Goal: Task Accomplishment & Management: Manage account settings

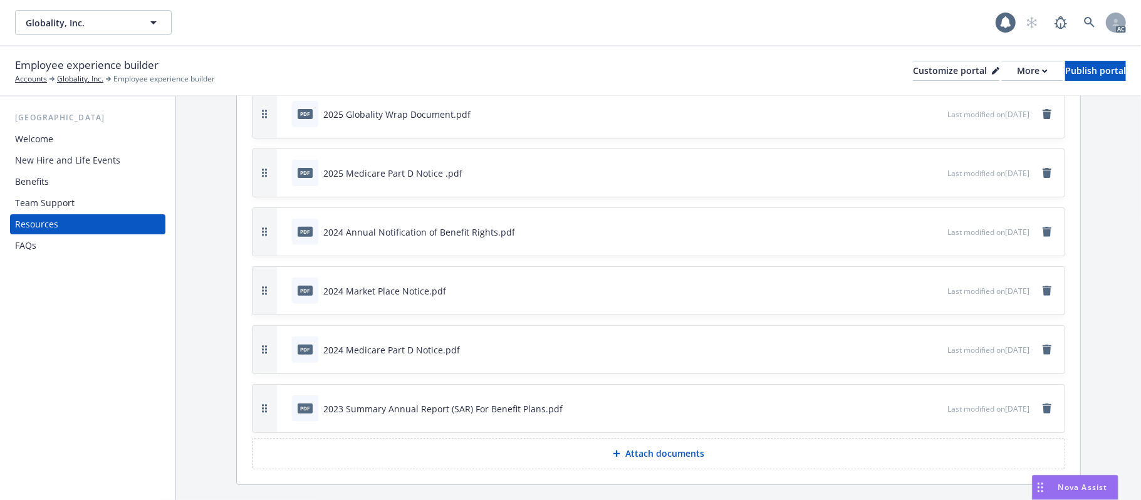
scroll to position [187, 0]
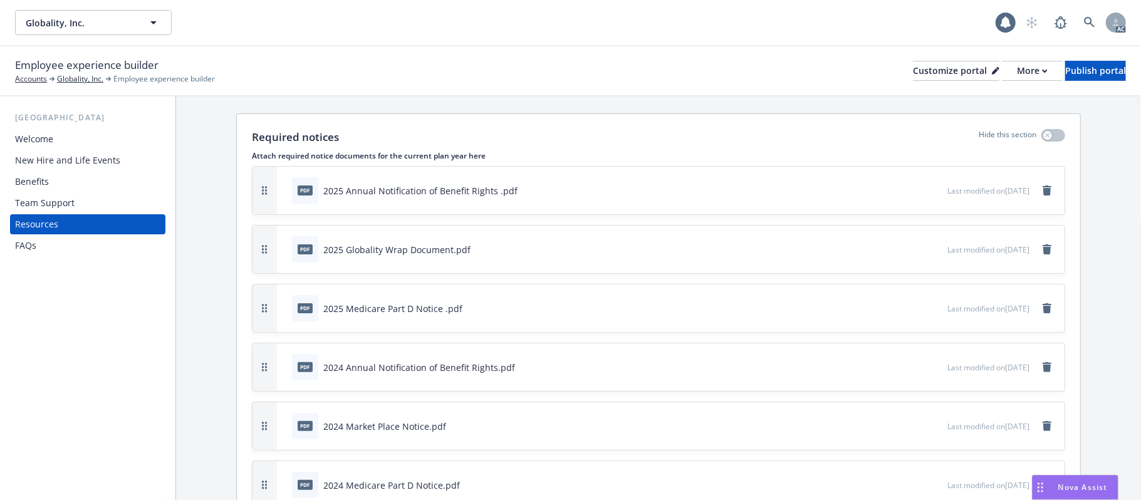
click at [106, 159] on div "New Hire and Life Events" at bounding box center [67, 160] width 105 height 20
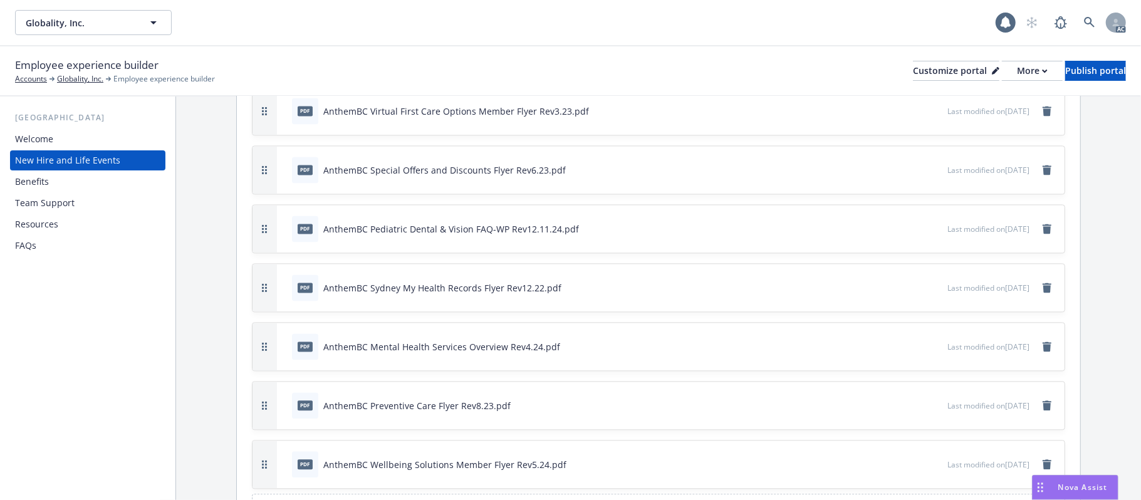
scroll to position [1761, 0]
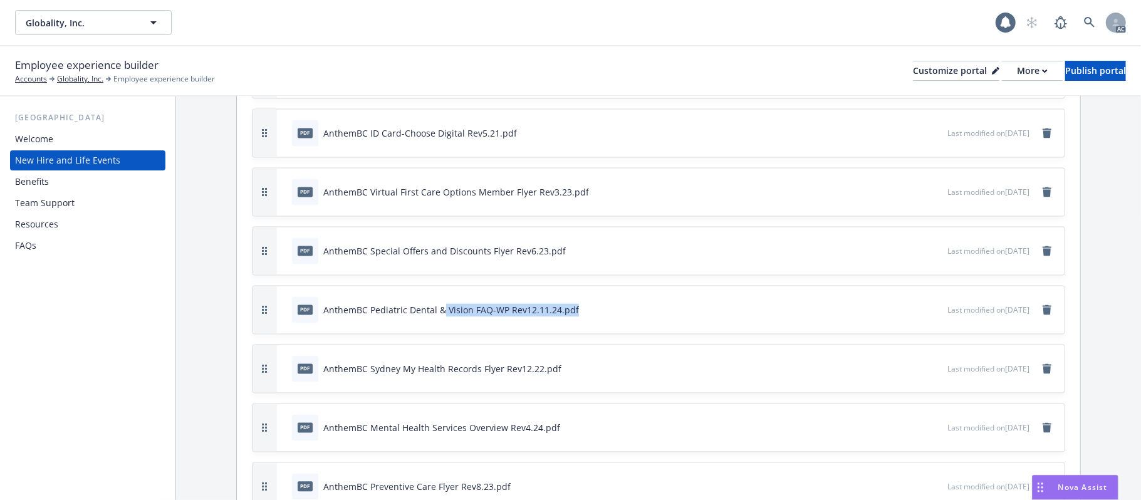
drag, startPoint x: 460, startPoint y: 306, endPoint x: 643, endPoint y: 306, distance: 182.9
click at [647, 306] on div "pdf AnthemBC Pediatric Dental & Vision FAQ-WP Rev12.11.24.pdf" at bounding box center [617, 310] width 660 height 28
drag, startPoint x: 390, startPoint y: 306, endPoint x: 528, endPoint y: 310, distance: 137.9
click at [528, 310] on div "AnthemBC Pediatric Dental & Vision FAQ-WP Rev12.11.24.pdf" at bounding box center [451, 310] width 256 height 13
click at [419, 307] on div "AnthemBC Pediatric Dental & Vision FAQ-WP Rev12.11.24.pdf" at bounding box center [451, 310] width 256 height 13
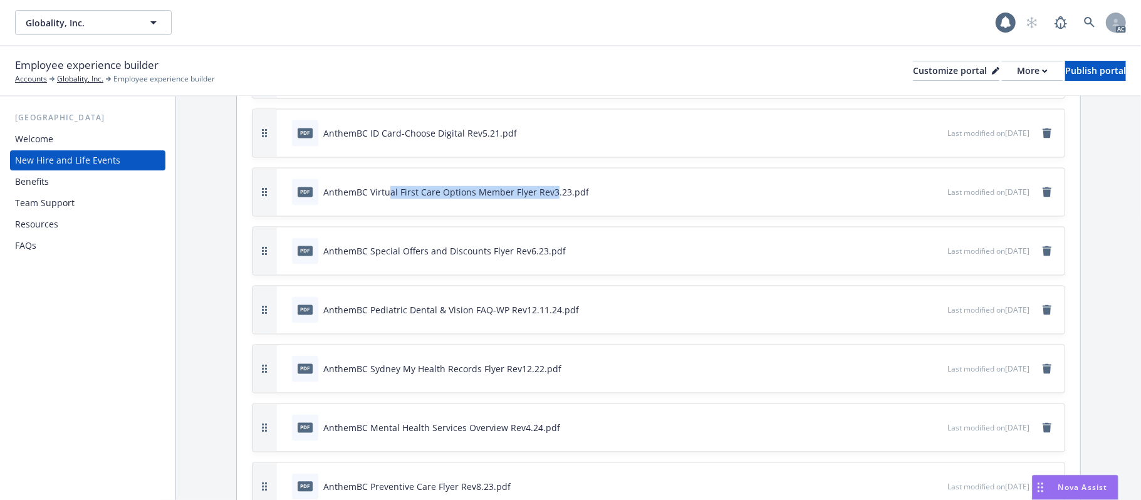
drag, startPoint x: 396, startPoint y: 193, endPoint x: 552, endPoint y: 189, distance: 156.0
click at [552, 189] on div "AnthemBC Virtual First Care Options Member Flyer Rev3.23.pdf" at bounding box center [456, 192] width 266 height 13
click at [486, 192] on div "AnthemBC Virtual First Care Options Member Flyer Rev3.23.pdf" at bounding box center [456, 192] width 266 height 13
click at [421, 366] on div "AnthemBC Sydney My Health Records Flyer Rev12.22.pdf" at bounding box center [442, 369] width 238 height 13
click at [930, 305] on icon "preview file" at bounding box center [935, 309] width 11 height 9
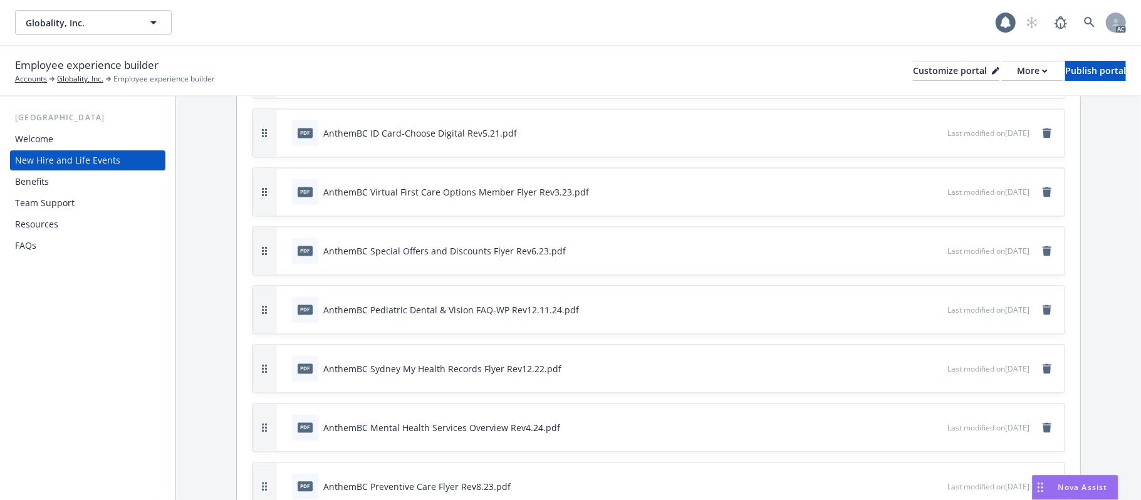
click at [33, 179] on div "Benefits" at bounding box center [32, 182] width 34 height 20
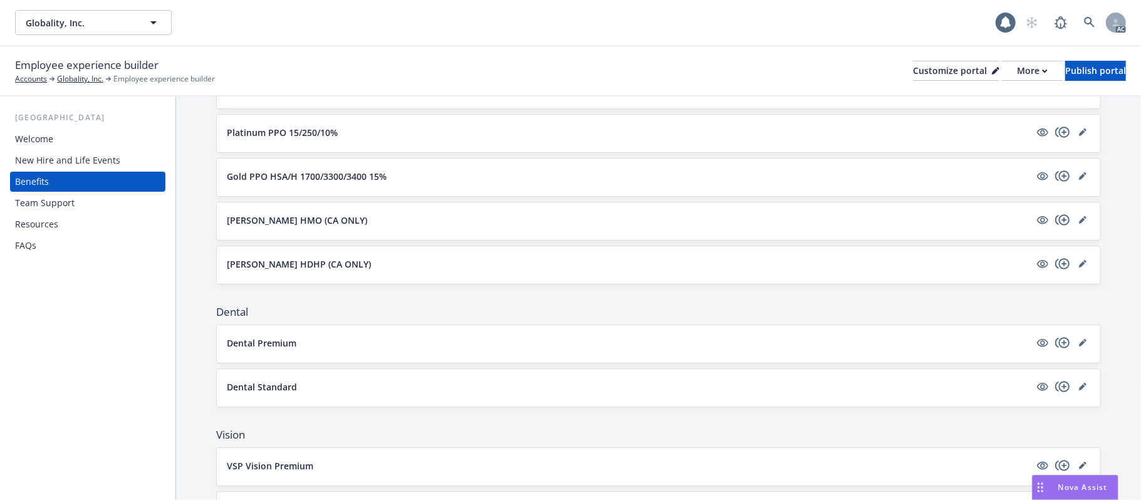
scroll to position [251, 0]
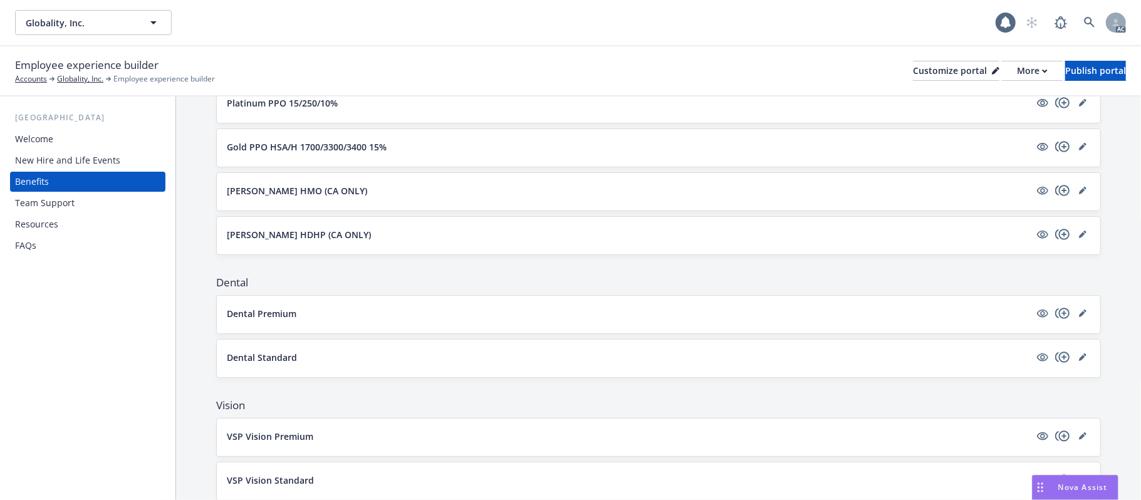
click at [432, 315] on button "Dental Premium" at bounding box center [628, 313] width 803 height 13
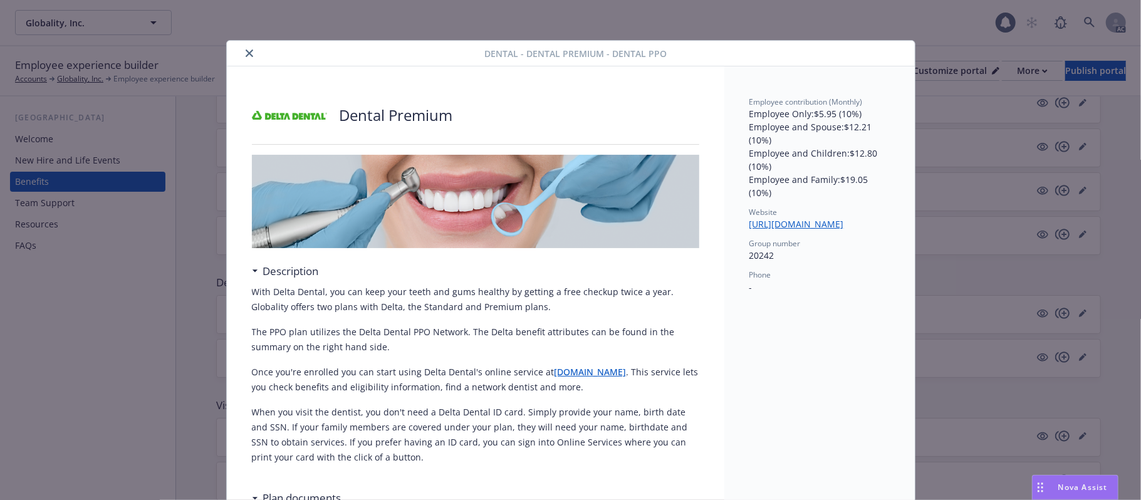
click at [246, 55] on icon "close" at bounding box center [250, 53] width 8 height 8
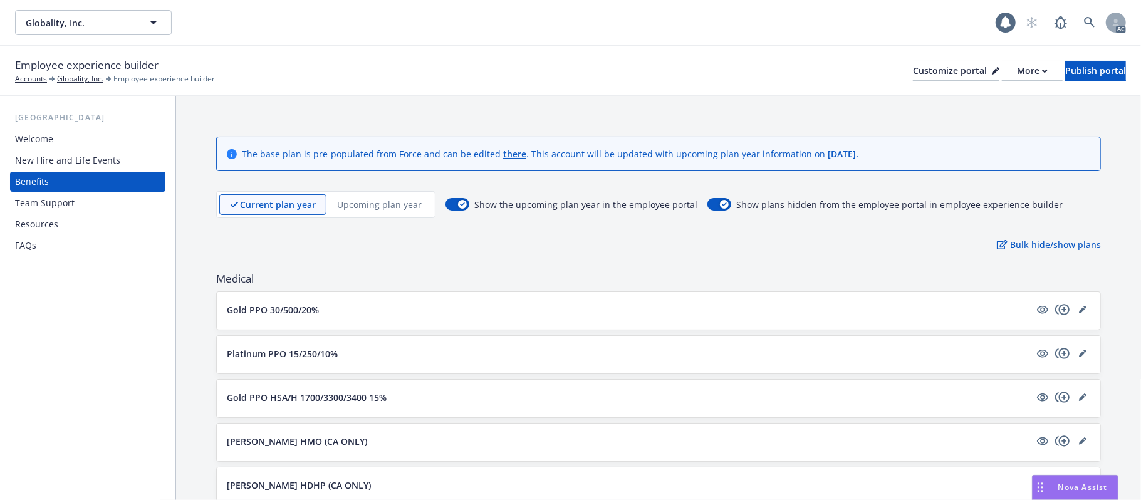
click at [60, 156] on div "New Hire and Life Events" at bounding box center [67, 160] width 105 height 20
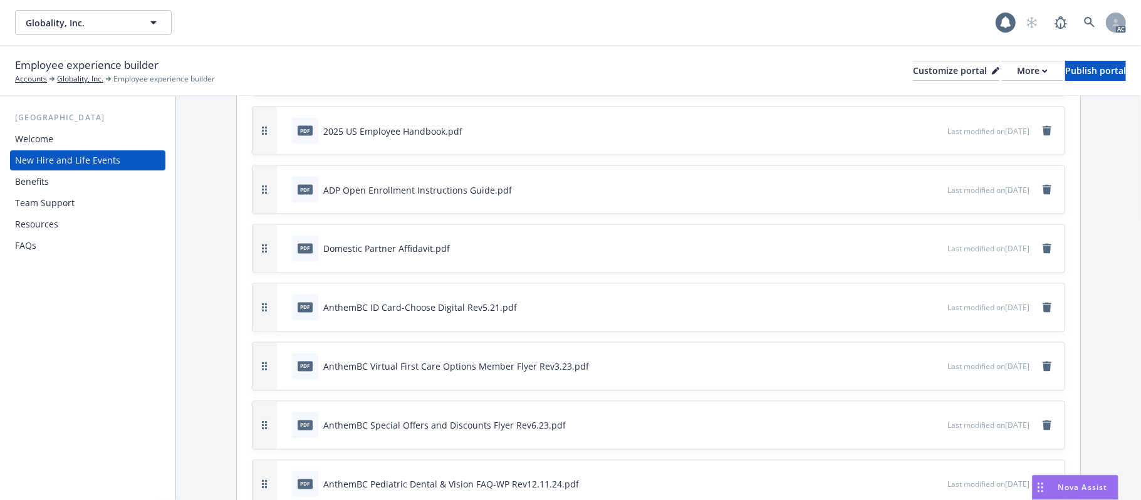
scroll to position [1587, 0]
click at [910, 301] on icon "download file" at bounding box center [915, 306] width 10 height 10
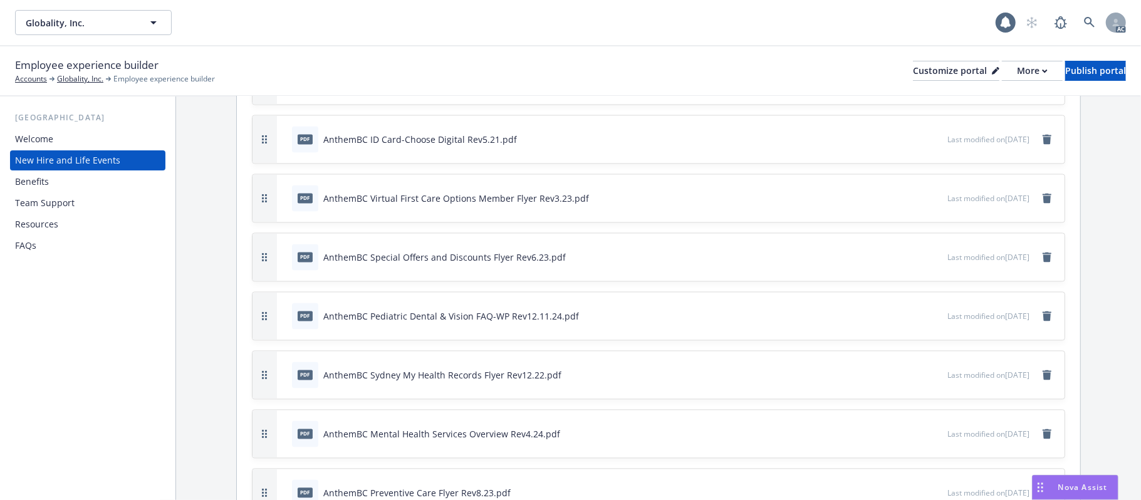
click at [930, 135] on icon "preview file" at bounding box center [935, 139] width 11 height 9
click at [38, 219] on div "Resources" at bounding box center [36, 224] width 43 height 20
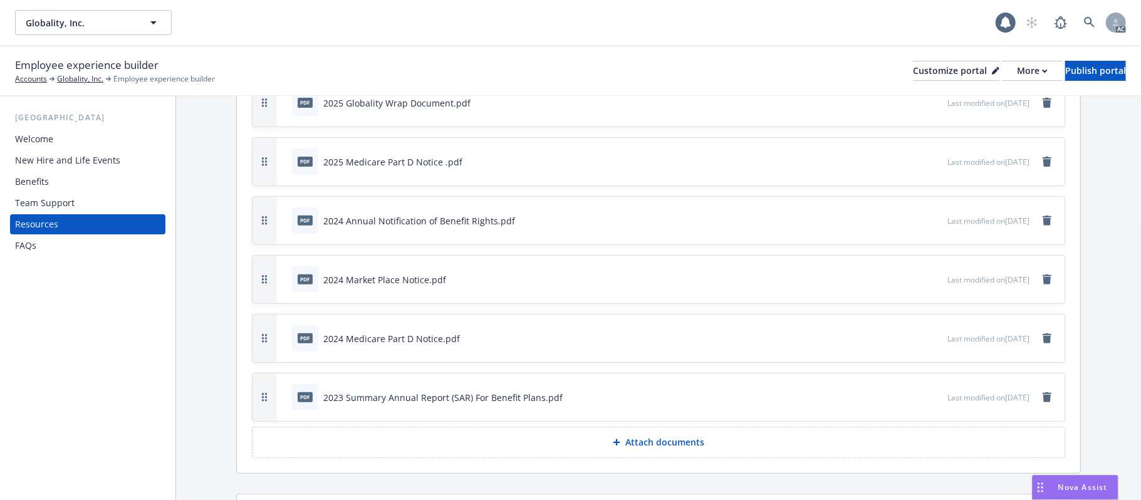
scroll to position [501, 0]
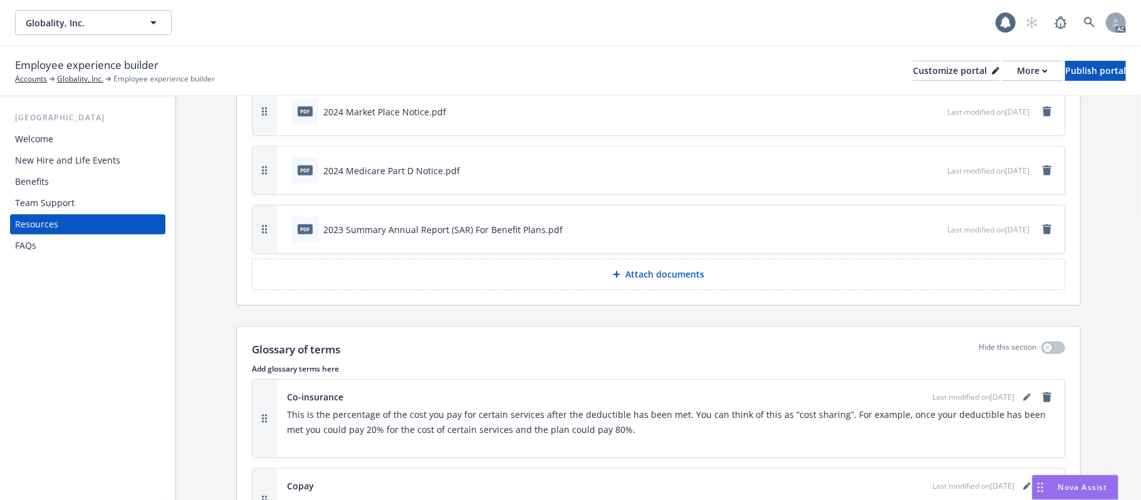
drag, startPoint x: 660, startPoint y: 274, endPoint x: 683, endPoint y: 293, distance: 29.8
click at [683, 290] on button "Attach documents" at bounding box center [658, 274] width 813 height 31
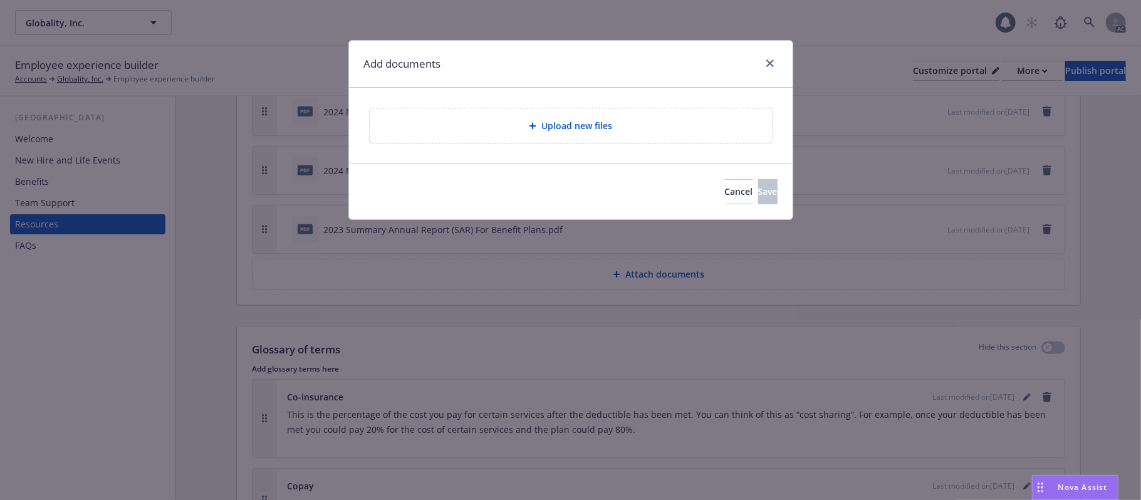
click at [610, 126] on span "Upload new files" at bounding box center [576, 125] width 71 height 13
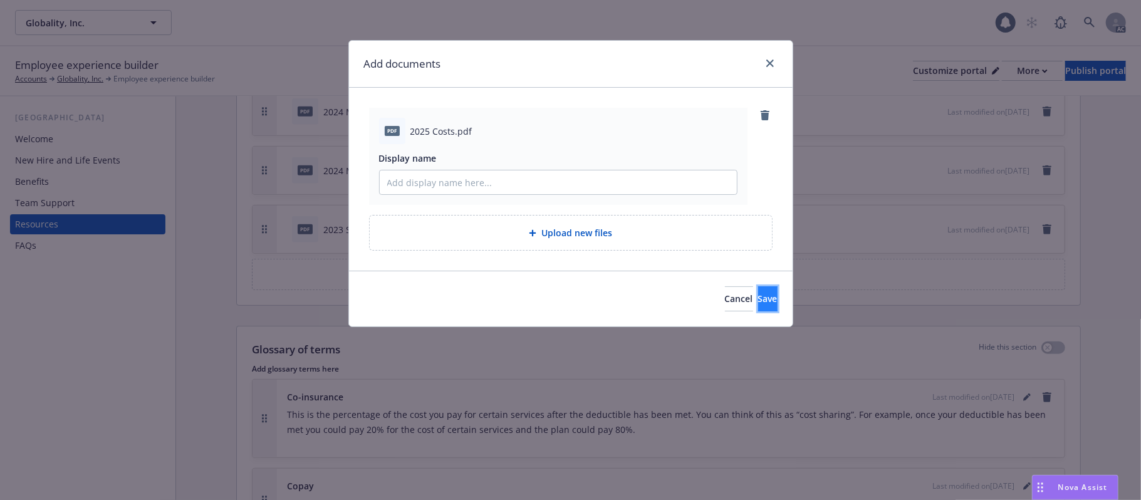
click at [758, 298] on span "Save" at bounding box center [767, 299] width 19 height 12
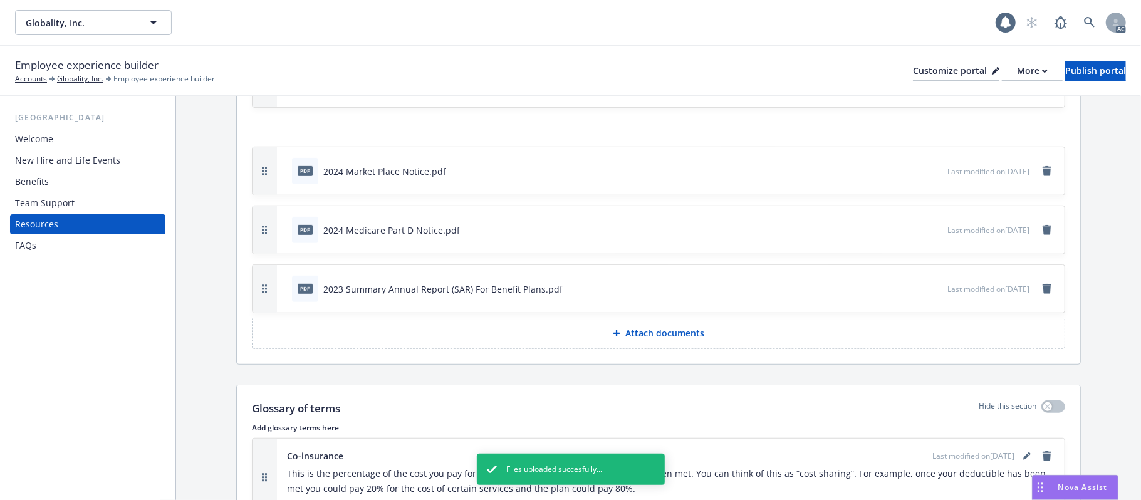
drag, startPoint x: 263, startPoint y: 296, endPoint x: 276, endPoint y: 125, distance: 171.5
click at [276, 107] on button "button" at bounding box center [264, 84] width 24 height 48
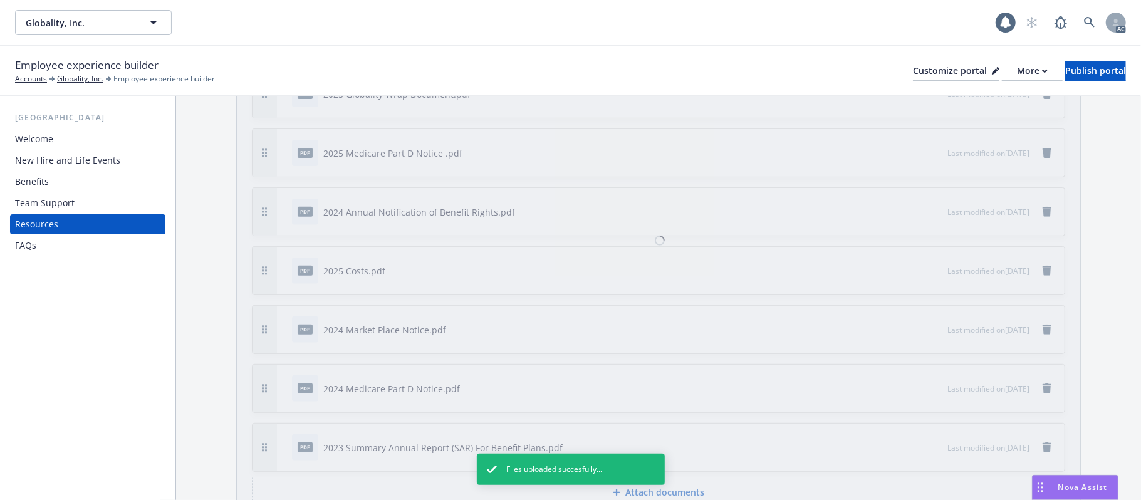
scroll to position [204, 0]
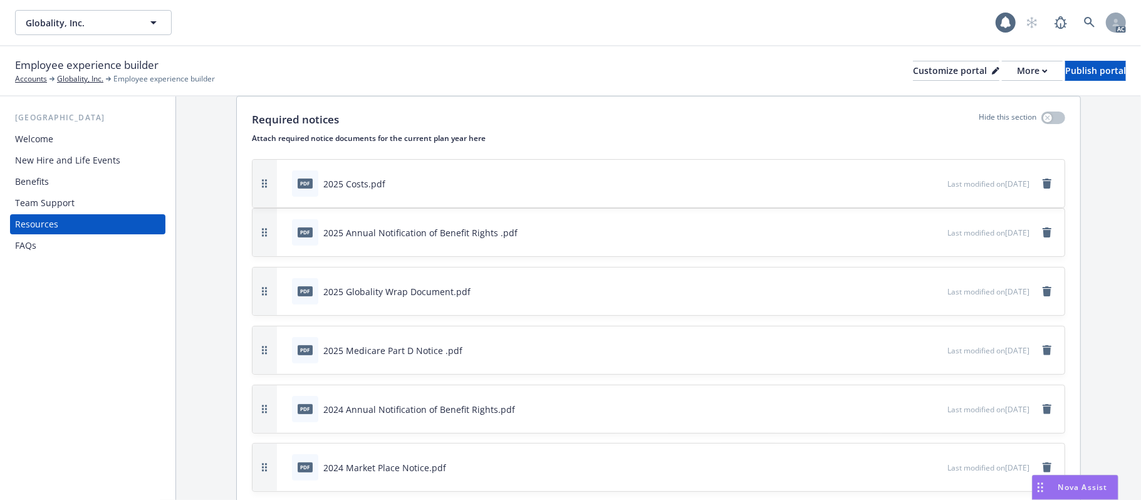
drag, startPoint x: 263, startPoint y: 414, endPoint x: 277, endPoint y: 189, distance: 225.3
click at [277, 189] on div "pdf 2025 Costs.pdf Last modified on [DATE]" at bounding box center [658, 184] width 812 height 48
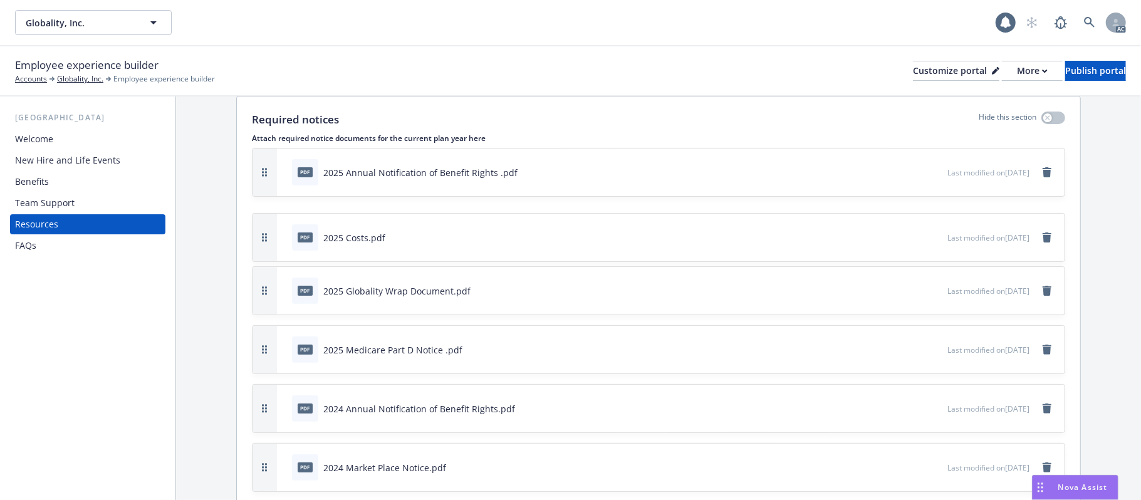
drag, startPoint x: 264, startPoint y: 176, endPoint x: 266, endPoint y: 241, distance: 64.6
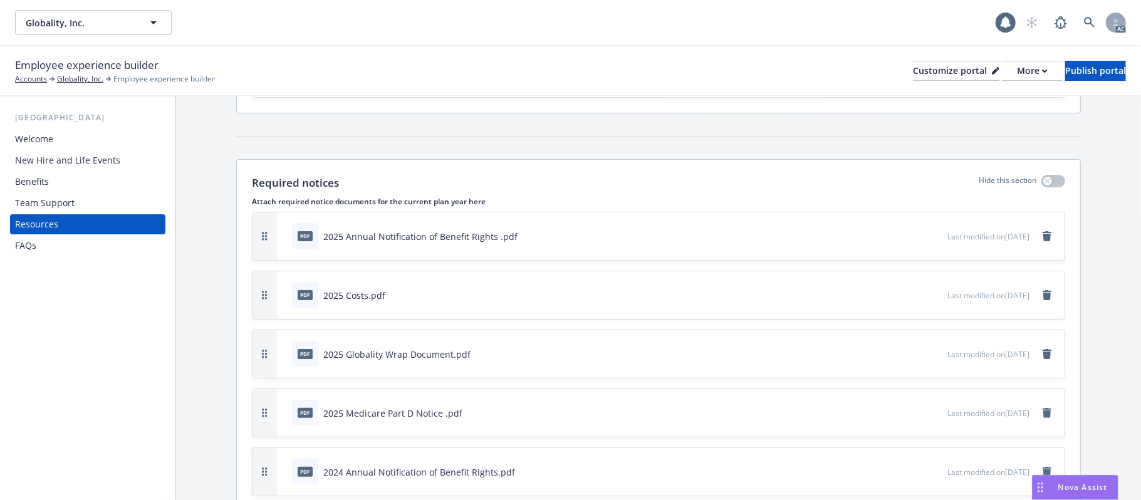
scroll to position [38, 0]
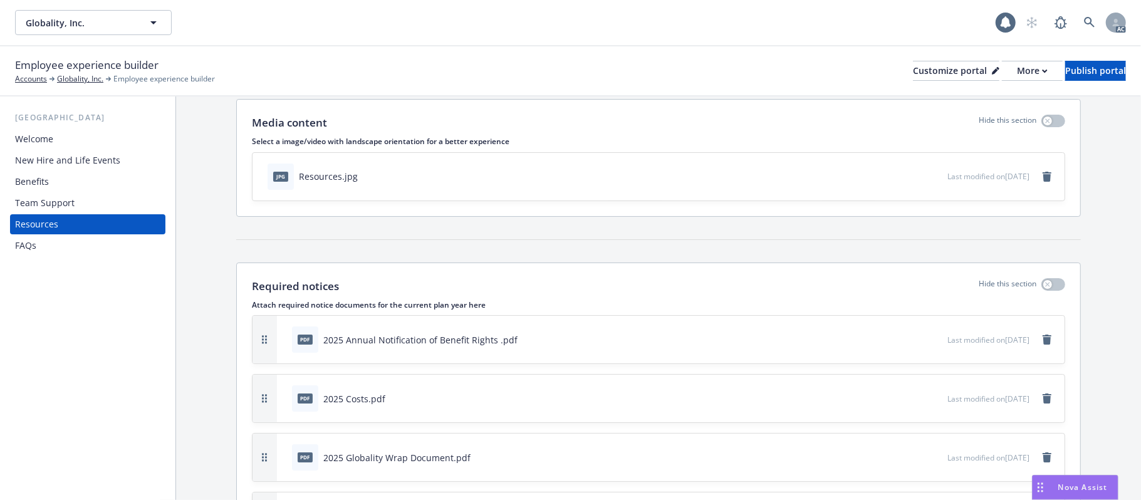
click at [74, 201] on div "Team Support" at bounding box center [87, 203] width 145 height 20
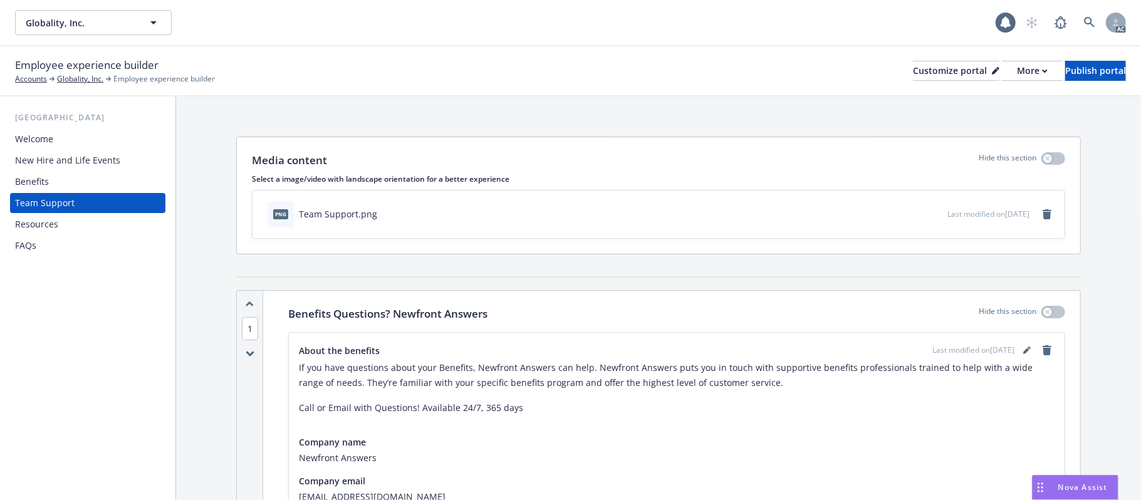
click at [48, 159] on div "New Hire and Life Events" at bounding box center [67, 160] width 105 height 20
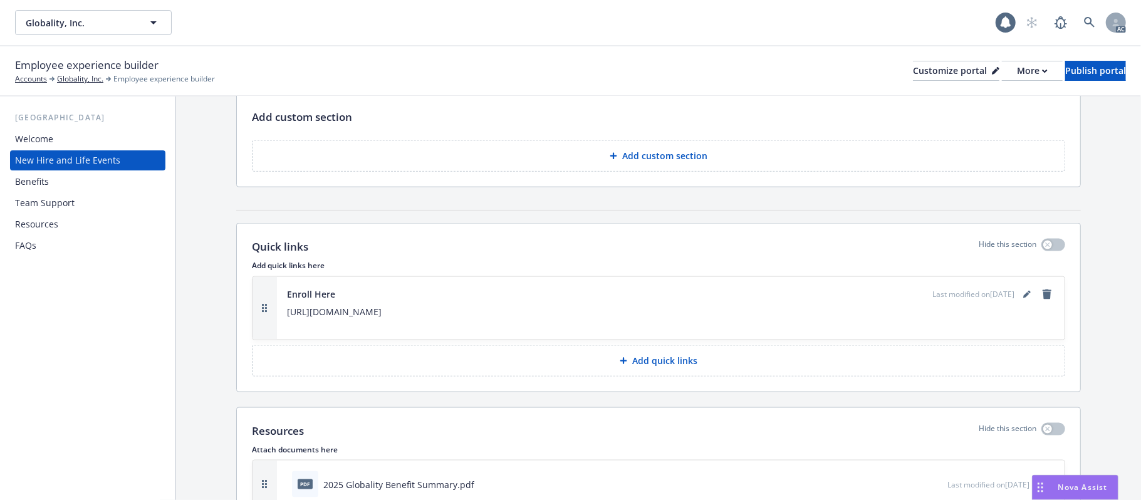
scroll to position [1253, 0]
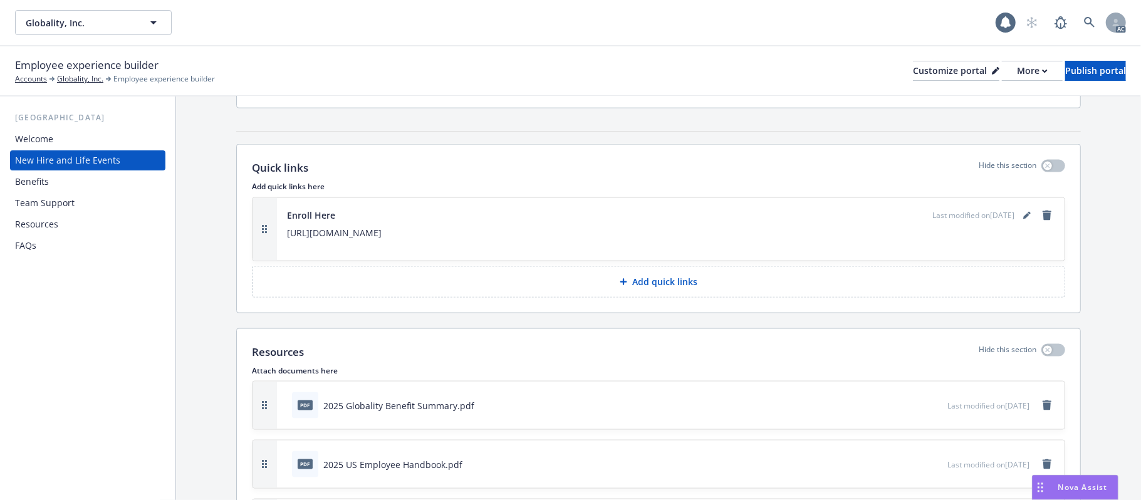
click at [49, 231] on div "Resources" at bounding box center [36, 224] width 43 height 20
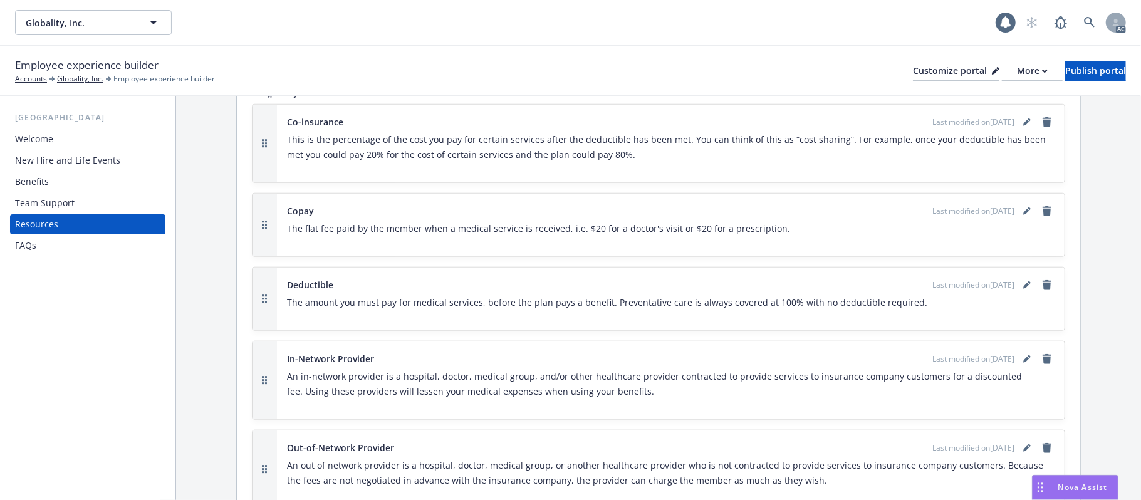
scroll to position [1081, 0]
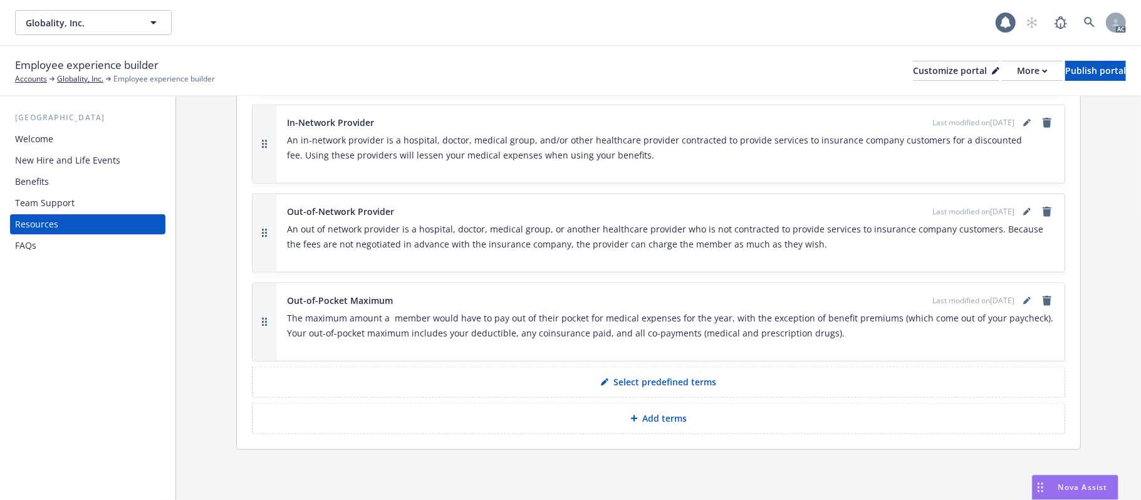
click at [41, 247] on div "FAQs" at bounding box center [87, 246] width 145 height 20
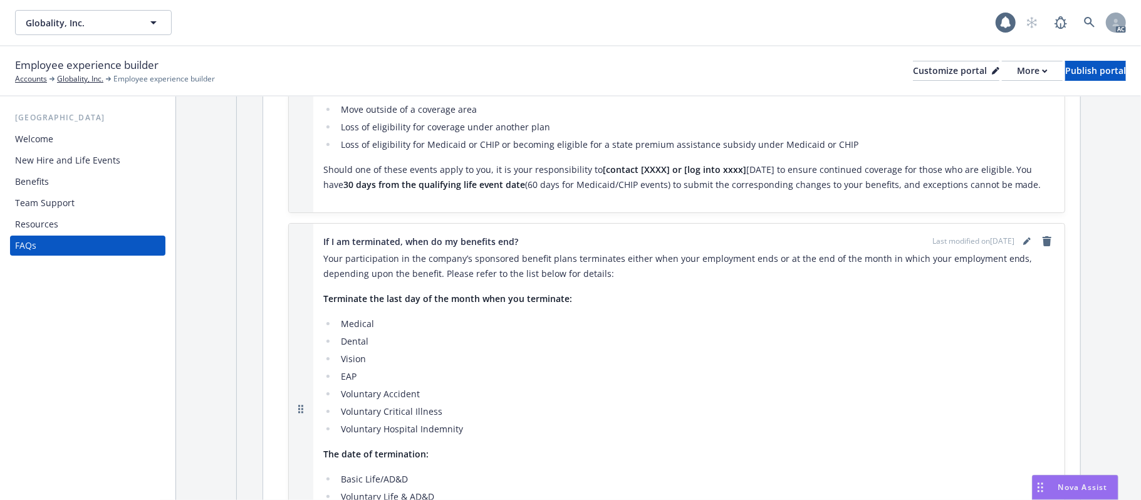
scroll to position [251, 0]
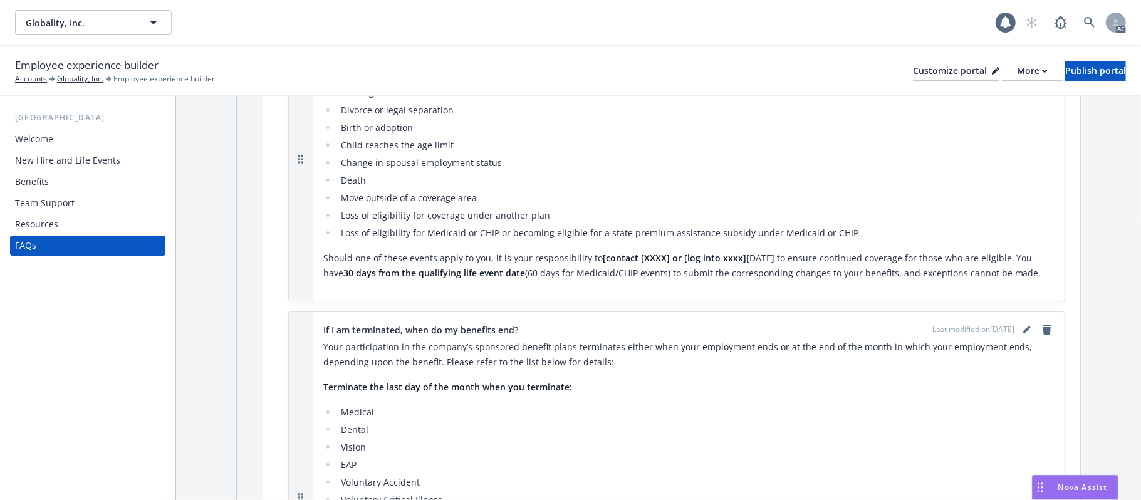
click at [41, 200] on div "Team Support" at bounding box center [45, 203] width 60 height 20
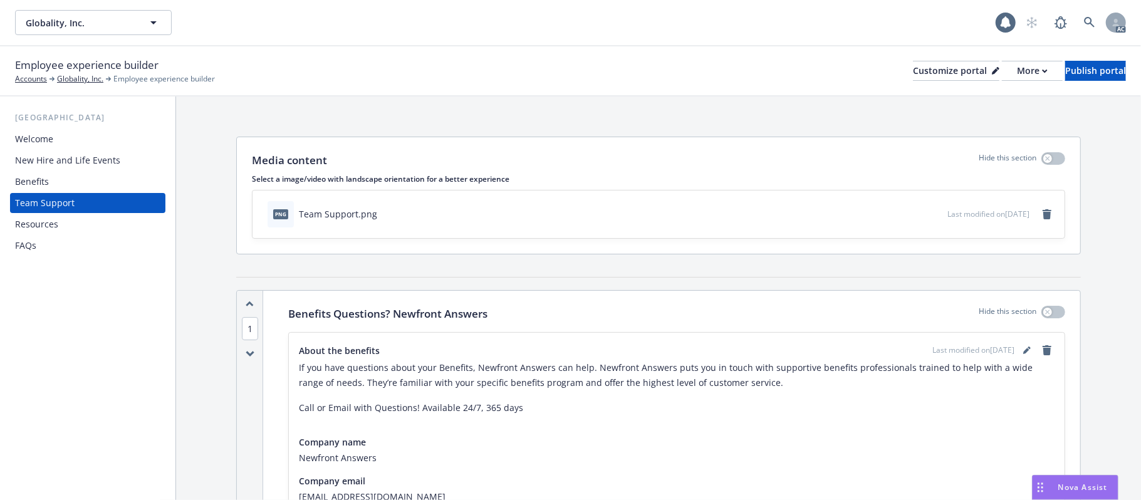
click at [61, 152] on div "New Hire and Life Events" at bounding box center [67, 160] width 105 height 20
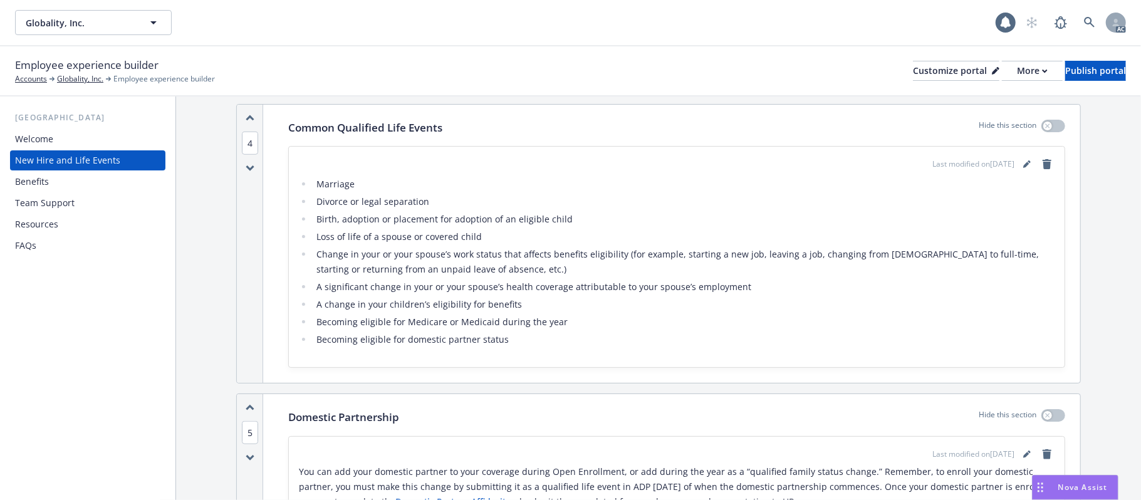
scroll to position [585, 0]
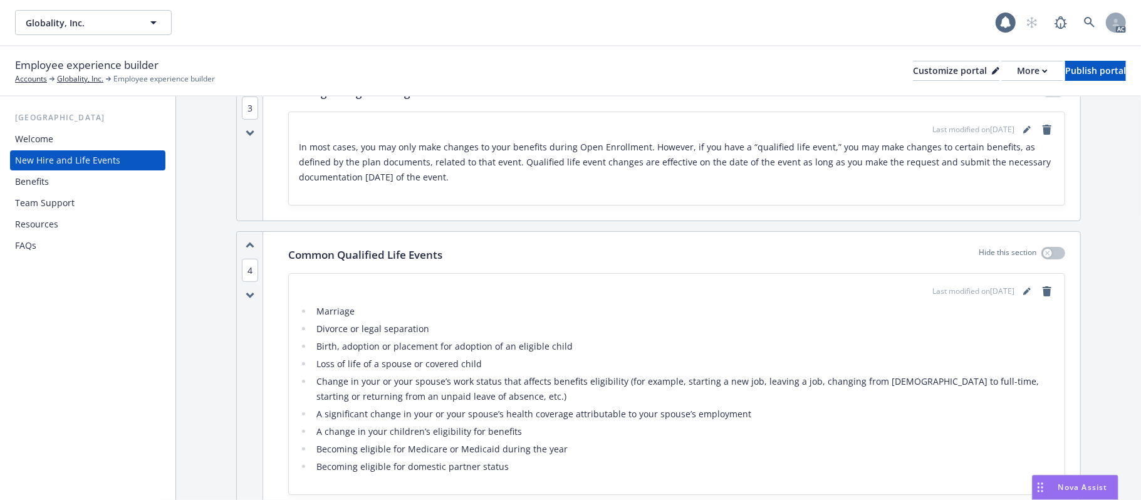
click at [71, 137] on div "Welcome" at bounding box center [87, 139] width 145 height 20
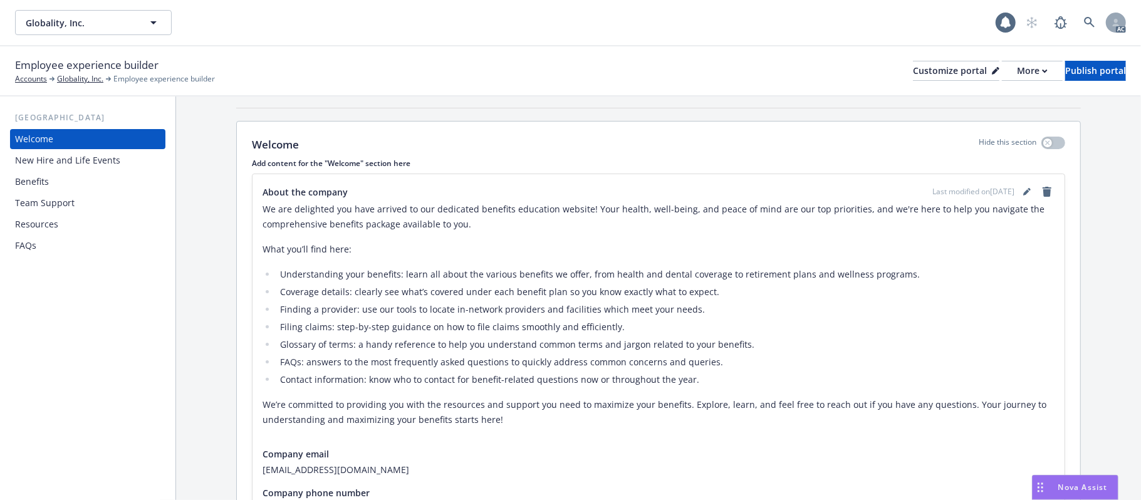
scroll to position [248, 0]
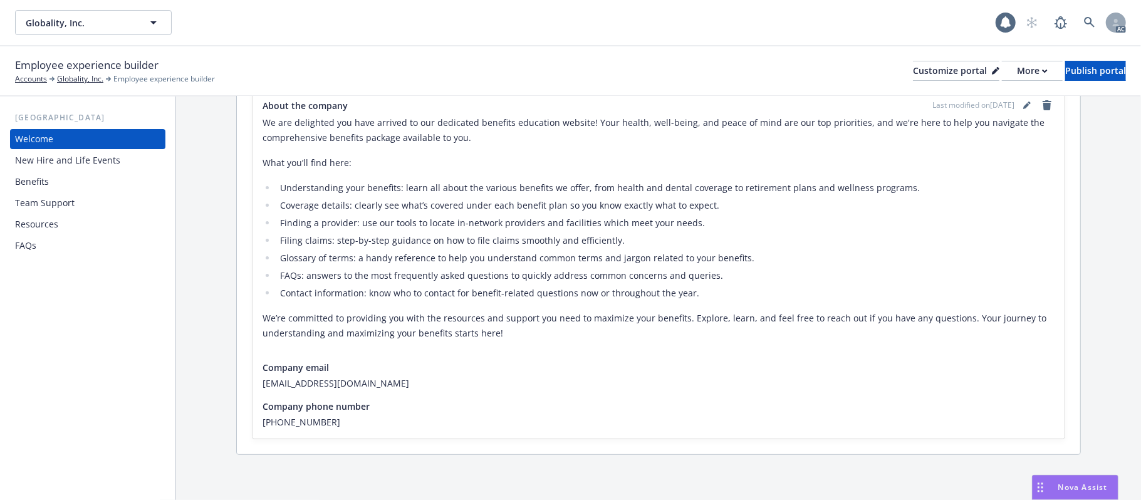
click at [63, 206] on div "Team Support" at bounding box center [45, 203] width 60 height 20
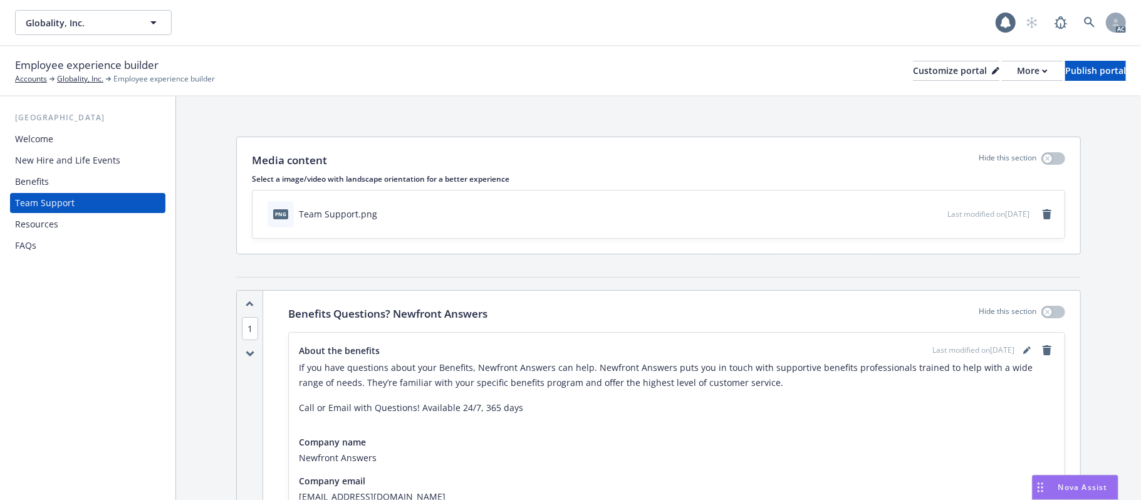
scroll to position [277, 0]
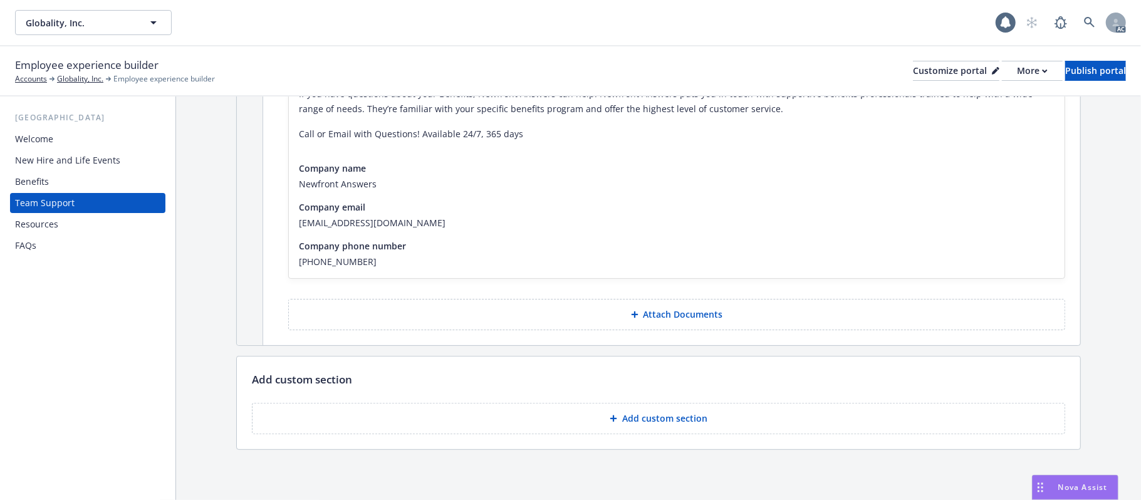
click at [655, 422] on p "Add custom section" at bounding box center [664, 418] width 85 height 13
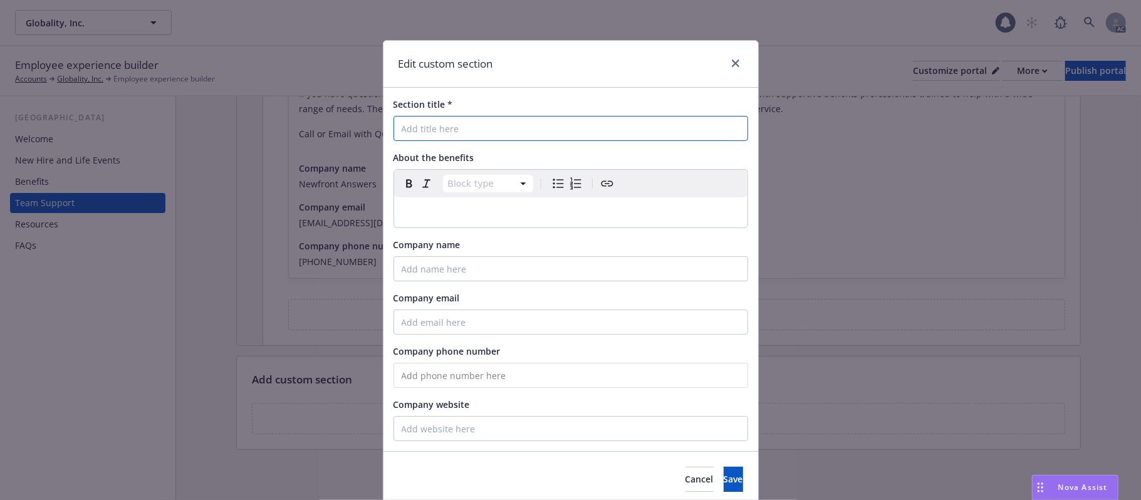
click at [464, 127] on input "Section title *" at bounding box center [570, 128] width 355 height 25
click at [464, 122] on input "Section title *" at bounding box center [570, 128] width 355 height 25
paste input "[MEDICAL_DATA] ([MEDICAL_DATA]) RESOURCES"
type input "[MEDICAL_DATA] ([MEDICAL_DATA]) RESOURCES"
click at [441, 207] on p "editable markdown" at bounding box center [571, 212] width 338 height 15
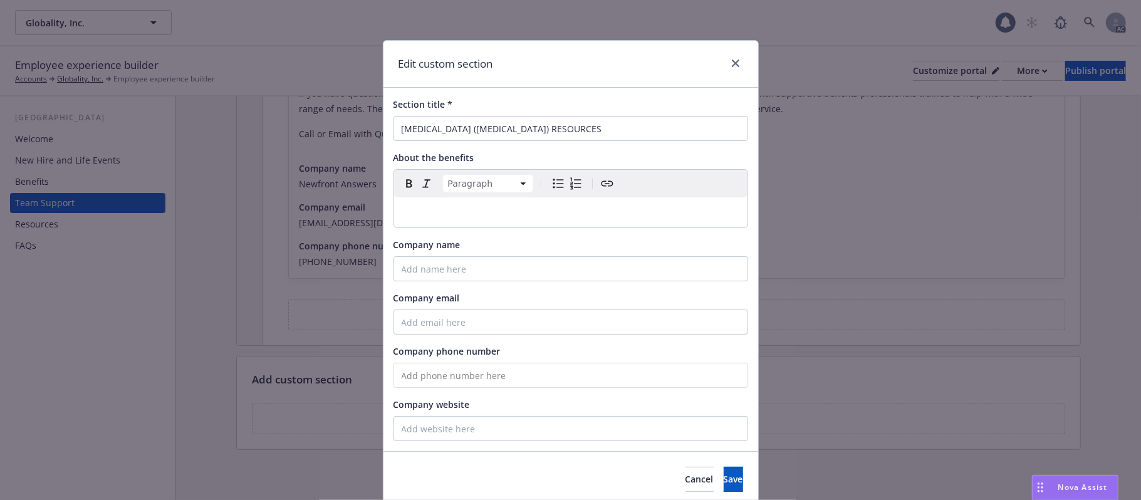
click at [429, 207] on p "editable markdown" at bounding box center [571, 212] width 338 height 15
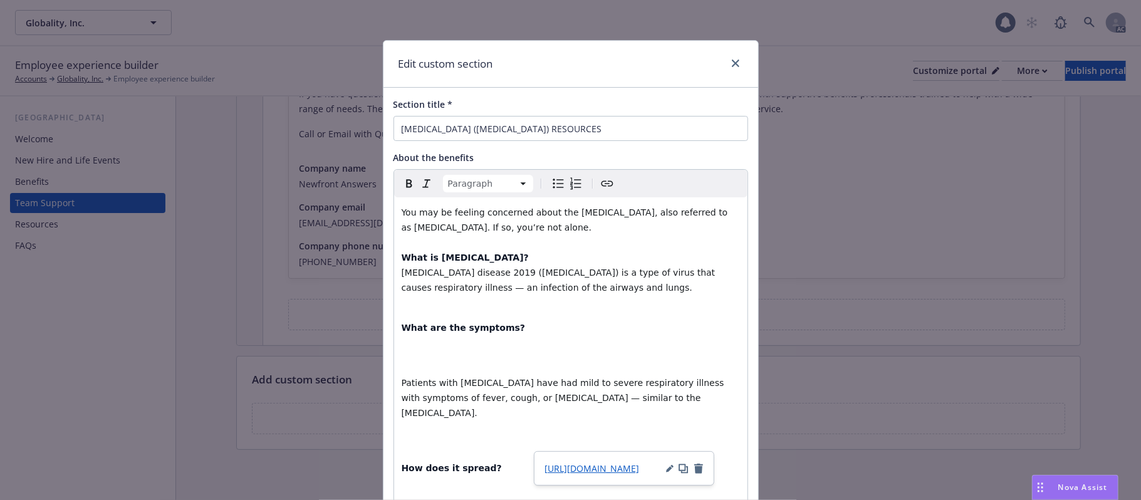
scroll to position [490, 0]
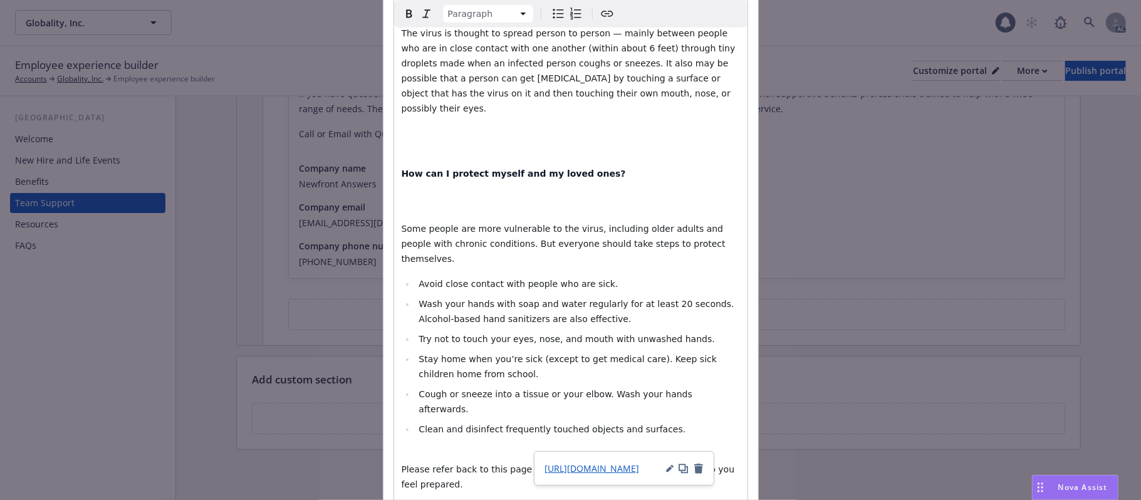
click at [467, 171] on p "How can I protect myself and my loved ones?" at bounding box center [571, 188] width 338 height 45
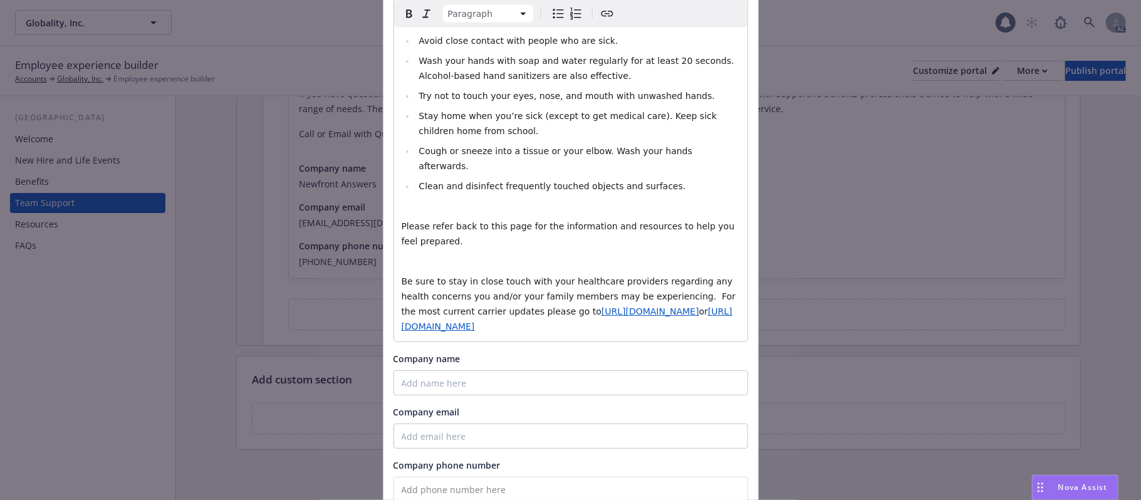
scroll to position [628, 0]
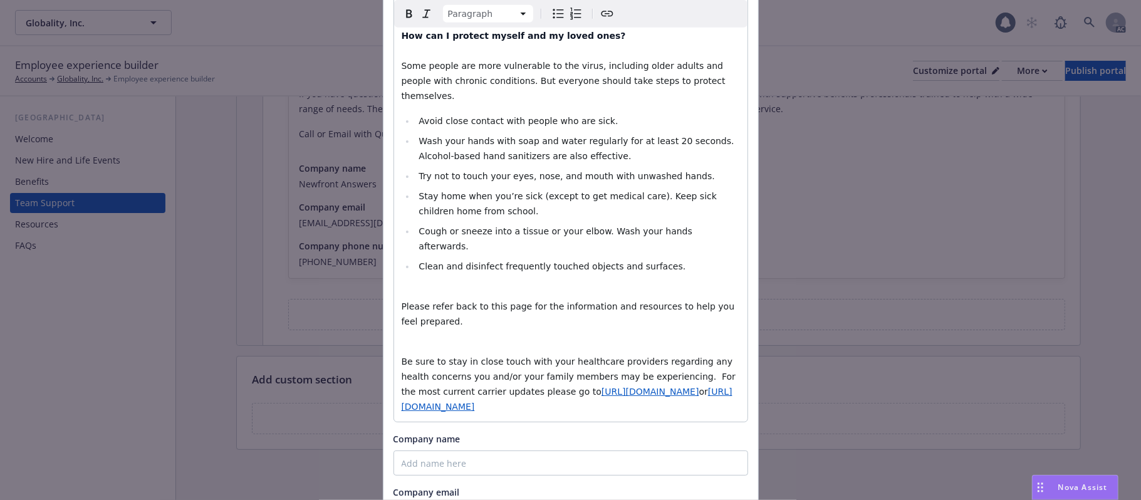
click at [540, 284] on p "Please refer back to this page for the information and resources to help you fe…" at bounding box center [571, 306] width 338 height 45
click at [459, 284] on p "Please refer back to this page for the information and resources to help you fe…" at bounding box center [571, 306] width 338 height 45
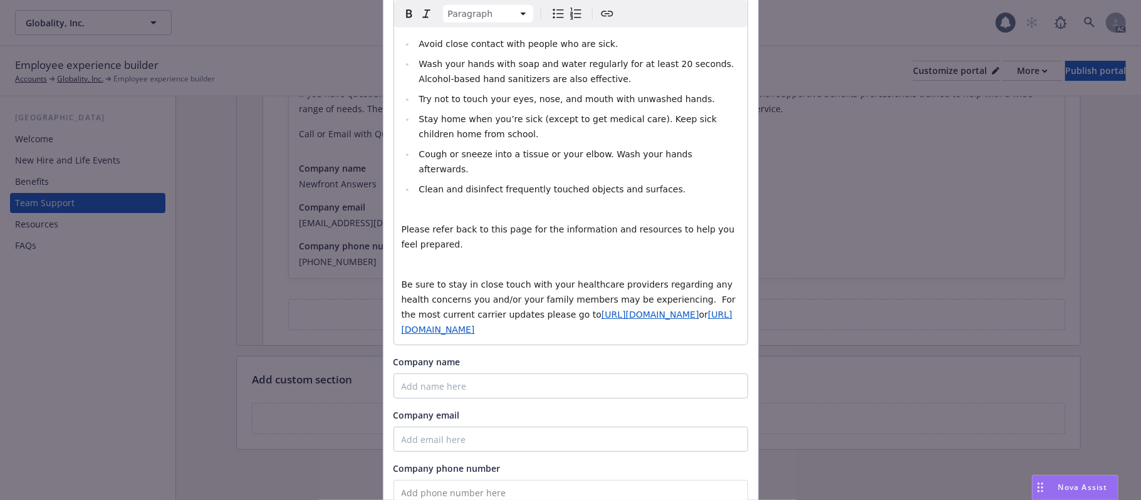
scroll to position [795, 0]
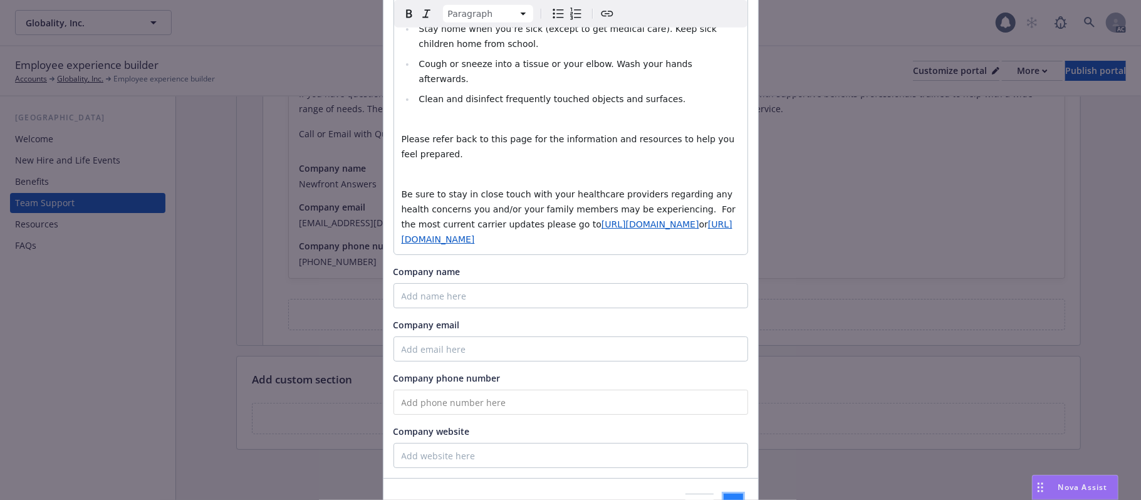
click at [724, 499] on span "Save" at bounding box center [733, 506] width 19 height 12
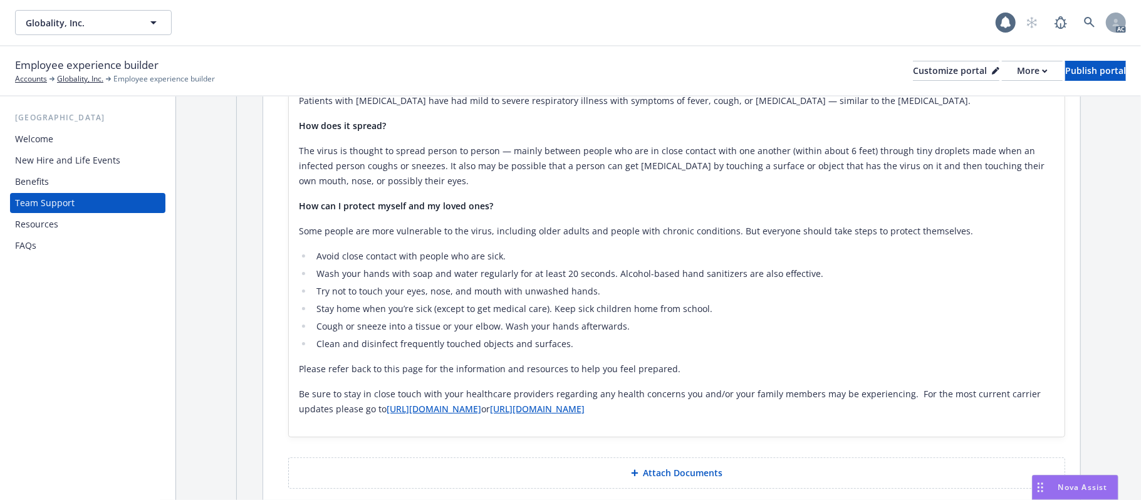
scroll to position [845, 0]
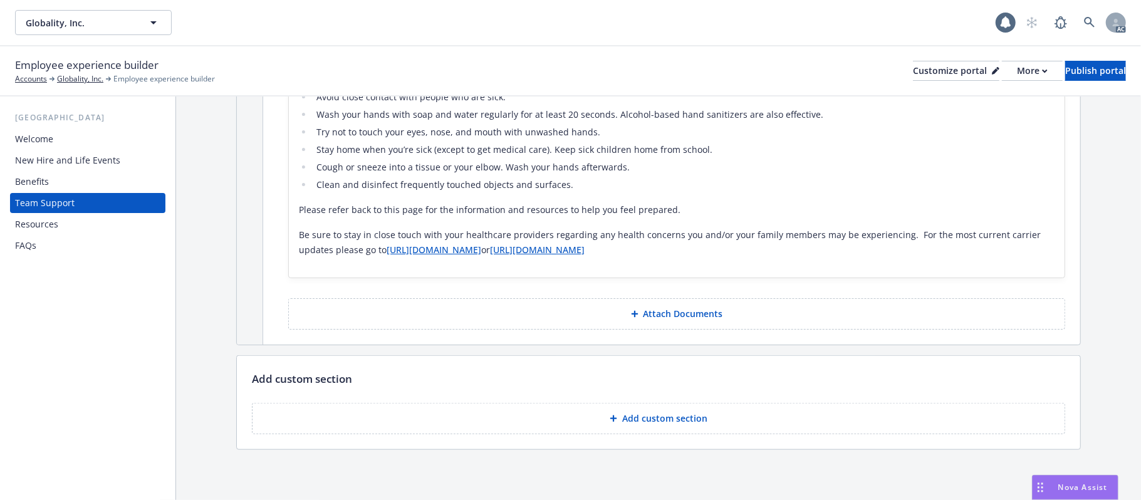
click at [619, 306] on button "Attach Documents" at bounding box center [676, 313] width 777 height 31
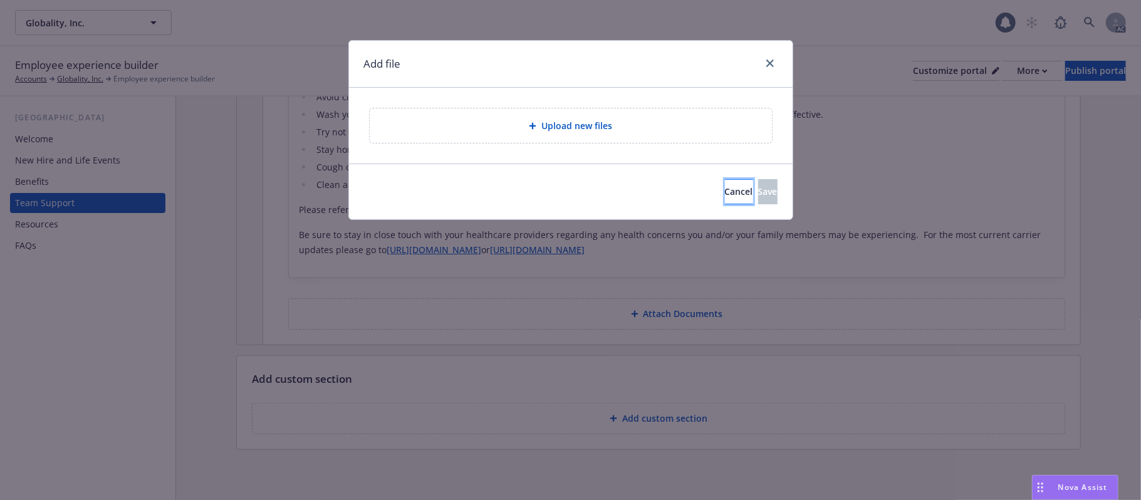
click at [725, 189] on button "Cancel" at bounding box center [739, 191] width 28 height 25
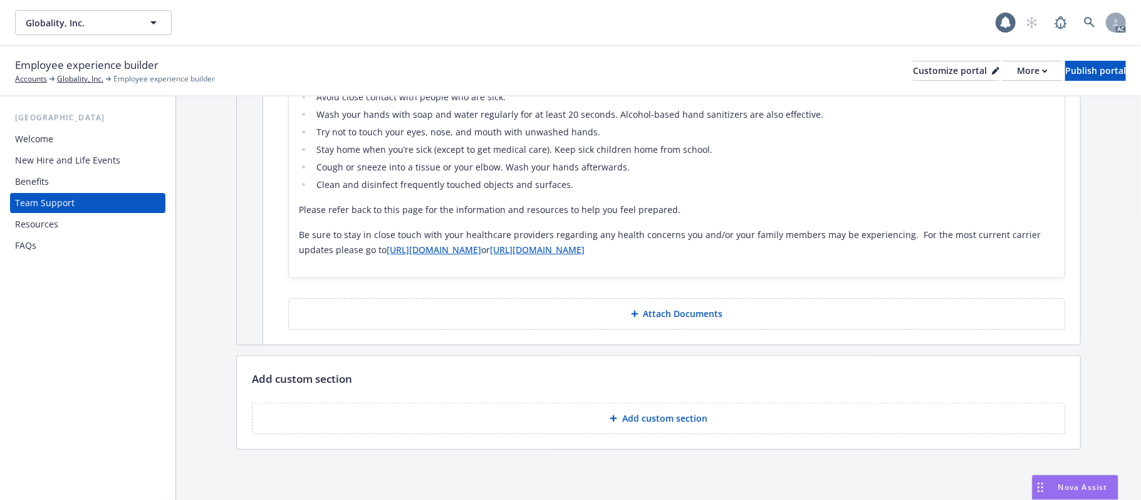
click at [570, 422] on button "Add custom section" at bounding box center [658, 418] width 813 height 31
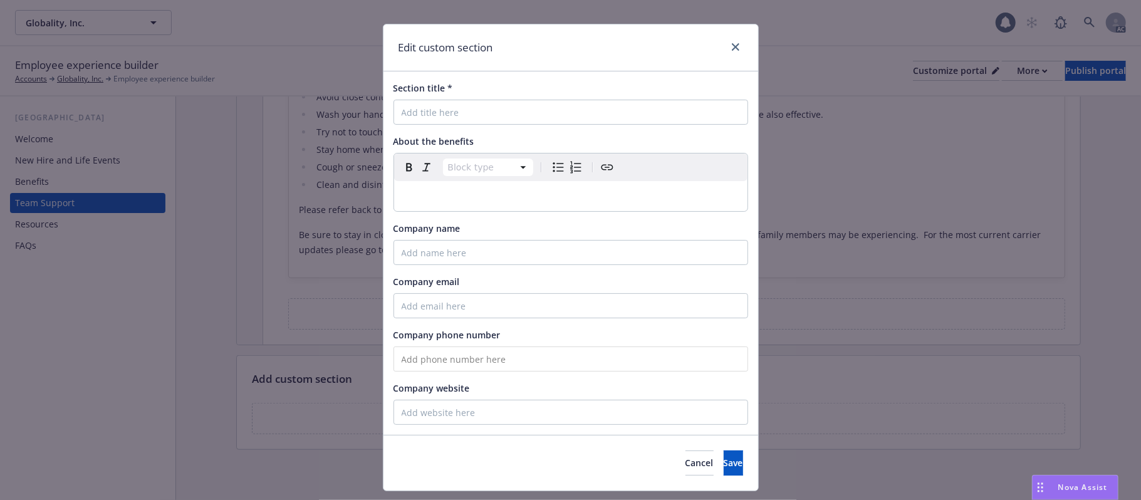
scroll to position [0, 0]
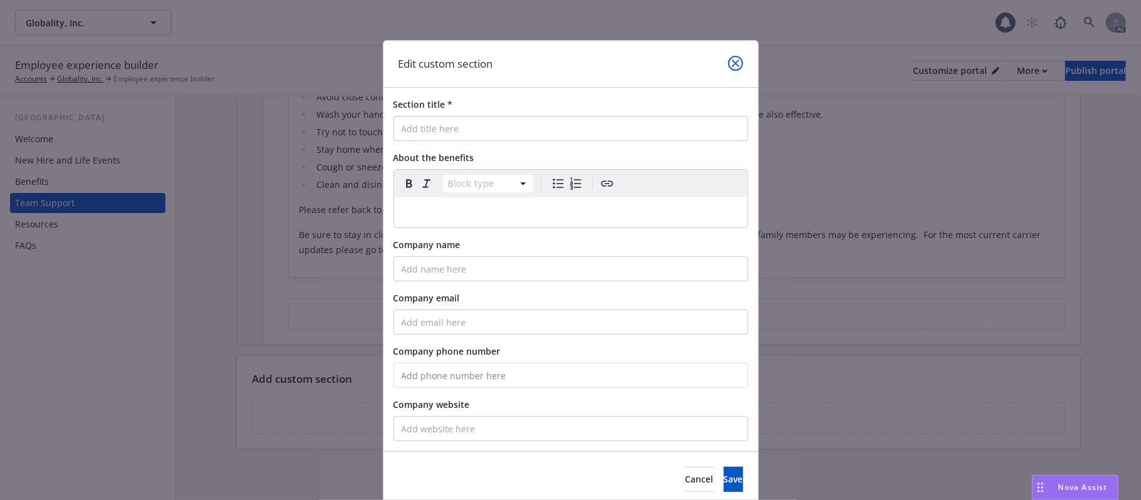
click at [732, 63] on icon "close" at bounding box center [736, 64] width 8 height 8
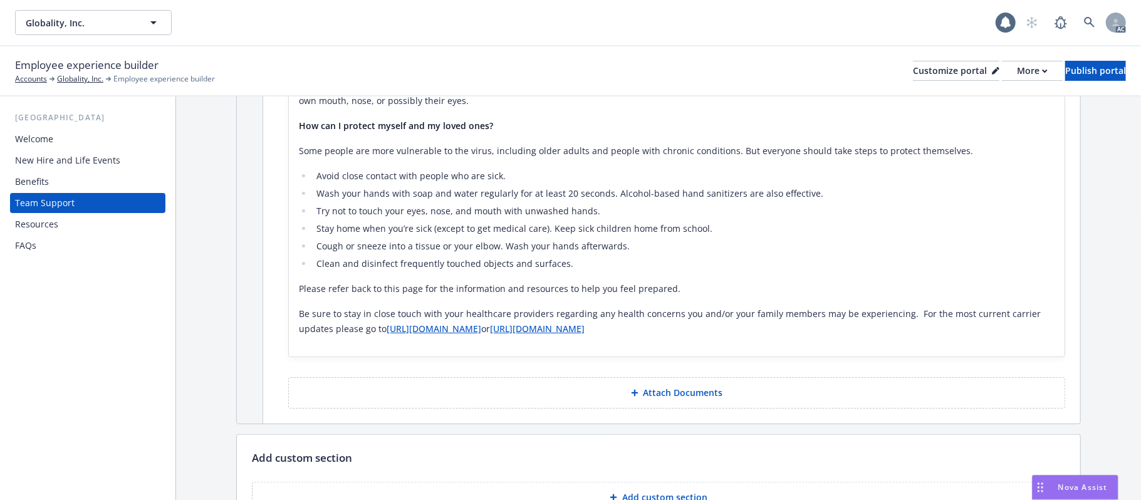
scroll to position [845, 0]
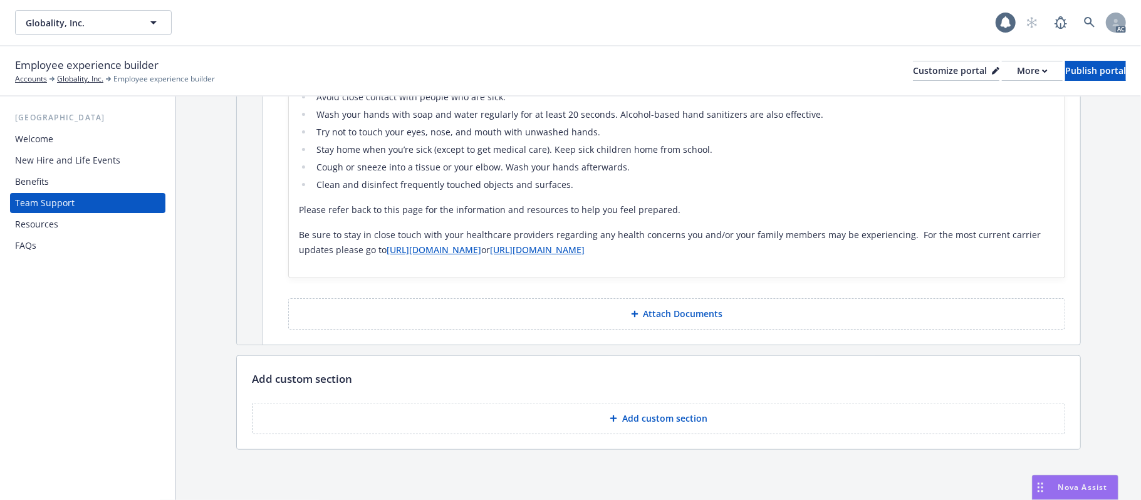
click at [622, 256] on div "You may be feeling concerned about the [MEDICAL_DATA], also referred to as [MED…" at bounding box center [677, 63] width 756 height 408
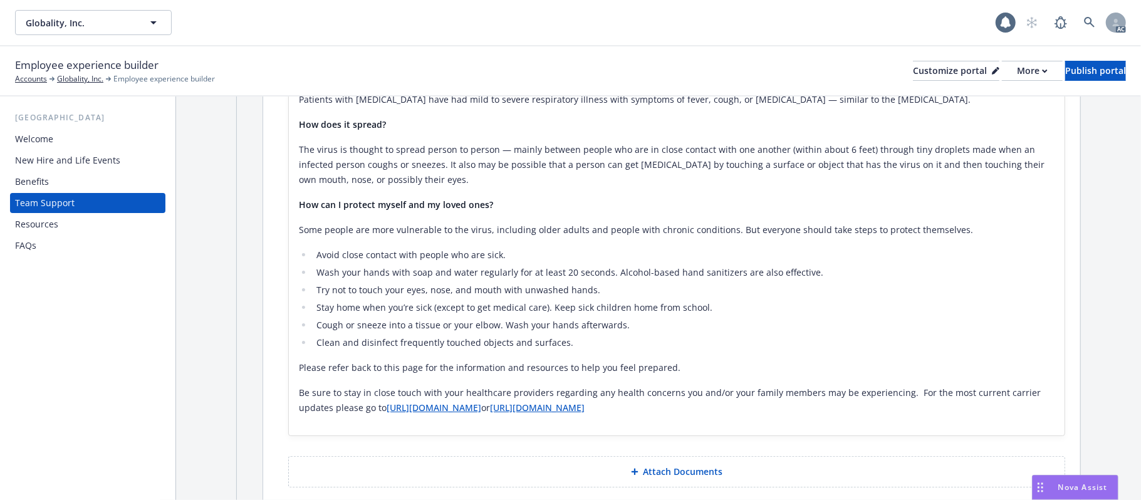
scroll to position [511, 0]
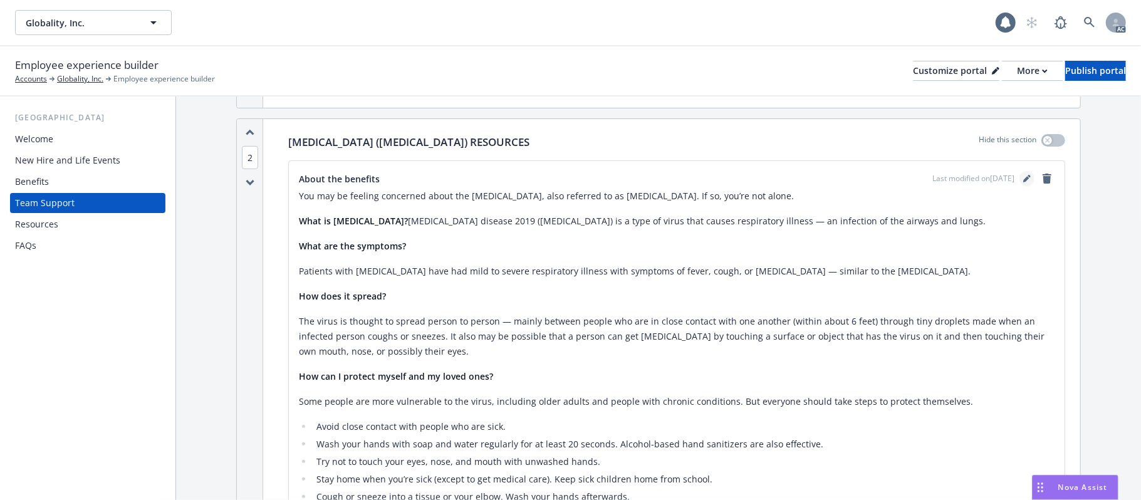
click at [1023, 180] on icon "editPencil" at bounding box center [1027, 179] width 8 height 8
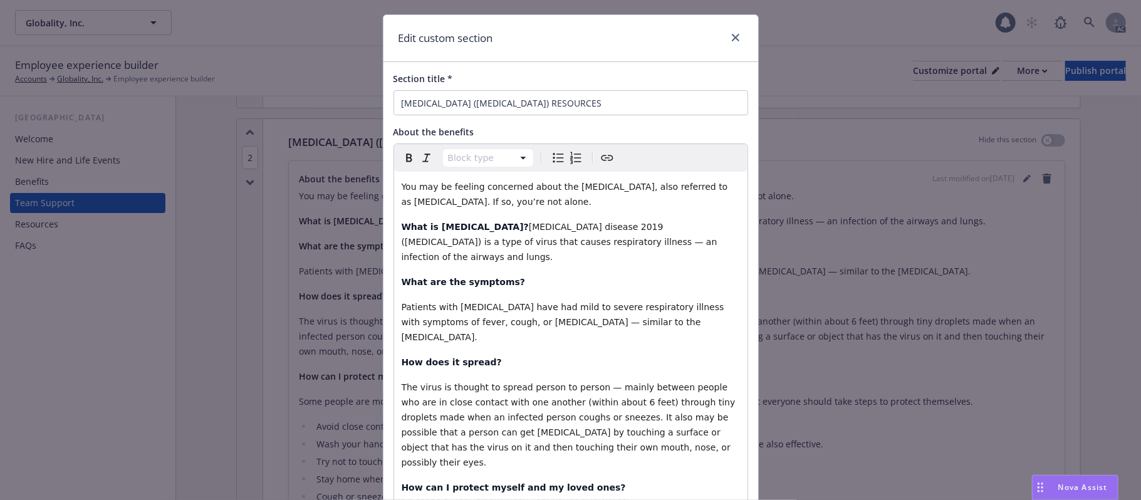
scroll to position [0, 0]
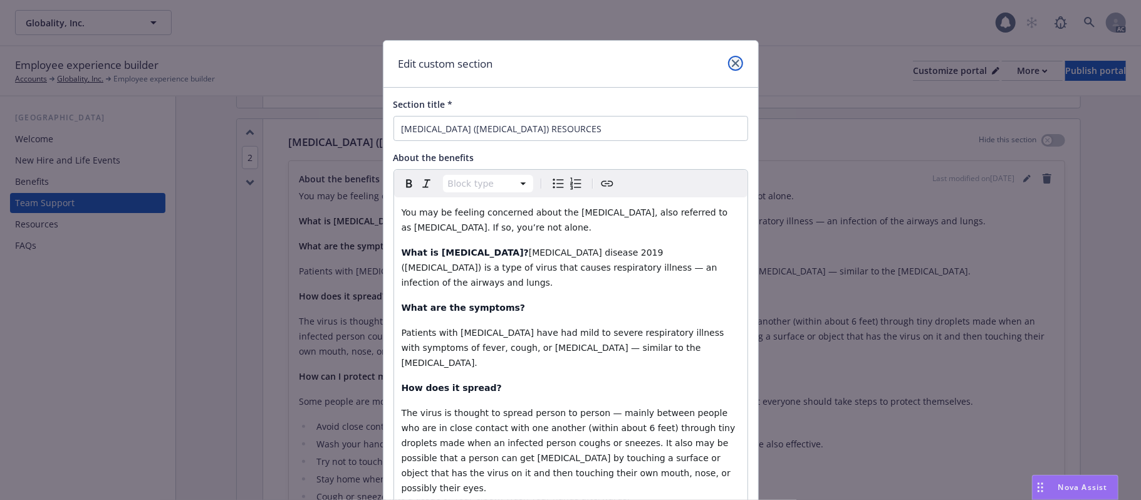
click at [732, 65] on link "close" at bounding box center [735, 63] width 15 height 15
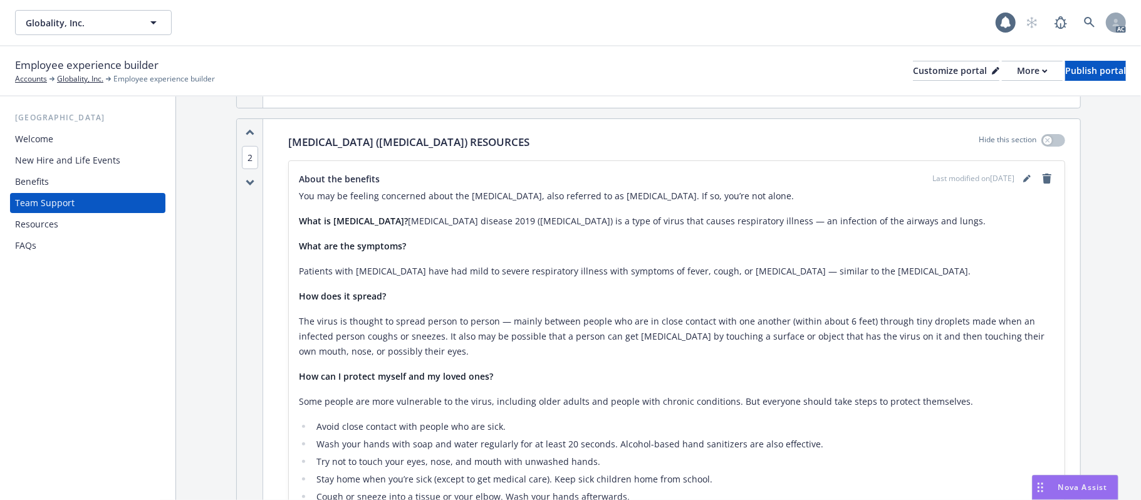
scroll to position [845, 0]
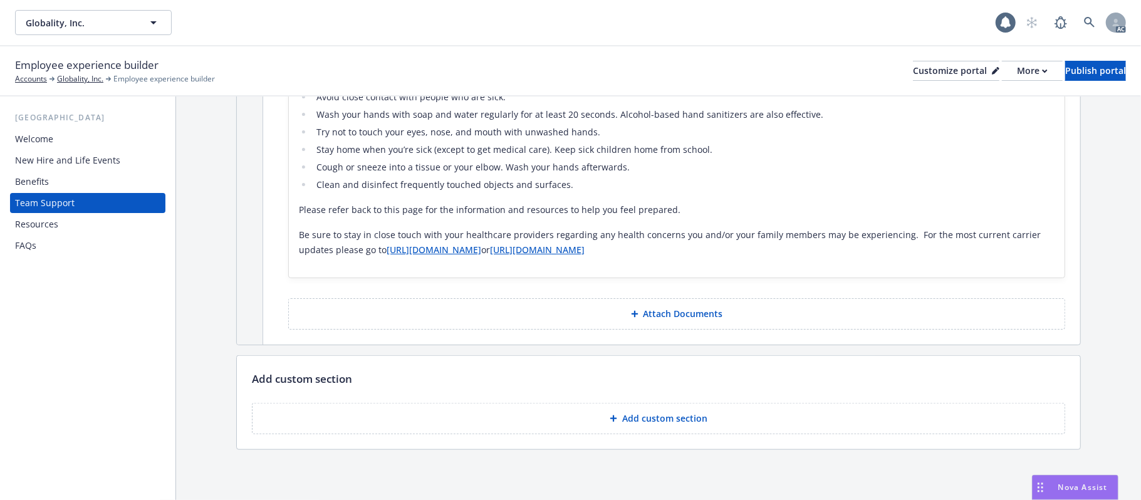
click at [670, 415] on p "Add custom section" at bounding box center [664, 418] width 85 height 13
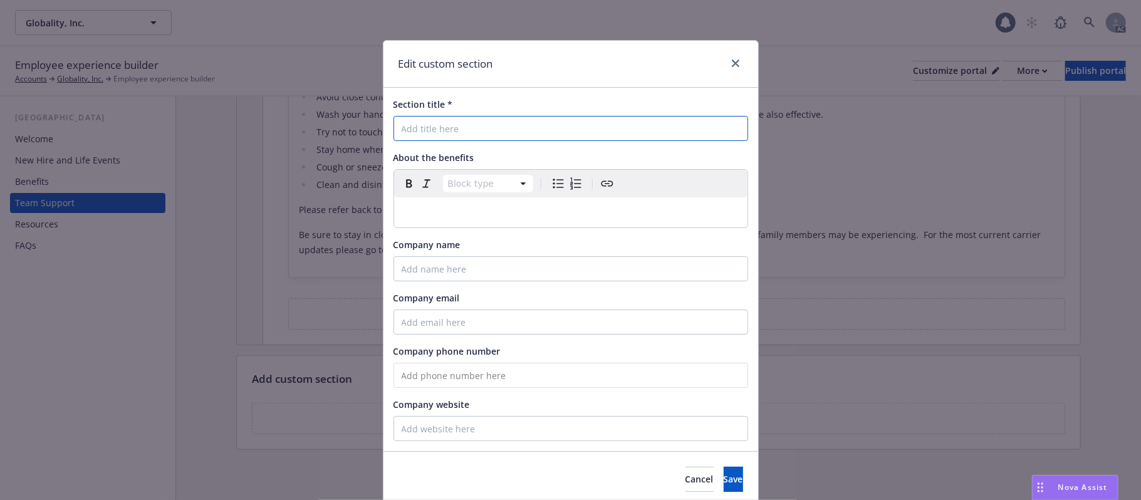
click at [426, 133] on input "Section title *" at bounding box center [570, 128] width 355 height 25
paste input "Anthem [MEDICAL_DATA] Resources"
type input "Anthem [MEDICAL_DATA] Resources"
click at [732, 64] on icon "close" at bounding box center [736, 64] width 8 height 8
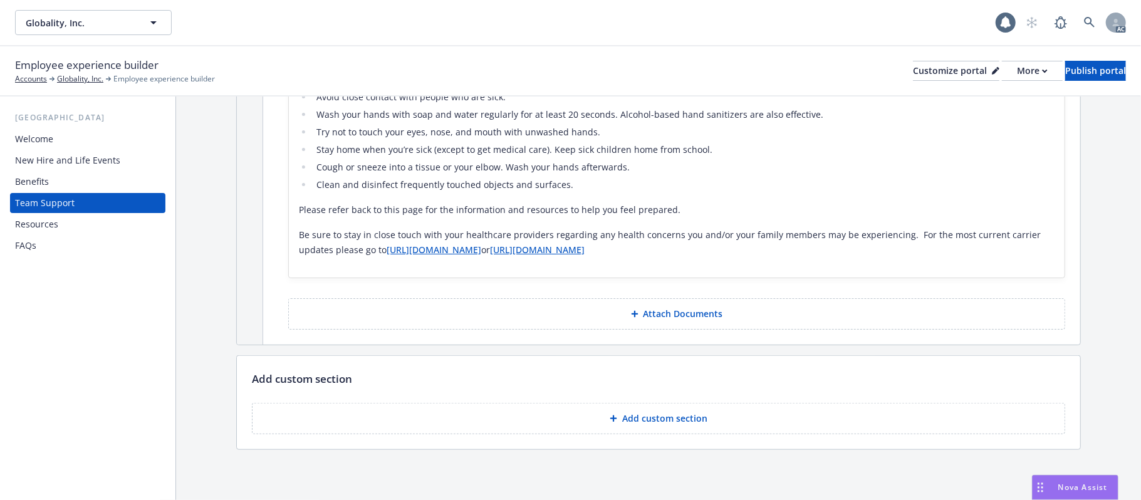
click at [623, 254] on p "Be sure to stay in close touch with your healthcare providers regarding any hea…" at bounding box center [677, 242] width 756 height 30
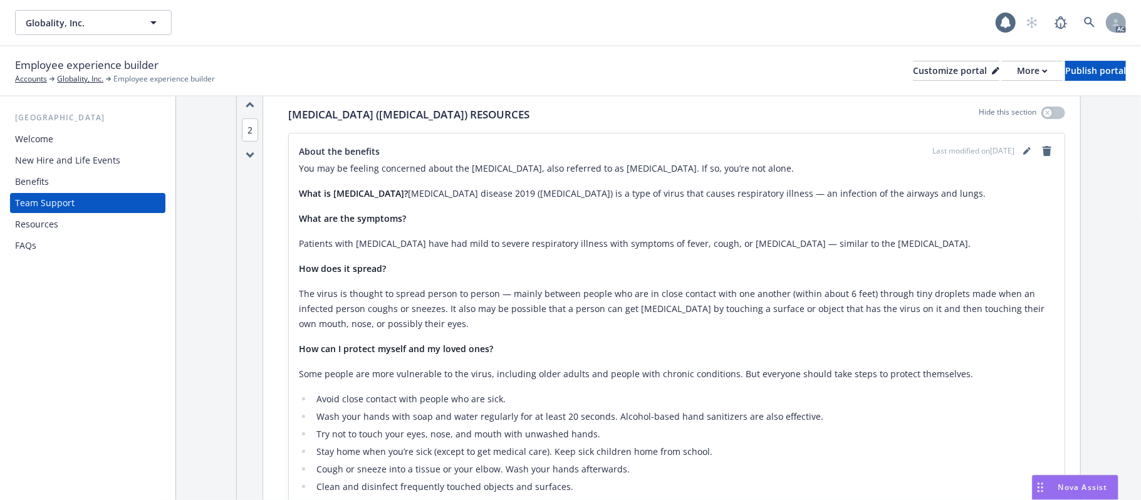
scroll to position [511, 0]
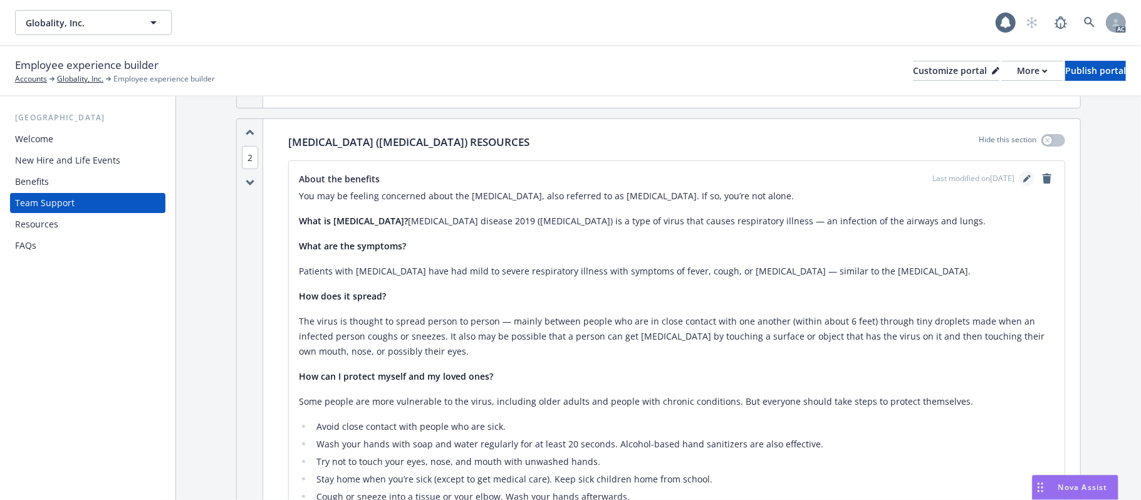
click at [1023, 179] on icon "editPencil" at bounding box center [1027, 179] width 8 height 8
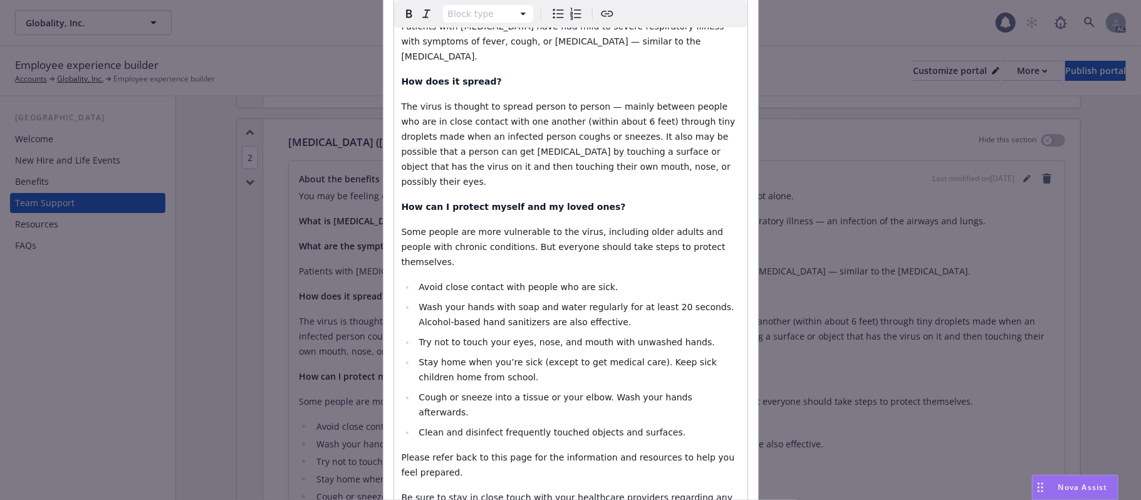
scroll to position [501, 0]
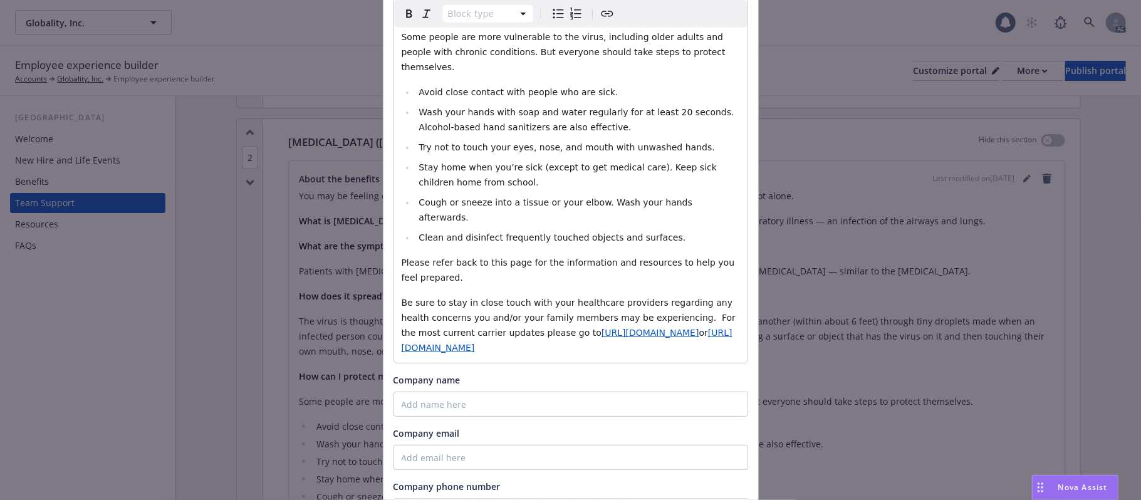
click at [717, 295] on p "Be sure to stay in close touch with your healthcare providers regarding any hea…" at bounding box center [571, 325] width 338 height 60
click at [402, 313] on div "You may be feeling concerned about the [MEDICAL_DATA], also referred to as [MED…" at bounding box center [570, 67] width 353 height 742
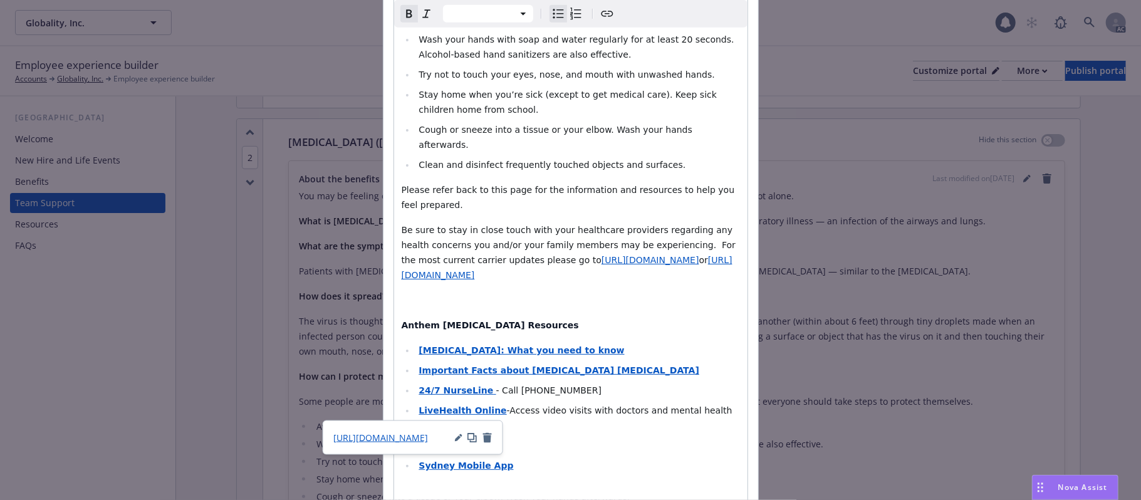
scroll to position [668, 0]
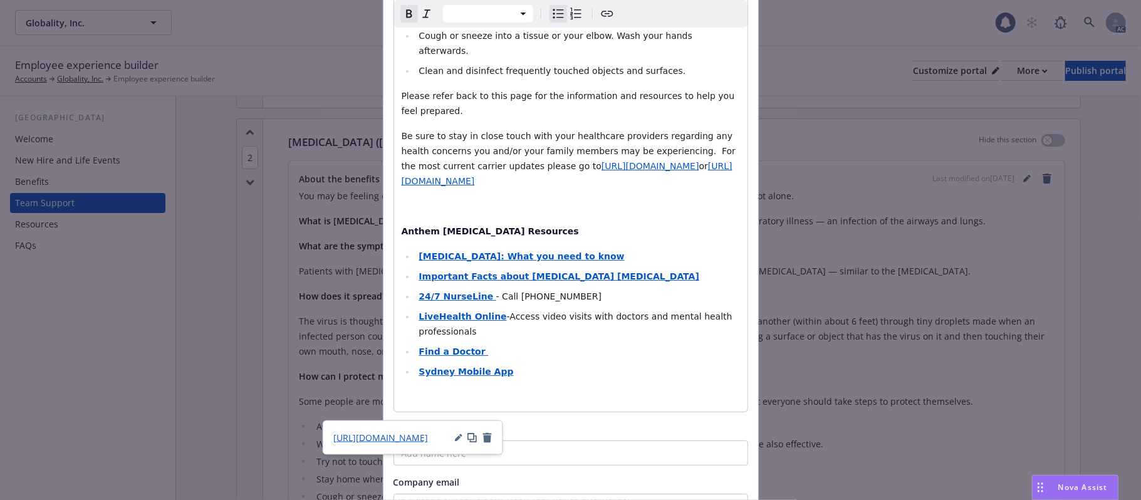
select select "paragraph"
click at [515, 389] on p "editable markdown" at bounding box center [571, 396] width 338 height 15
select select "paragraph"
click at [451, 439] on p "[PERSON_NAME] [MEDICAL_DATA] Resources" at bounding box center [571, 461] width 338 height 45
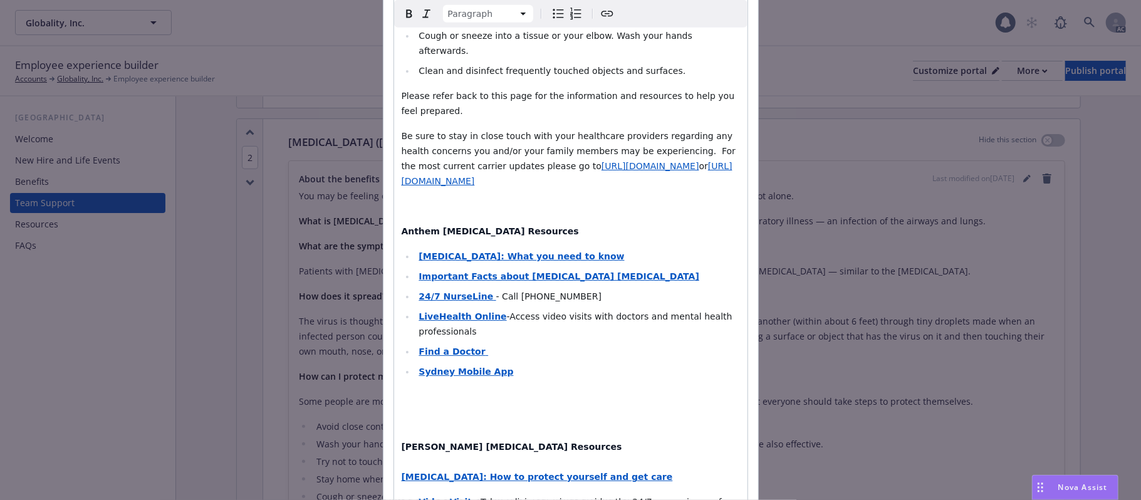
click at [551, 14] on icon "Bulleted list" at bounding box center [558, 13] width 15 height 15
click at [552, 15] on icon "Bulleted list" at bounding box center [558, 13] width 15 height 15
click at [394, 401] on div "You may be feeling concerned about the [MEDICAL_DATA], also referred to as [MED…" at bounding box center [570, 48] width 353 height 1038
click at [554, 11] on icon "Bulleted list" at bounding box center [558, 13] width 15 height 15
click at [457, 442] on strong "[PERSON_NAME] [MEDICAL_DATA] Resources" at bounding box center [512, 447] width 221 height 10
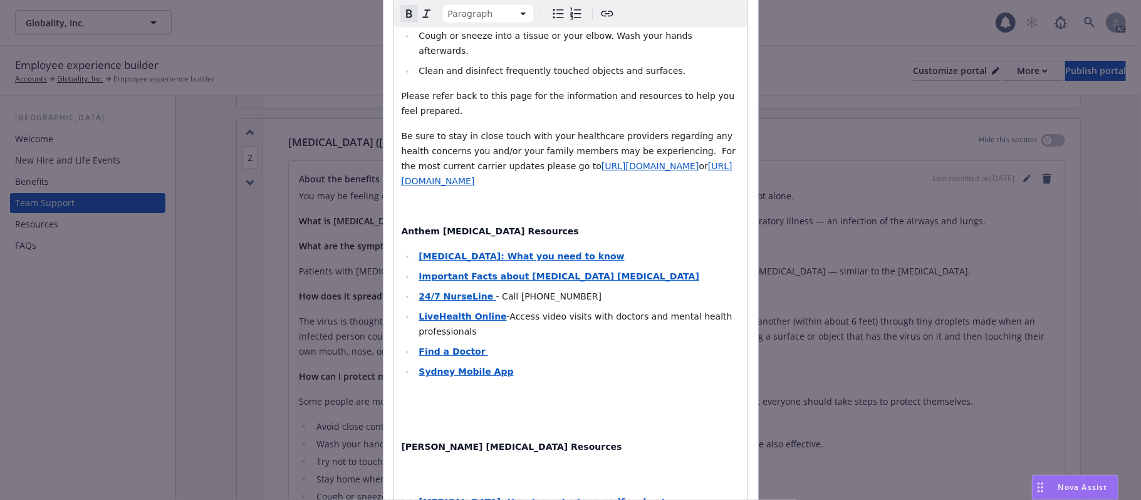
click at [533, 439] on p "[PERSON_NAME] [MEDICAL_DATA] Resources" at bounding box center [571, 461] width 338 height 45
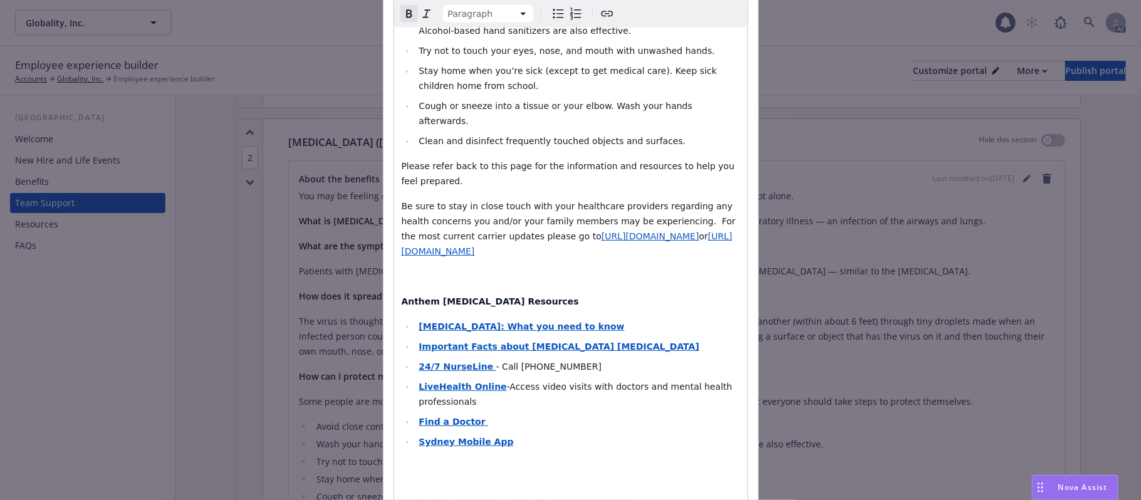
scroll to position [752, 0]
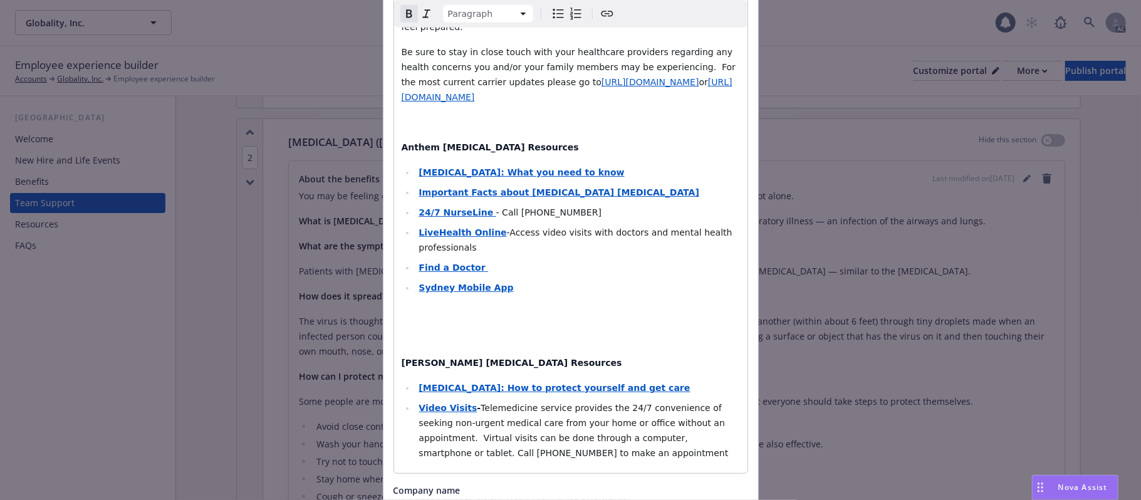
click at [534, 400] on li "Video Visits - Telemedicine service provides the 24/7 convenience of seeking no…" at bounding box center [577, 430] width 325 height 60
select select "paragraph"
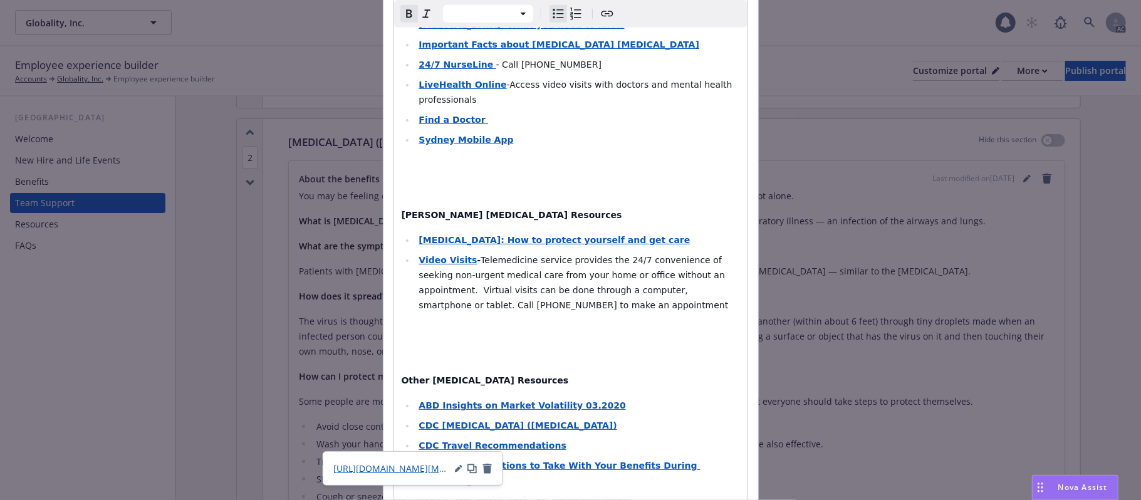
scroll to position [1046, 0]
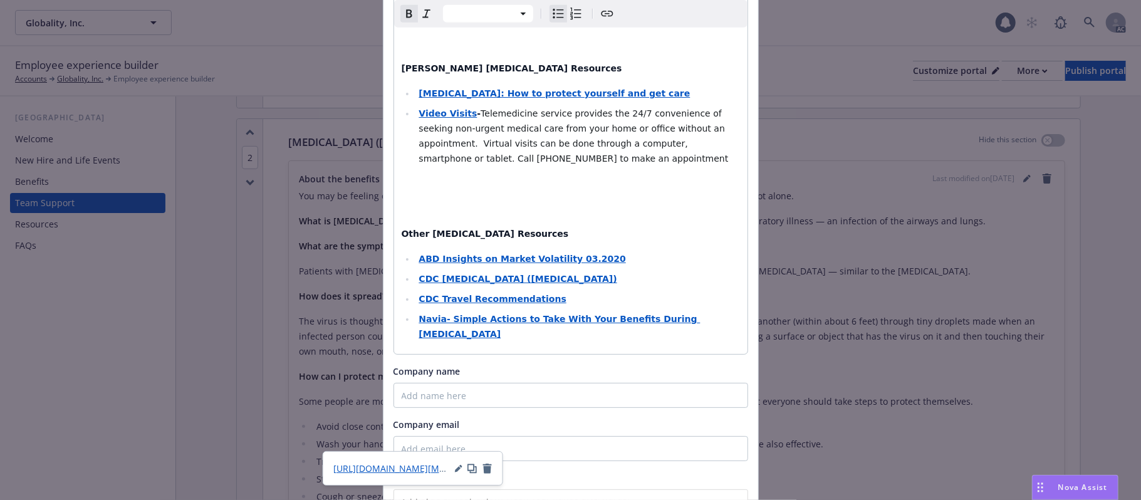
select select "paragraph"
click at [411, 201] on p "editable markdown" at bounding box center [571, 208] width 338 height 15
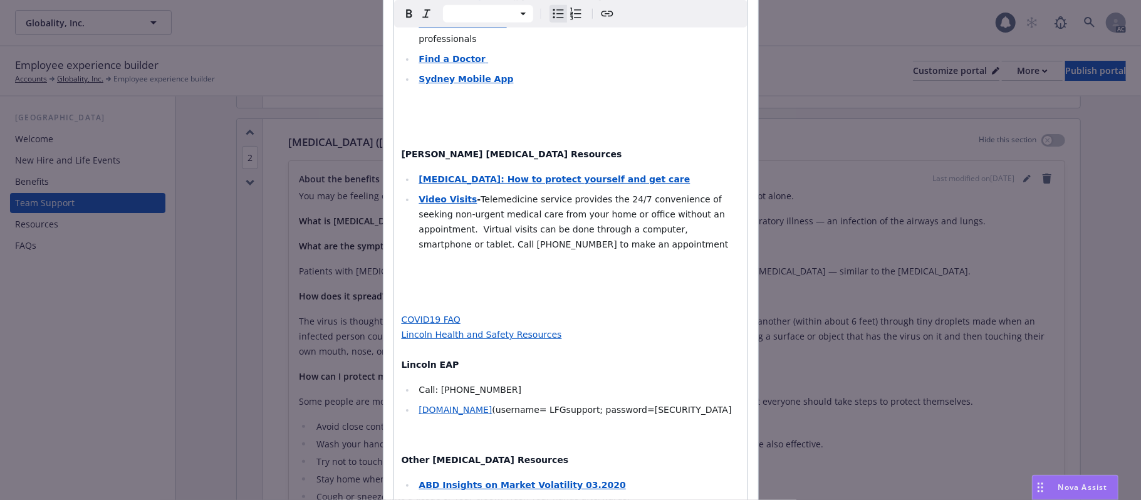
scroll to position [880, 0]
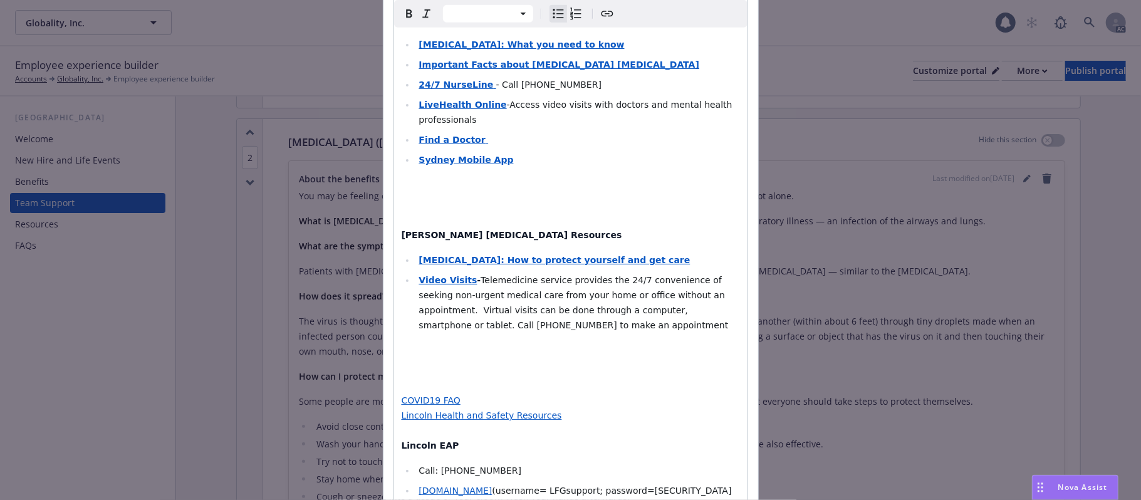
select select "paragraph"
click at [405, 368] on p "editable markdown" at bounding box center [571, 375] width 338 height 15
click at [546, 343] on p "editable markdown" at bounding box center [571, 350] width 338 height 15
drag, startPoint x: 456, startPoint y: 371, endPoint x: 385, endPoint y: 365, distance: 71.7
click at [385, 365] on div "Section title * [MEDICAL_DATA] ([MEDICAL_DATA]) RESOURCES About the benefits Pa…" at bounding box center [570, 46] width 375 height 1677
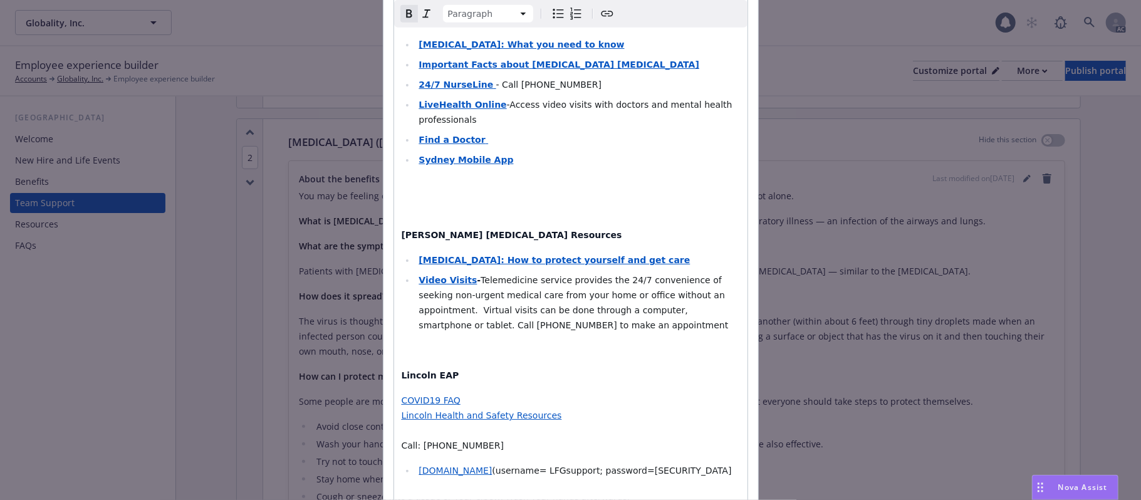
click at [551, 18] on icon "Bulleted list" at bounding box center [558, 13] width 15 height 15
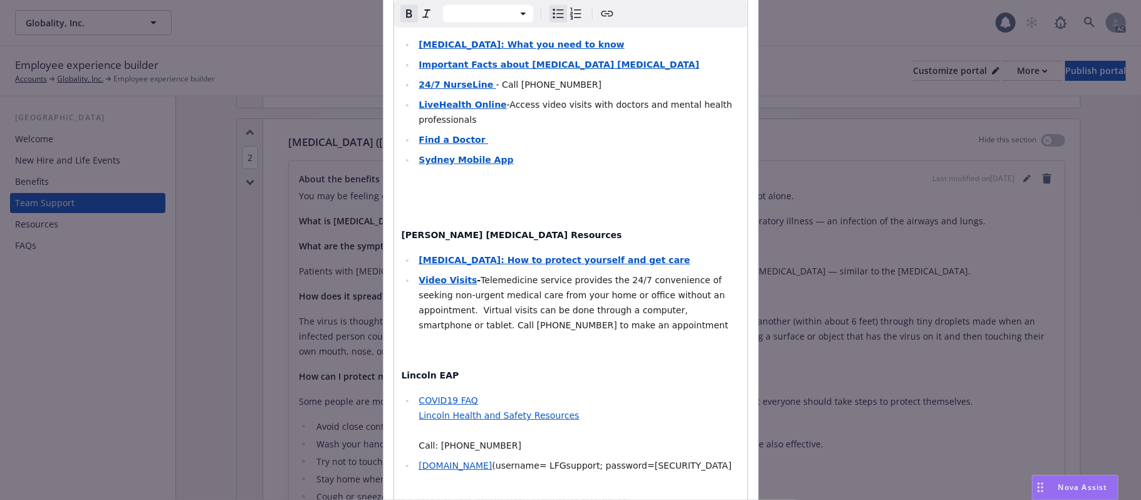
click at [551, 18] on icon "Bulleted list" at bounding box center [558, 13] width 15 height 15
select select "paragraph"
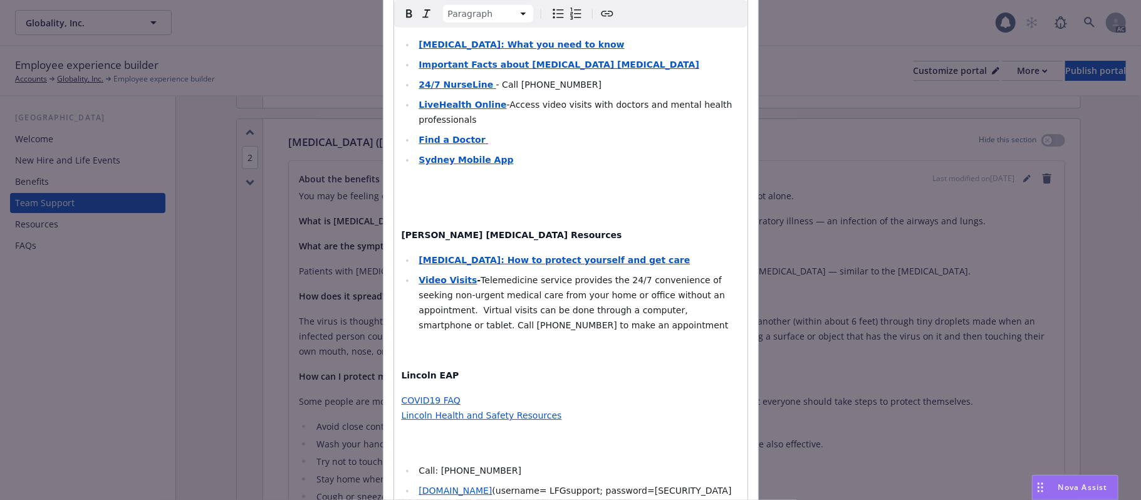
click at [557, 393] on p "COVID19 FAQ Lincoln Health and Safety Resources" at bounding box center [571, 423] width 338 height 60
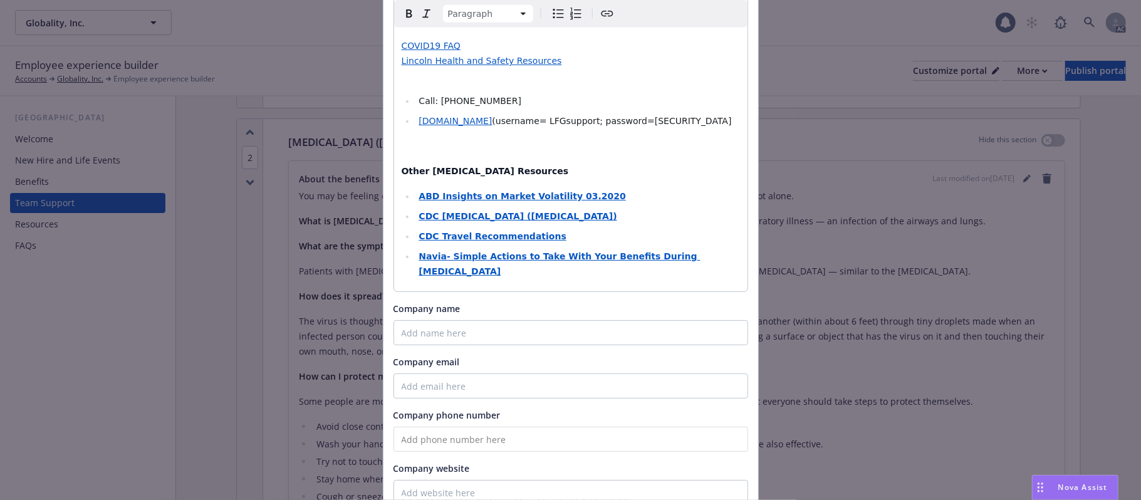
scroll to position [1256, 0]
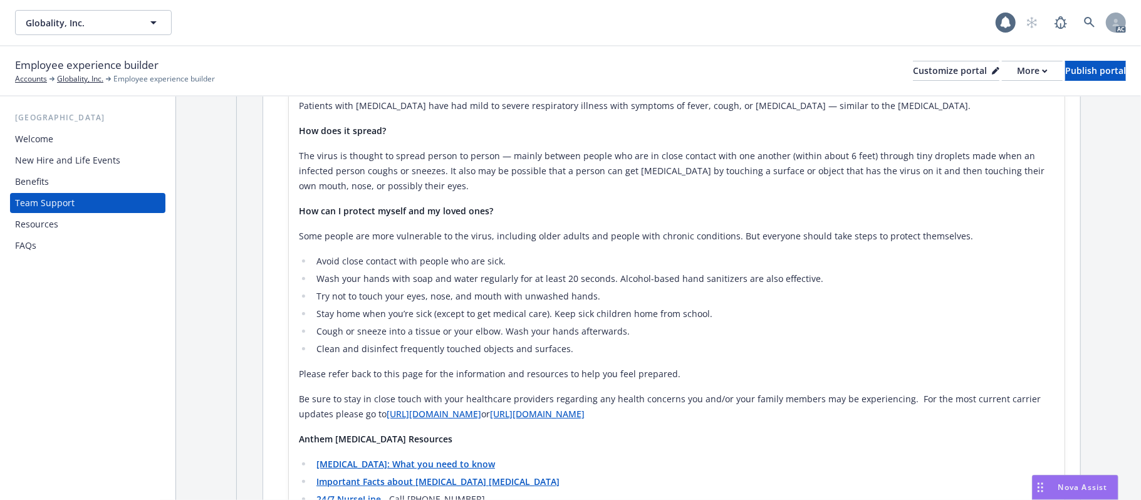
scroll to position [426, 0]
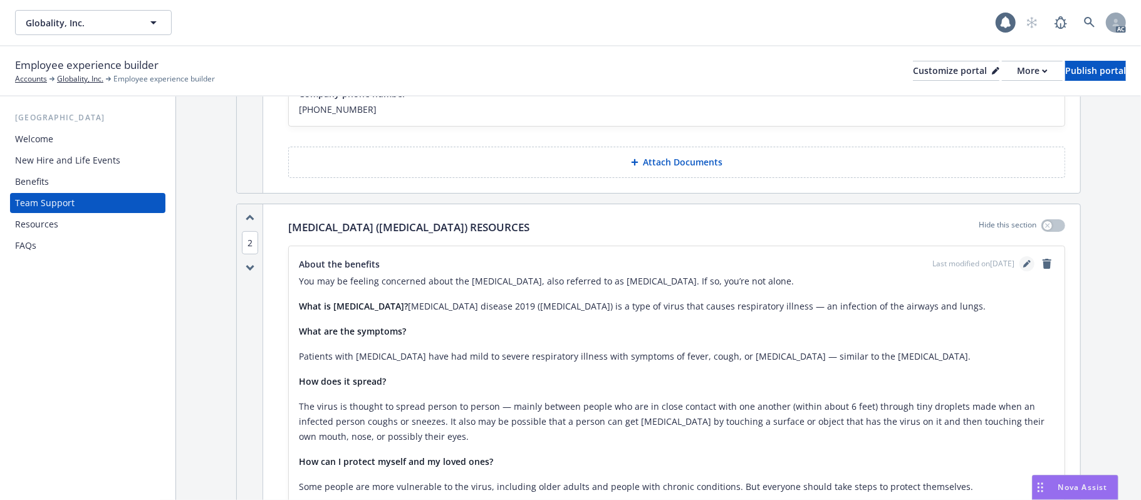
click at [1019, 266] on link "editPencil" at bounding box center [1026, 263] width 15 height 15
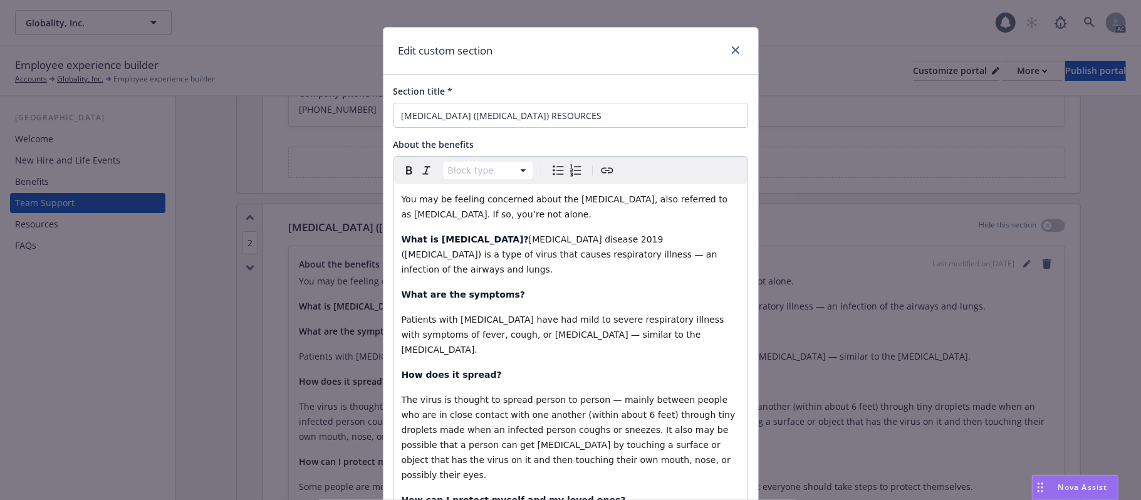
scroll to position [0, 0]
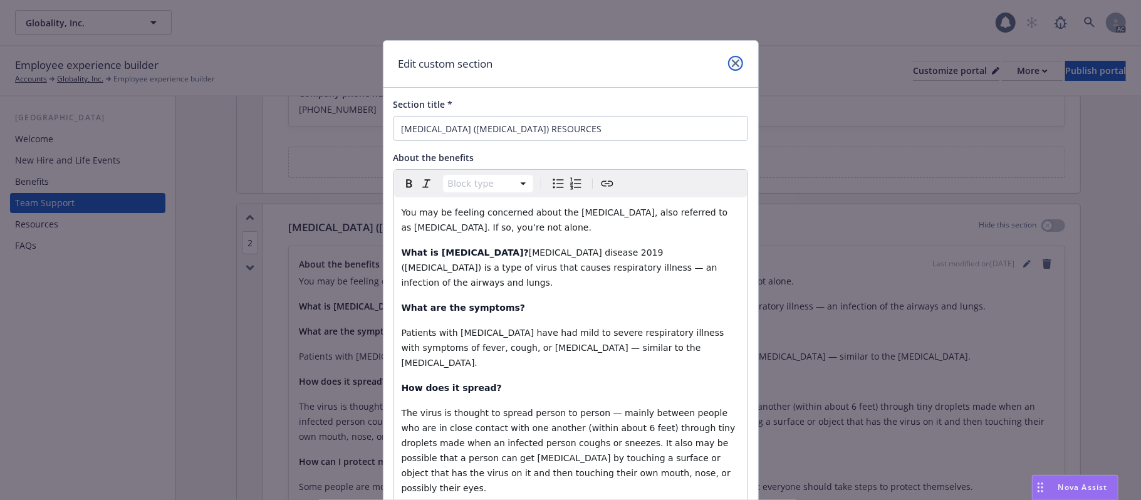
click at [732, 64] on icon "close" at bounding box center [736, 64] width 8 height 8
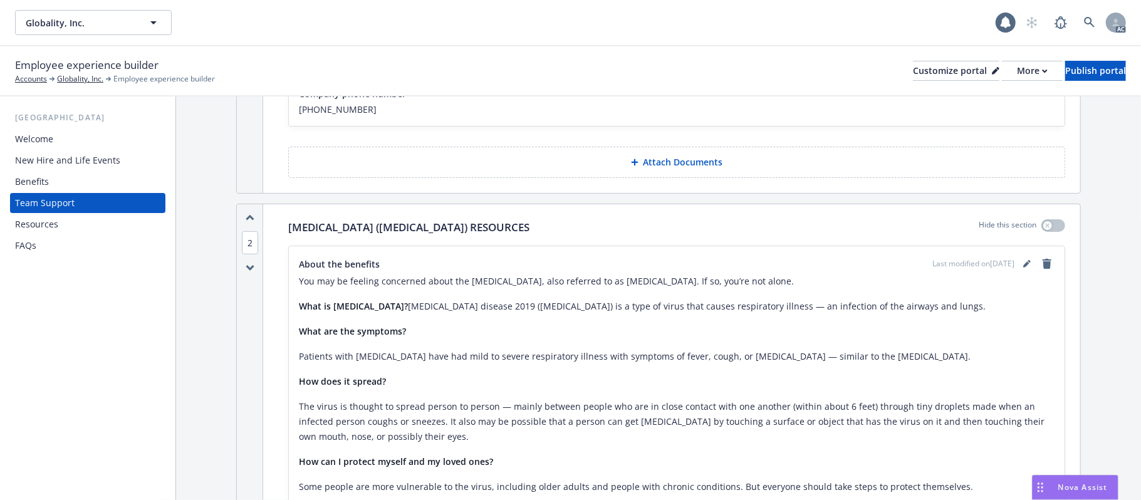
click at [68, 219] on div "Resources" at bounding box center [87, 224] width 145 height 20
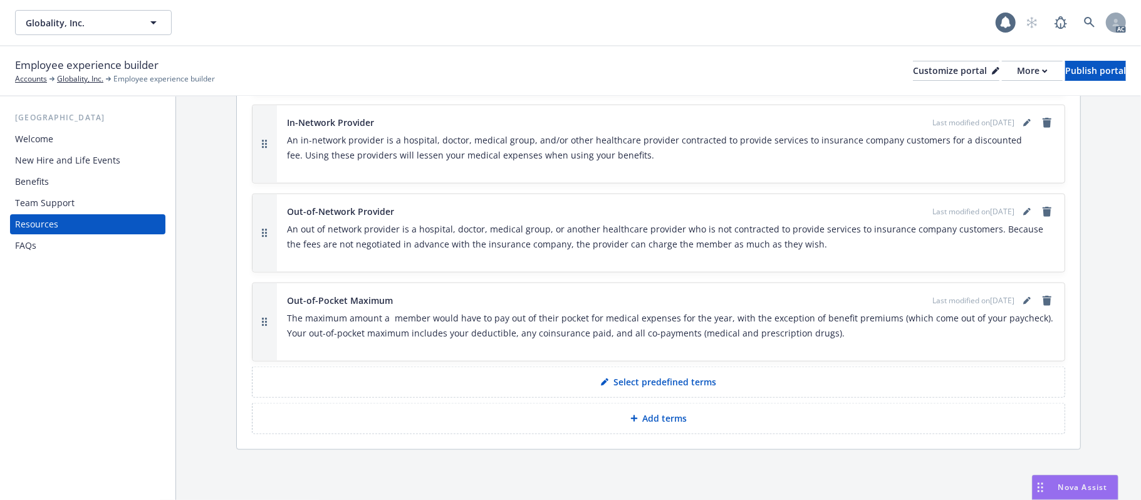
scroll to position [1081, 0]
click at [658, 419] on p "Add terms" at bounding box center [665, 418] width 44 height 13
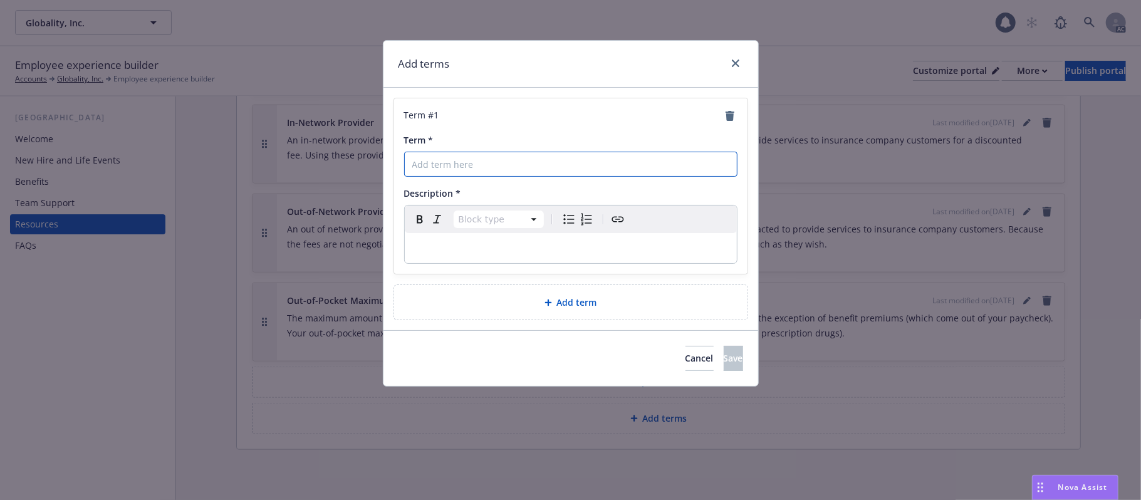
click at [447, 168] on input "Term *" at bounding box center [570, 164] width 333 height 25
click at [455, 251] on p "editable markdown" at bounding box center [570, 248] width 317 height 15
click at [735, 63] on icon "close" at bounding box center [736, 64] width 8 height 8
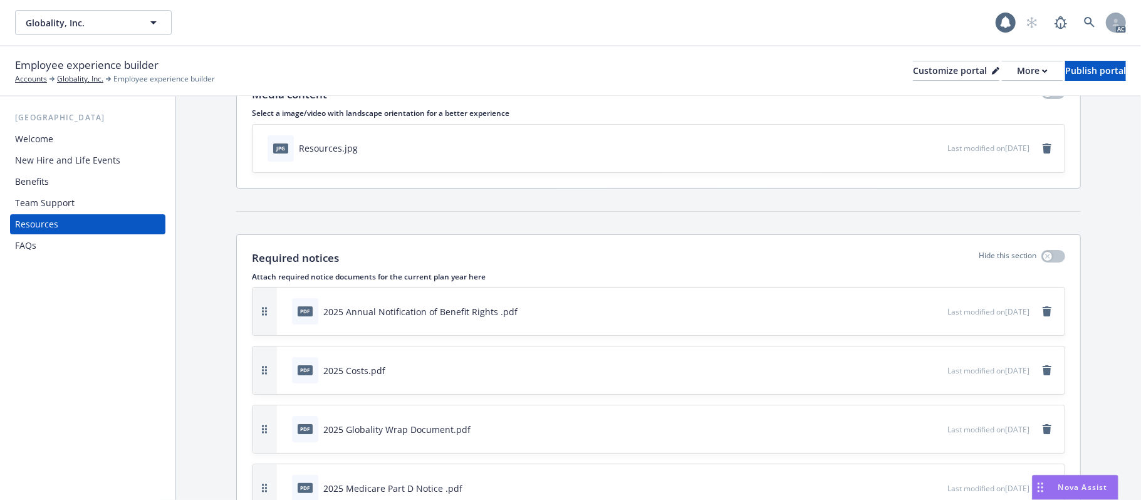
scroll to position [167, 0]
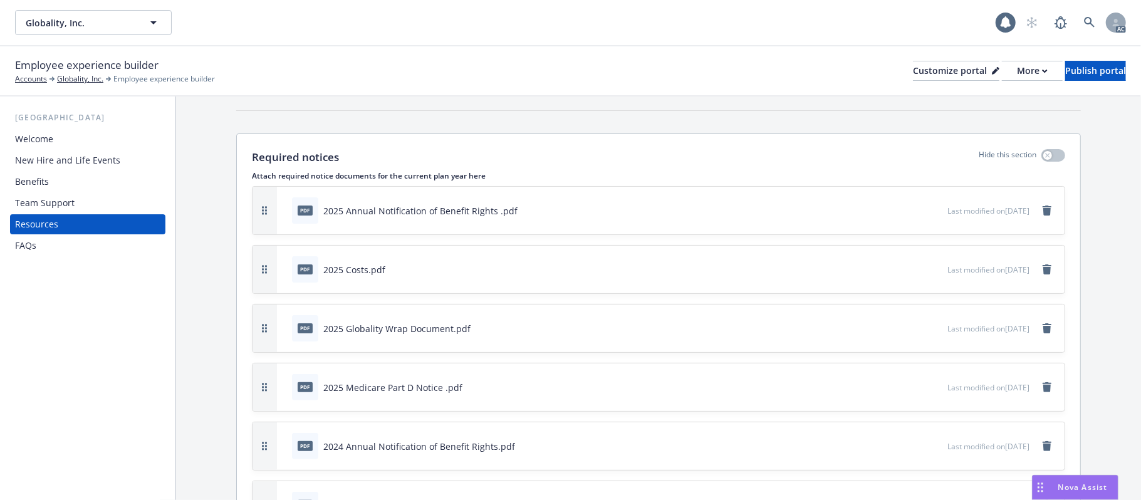
click at [71, 199] on div "Team Support" at bounding box center [45, 203] width 60 height 20
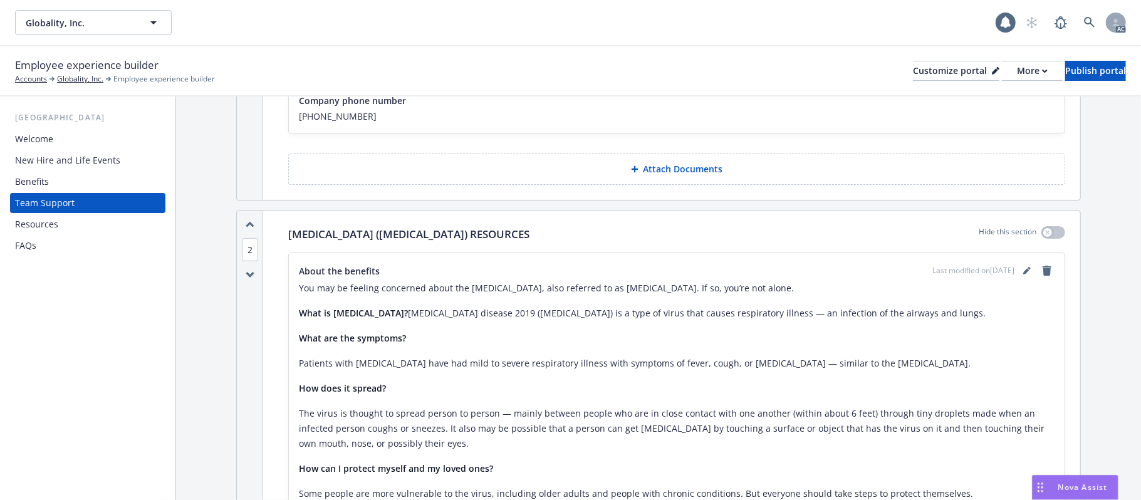
scroll to position [501, 0]
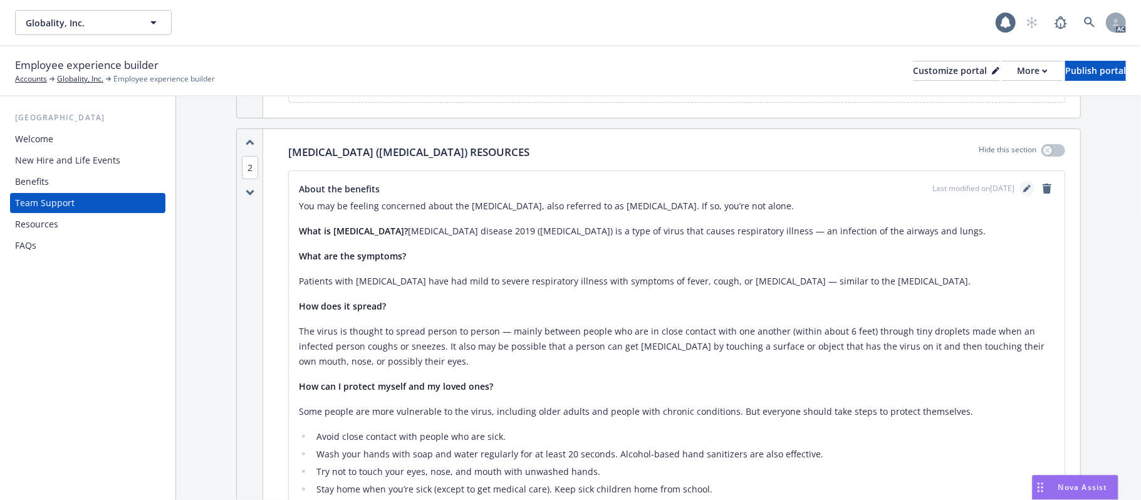
click at [1019, 193] on link "editPencil" at bounding box center [1026, 188] width 15 height 15
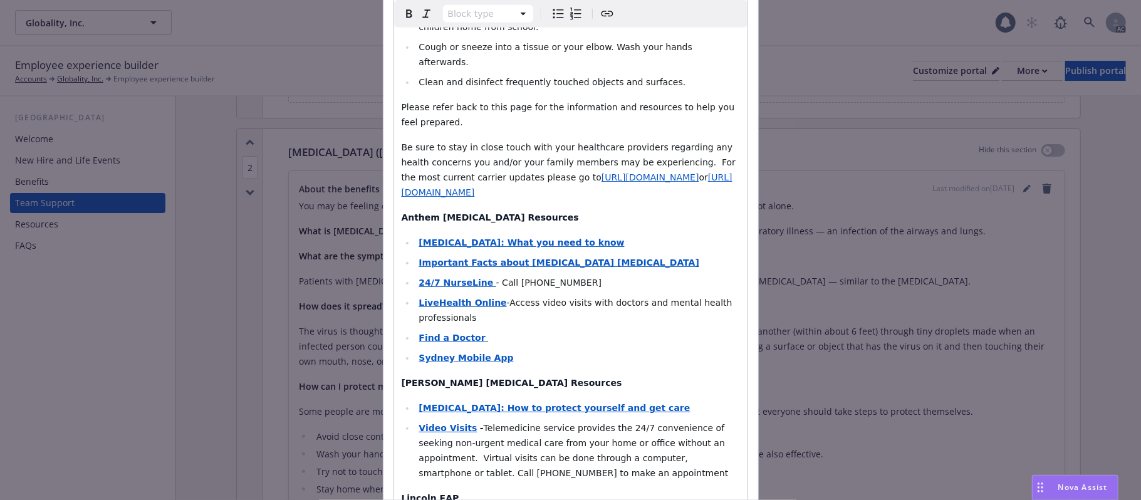
scroll to position [585, 0]
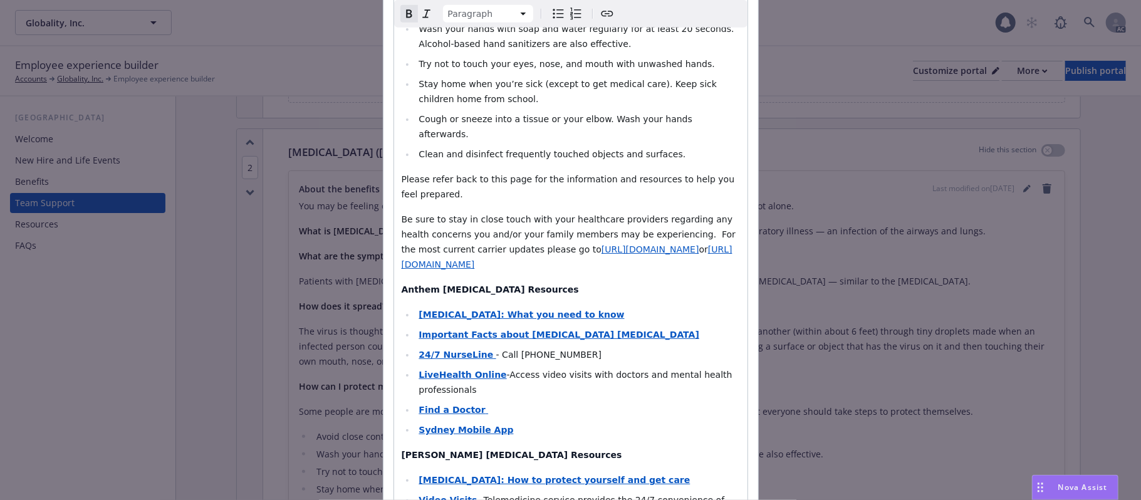
click at [402, 284] on strong "Anthem [MEDICAL_DATA] Resources" at bounding box center [490, 289] width 177 height 10
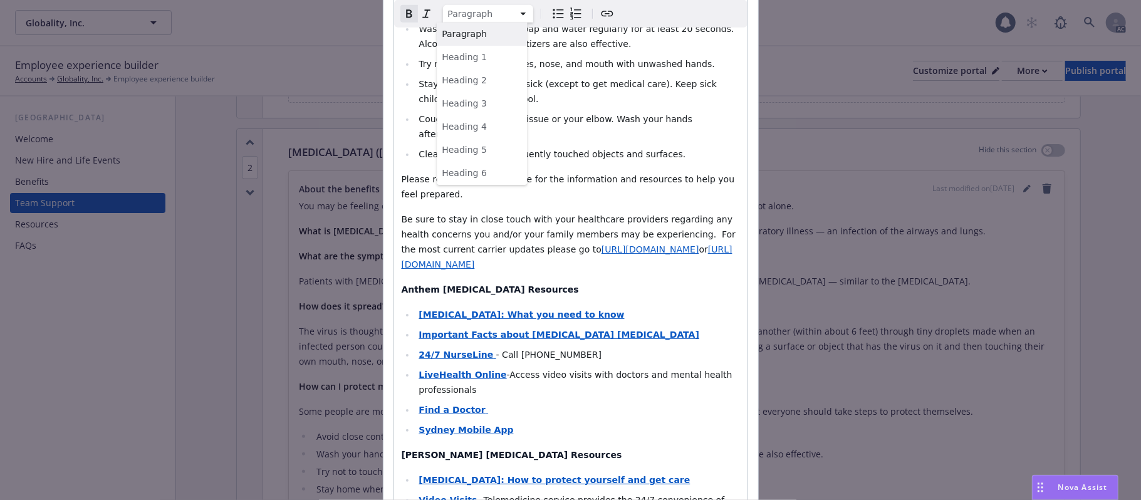
click at [516, 9] on html "Globality, Inc. Globality, Inc. 1 AC Employee experience builder Accounts Globa…" at bounding box center [570, 250] width 1141 height 500
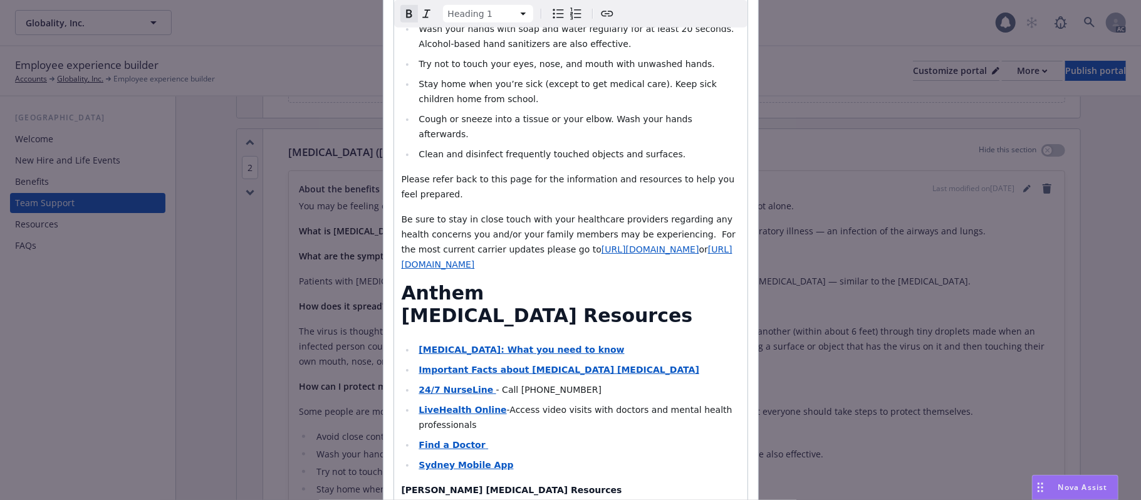
click at [514, 16] on html "Globality, Inc. Globality, Inc. 1 AC Employee experience builder Accounts Globa…" at bounding box center [570, 250] width 1141 height 500
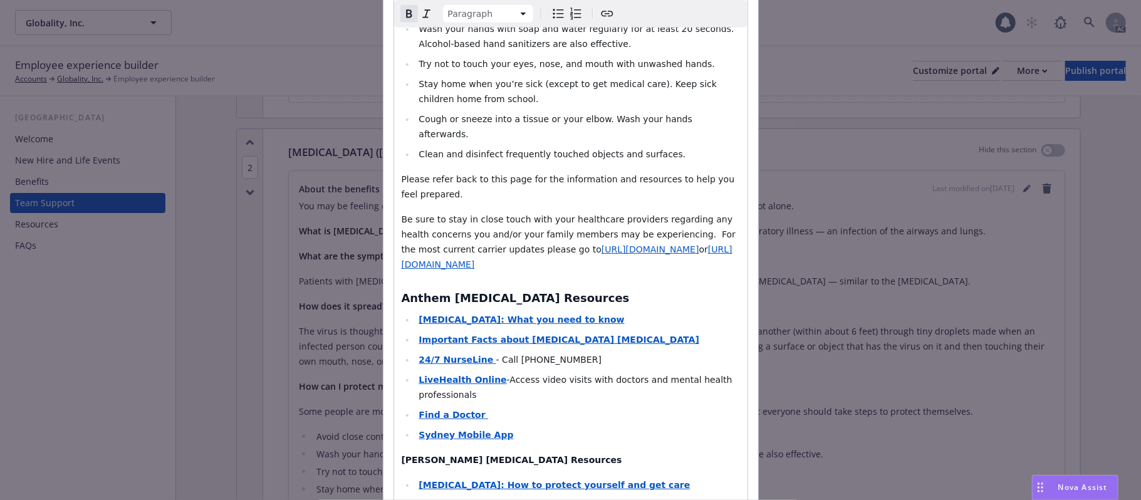
click at [402, 455] on strong "[PERSON_NAME] [MEDICAL_DATA] Resources" at bounding box center [512, 460] width 221 height 10
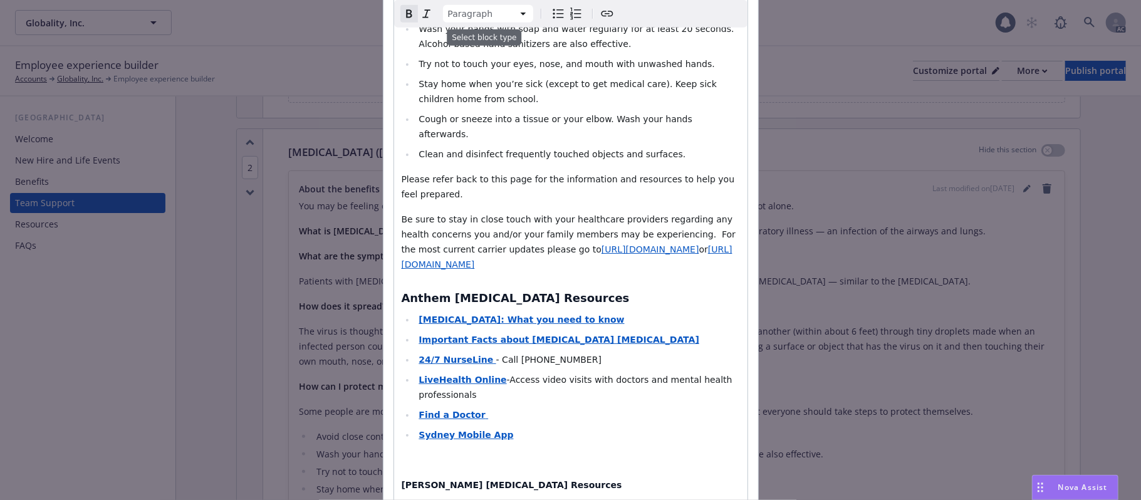
click at [514, 11] on html "Globality, Inc. Globality, Inc. 1 AC Employee experience builder Accounts Globa…" at bounding box center [570, 250] width 1141 height 500
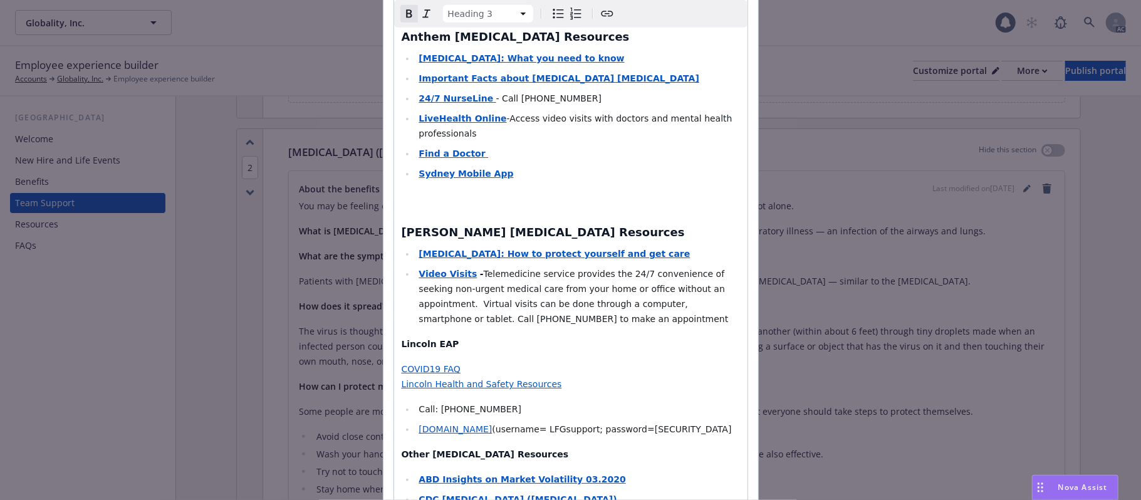
scroll to position [918, 0]
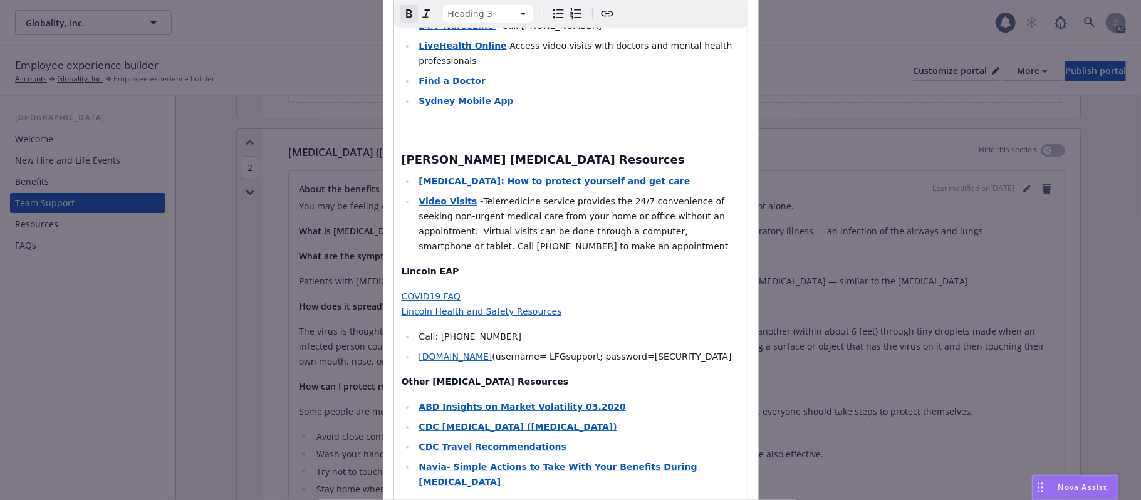
click at [402, 266] on strong "Lincoln EAP" at bounding box center [431, 271] width 58 height 10
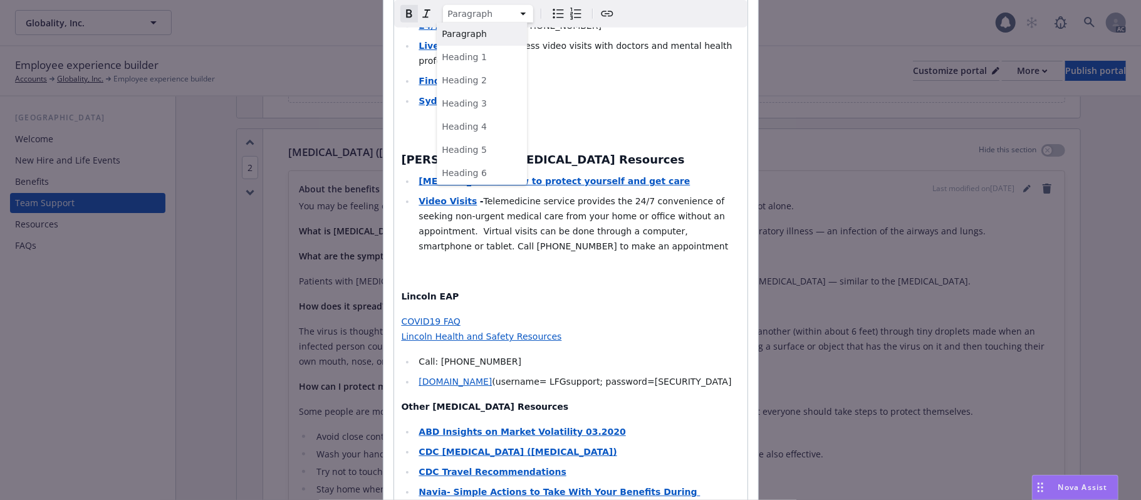
click at [514, 13] on html "Globality, Inc. Globality, Inc. 1 AC Employee experience builder Accounts Globa…" at bounding box center [570, 250] width 1141 height 500
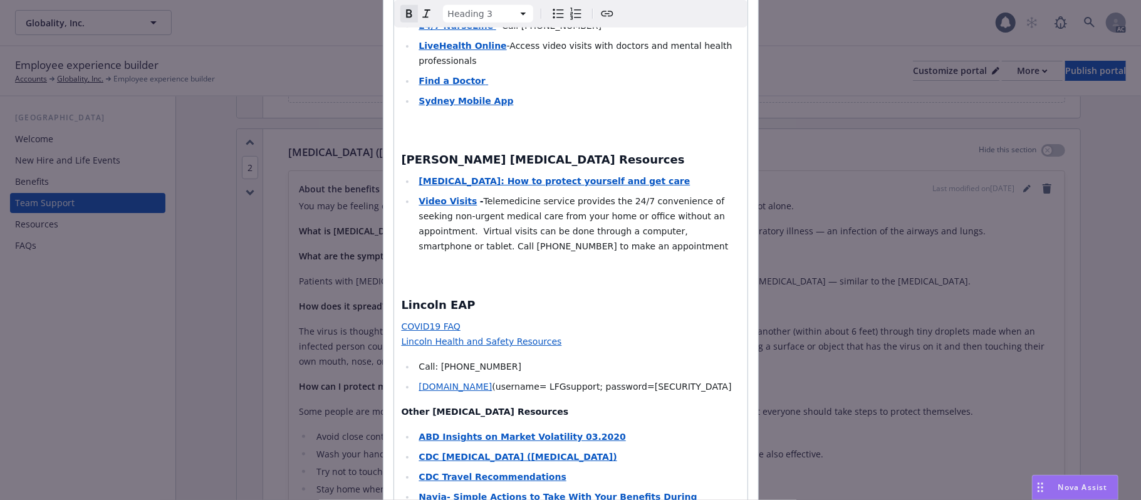
click at [402, 407] on strong "Other [MEDICAL_DATA] Resources" at bounding box center [485, 412] width 167 height 10
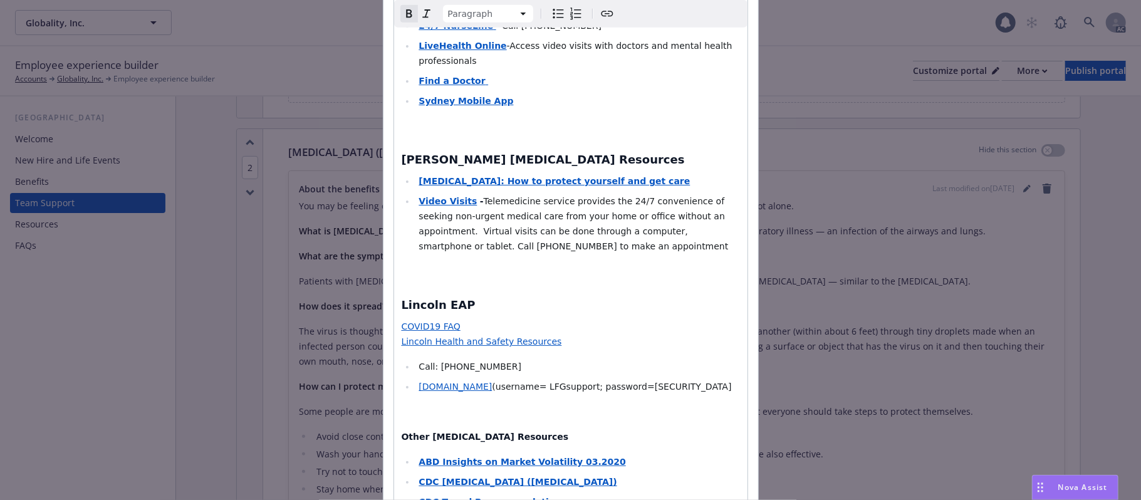
click at [521, 21] on html "Globality, Inc. Globality, Inc. 1 AC Employee experience builder Accounts Globa…" at bounding box center [570, 250] width 1141 height 500
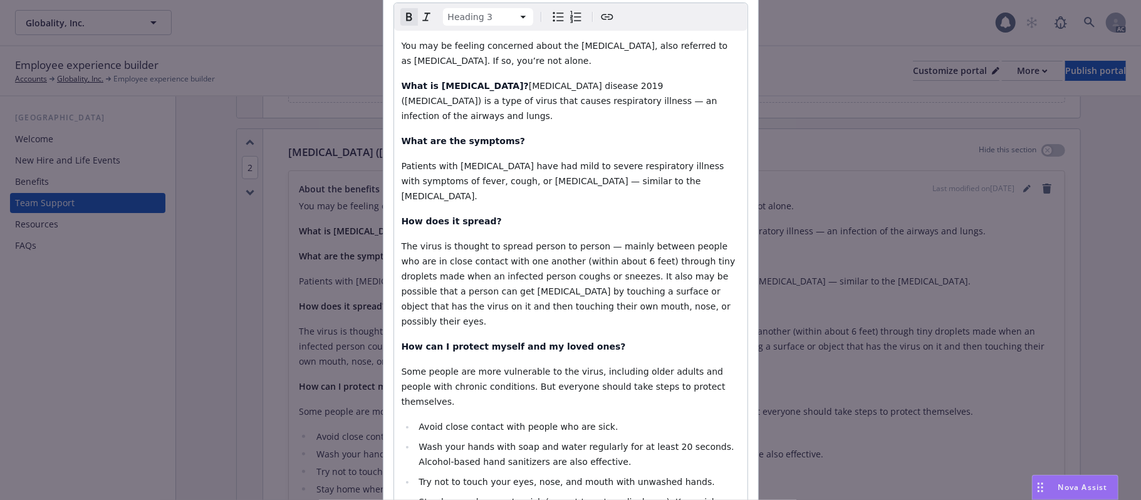
scroll to position [0, 0]
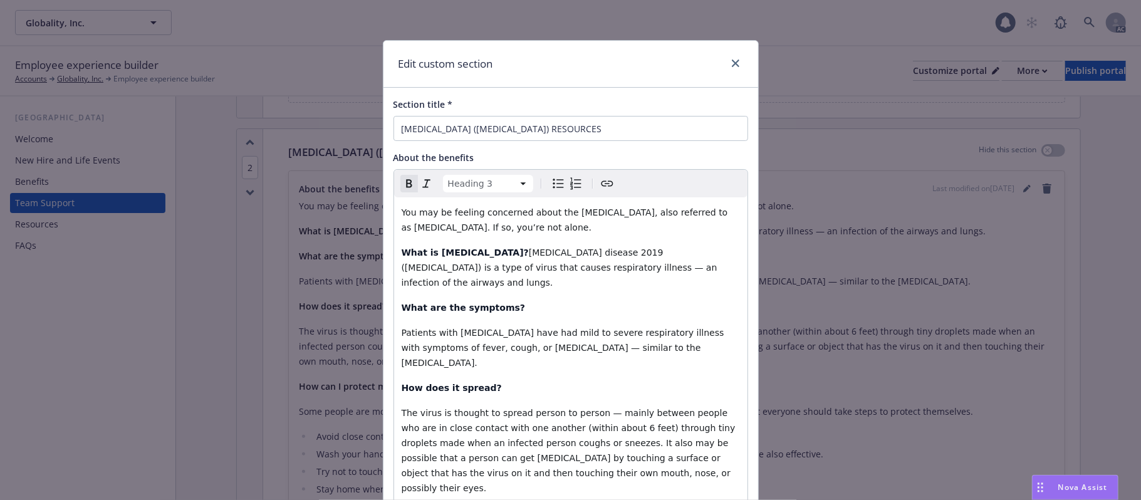
click at [442, 256] on strong "What is [MEDICAL_DATA]?" at bounding box center [465, 252] width 127 height 10
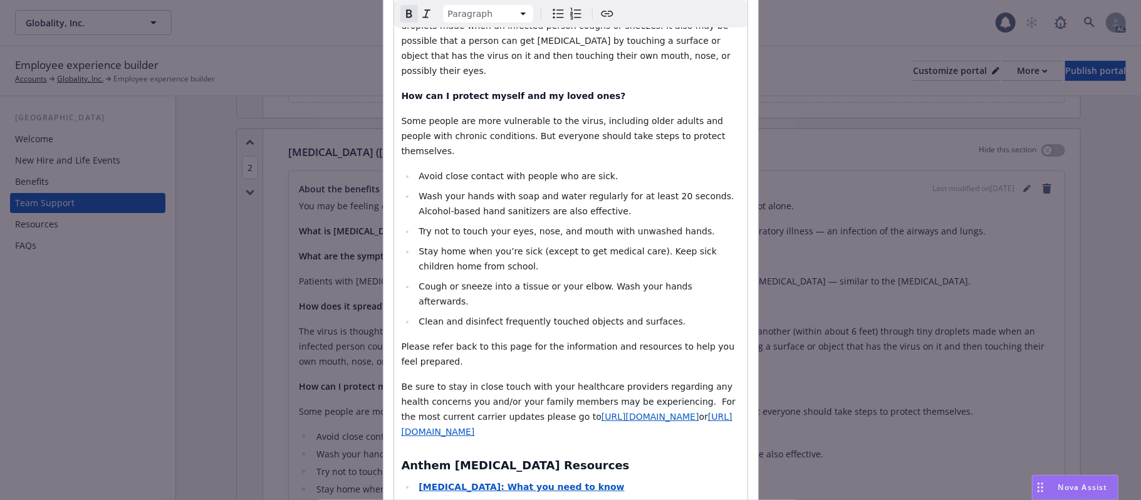
scroll to position [501, 0]
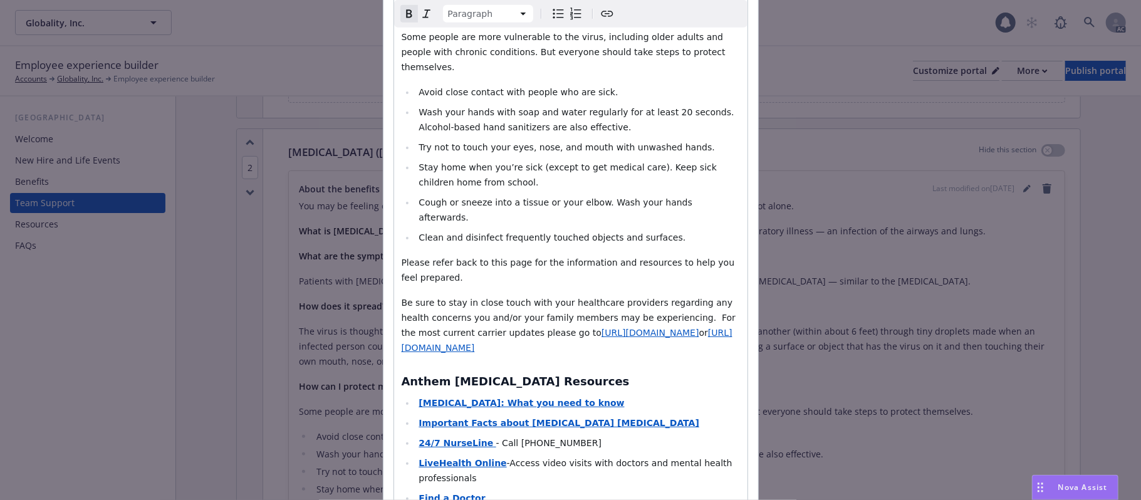
click at [402, 375] on strong "Anthem [MEDICAL_DATA] Resources" at bounding box center [516, 381] width 228 height 13
click at [518, 15] on html "Globality, Inc. Globality, Inc. 1 AC Employee experience builder Accounts Globa…" at bounding box center [570, 250] width 1141 height 500
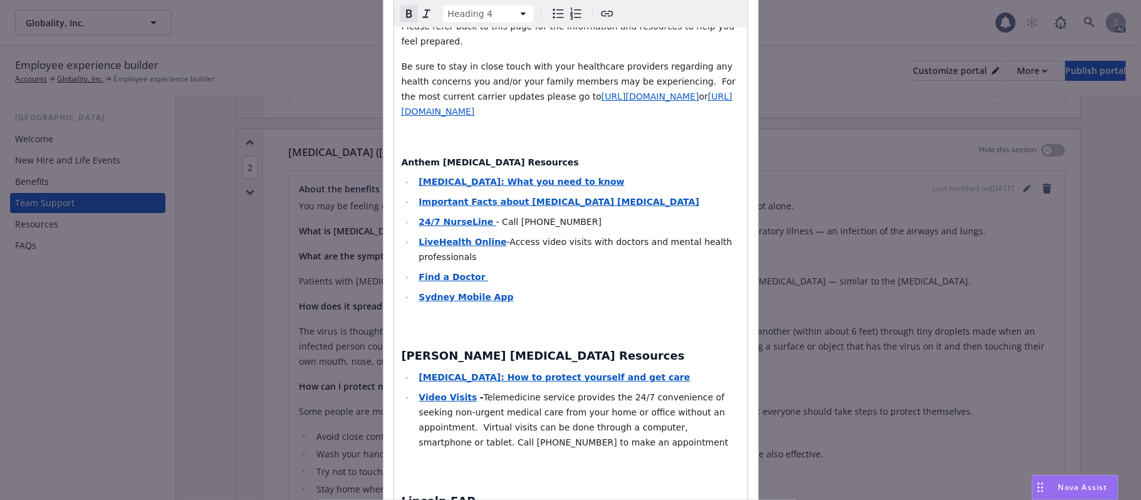
scroll to position [752, 0]
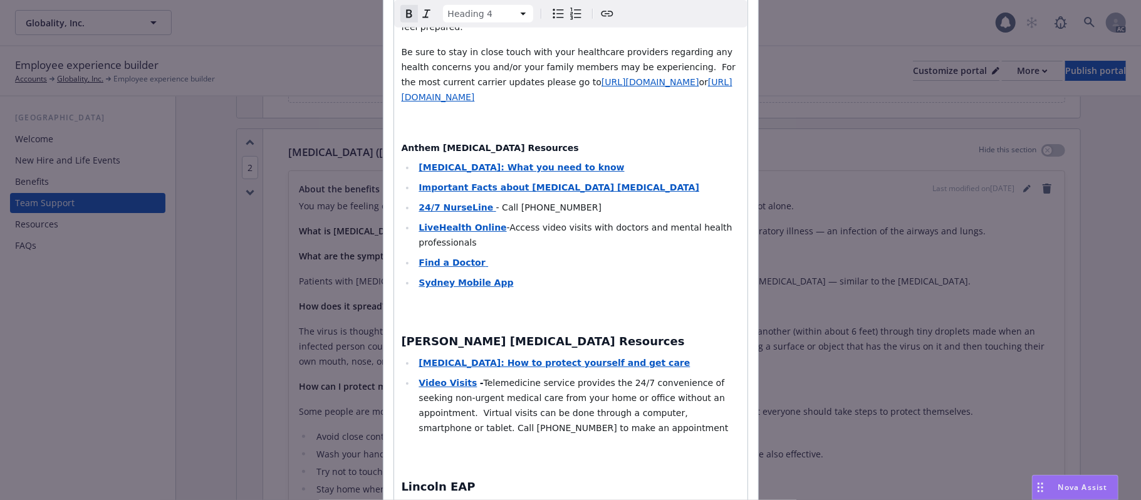
click at [394, 269] on div "You may be feeling concerned about the [MEDICAL_DATA], also referred to as [MED…" at bounding box center [570, 105] width 353 height 1318
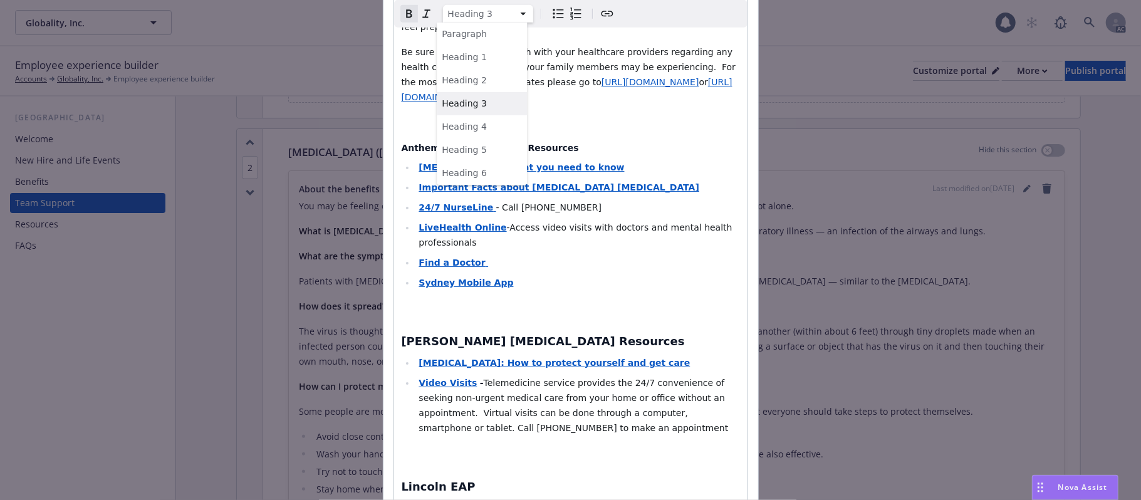
click at [514, 11] on html "Globality, Inc. Globality, Inc. 1 AC Employee experience builder Accounts Globa…" at bounding box center [570, 250] width 1141 height 500
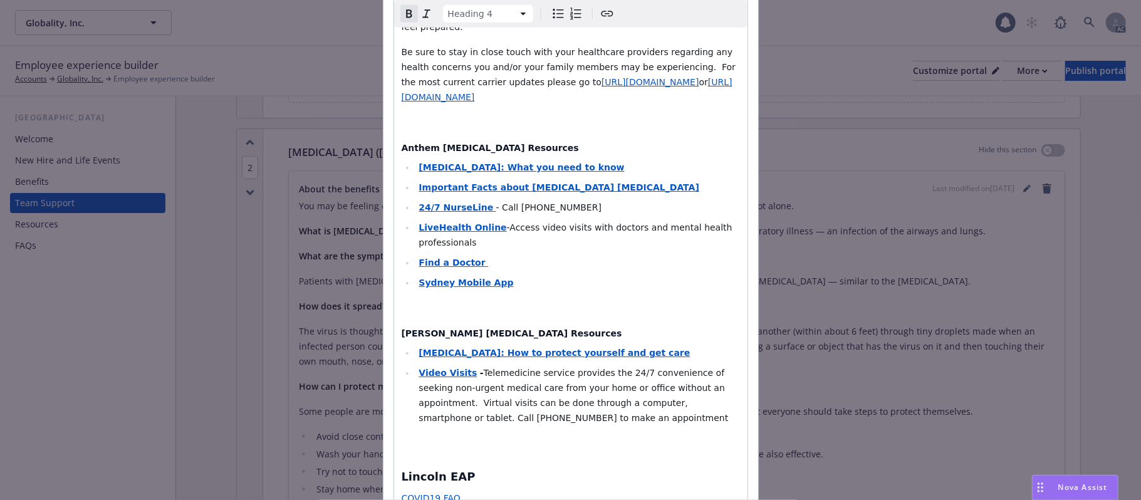
click at [394, 402] on div "You may be feeling concerned about the [MEDICAL_DATA], also referred to as [MED…" at bounding box center [570, 100] width 353 height 1308
click at [512, 16] on html "Globality, Inc. Globality, Inc. 1 AC Employee experience builder Accounts Globa…" at bounding box center [570, 250] width 1141 height 500
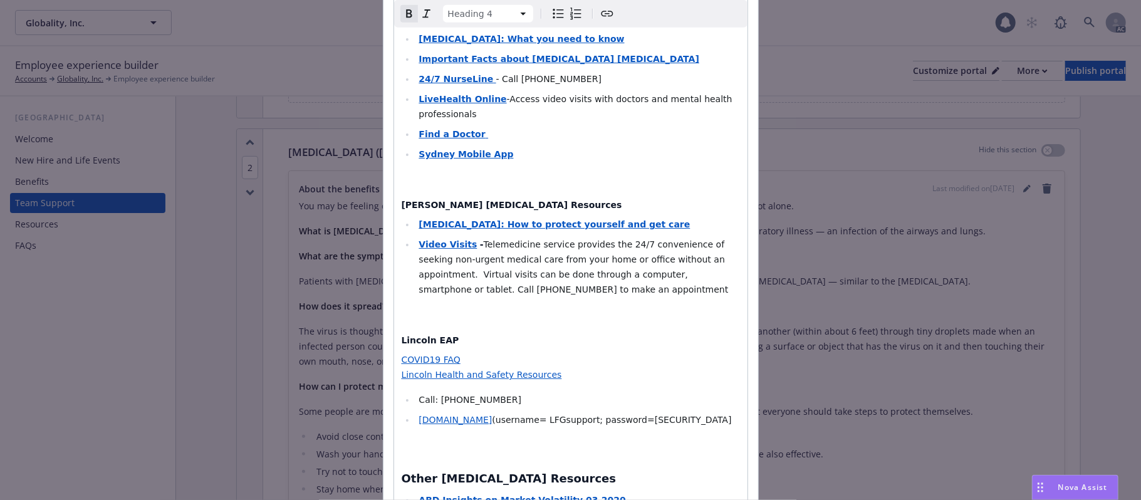
scroll to position [1086, 0]
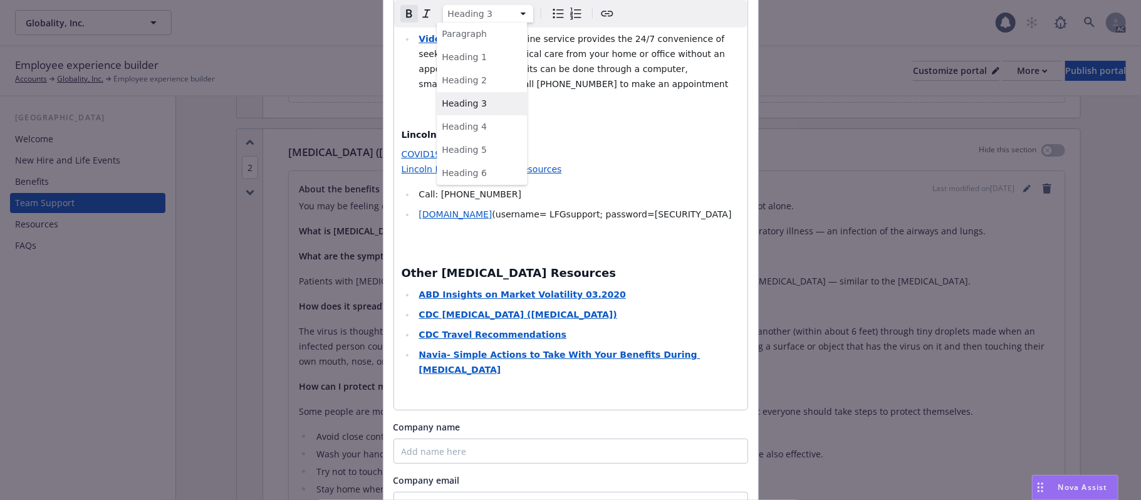
click at [516, 14] on html "Globality, Inc. Globality, Inc. 1 AC Employee experience builder Accounts Globa…" at bounding box center [570, 250] width 1141 height 500
select select "h4"
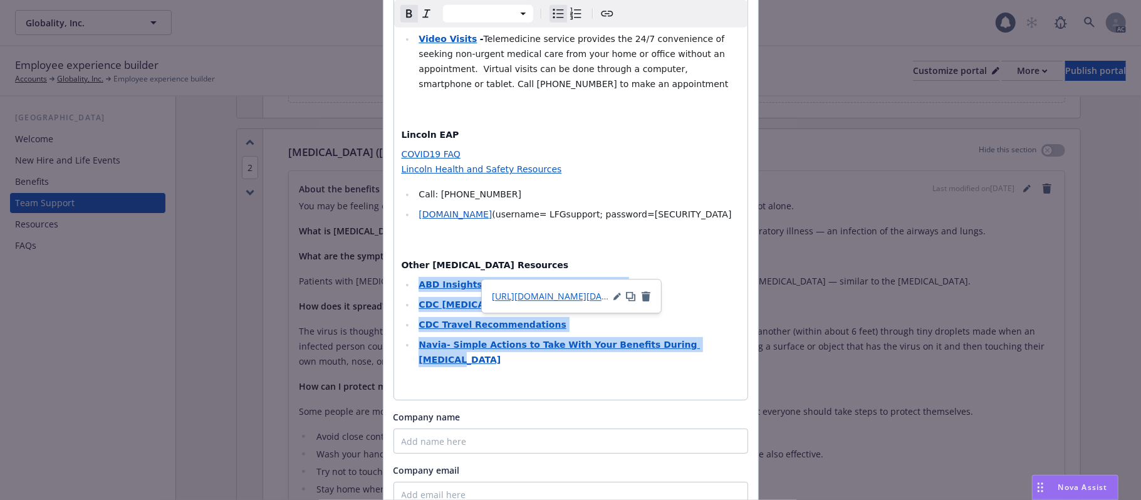
drag, startPoint x: 705, startPoint y: 269, endPoint x: 416, endPoint y: 211, distance: 294.5
click at [416, 277] on ul "ABD Insights on Market Volatility 03.2020 CDC [MEDICAL_DATA] ([MEDICAL_DATA]) C…" at bounding box center [571, 322] width 338 height 90
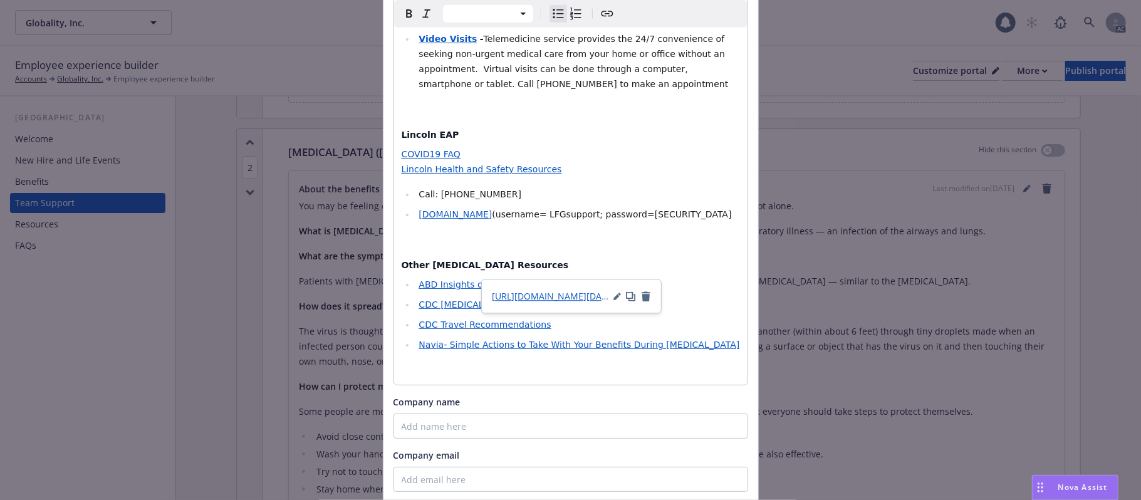
click at [639, 259] on h4 "Other [MEDICAL_DATA] Resources" at bounding box center [571, 265] width 338 height 13
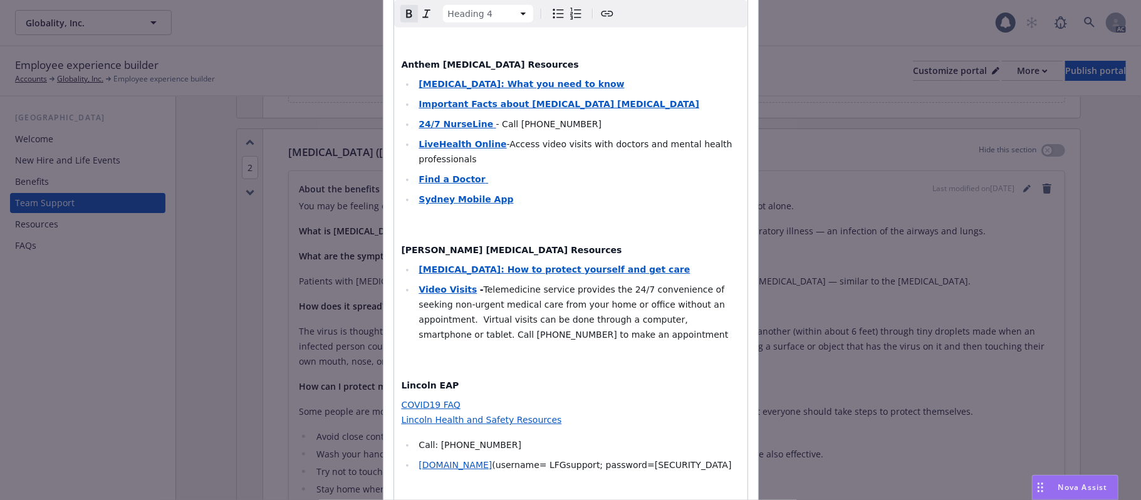
scroll to position [918, 0]
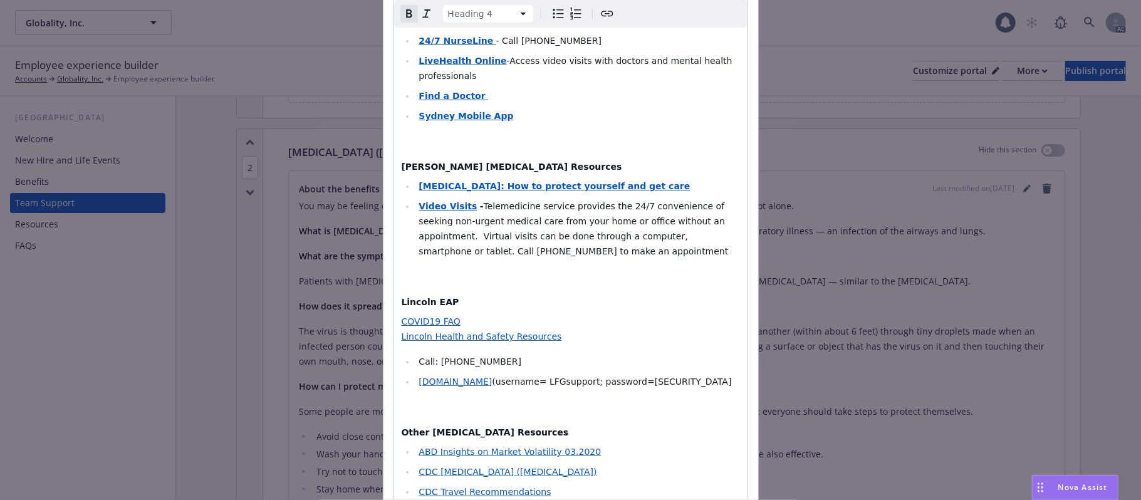
click at [577, 296] on h4 "Lincoln EAP" at bounding box center [571, 302] width 338 height 13
select select "paragraph"
click at [467, 314] on p "COVID19 FAQ Lincoln Health and Safety Resources" at bounding box center [571, 329] width 338 height 30
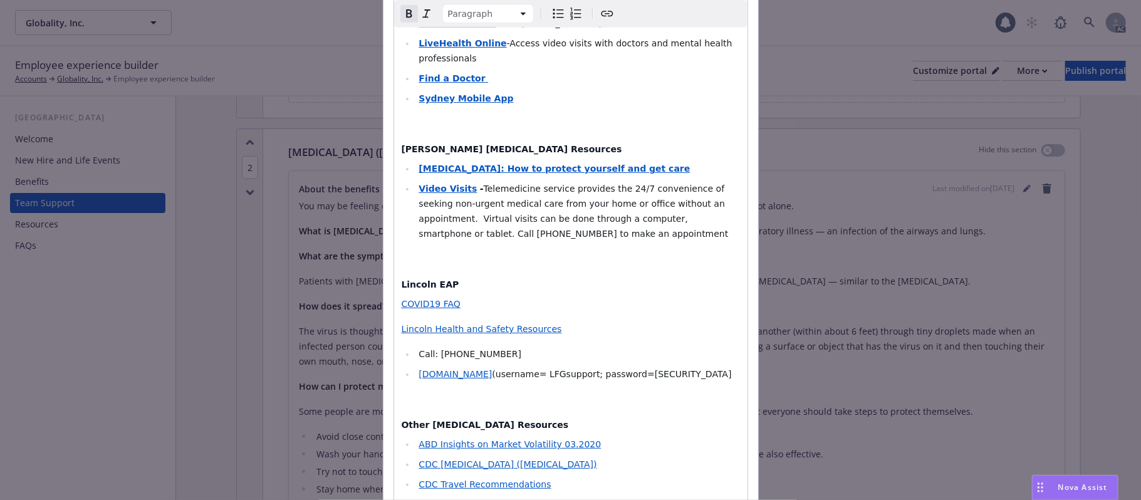
scroll to position [808, 0]
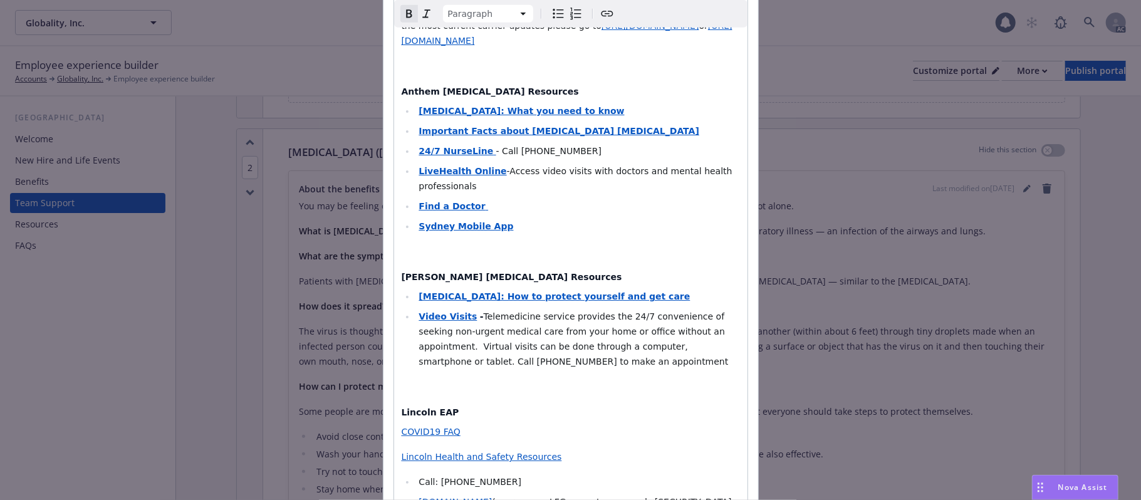
select select
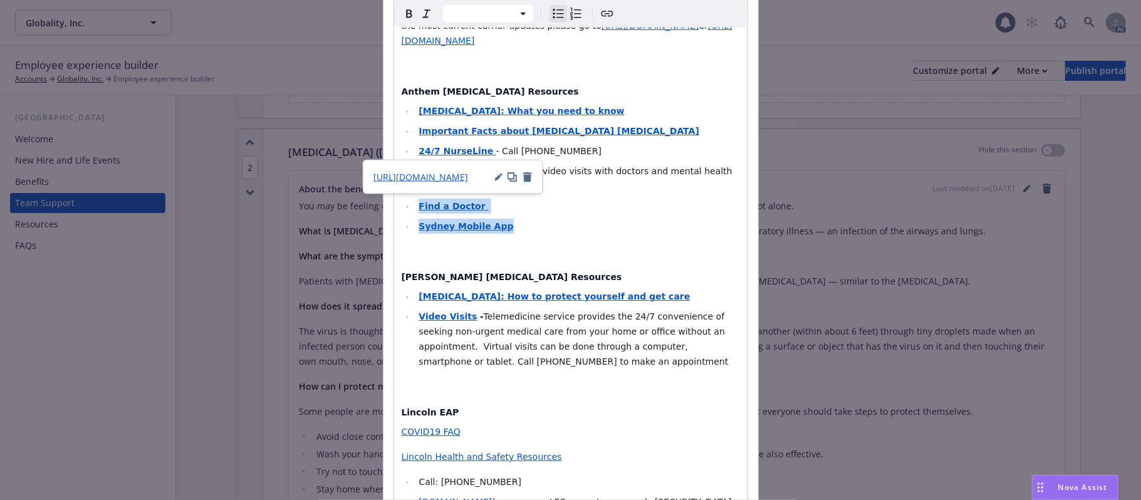
drag, startPoint x: 505, startPoint y: 148, endPoint x: 414, endPoint y: 126, distance: 93.5
click at [414, 126] on ul "[MEDICAL_DATA]: What you need to know Important Facts about [MEDICAL_DATA] [MED…" at bounding box center [571, 168] width 338 height 130
click at [402, 10] on icon "Bold" at bounding box center [409, 13] width 15 height 15
click at [402, 10] on icon "Remove bold" at bounding box center [409, 13] width 15 height 15
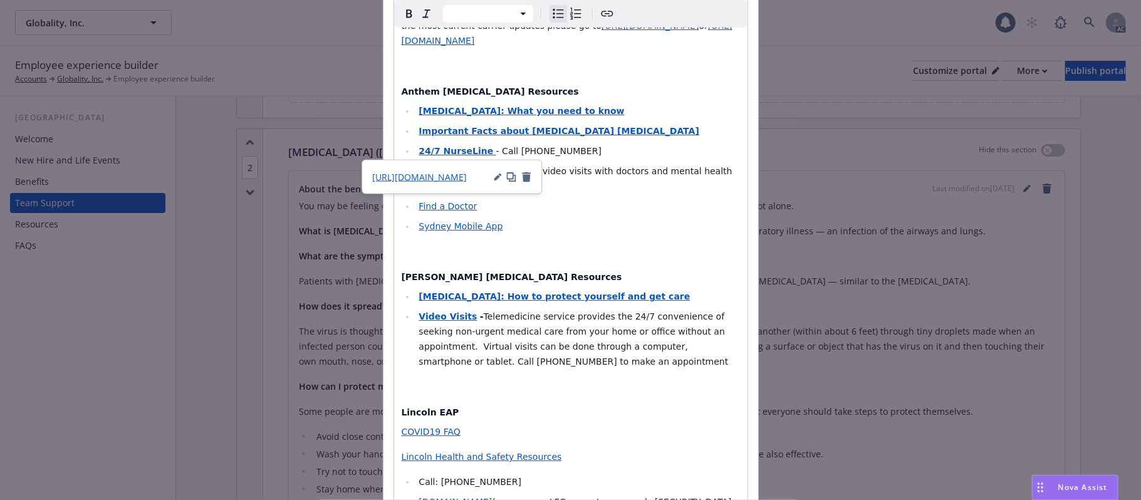
click at [495, 166] on span "-Access video visits with doctors and mental health professionals" at bounding box center [577, 178] width 316 height 25
click at [494, 166] on span "-Access video visits with doctors and mental health professionals" at bounding box center [577, 178] width 316 height 25
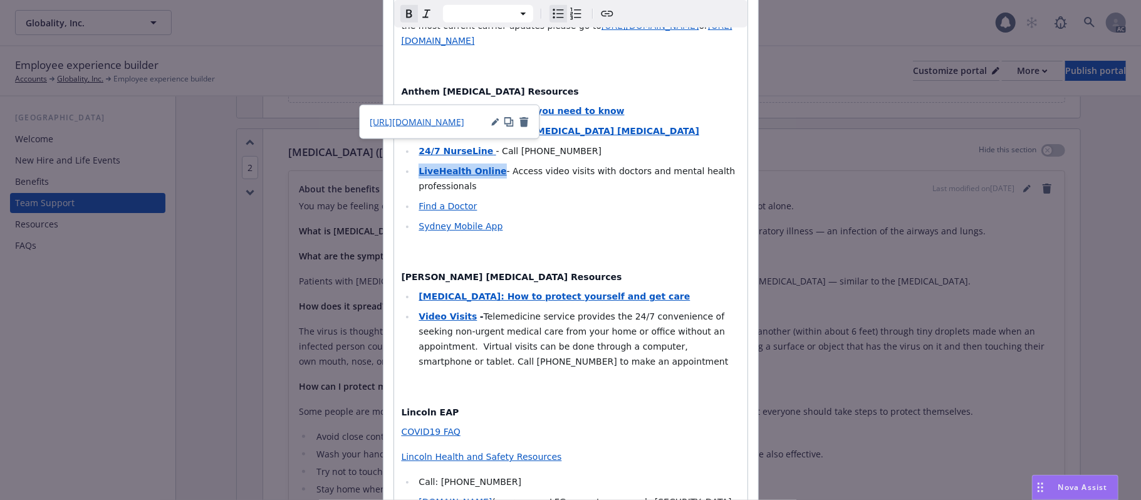
drag, startPoint x: 485, startPoint y: 93, endPoint x: 412, endPoint y: 91, distance: 72.7
click at [419, 166] on strong "LiveHealth Online" at bounding box center [463, 171] width 88 height 10
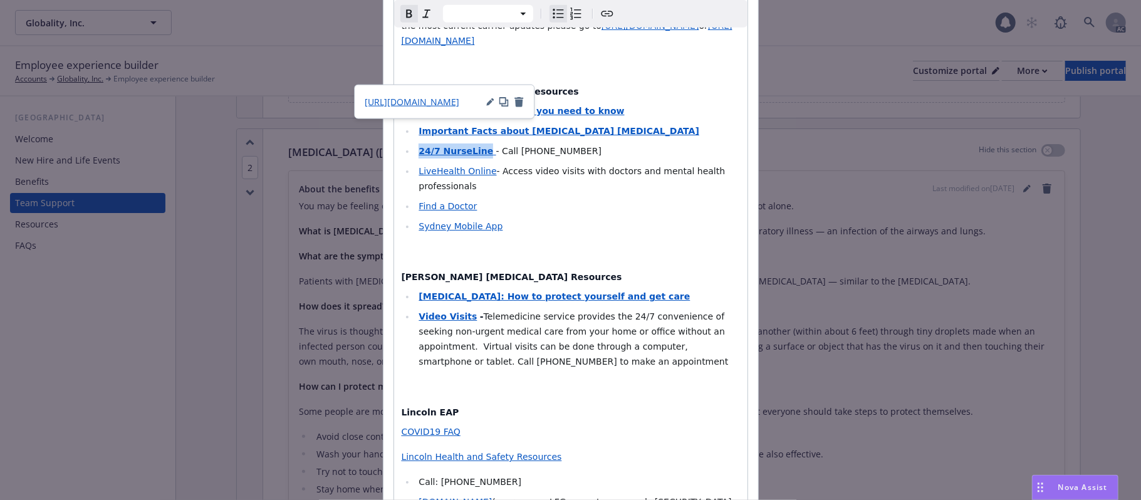
drag, startPoint x: 475, startPoint y: 74, endPoint x: 414, endPoint y: 73, distance: 61.4
click at [419, 146] on link "24/7 NurseLine" at bounding box center [457, 151] width 77 height 10
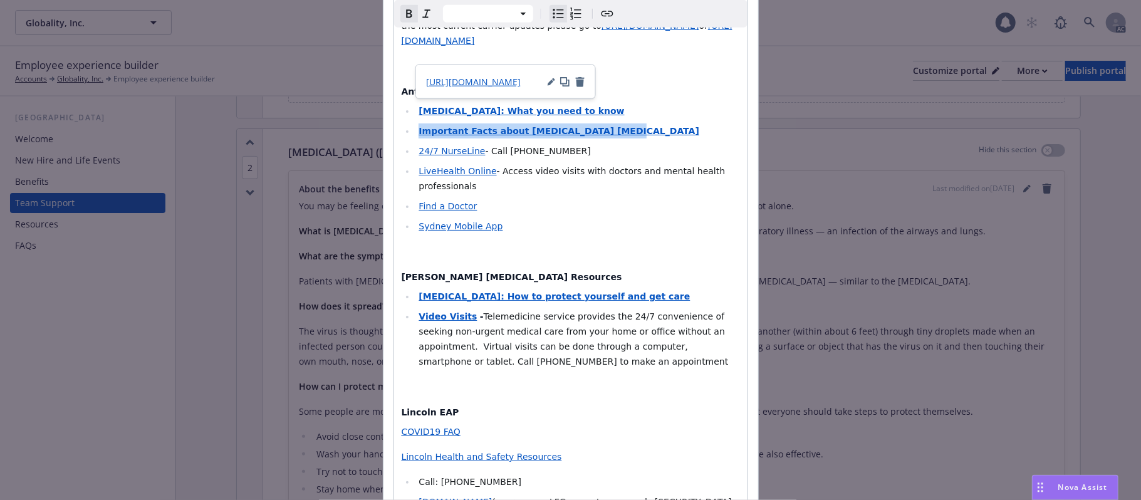
drag, startPoint x: 599, startPoint y: 55, endPoint x: 414, endPoint y: 58, distance: 185.5
click at [415, 123] on li "Important Facts about [MEDICAL_DATA] [MEDICAL_DATA]" at bounding box center [577, 130] width 325 height 15
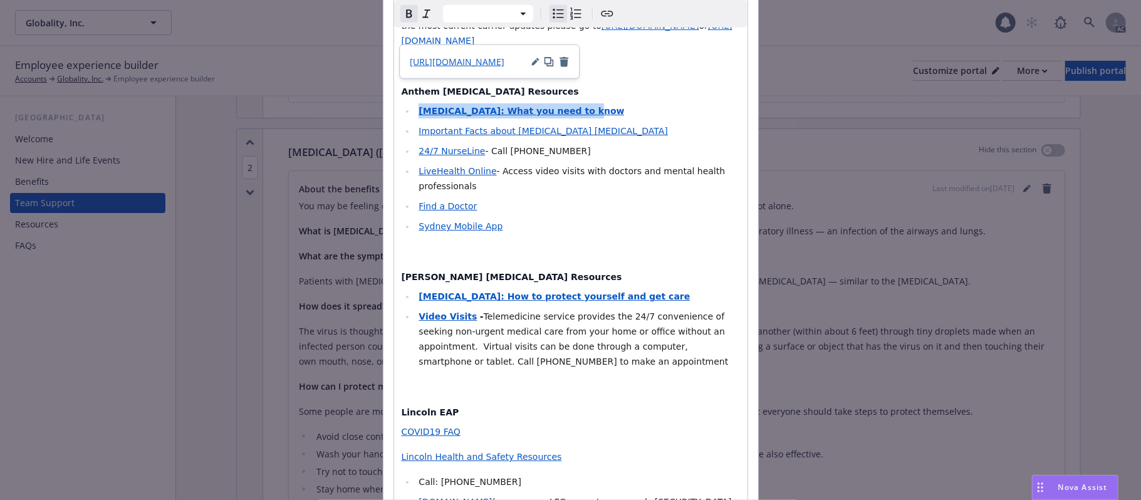
drag, startPoint x: 566, startPoint y: 38, endPoint x: 414, endPoint y: 39, distance: 152.9
click at [415, 103] on li "[MEDICAL_DATA]: What you need to know" at bounding box center [577, 110] width 325 height 15
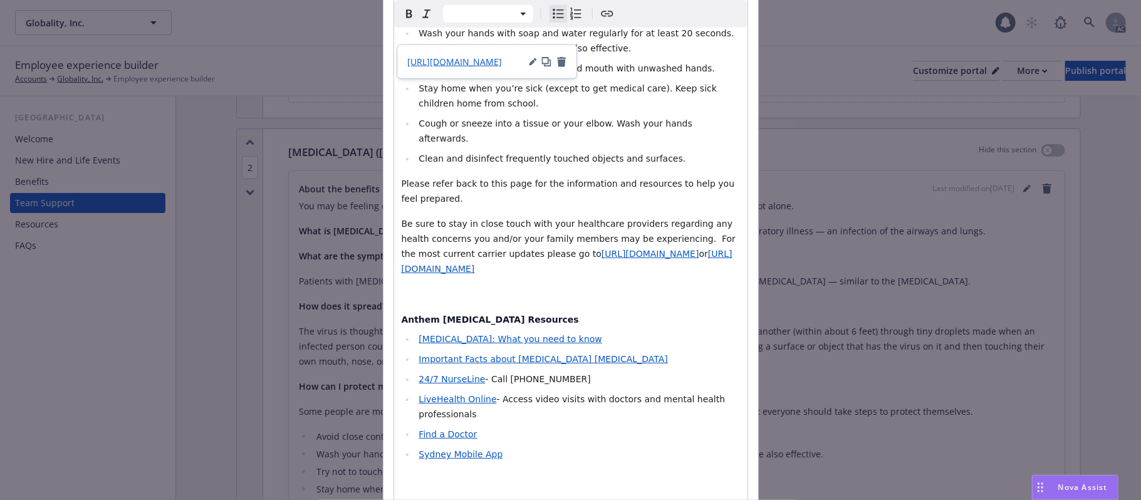
scroll to position [558, 0]
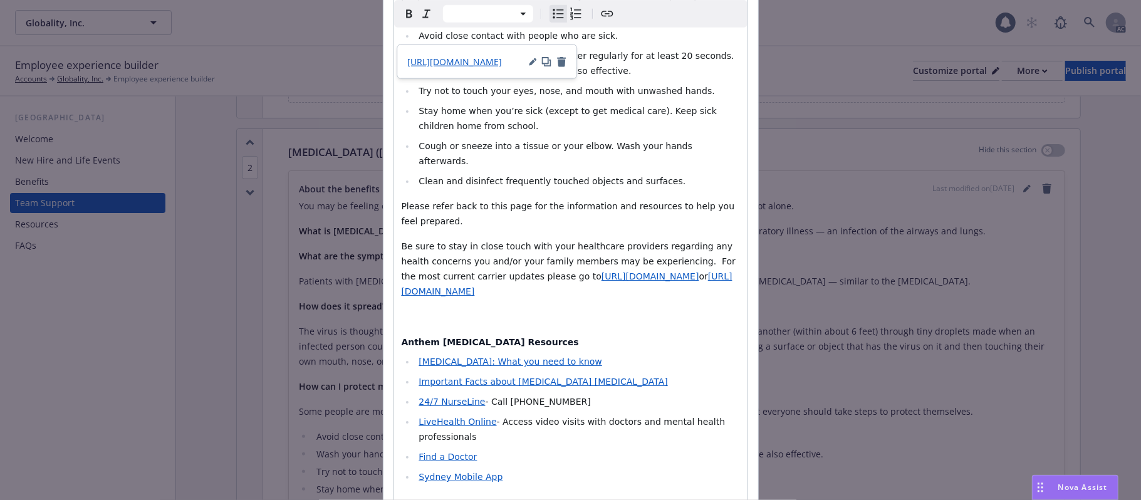
click at [630, 276] on div "You may be feeling concerned about the [MEDICAL_DATA], also referred to as [MED…" at bounding box center [570, 281] width 353 height 1283
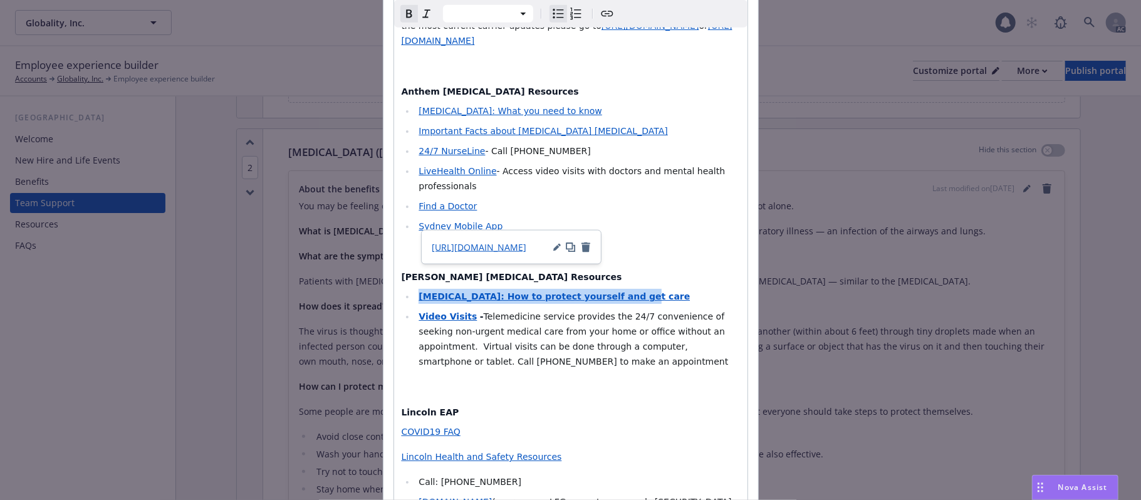
drag, startPoint x: 608, startPoint y: 218, endPoint x: 412, endPoint y: 218, distance: 196.1
click at [415, 289] on li "[MEDICAL_DATA]: How to protect yourself and get care" at bounding box center [577, 296] width 325 height 15
select select "h4"
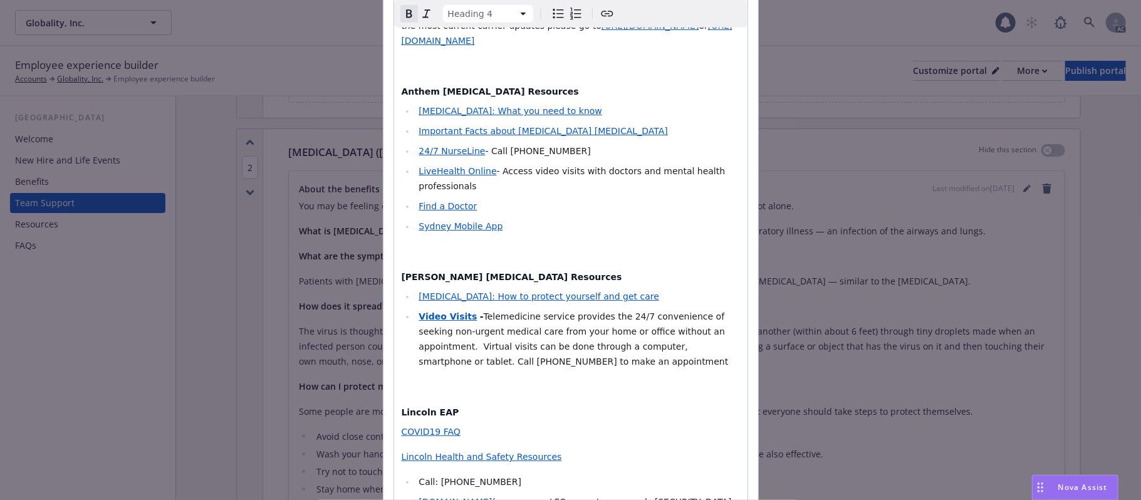
click at [528, 320] on div "You may be feeling concerned about the [MEDICAL_DATA], also referred to as [MED…" at bounding box center [570, 30] width 353 height 1283
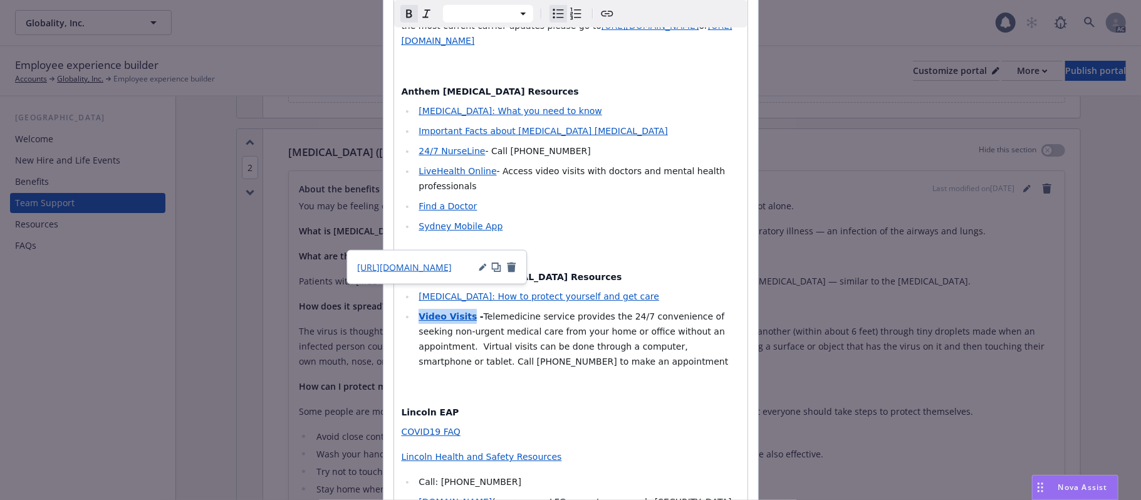
drag, startPoint x: 461, startPoint y: 242, endPoint x: 414, endPoint y: 242, distance: 47.6
click at [415, 309] on li "Video Visits - Telemedicine service provides the 24/7 convenience of seeking no…" at bounding box center [577, 339] width 325 height 60
click at [585, 407] on h4 "Lincoln EAP" at bounding box center [571, 413] width 338 height 13
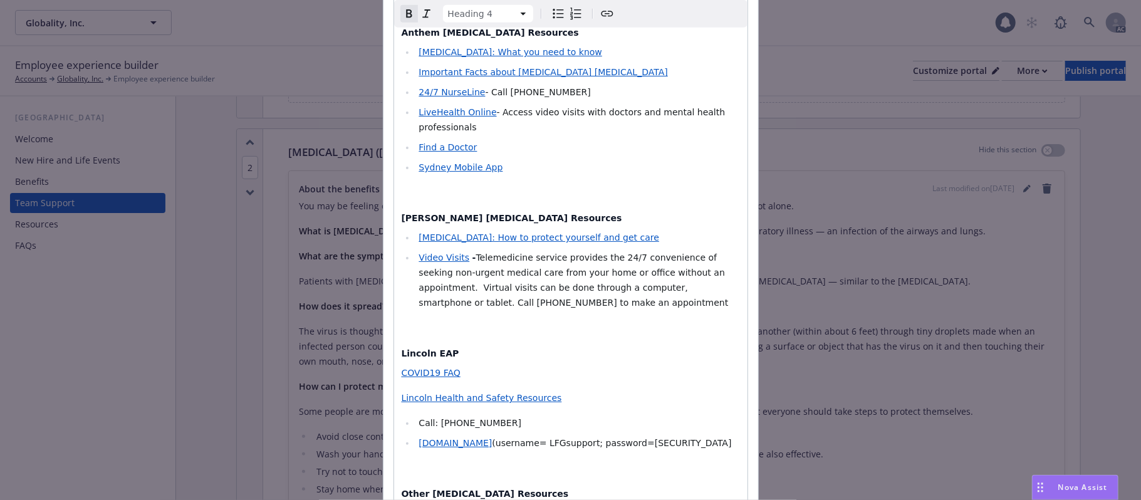
scroll to position [892, 0]
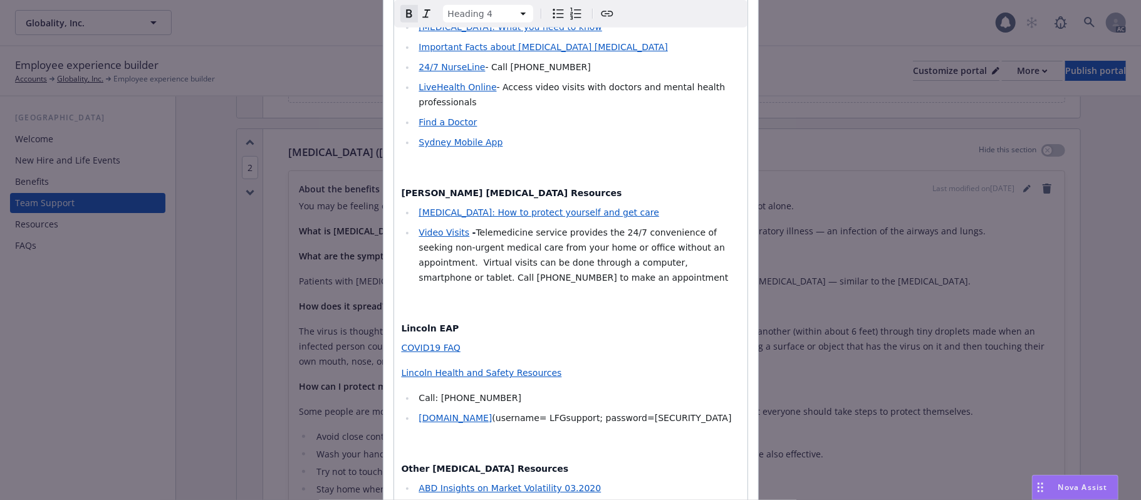
select select "paragraph"
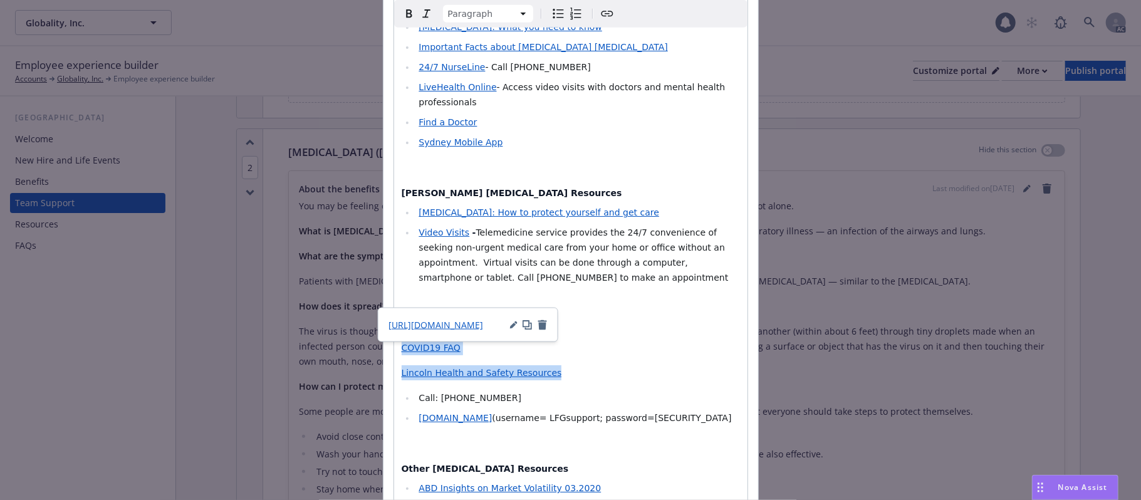
drag, startPoint x: 396, startPoint y: 274, endPoint x: 544, endPoint y: 292, distance: 148.9
click at [551, 16] on icon "Bulleted list" at bounding box center [558, 13] width 15 height 15
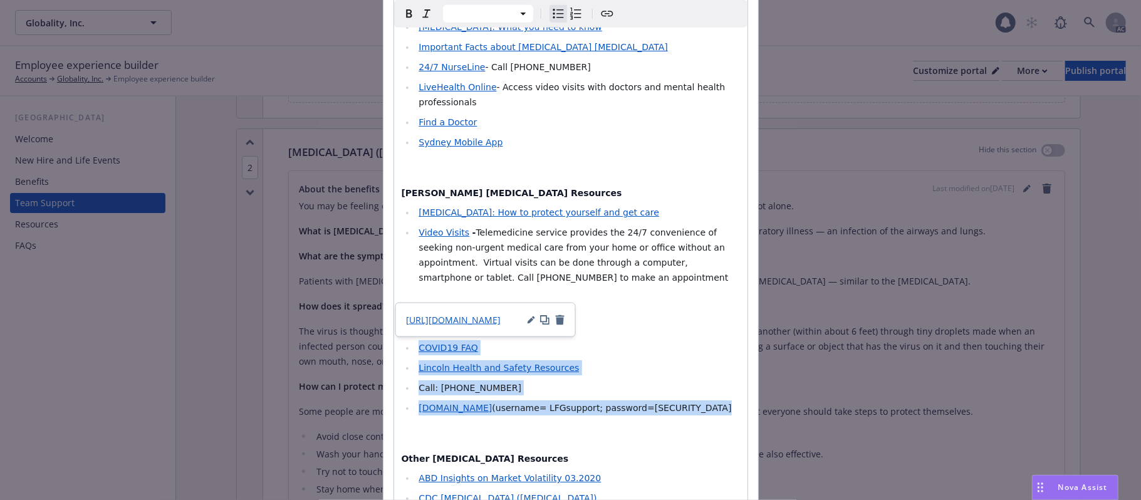
select select "h4"
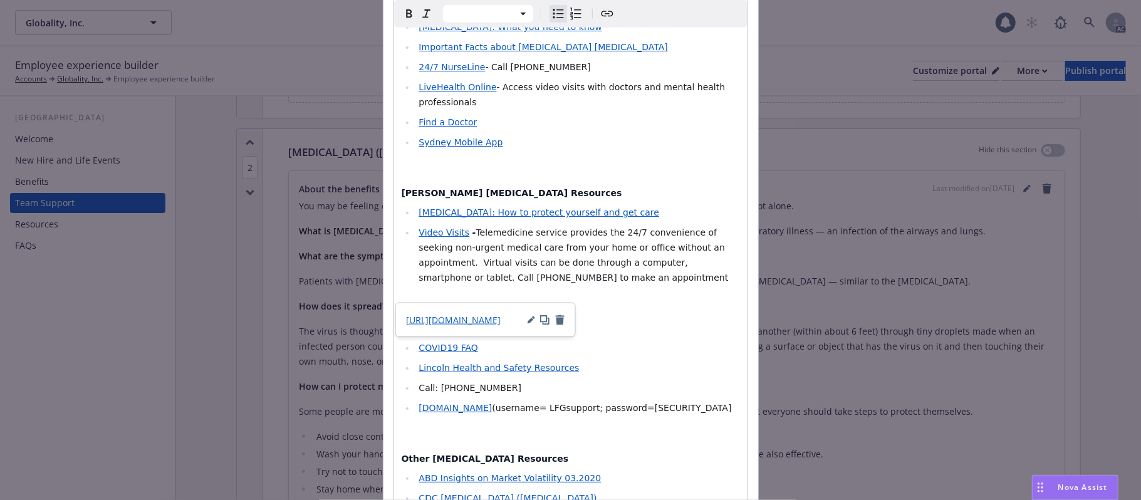
click at [604, 323] on h4 "Lincoln EAP" at bounding box center [571, 329] width 338 height 13
click at [415, 380] on li "Call: [PHONE_NUMBER]" at bounding box center [577, 387] width 325 height 15
click at [551, 16] on icon "Bulleted list" at bounding box center [558, 13] width 15 height 15
select select "paragraph"
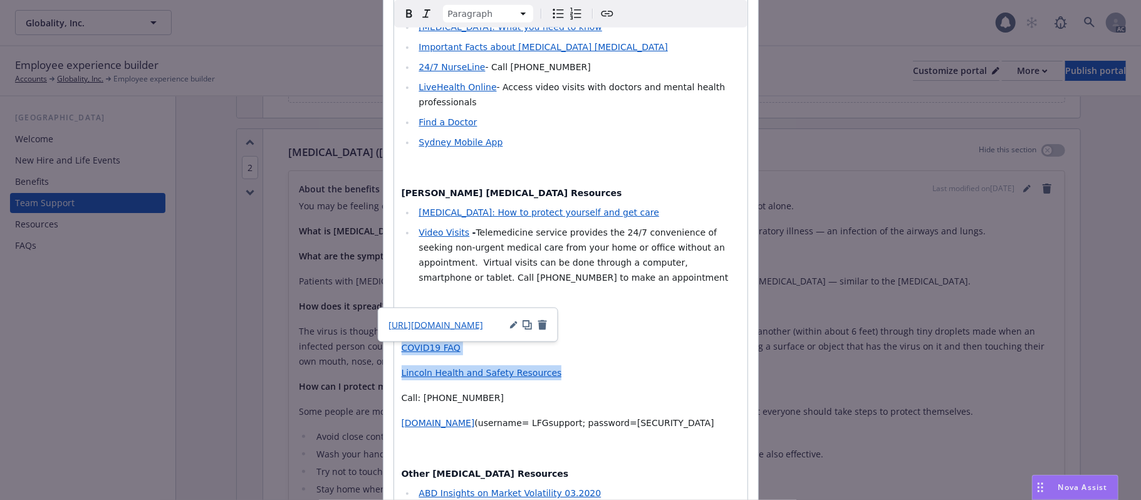
drag, startPoint x: 397, startPoint y: 269, endPoint x: 559, endPoint y: 296, distance: 164.4
click at [551, 16] on icon "Bulleted list" at bounding box center [558, 13] width 15 height 15
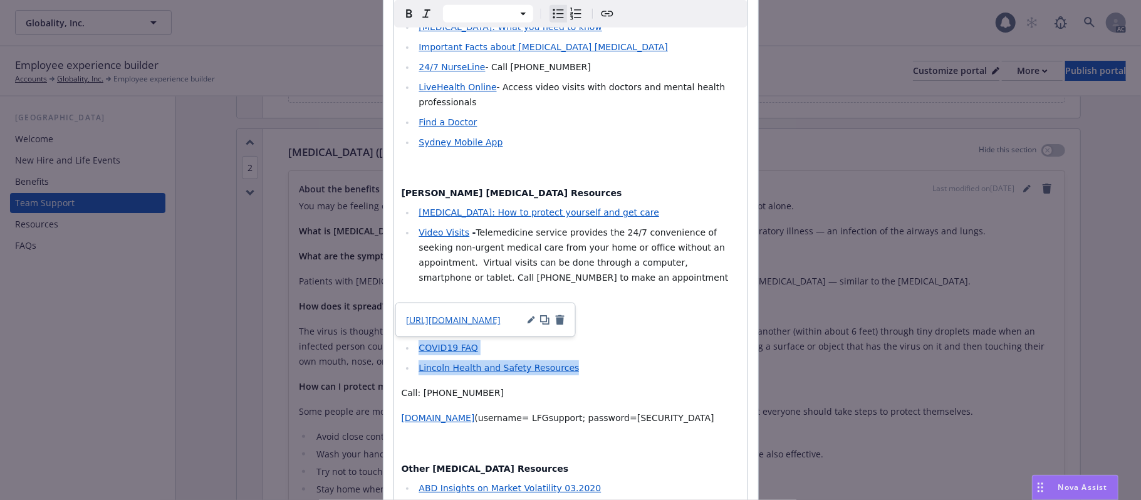
click at [597, 340] on li "COVID19 FAQ" at bounding box center [577, 347] width 325 height 15
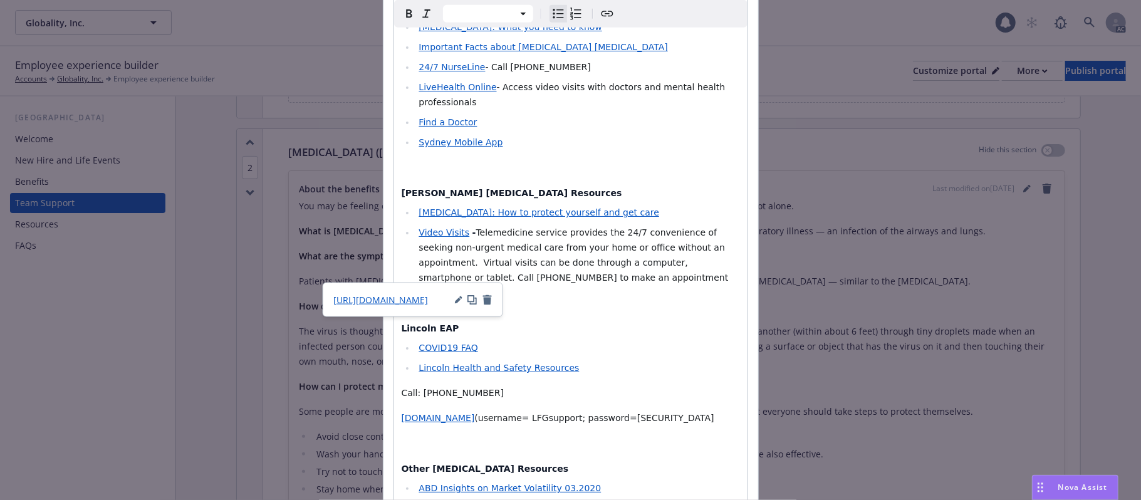
click at [595, 385] on p "Call: [PHONE_NUMBER]" at bounding box center [571, 392] width 338 height 15
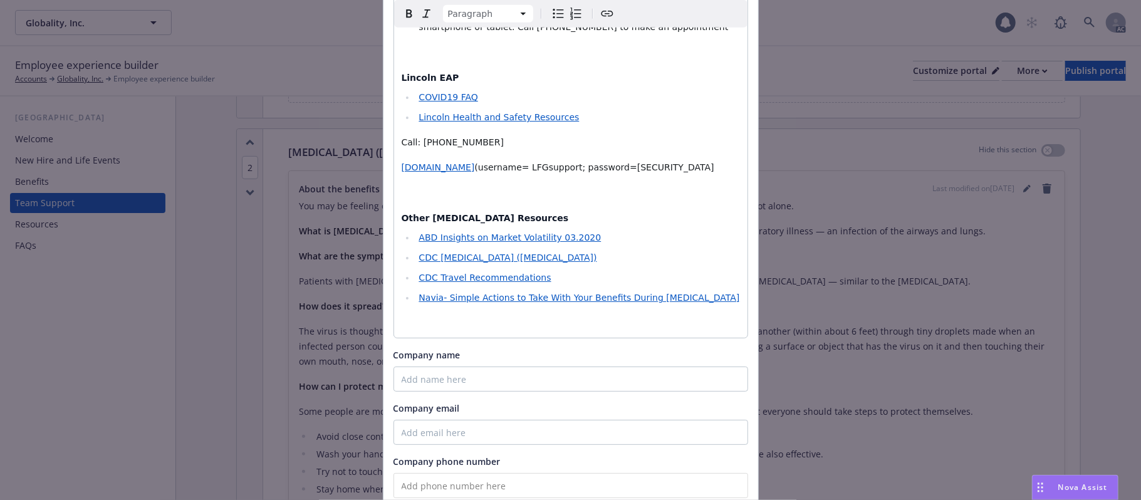
scroll to position [975, 0]
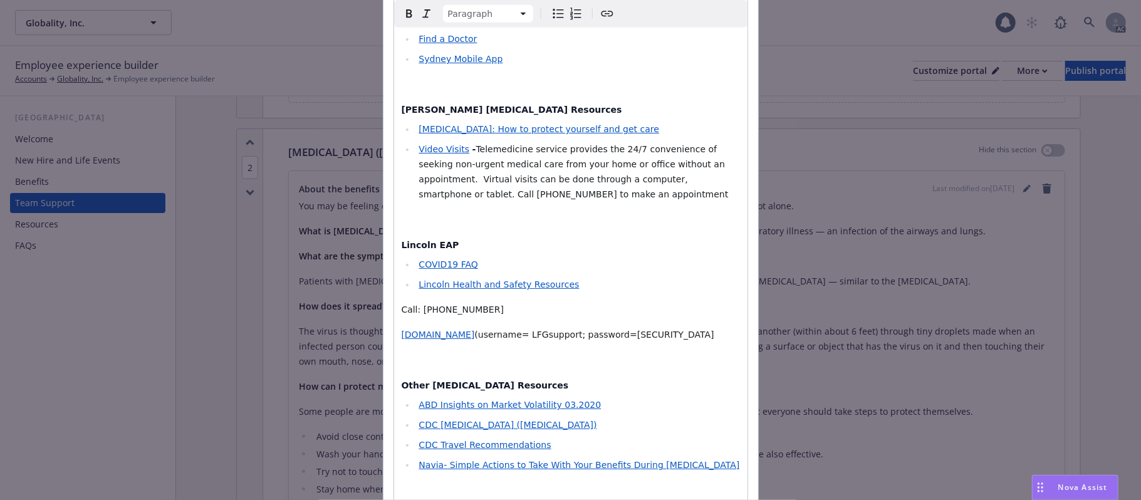
click at [492, 302] on p "Call: [PHONE_NUMBER]" at bounding box center [571, 309] width 338 height 15
drag, startPoint x: 514, startPoint y: 259, endPoint x: 715, endPoint y: 176, distance: 217.5
click at [514, 330] on span "(username= LFGsupport; password=[SECURITY_DATA]" at bounding box center [593, 335] width 239 height 10
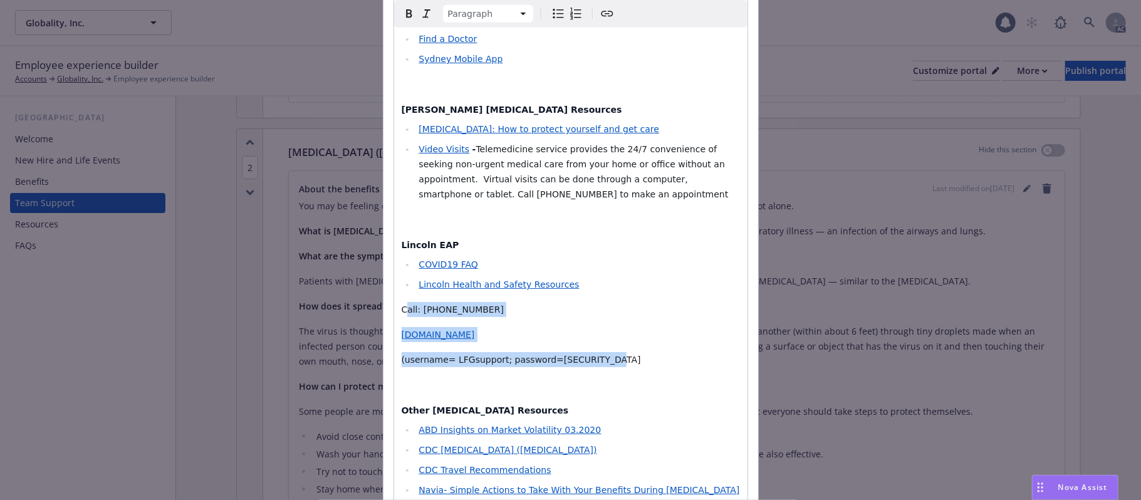
drag, startPoint x: 398, startPoint y: 236, endPoint x: 607, endPoint y: 281, distance: 213.5
click at [445, 304] on span "Call: [PHONE_NUMBER]" at bounding box center [453, 309] width 103 height 10
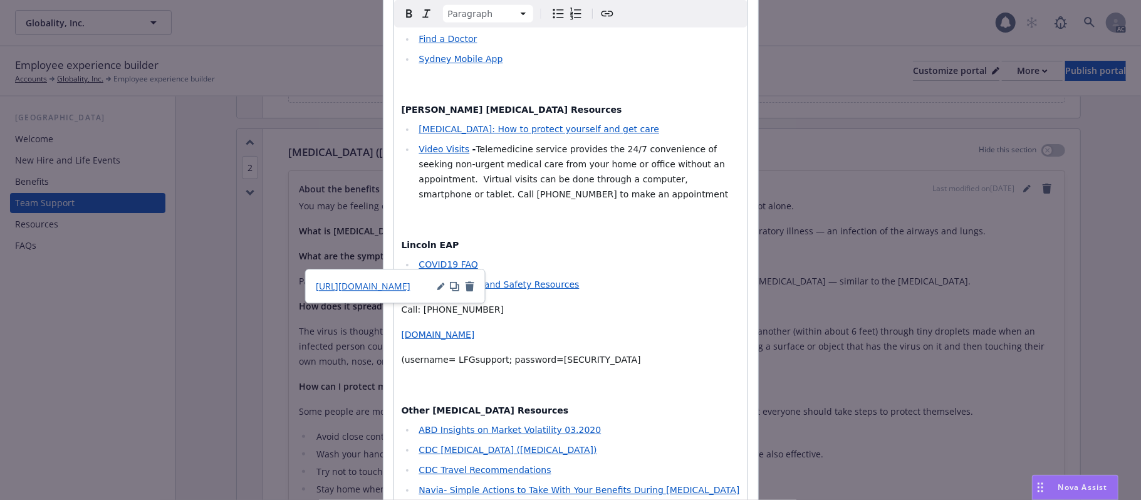
click at [546, 327] on p "Visit [DOMAIN_NAME]" at bounding box center [571, 334] width 338 height 15
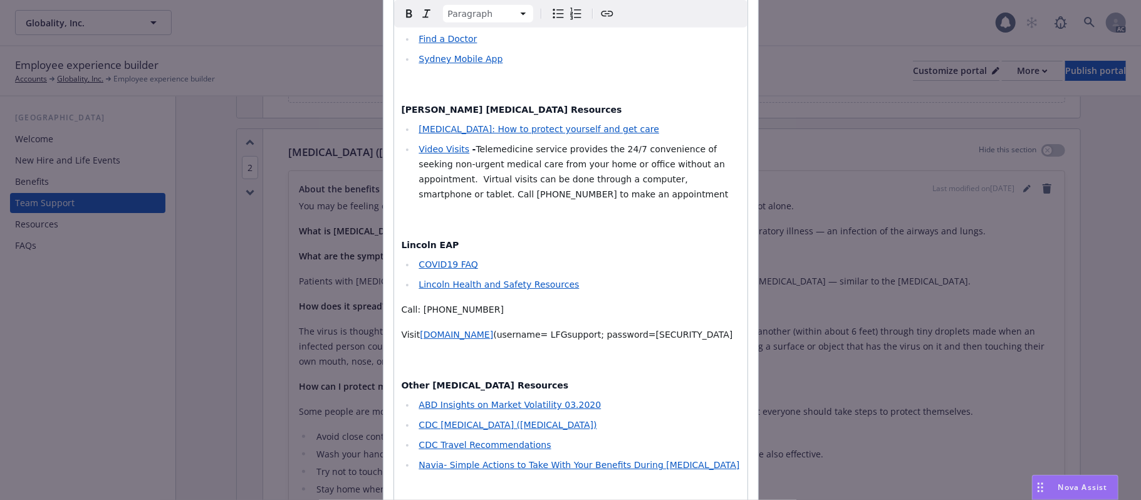
click at [462, 304] on span "Call: [PHONE_NUMBER]" at bounding box center [453, 309] width 103 height 10
click at [481, 302] on p "Call: [PHONE_NUMBER]" at bounding box center [571, 309] width 338 height 15
click at [412, 304] on span "Call: [PHONE_NUMBER]" at bounding box center [453, 309] width 103 height 10
click at [502, 302] on p "Call [PHONE_NUMBER]" at bounding box center [571, 309] width 338 height 15
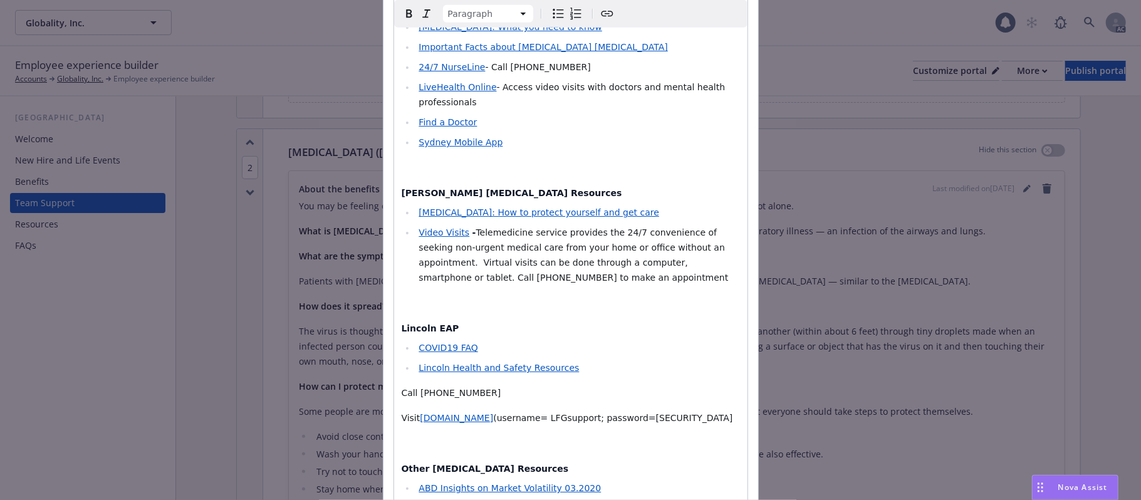
scroll to position [558, 0]
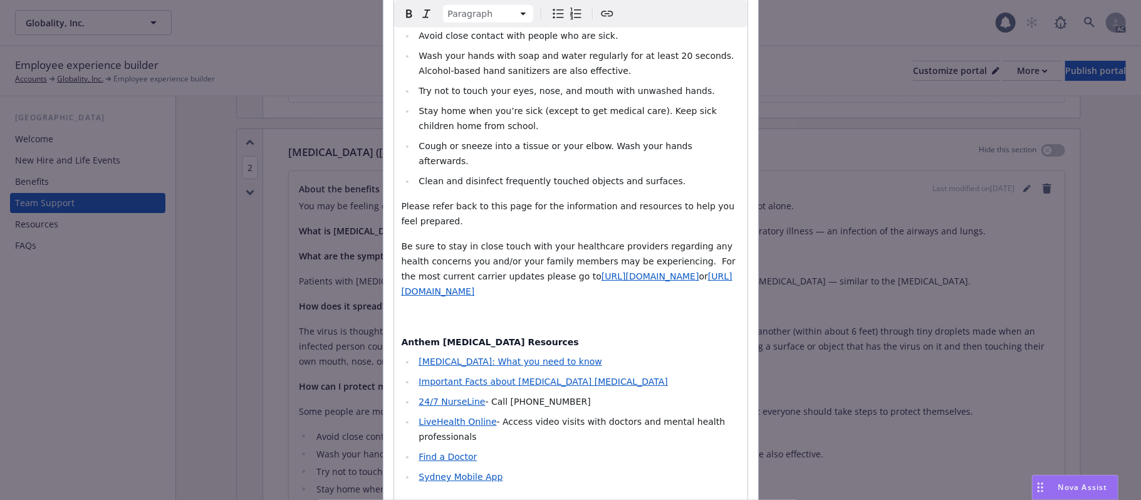
select select "h4"
click at [494, 337] on strong "Anthem [MEDICAL_DATA] Resources" at bounding box center [490, 342] width 177 height 10
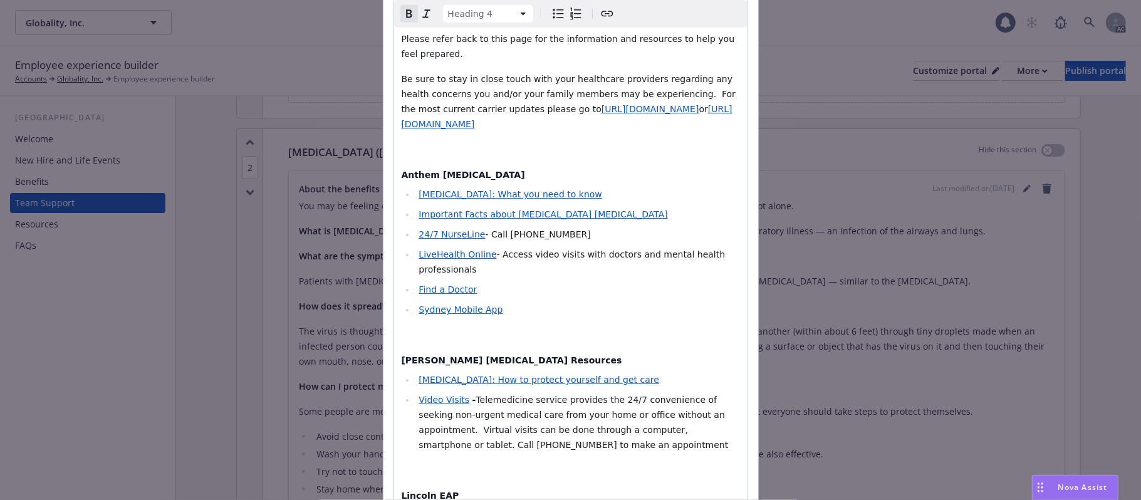
click at [480, 355] on strong "[PERSON_NAME] [MEDICAL_DATA] Resources" at bounding box center [512, 360] width 221 height 10
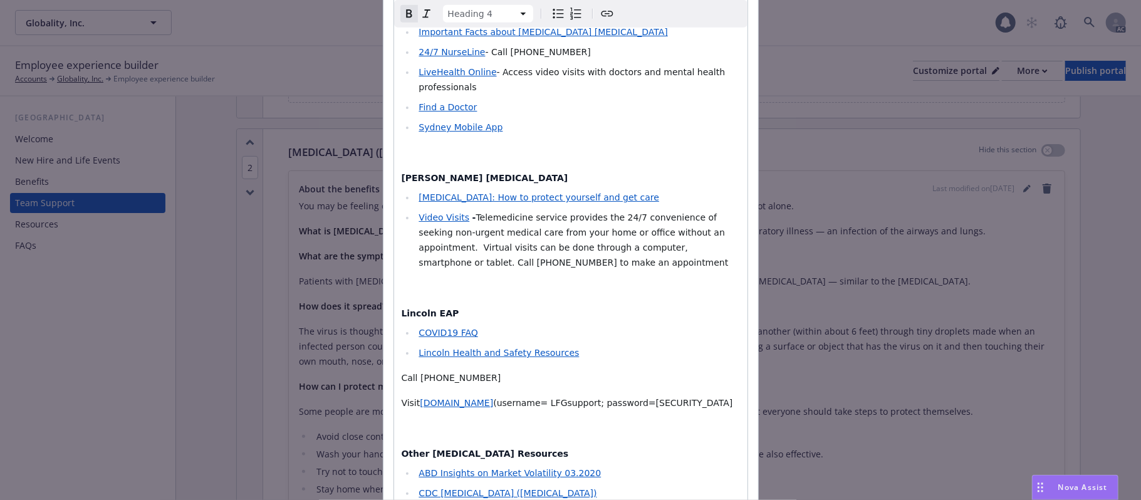
scroll to position [975, 0]
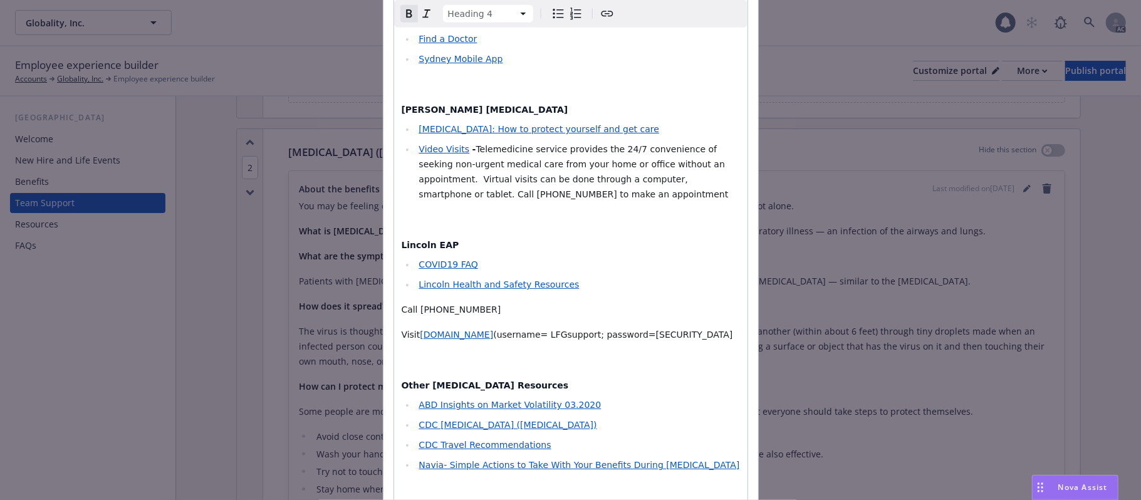
click at [485, 380] on strong "Other [MEDICAL_DATA] Resources" at bounding box center [485, 385] width 167 height 10
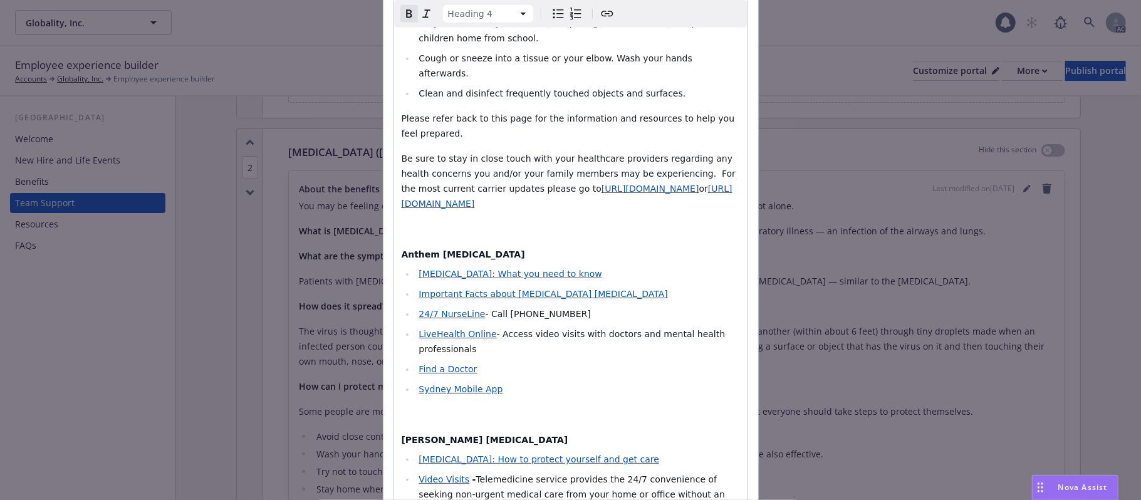
scroll to position [642, 0]
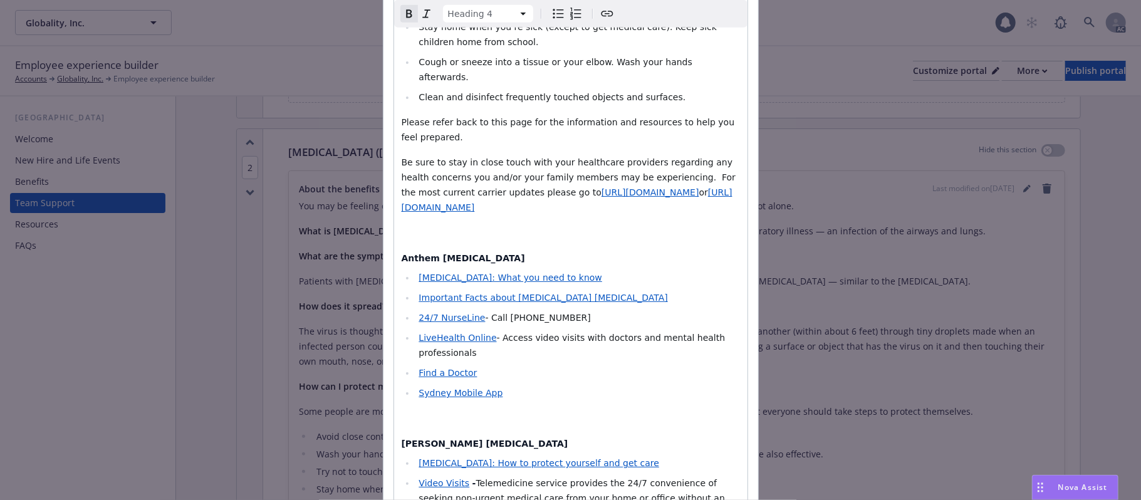
click at [499, 252] on h4 "Anthem [MEDICAL_DATA]" at bounding box center [571, 258] width 338 height 13
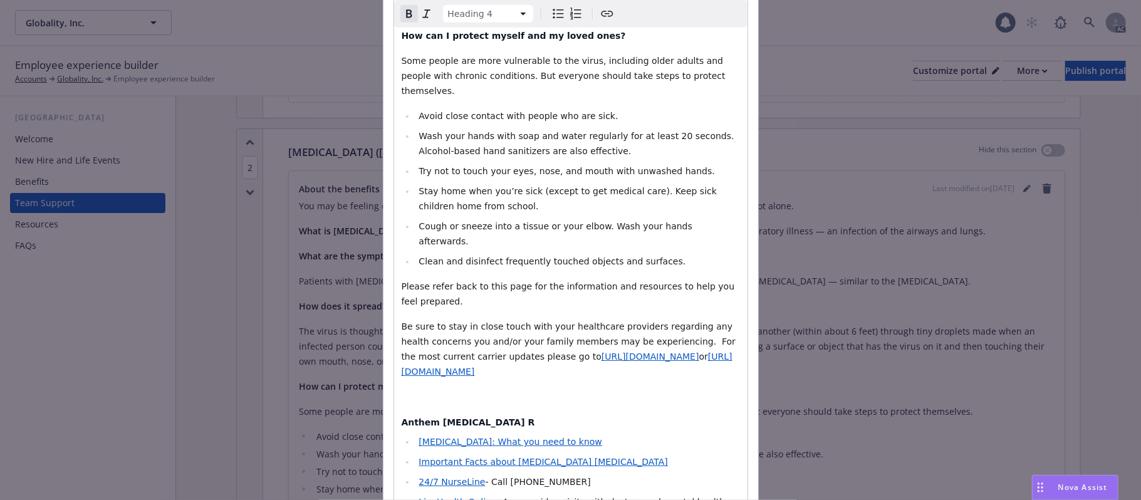
scroll to position [474, 0]
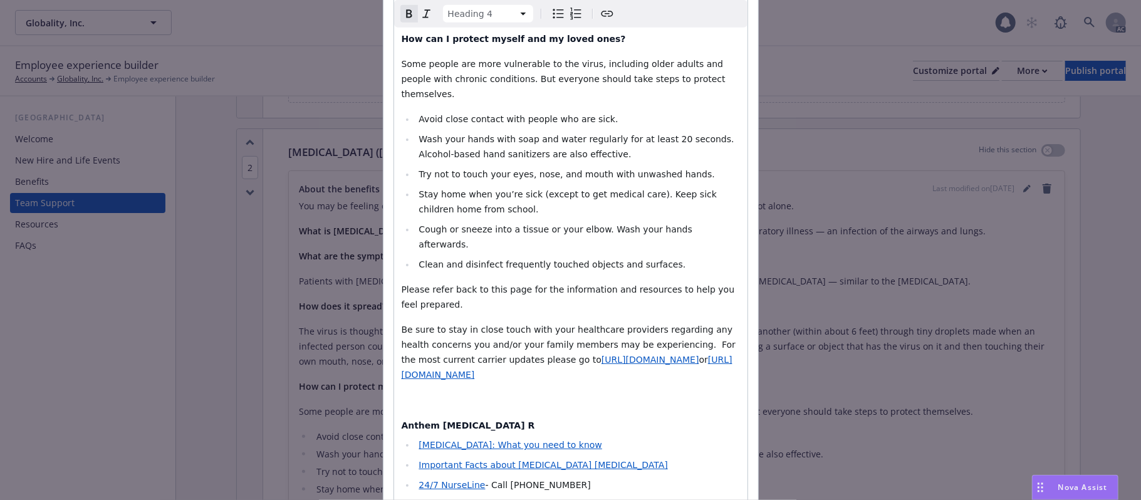
click at [485, 420] on h4 "Anthem [MEDICAL_DATA] R" at bounding box center [571, 426] width 338 height 13
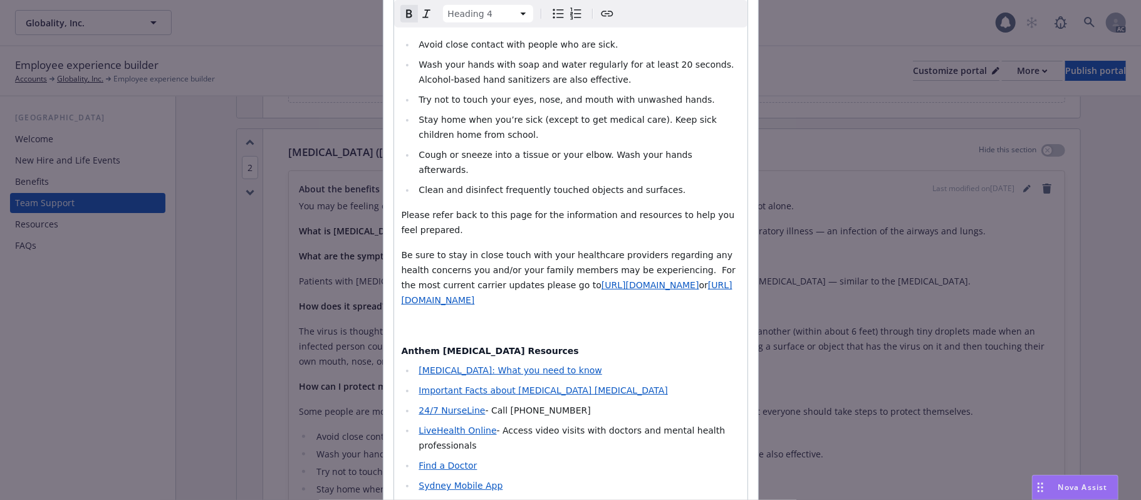
scroll to position [642, 0]
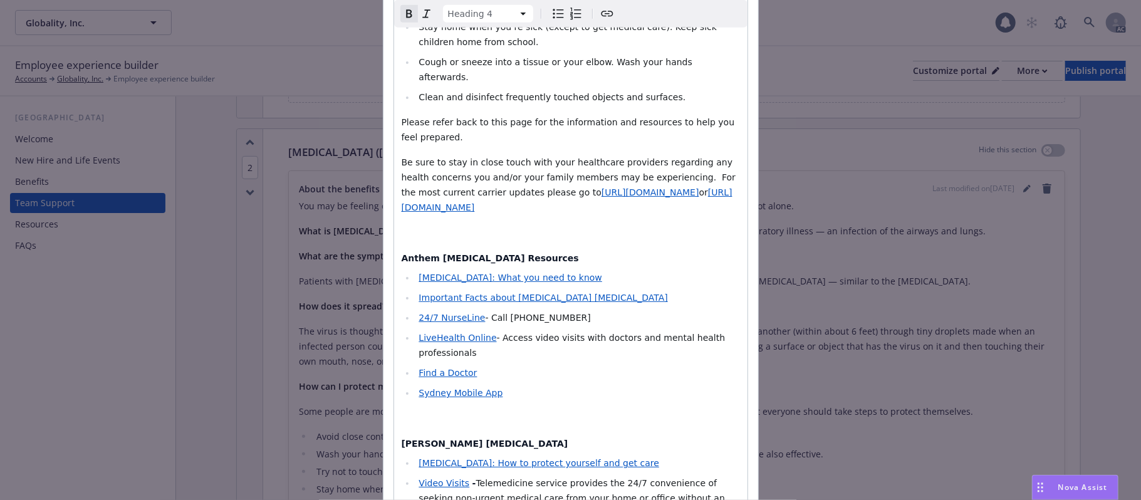
click at [496, 438] on h4 "[PERSON_NAME] [MEDICAL_DATA]" at bounding box center [571, 444] width 338 height 13
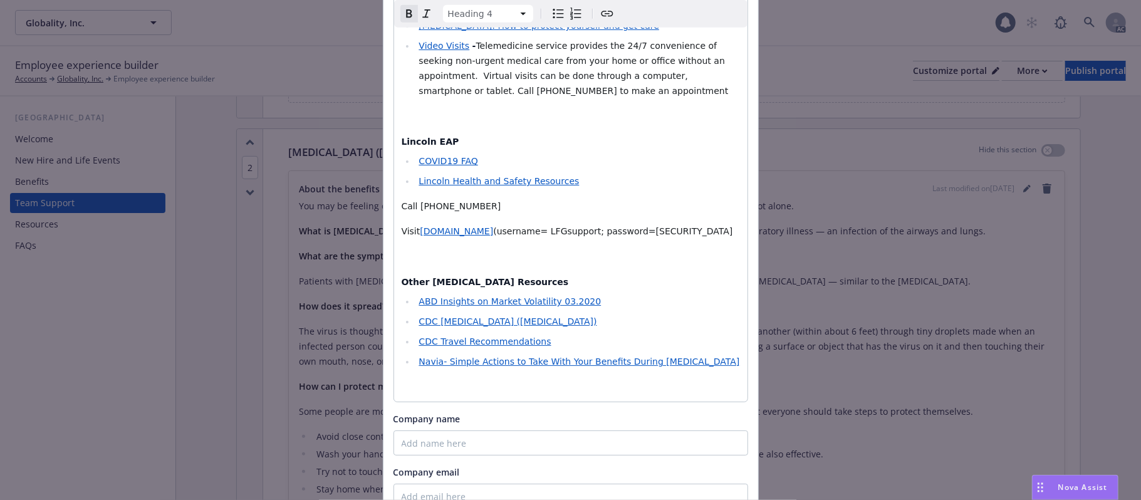
scroll to position [1226, 0]
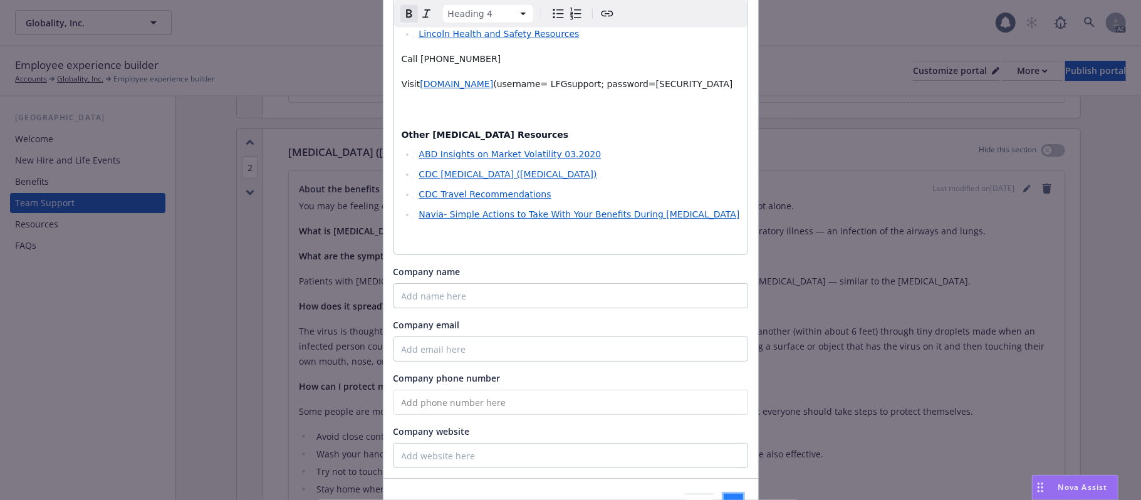
click at [724, 494] on button "Save" at bounding box center [733, 506] width 19 height 25
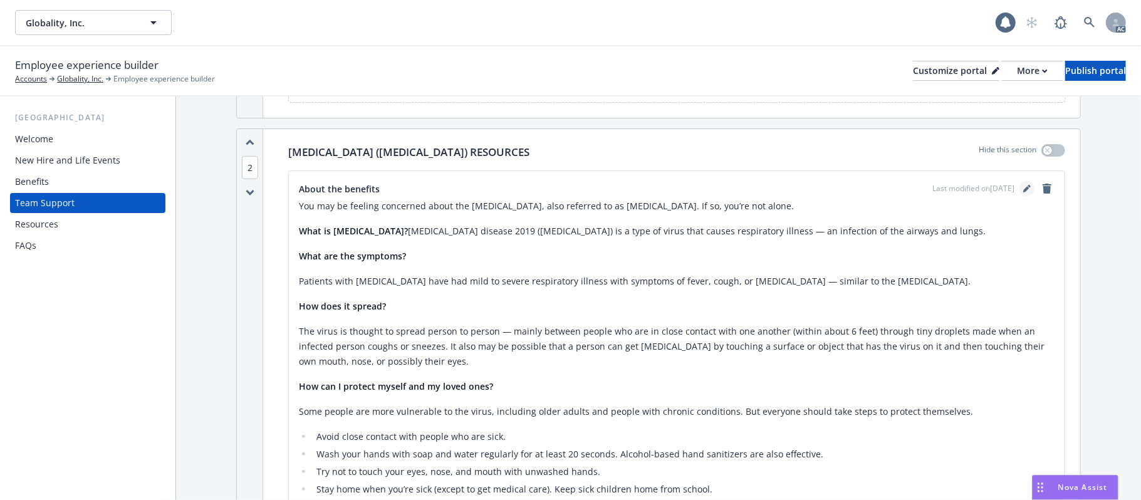
click at [1023, 189] on icon "editPencil" at bounding box center [1027, 189] width 8 height 8
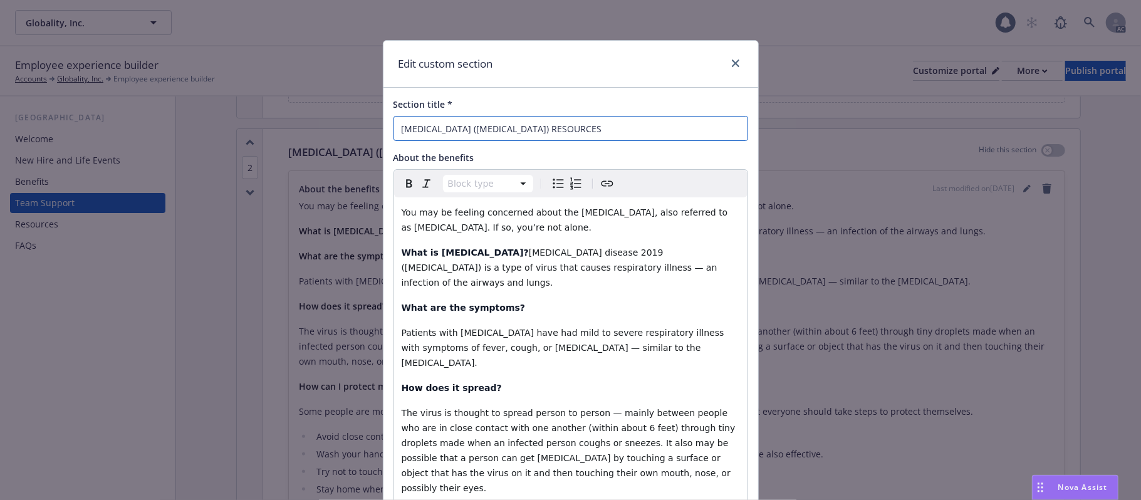
drag, startPoint x: 567, startPoint y: 128, endPoint x: 494, endPoint y: 129, distance: 73.3
click at [494, 129] on input "[MEDICAL_DATA] ([MEDICAL_DATA]) RESOURCES" at bounding box center [570, 128] width 355 height 25
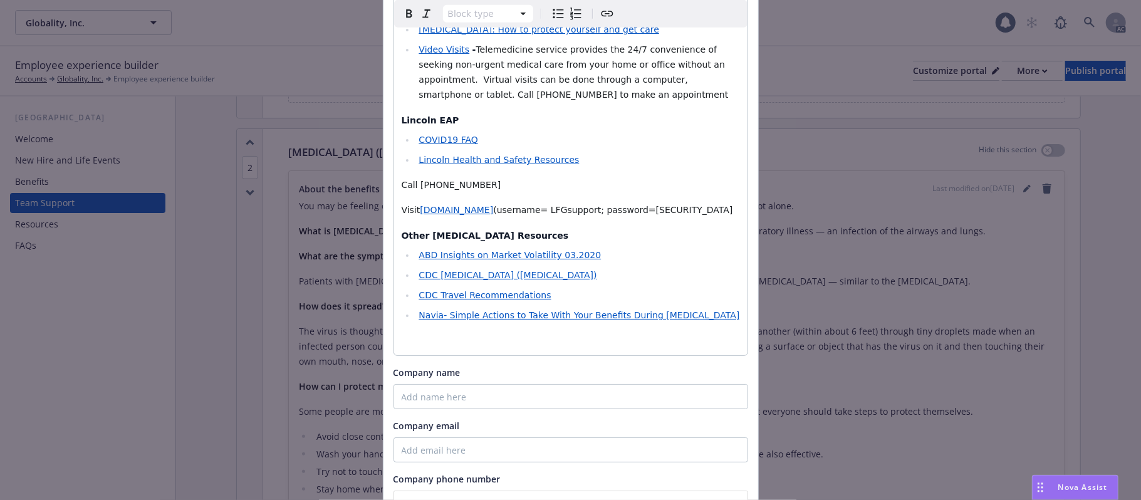
scroll to position [1126, 0]
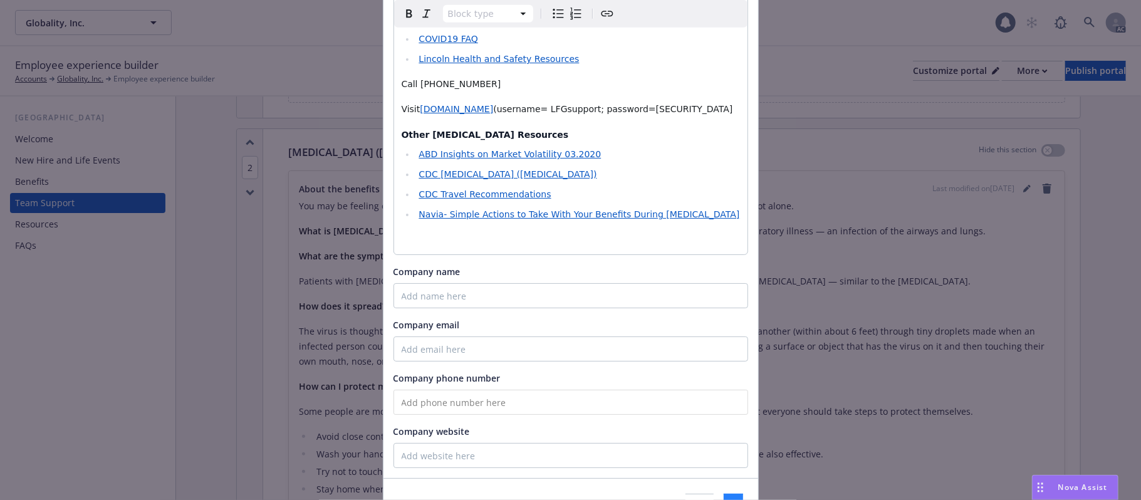
type input "[MEDICAL_DATA] ([MEDICAL_DATA])"
click at [724, 499] on span "Save" at bounding box center [733, 506] width 19 height 12
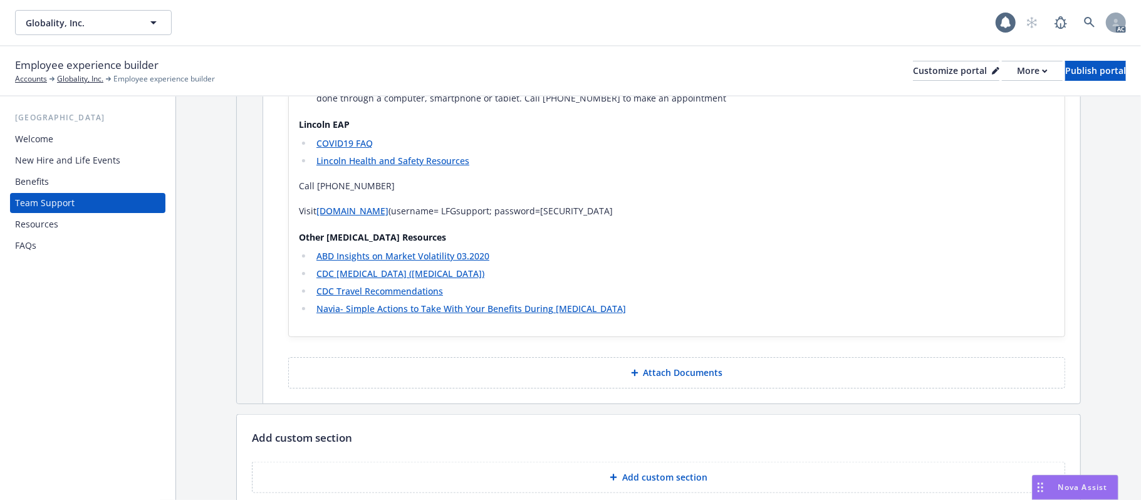
scroll to position [1098, 0]
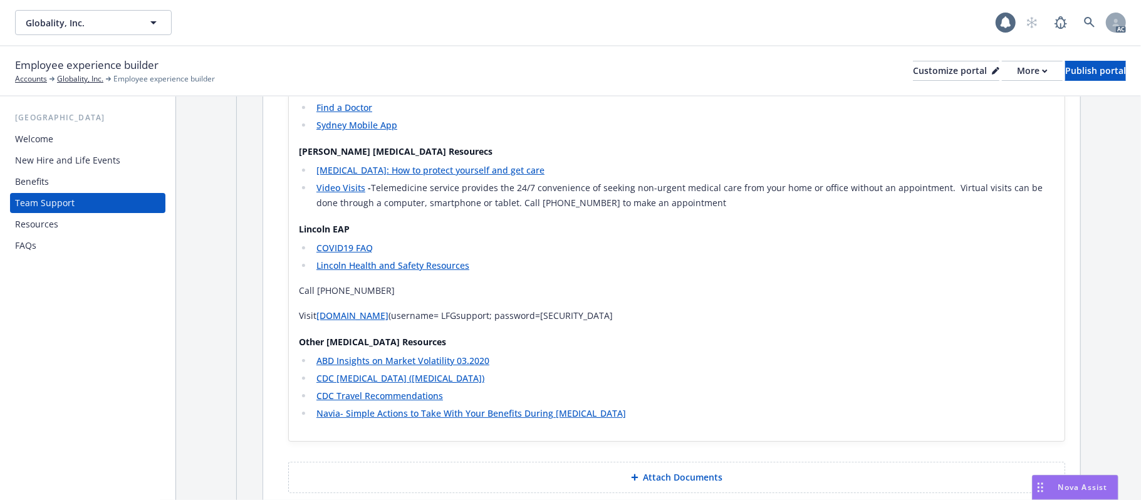
click at [382, 293] on p "Call [PHONE_NUMBER]" at bounding box center [677, 290] width 756 height 15
click at [302, 315] on p "Visit [DOMAIN_NAME] (username= LFGsupport; password=[SECURITY_DATA]" at bounding box center [677, 315] width 756 height 15
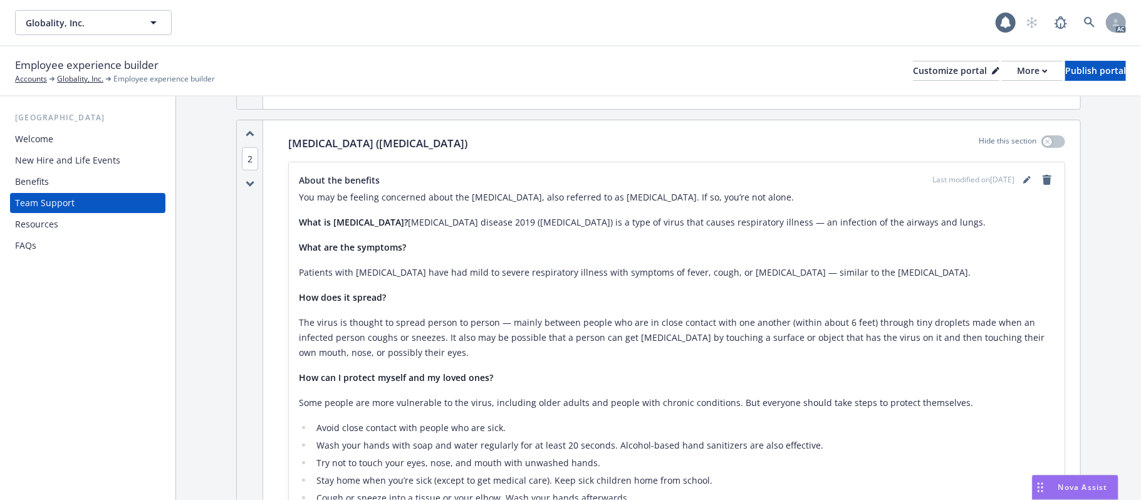
scroll to position [430, 0]
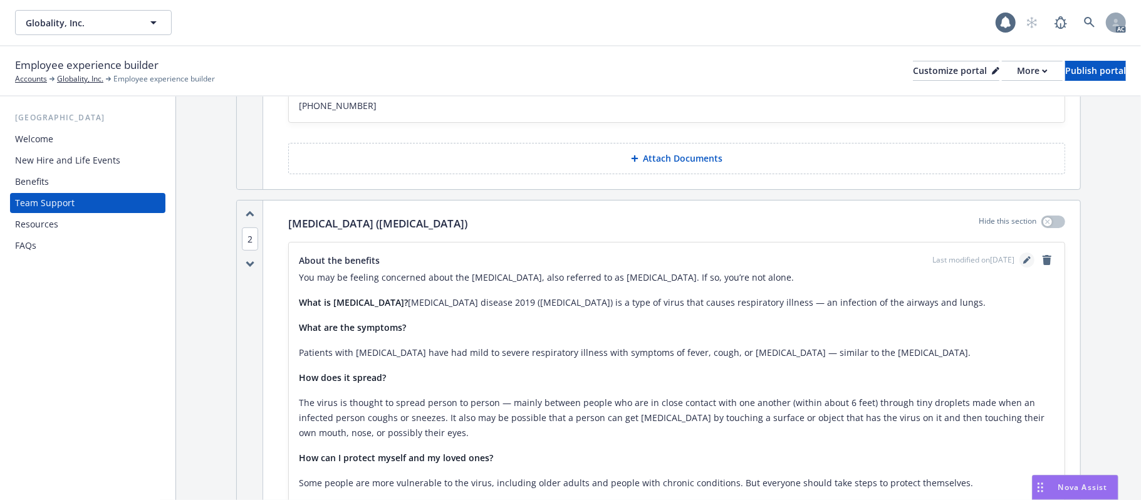
click at [1023, 261] on icon "editPencil" at bounding box center [1027, 260] width 8 height 8
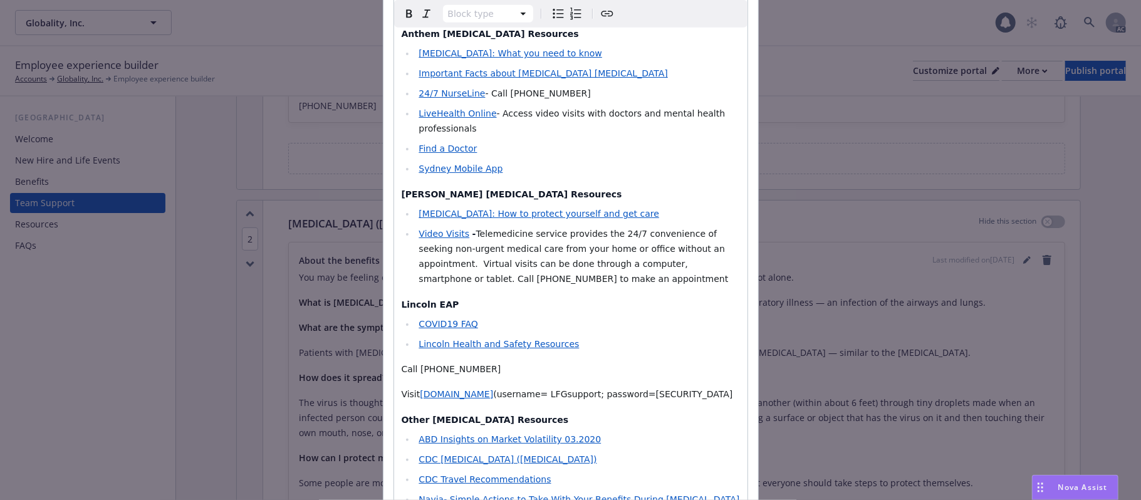
scroll to position [1002, 0]
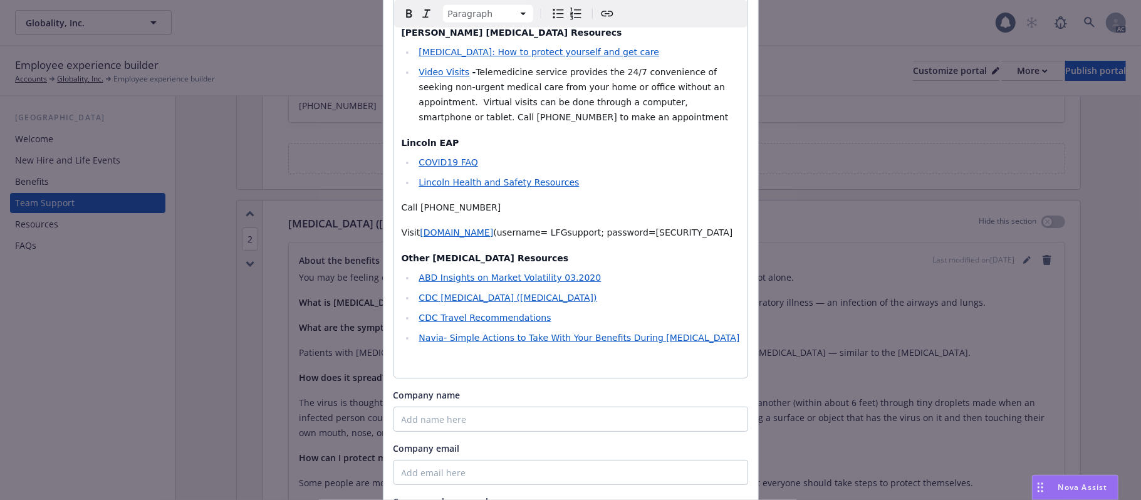
click at [402, 227] on span "Visit" at bounding box center [411, 232] width 19 height 10
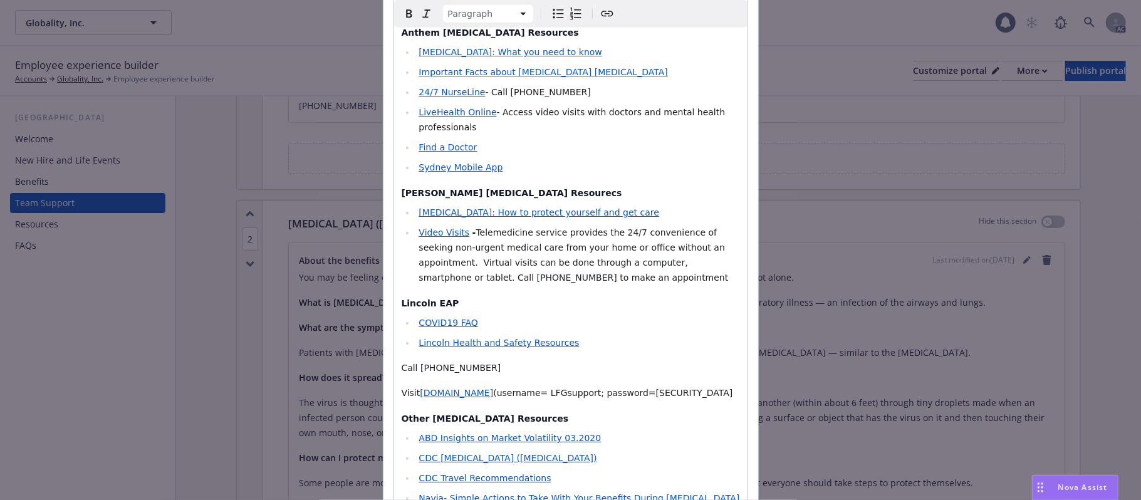
scroll to position [835, 0]
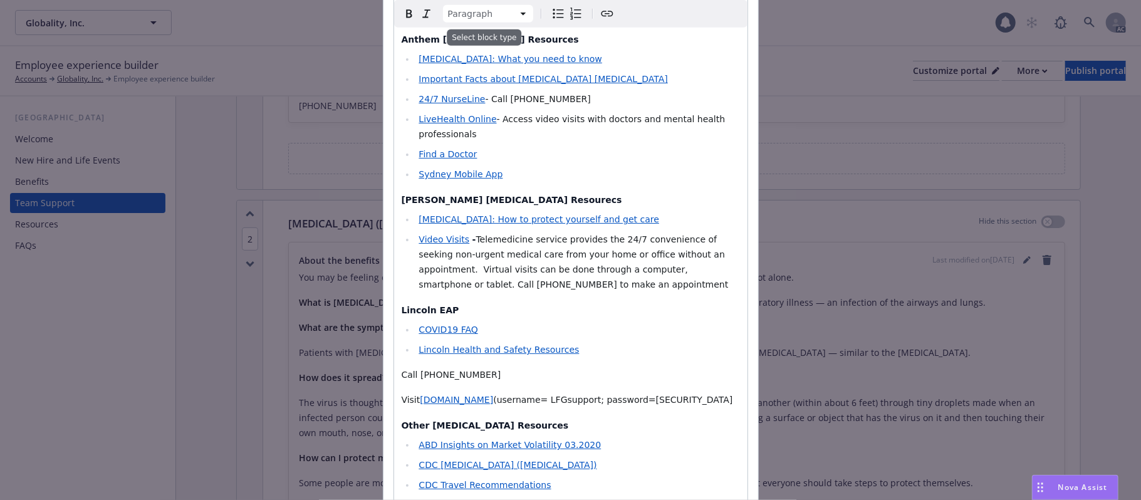
click at [515, 11] on html "Globality, Inc. Globality, Inc. 1 AC Employee experience builder Accounts Globa…" at bounding box center [570, 250] width 1141 height 500
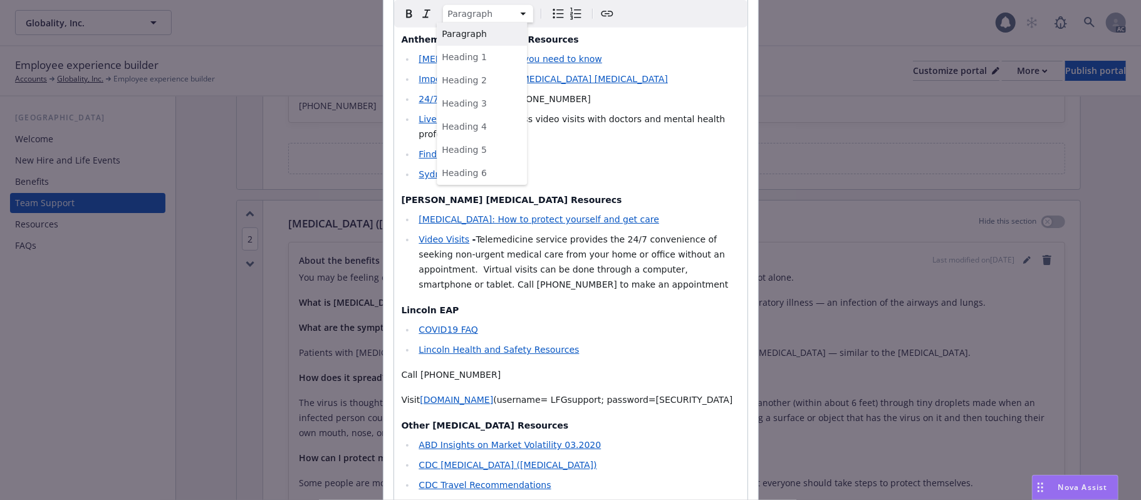
click at [417, 350] on html "Globality, Inc. Globality, Inc. 1 AC Employee experience builder Accounts Globa…" at bounding box center [570, 250] width 1141 height 500
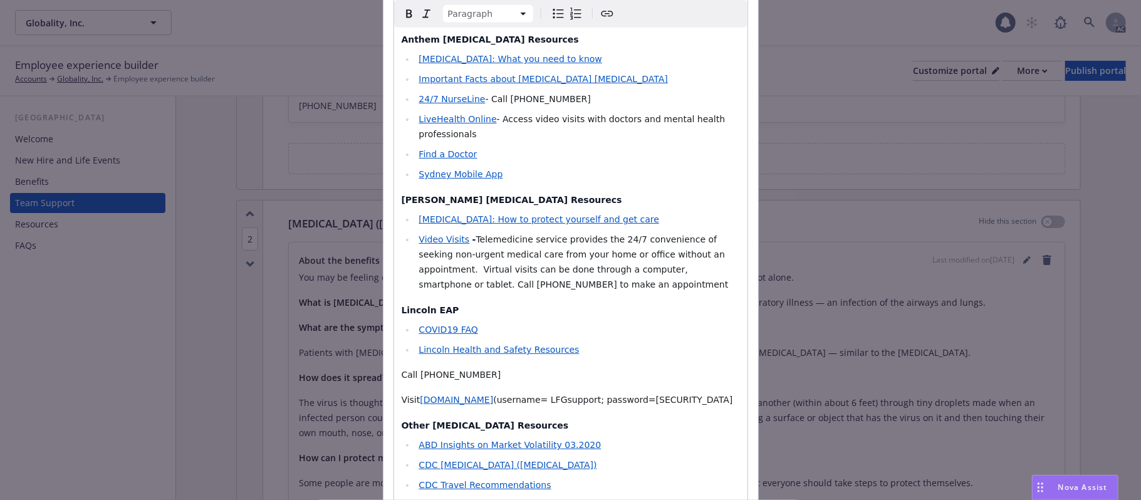
click at [402, 420] on strong "Other [MEDICAL_DATA] Resources" at bounding box center [485, 425] width 167 height 10
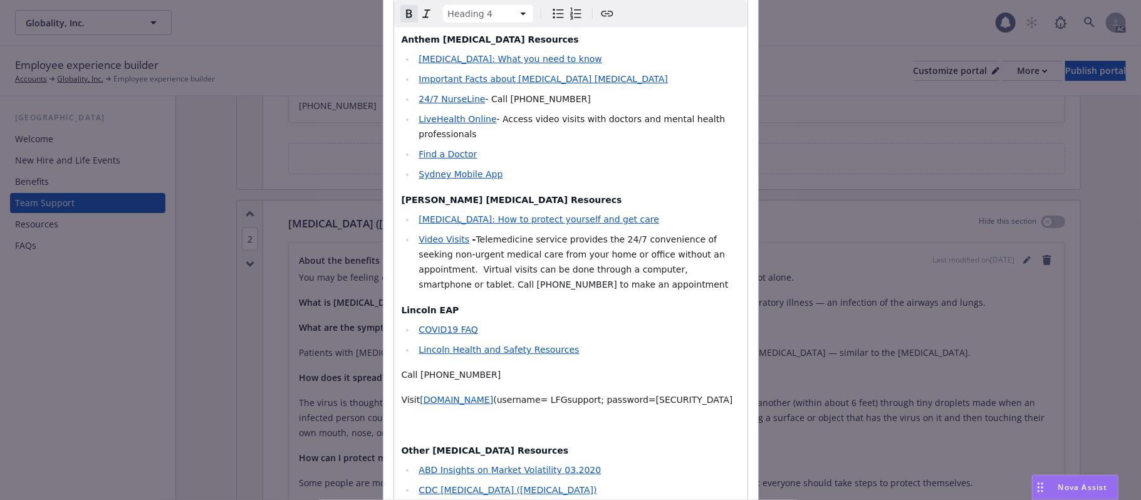
click at [517, 18] on html "Globality, Inc. Globality, Inc. 1 AC Employee experience builder Accounts Globa…" at bounding box center [570, 250] width 1141 height 500
click at [518, 11] on html "Globality, Inc. Globality, Inc. 1 AC Employee experience builder Accounts Globa…" at bounding box center [570, 250] width 1141 height 500
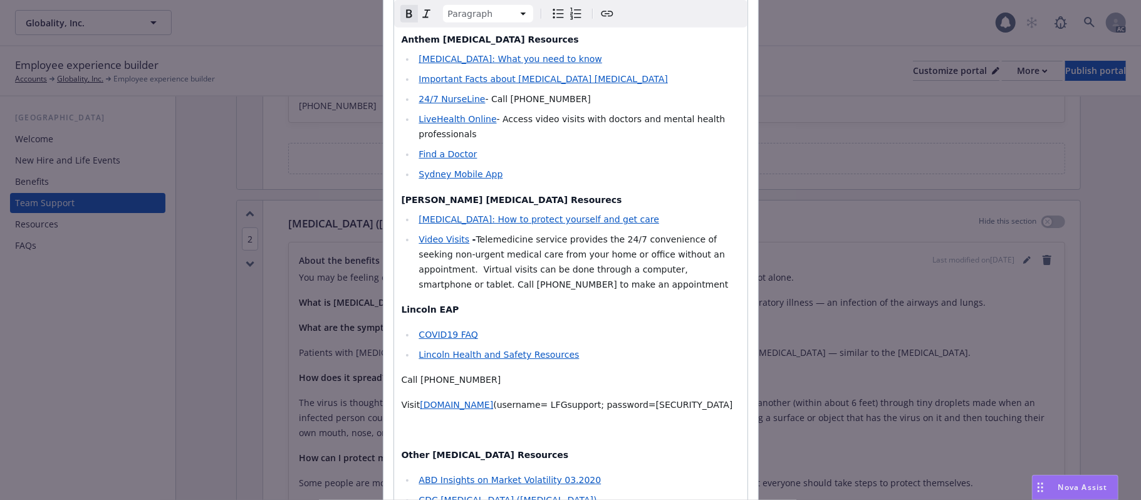
select select "h4"
click at [402, 195] on strong "[PERSON_NAME] [MEDICAL_DATA] Resourecs" at bounding box center [512, 200] width 221 height 10
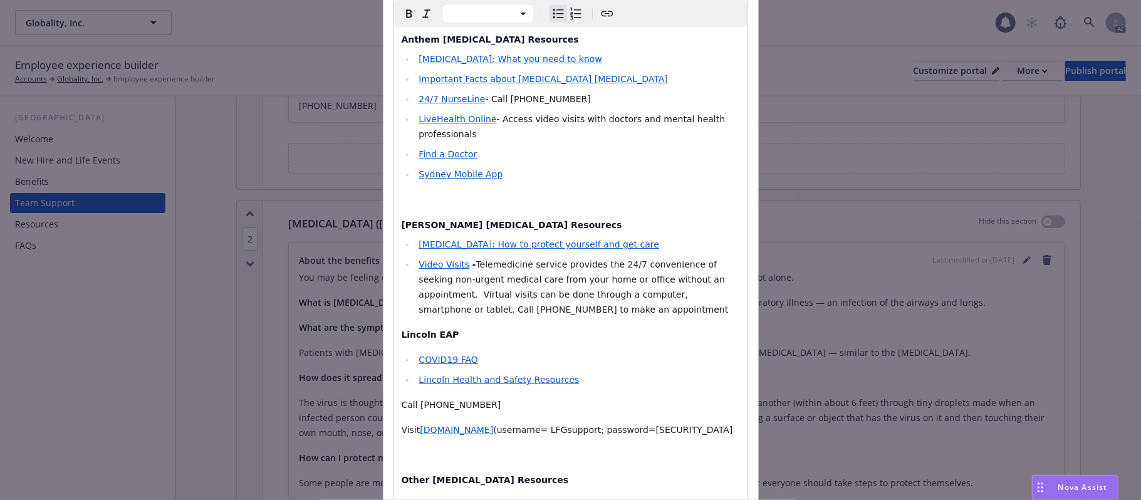
select select "paragraph"
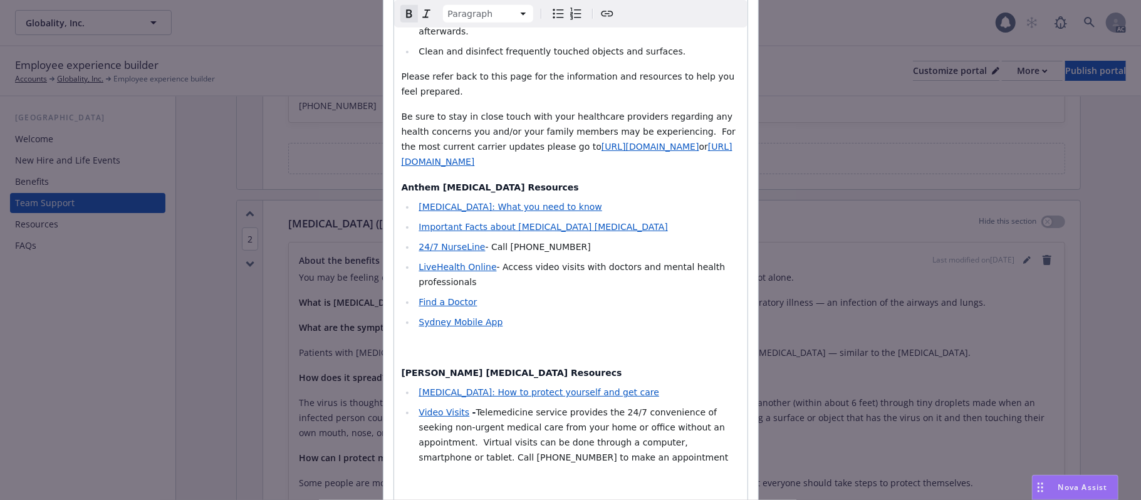
scroll to position [668, 0]
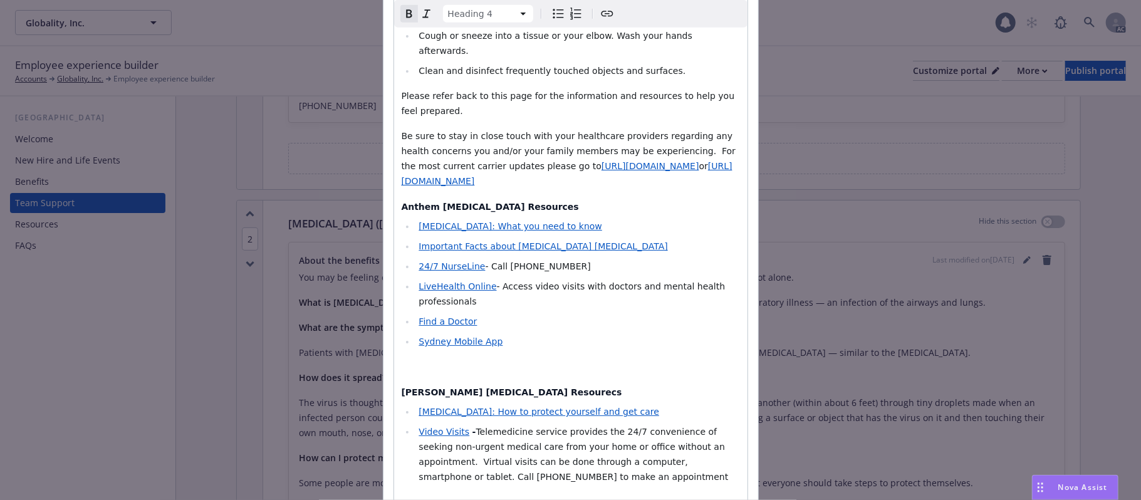
click at [402, 387] on strong "[PERSON_NAME] [MEDICAL_DATA] Resourecs" at bounding box center [512, 392] width 221 height 10
click at [512, 11] on html "Globality, Inc. Globality, Inc. 1 AC Employee experience builder Accounts Globa…" at bounding box center [570, 250] width 1141 height 500
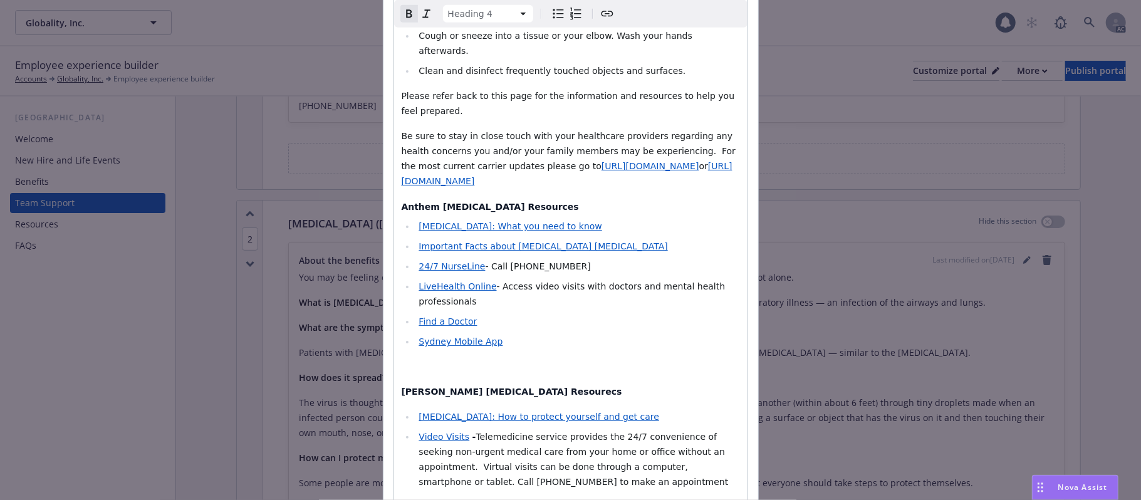
click at [402, 202] on strong "Anthem [MEDICAL_DATA] Resources" at bounding box center [490, 207] width 177 height 10
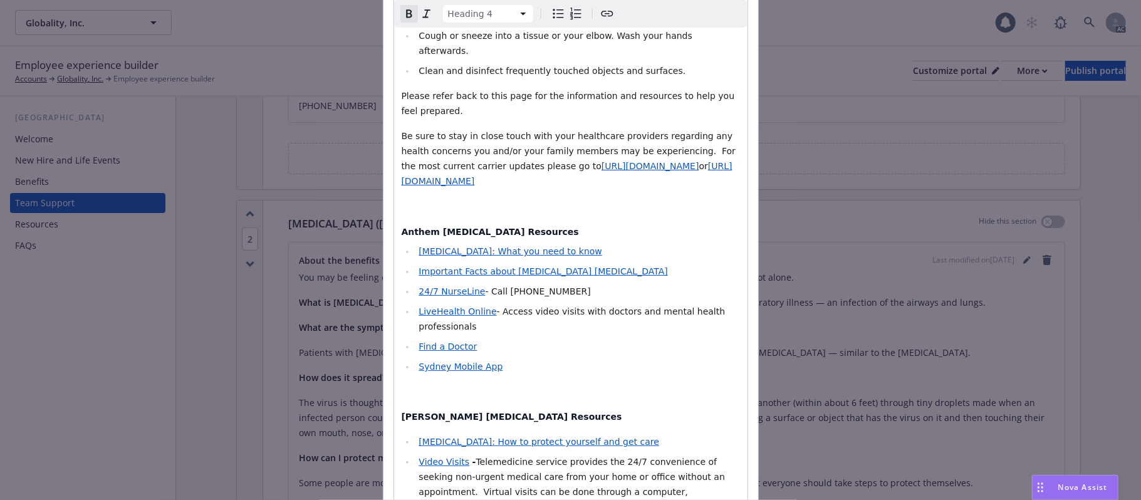
click at [402, 227] on strong "Anthem [MEDICAL_DATA] Resources" at bounding box center [490, 232] width 177 height 10
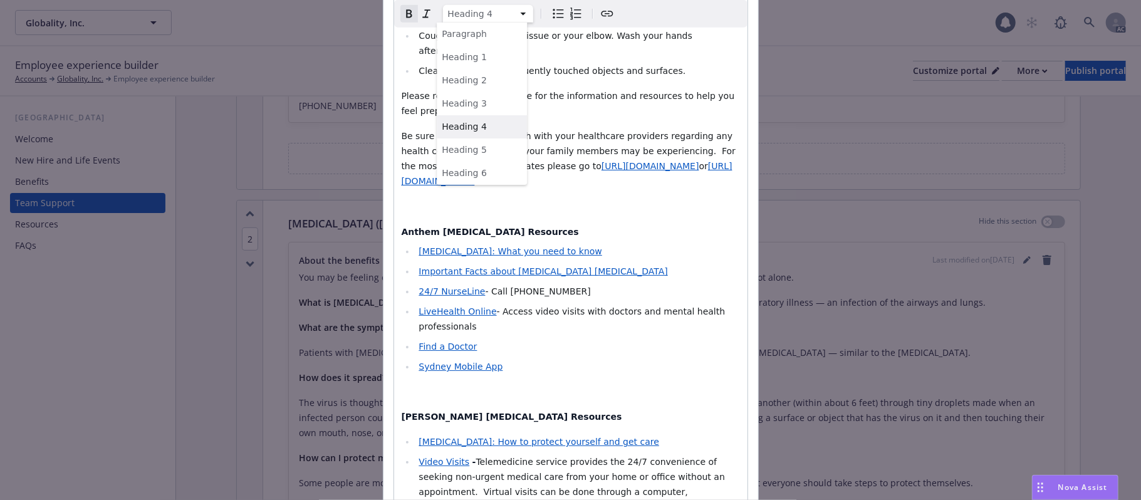
click at [523, 13] on html "Globality, Inc. Globality, Inc. 1 AC Employee experience builder Accounts Globa…" at bounding box center [570, 250] width 1141 height 500
select select "paragraph"
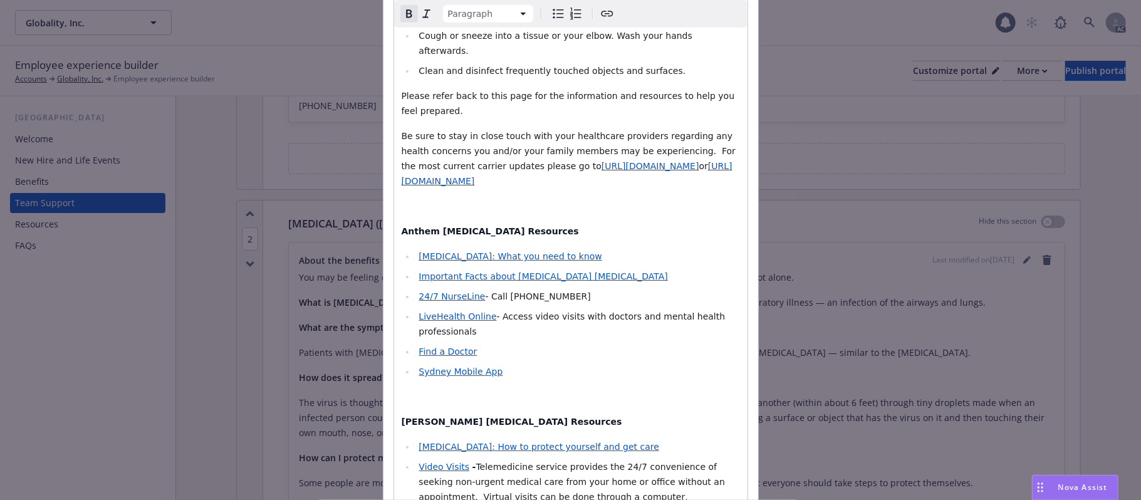
click at [619, 389] on p "editable markdown" at bounding box center [571, 396] width 338 height 15
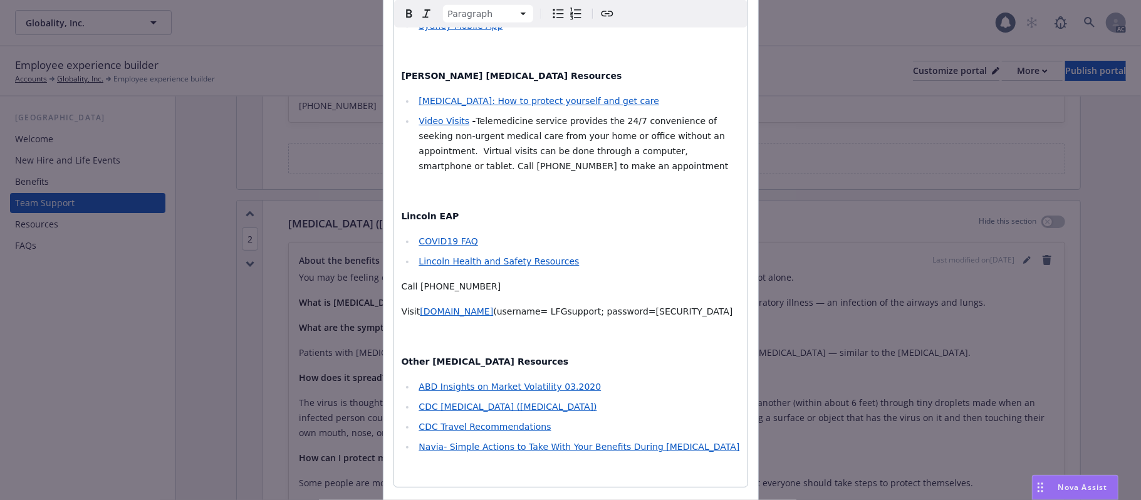
scroll to position [1246, 0]
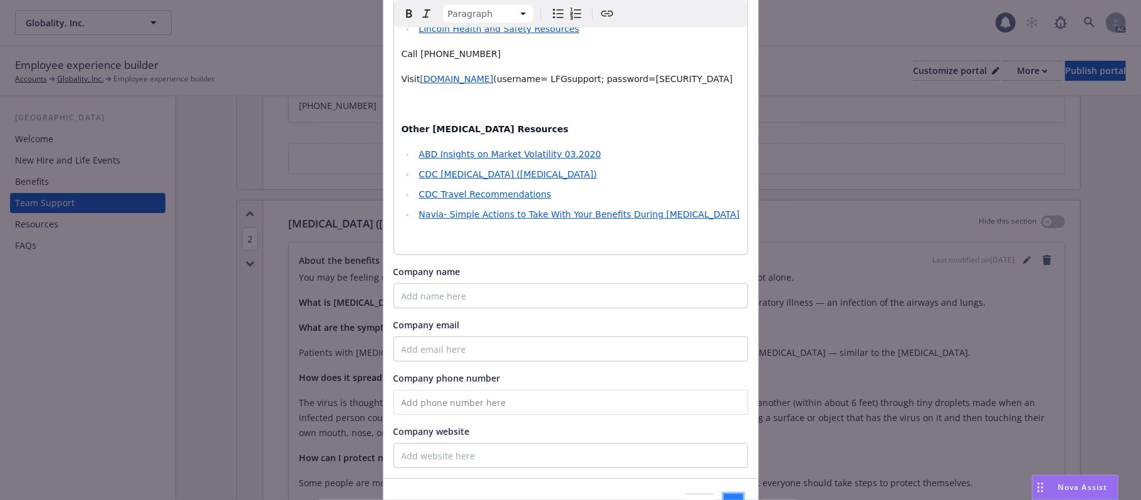
click at [724, 494] on button "Save" at bounding box center [733, 506] width 19 height 25
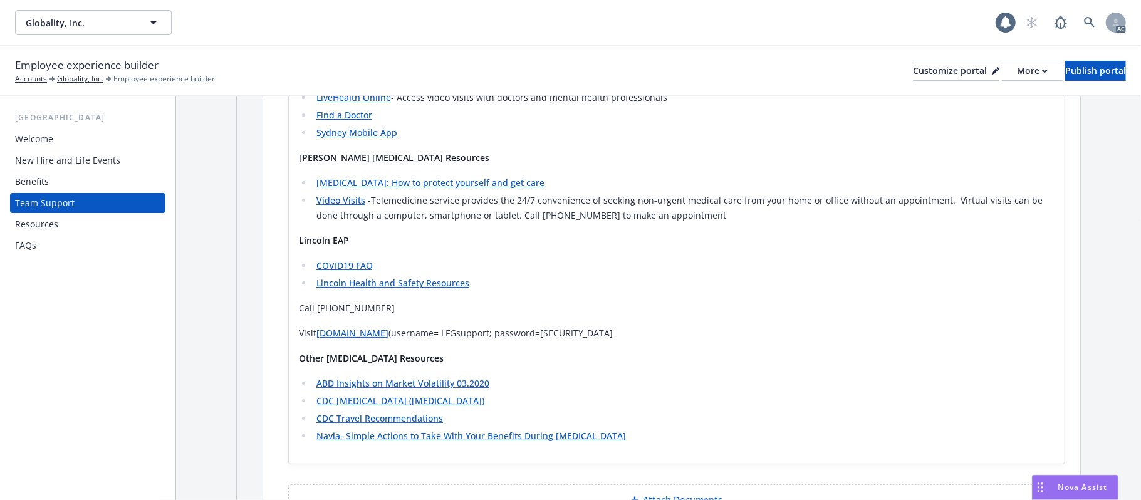
scroll to position [1286, 0]
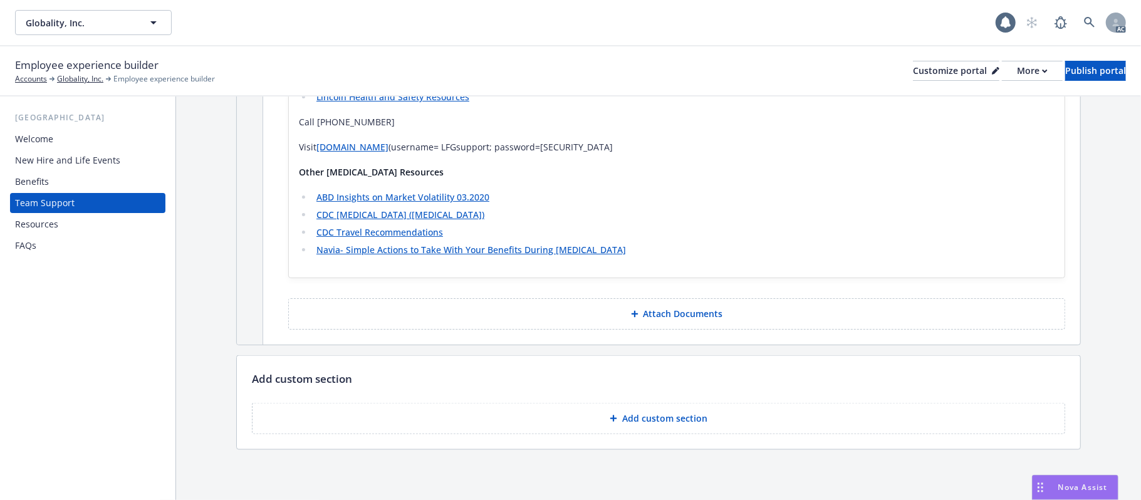
click at [665, 412] on p "Add custom section" at bounding box center [664, 418] width 85 height 13
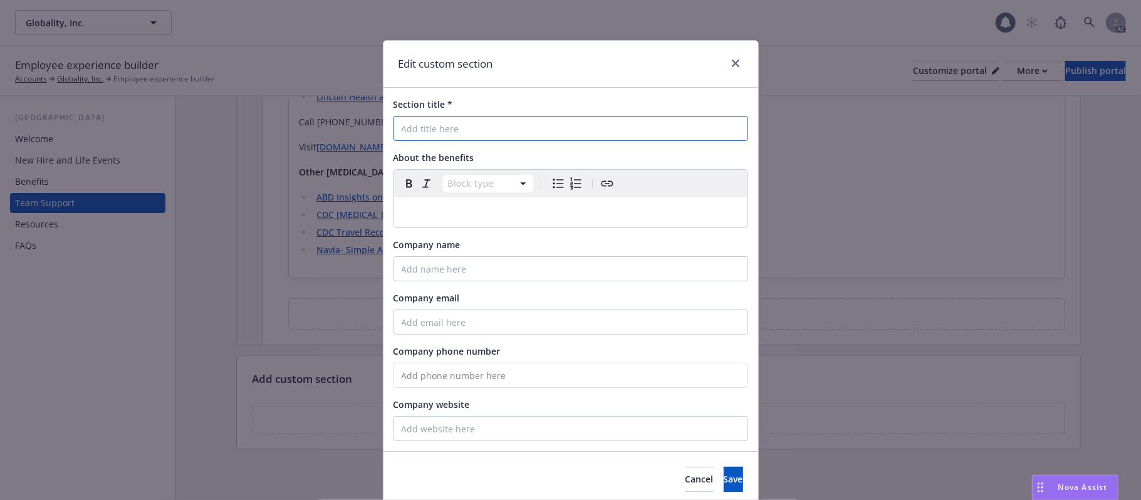
click at [509, 138] on input "Section title *" at bounding box center [570, 128] width 355 height 25
paste input "Mental Health Resources"
type input "Mental Health Resources"
click at [440, 214] on p "editable markdown" at bounding box center [571, 212] width 338 height 15
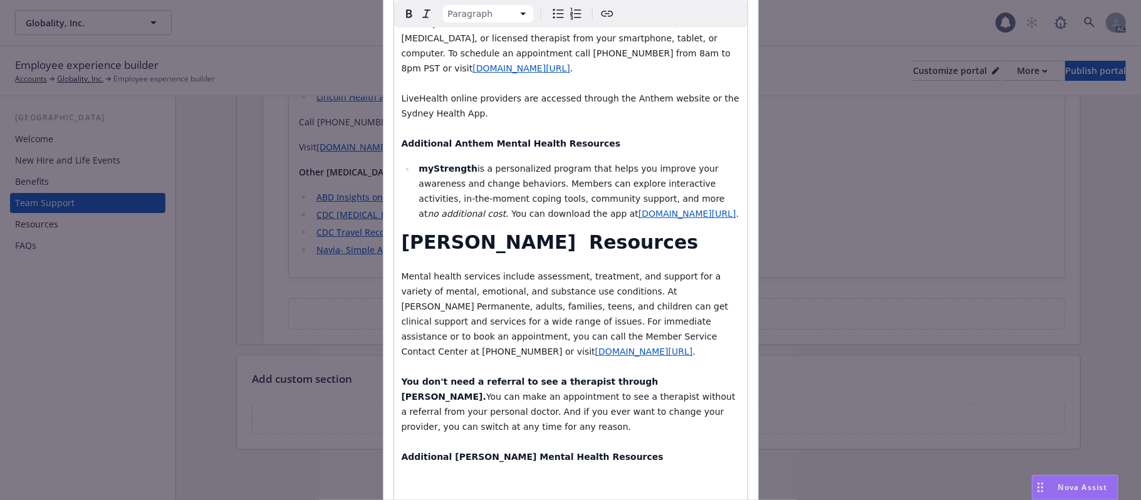
scroll to position [585, 0]
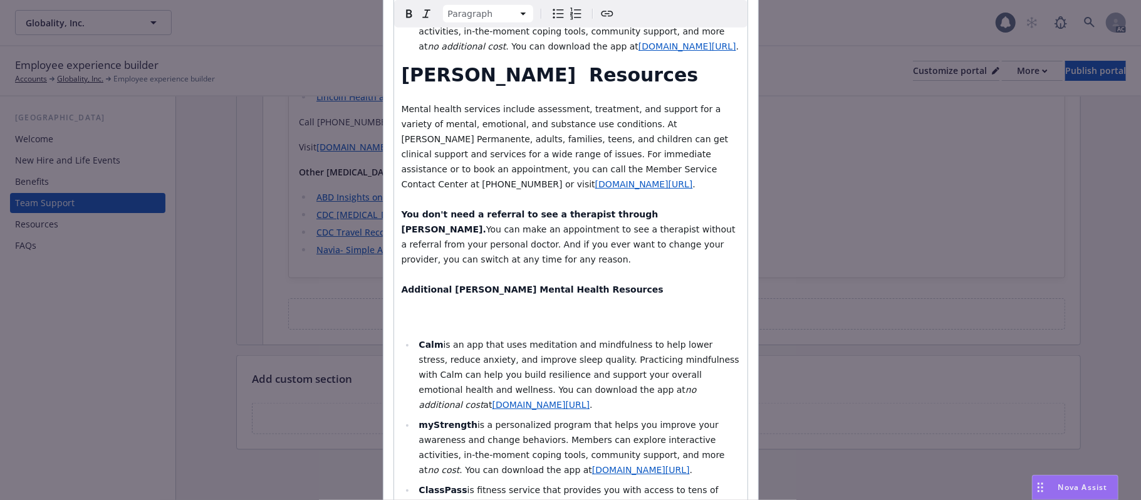
click at [480, 249] on p "Mental health services include assessment, treatment, and support for a variety…" at bounding box center [571, 214] width 338 height 226
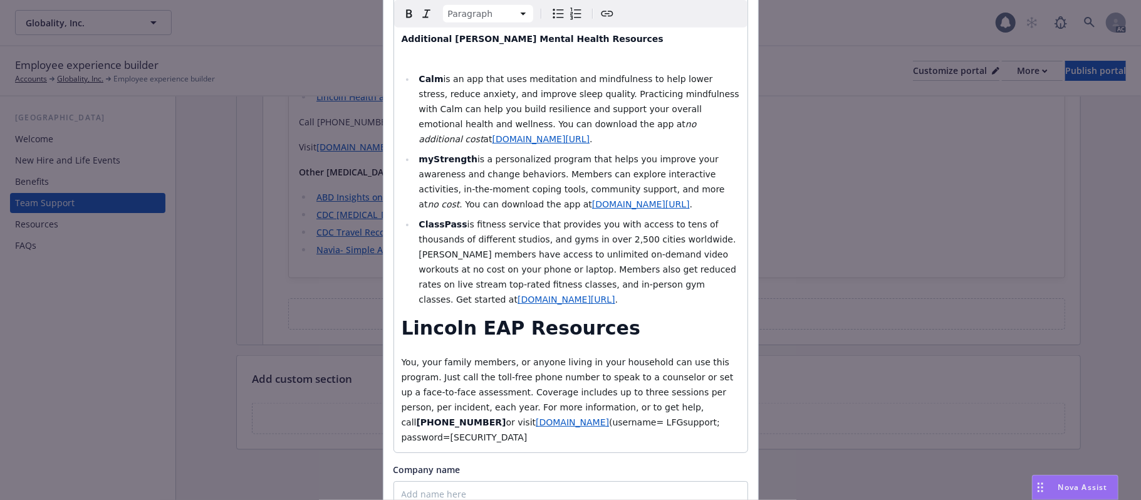
scroll to position [1002, 0]
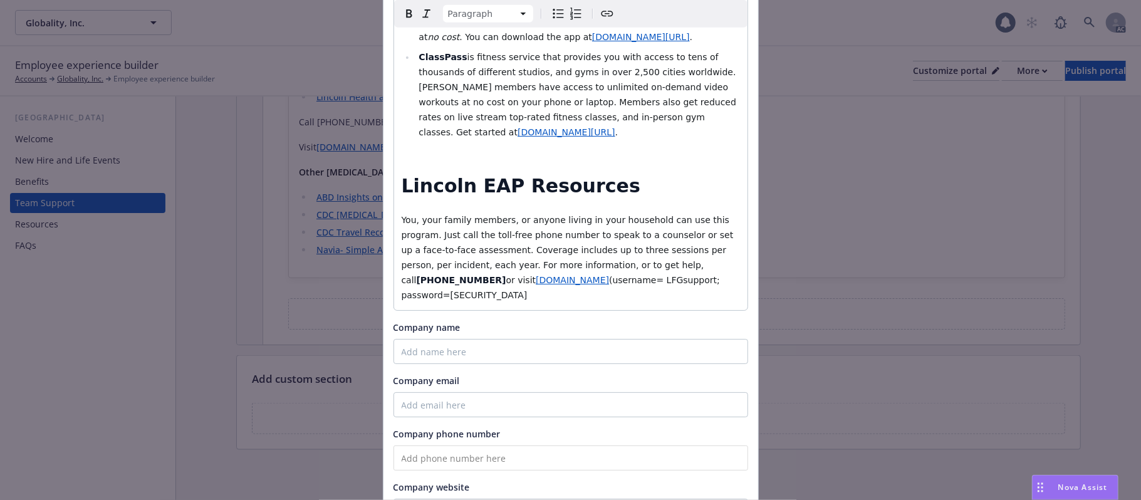
click at [731, 212] on p "You, your family members, or anyone living in your household can use this progr…" at bounding box center [571, 257] width 338 height 90
click at [402, 215] on span "You, your family members, or anyone living in your household can use this progr…" at bounding box center [569, 250] width 335 height 70
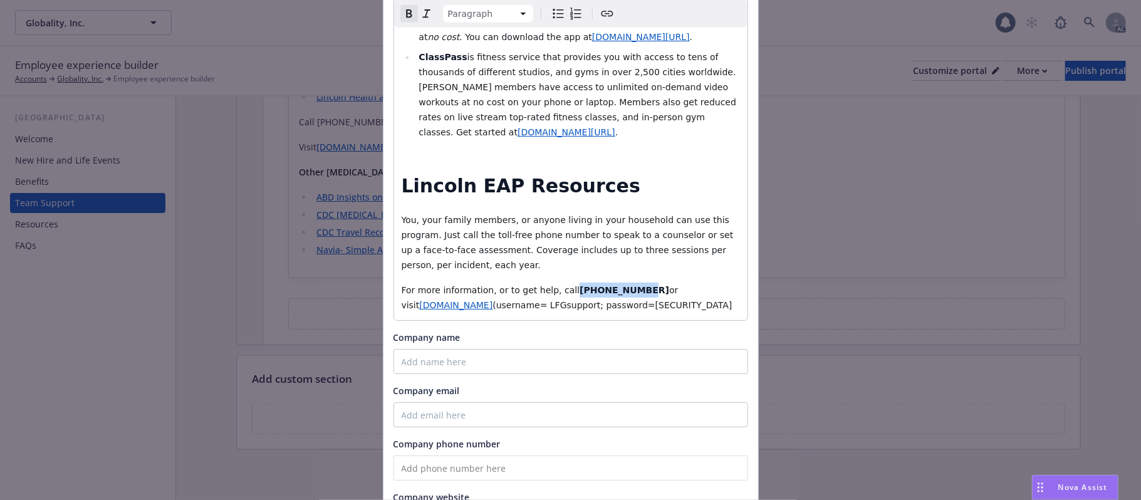
drag, startPoint x: 556, startPoint y: 186, endPoint x: 611, endPoint y: 179, distance: 55.6
click at [611, 285] on strong "[PHONE_NUMBER]" at bounding box center [625, 290] width 90 height 10
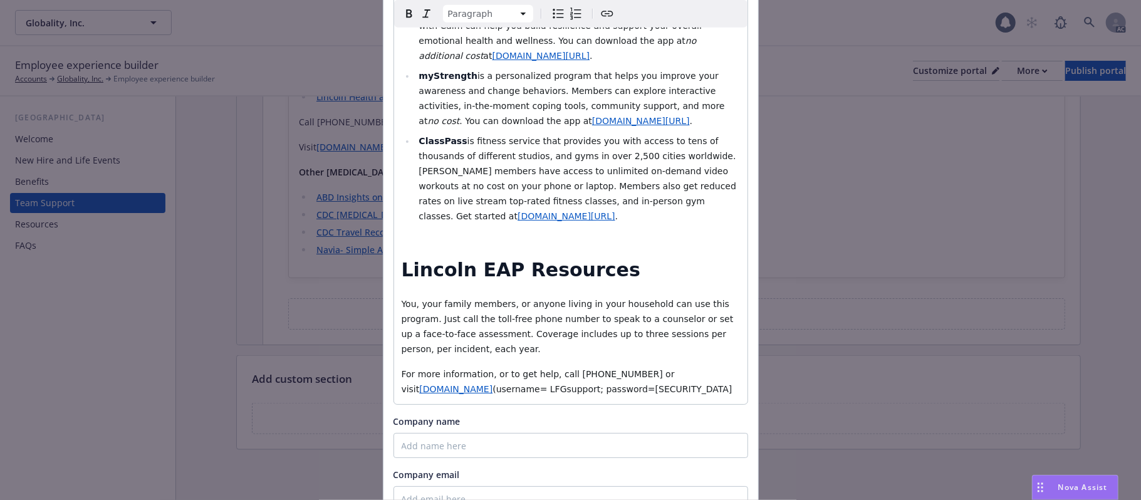
click at [447, 299] on span "You, your family members, or anyone living in your household can use this progr…" at bounding box center [569, 326] width 335 height 55
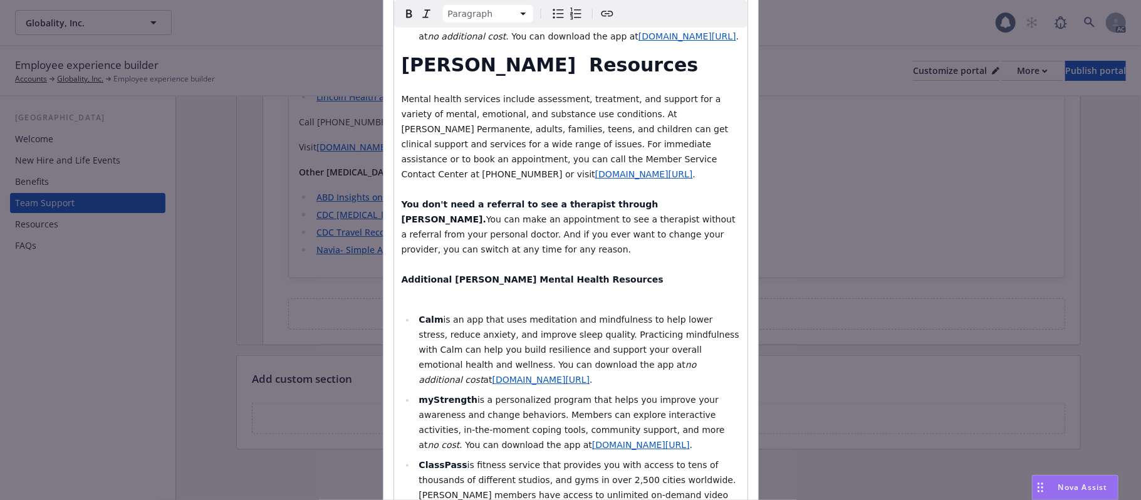
scroll to position [501, 0]
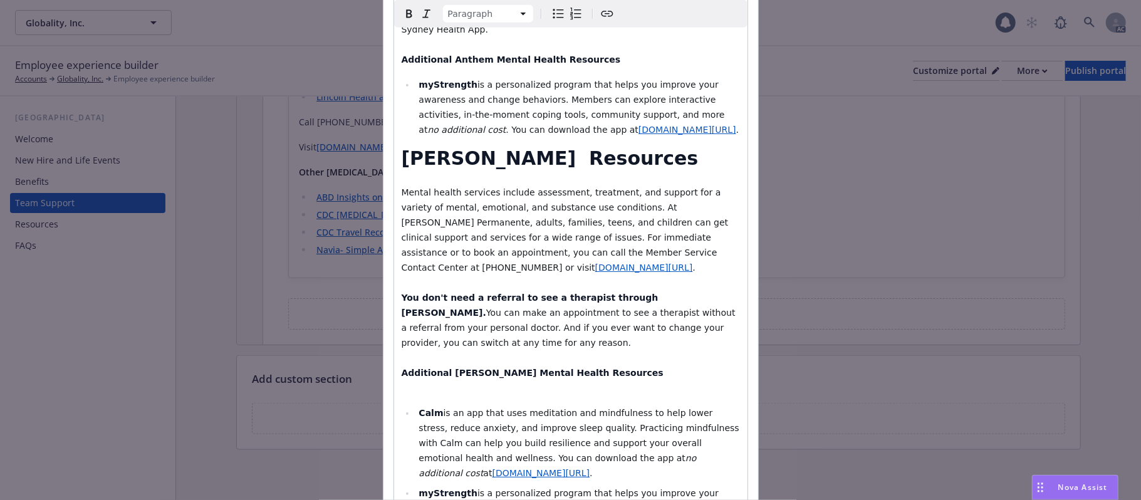
click at [419, 308] on span "You can make an appointment to see a therapist without a referral from your per…" at bounding box center [570, 328] width 337 height 40
click at [639, 308] on span "You can make an appointment to see a therapist without a referral from your per…" at bounding box center [570, 328] width 337 height 40
drag, startPoint x: 394, startPoint y: 253, endPoint x: 642, endPoint y: 261, distance: 247.6
click at [642, 261] on div "Mental health includes our emotional, psychological, and social well-being. It …" at bounding box center [570, 258] width 353 height 1125
click at [605, 294] on p "Mental health services include assessment, treatment, and support for a variety…" at bounding box center [571, 290] width 338 height 211
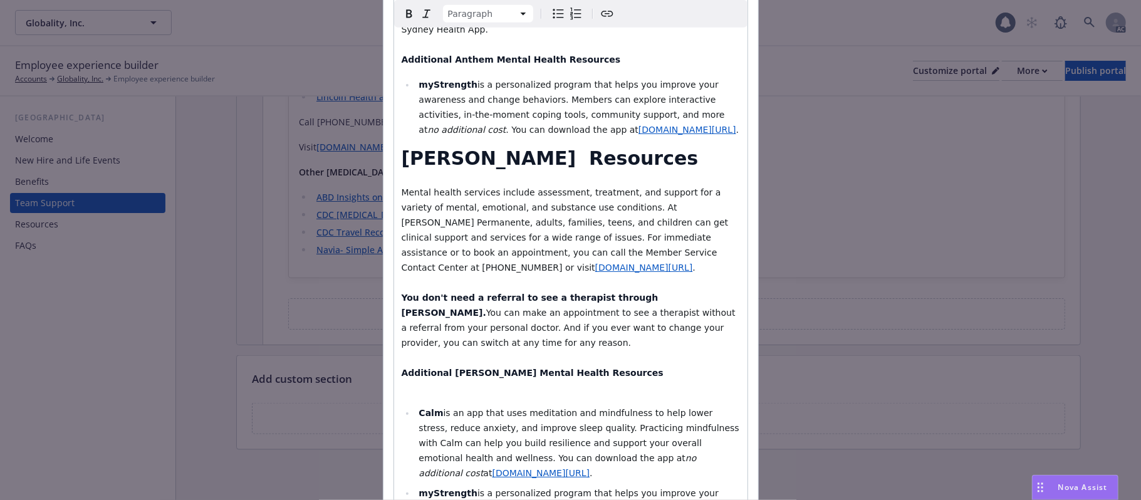
click at [459, 329] on p "Mental health services include assessment, treatment, and support for a variety…" at bounding box center [571, 290] width 338 height 211
click at [584, 312] on p "Mental health services include assessment, treatment, and support for a variety…" at bounding box center [571, 290] width 338 height 211
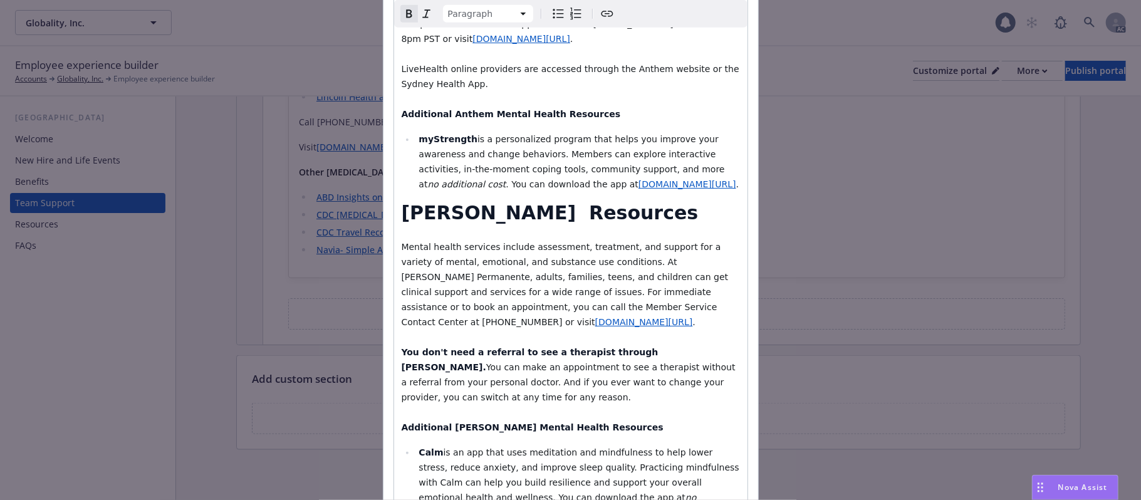
scroll to position [417, 0]
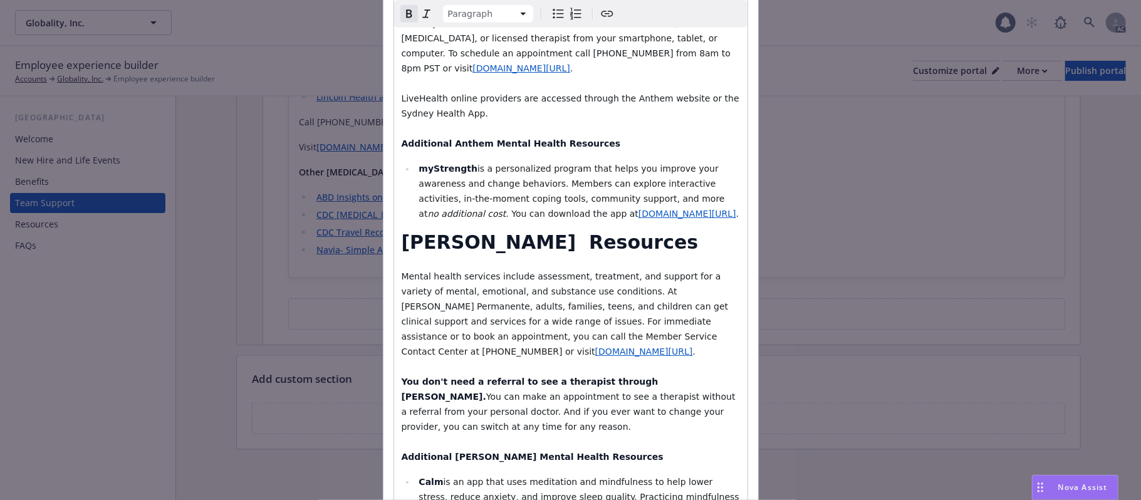
click at [402, 231] on strong "[PERSON_NAME] Resources" at bounding box center [550, 242] width 297 height 22
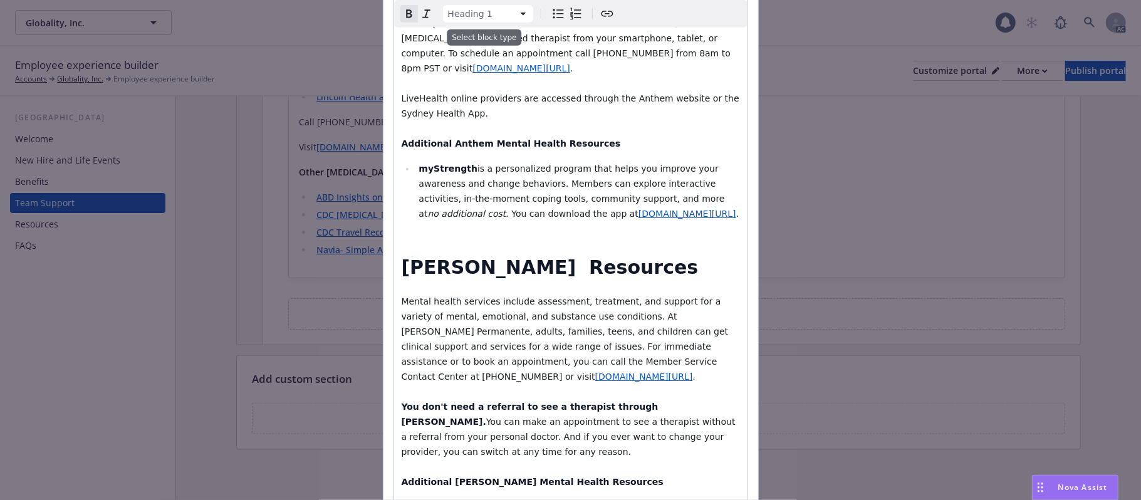
click at [514, 11] on html "Globality, Inc. Globality, Inc. 1 AC Employee experience builder Accounts Globa…" at bounding box center [570, 250] width 1141 height 500
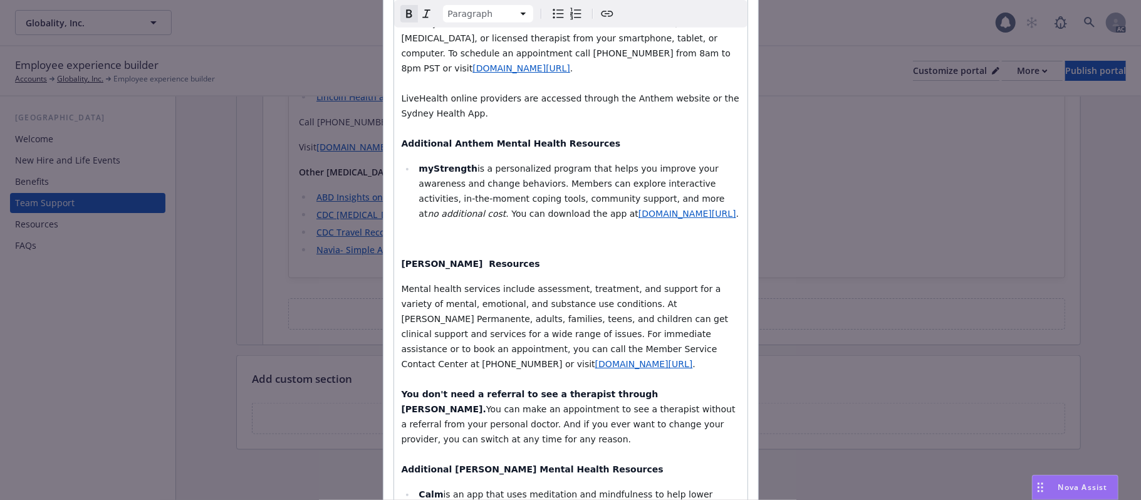
click at [402, 464] on strong "Additional [PERSON_NAME] Mental Health Resources" at bounding box center [533, 469] width 262 height 10
click at [509, 10] on html "Globality, Inc. Globality, Inc. 1 AC Employee experience builder Accounts Globa…" at bounding box center [570, 250] width 1141 height 500
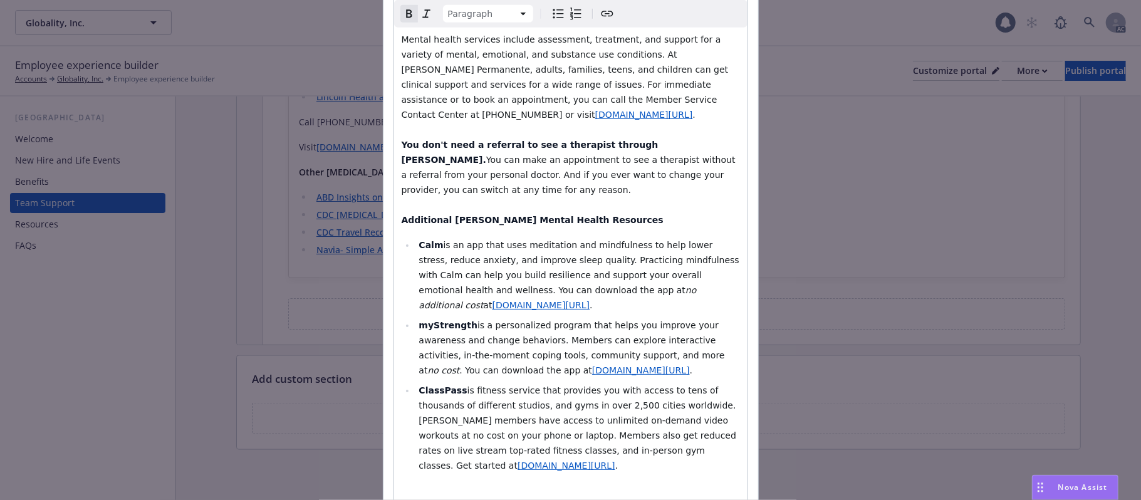
scroll to position [668, 0]
click at [394, 427] on div "Mental health includes our emotional, psychological, and social well-being. It …" at bounding box center [570, 90] width 353 height 1123
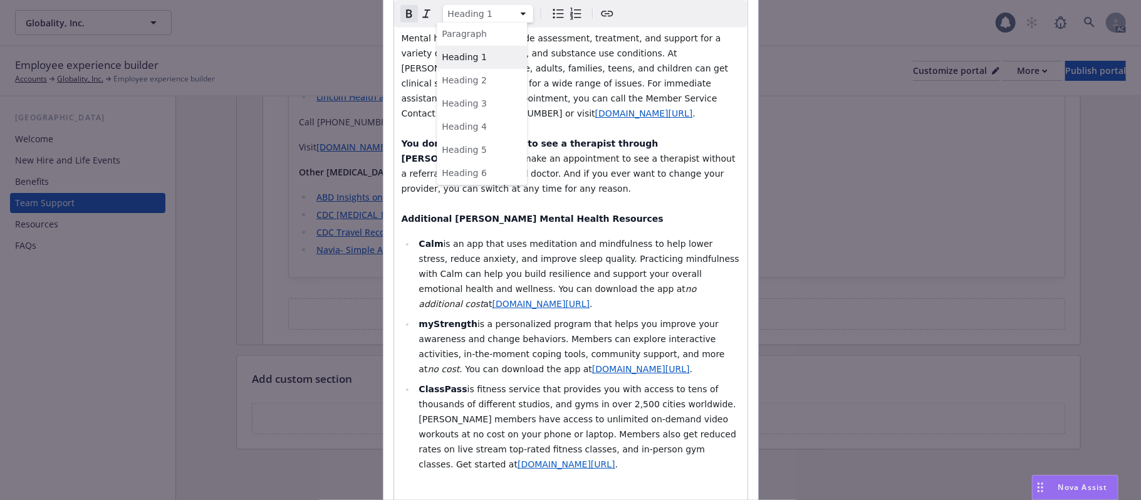
click at [516, 14] on html "Globality, Inc. Globality, Inc. 1 AC Employee experience builder Accounts Globa…" at bounding box center [570, 250] width 1141 height 500
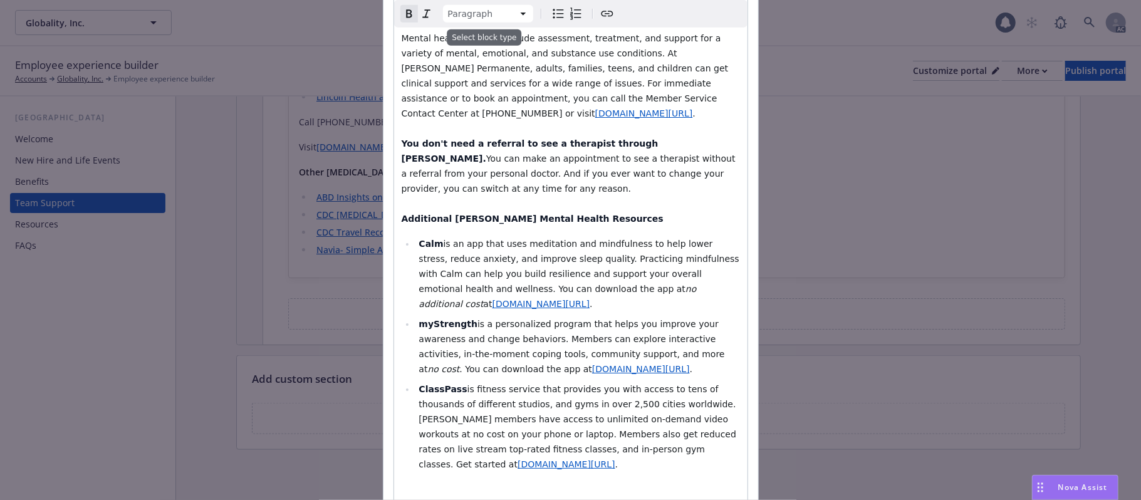
click at [515, 13] on html "Globality, Inc. Globality, Inc. 1 AC Employee experience builder Accounts Globa…" at bounding box center [570, 250] width 1141 height 500
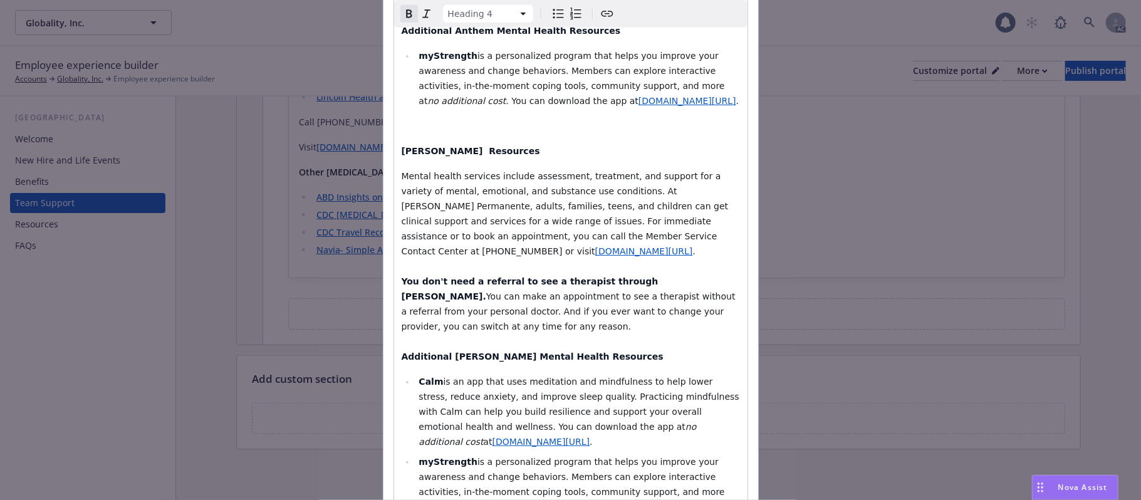
scroll to position [501, 0]
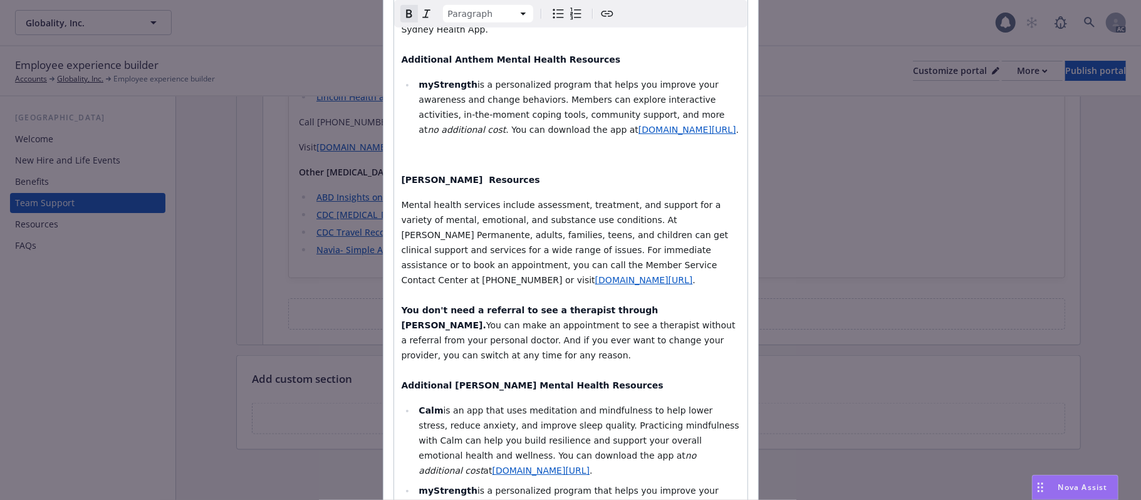
click at [394, 153] on div "Mental health includes our emotional, psychological, and social well-being. It …" at bounding box center [570, 248] width 353 height 1105
click at [526, 11] on html "Globality, Inc. Globality, Inc. 1 AC Employee experience builder Accounts Globa…" at bounding box center [570, 250] width 1141 height 500
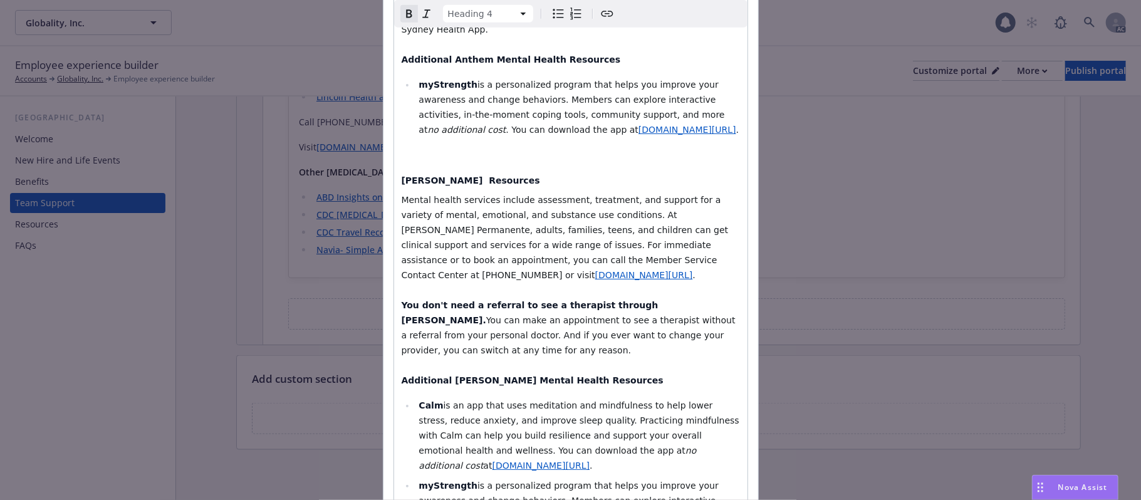
click at [402, 375] on strong "Additional [PERSON_NAME] Mental Health Resources" at bounding box center [533, 380] width 262 height 10
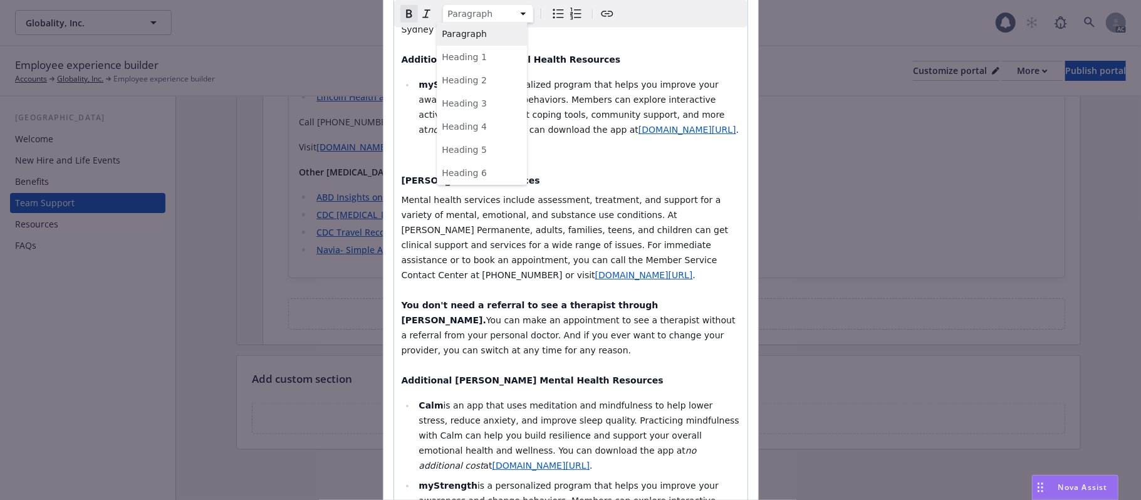
click at [522, 16] on html "Globality, Inc. Globality, Inc. 1 AC Employee experience builder Accounts Globa…" at bounding box center [570, 250] width 1141 height 500
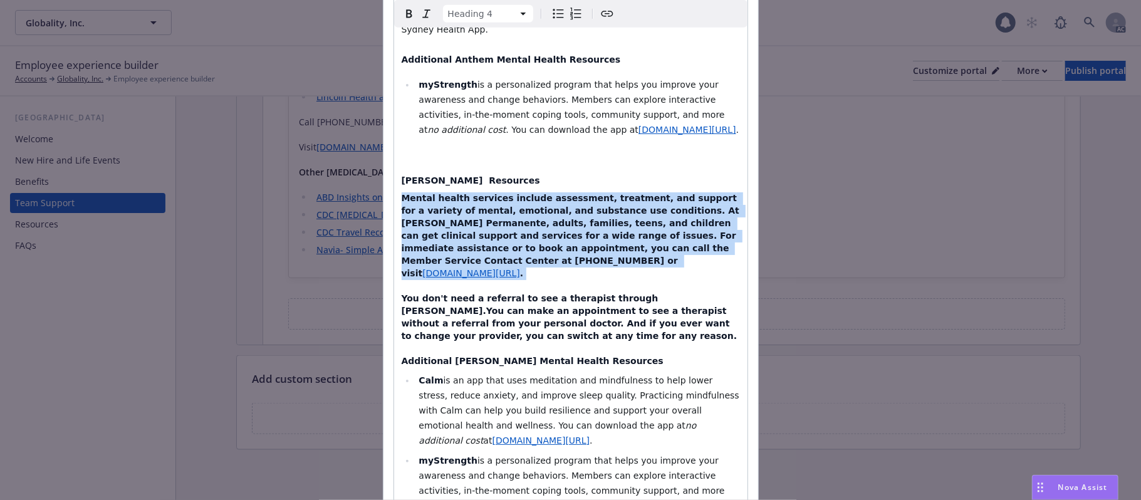
drag, startPoint x: 395, startPoint y: 169, endPoint x: 722, endPoint y: 229, distance: 332.6
click at [722, 229] on h4 "Mental health services include assessment, treatment, and support for a variety…" at bounding box center [571, 279] width 338 height 175
click at [582, 193] on span "Mental health services include assessment, treatment, and support for a variety…" at bounding box center [572, 235] width 341 height 85
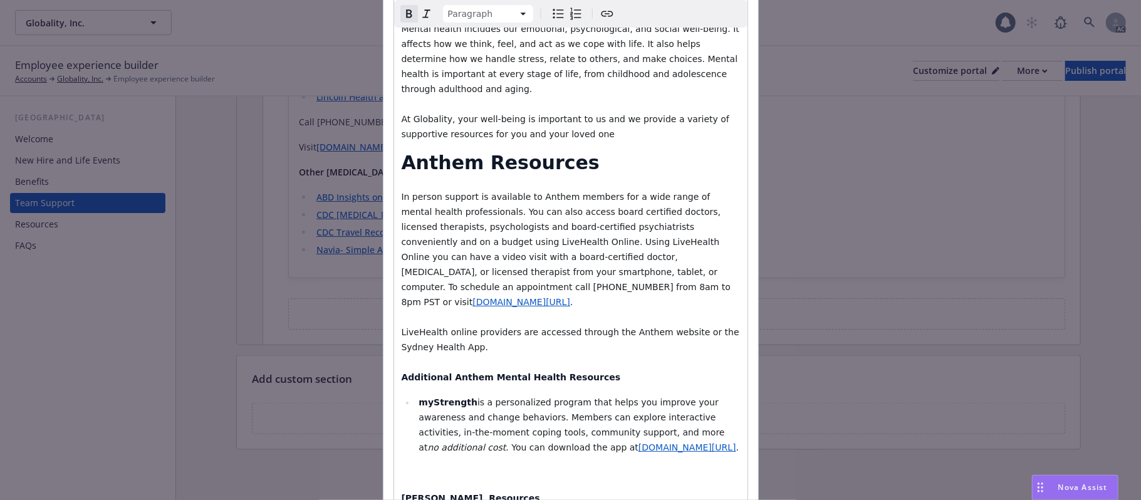
scroll to position [167, 0]
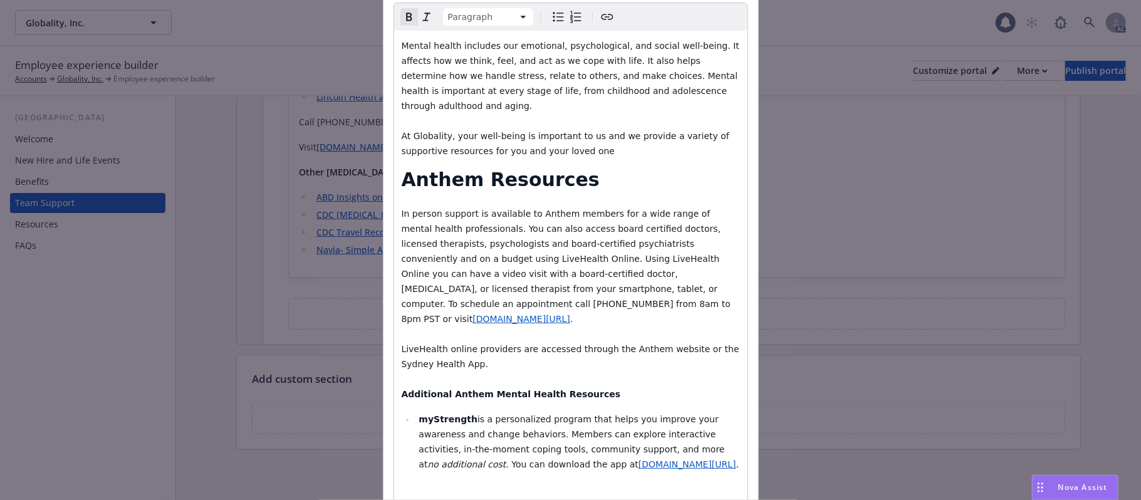
click at [402, 169] on strong "Anthem Resources" at bounding box center [501, 180] width 198 height 22
click at [522, 16] on html "Globality, Inc. Globality, Inc. 1 AC Employee experience builder Accounts Globa…" at bounding box center [570, 250] width 1141 height 500
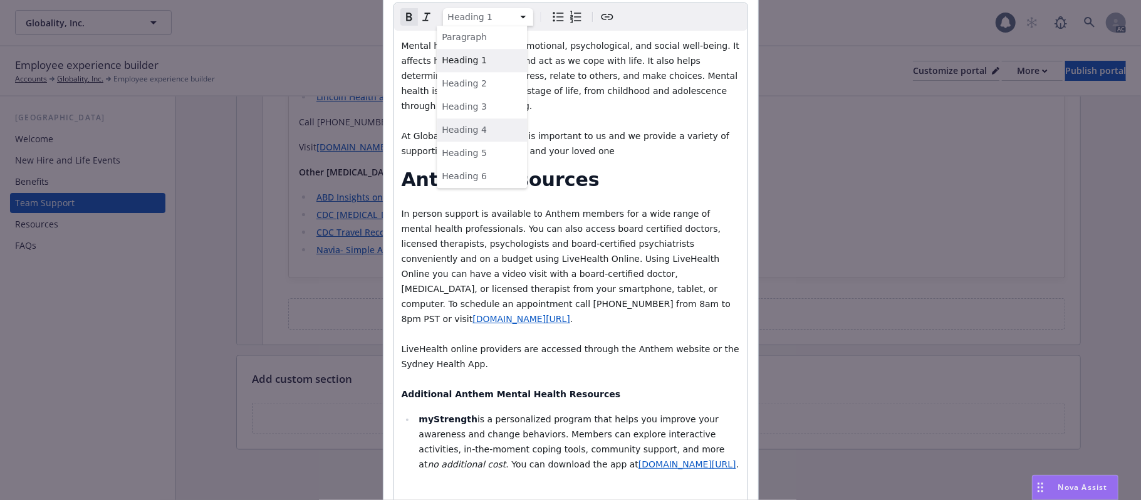
select select "h4"
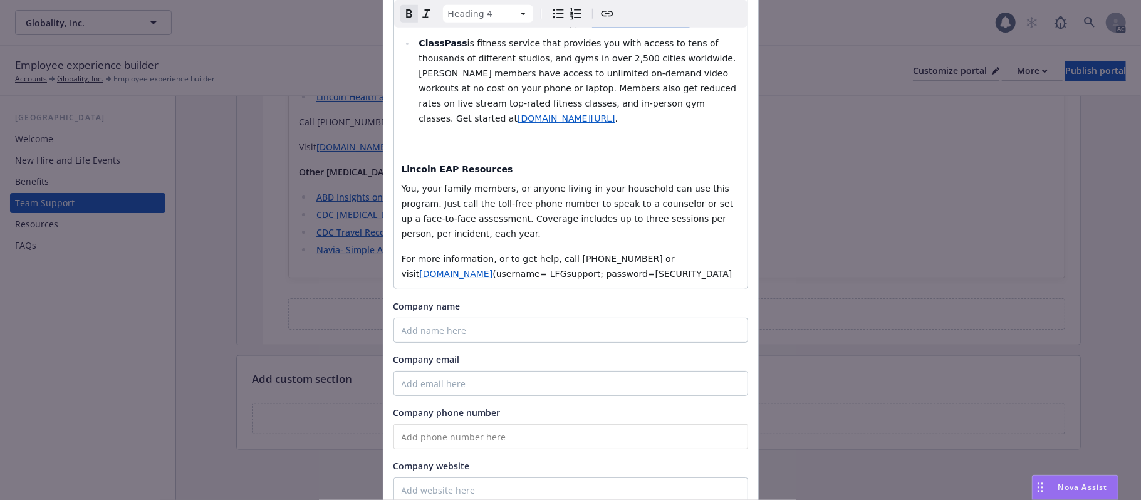
scroll to position [1021, 0]
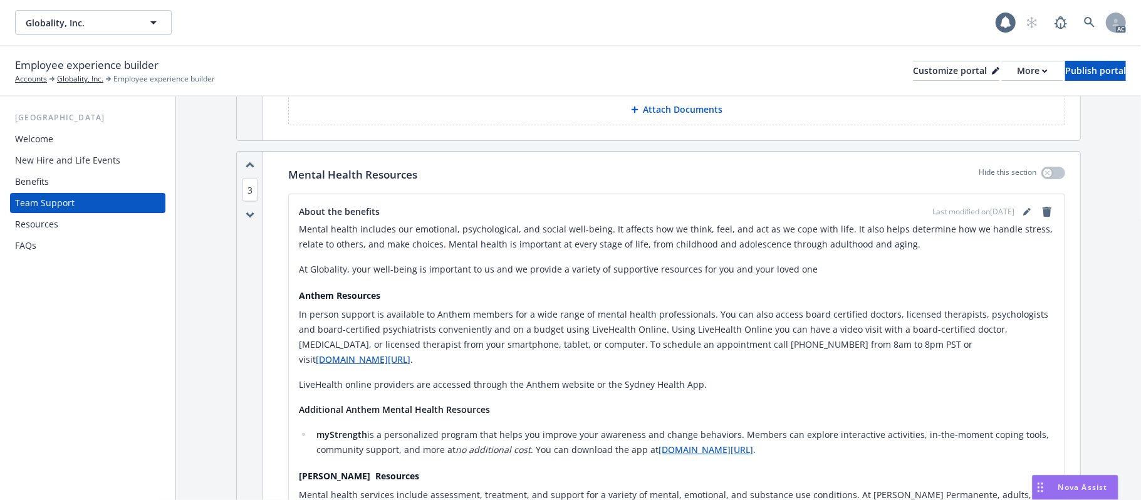
scroll to position [1370, 0]
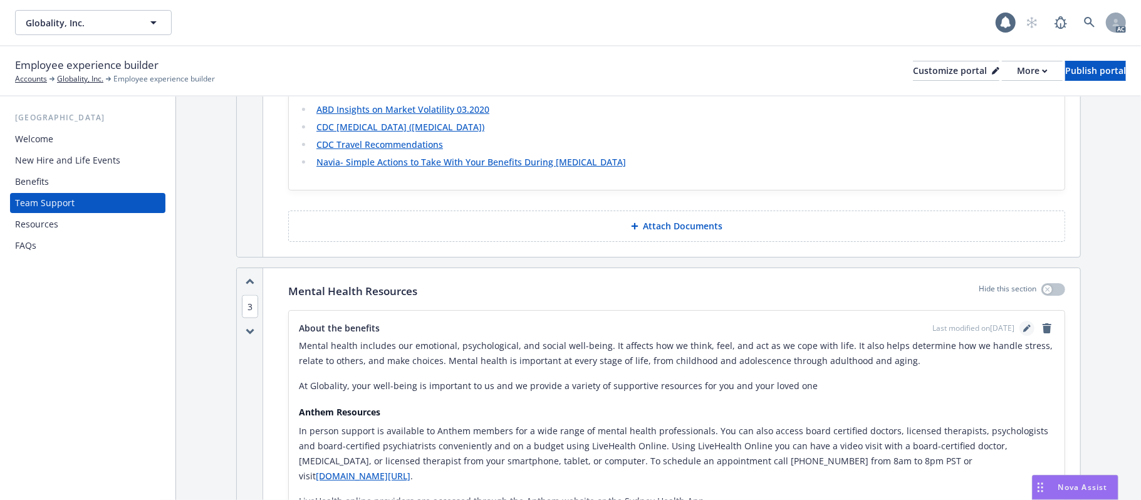
click at [1023, 331] on icon "editPencil" at bounding box center [1027, 329] width 8 height 8
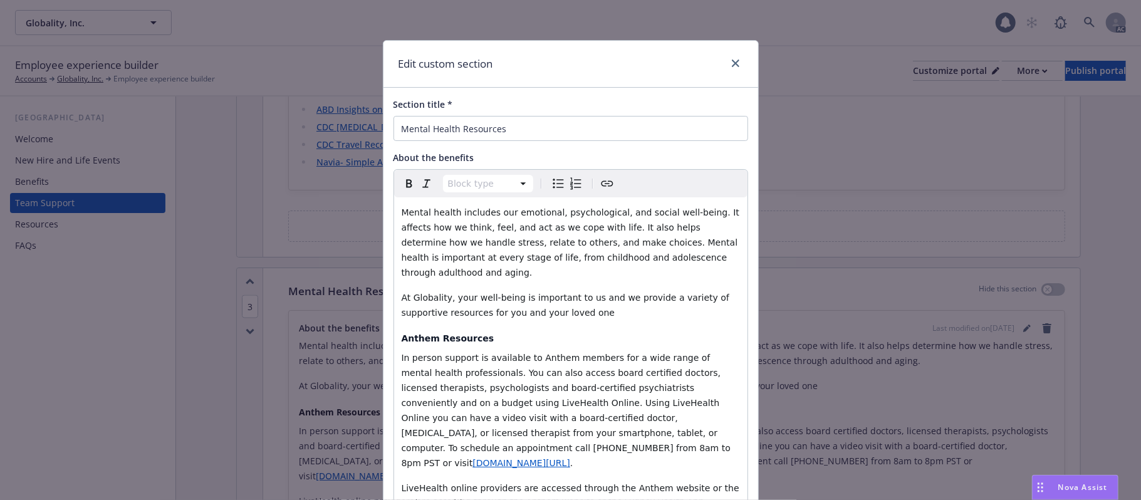
scroll to position [83, 0]
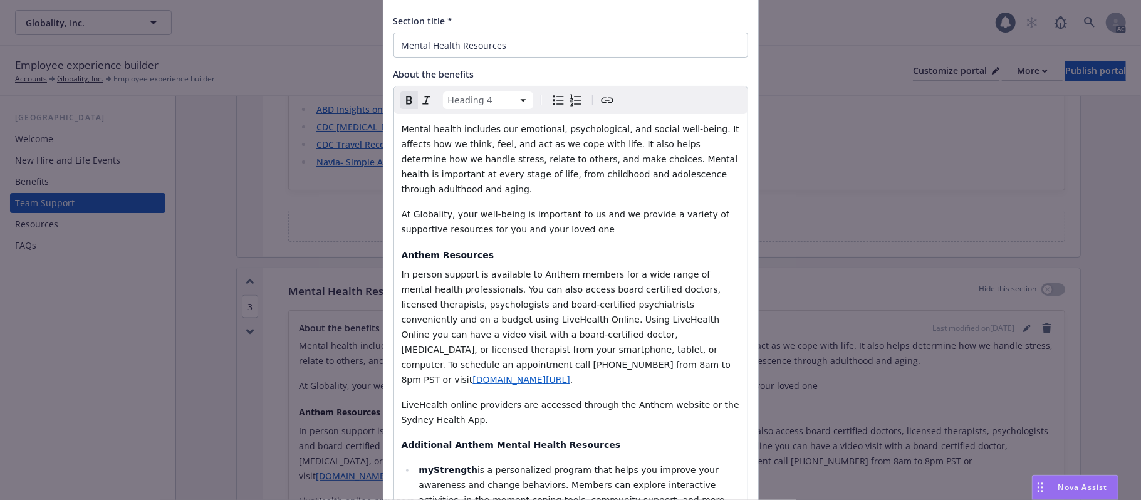
click at [402, 250] on strong "Anthem Resources" at bounding box center [448, 255] width 93 height 10
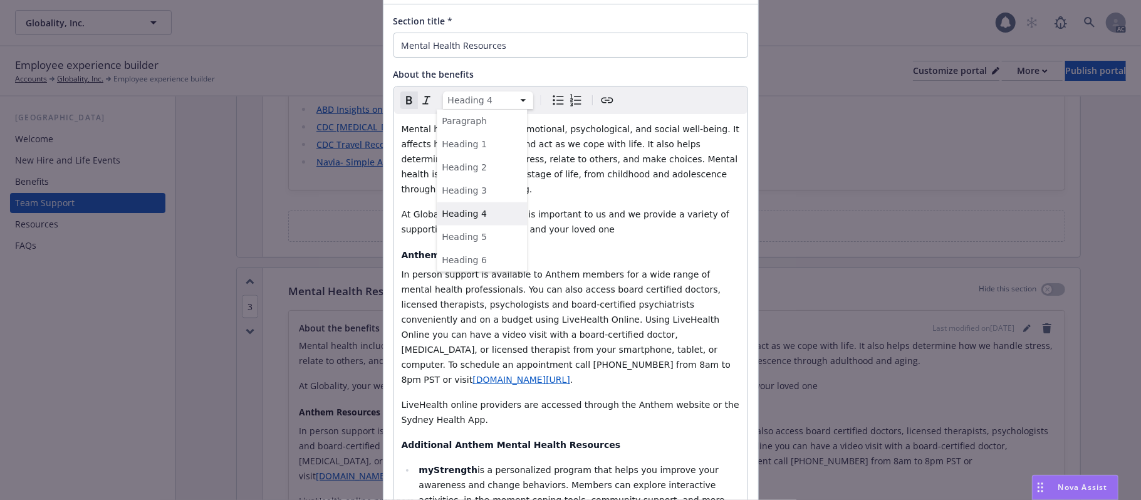
click at [519, 100] on html "Globality, Inc. Globality, Inc. 1 AC Employee experience builder Accounts Globa…" at bounding box center [570, 250] width 1141 height 500
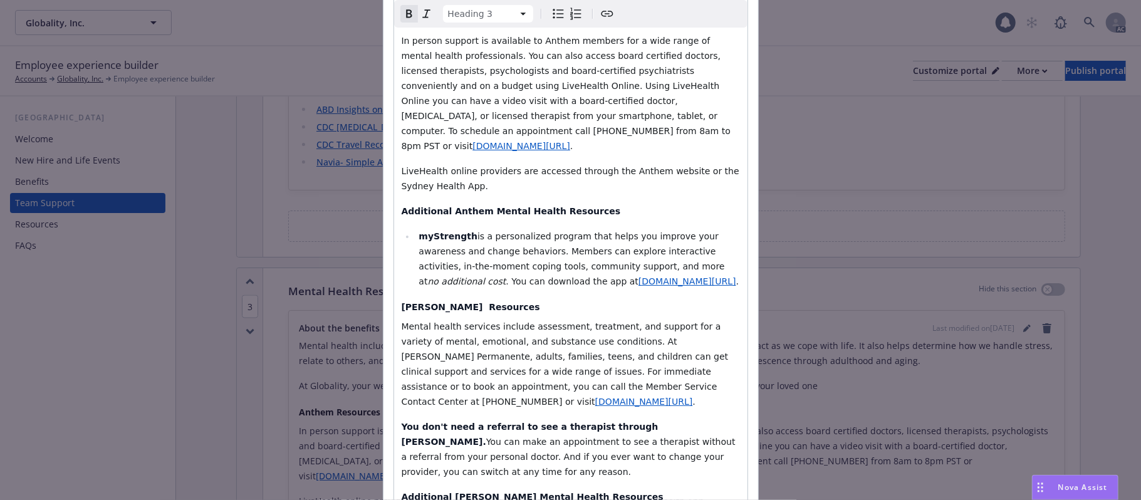
scroll to position [334, 0]
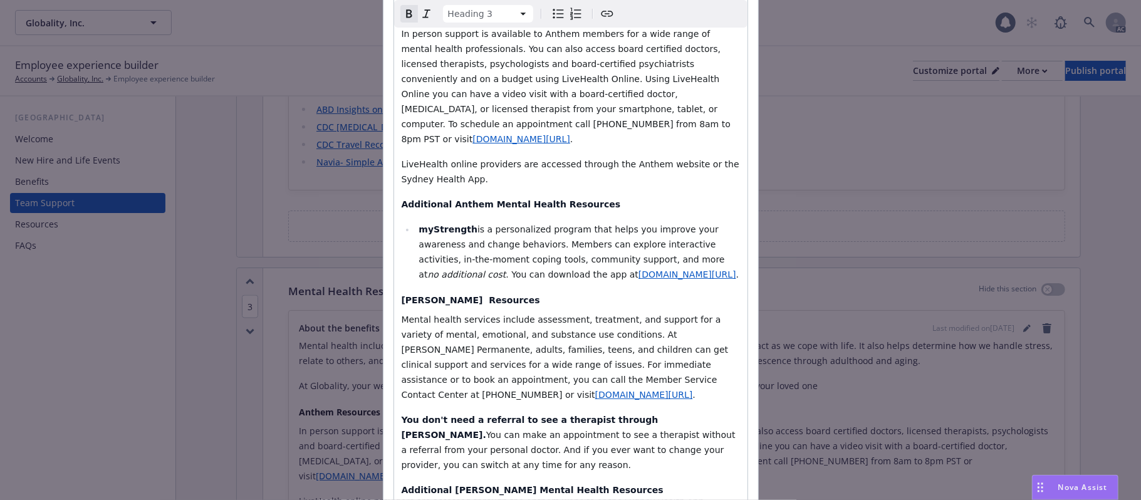
click at [394, 271] on div "Mental health includes our emotional, psychological, and social well-being. It …" at bounding box center [570, 371] width 353 height 1017
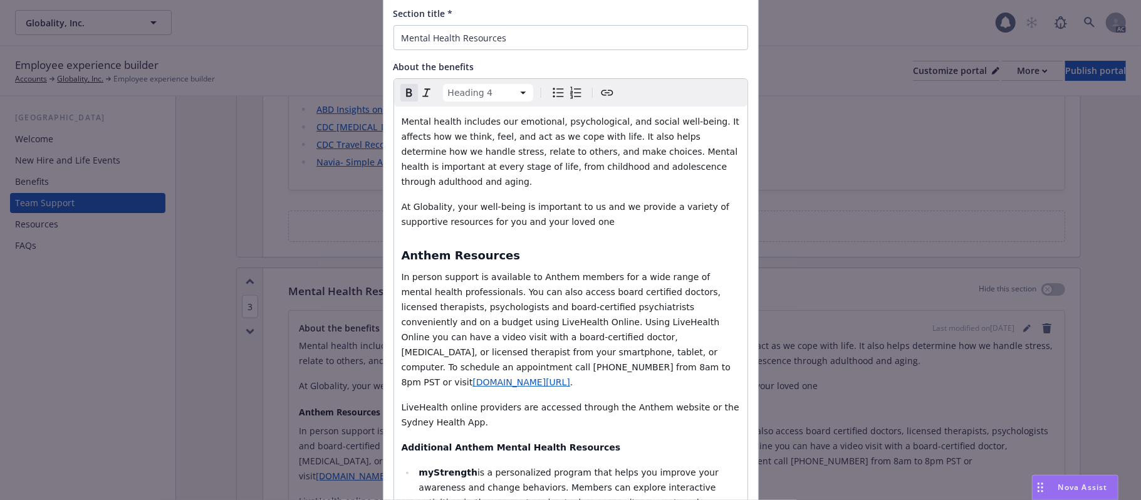
scroll to position [0, 0]
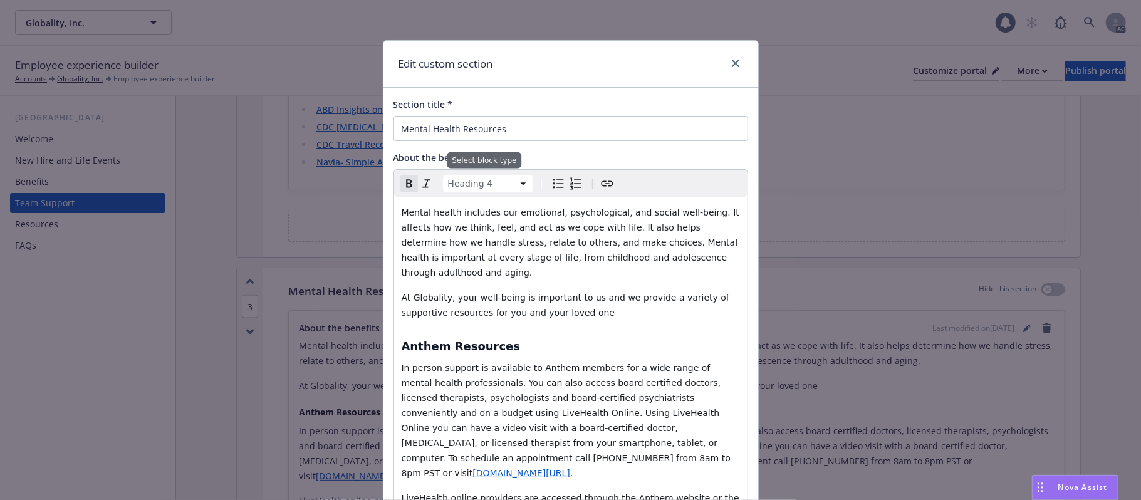
click at [519, 183] on html "Globality, Inc. Globality, Inc. 1 AC Employee experience builder Accounts Globa…" at bounding box center [570, 250] width 1141 height 500
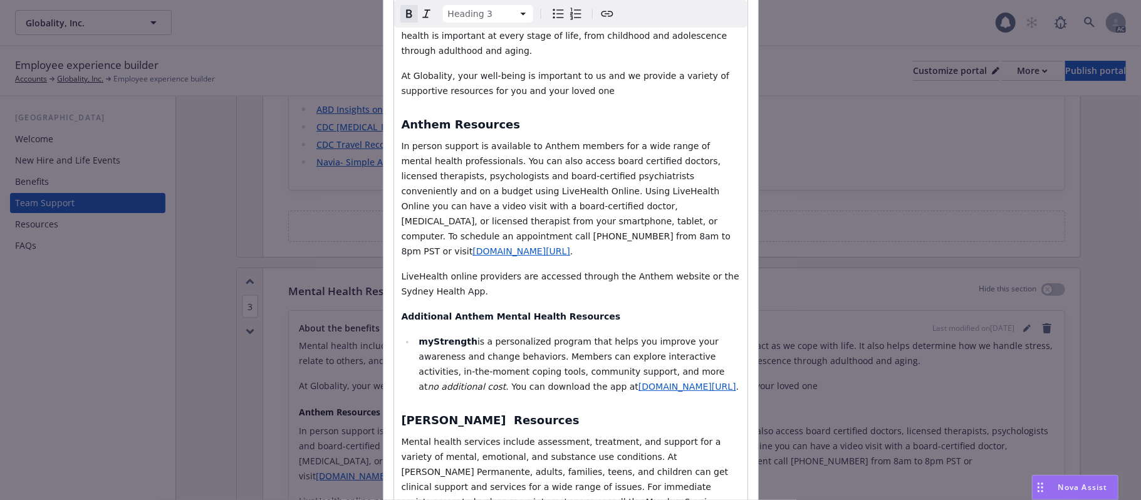
scroll to position [251, 0]
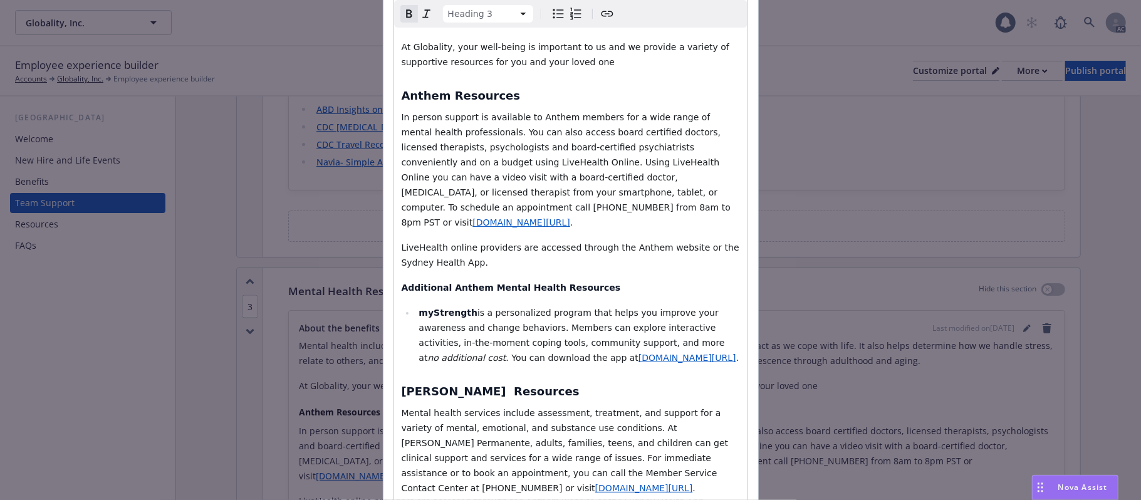
click at [402, 385] on strong "[PERSON_NAME] Resources" at bounding box center [491, 391] width 178 height 13
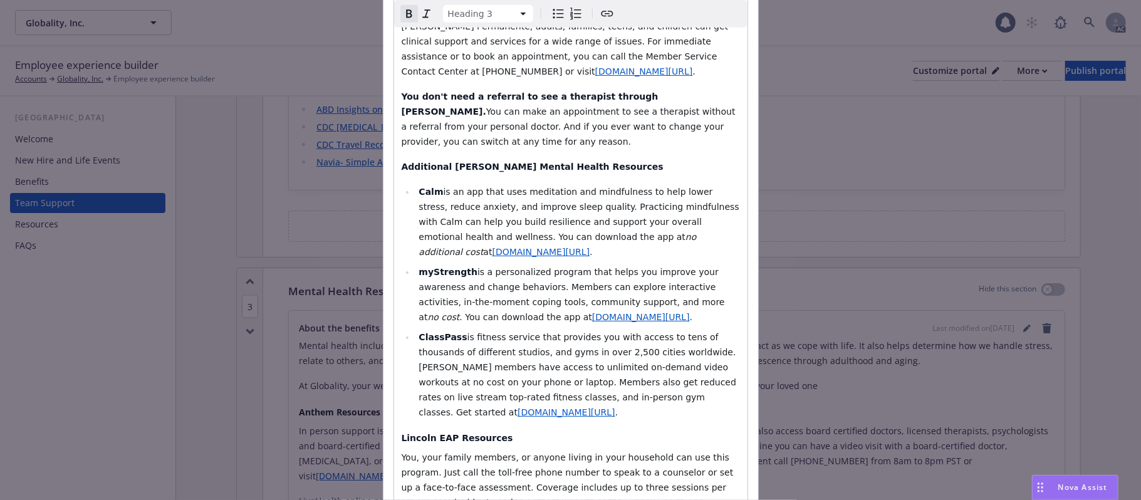
scroll to position [668, 0]
click at [394, 344] on div "Mental health includes our emotional, psychological, and social well-being. It …" at bounding box center [570, 42] width 353 height 1027
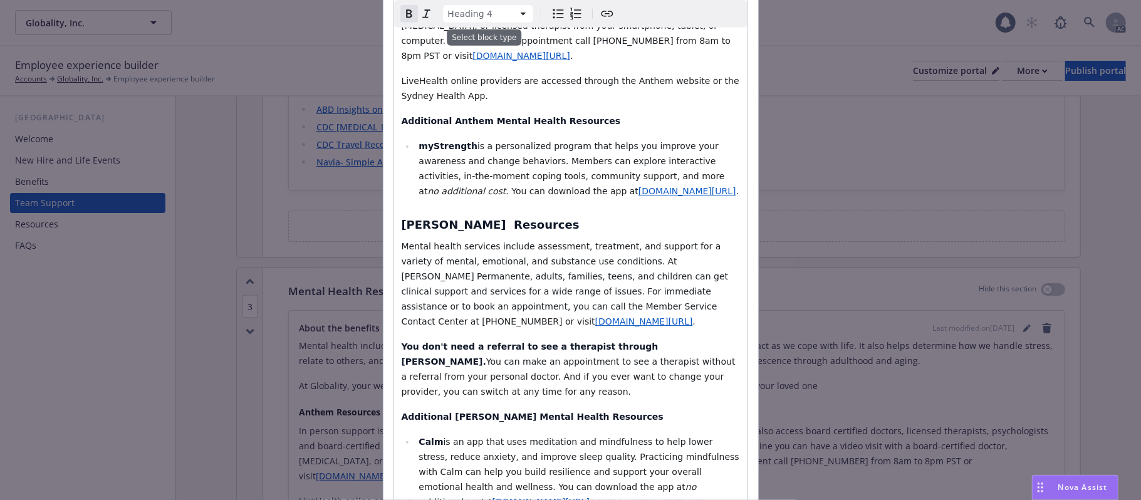
click at [504, 11] on html "Globality, Inc. Globality, Inc. 1 AC Employee experience builder Accounts Globa…" at bounding box center [570, 250] width 1141 height 500
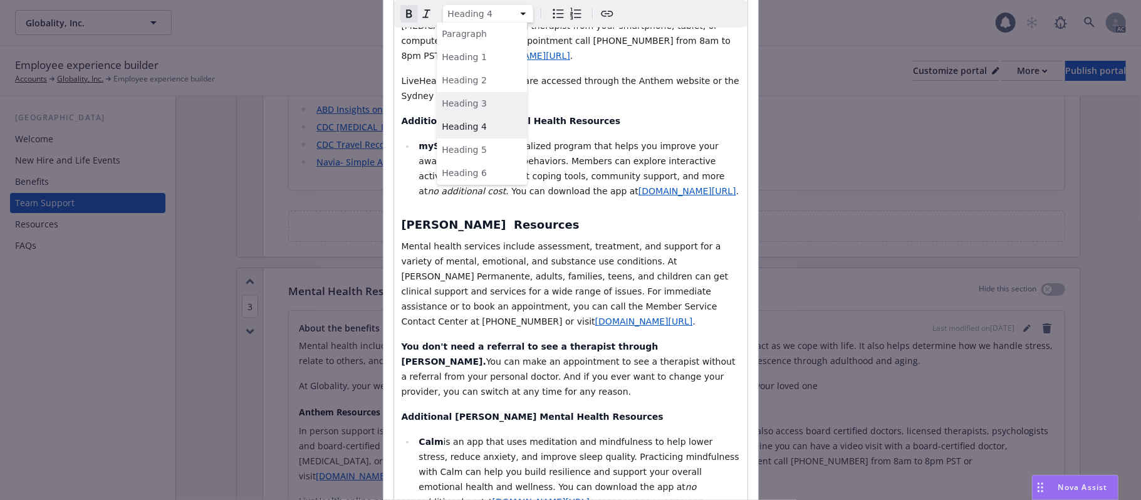
select select "h3"
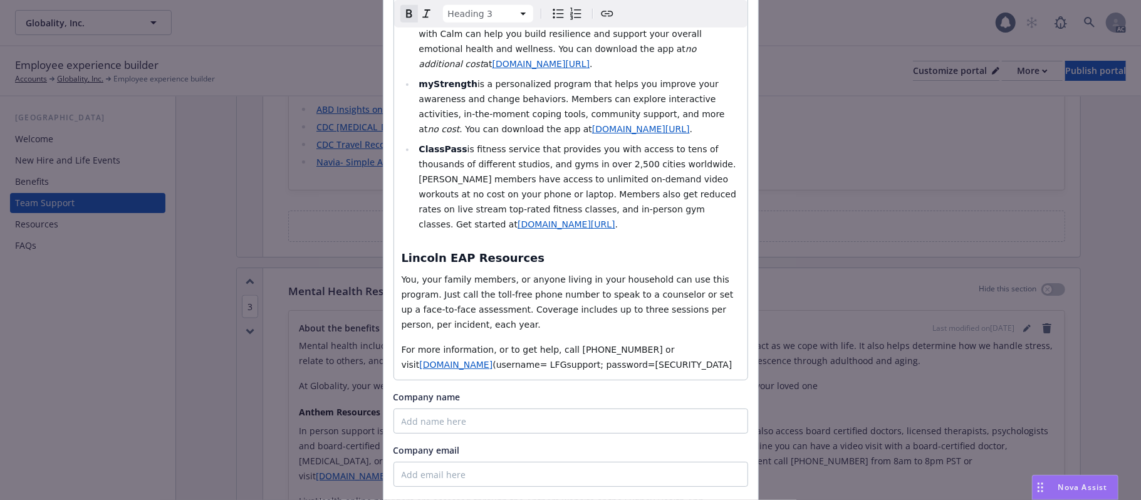
scroll to position [950, 0]
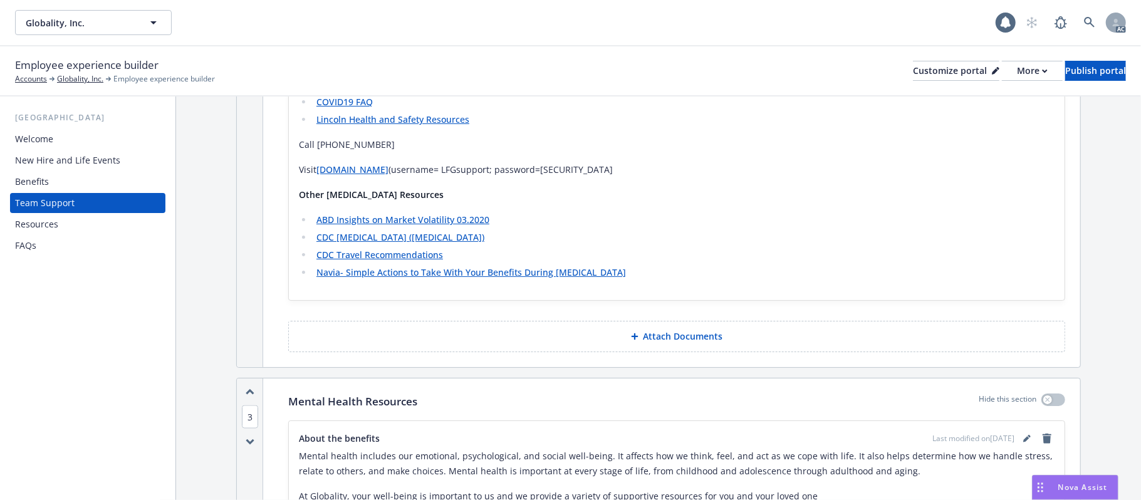
scroll to position [1119, 0]
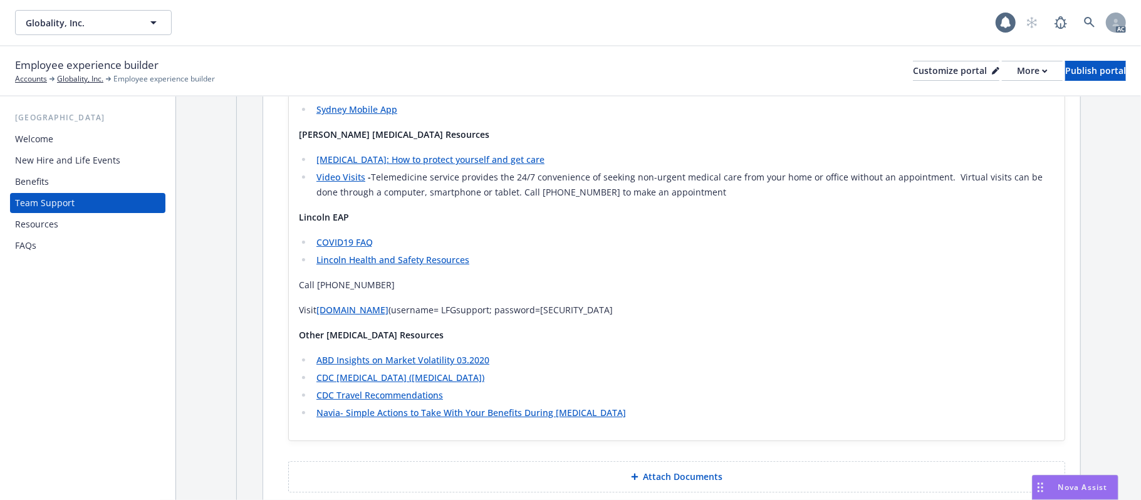
click at [301, 337] on strong "Other [MEDICAL_DATA] Resources" at bounding box center [371, 335] width 145 height 12
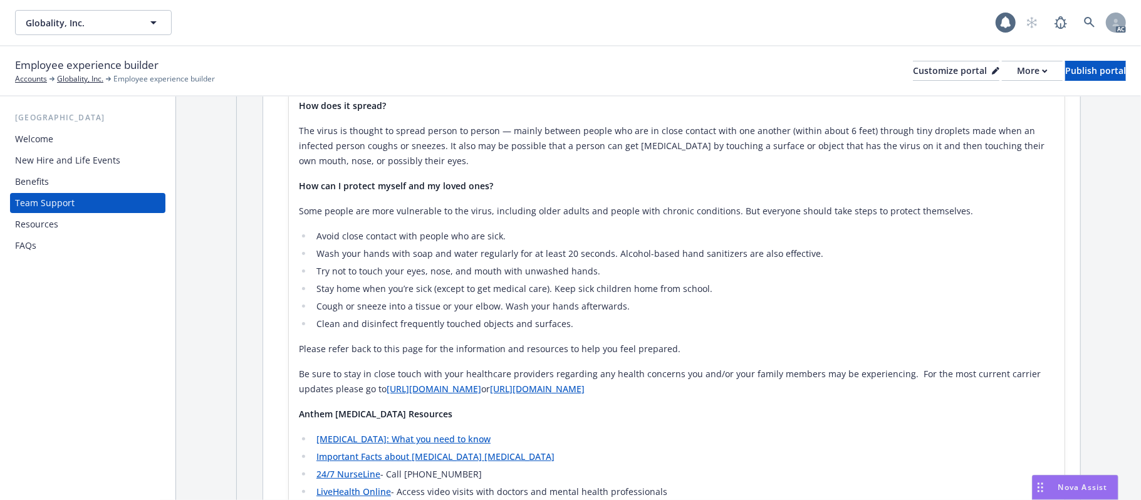
scroll to position [534, 0]
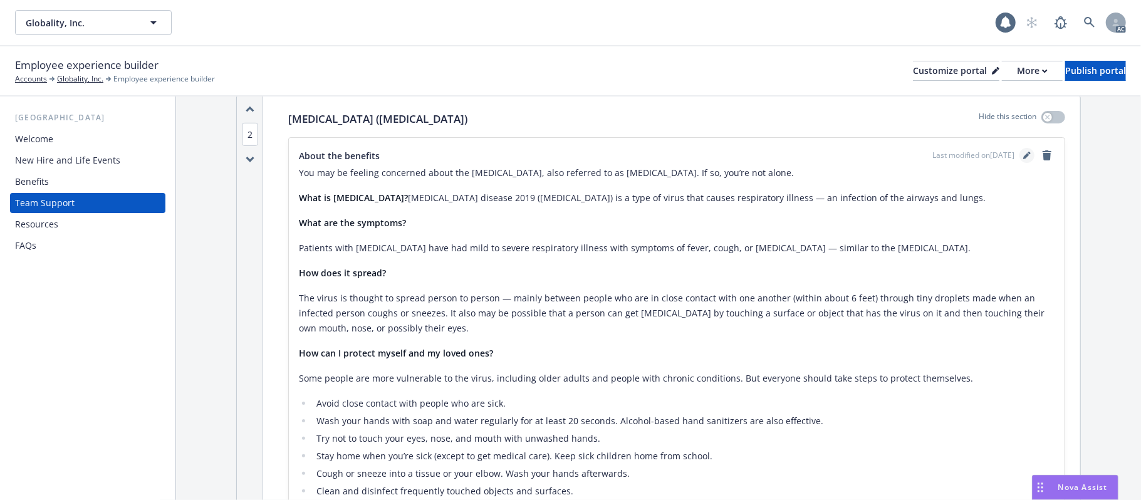
click at [1023, 159] on icon "editPencil" at bounding box center [1027, 156] width 8 height 8
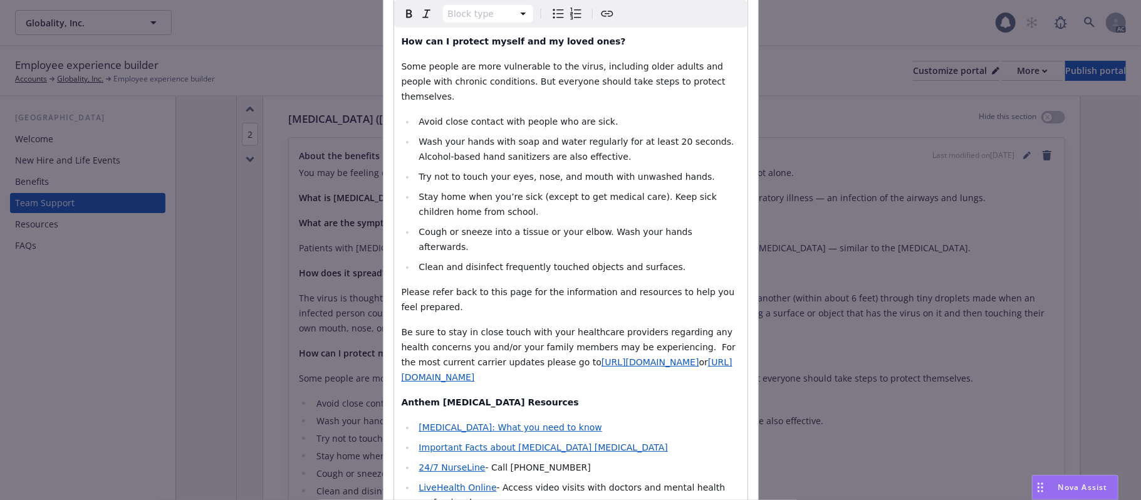
scroll to position [501, 0]
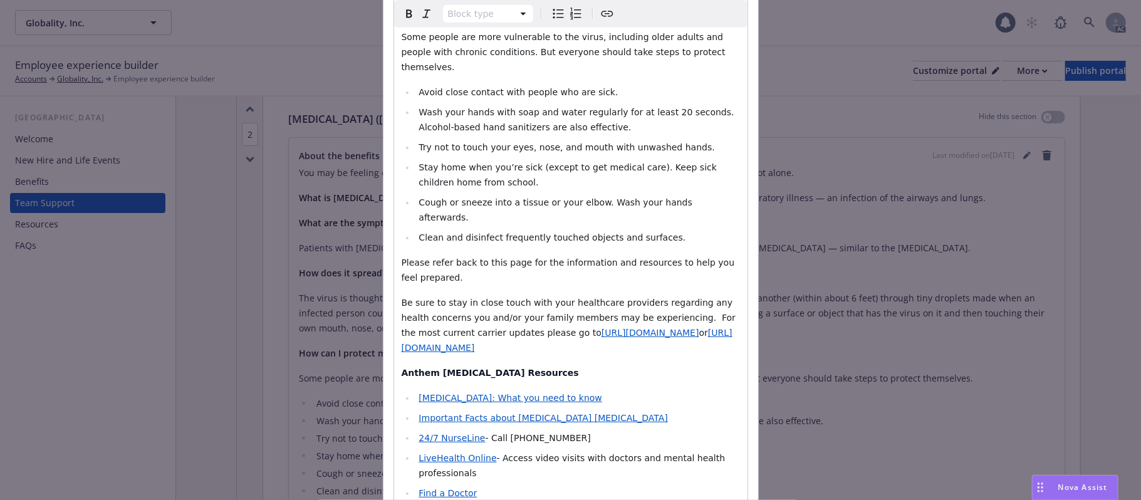
click at [394, 298] on div "You may be feeling concerned about the [MEDICAL_DATA], also referred to as [MED…" at bounding box center [570, 297] width 353 height 1203
click at [512, 11] on html "Globality, Inc. Globality, Inc. 1 AC Employee experience builder Accounts Globa…" at bounding box center [570, 250] width 1141 height 500
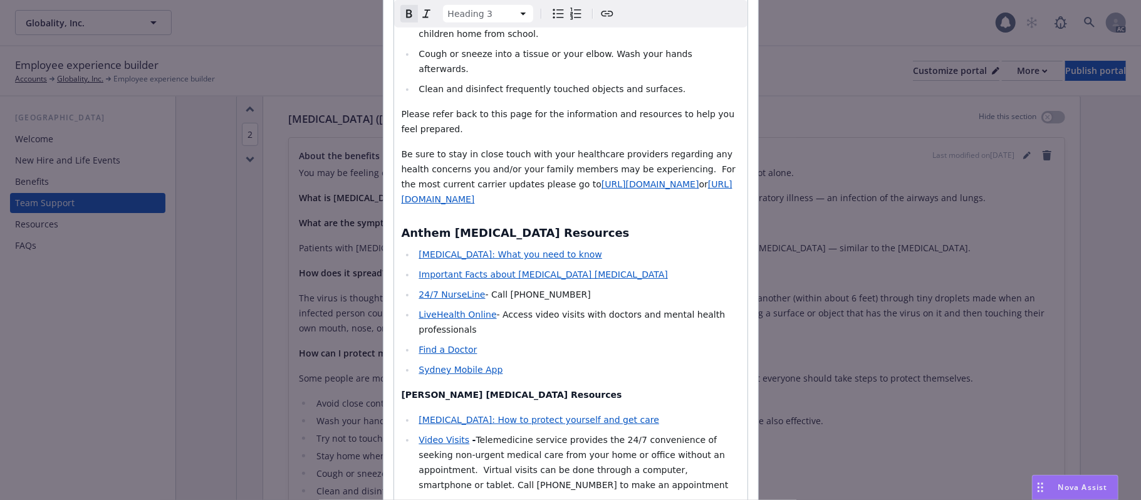
scroll to position [668, 0]
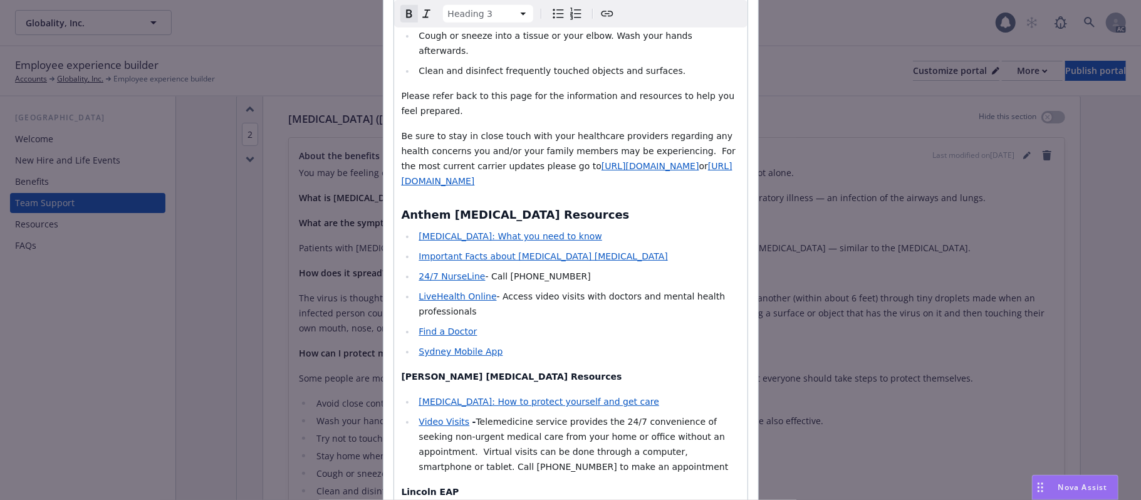
click at [394, 299] on div "You may be feeling concerned about the [MEDICAL_DATA], also referred to as [MED…" at bounding box center [570, 133] width 353 height 1208
click at [515, 6] on html "Globality, Inc. Globality, Inc. 1 AC Employee experience builder Accounts Globa…" at bounding box center [570, 250] width 1141 height 500
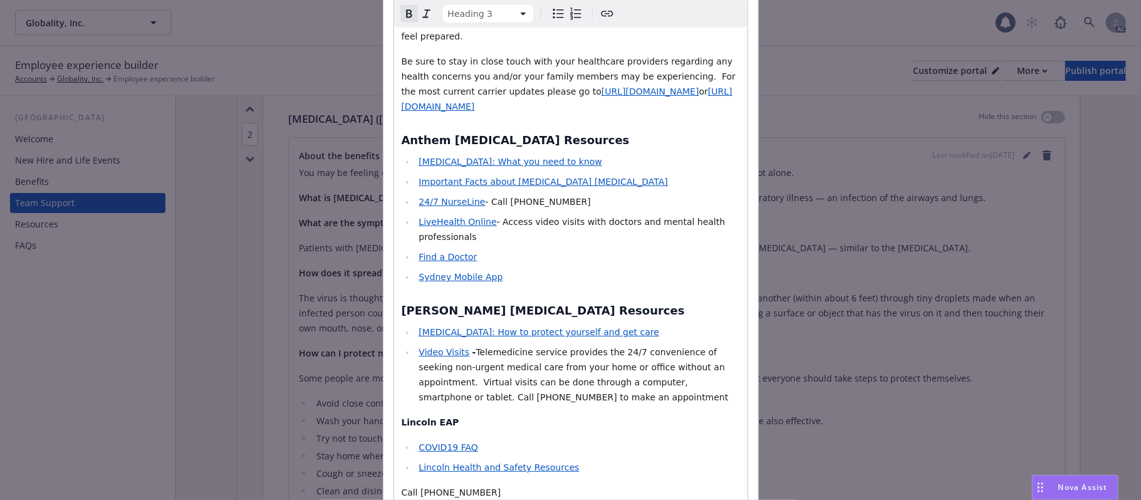
scroll to position [835, 0]
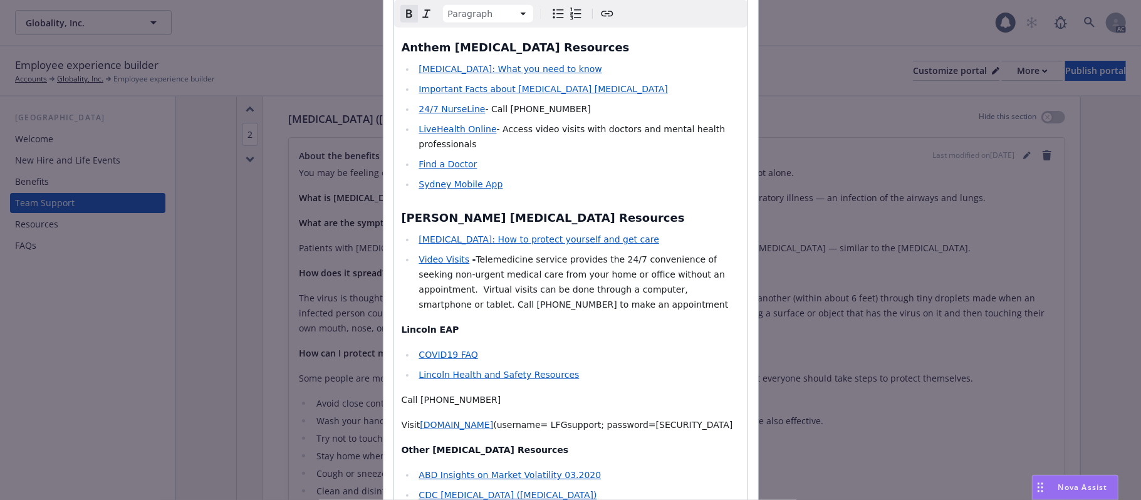
click at [519, 16] on html "Globality, Inc. Globality, Inc. 1 AC Employee experience builder Accounts Globa…" at bounding box center [570, 250] width 1141 height 500
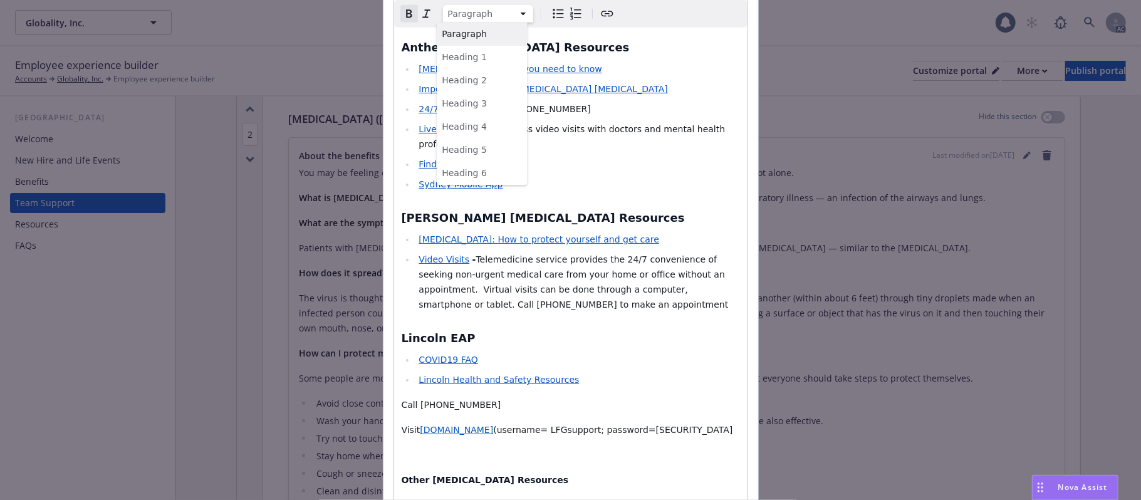
click at [519, 15] on html "Globality, Inc. Globality, Inc. 1 AC Employee experience builder Accounts Globa…" at bounding box center [570, 250] width 1141 height 500
select select "h3"
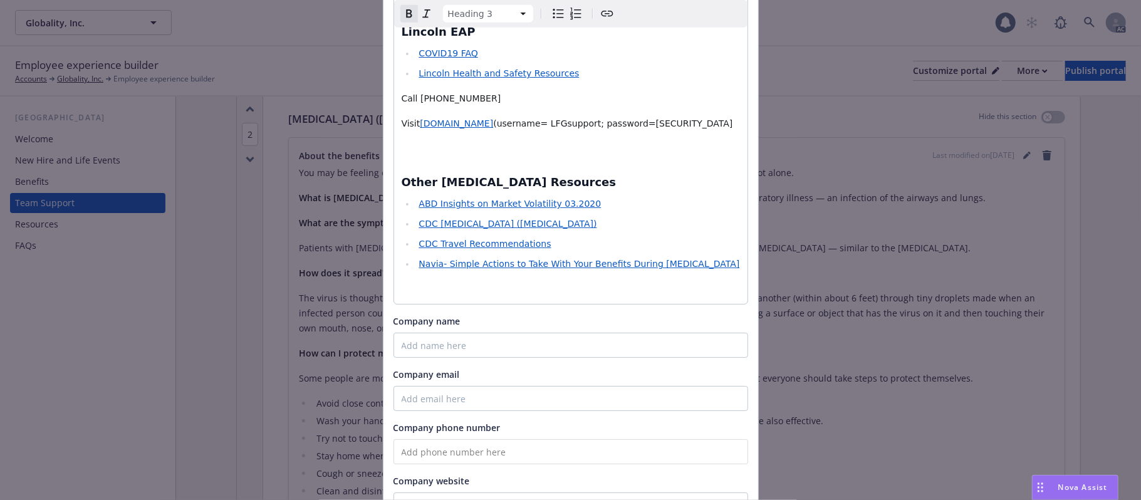
scroll to position [1191, 0]
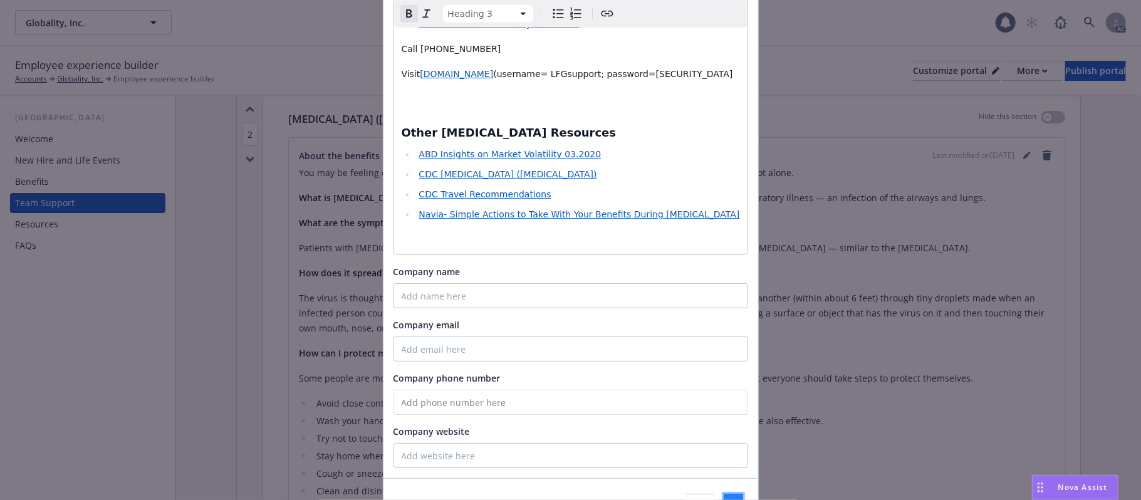
click at [724, 499] on span "Save" at bounding box center [733, 506] width 19 height 12
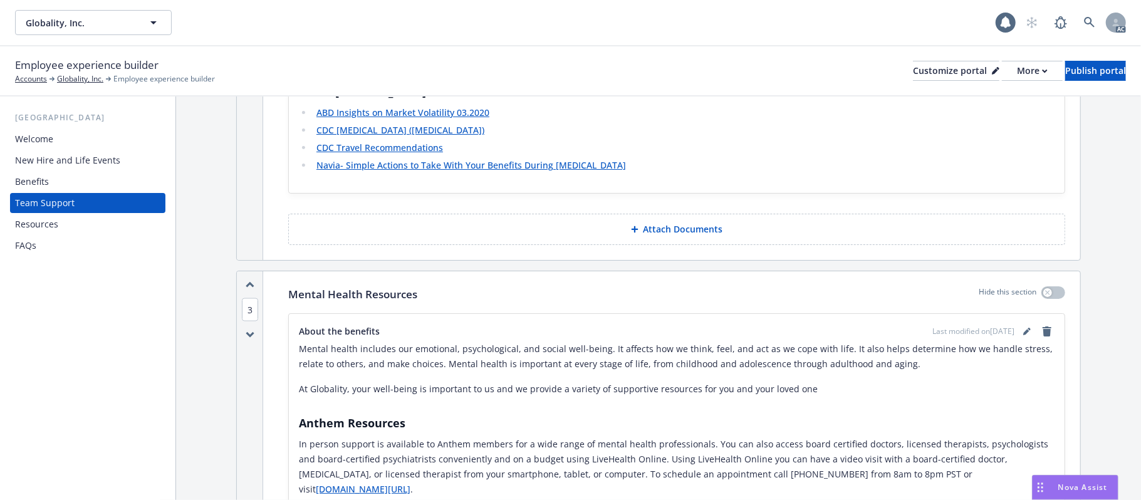
scroll to position [1537, 0]
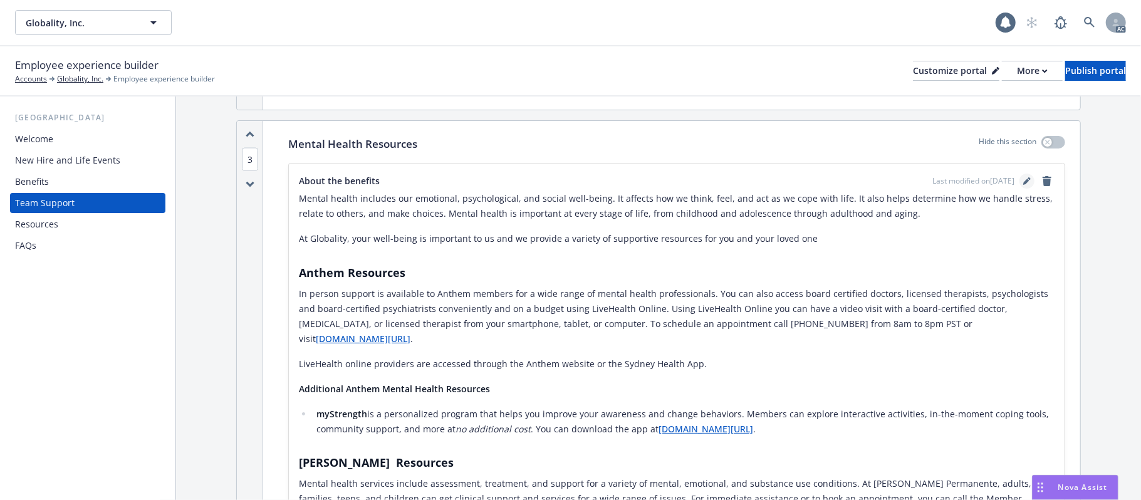
click at [1027, 180] on icon "editPencil" at bounding box center [1028, 178] width 3 height 3
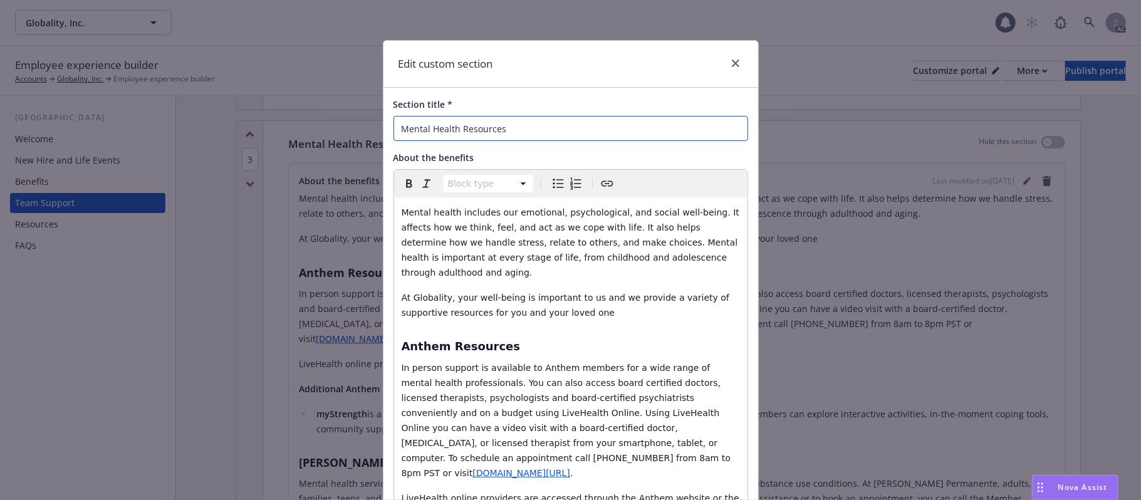
click at [487, 130] on input "Mental Health Resources" at bounding box center [570, 128] width 355 height 25
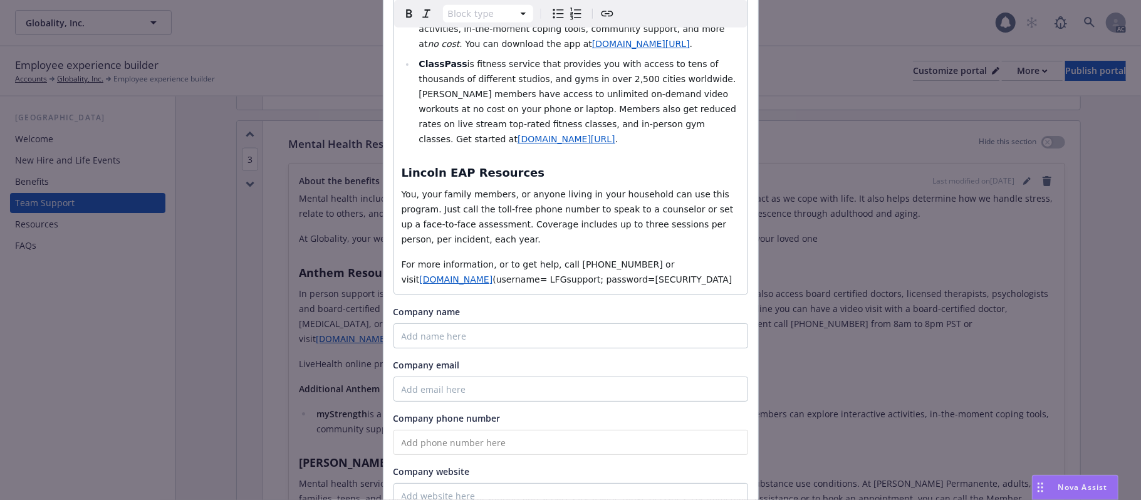
scroll to position [950, 0]
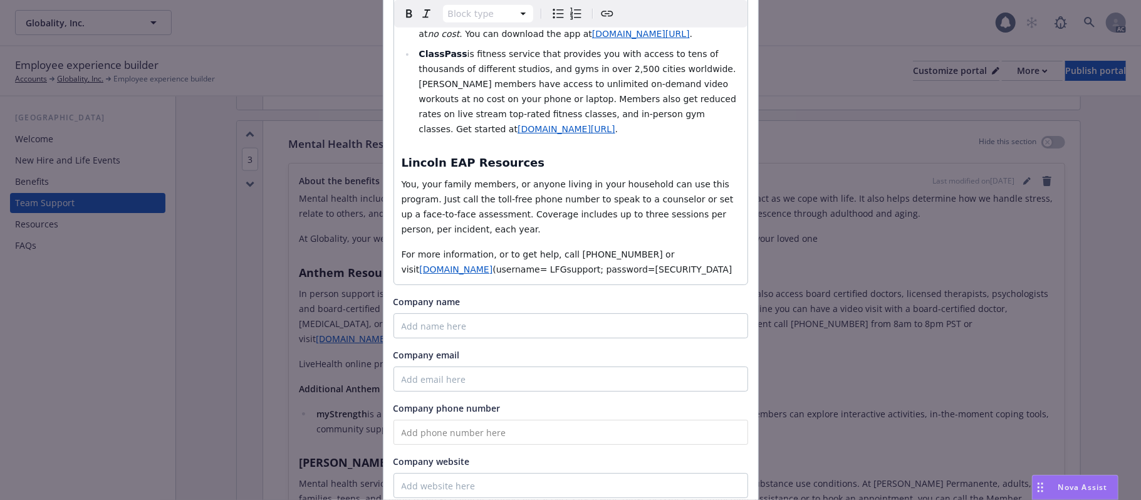
type input "Mental Health"
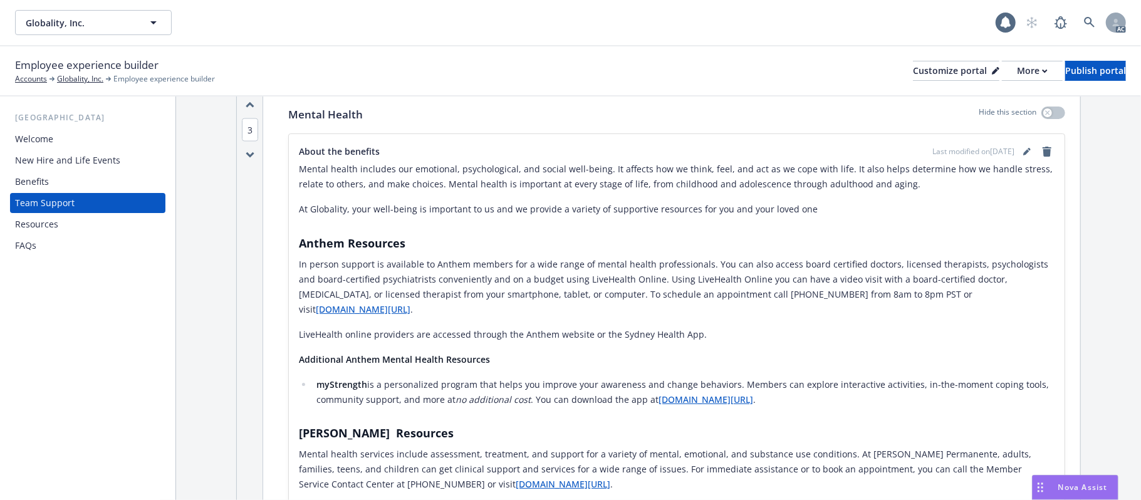
scroll to position [1537, 0]
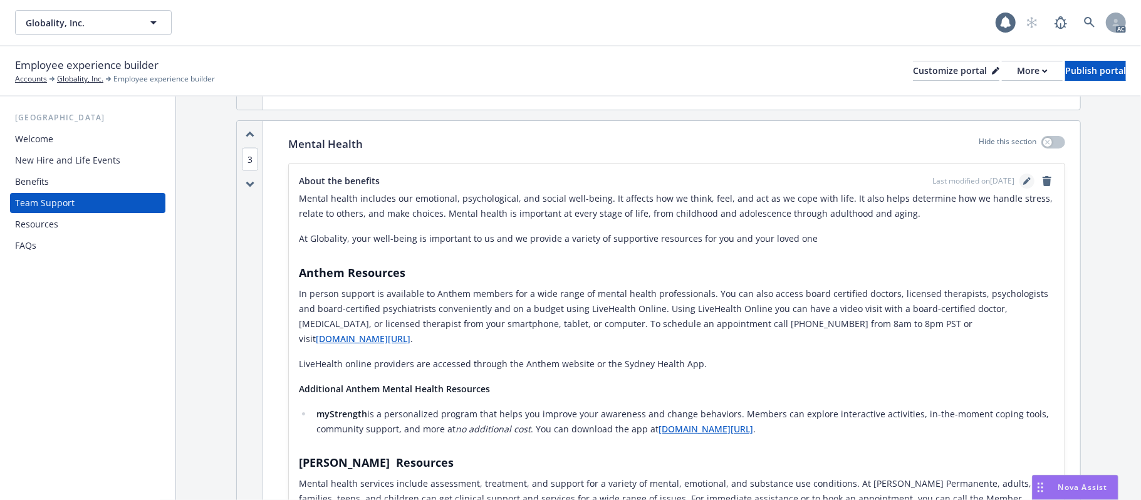
click at [1023, 181] on icon "editPencil" at bounding box center [1027, 181] width 8 height 8
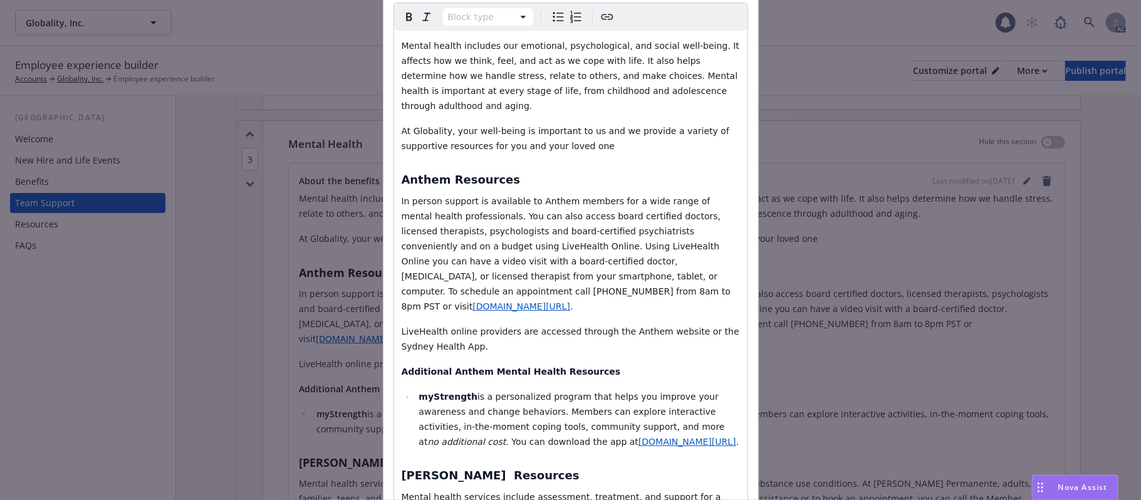
scroll to position [334, 0]
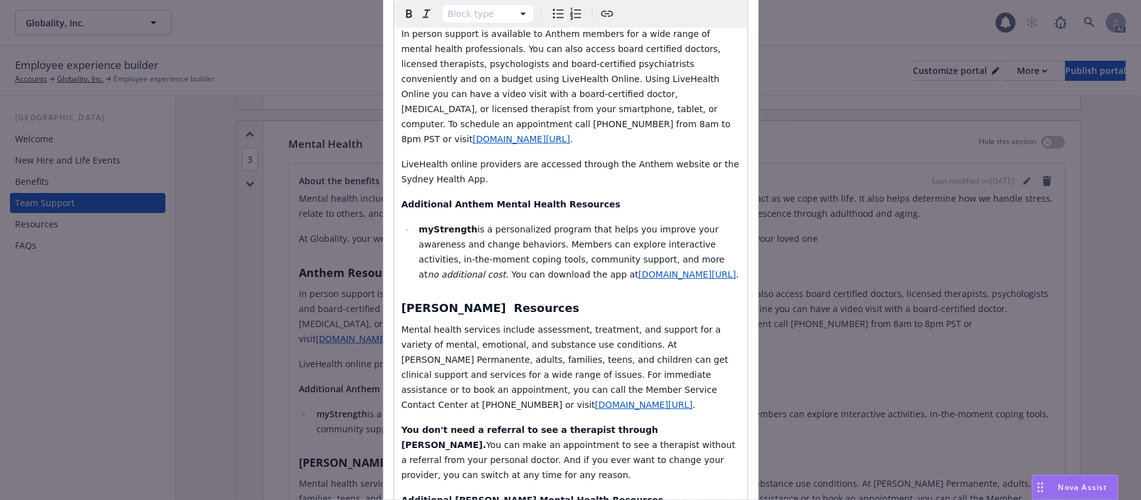
select select
click at [658, 246] on li "myStrength is a personalized program that helps you improve your awareness and …" at bounding box center [577, 252] width 325 height 60
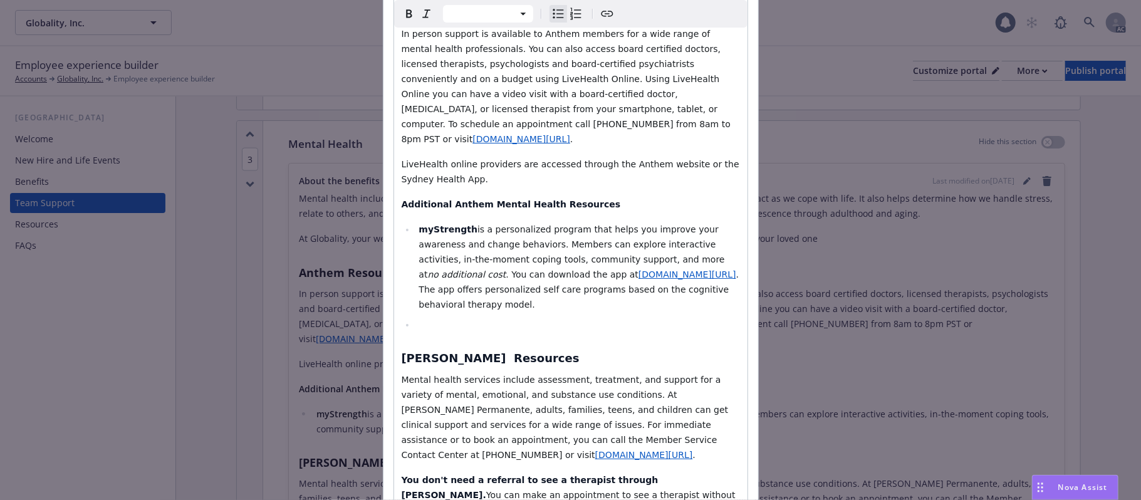
drag, startPoint x: 419, startPoint y: 278, endPoint x: 479, endPoint y: 287, distance: 60.8
click at [419, 317] on li "editable markdown" at bounding box center [577, 324] width 325 height 15
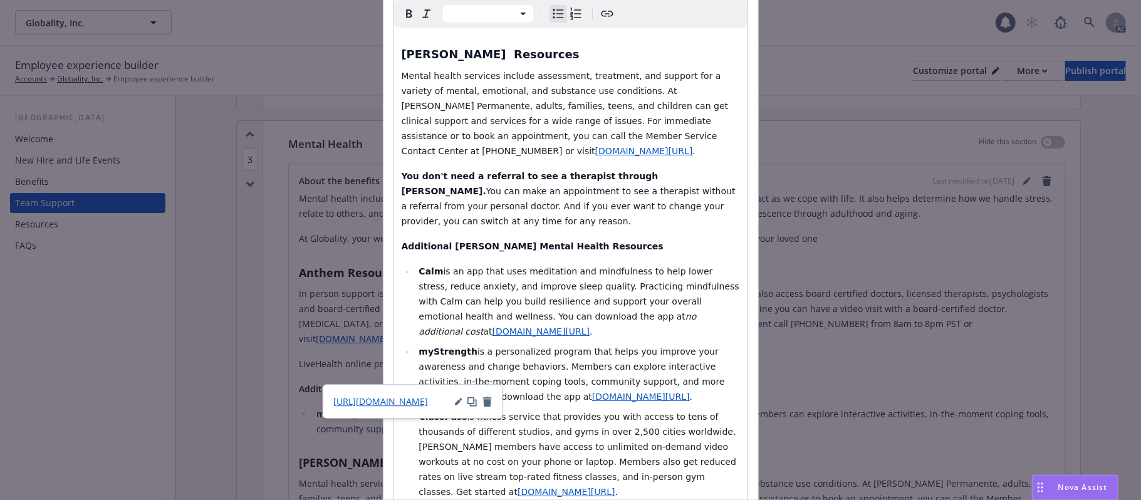
scroll to position [752, 0]
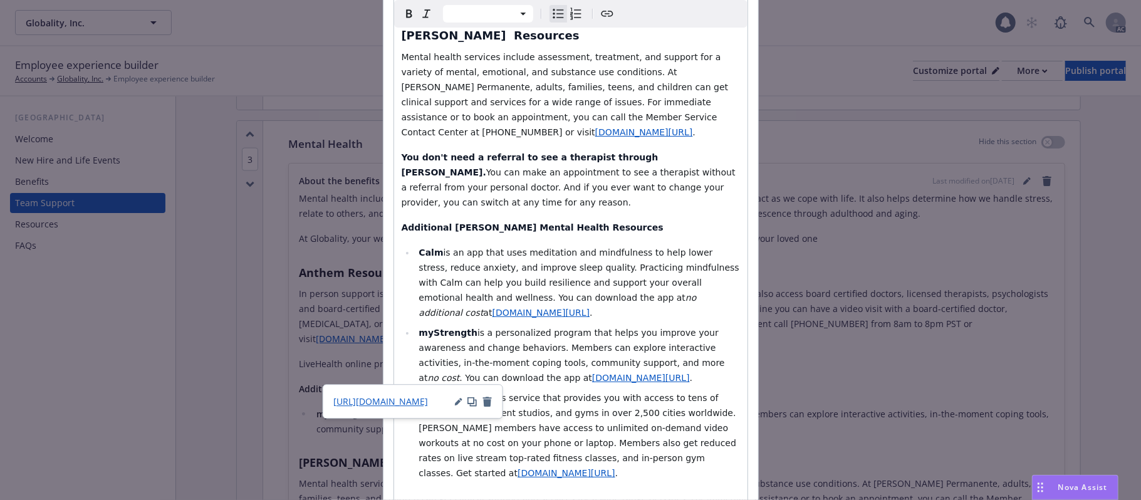
select select "h3"
click at [560, 391] on div "Mental health includes our emotional, psychological, and social well-being. It …" at bounding box center [570, 37] width 353 height 1183
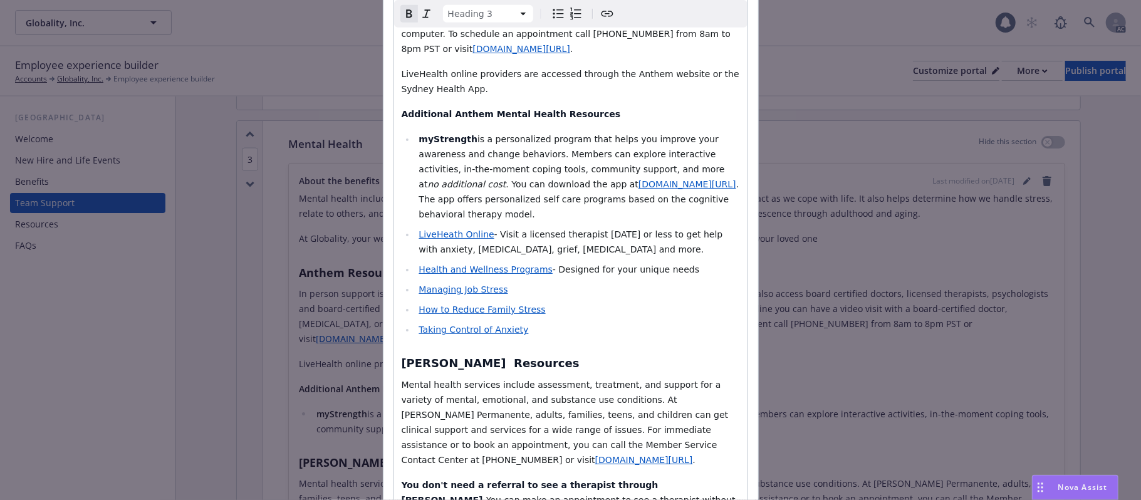
scroll to position [334, 0]
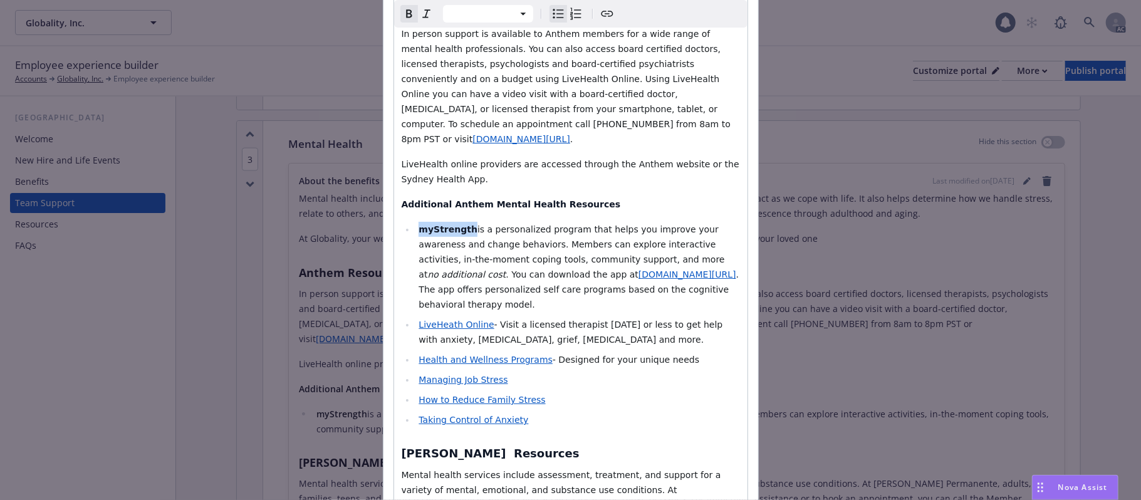
drag, startPoint x: 414, startPoint y: 199, endPoint x: 460, endPoint y: 196, distance: 46.5
click at [460, 224] on strong "myStrength" at bounding box center [448, 229] width 59 height 10
drag, startPoint x: 460, startPoint y: 199, endPoint x: 414, endPoint y: 196, distance: 45.8
click at [415, 222] on li "myStrength is a personalized program that helps you improve your awareness and …" at bounding box center [577, 267] width 325 height 90
click at [406, 14] on icon "Bold" at bounding box center [409, 13] width 6 height 8
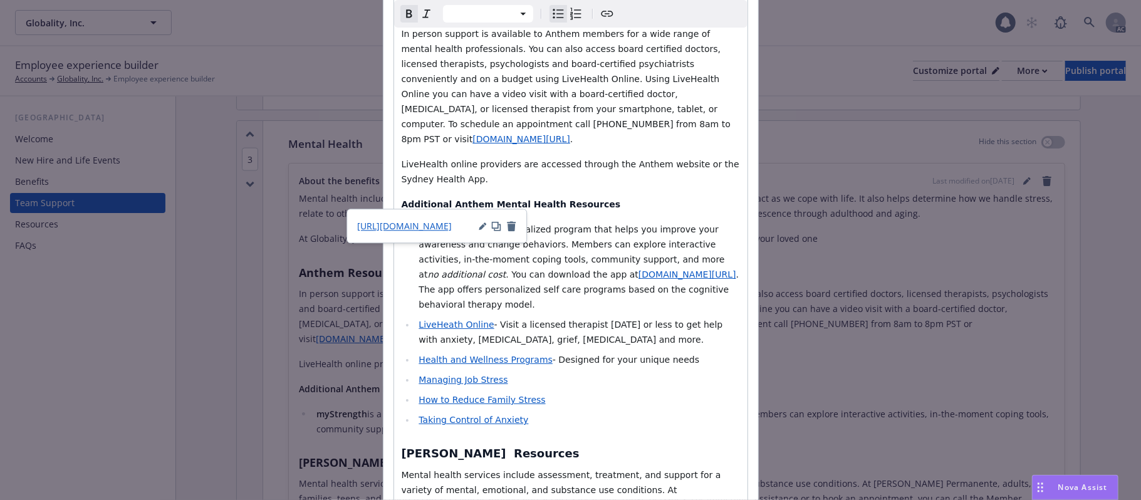
click at [406, 14] on icon "Remove bold" at bounding box center [409, 13] width 6 height 8
click at [604, 320] on span "- Visit a licensed therapist [DATE] or less to get help with anxiety, [MEDICAL_…" at bounding box center [572, 332] width 306 height 25
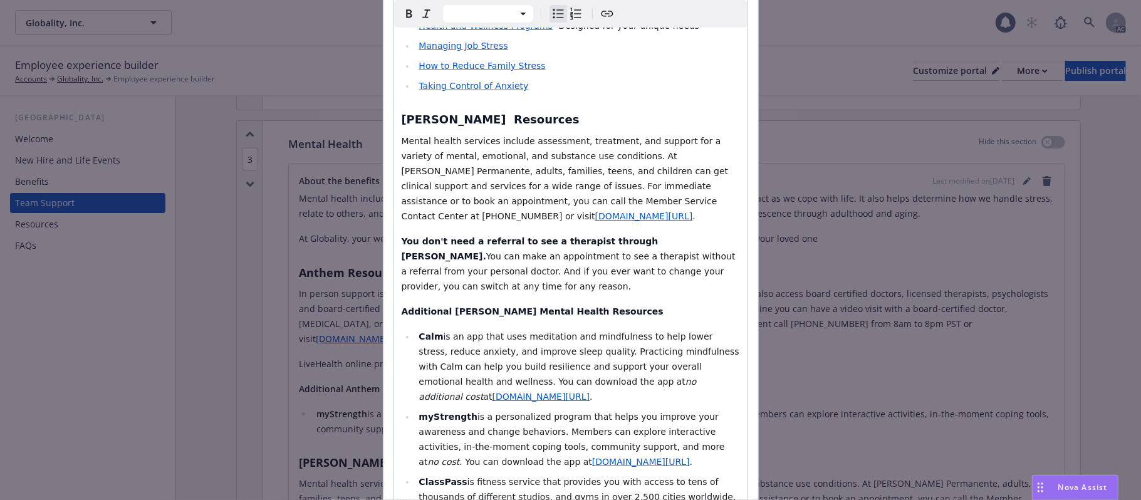
scroll to position [835, 0]
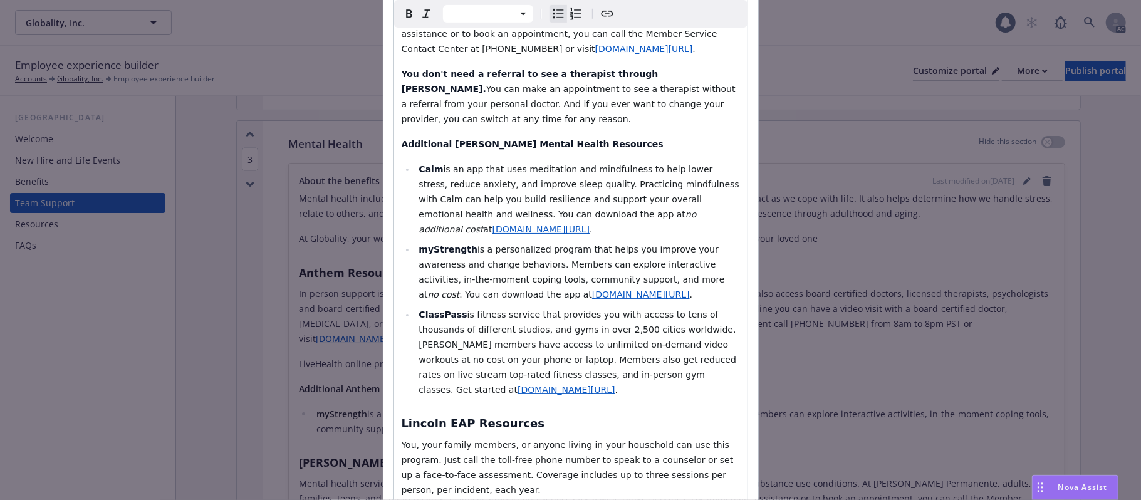
click at [673, 307] on li "ClassPass is fitness service that provides you with access to tens of thousands…" at bounding box center [577, 352] width 325 height 90
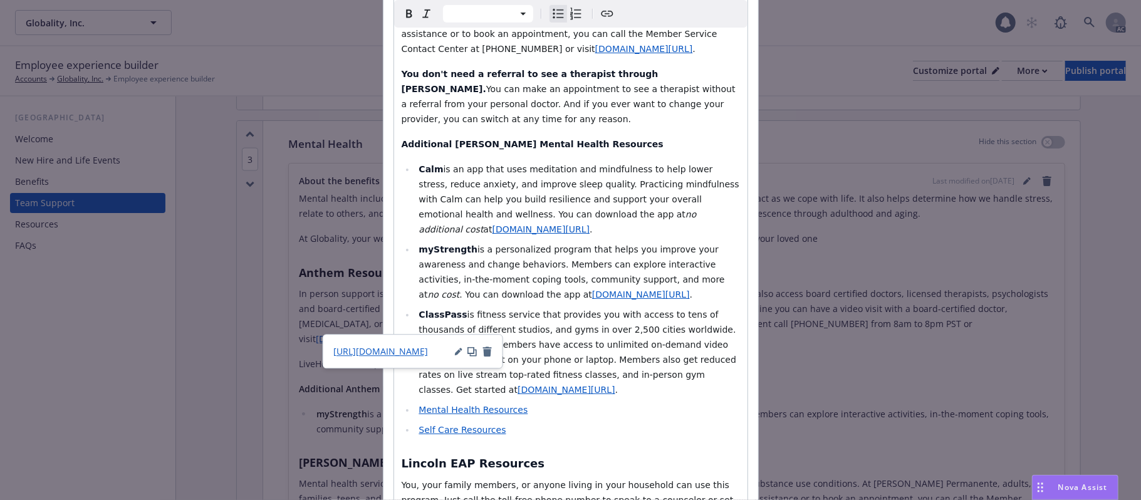
select select "h3"
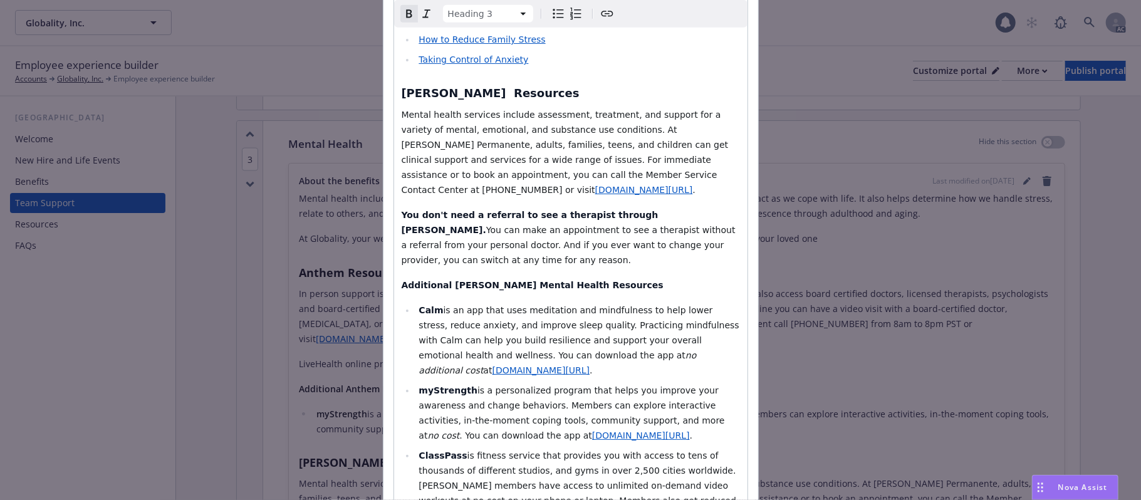
scroll to position [668, 0]
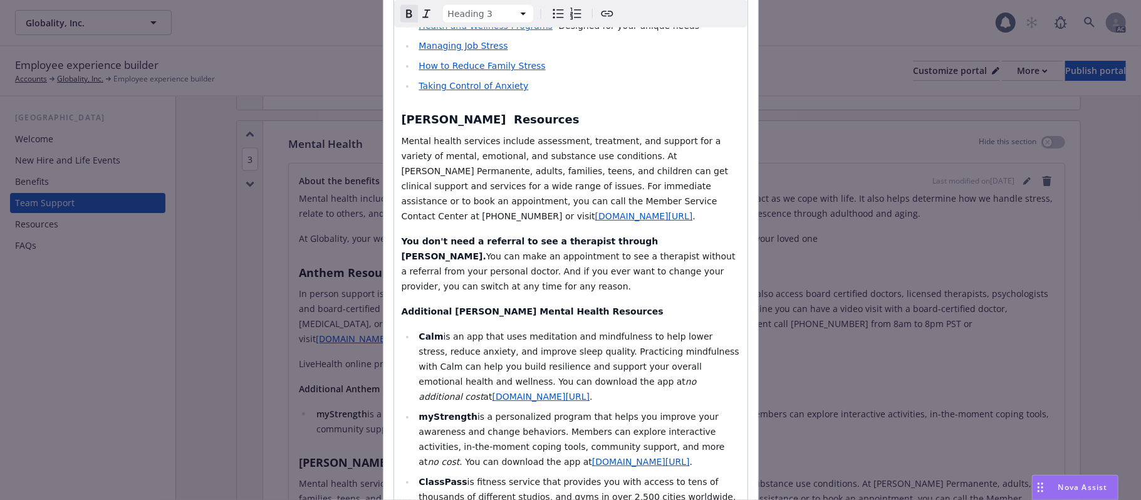
click at [434, 113] on strong "[PERSON_NAME] Resources" at bounding box center [491, 119] width 178 height 13
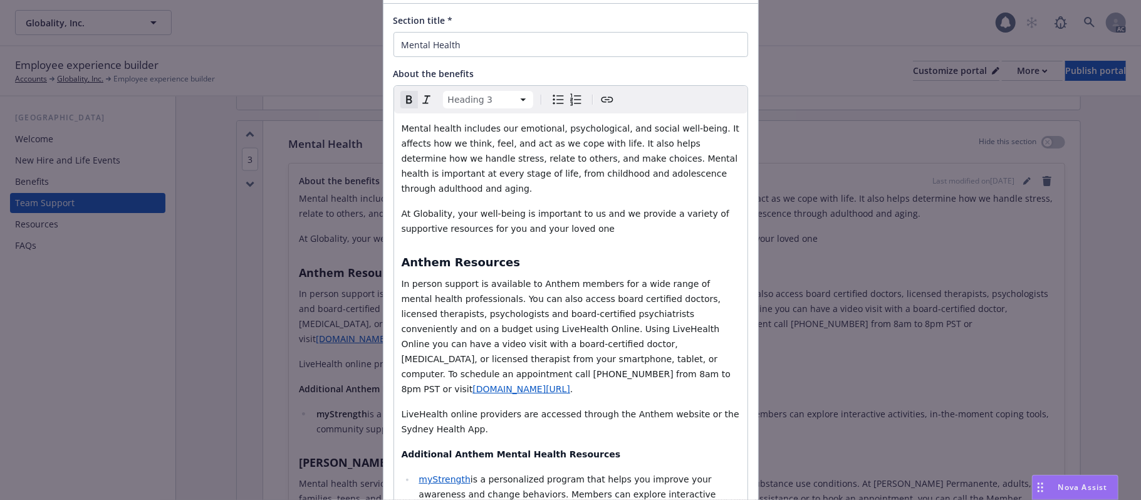
scroll to position [83, 0]
click at [444, 256] on strong "Anthem Resources" at bounding box center [461, 262] width 119 height 13
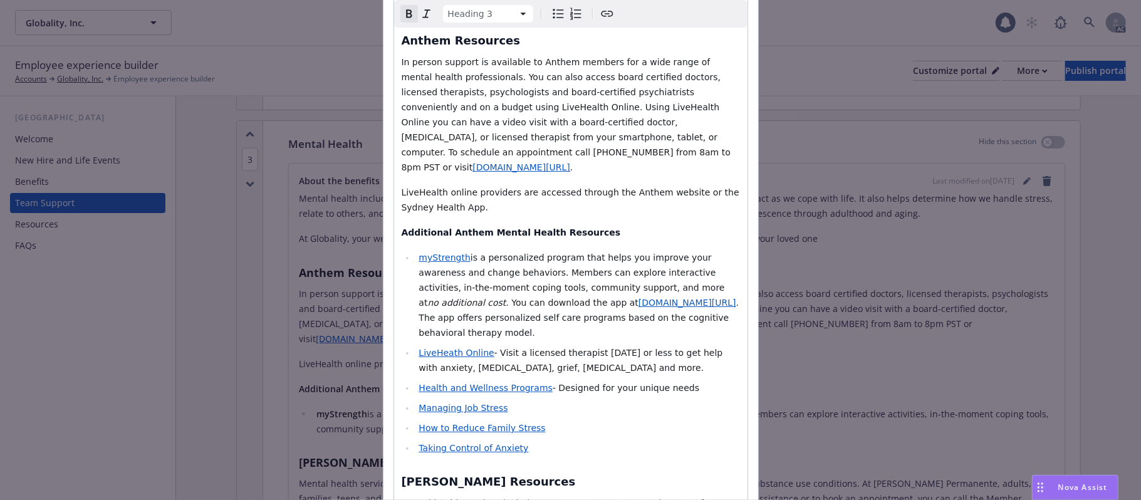
scroll to position [334, 0]
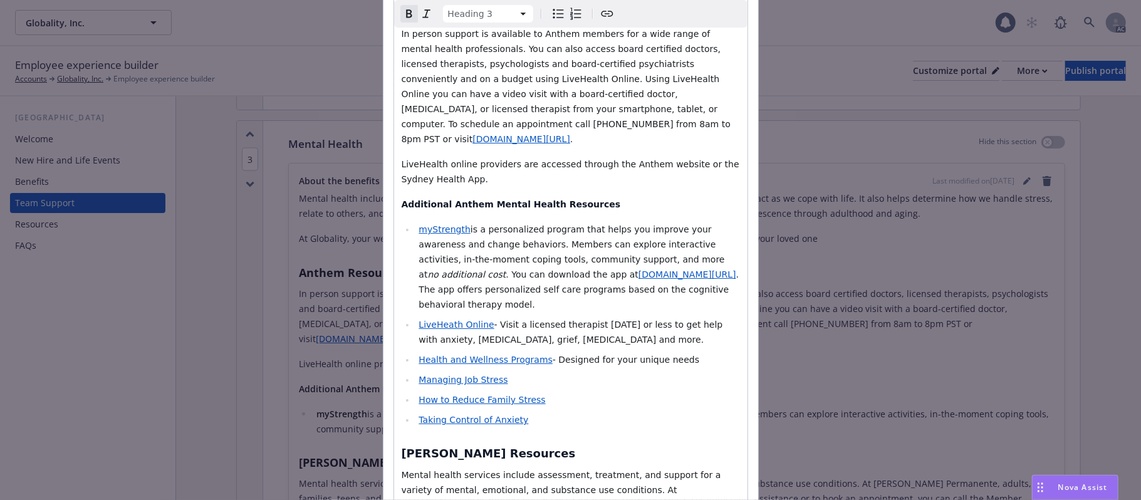
click at [558, 386] on div "Mental health includes our emotional, psychological, and social well-being. It …" at bounding box center [570, 474] width 353 height 1223
select select
click at [570, 367] on ul "myStrength is a personalized program that helps you improve your awareness and …" at bounding box center [571, 324] width 338 height 205
click at [625, 372] on li "Managing Job Stress" at bounding box center [577, 379] width 325 height 15
click at [437, 224] on span "myStrength" at bounding box center [444, 229] width 51 height 10
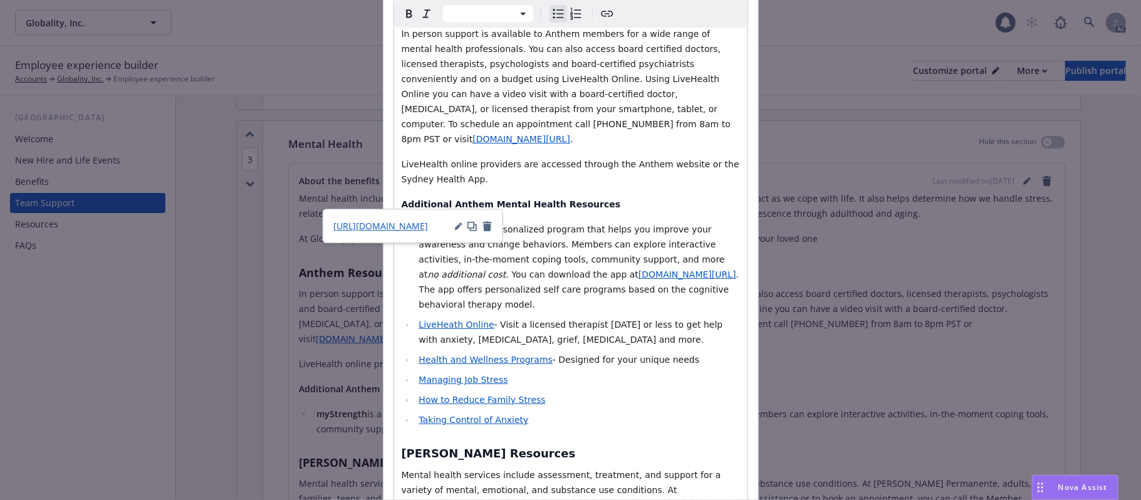
click at [625, 392] on li "How to Reduce Family Stress" at bounding box center [577, 399] width 325 height 15
drag, startPoint x: 459, startPoint y: 200, endPoint x: 416, endPoint y: 203, distance: 42.7
click at [419, 224] on span "myStrength" at bounding box center [444, 229] width 51 height 10
click at [507, 224] on icon "button" at bounding box center [510, 226] width 9 height 10
click at [402, 13] on icon "Bold" at bounding box center [409, 13] width 15 height 15
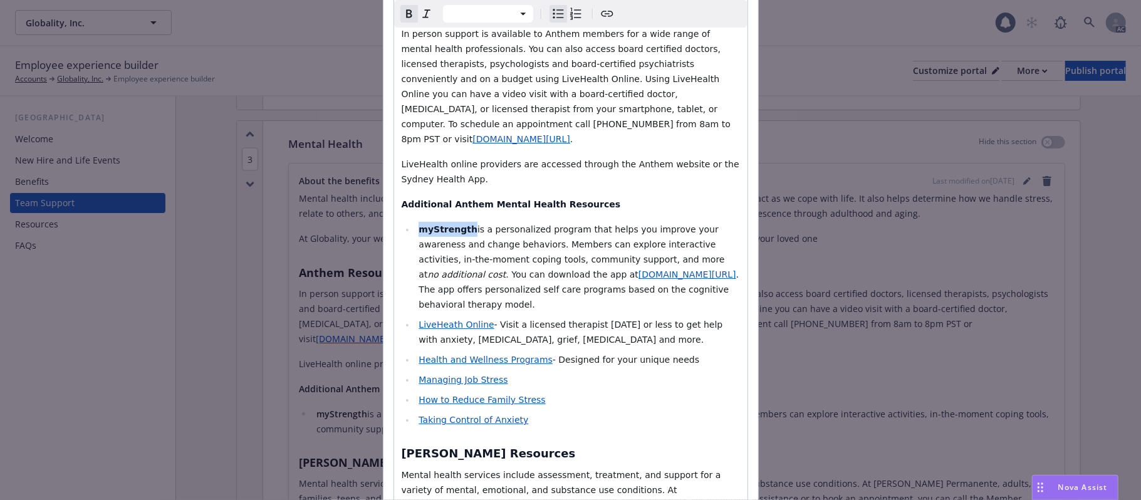
click at [647, 412] on li "Taking Control of Anxiety" at bounding box center [577, 419] width 325 height 15
click at [677, 253] on li "myStrength is a personalized program that helps you improve your awareness and …" at bounding box center [577, 267] width 325 height 90
click at [638, 269] on span "[DOMAIN_NAME][URL]" at bounding box center [687, 274] width 98 height 10
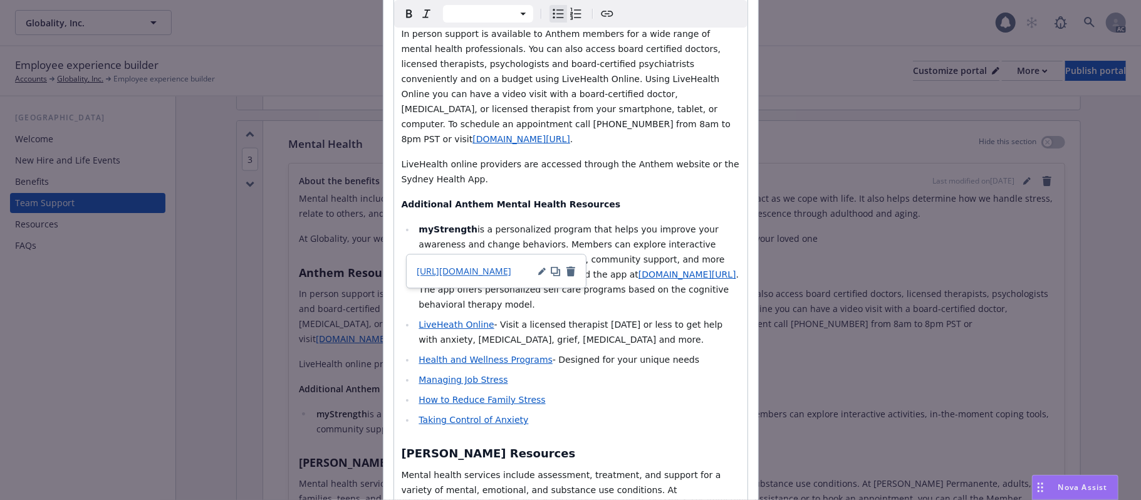
click at [638, 269] on span "[DOMAIN_NAME][URL]" at bounding box center [687, 274] width 98 height 10
drag, startPoint x: 497, startPoint y: 243, endPoint x: 627, endPoint y: 243, distance: 130.3
click at [638, 269] on span "[DOMAIN_NAME][URL]" at bounding box center [687, 274] width 98 height 10
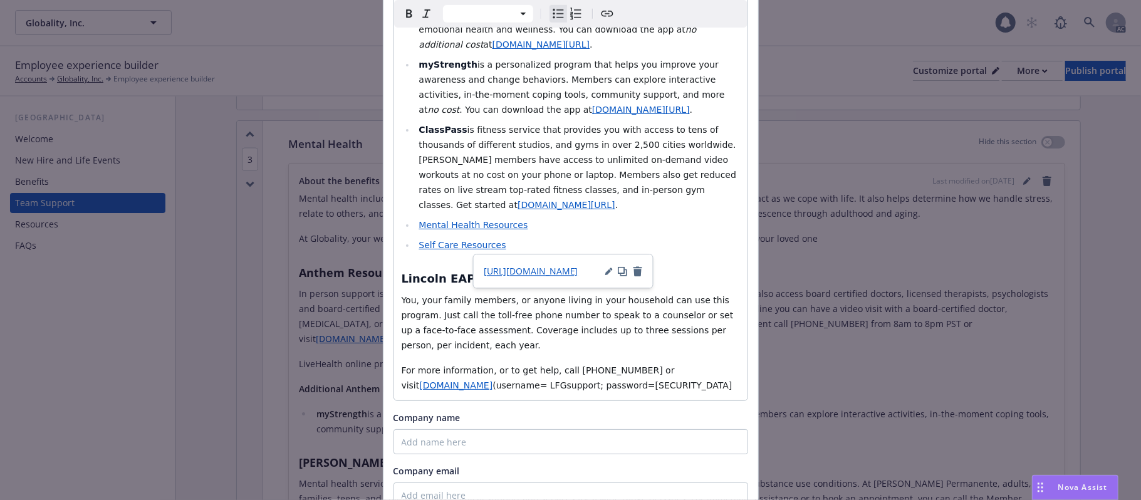
scroll to position [1121, 0]
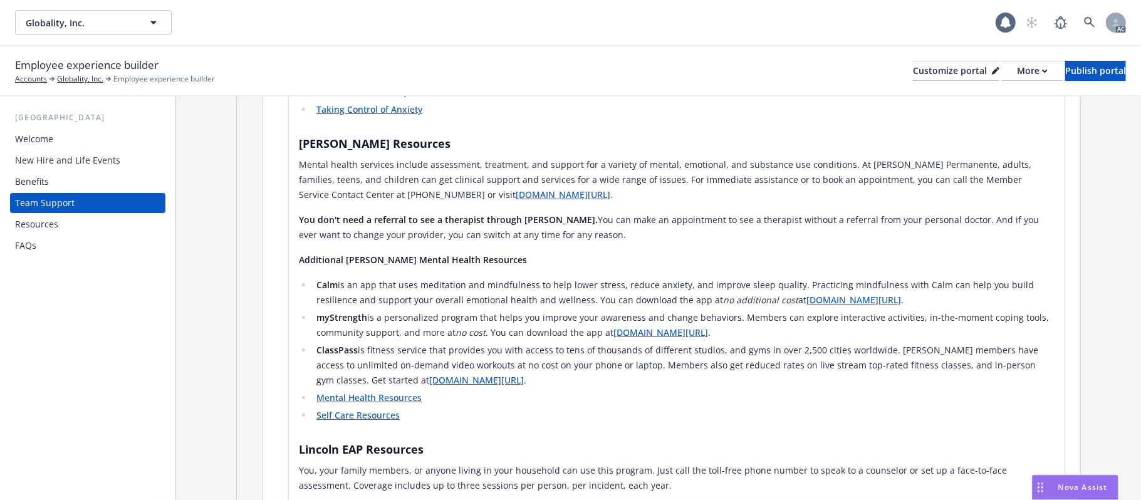
scroll to position [2209, 0]
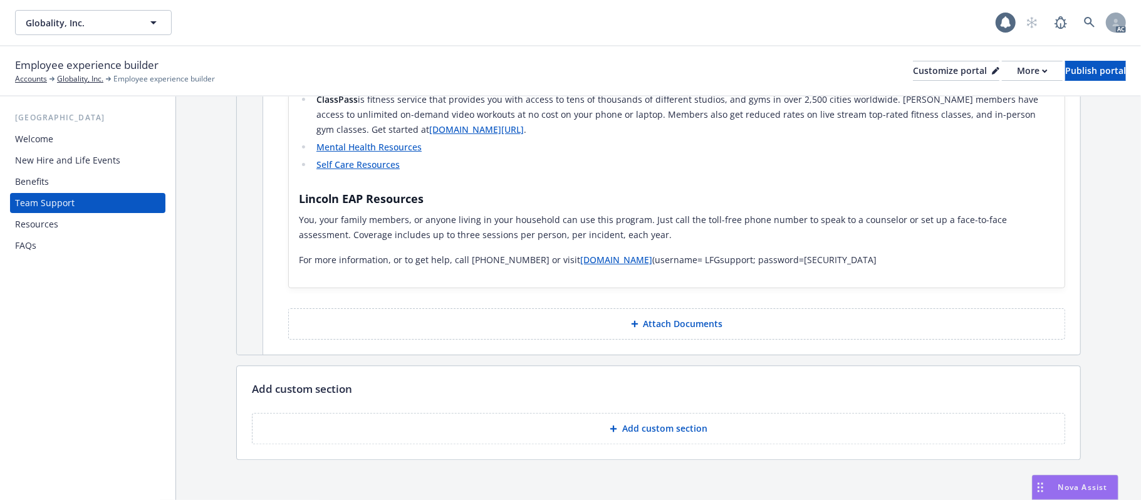
click at [631, 321] on icon at bounding box center [634, 324] width 7 height 7
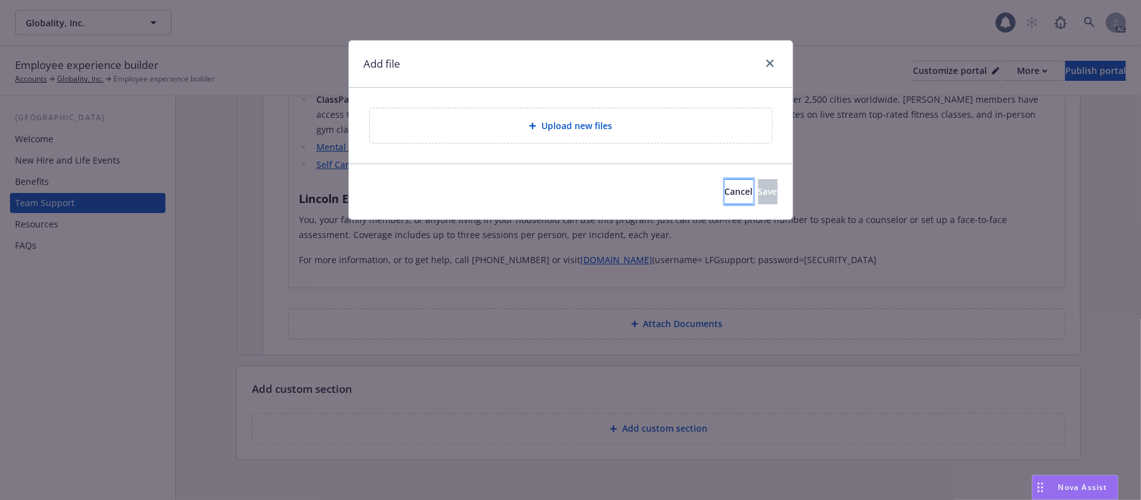
click at [725, 194] on span "Cancel" at bounding box center [739, 191] width 28 height 12
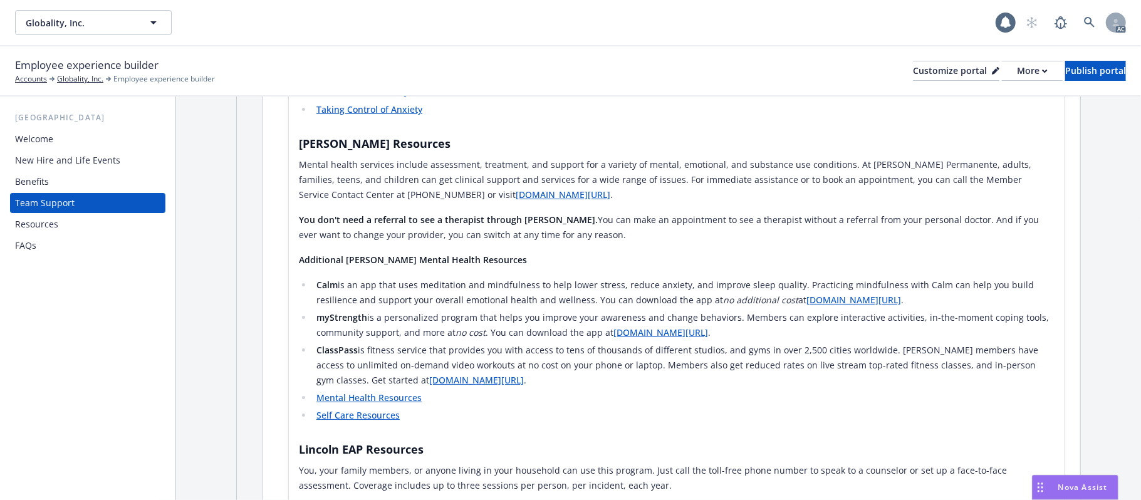
scroll to position [2042, 0]
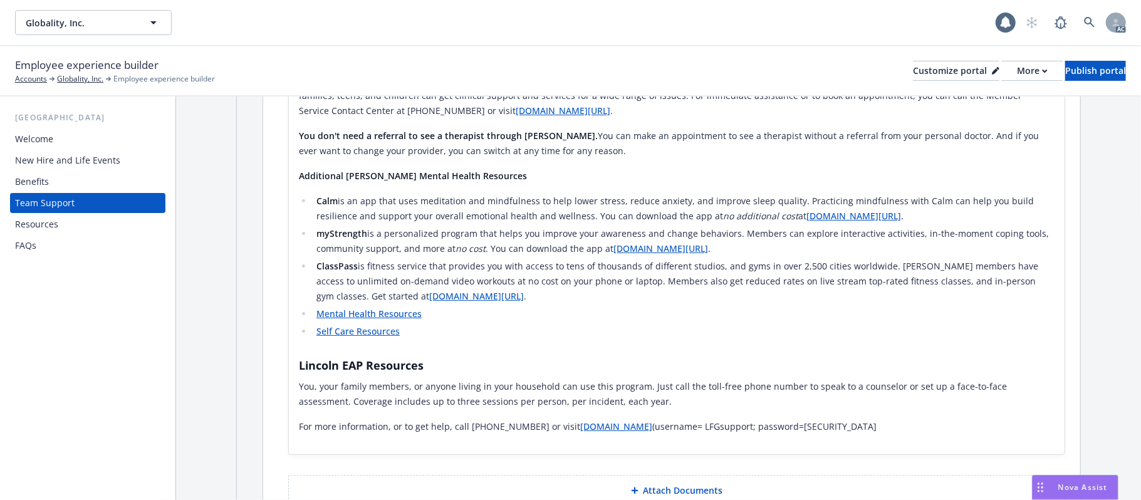
click at [840, 210] on link "[DOMAIN_NAME][URL]" at bounding box center [853, 216] width 95 height 12
click at [650, 242] on link "[DOMAIN_NAME][URL]" at bounding box center [660, 248] width 95 height 12
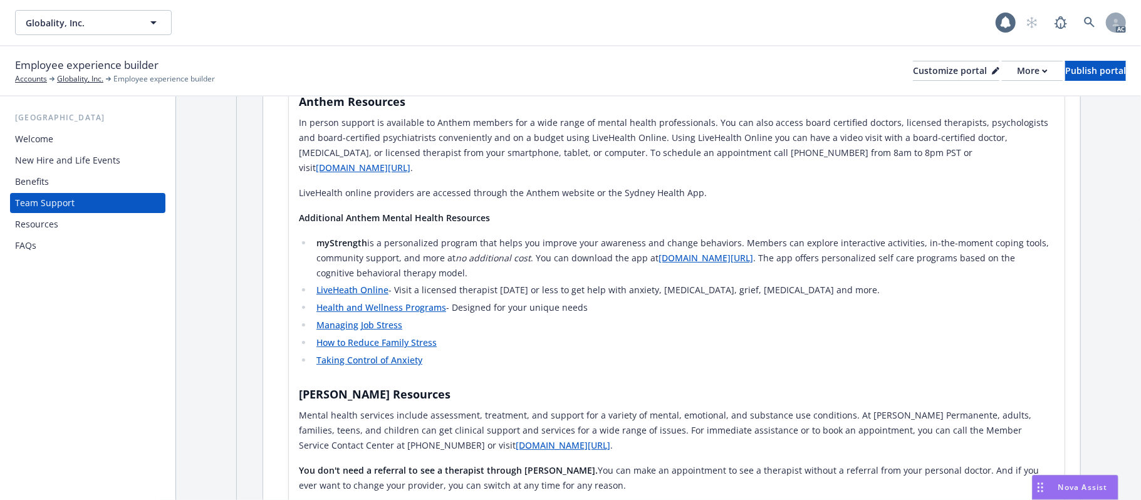
scroll to position [1625, 0]
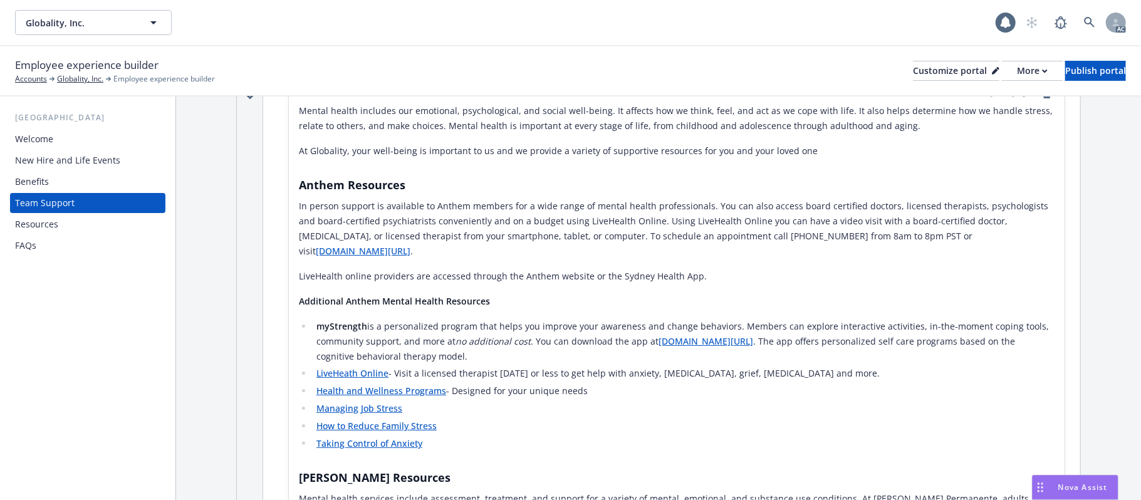
click at [410, 245] on link "[DOMAIN_NAME][URL]" at bounding box center [363, 251] width 95 height 12
click at [710, 253] on div "Mental health includes our emotional, psychological, and social well-being. It …" at bounding box center [677, 477] width 756 height 749
click at [705, 269] on p "LiveHealth online providers are accessed through the Anthem website or the Sydn…" at bounding box center [677, 276] width 756 height 15
drag, startPoint x: 605, startPoint y: 261, endPoint x: 632, endPoint y: 262, distance: 27.0
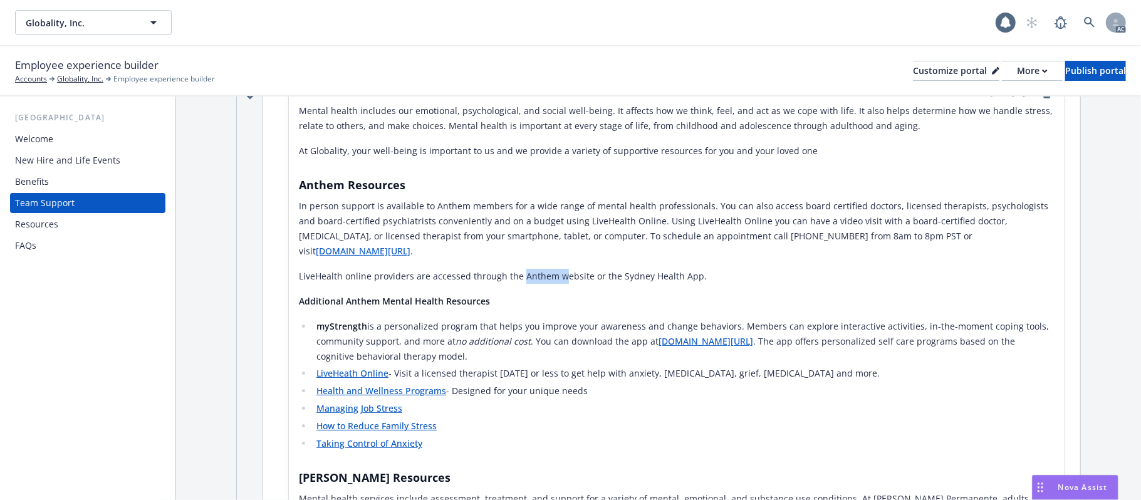
click at [628, 269] on p "LiveHealth online providers are accessed through the Anthem website or the Sydn…" at bounding box center [677, 276] width 756 height 15
click at [643, 271] on p "LiveHealth online providers are accessed through the Anthem website or the Sydn…" at bounding box center [677, 276] width 756 height 15
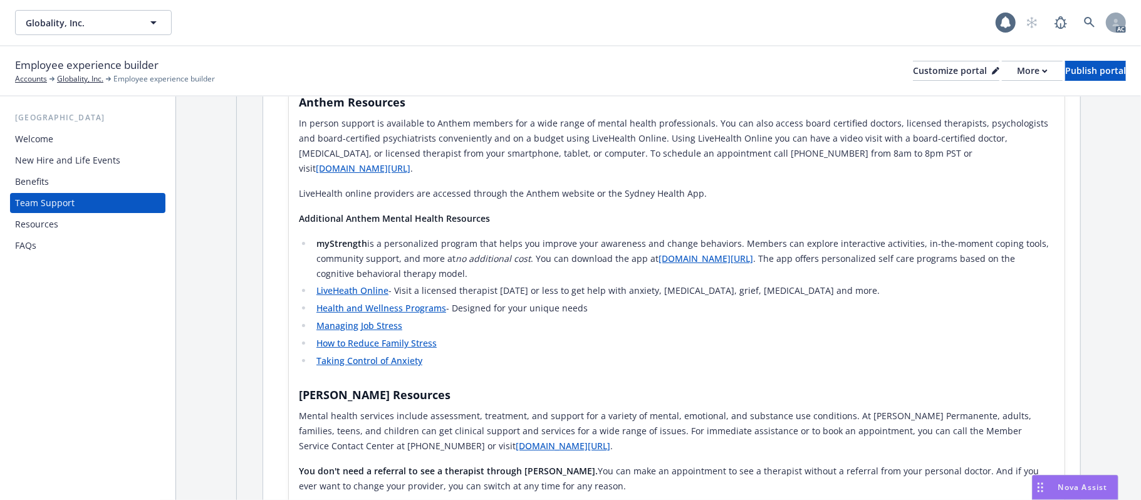
scroll to position [1708, 0]
click at [753, 252] on link "[DOMAIN_NAME][URL]" at bounding box center [705, 258] width 95 height 12
click at [349, 284] on link "LiveHeath Online" at bounding box center [352, 290] width 72 height 12
click at [375, 301] on link "Health and Wellness Programs" at bounding box center [381, 307] width 130 height 12
click at [346, 319] on link "Managing Job Stress" at bounding box center [359, 325] width 86 height 12
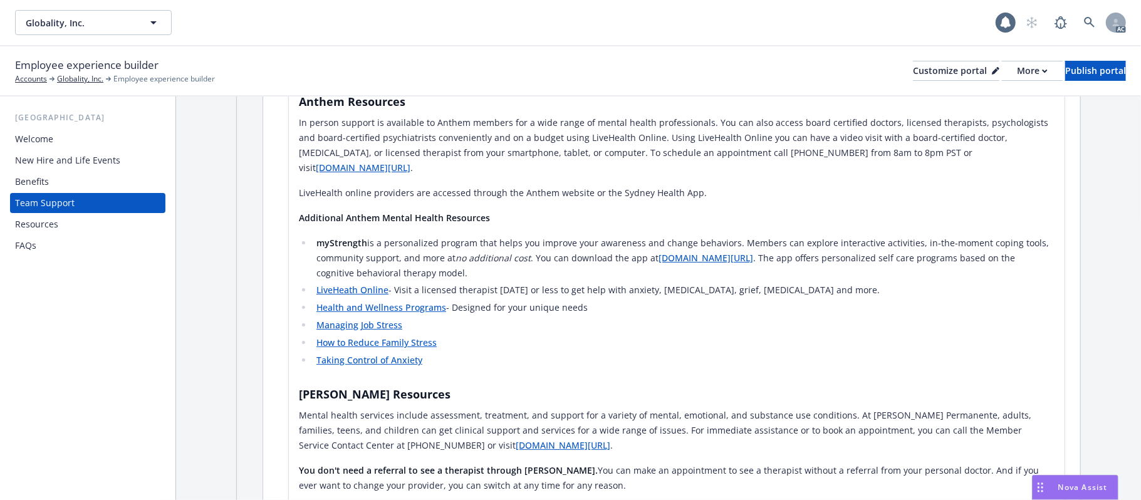
click at [367, 336] on link "How to Reduce Family Stress" at bounding box center [376, 342] width 120 height 12
click at [362, 354] on link "Taking Control of Anxiety" at bounding box center [369, 360] width 106 height 12
drag, startPoint x: 429, startPoint y: 349, endPoint x: 316, endPoint y: 351, distance: 112.8
click at [316, 353] on li "Taking Control of Anxiety" at bounding box center [684, 360] width 742 height 15
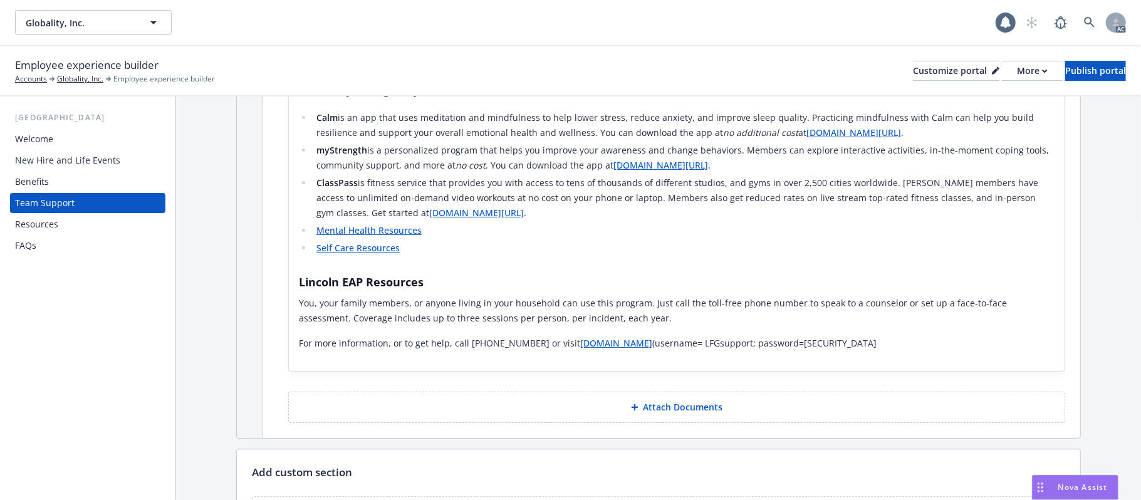
scroll to position [2209, 0]
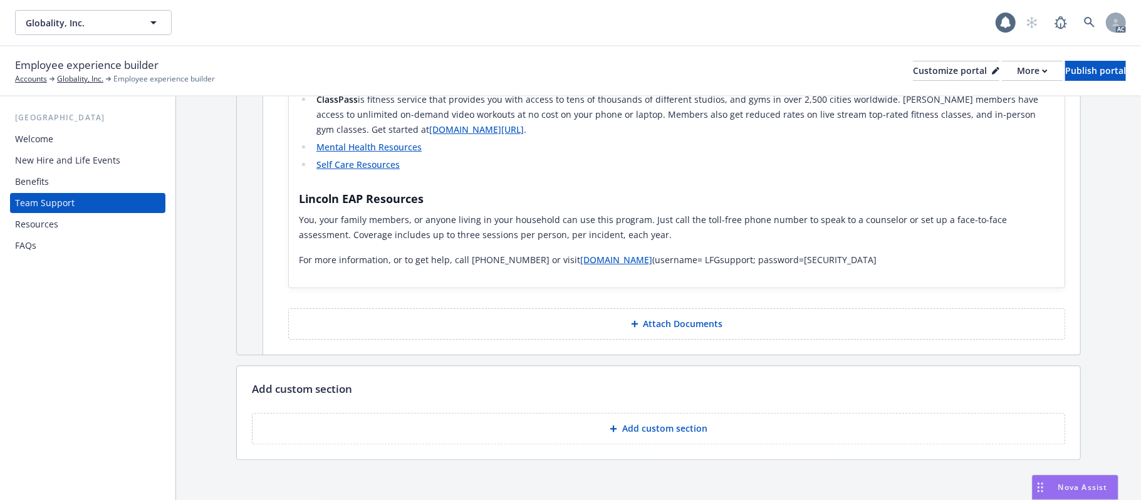
click at [672, 318] on p "Attach Documents" at bounding box center [683, 324] width 80 height 13
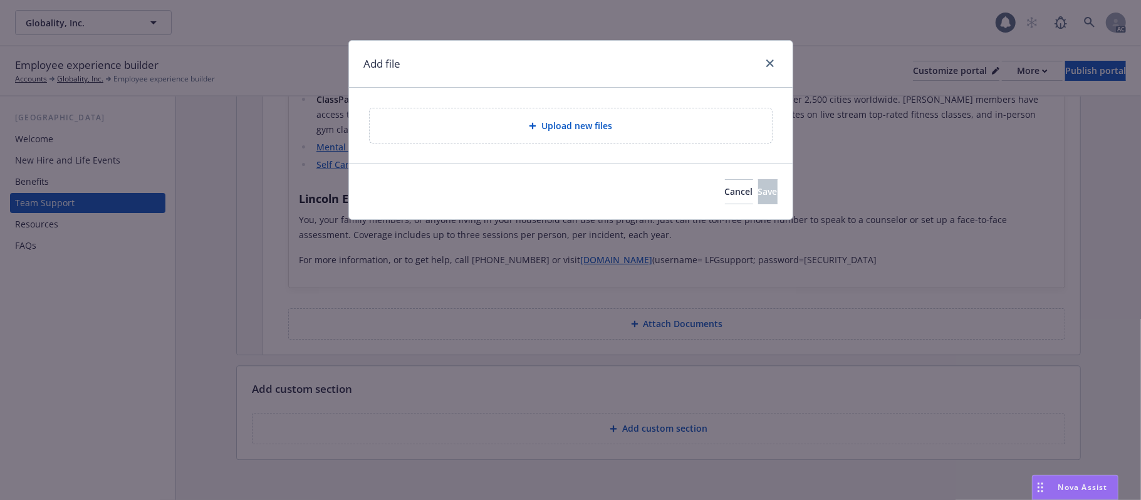
click at [579, 126] on span "Upload new files" at bounding box center [576, 125] width 71 height 13
click at [725, 197] on span "Cancel" at bounding box center [739, 191] width 28 height 12
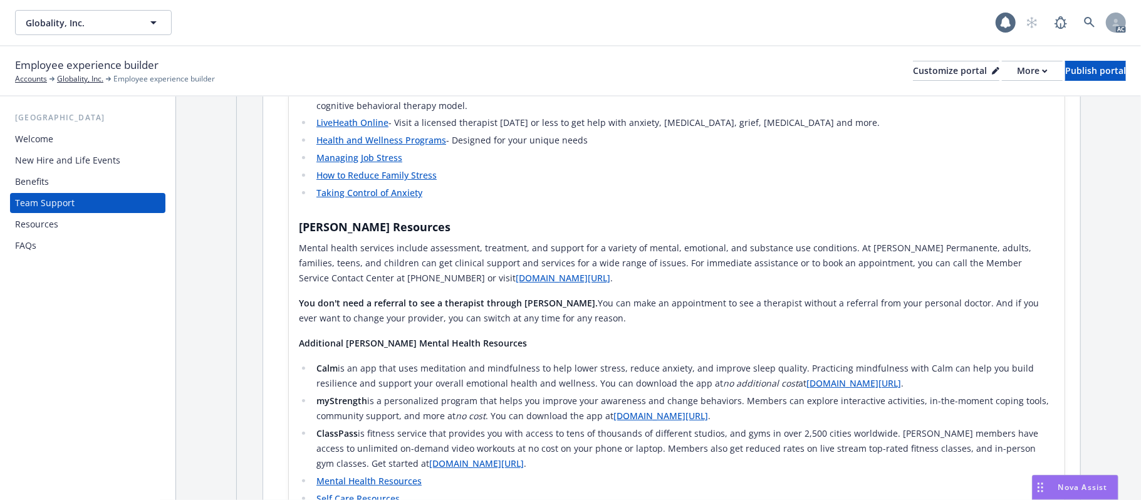
scroll to position [1792, 0]
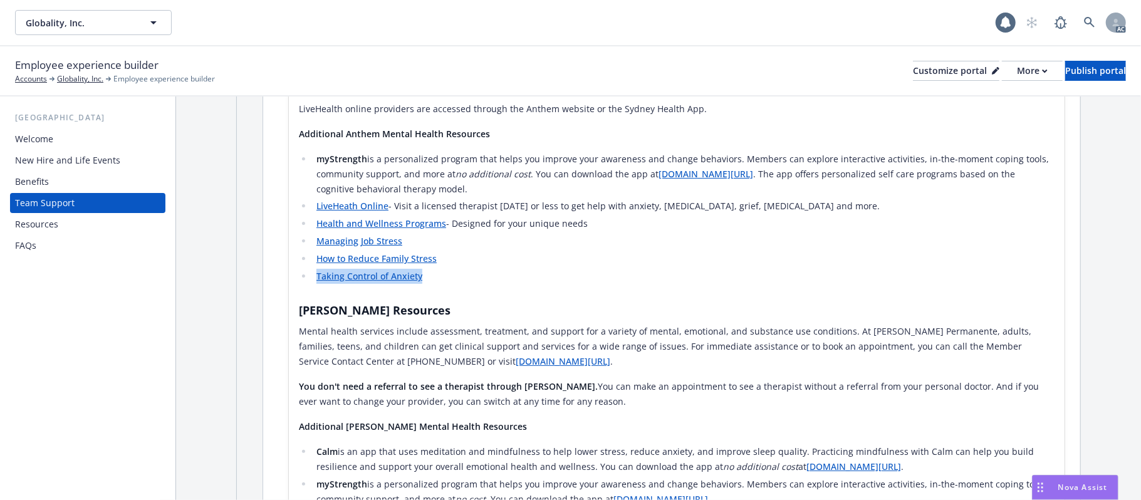
drag, startPoint x: 431, startPoint y: 267, endPoint x: 319, endPoint y: 264, distance: 112.2
click at [319, 269] on li "Taking Control of Anxiety" at bounding box center [684, 276] width 742 height 15
copy link "Taking Control of Anxiety"
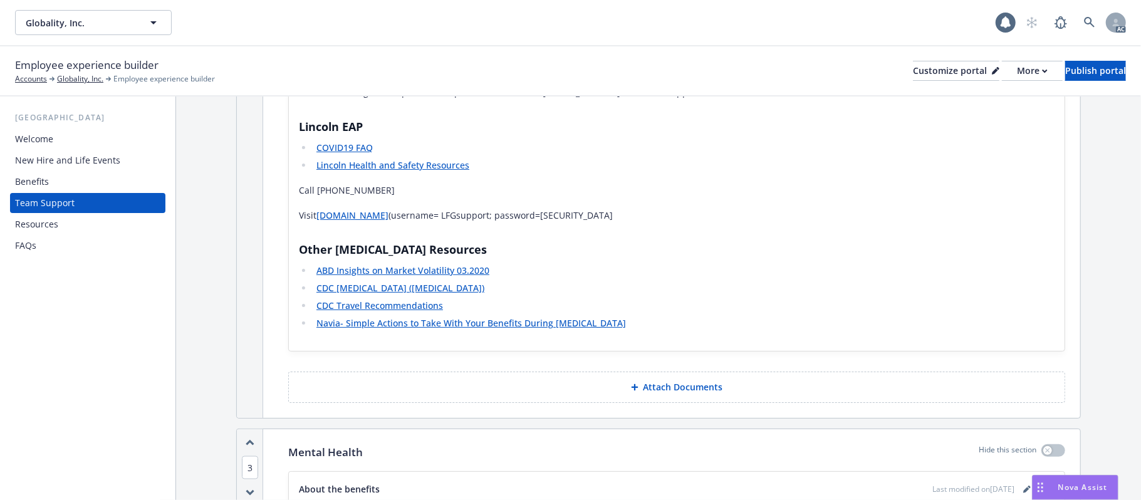
scroll to position [1374, 0]
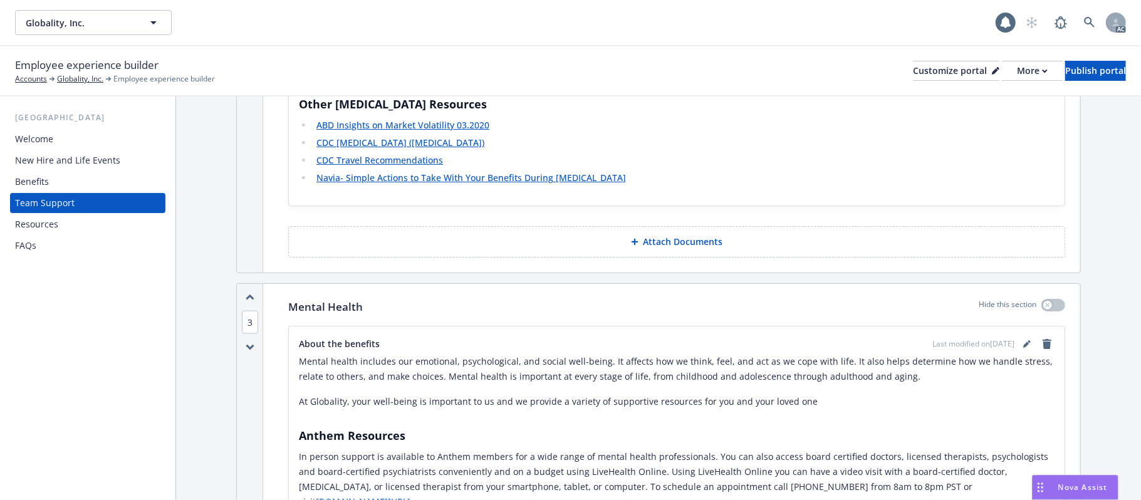
click at [667, 244] on p "Attach Documents" at bounding box center [683, 242] width 80 height 13
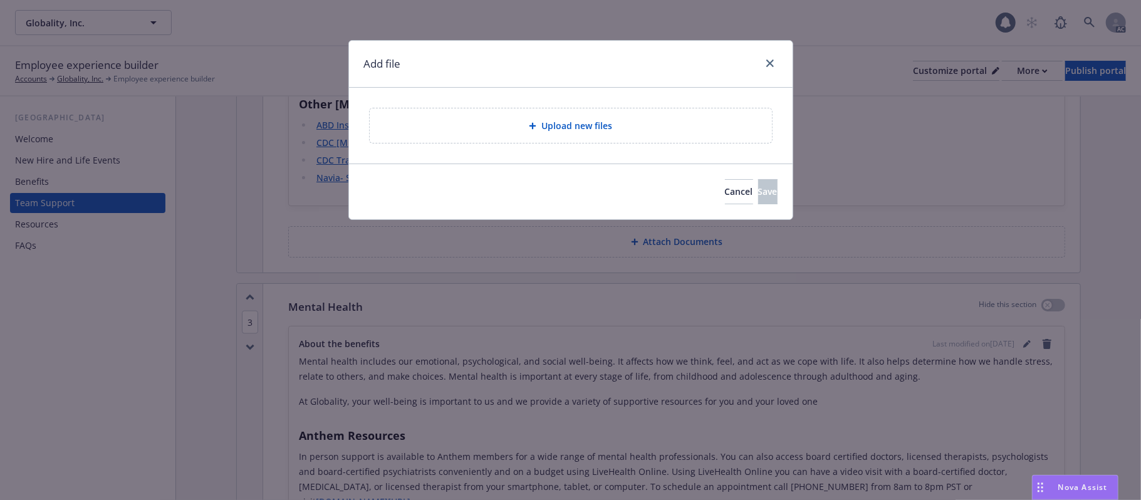
click at [600, 126] on span "Upload new files" at bounding box center [576, 125] width 71 height 13
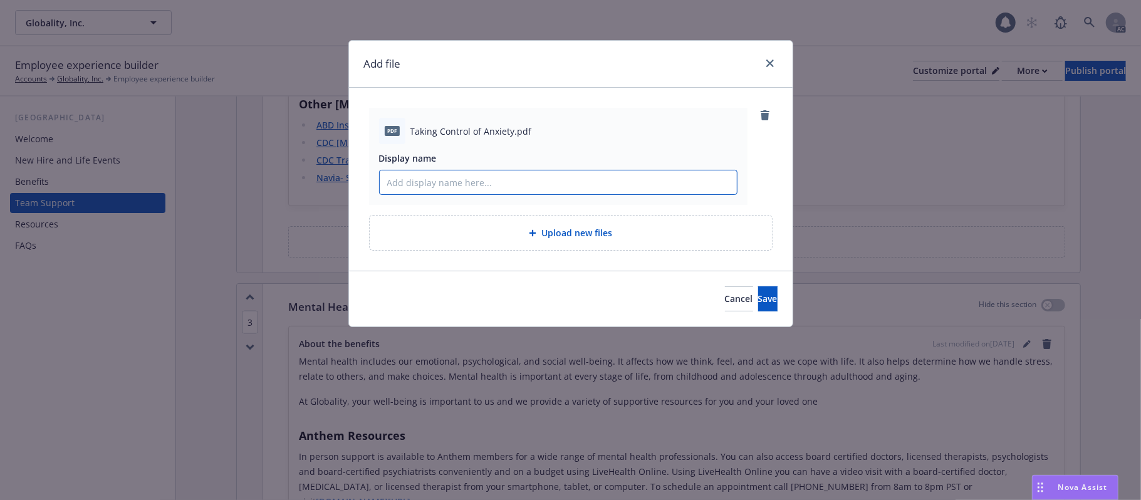
click at [447, 179] on input "Display name" at bounding box center [558, 182] width 357 height 24
drag, startPoint x: 730, startPoint y: 297, endPoint x: 722, endPoint y: 301, distance: 8.4
click at [758, 298] on button "Save" at bounding box center [767, 298] width 19 height 25
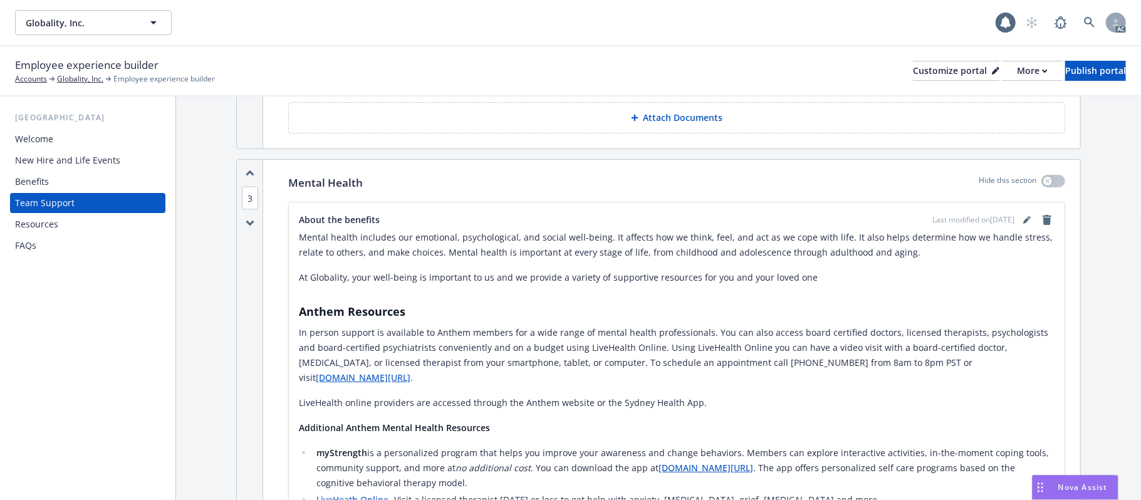
scroll to position [1457, 0]
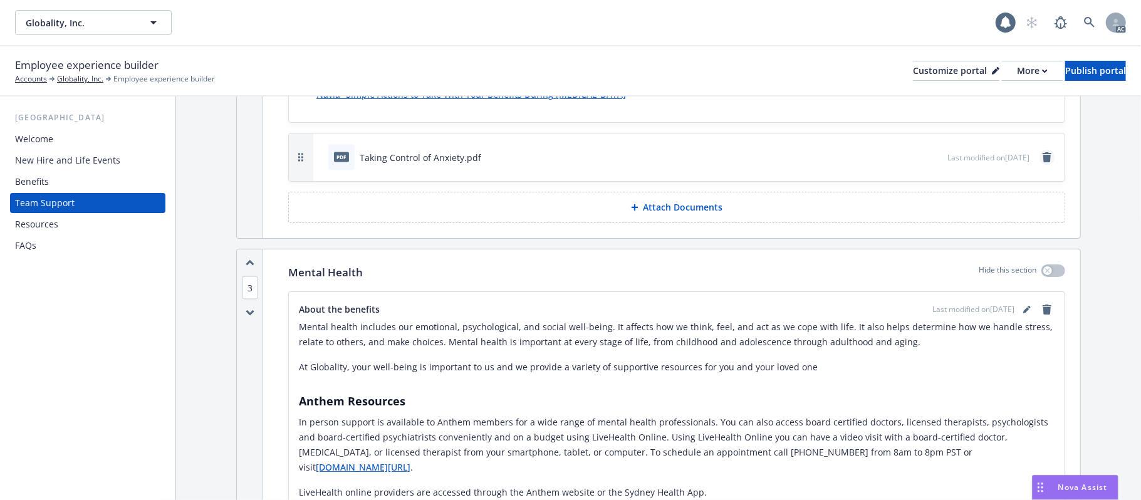
click at [1043, 161] on icon "remove" at bounding box center [1047, 157] width 9 height 10
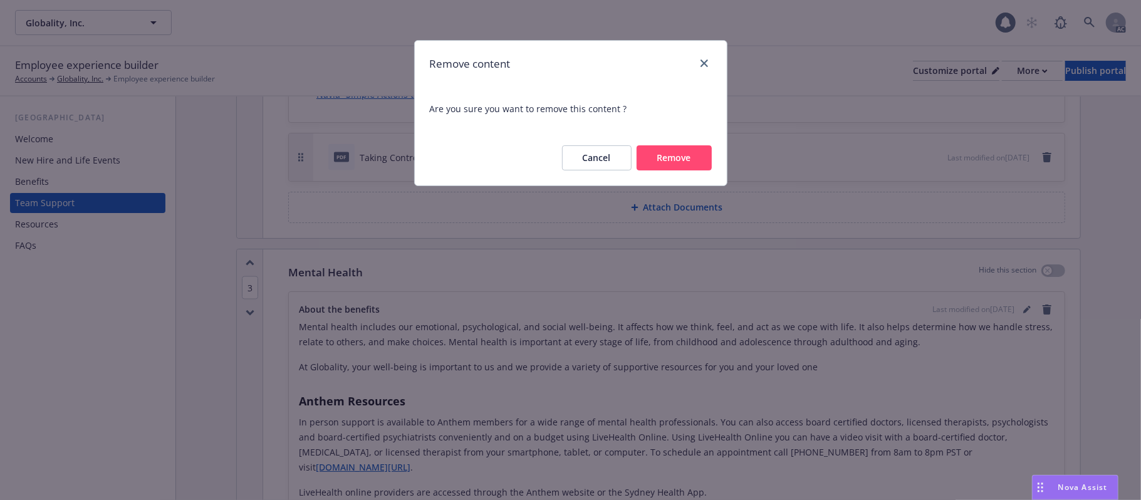
click at [672, 167] on button "Remove" at bounding box center [674, 157] width 75 height 25
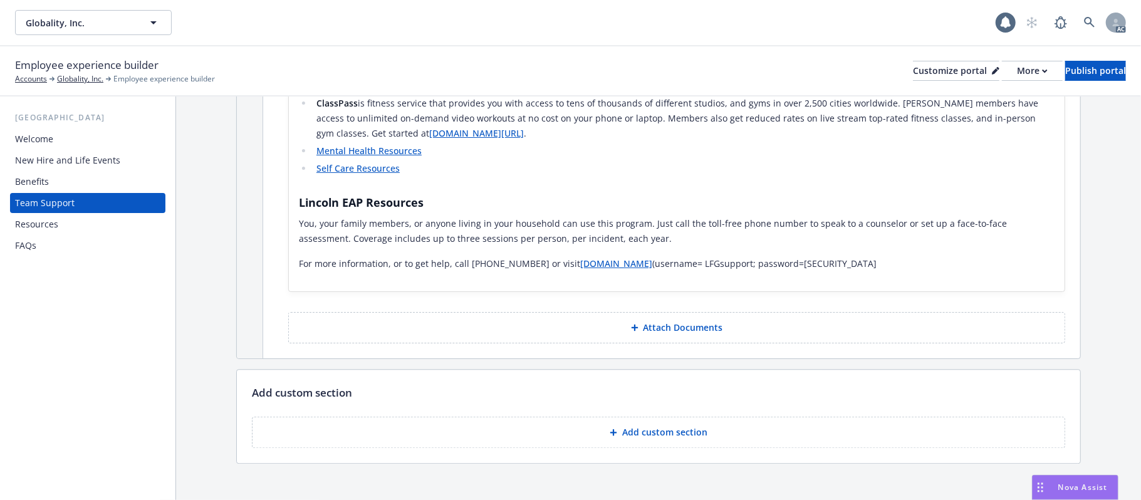
scroll to position [2209, 0]
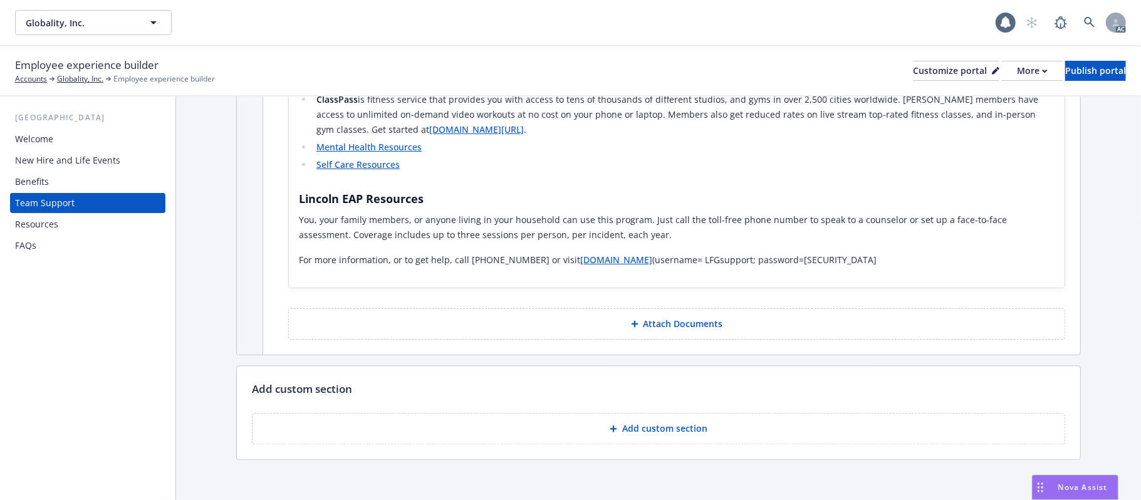
click at [675, 318] on p "Attach Documents" at bounding box center [683, 324] width 80 height 13
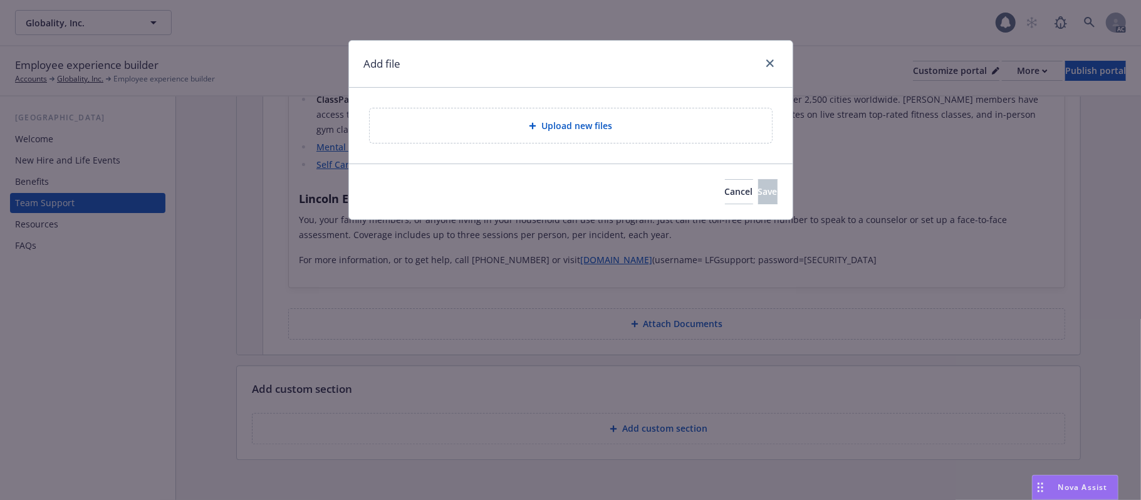
click at [663, 130] on div "Upload new files" at bounding box center [571, 125] width 382 height 14
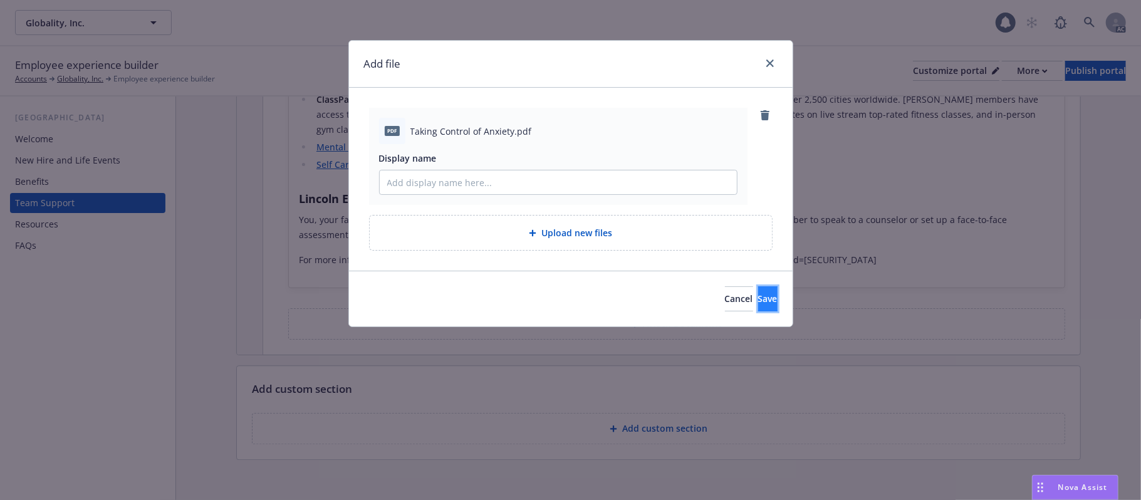
click at [758, 294] on span "Save" at bounding box center [767, 299] width 19 height 12
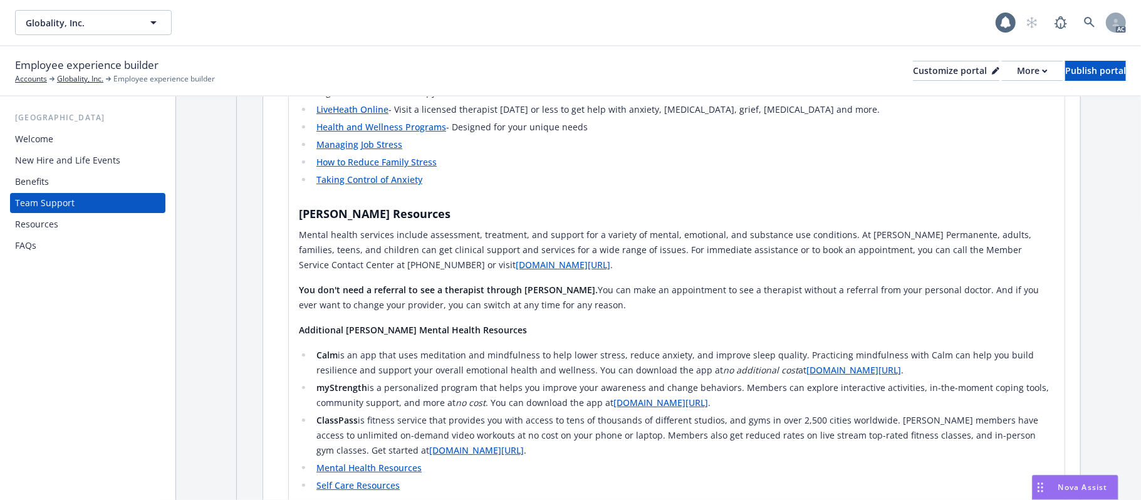
scroll to position [1875, 0]
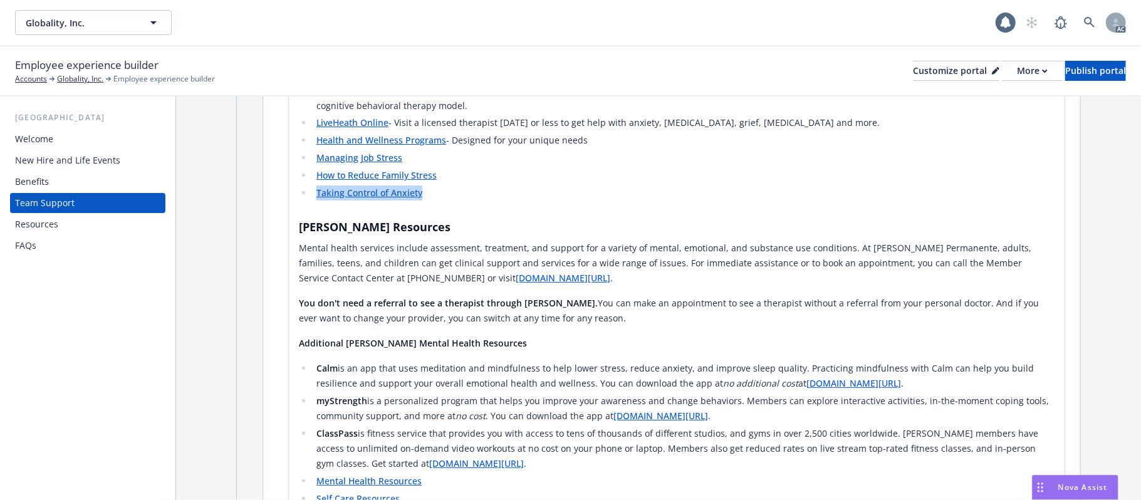
drag, startPoint x: 429, startPoint y: 184, endPoint x: 311, endPoint y: 179, distance: 118.5
click at [311, 179] on ul "myStrength is a personalized program that helps you improve your awareness and …" at bounding box center [677, 134] width 756 height 133
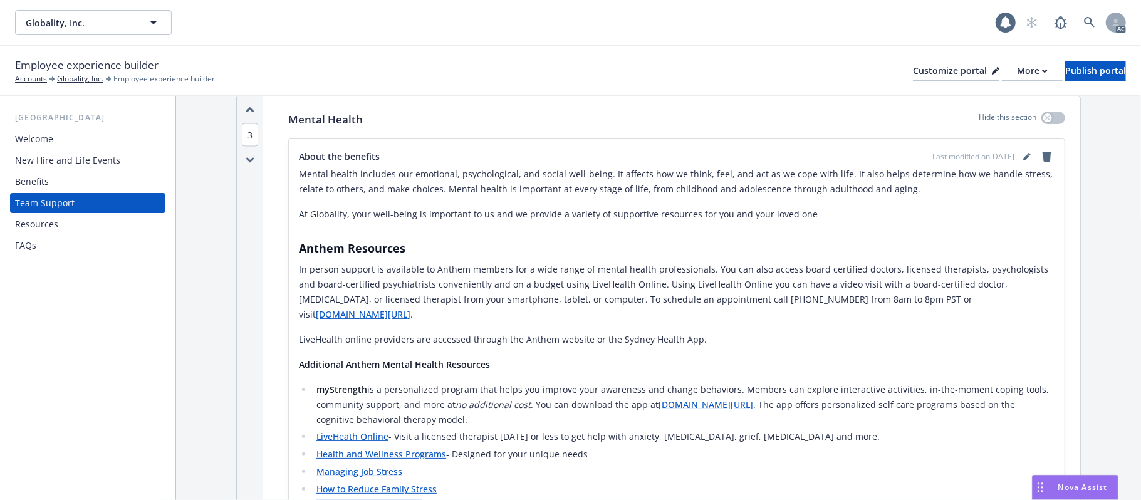
scroll to position [1457, 0]
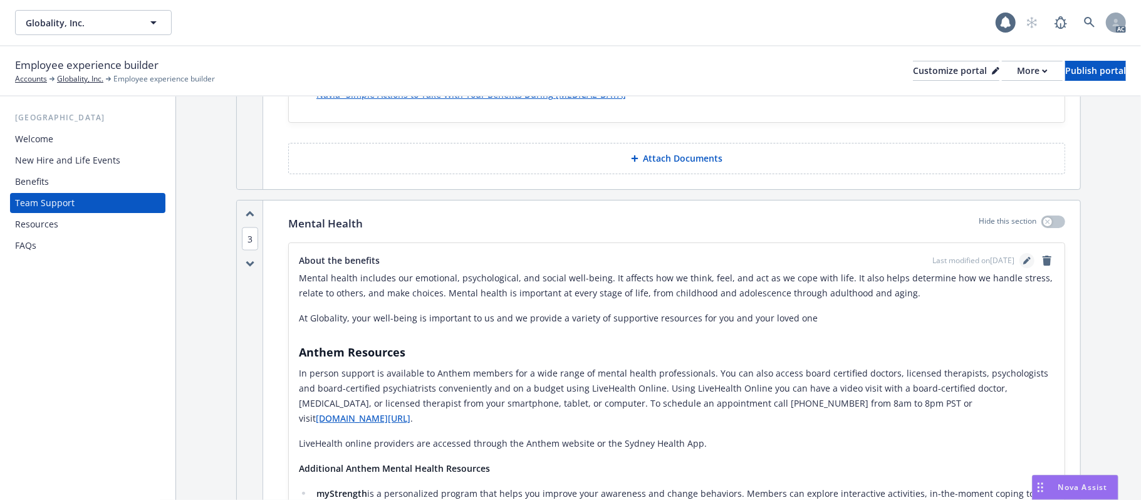
click at [1023, 261] on icon "editPencil" at bounding box center [1027, 261] width 8 height 8
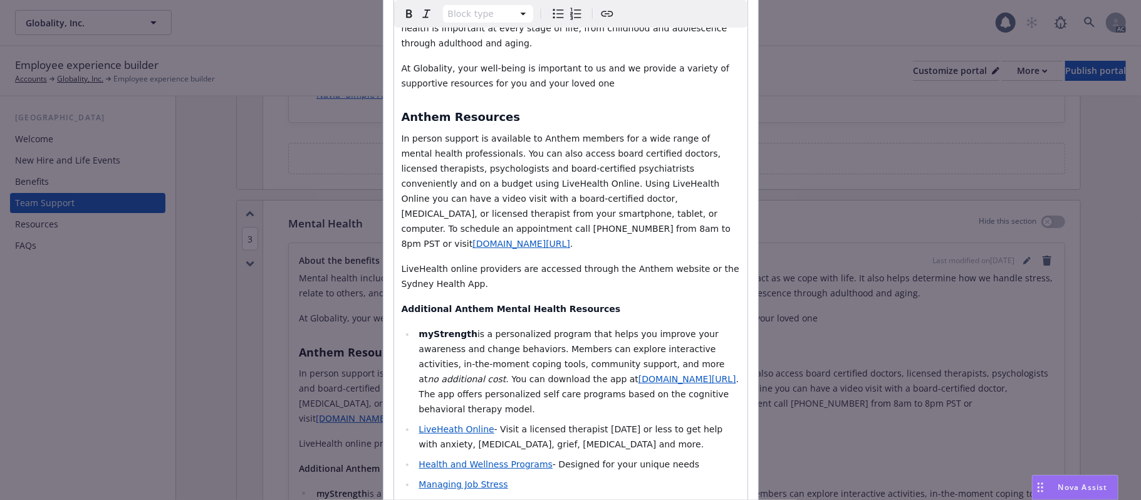
scroll to position [334, 0]
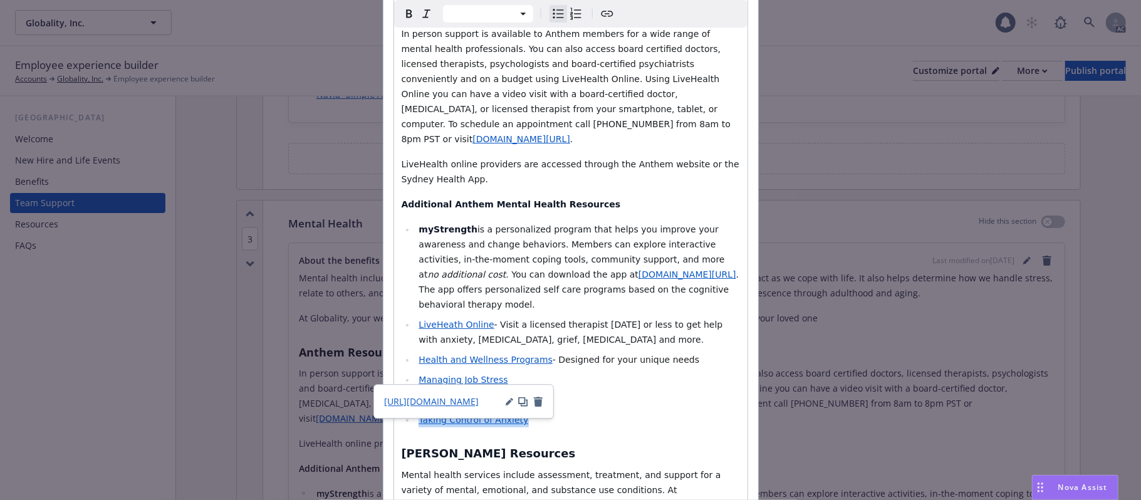
drag, startPoint x: 520, startPoint y: 377, endPoint x: 392, endPoint y: 373, distance: 127.9
click at [394, 373] on div "Mental health includes our emotional, psychological, and social well-being. It …" at bounding box center [570, 474] width 353 height 1223
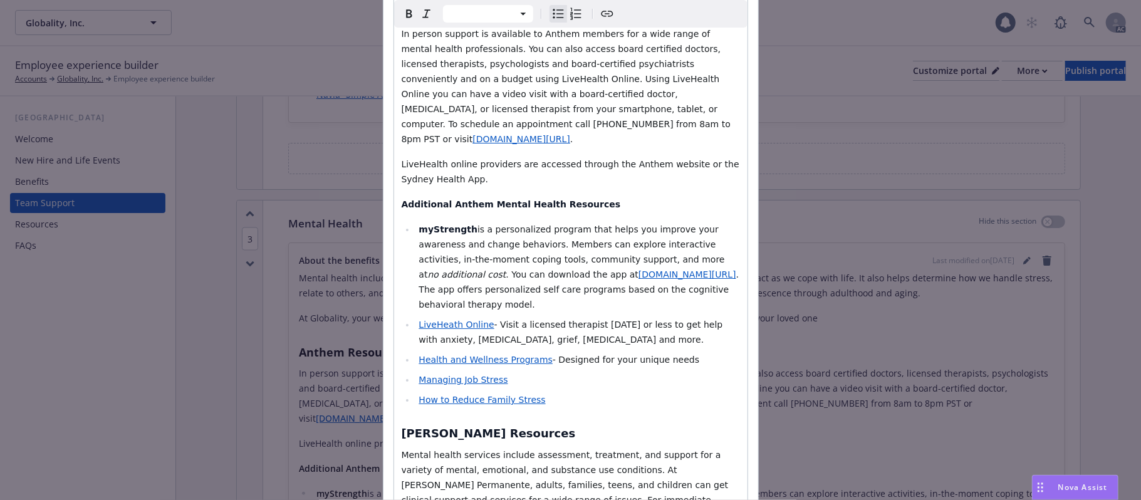
click at [614, 343] on ul "myStrength is a personalized program that helps you improve your awareness and …" at bounding box center [571, 314] width 338 height 185
select select "paragraph"
click at [600, 157] on p "LiveHealth online providers are accessed through the Anthem website or the Sydn…" at bounding box center [571, 172] width 338 height 30
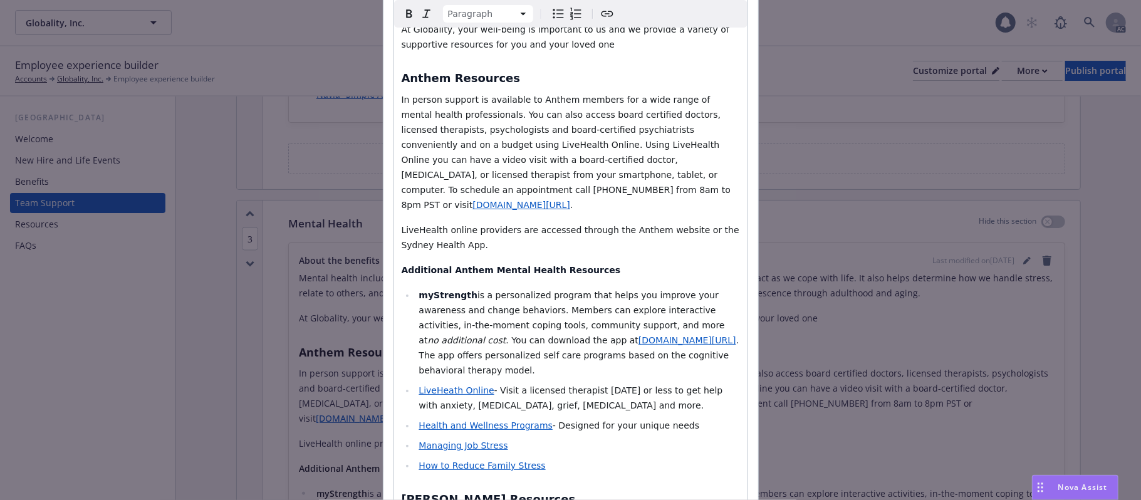
scroll to position [167, 0]
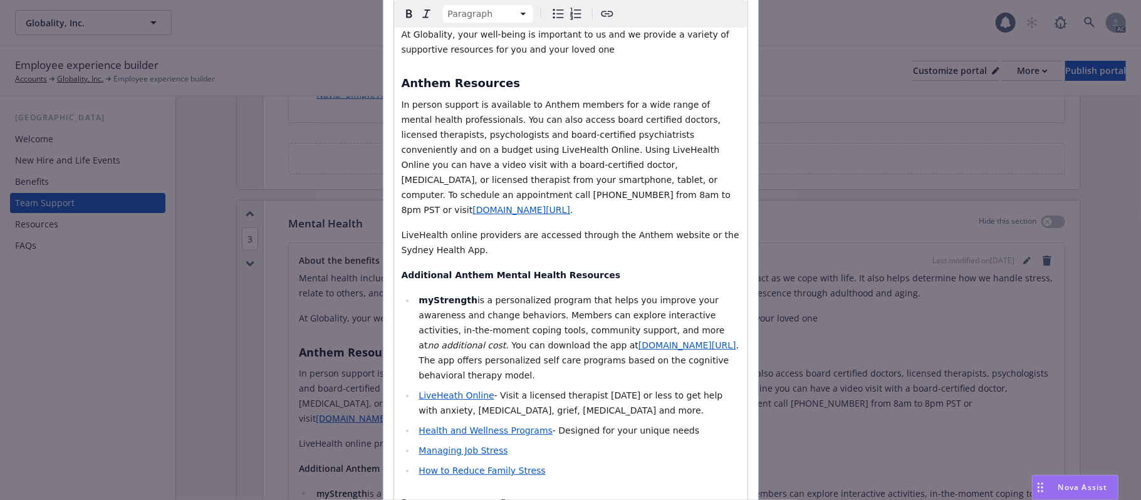
scroll to position [334, 0]
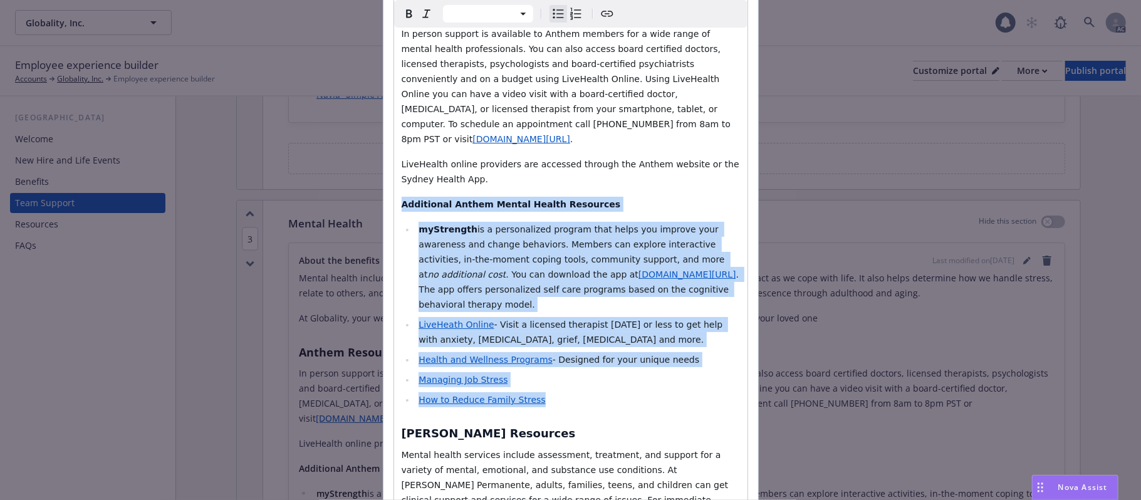
drag, startPoint x: 542, startPoint y: 356, endPoint x: 397, endPoint y: 174, distance: 233.2
click at [397, 174] on div "Mental health includes our emotional, psychological, and social well-being. It …" at bounding box center [570, 464] width 353 height 1203
select select "paragraph"
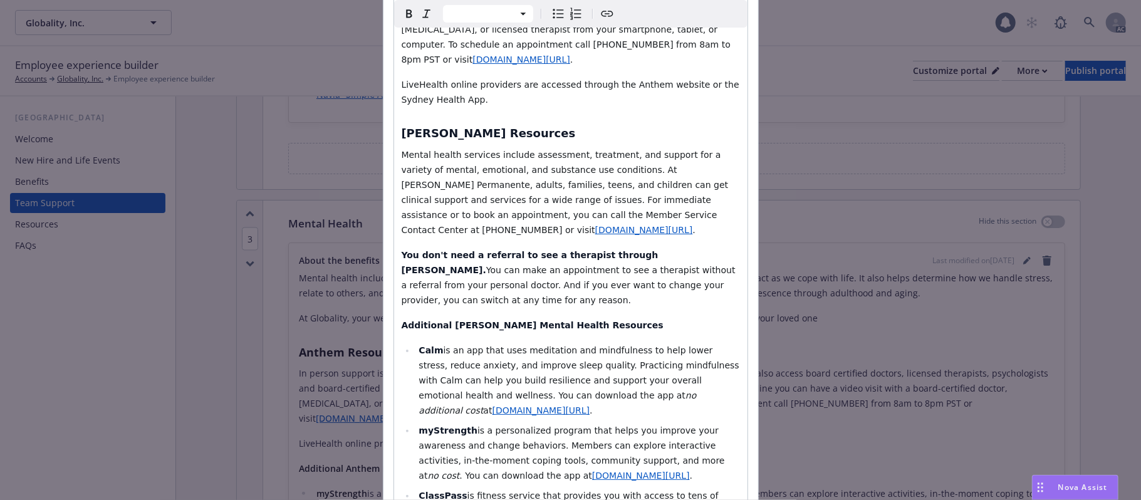
scroll to position [501, 0]
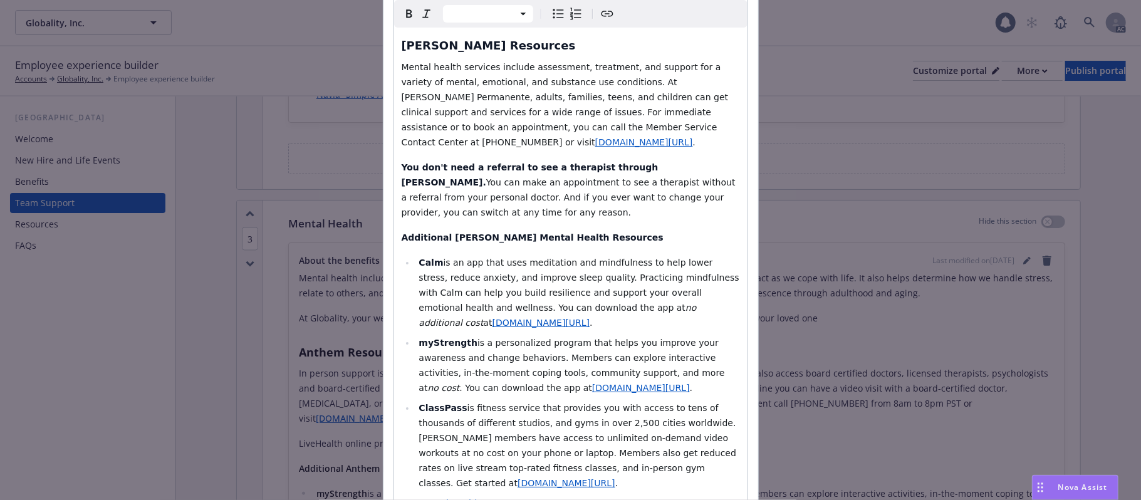
drag, startPoint x: 552, startPoint y: 431, endPoint x: 477, endPoint y: 408, distance: 78.5
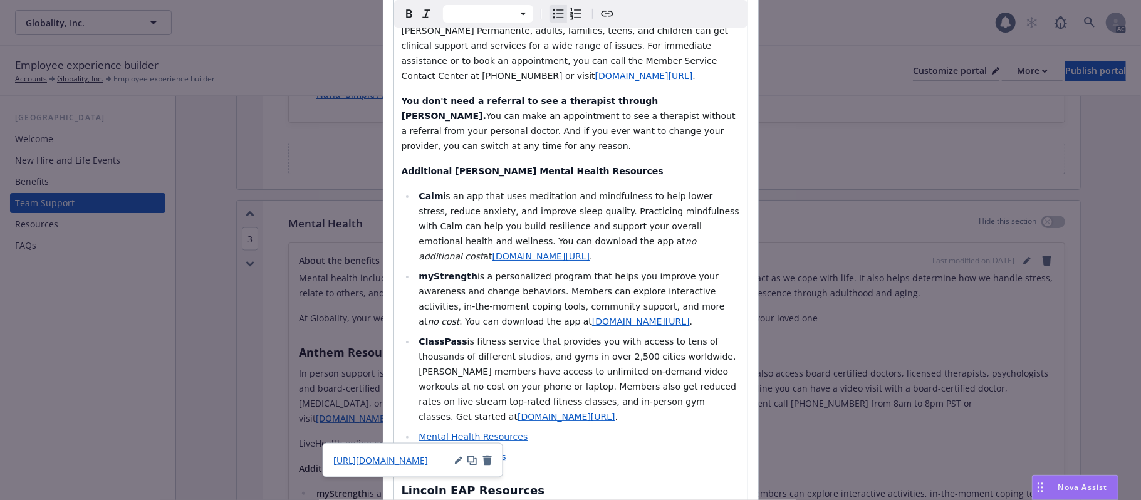
scroll to position [561, 0]
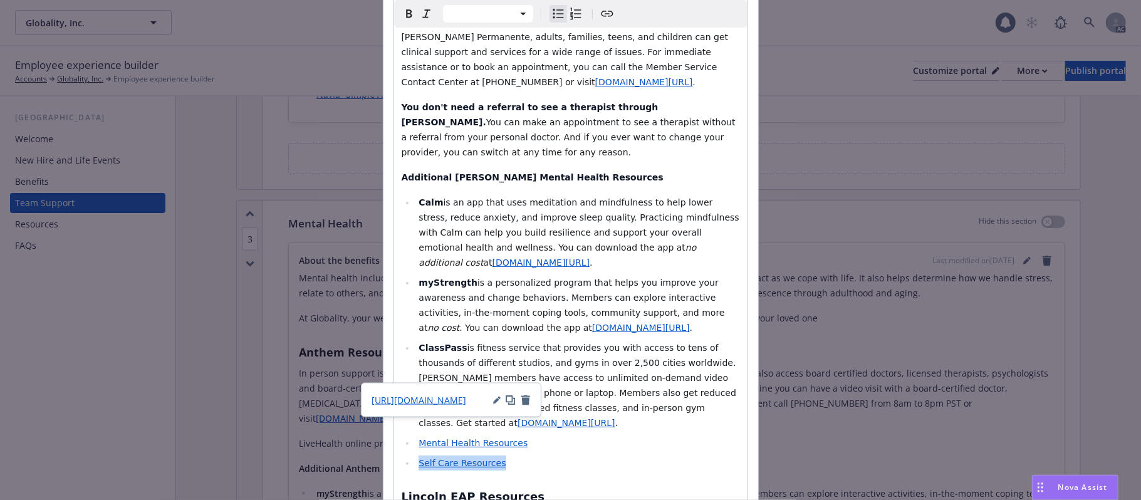
drag, startPoint x: 494, startPoint y: 375, endPoint x: 369, endPoint y: 372, distance: 125.3
click at [369, 372] on div "Edit custom section Section title * Mental Health About the benefits Paragraph …" at bounding box center [570, 250] width 1141 height 500
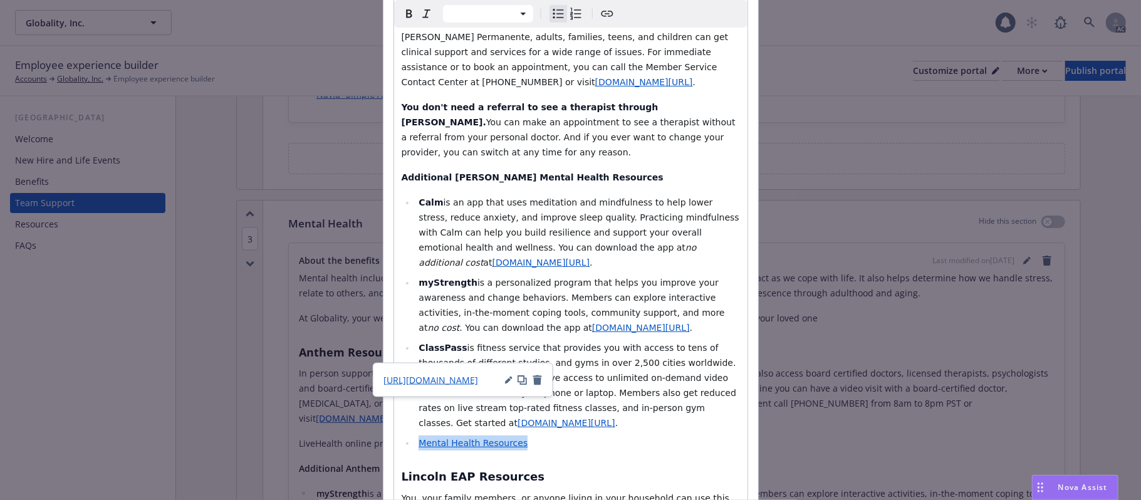
drag, startPoint x: 528, startPoint y: 352, endPoint x: 414, endPoint y: 350, distance: 113.4
click at [415, 435] on li "Mental Health Resources" at bounding box center [577, 442] width 325 height 15
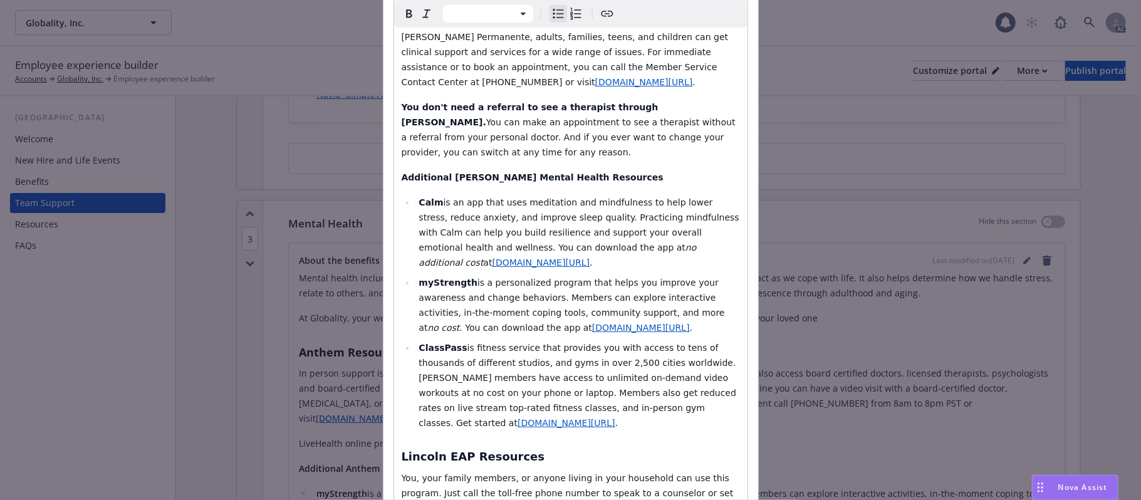
click at [431, 343] on strong "ClassPass" at bounding box center [443, 348] width 48 height 10
select select "h3"
click at [682, 346] on div "Mental health includes our emotional, psychological, and social well-being. It …" at bounding box center [570, 107] width 353 height 942
select select
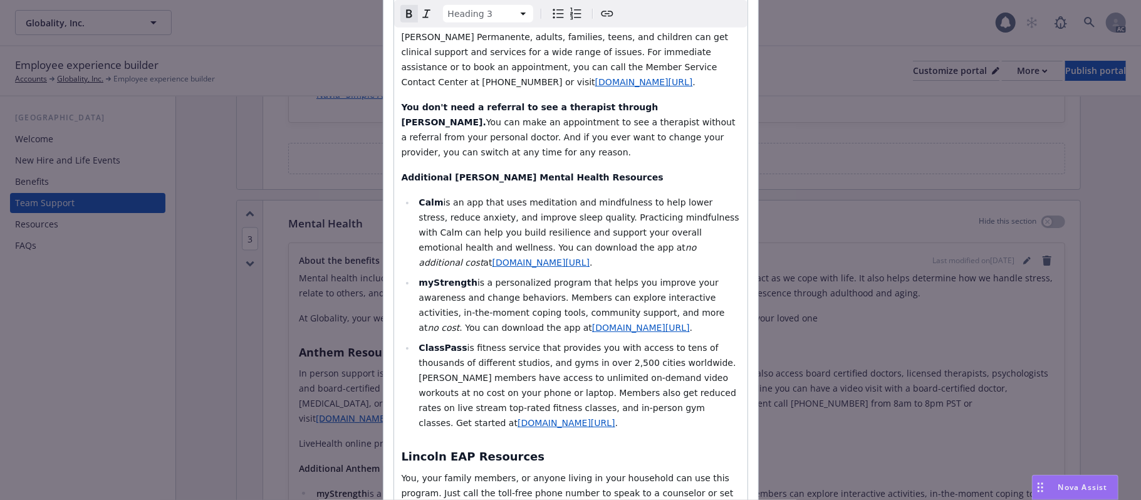
click at [444, 278] on strong "myStrength" at bounding box center [448, 283] width 59 height 10
click at [530, 275] on li "myStrength is a personalized program that helps you improve your awareness and …" at bounding box center [577, 305] width 325 height 60
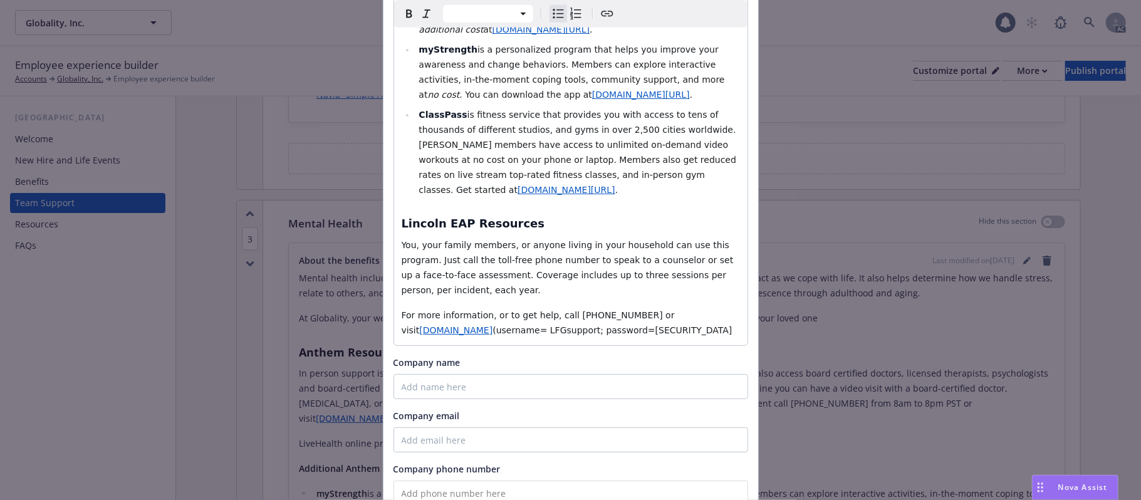
scroll to position [855, 0]
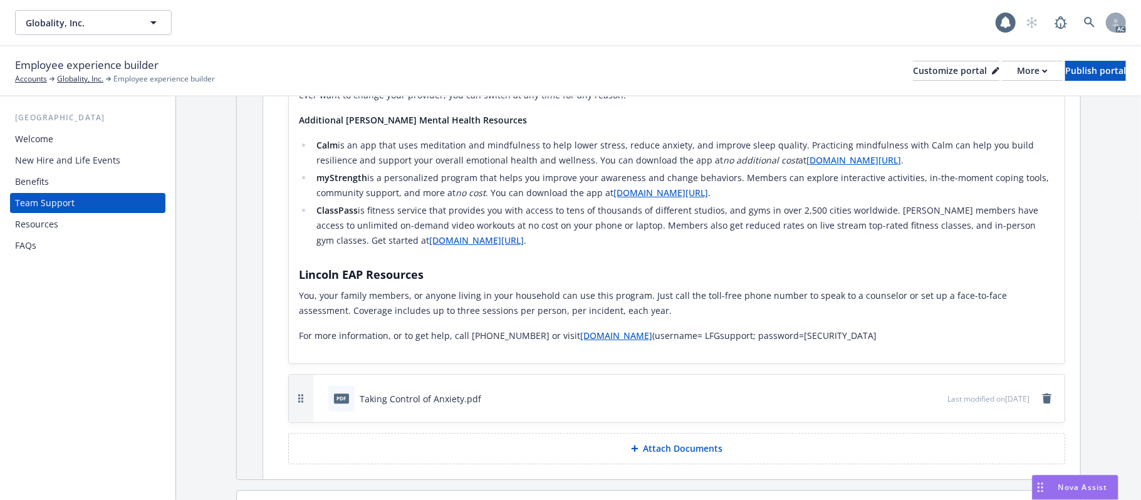
scroll to position [2056, 0]
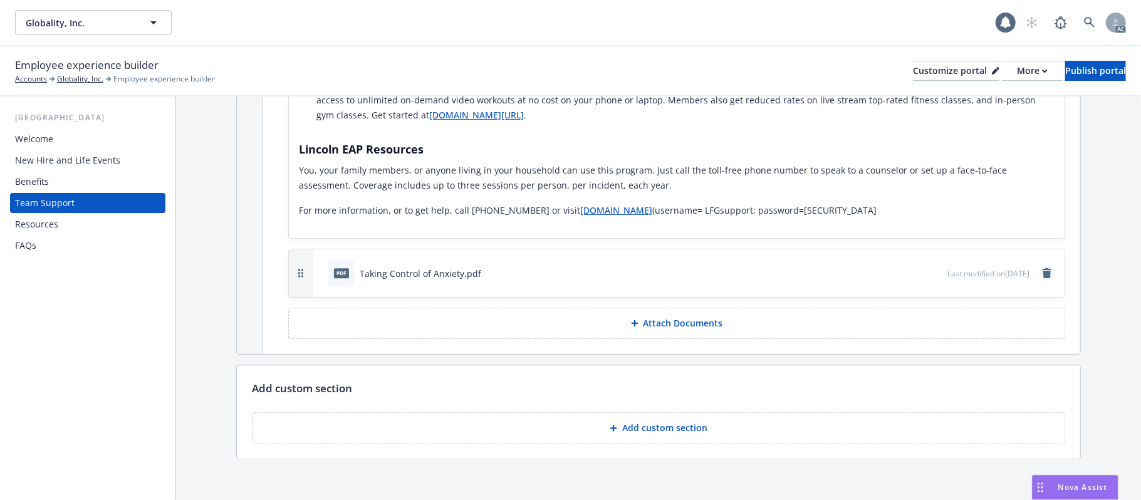
click at [1043, 268] on icon "remove" at bounding box center [1047, 273] width 9 height 10
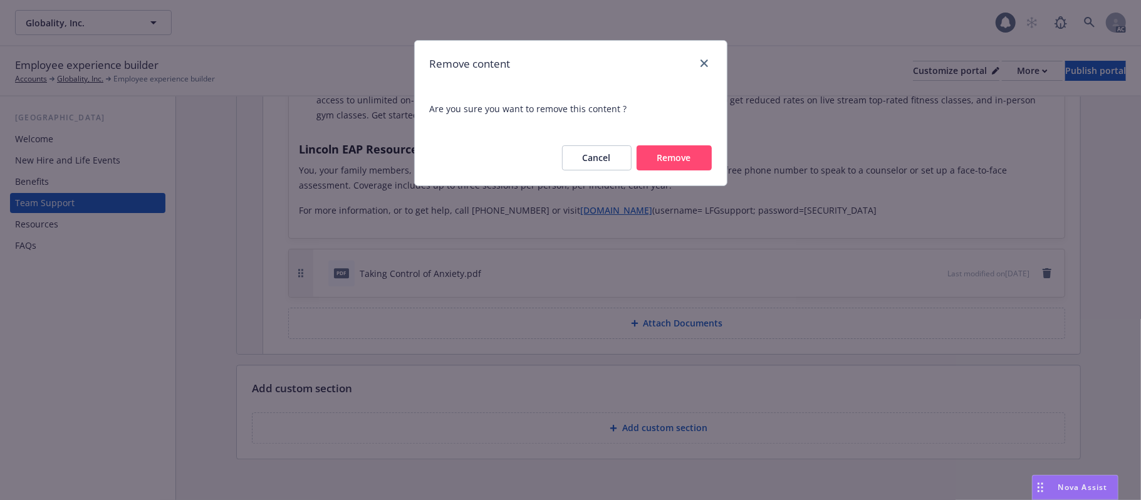
click at [673, 159] on button "Remove" at bounding box center [674, 157] width 75 height 25
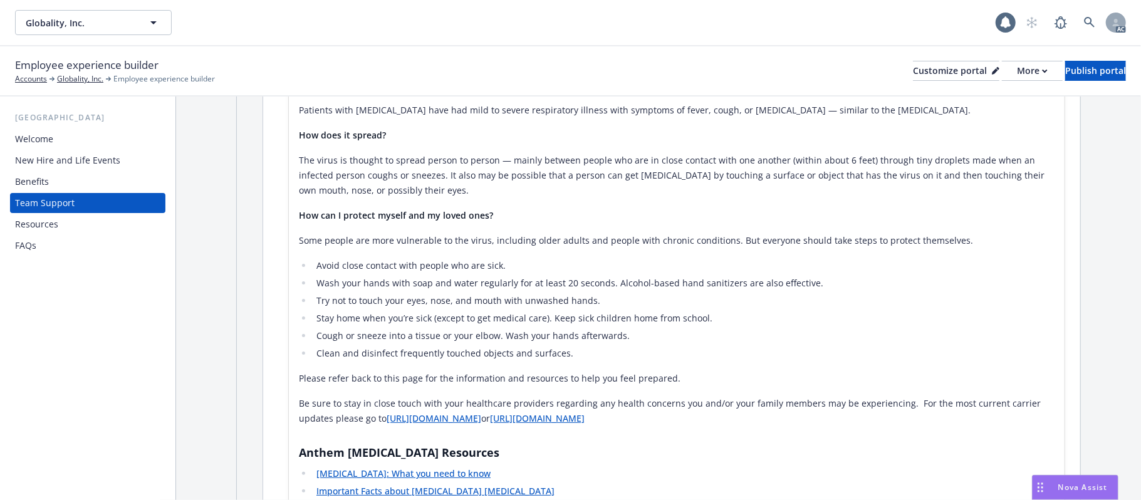
scroll to position [586, 0]
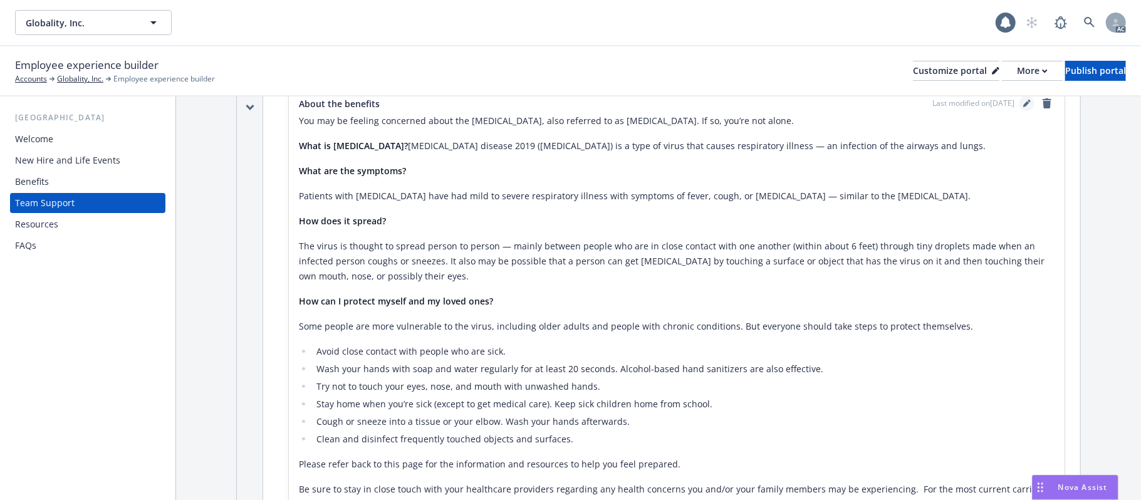
click at [1023, 106] on icon "editPencil" at bounding box center [1027, 104] width 8 height 8
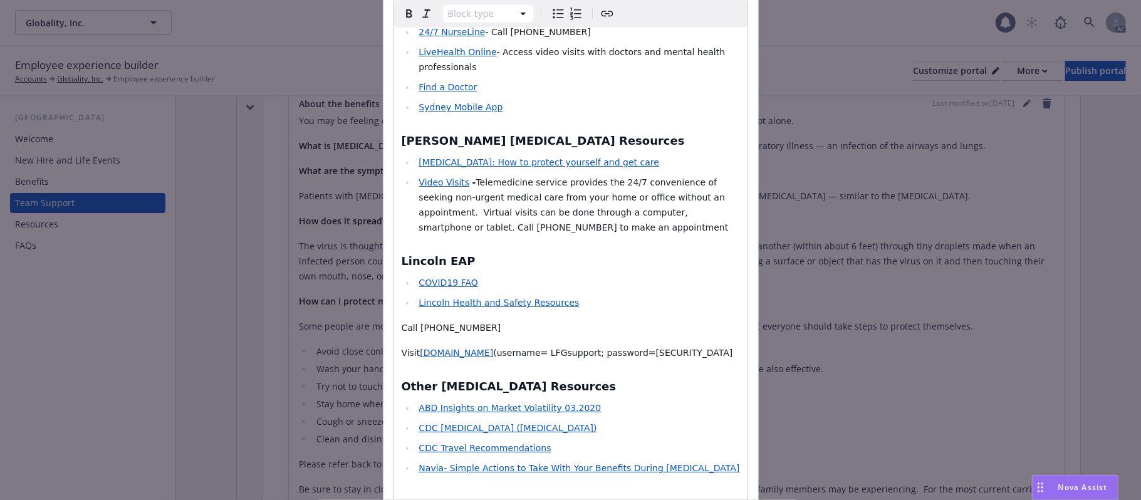
scroll to position [918, 0]
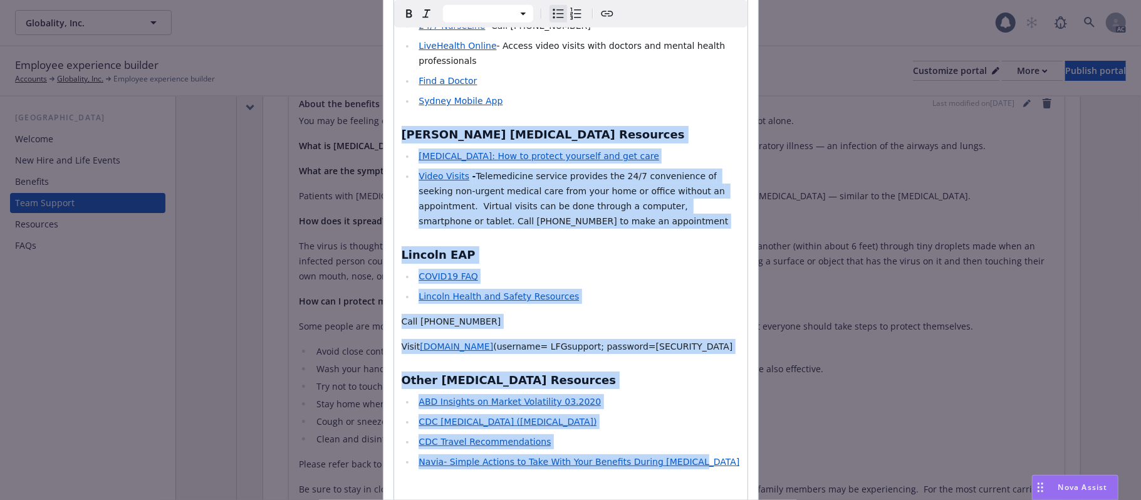
drag, startPoint x: 695, startPoint y: 388, endPoint x: 392, endPoint y: 63, distance: 445.1
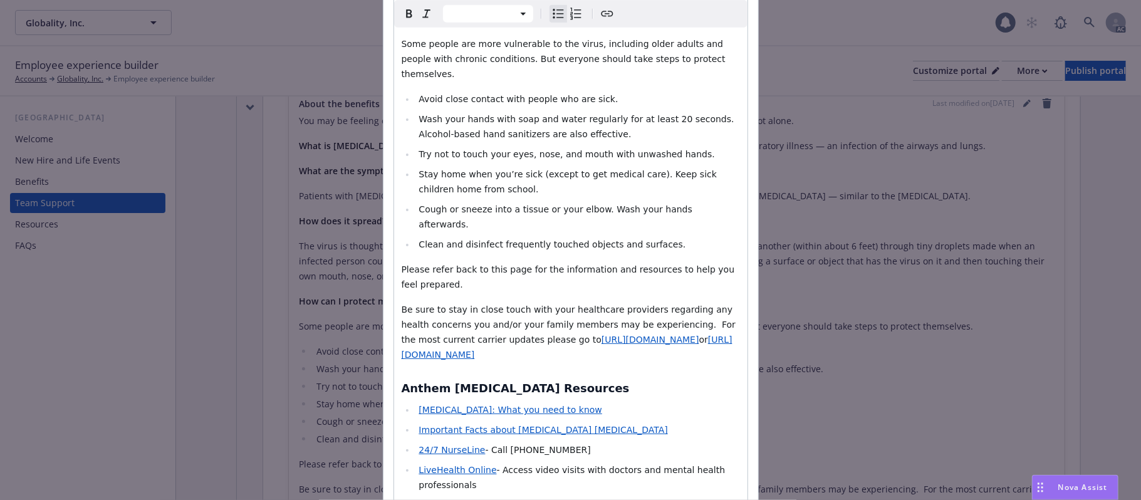
scroll to position [501, 0]
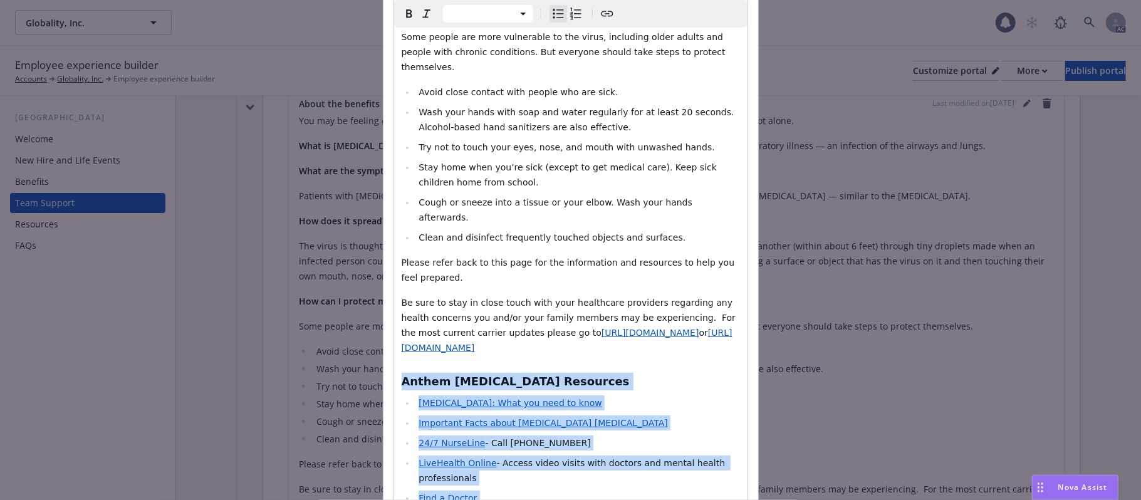
click at [402, 375] on strong "Anthem [MEDICAL_DATA] Resources" at bounding box center [516, 381] width 228 height 13
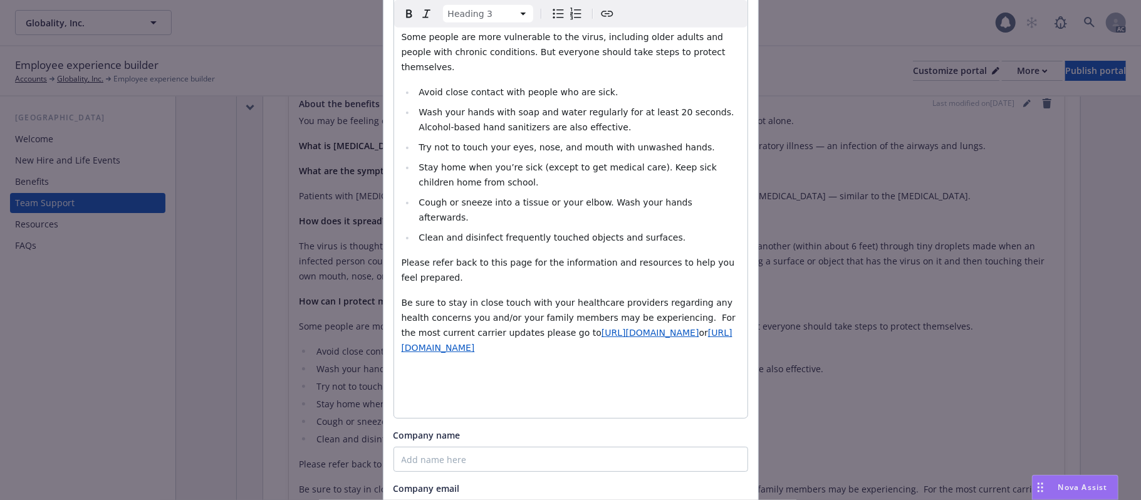
select select "paragraph"
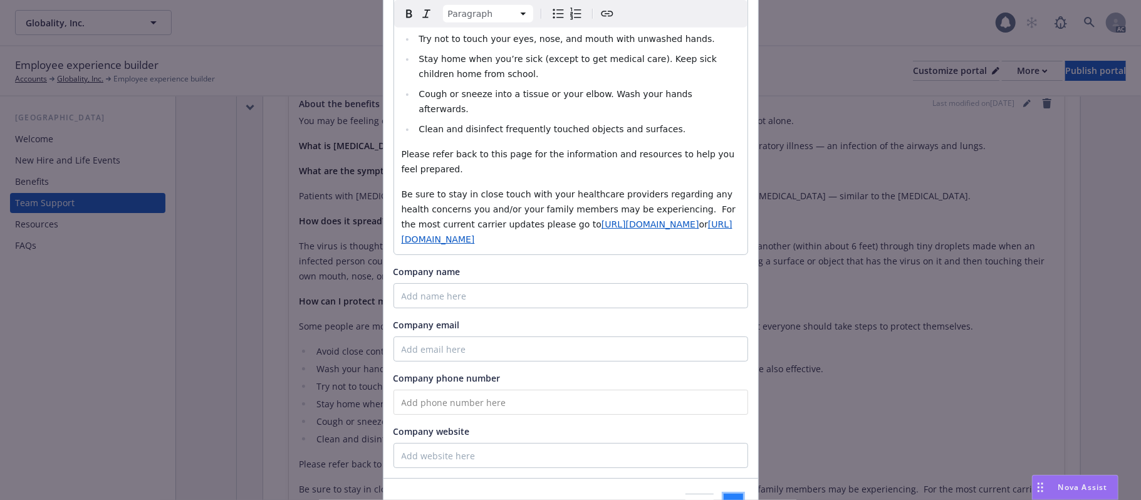
click at [724, 499] on span "Save" at bounding box center [733, 506] width 19 height 12
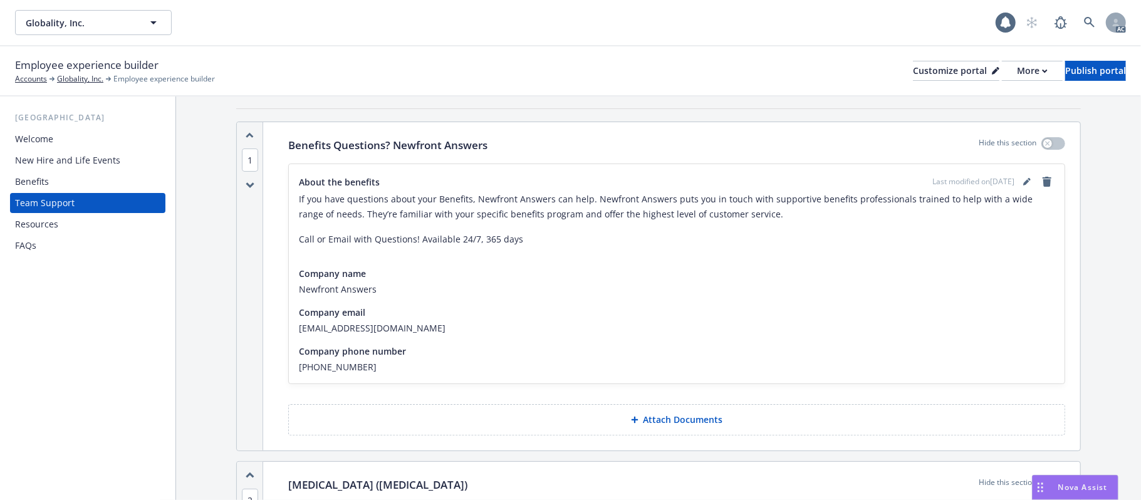
scroll to position [0, 0]
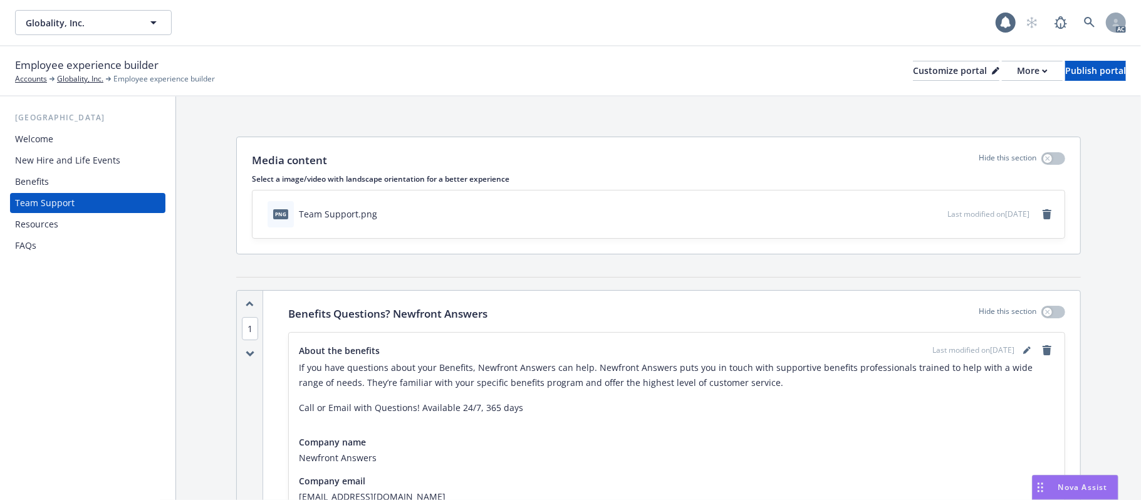
click at [63, 160] on div "New Hire and Life Events" at bounding box center [67, 160] width 105 height 20
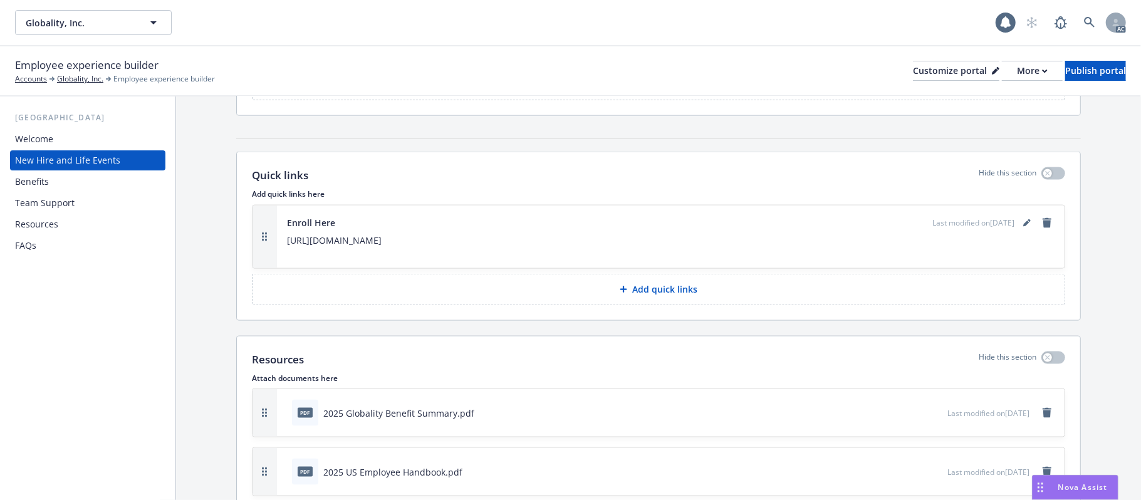
scroll to position [1169, 0]
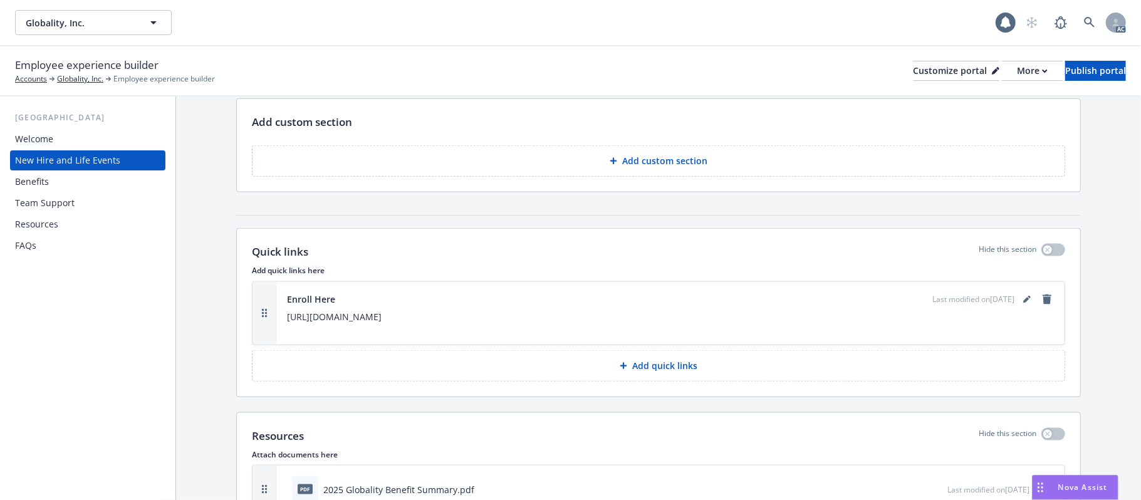
click at [657, 360] on p "Add quick links" at bounding box center [664, 366] width 65 height 13
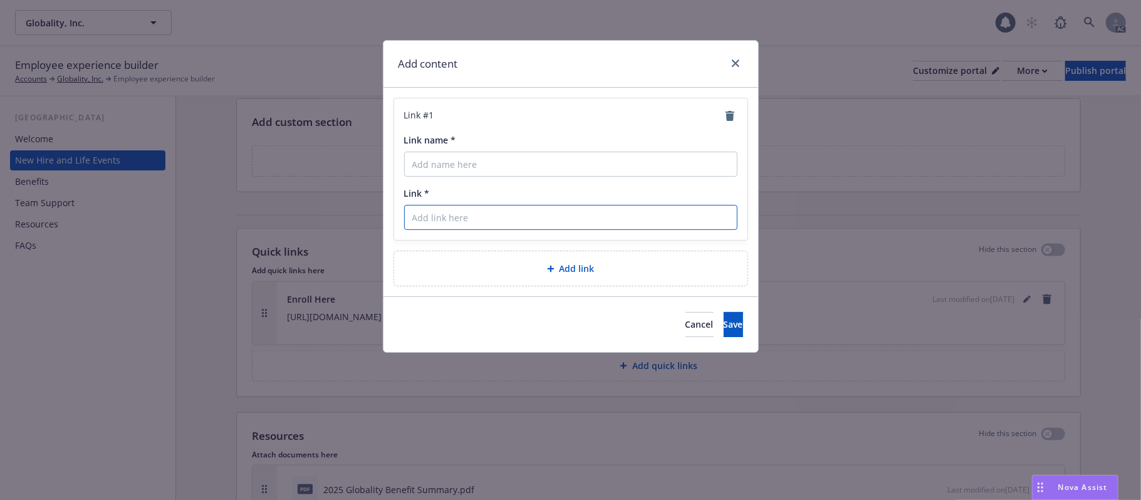
click at [472, 212] on input "Link *" at bounding box center [570, 217] width 333 height 25
paste input "[URL][DOMAIN_NAME]"
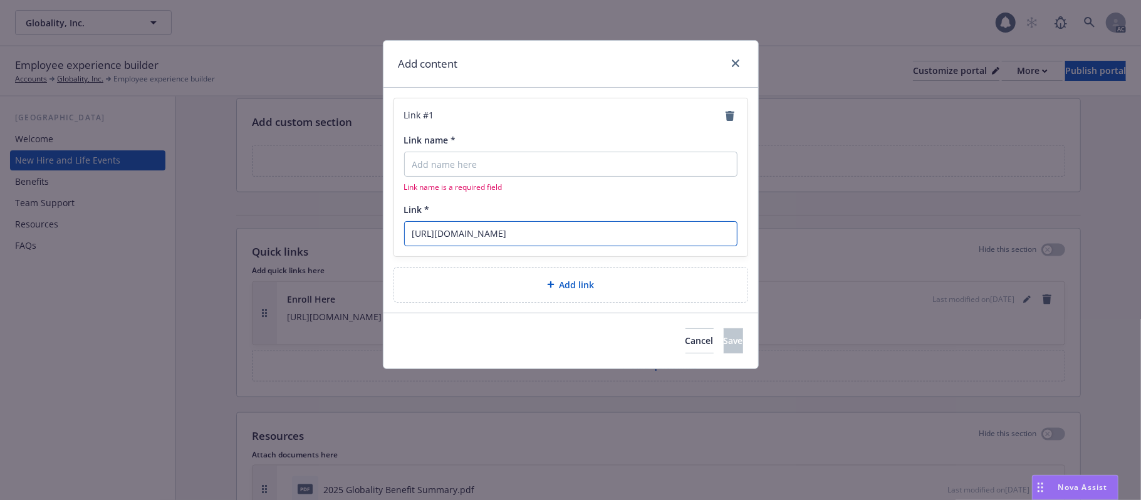
type input "[URL][DOMAIN_NAME]"
click at [434, 170] on input "Link name *" at bounding box center [570, 164] width 333 height 25
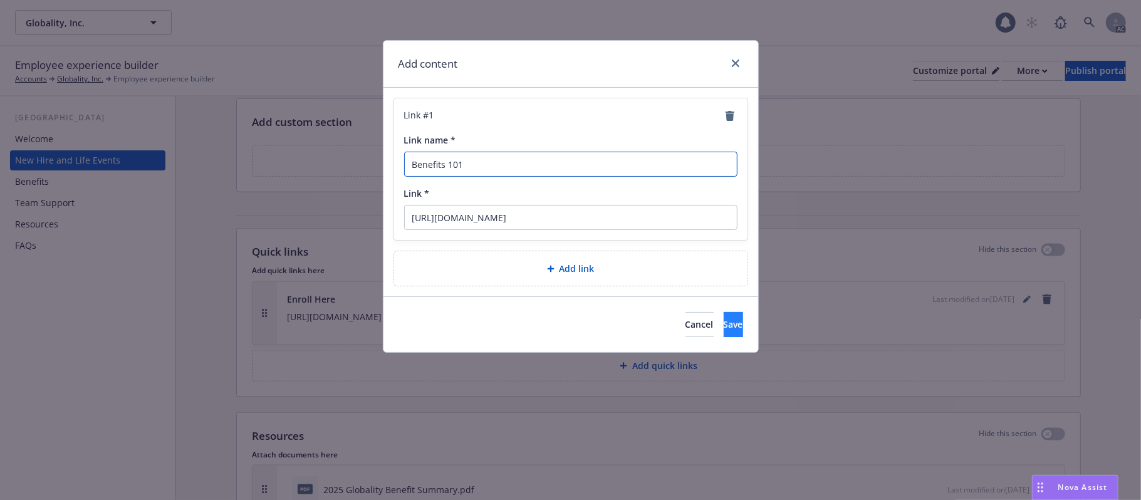
type input "Benefits 101"
click at [724, 328] on button "Save" at bounding box center [733, 324] width 19 height 25
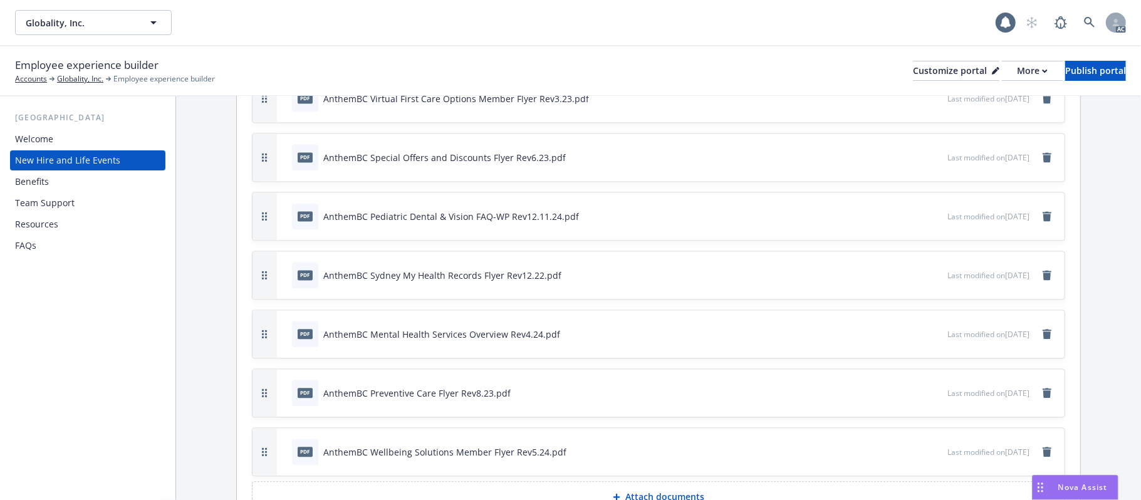
scroll to position [2002, 0]
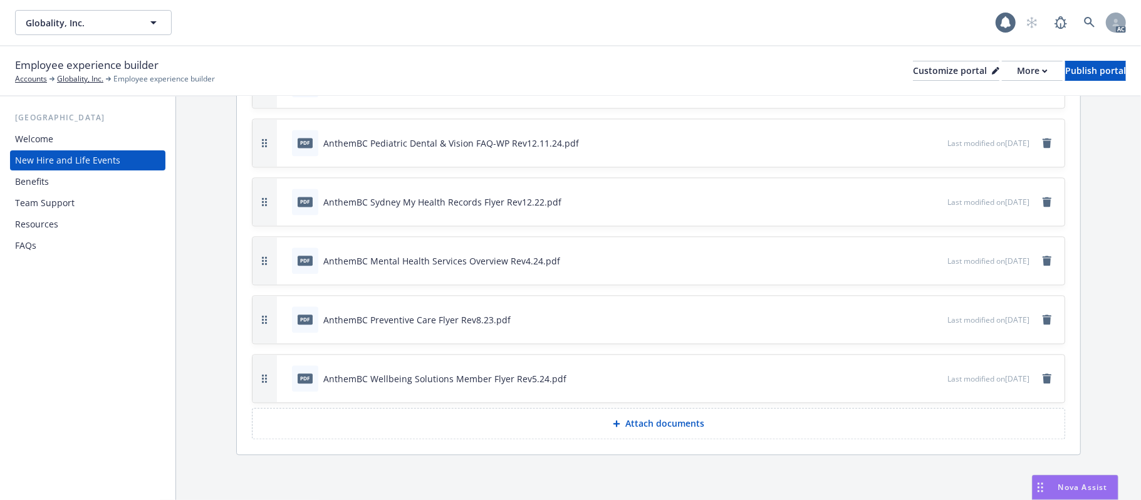
click at [51, 181] on div "Benefits" at bounding box center [87, 182] width 145 height 20
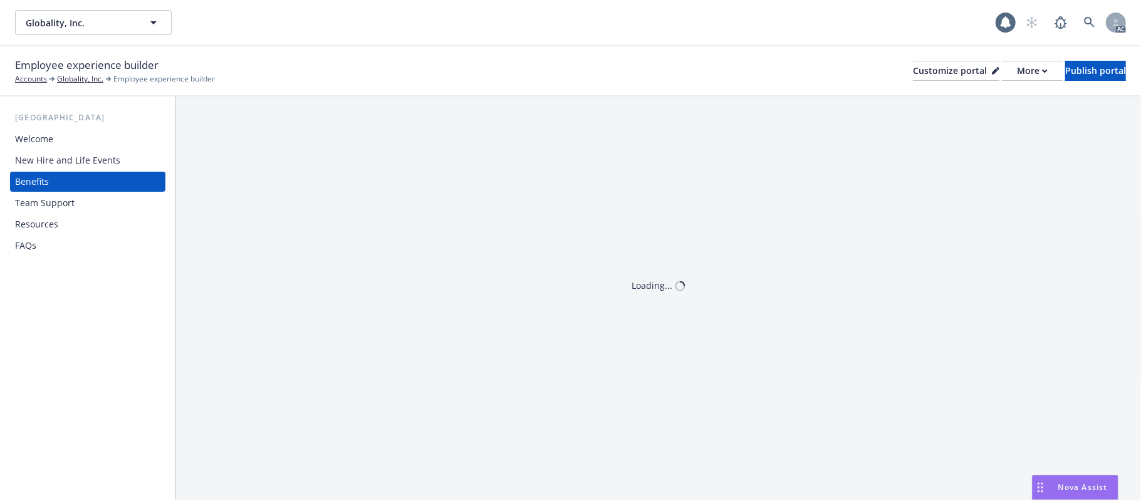
click at [51, 200] on div "Team Support" at bounding box center [45, 203] width 60 height 20
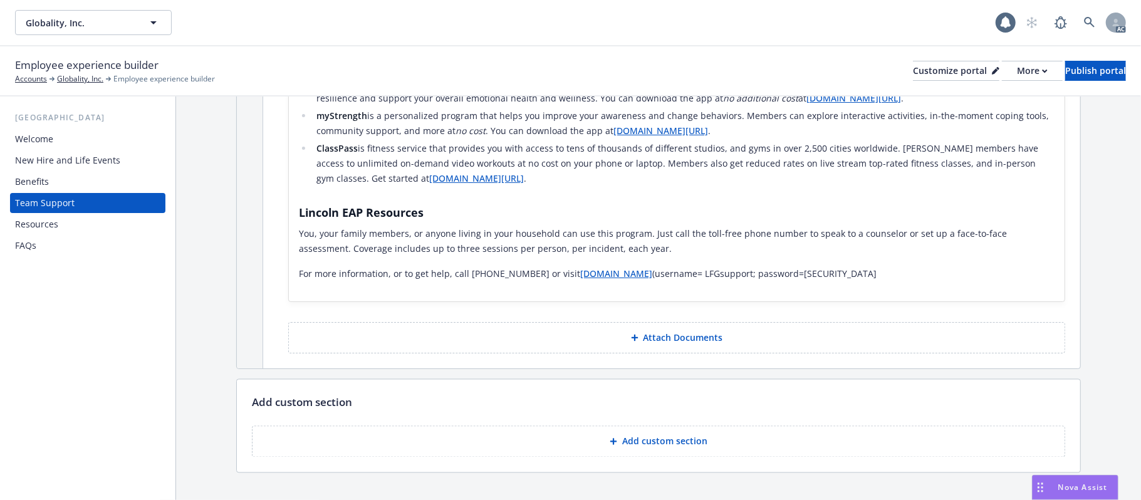
scroll to position [1545, 0]
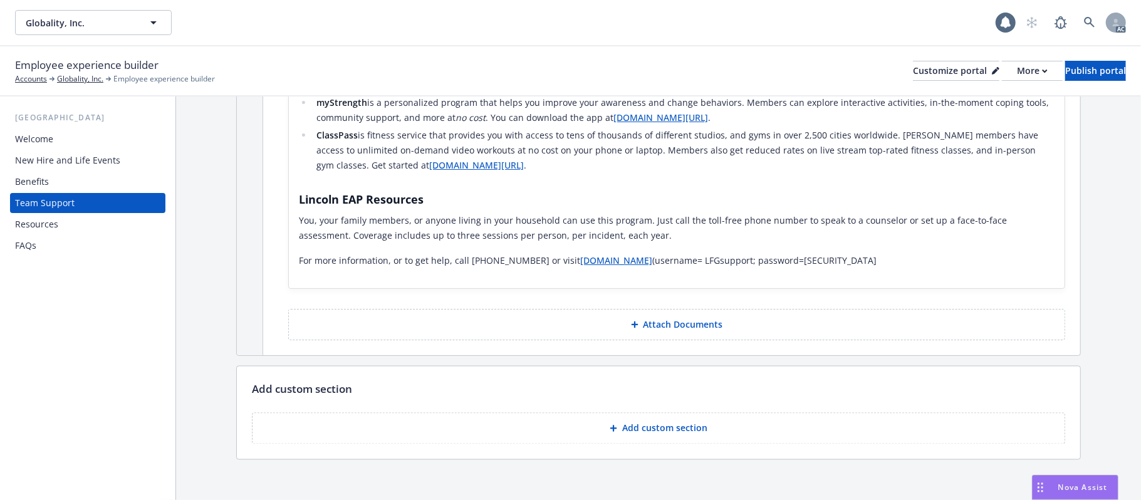
click at [657, 422] on p "Add custom section" at bounding box center [664, 428] width 85 height 13
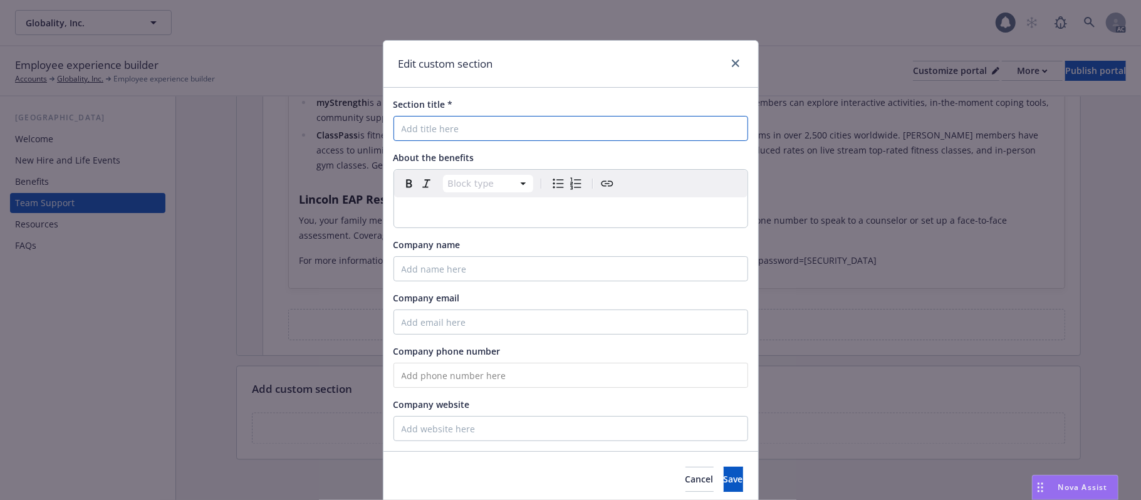
click at [446, 117] on input "Section title *" at bounding box center [570, 128] width 355 height 25
paste input "Travel Assistance"
type input "Travel Assistance"
click at [465, 204] on div "editable markdown" at bounding box center [570, 212] width 353 height 30
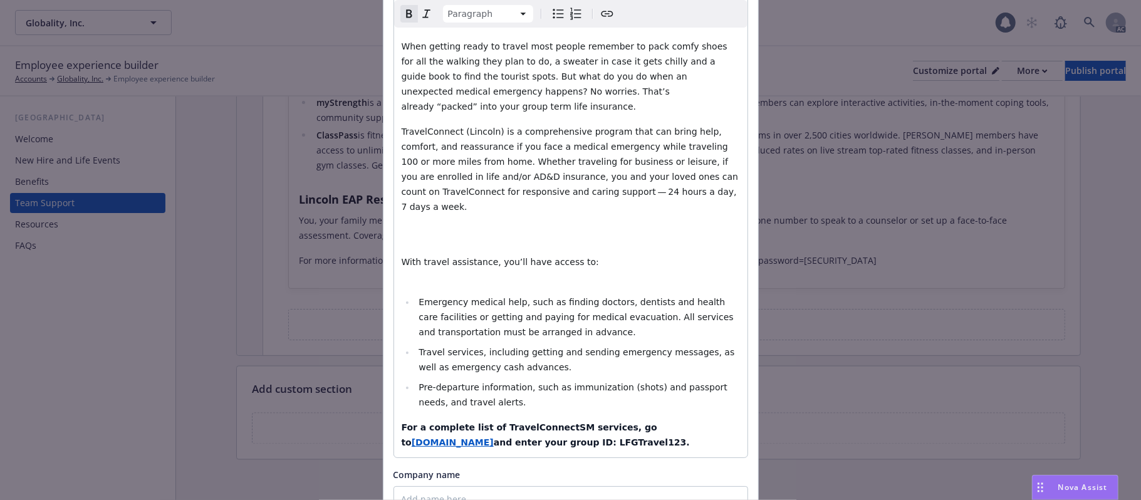
scroll to position [365, 0]
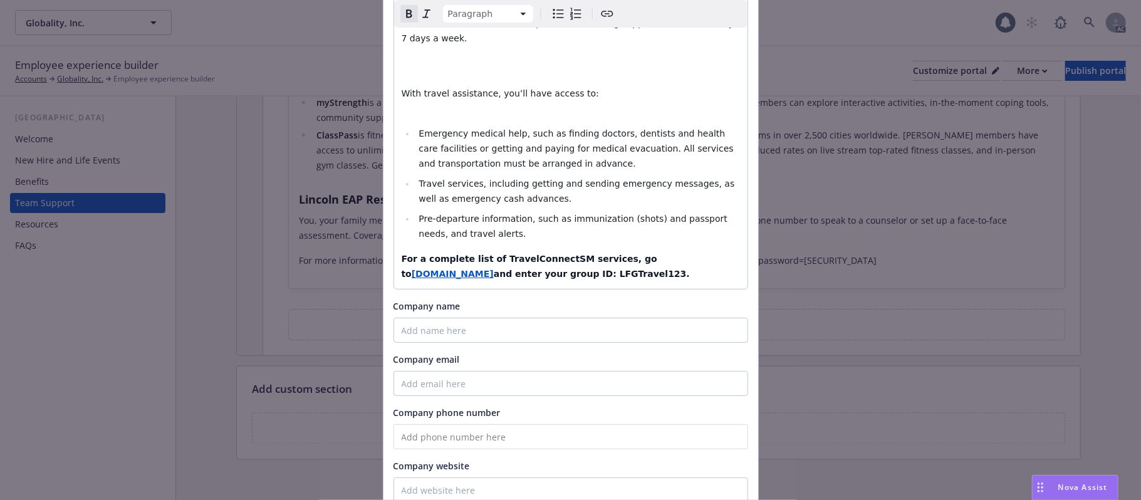
drag, startPoint x: 694, startPoint y: 239, endPoint x: 382, endPoint y: 229, distance: 312.8
click at [383, 229] on div "Section title * Travel Assistance About the benefits Paragraph Paragraph Headin…" at bounding box center [570, 117] width 375 height 789
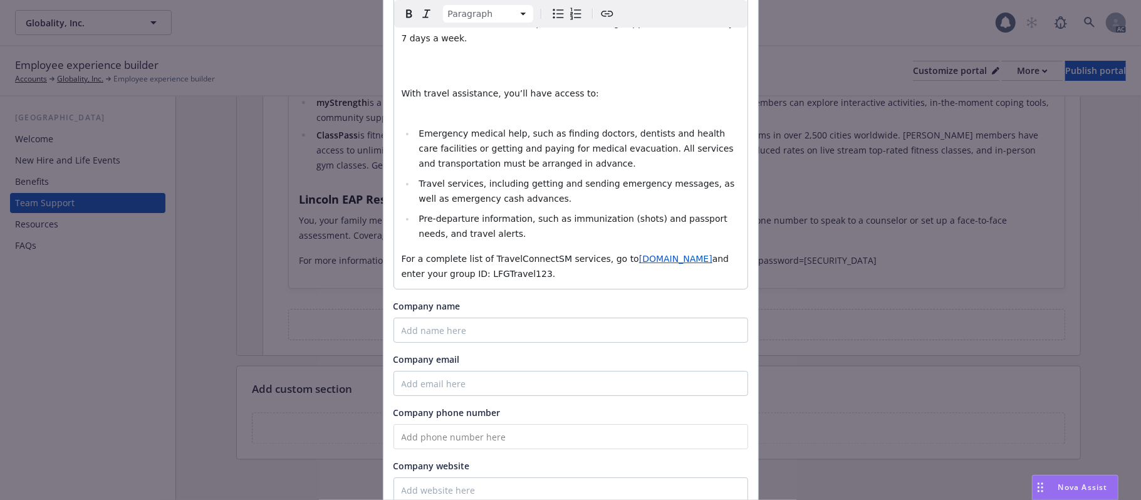
click at [564, 254] on span "For a complete list of TravelConnectSM services, go to" at bounding box center [520, 259] width 237 height 10
click at [544, 251] on p "For a complete list of TravelConnectSM services, go to [DOMAIN_NAME] and enter …" at bounding box center [571, 266] width 338 height 30
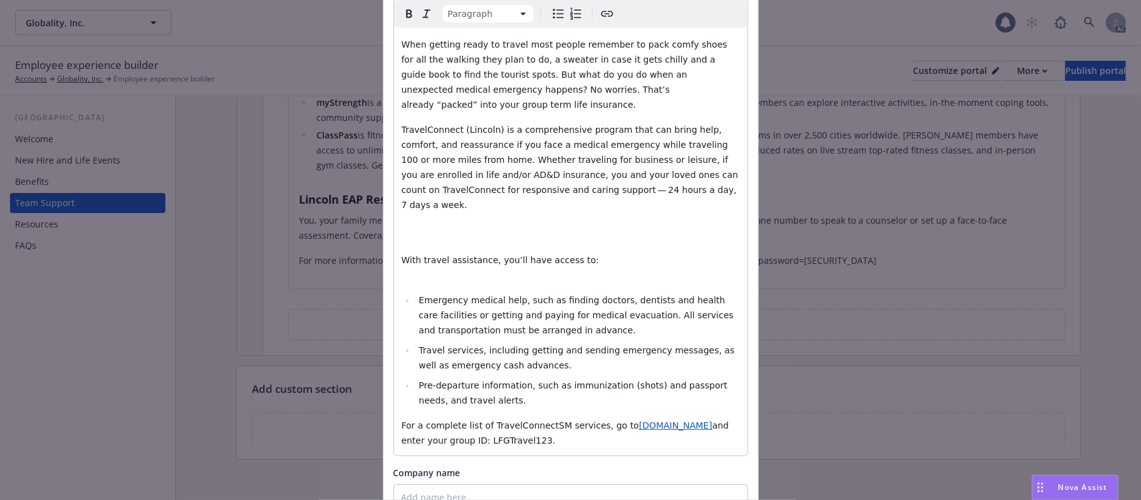
click at [461, 252] on p "With travel assistance, you’ll have access to:" at bounding box center [571, 267] width 338 height 30
click at [585, 252] on p "With travel assistance, you’ll have access to:" at bounding box center [571, 267] width 338 height 30
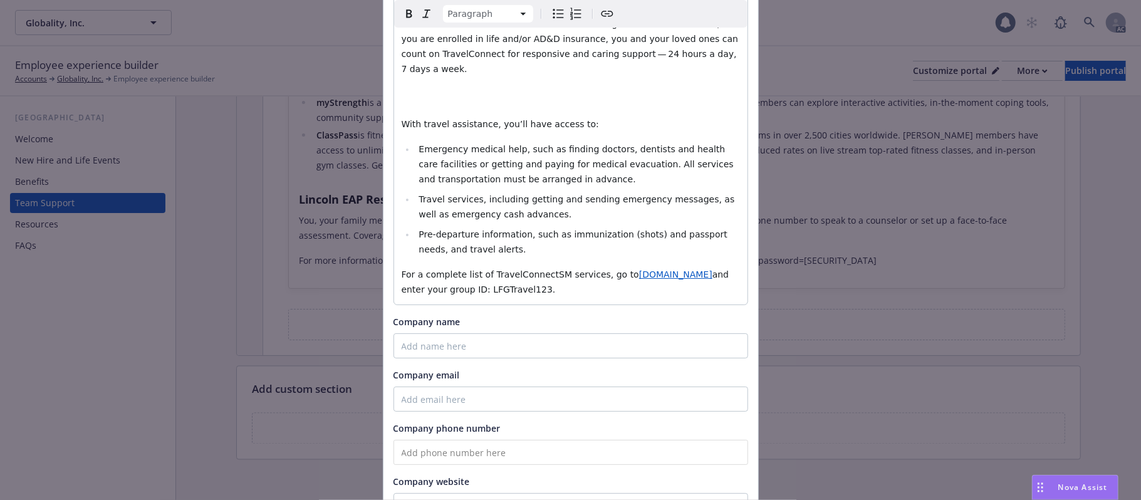
scroll to position [429, 0]
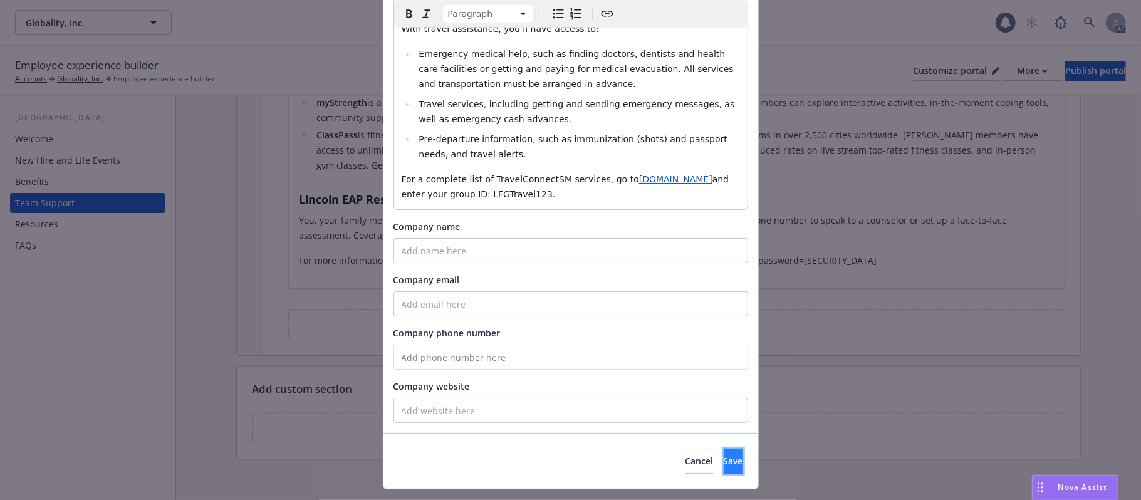
click at [724, 455] on span "Save" at bounding box center [733, 461] width 19 height 12
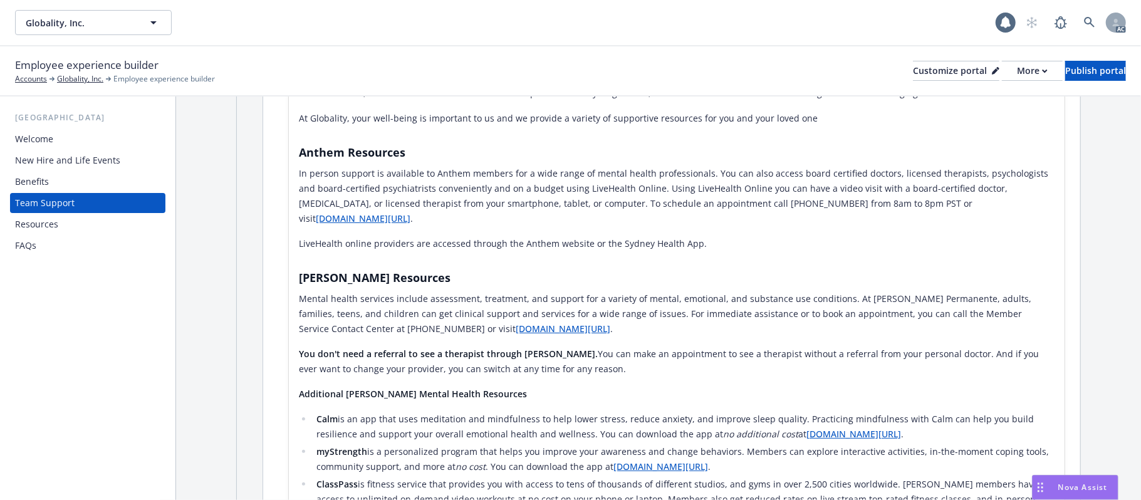
scroll to position [1115, 0]
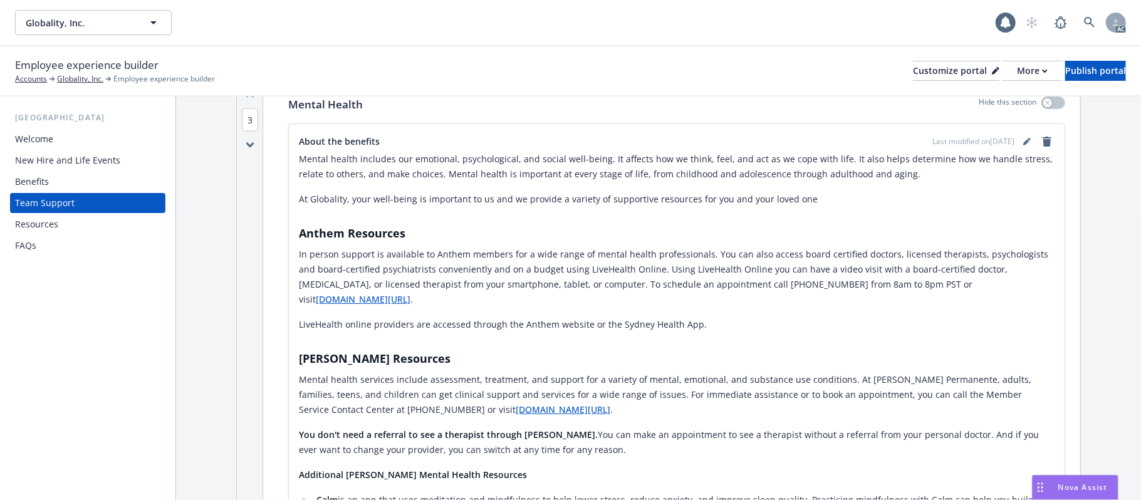
click at [38, 175] on div "Benefits" at bounding box center [32, 182] width 34 height 20
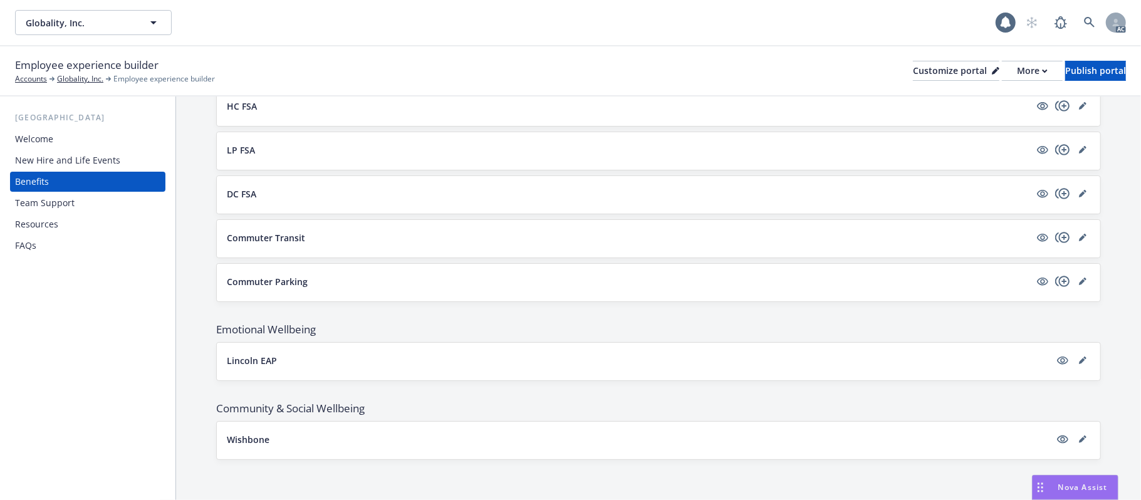
scroll to position [1173, 0]
click at [407, 359] on button "Lincoln EAP" at bounding box center [638, 360] width 823 height 13
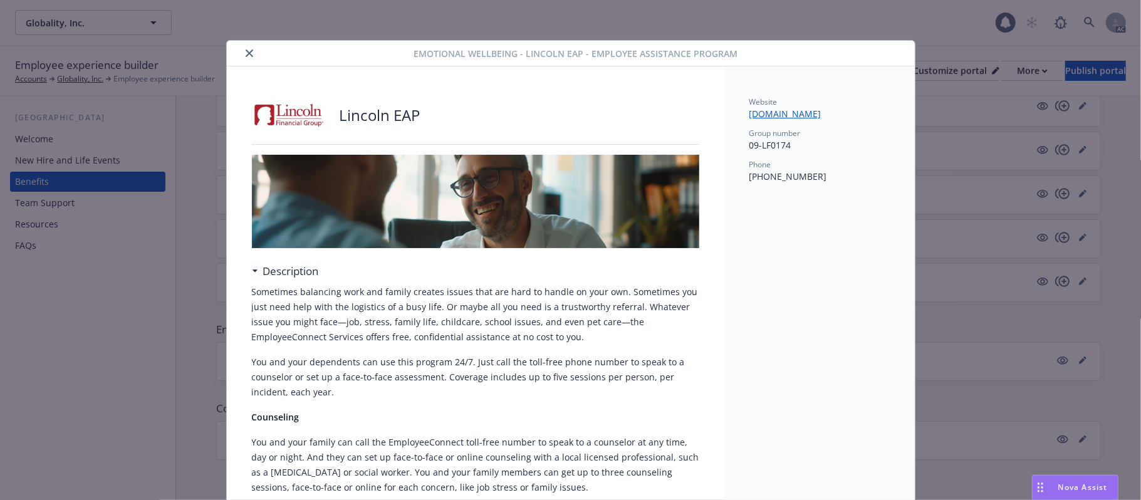
click at [246, 51] on icon "close" at bounding box center [250, 53] width 8 height 8
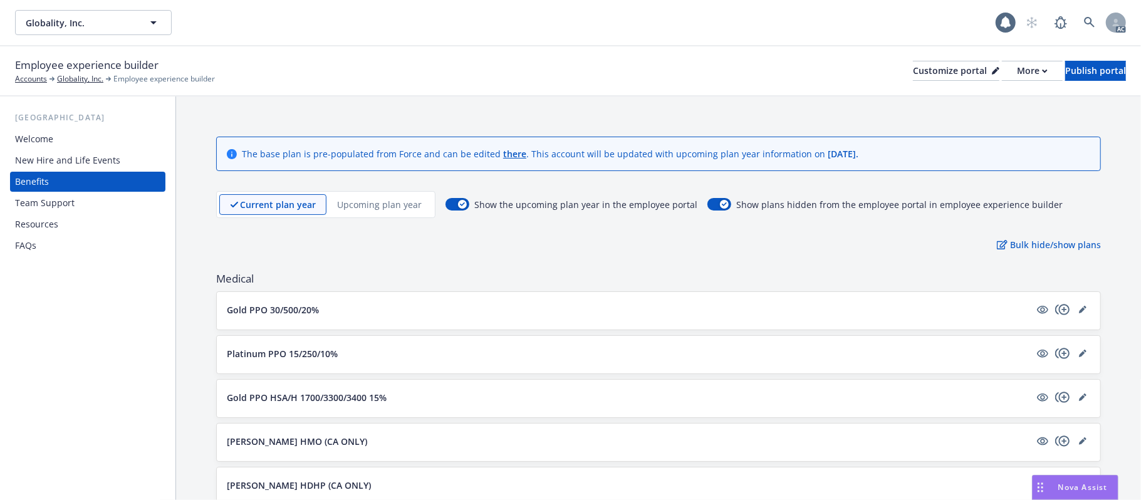
click at [59, 224] on div "Resources" at bounding box center [87, 224] width 145 height 20
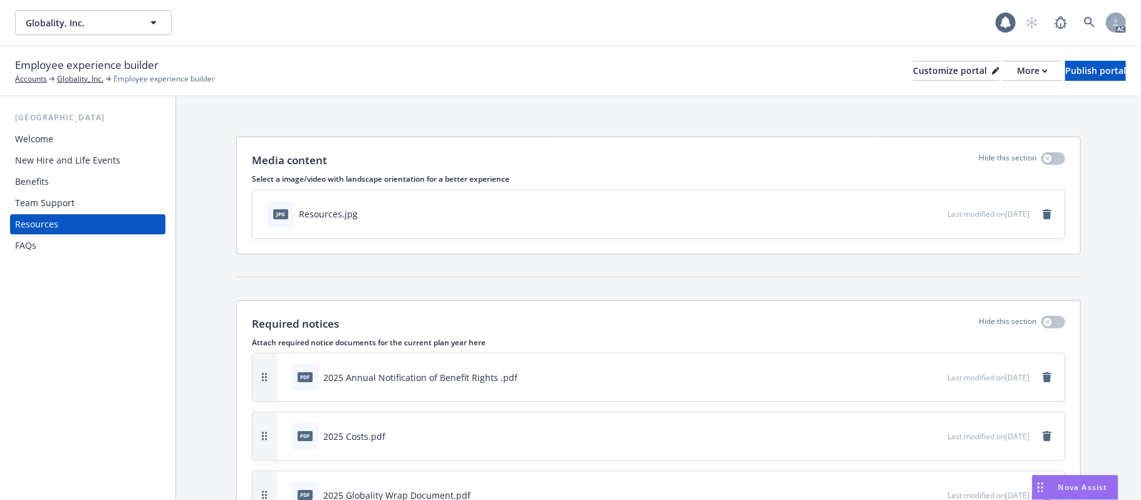
click at [61, 199] on div "Team Support" at bounding box center [45, 203] width 60 height 20
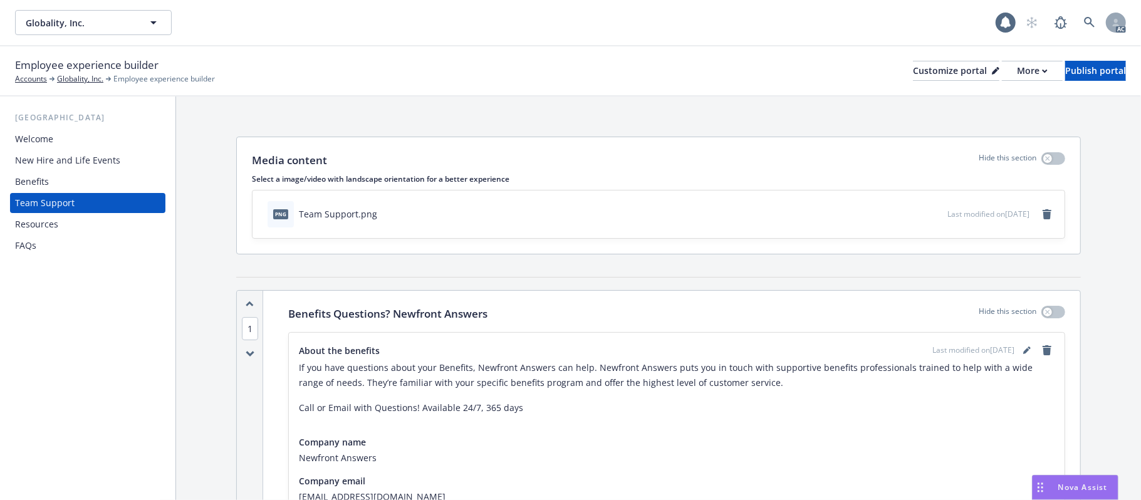
click at [68, 223] on div "Resources" at bounding box center [87, 224] width 145 height 20
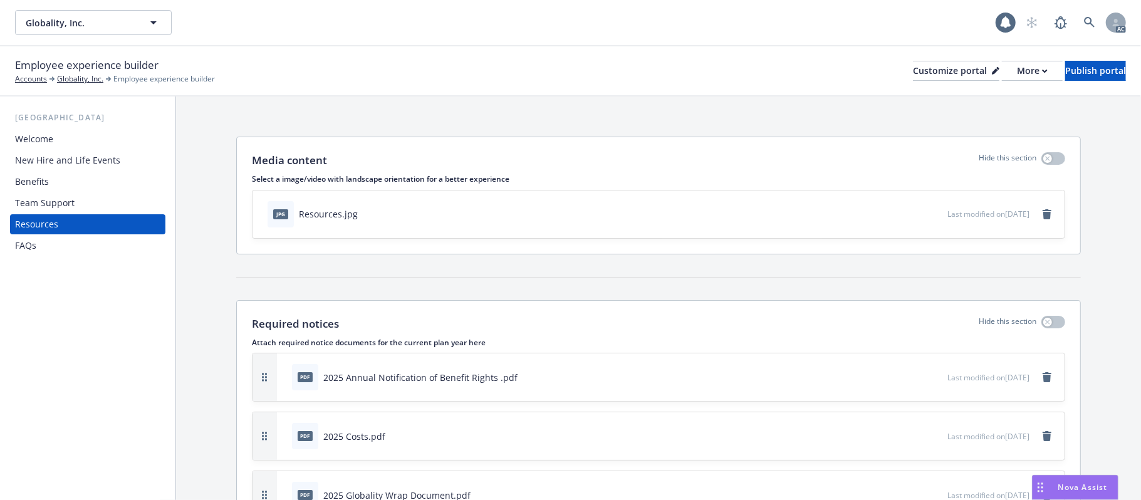
click at [53, 179] on div "Benefits" at bounding box center [87, 182] width 145 height 20
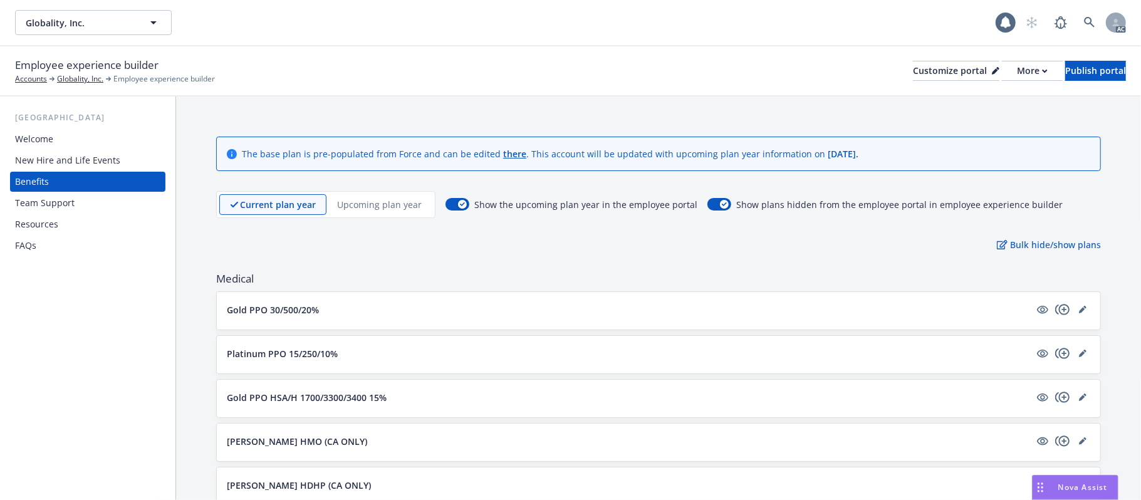
click at [56, 202] on div "Team Support" at bounding box center [45, 203] width 60 height 20
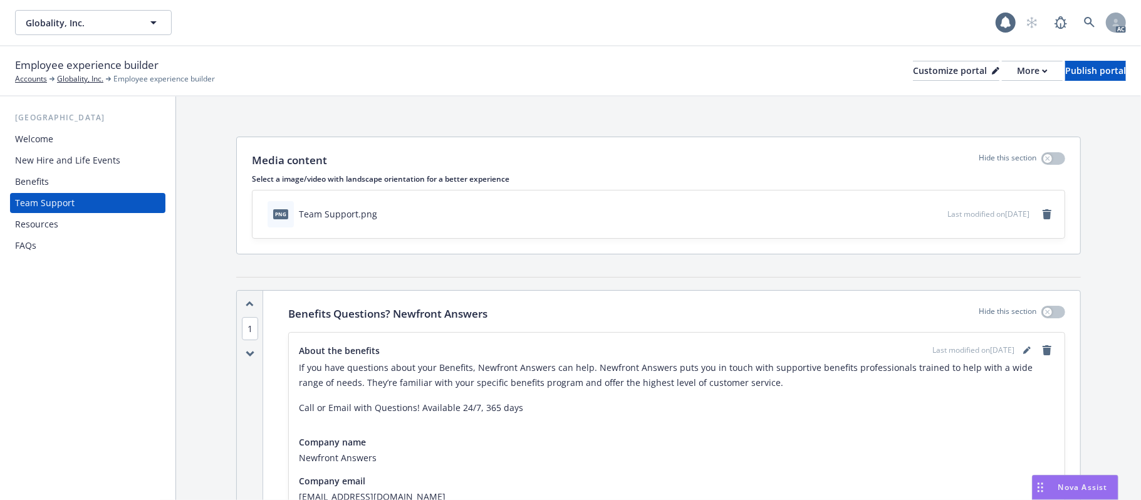
click at [28, 176] on div "Benefits" at bounding box center [32, 182] width 34 height 20
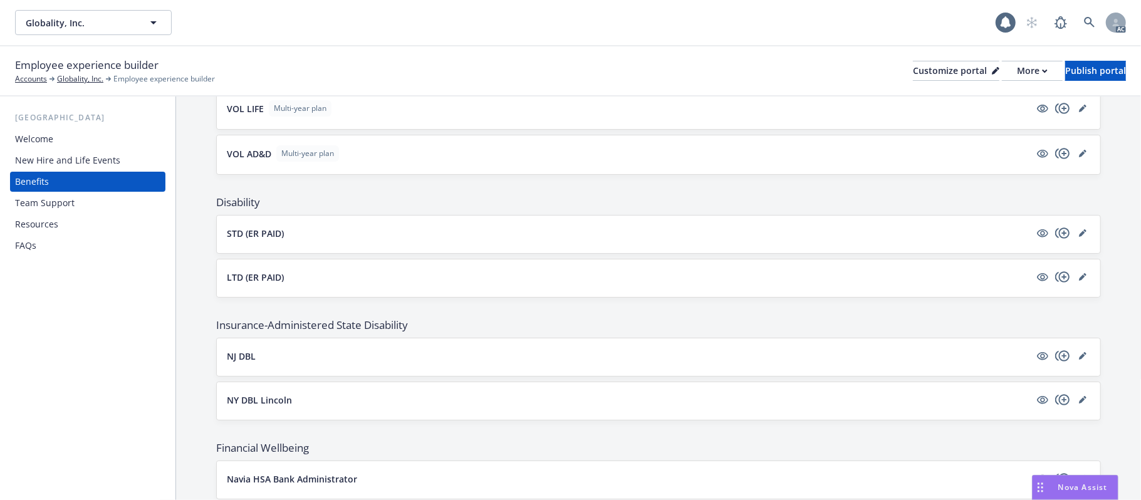
scroll to position [588, 0]
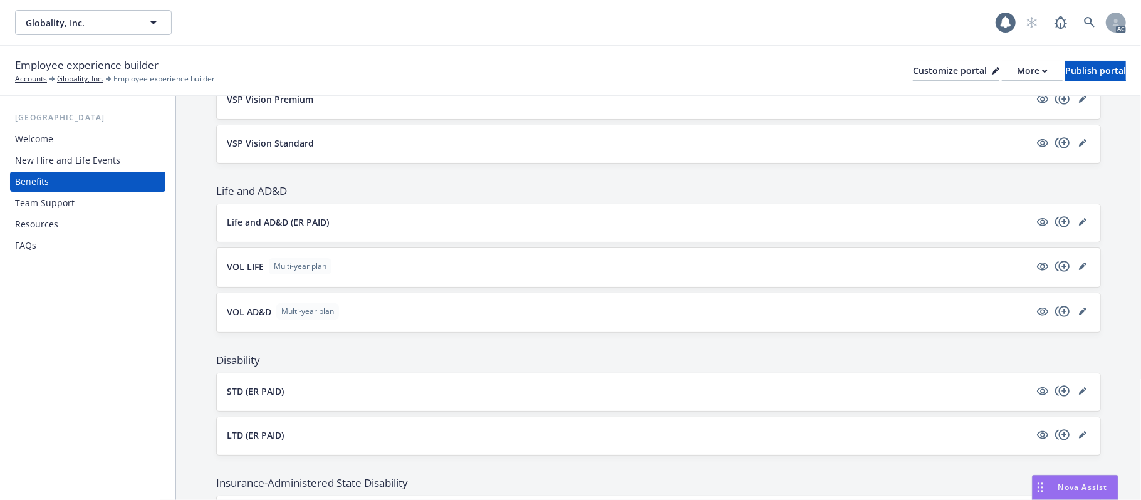
click at [51, 159] on div "New Hire and Life Events" at bounding box center [67, 160] width 105 height 20
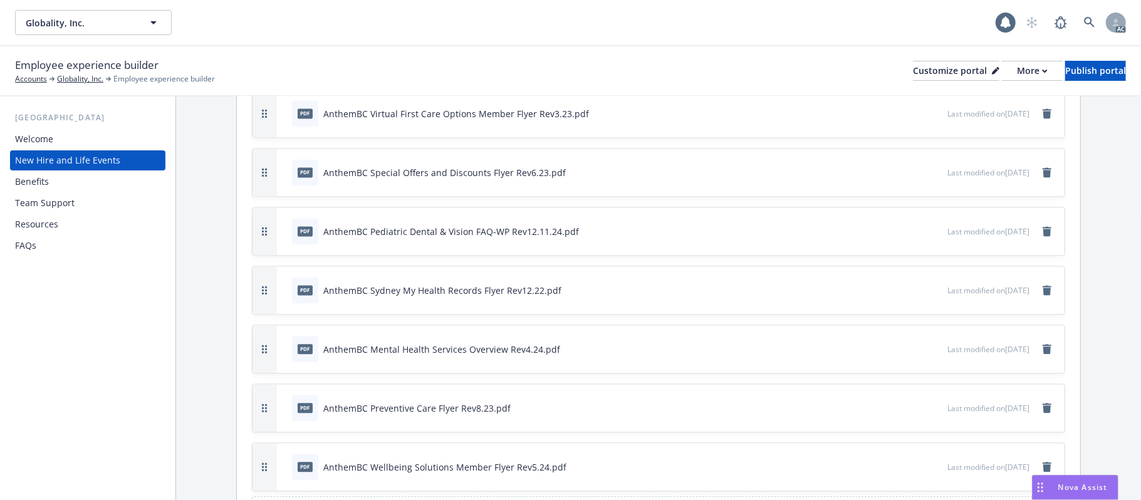
scroll to position [1835, 0]
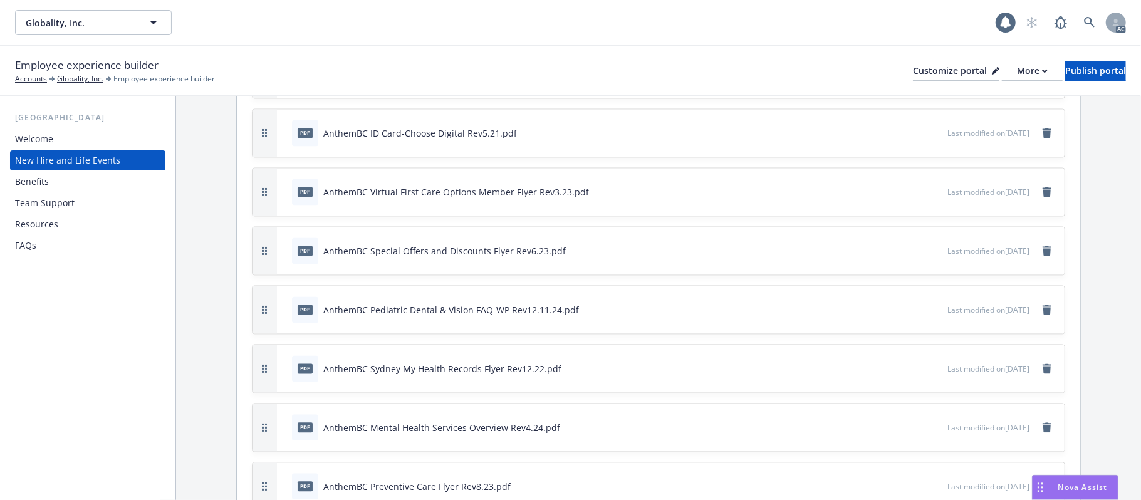
click at [51, 181] on div "Benefits" at bounding box center [87, 182] width 145 height 20
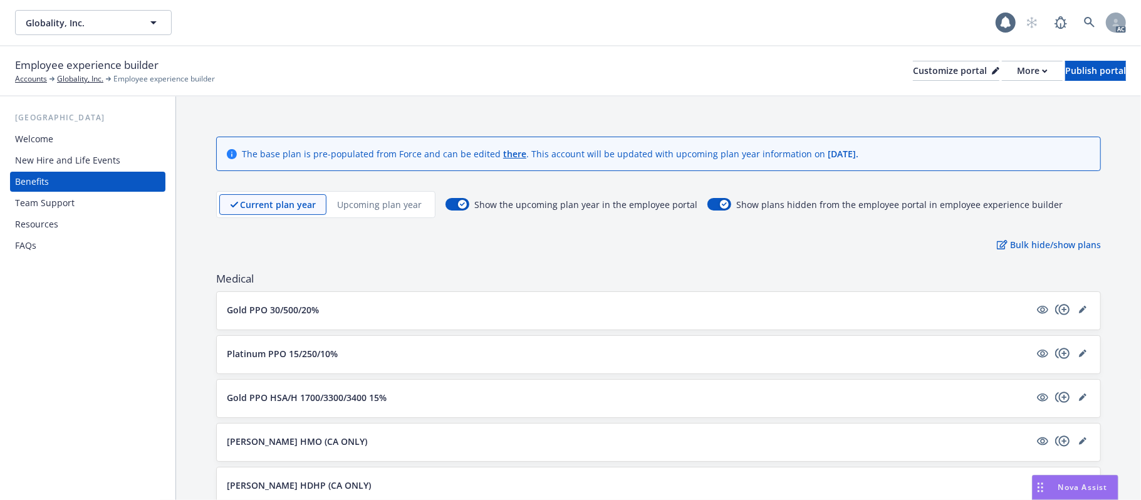
click at [522, 304] on button "Gold PPO 30/500/20%" at bounding box center [628, 309] width 803 height 13
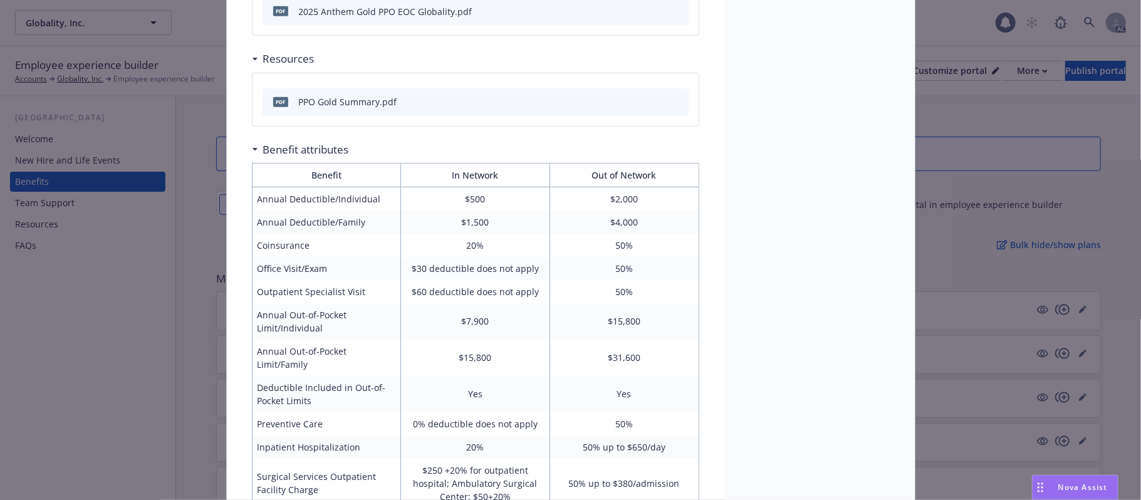
scroll to position [269, 0]
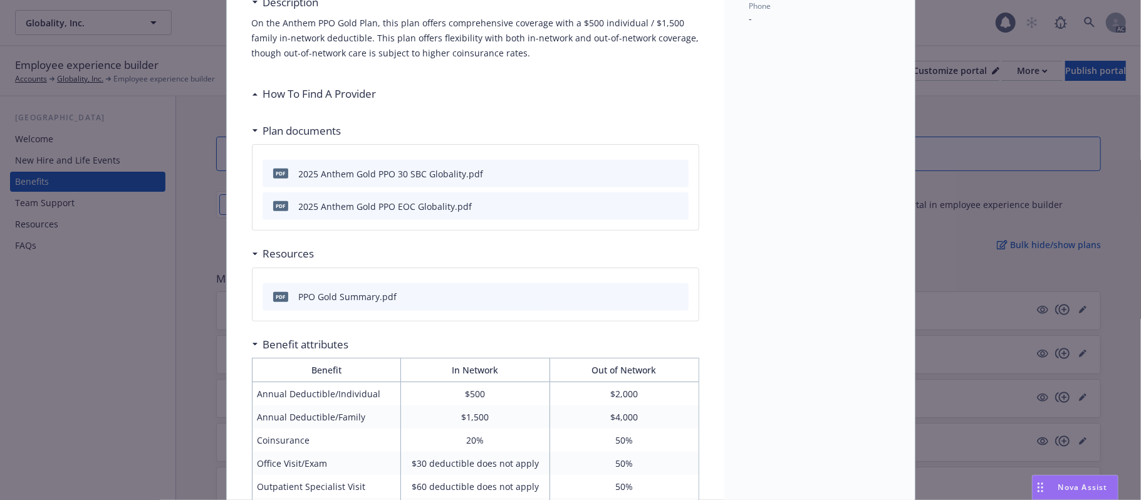
click at [53, 224] on div "Medical - Gold PPO 30/500/20% - Medical PPO Gold PPO 30/500/20% Description On …" at bounding box center [570, 250] width 1141 height 500
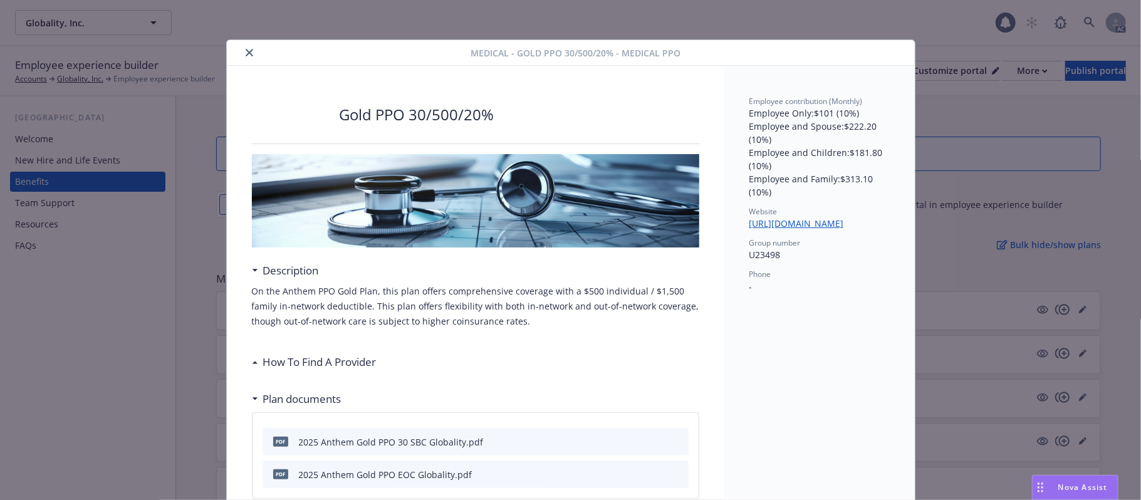
scroll to position [0, 0]
click at [248, 53] on button "close" at bounding box center [249, 53] width 15 height 15
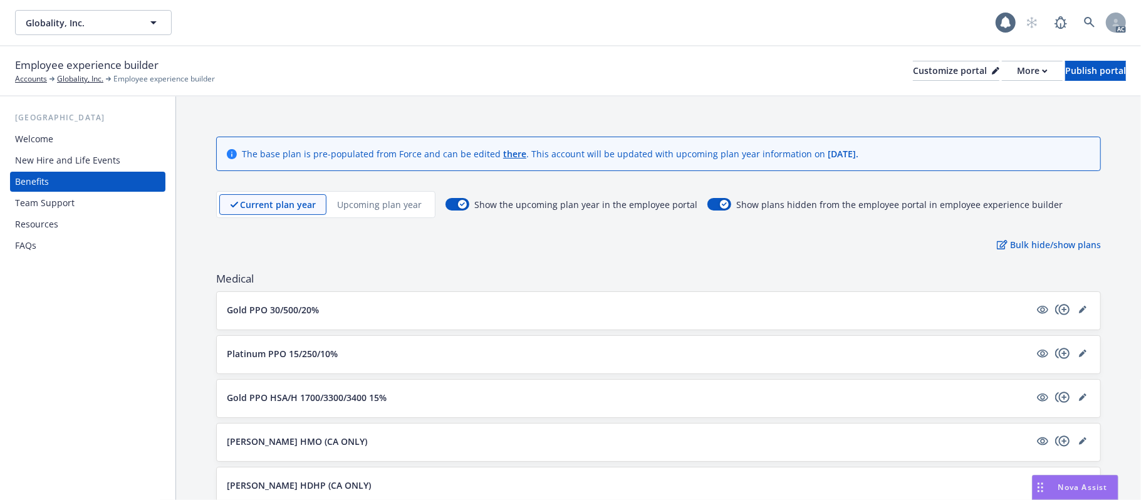
click at [49, 219] on div "Resources" at bounding box center [36, 224] width 43 height 20
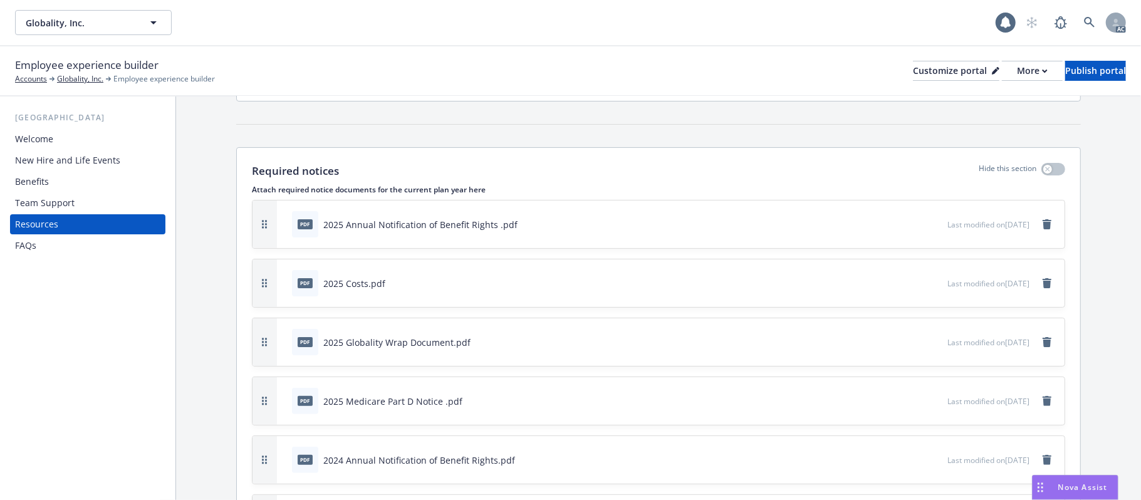
scroll to position [417, 0]
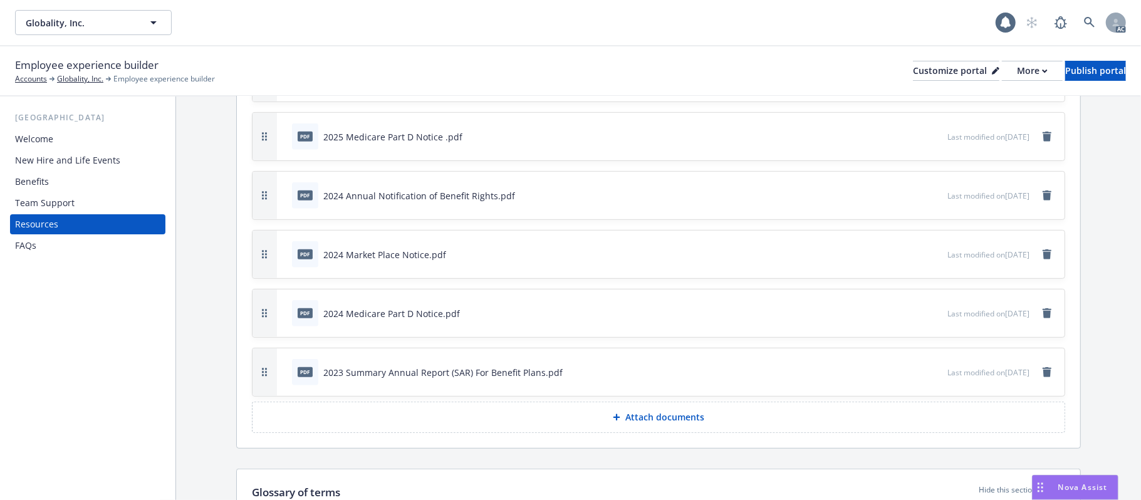
click at [684, 422] on p "Attach documents" at bounding box center [664, 417] width 79 height 13
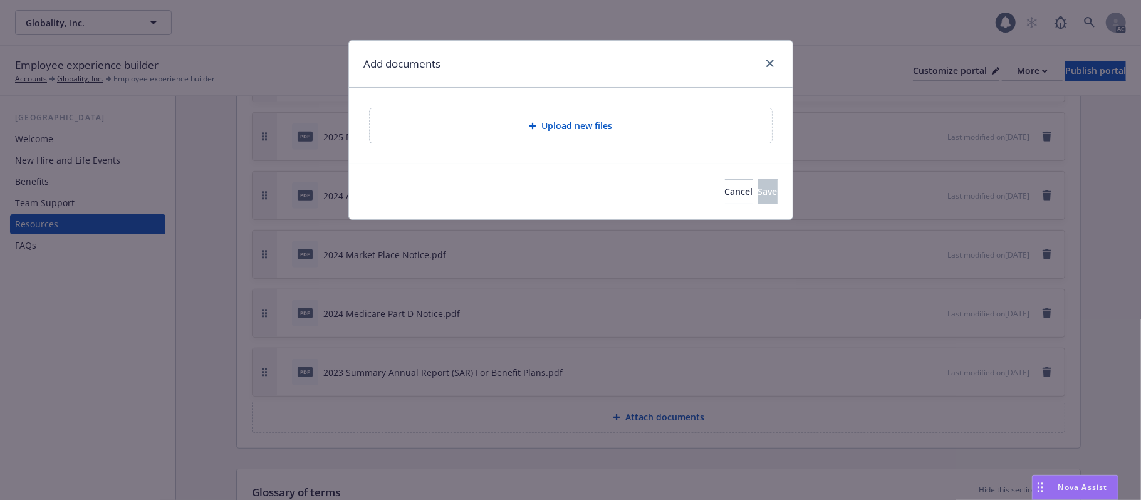
click at [588, 128] on span "Upload new files" at bounding box center [576, 125] width 71 height 13
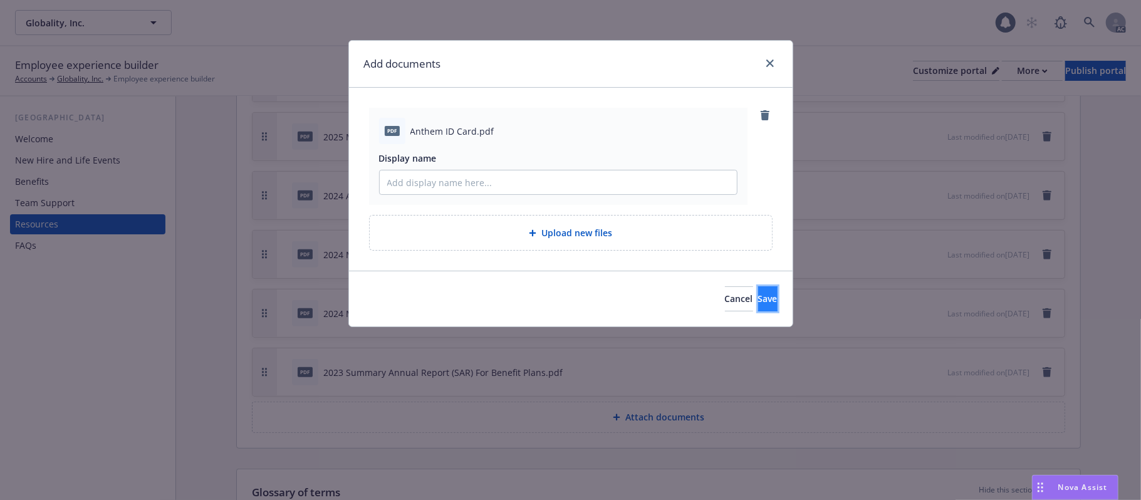
click at [758, 303] on span "Save" at bounding box center [767, 299] width 19 height 12
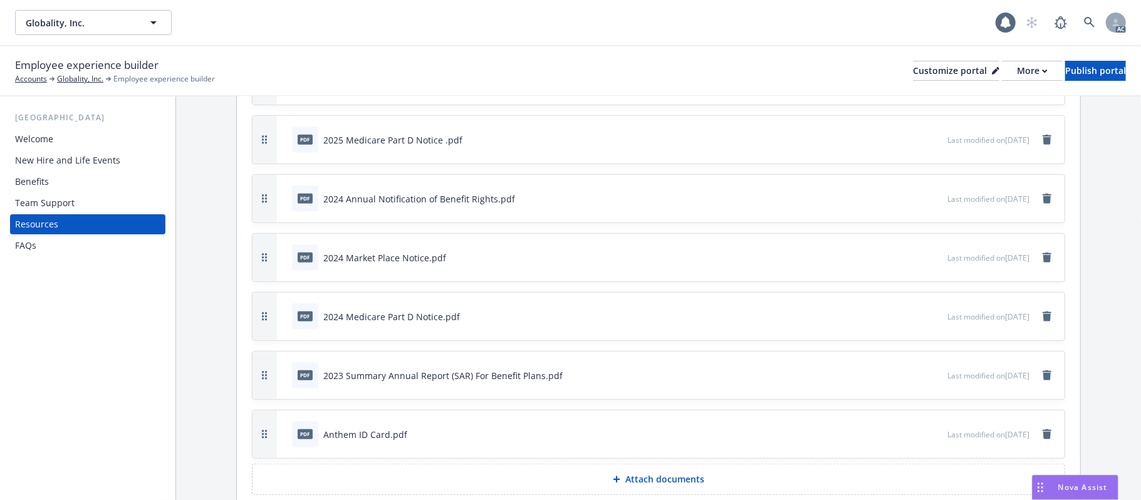
scroll to position [501, 0]
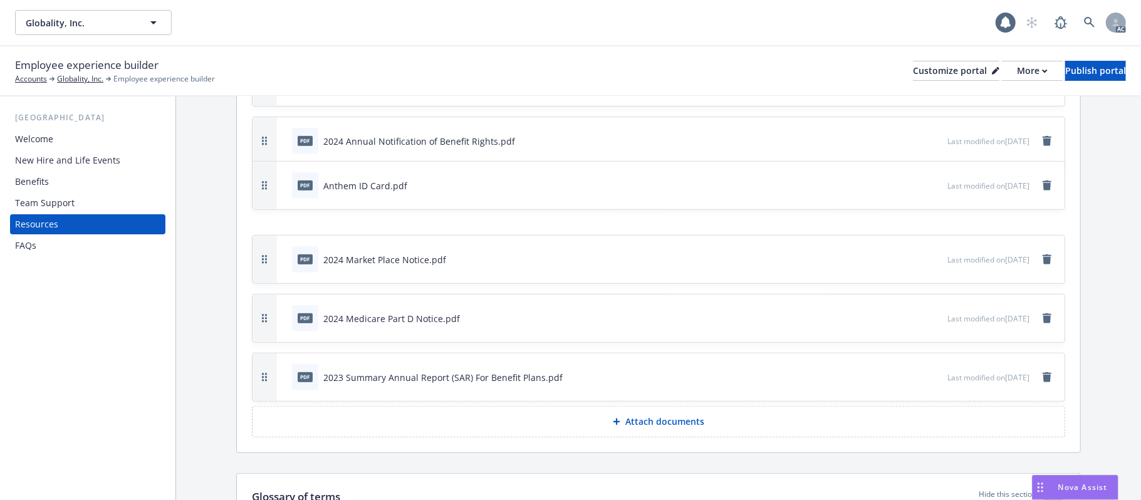
drag, startPoint x: 266, startPoint y: 353, endPoint x: 264, endPoint y: 158, distance: 195.5
click at [264, 181] on icon "button" at bounding box center [264, 185] width 5 height 9
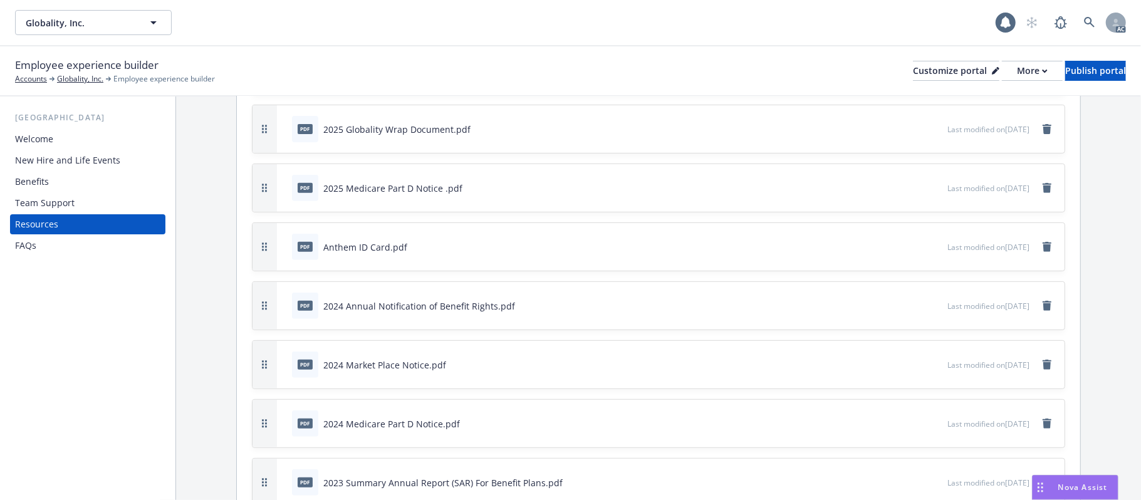
scroll to position [457, 0]
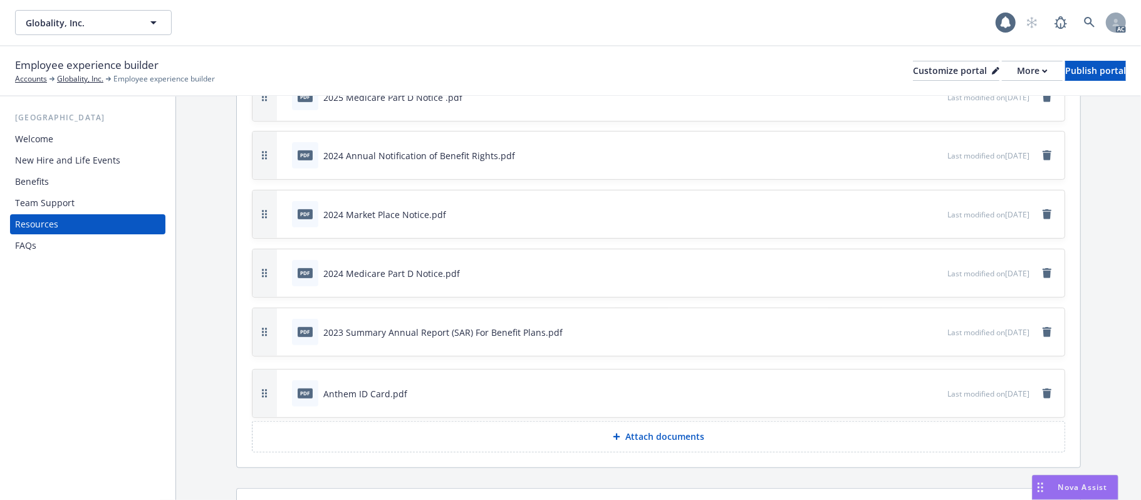
drag, startPoint x: 268, startPoint y: 160, endPoint x: 279, endPoint y: 393, distance: 233.3
click at [56, 164] on div "New Hire and Life Events" at bounding box center [67, 160] width 105 height 20
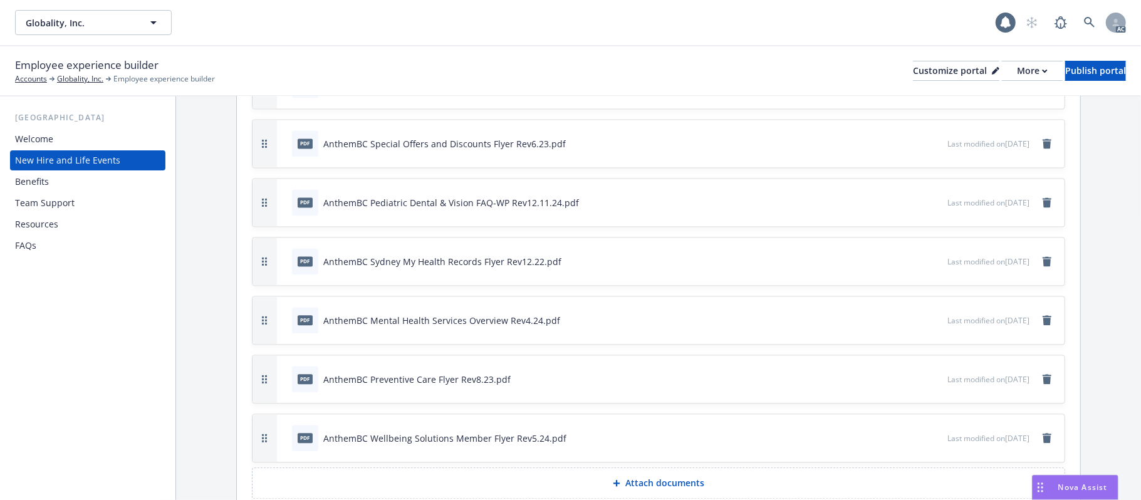
scroll to position [2002, 0]
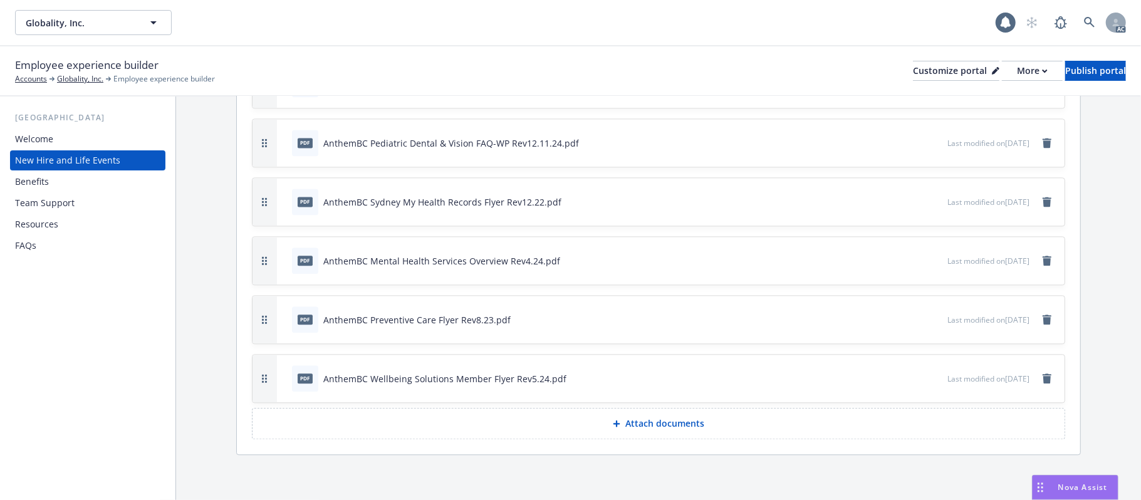
click at [630, 424] on p "Attach documents" at bounding box center [664, 423] width 79 height 13
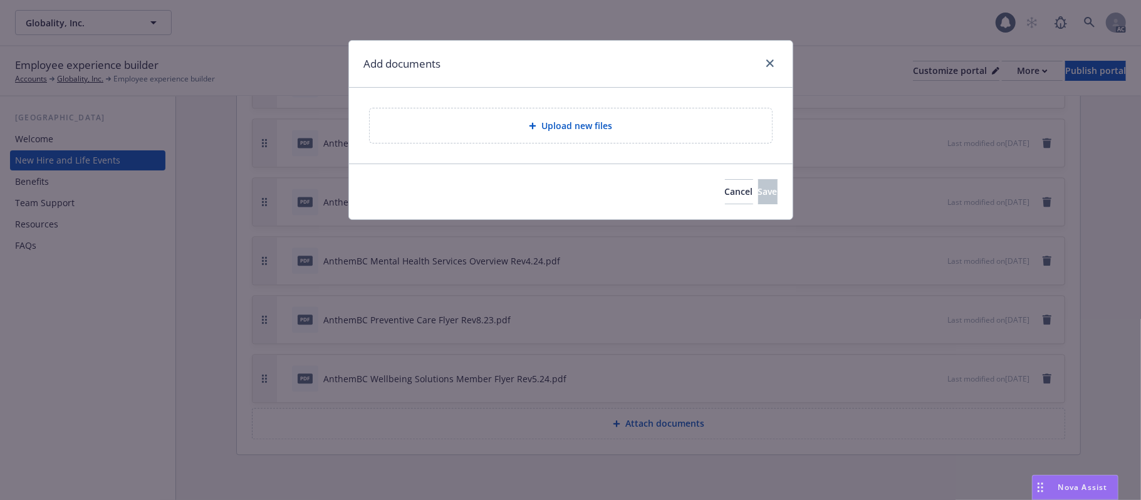
click at [542, 129] on span "Upload new files" at bounding box center [576, 125] width 71 height 13
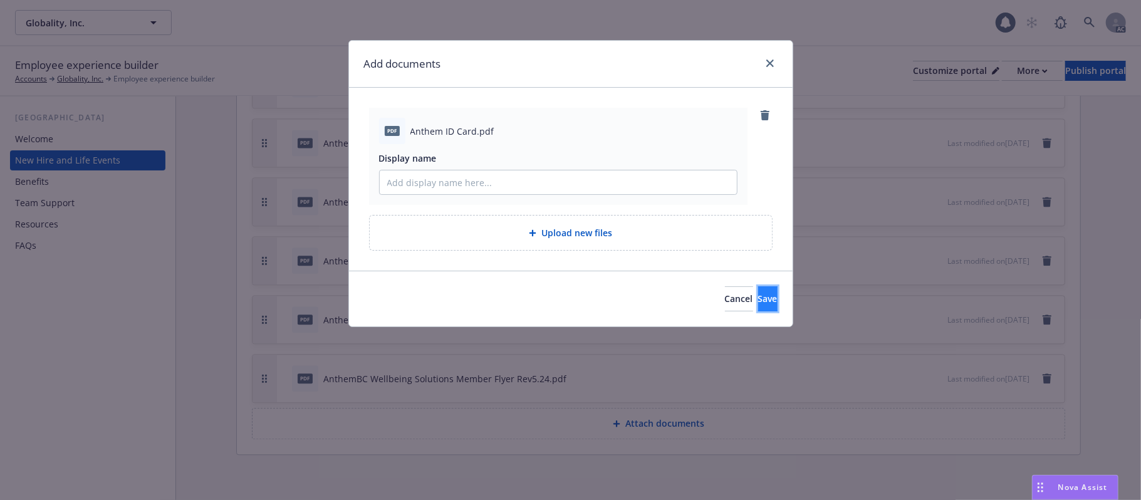
click at [758, 303] on span "Save" at bounding box center [767, 299] width 19 height 12
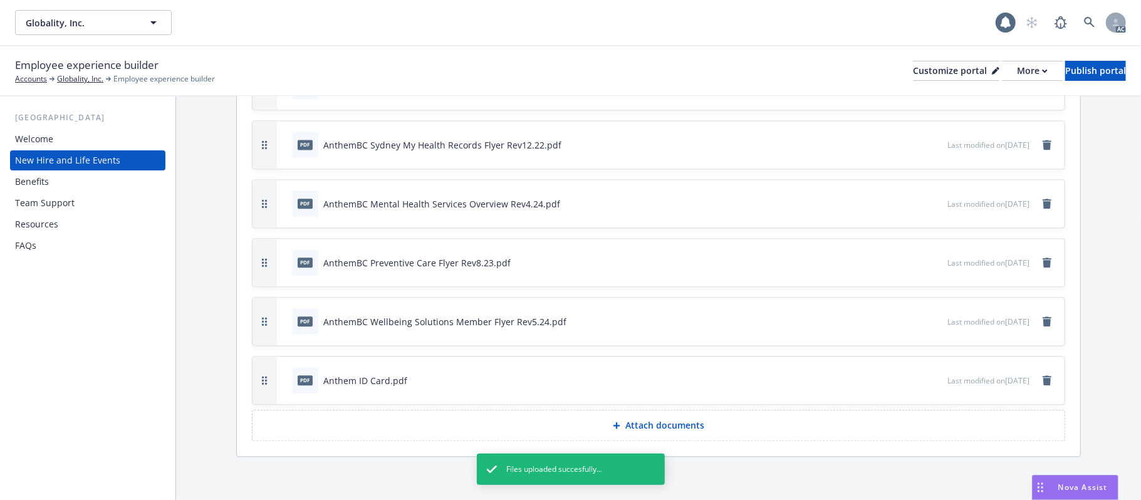
scroll to position [2061, 0]
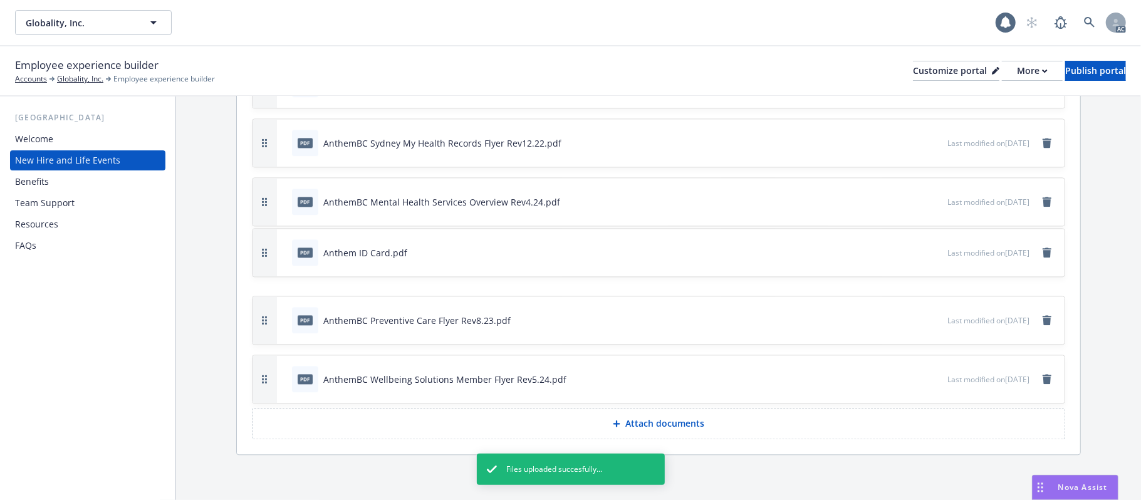
drag, startPoint x: 261, startPoint y: 377, endPoint x: 259, endPoint y: 170, distance: 206.1
click at [259, 229] on button "button" at bounding box center [264, 253] width 24 height 48
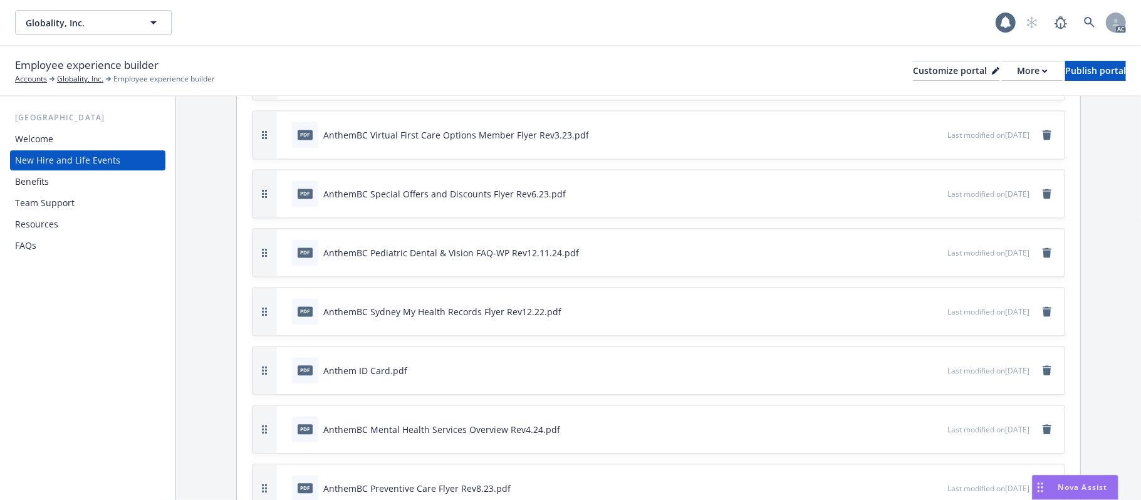
scroll to position [1893, 0]
drag, startPoint x: 264, startPoint y: 372, endPoint x: 247, endPoint y: 179, distance: 193.1
click at [247, 179] on div "Resources Hide this section Attach documents here pdf 2025 Globality Benefit Su…" at bounding box center [658, 193] width 843 height 860
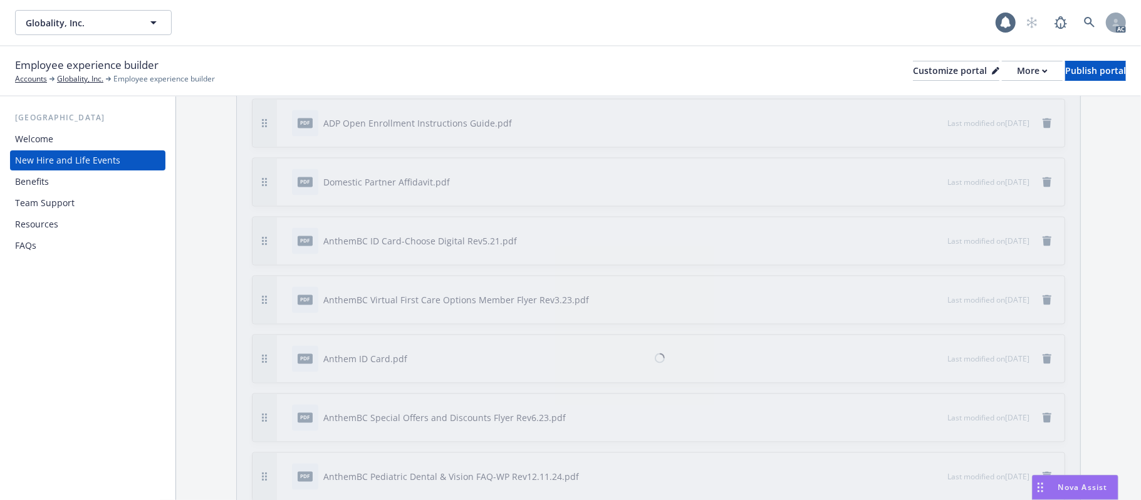
scroll to position [1725, 0]
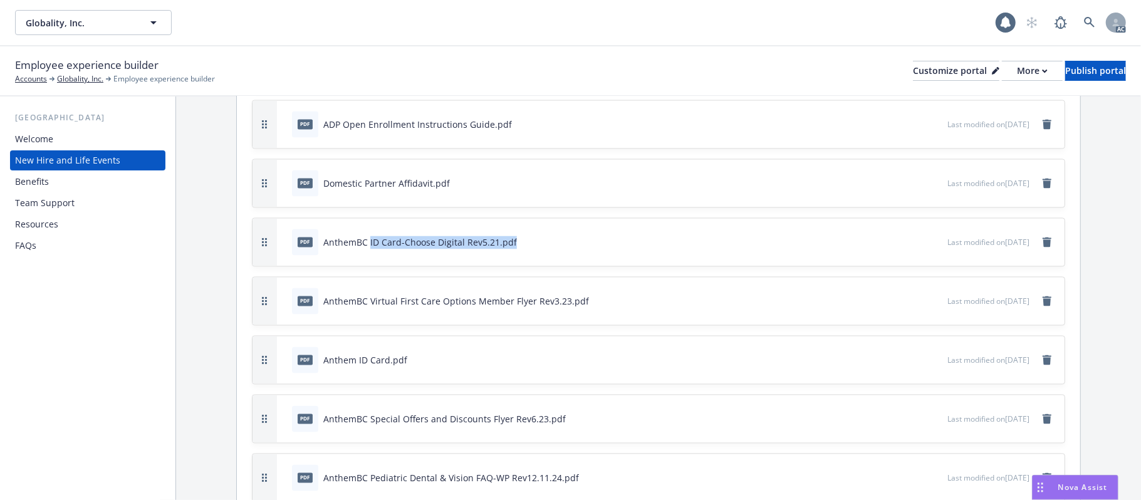
drag, startPoint x: 369, startPoint y: 241, endPoint x: 575, endPoint y: 241, distance: 205.5
click at [575, 241] on div "pdf AnthemBC ID Card-Choose Digital Rev5.21.pdf" at bounding box center [617, 243] width 660 height 28
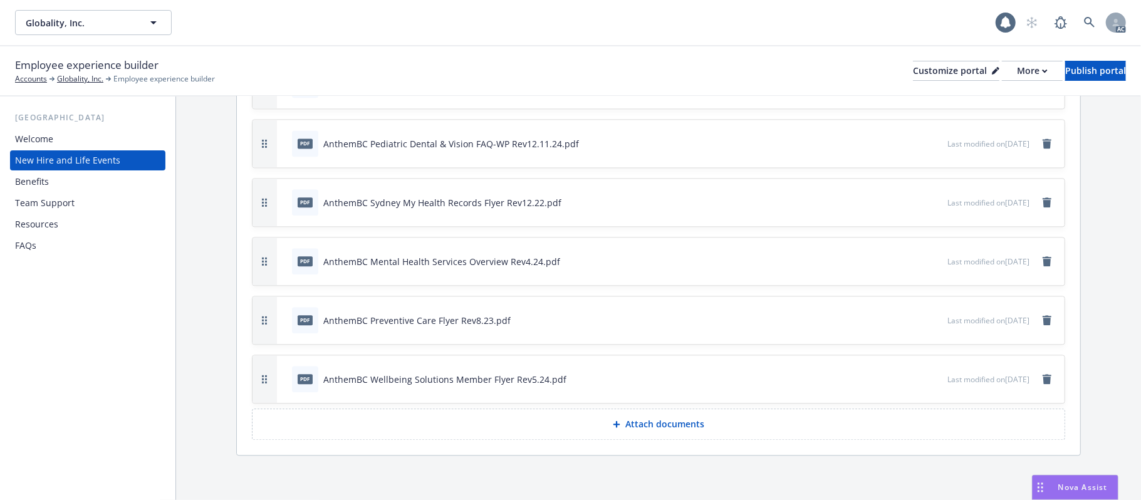
scroll to position [1976, 0]
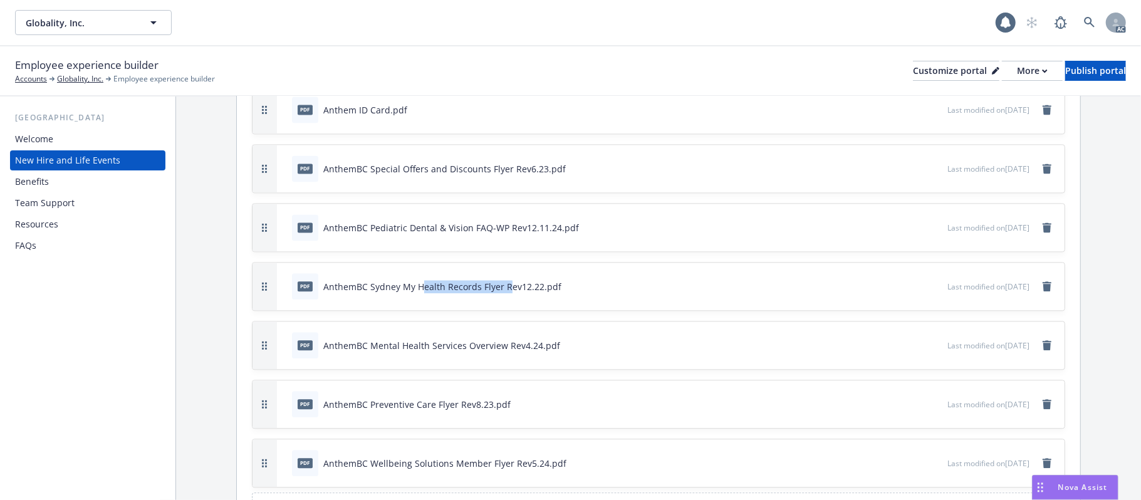
click at [532, 284] on div "AnthemBC Sydney My Health Records Flyer Rev12.22.pdf" at bounding box center [442, 286] width 238 height 13
click at [491, 223] on div "AnthemBC Pediatric Dental & Vision FAQ-WP Rev12.11.24.pdf" at bounding box center [451, 227] width 256 height 13
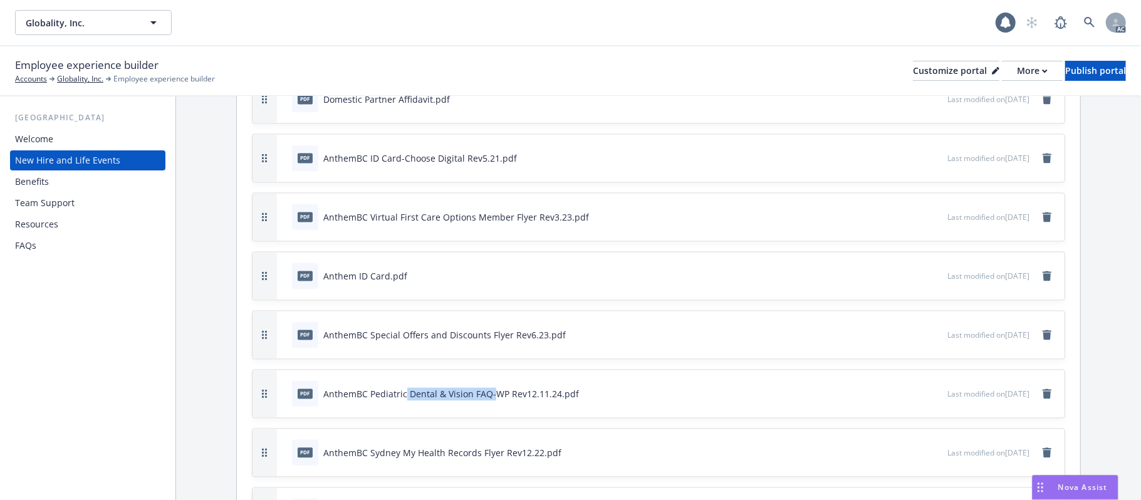
scroll to position [1809, 0]
click at [930, 391] on icon "preview file" at bounding box center [935, 393] width 11 height 9
click at [352, 388] on div "AnthemBC Pediatric Dental & Vision FAQ-WP Rev12.11.24.pdf" at bounding box center [451, 394] width 256 height 13
click at [368, 382] on div "pdf AnthemBC Pediatric Dental & Vision FAQ-WP Rev12.11.24.pdf" at bounding box center [435, 394] width 287 height 26
click at [930, 331] on icon "preview file" at bounding box center [935, 334] width 11 height 9
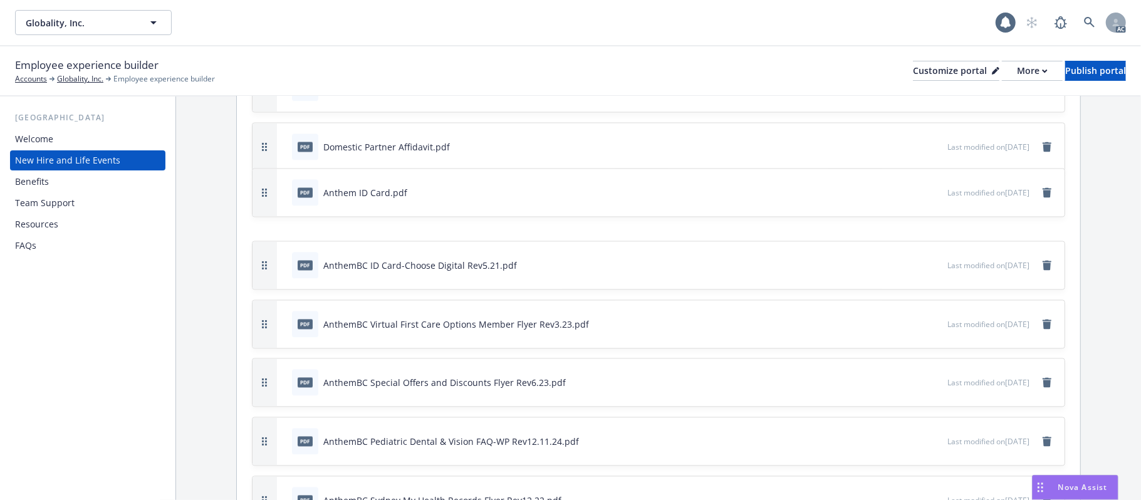
drag, startPoint x: 271, startPoint y: 273, endPoint x: 279, endPoint y: 155, distance: 118.0
click at [279, 169] on div "pdf Anthem ID Card.pdf Last modified on [DATE]" at bounding box center [658, 193] width 812 height 48
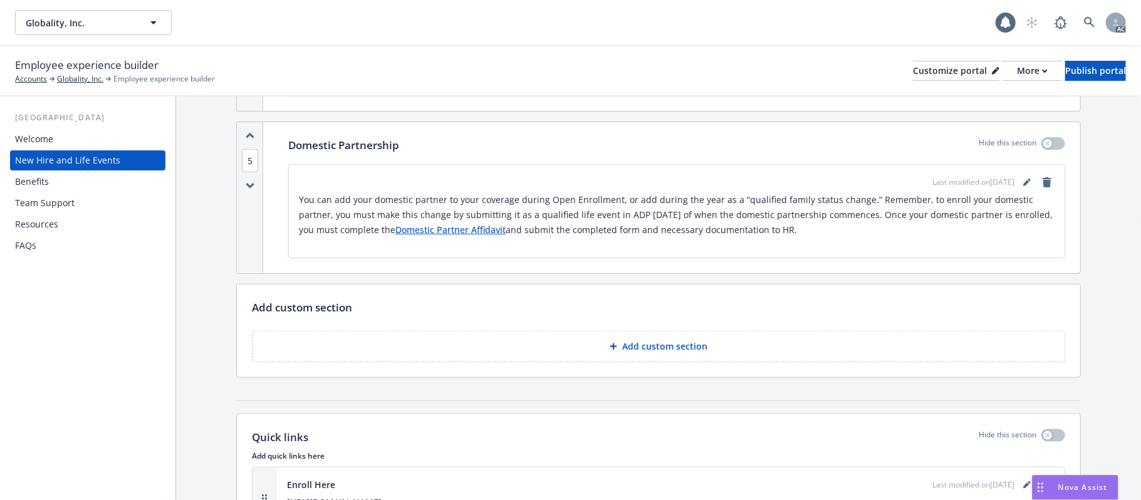
scroll to position [892, 0]
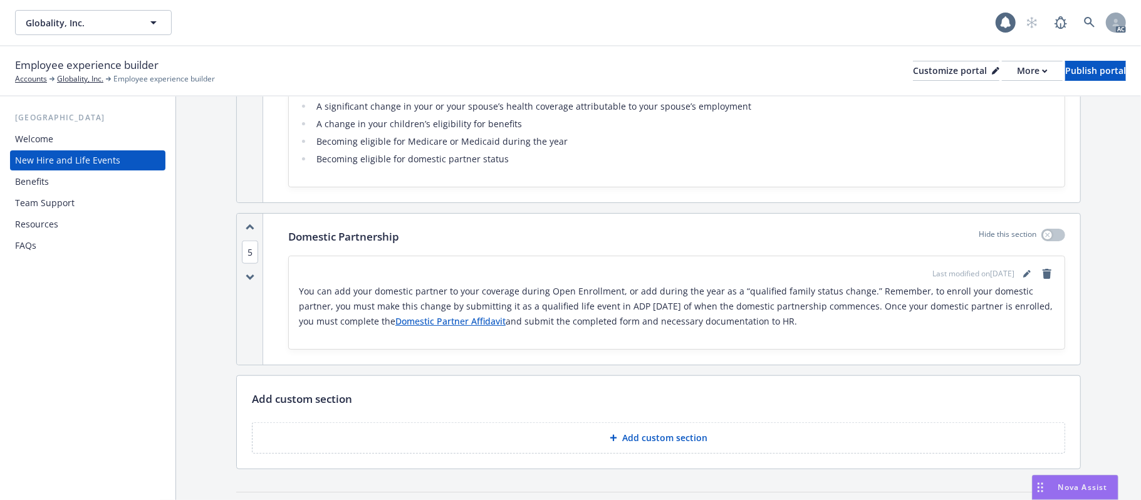
click at [66, 224] on div "Resources" at bounding box center [87, 224] width 145 height 20
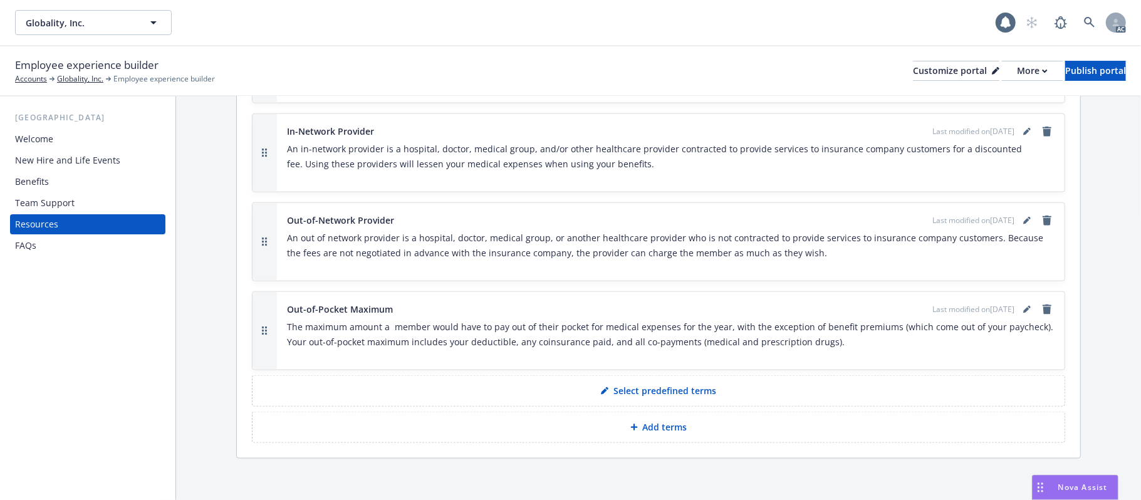
scroll to position [1141, 0]
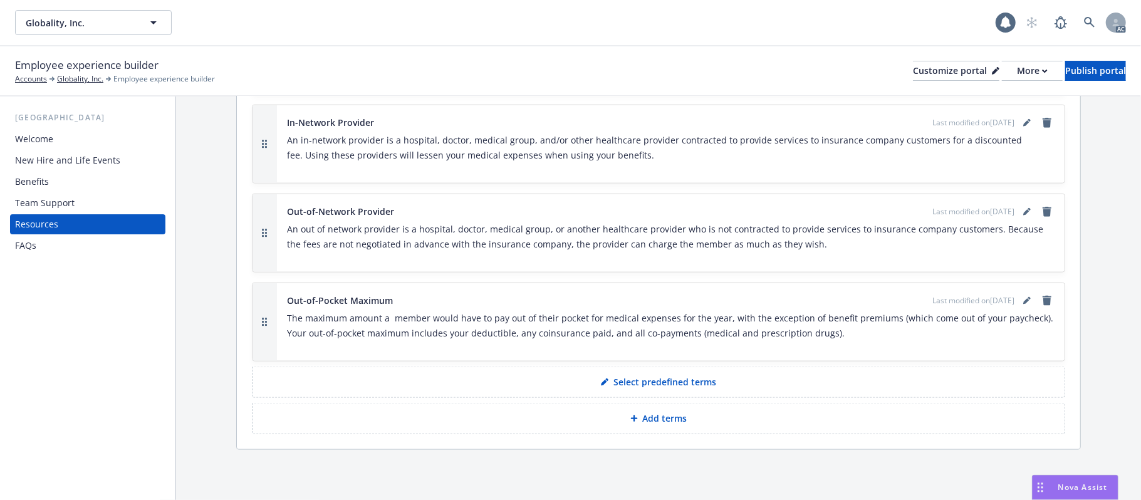
click at [674, 416] on p "Add terms" at bounding box center [665, 418] width 44 height 13
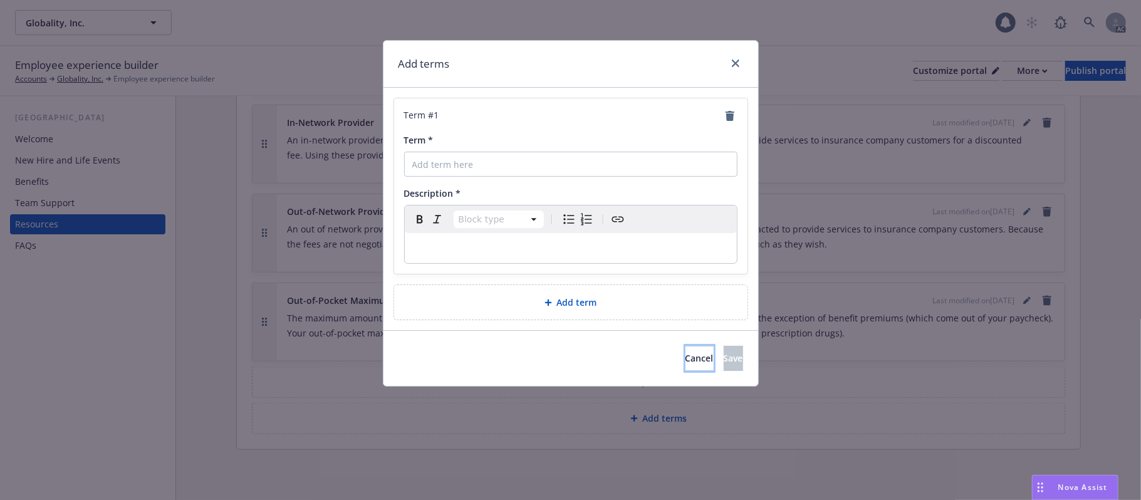
drag, startPoint x: 635, startPoint y: 358, endPoint x: 639, endPoint y: 351, distance: 8.4
click at [685, 357] on span "Cancel" at bounding box center [699, 358] width 28 height 12
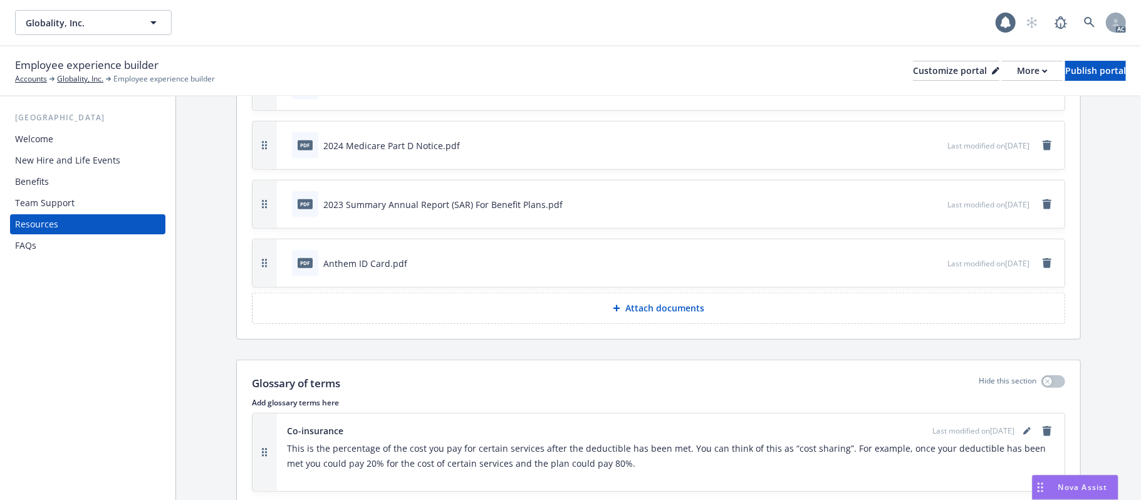
scroll to position [585, 0]
click at [1043, 269] on icon "remove" at bounding box center [1047, 264] width 9 height 10
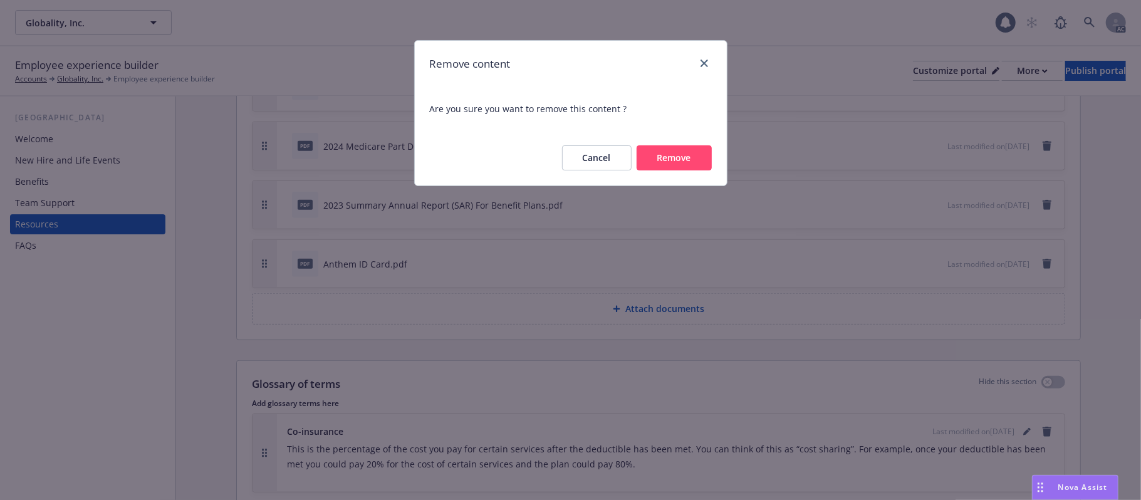
click at [673, 154] on button "Remove" at bounding box center [674, 157] width 75 height 25
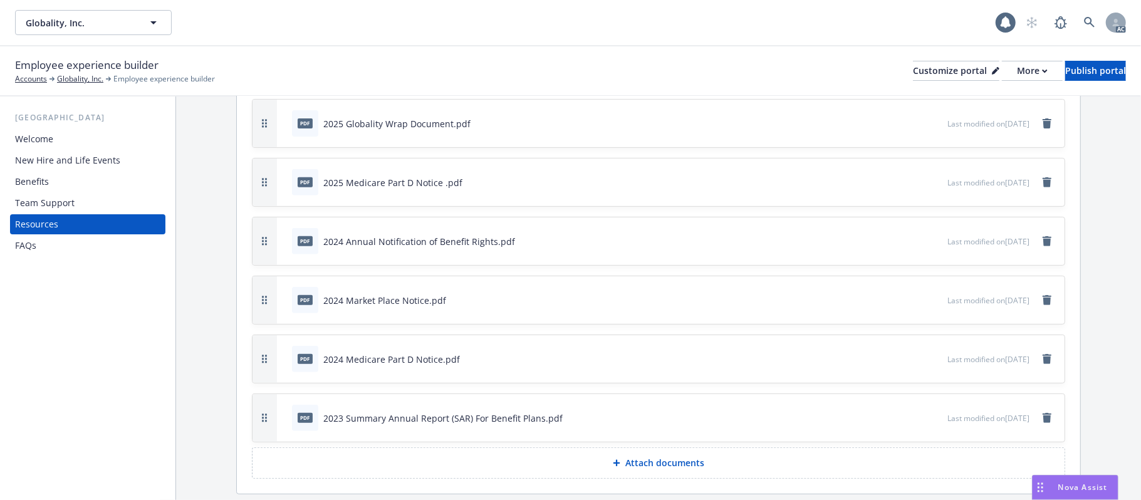
scroll to position [251, 0]
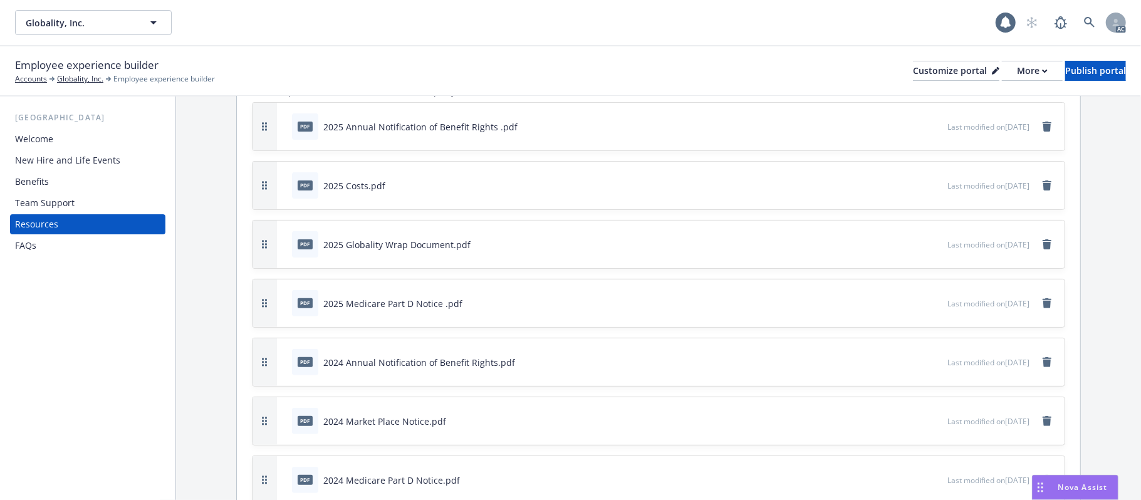
click at [46, 181] on div "Benefits" at bounding box center [32, 182] width 34 height 20
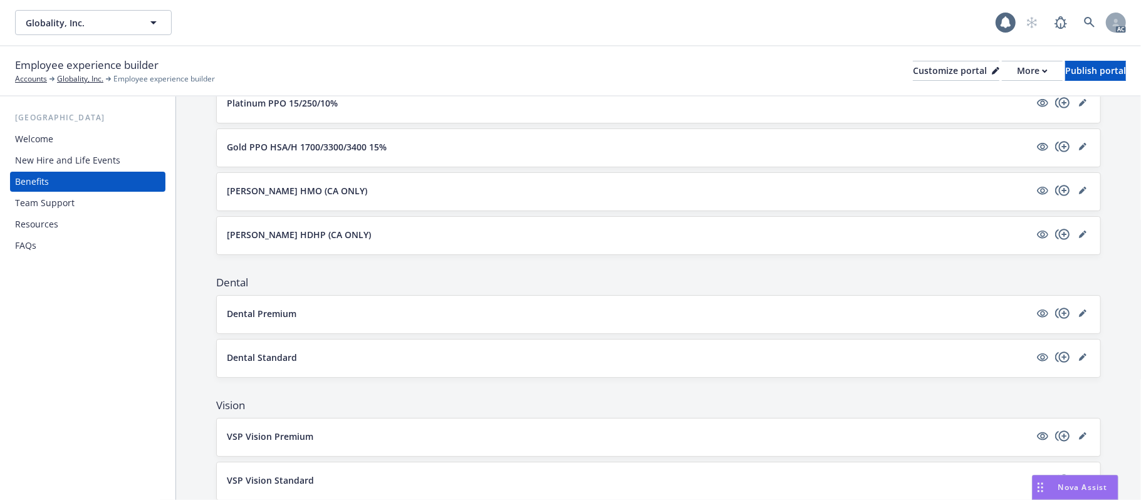
scroll to position [417, 0]
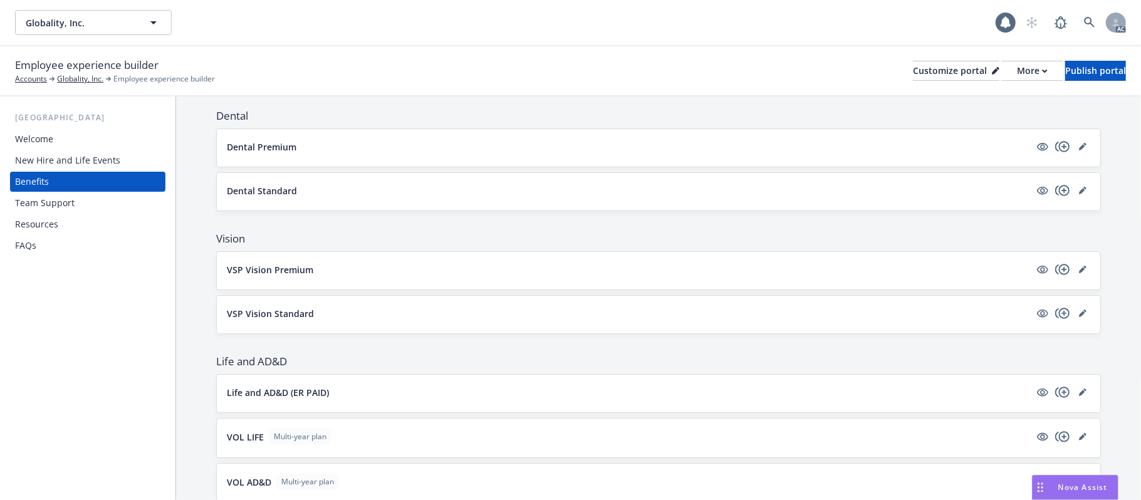
click at [495, 269] on button "VSP Vision Premium" at bounding box center [628, 269] width 803 height 13
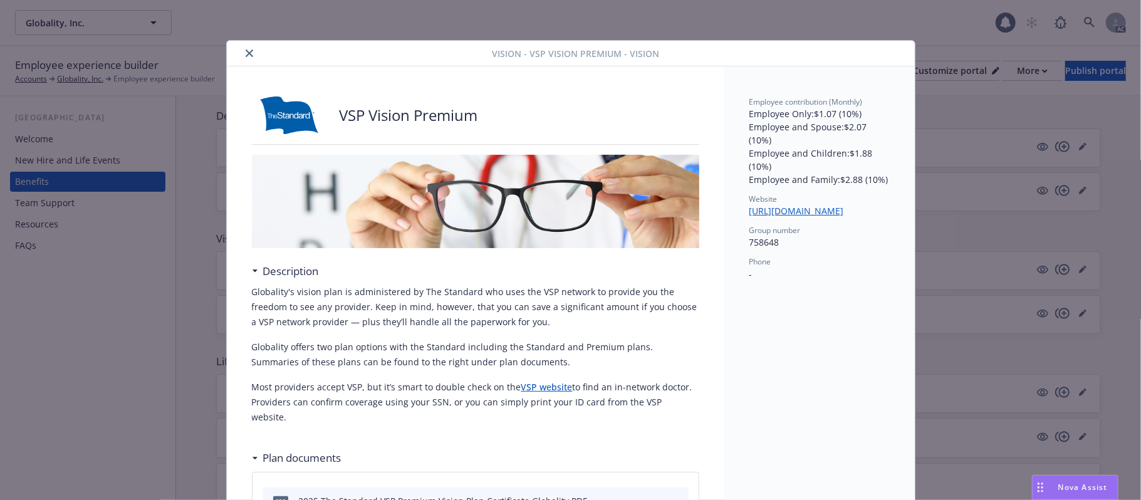
click at [246, 51] on icon "close" at bounding box center [250, 53] width 8 height 8
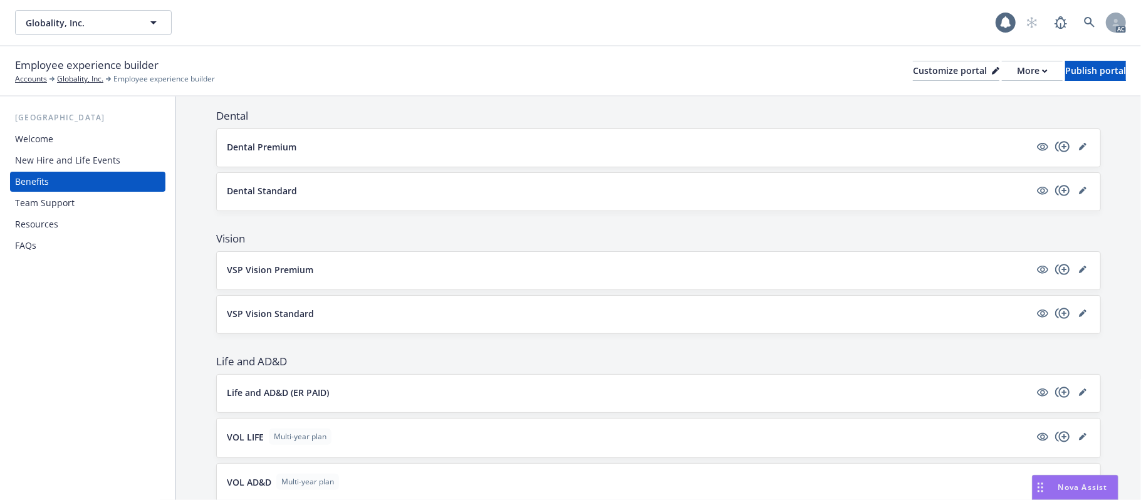
click at [68, 160] on div "New Hire and Life Events" at bounding box center [67, 160] width 105 height 20
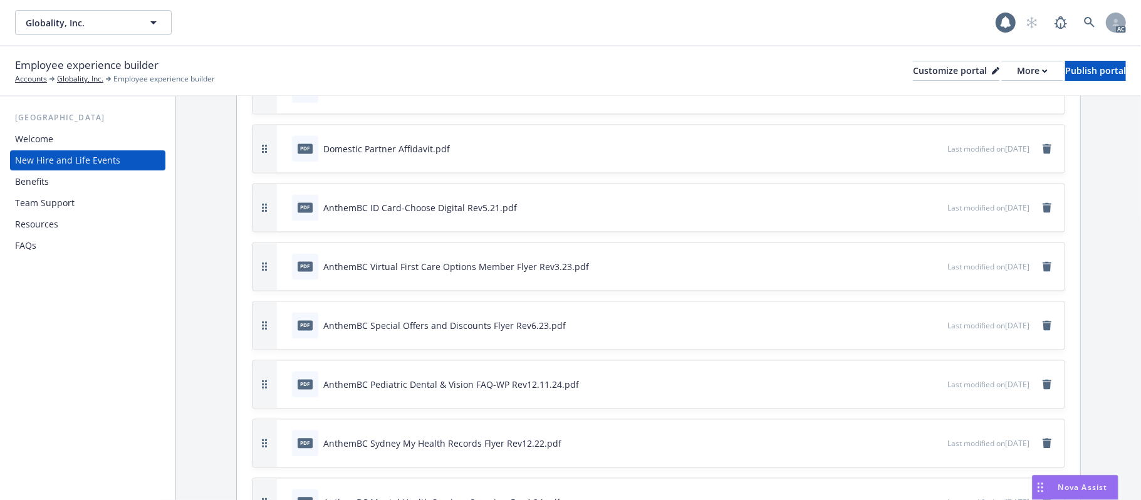
scroll to position [1811, 0]
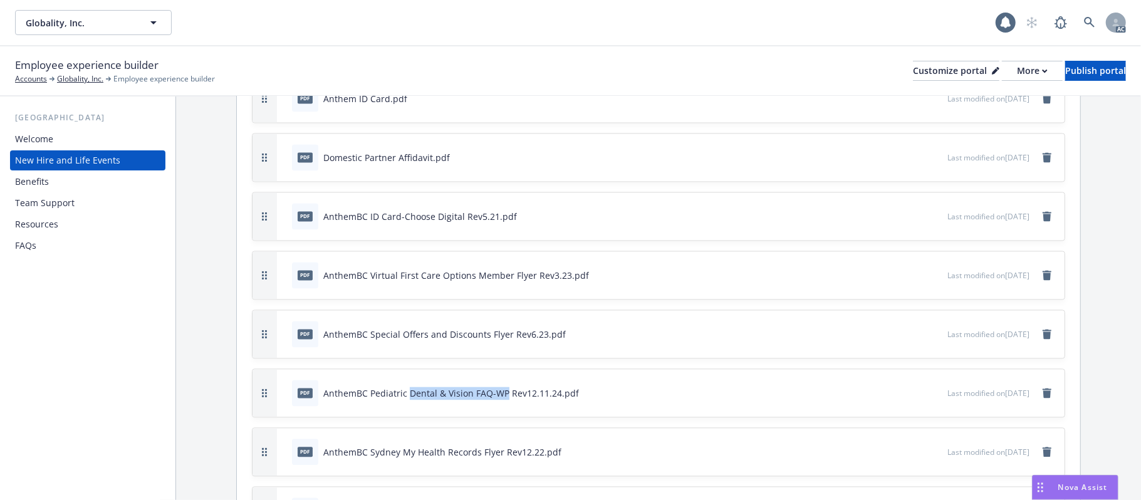
drag, startPoint x: 427, startPoint y: 390, endPoint x: 505, endPoint y: 391, distance: 77.7
click at [505, 391] on div "AnthemBC Pediatric Dental & Vision FAQ-WP Rev12.11.24.pdf" at bounding box center [451, 393] width 256 height 13
click at [380, 389] on div "AnthemBC Pediatric Dental & Vision FAQ-WP Rev12.11.24.pdf" at bounding box center [451, 393] width 256 height 13
drag, startPoint x: 328, startPoint y: 388, endPoint x: 638, endPoint y: 394, distance: 309.6
click at [630, 394] on div "pdf AnthemBC Pediatric Dental & Vision FAQ-WP Rev12.11.24.pdf" at bounding box center [617, 393] width 660 height 28
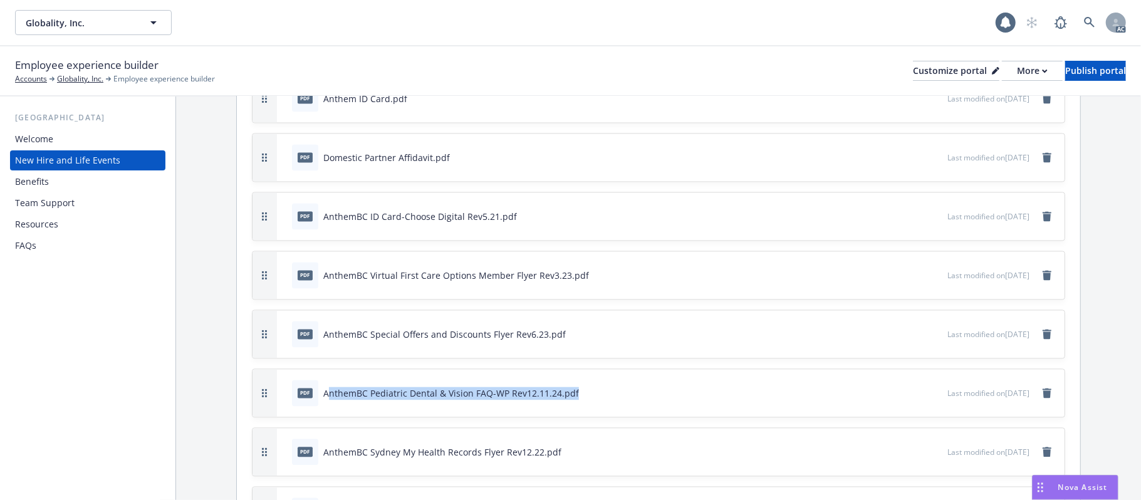
click at [436, 383] on div "pdf AnthemBC Pediatric Dental & Vision FAQ-WP Rev12.11.24.pdf" at bounding box center [435, 393] width 287 height 26
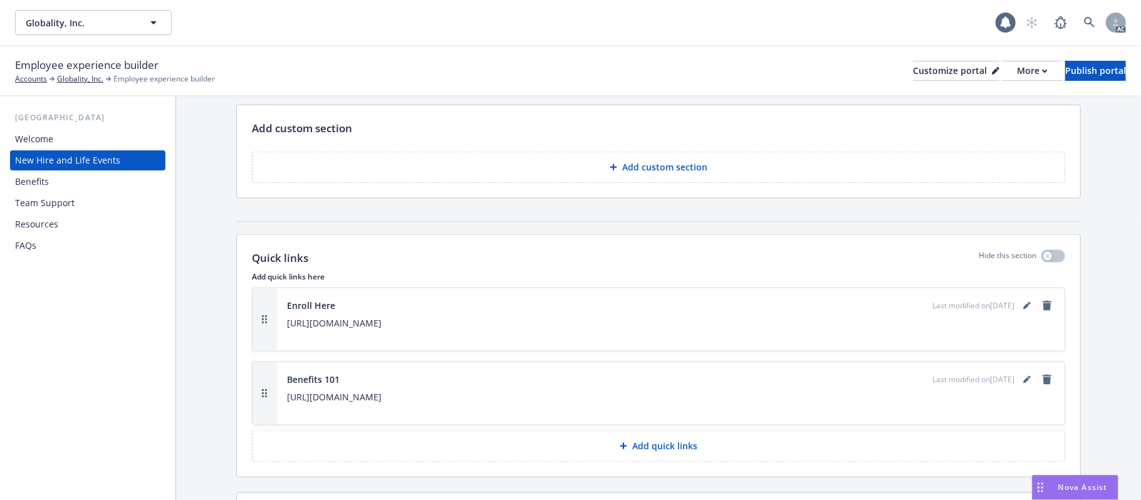
scroll to position [975, 0]
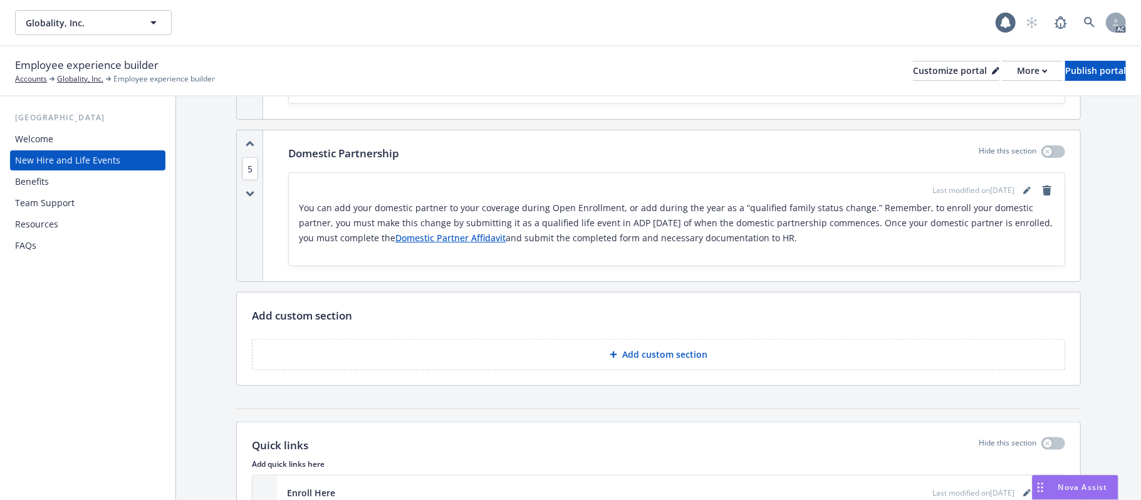
click at [118, 206] on div "Team Support" at bounding box center [87, 203] width 145 height 20
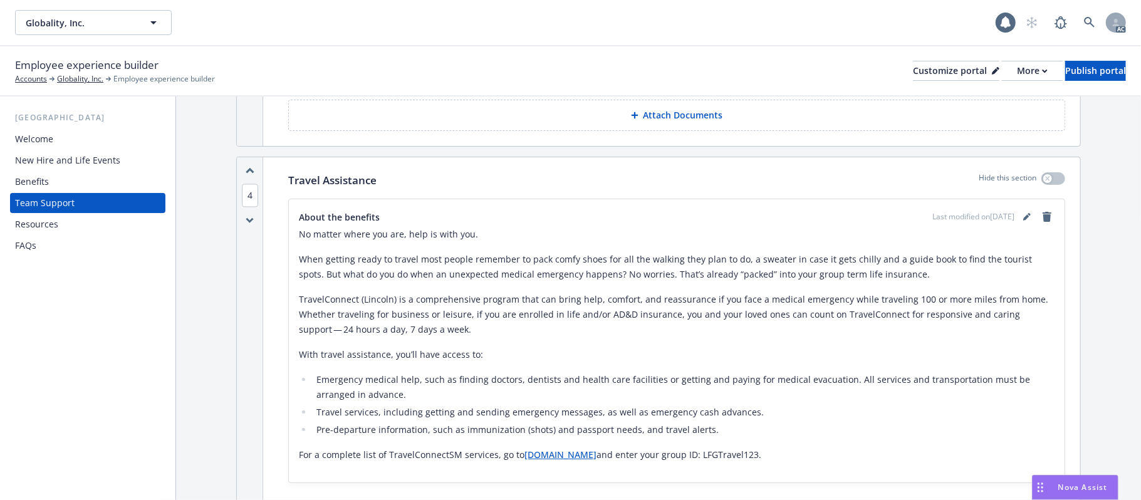
scroll to position [1950, 0]
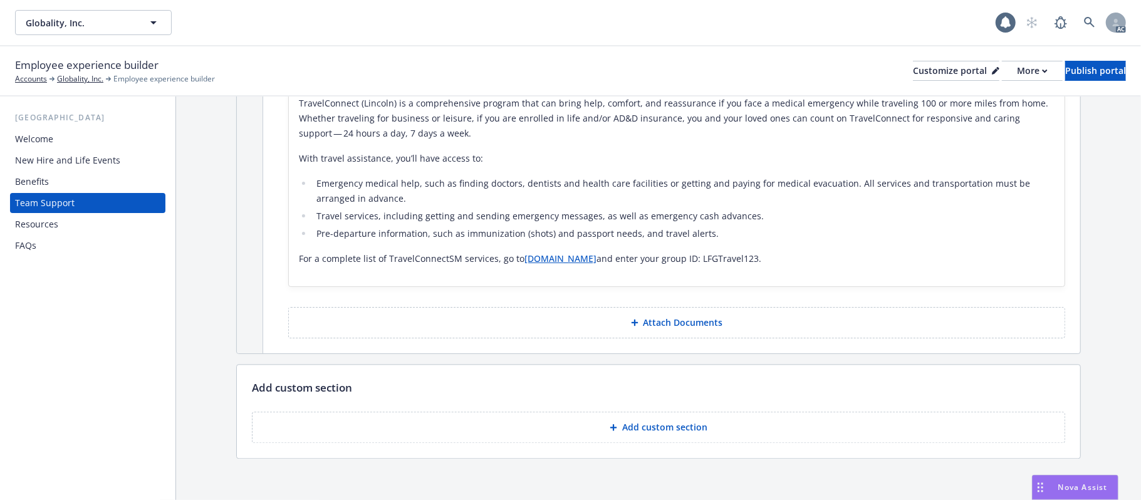
click at [662, 425] on button "Add custom section" at bounding box center [658, 427] width 813 height 31
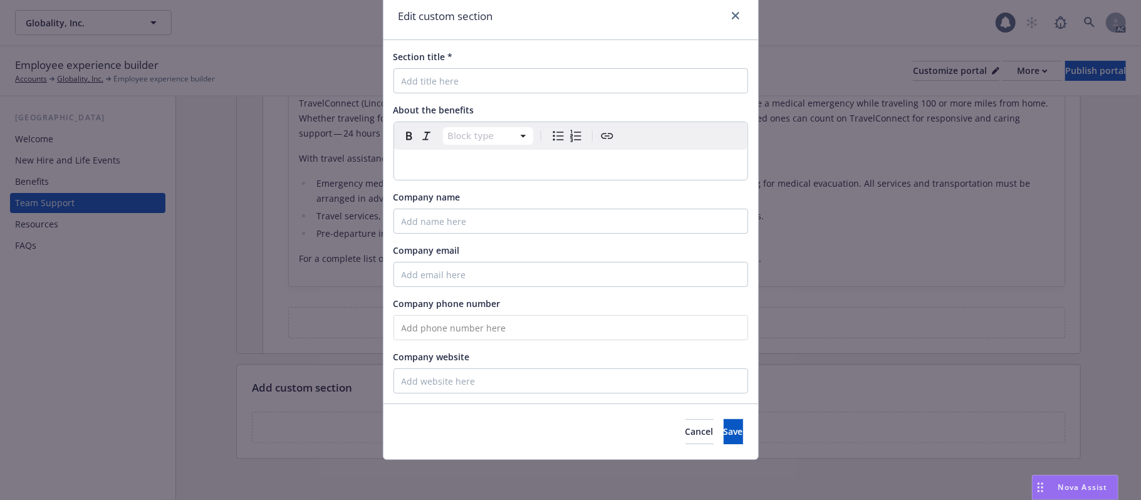
scroll to position [0, 0]
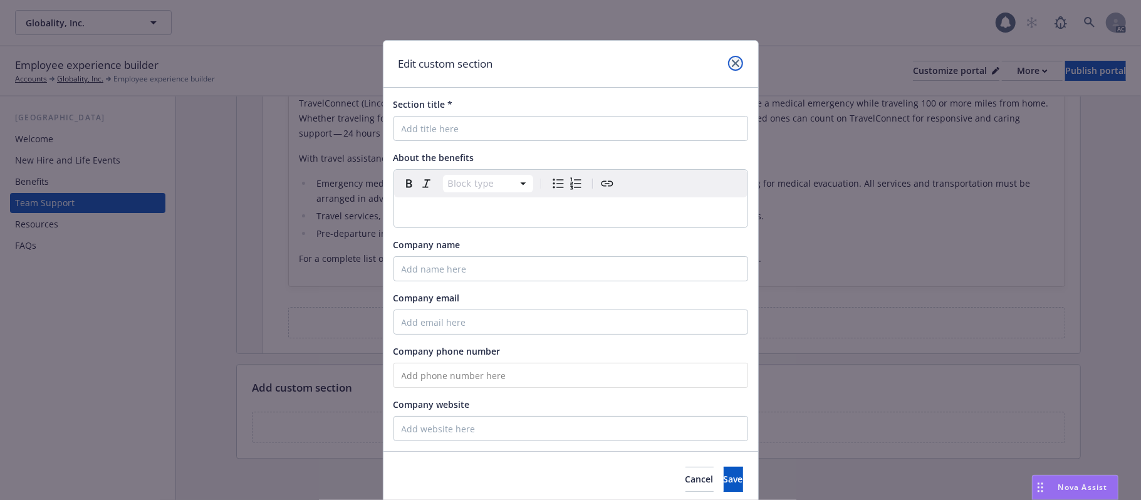
click at [733, 64] on link "close" at bounding box center [735, 63] width 15 height 15
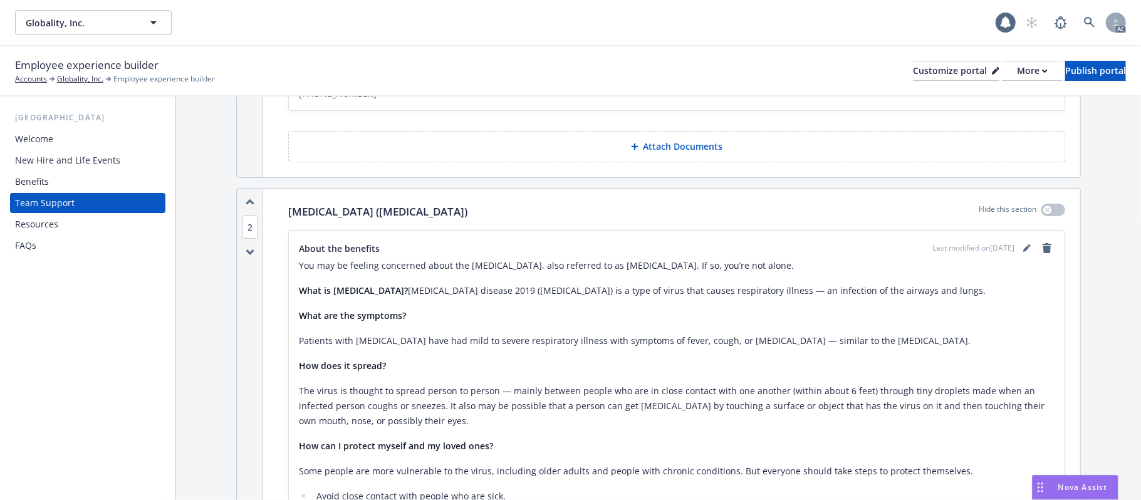
scroll to position [530, 0]
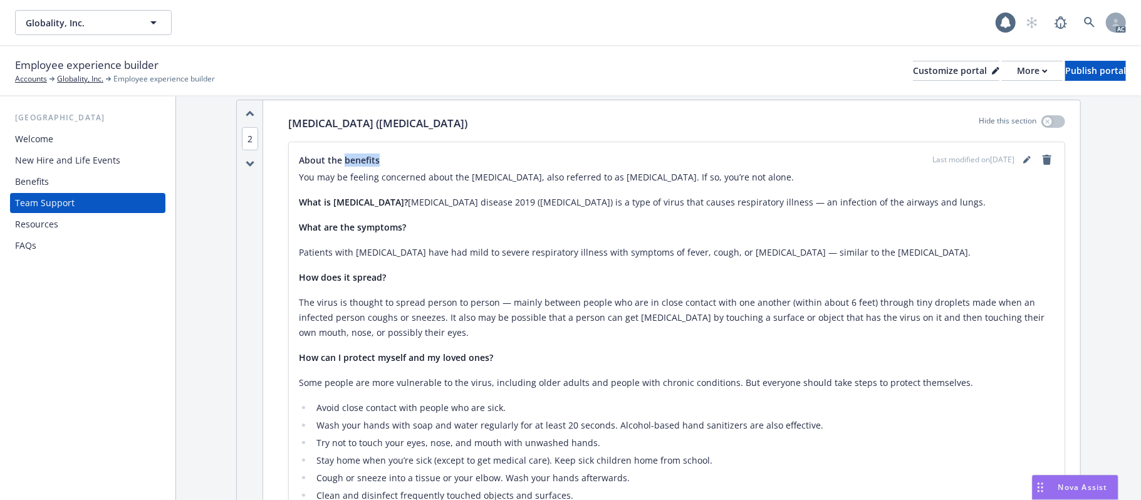
drag, startPoint x: 346, startPoint y: 161, endPoint x: 398, endPoint y: 168, distance: 53.1
click at [397, 167] on div "About the benefits Last modified on [DATE]" at bounding box center [677, 159] width 756 height 15
click at [437, 285] on p "How does it spread?" at bounding box center [677, 277] width 756 height 15
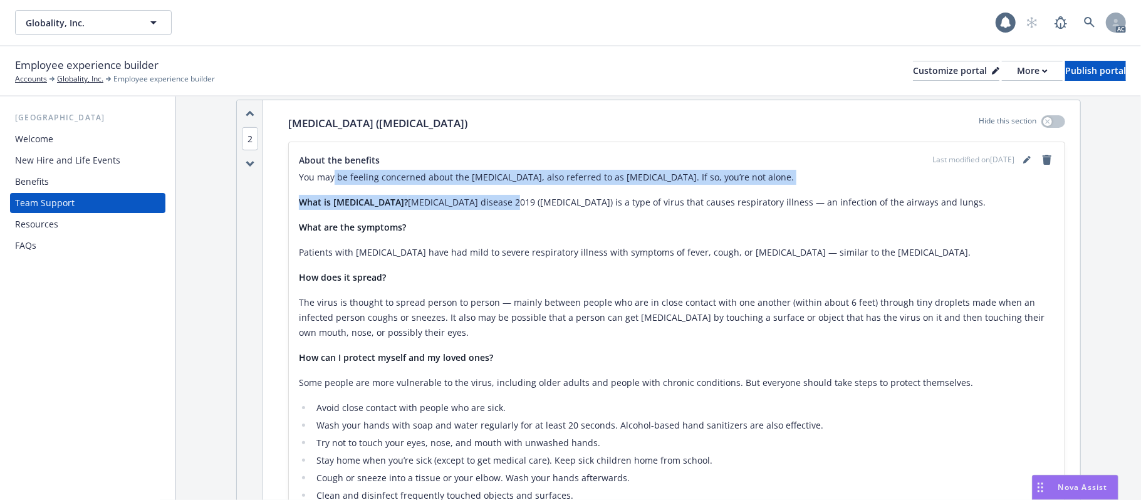
click at [616, 198] on div "You may be feeling concerned about the [MEDICAL_DATA], also referred to as [MED…" at bounding box center [677, 369] width 756 height 398
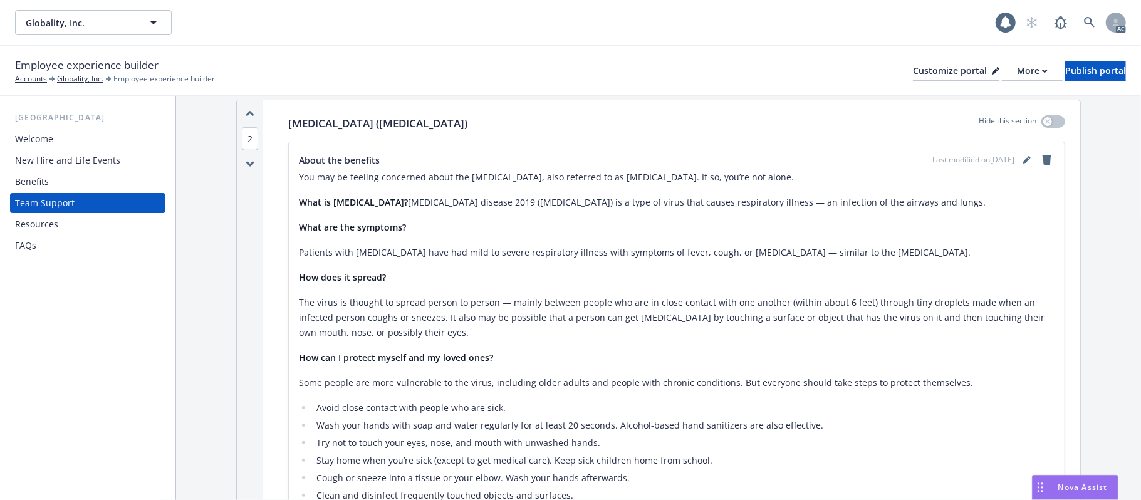
click at [623, 251] on p "Patients with [MEDICAL_DATA] have had mild to severe respiratory illness with s…" at bounding box center [677, 252] width 756 height 15
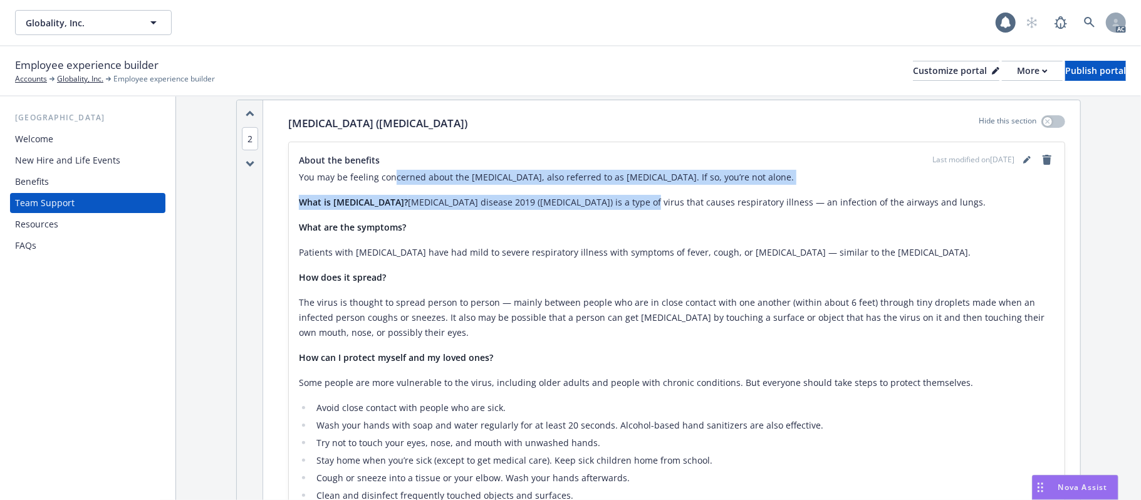
drag, startPoint x: 392, startPoint y: 185, endPoint x: 628, endPoint y: 200, distance: 236.1
click at [615, 195] on div "You may be feeling concerned about the [MEDICAL_DATA], also referred to as [MED…" at bounding box center [677, 369] width 756 height 398
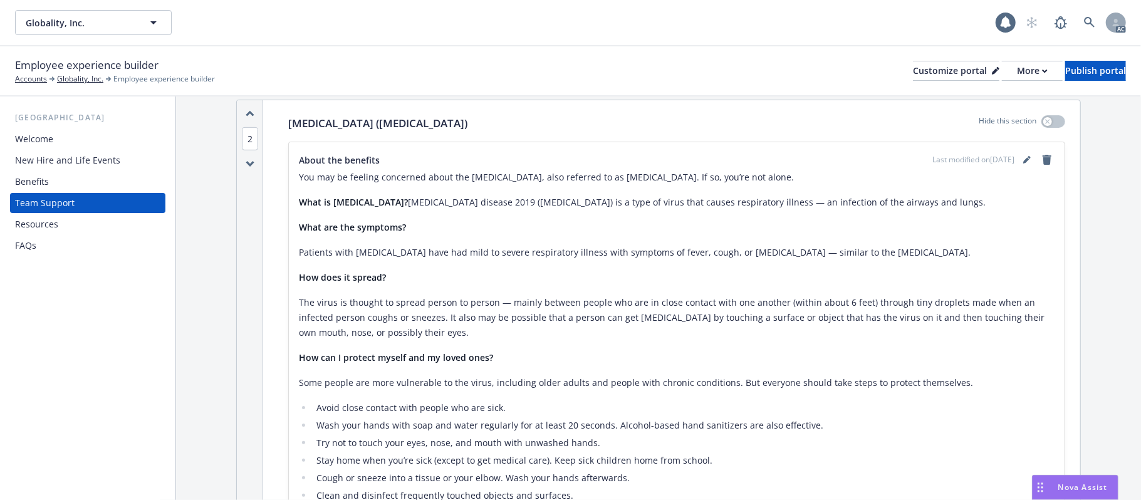
click at [534, 243] on div "You may be feeling concerned about the [MEDICAL_DATA], also referred to as [MED…" at bounding box center [677, 369] width 756 height 398
click at [782, 189] on div "You may be feeling concerned about the [MEDICAL_DATA], also referred to as [MED…" at bounding box center [677, 369] width 756 height 398
click at [571, 269] on div "You may be feeling concerned about the [MEDICAL_DATA], also referred to as [MED…" at bounding box center [677, 369] width 756 height 398
drag, startPoint x: 356, startPoint y: 197, endPoint x: 725, endPoint y: 224, distance: 369.4
click at [554, 214] on div "You may be feeling concerned about the [MEDICAL_DATA], also referred to as [MED…" at bounding box center [677, 369] width 756 height 398
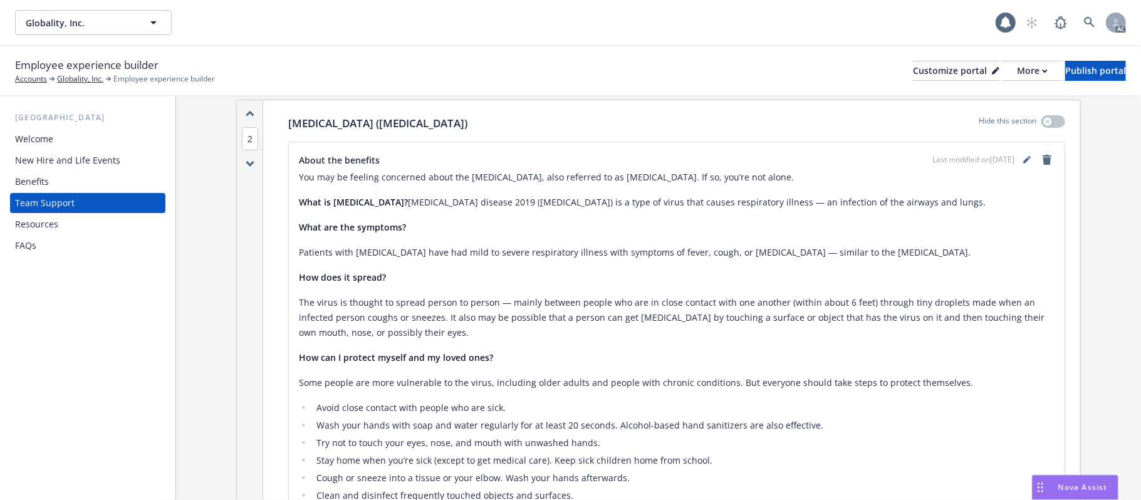
click at [617, 269] on div "You may be feeling concerned about the [MEDICAL_DATA], also referred to as [MED…" at bounding box center [677, 369] width 756 height 398
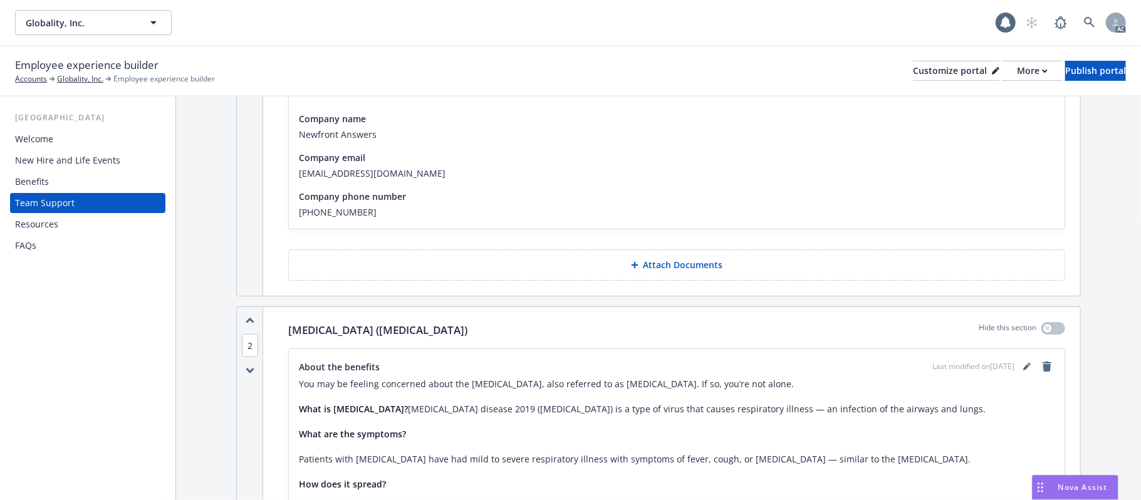
scroll to position [417, 0]
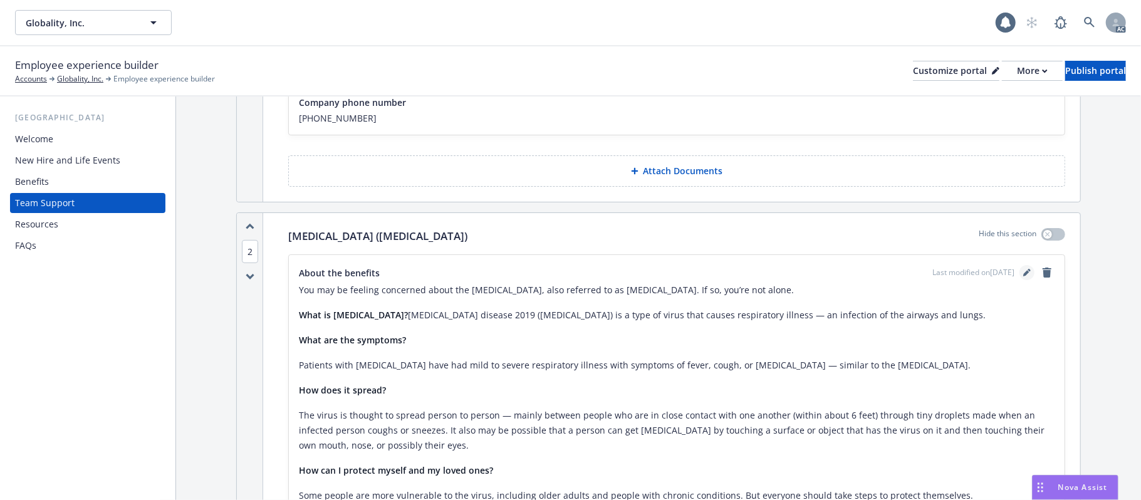
click at [1023, 276] on icon "editPencil" at bounding box center [1026, 274] width 6 height 6
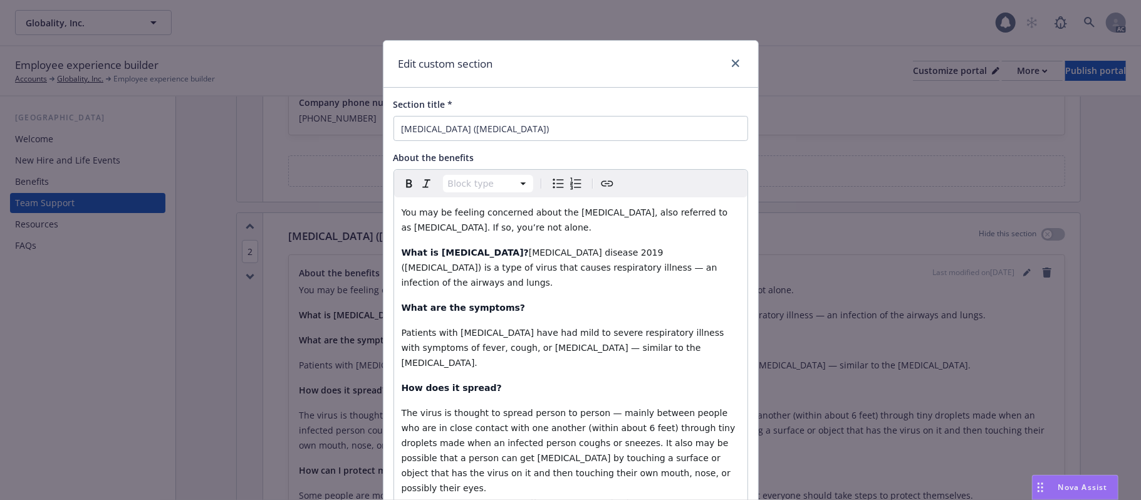
drag, startPoint x: 454, startPoint y: 153, endPoint x: 482, endPoint y: 141, distance: 30.6
click at [452, 153] on span "About the benefits" at bounding box center [433, 158] width 81 height 12
click at [732, 65] on icon "close" at bounding box center [736, 64] width 8 height 8
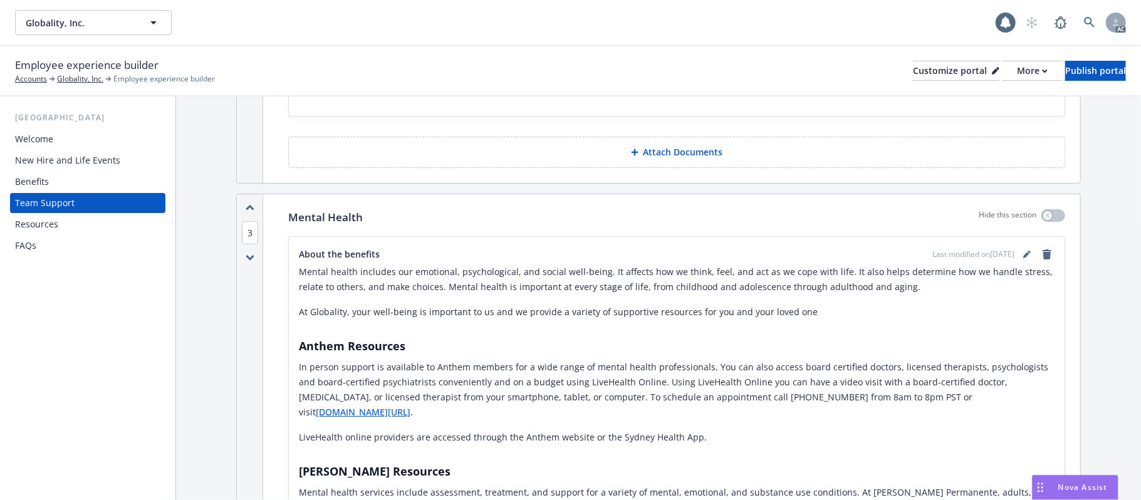
scroll to position [1086, 0]
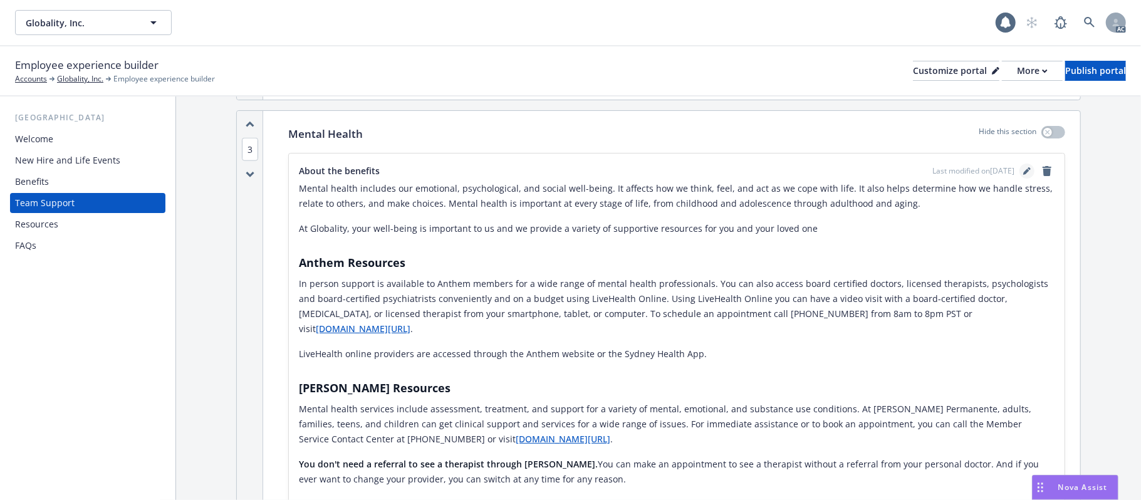
click at [1027, 170] on icon "editPencil" at bounding box center [1028, 168] width 3 height 3
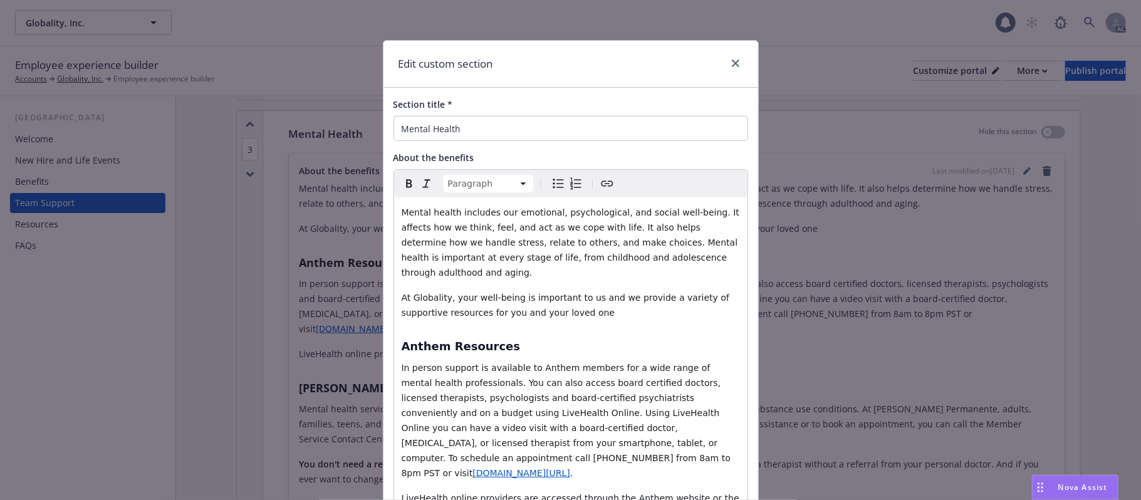
click at [570, 298] on p "At Globality, your well-being is important to us and we provide a variety of su…" at bounding box center [571, 305] width 338 height 30
click at [548, 294] on p "At Globality, your well-being is important to us and we provide a variety of su…" at bounding box center [571, 305] width 338 height 30
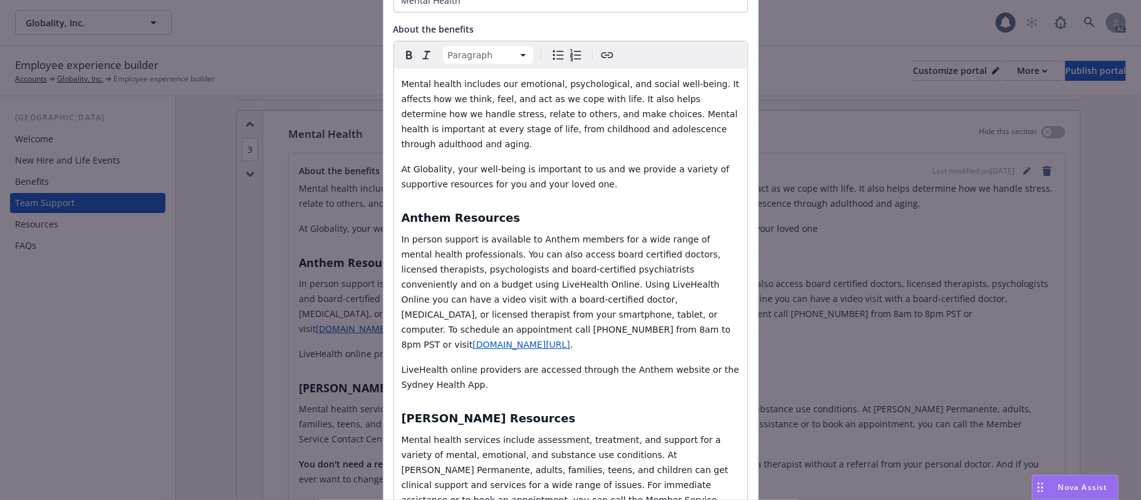
scroll to position [167, 0]
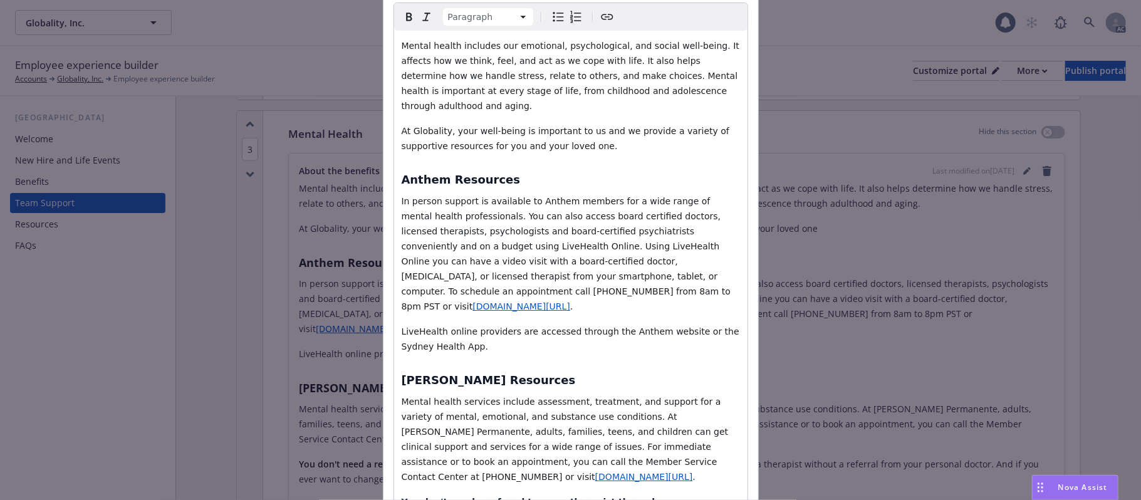
click at [485, 324] on p "LiveHealth online providers are accessed through the Anthem website or the Sydn…" at bounding box center [571, 339] width 338 height 30
click at [412, 372] on h3 "[PERSON_NAME] Resources" at bounding box center [571, 381] width 338 height 18
select select "paragraph"
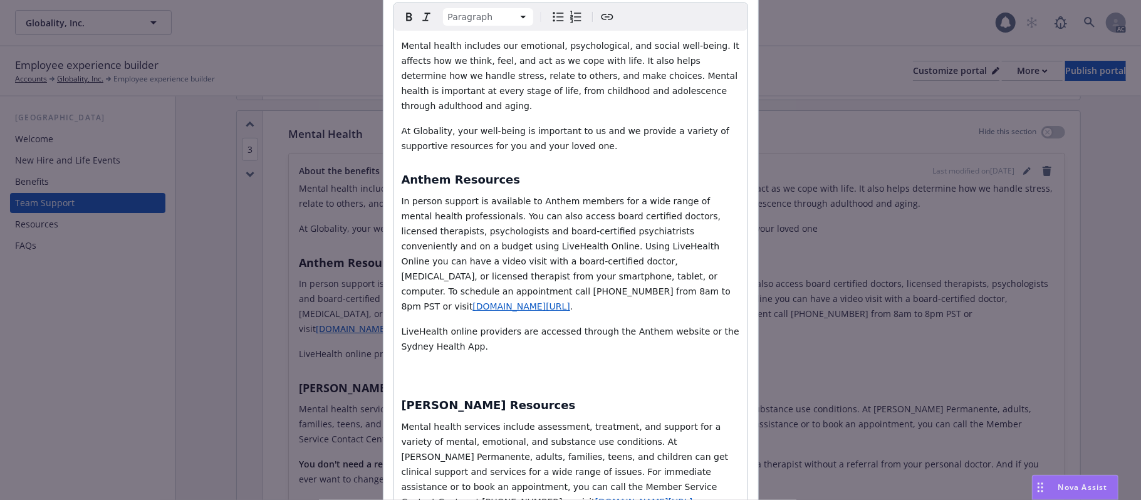
select select
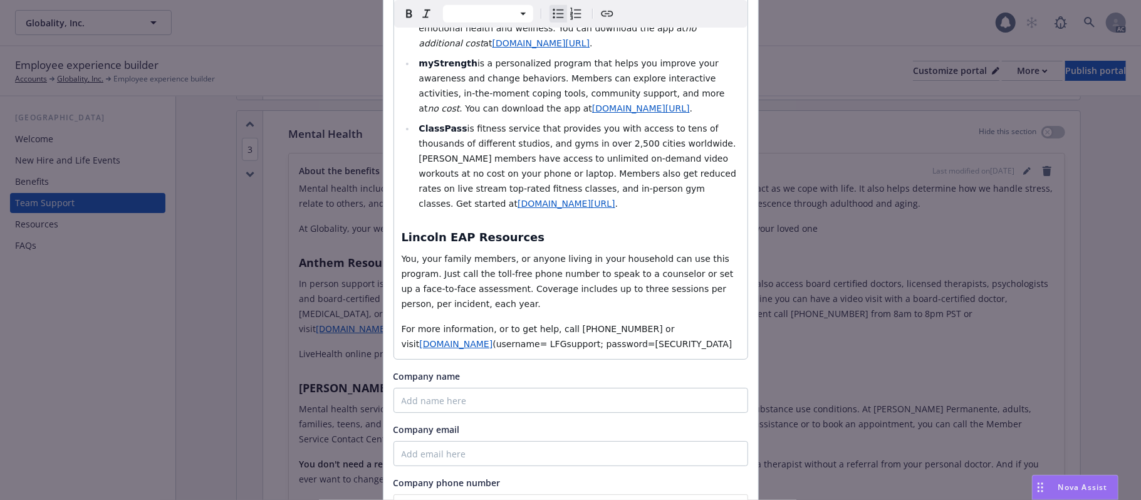
scroll to position [950, 0]
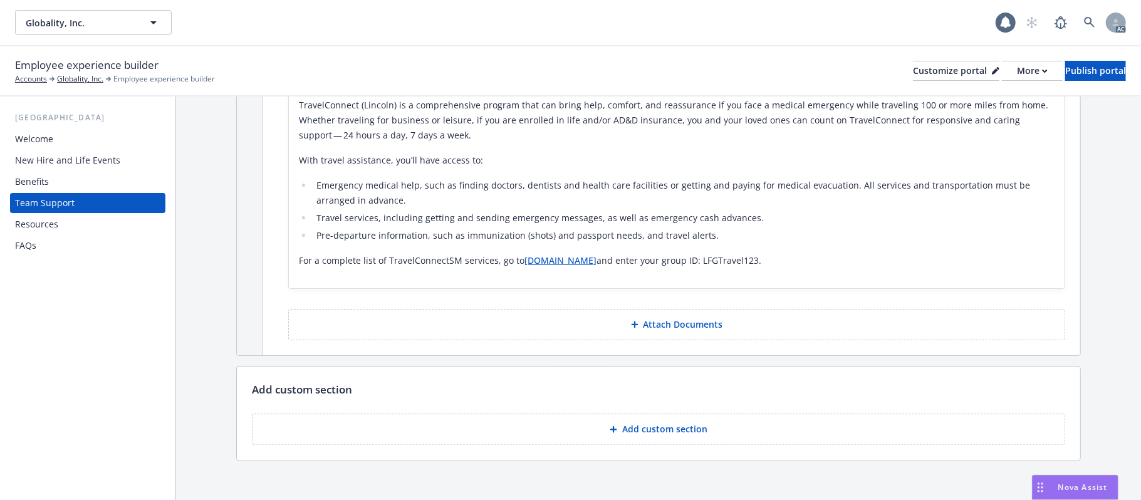
scroll to position [2016, 0]
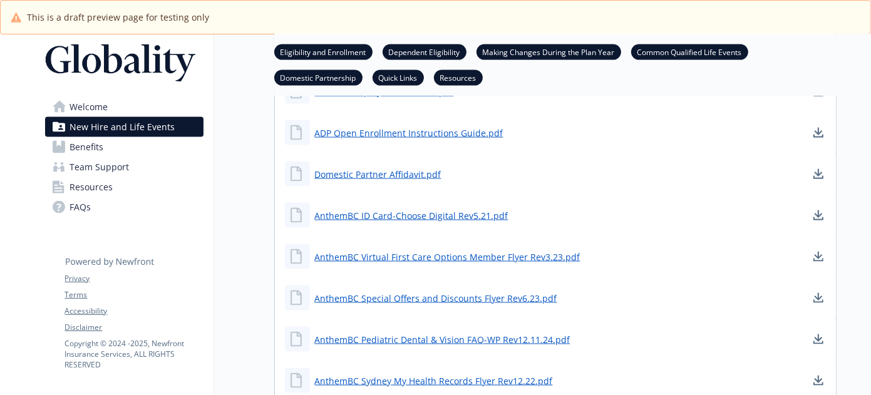
click at [95, 122] on span "New Hire and Life Events" at bounding box center [122, 127] width 105 height 20
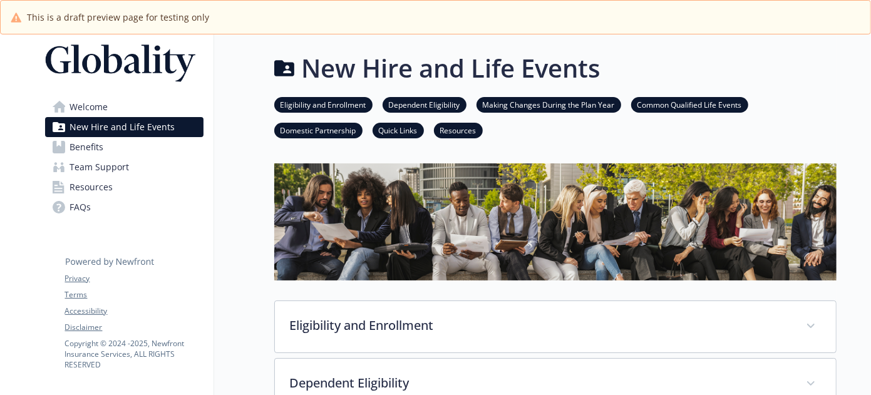
click at [104, 189] on span "Resources" at bounding box center [91, 187] width 43 height 20
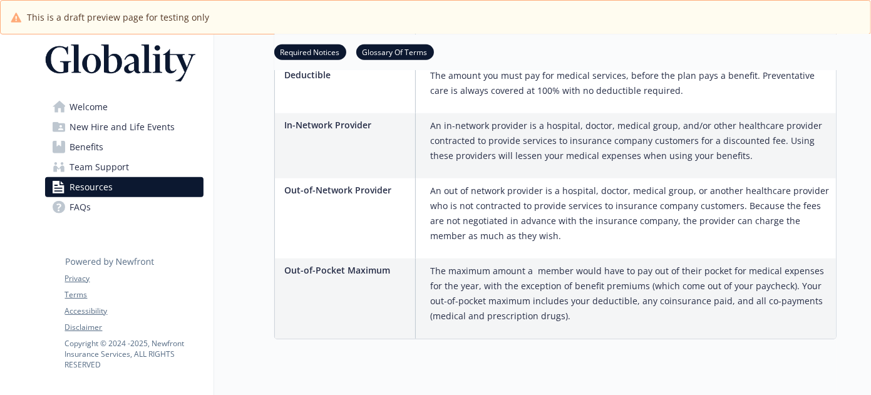
scroll to position [960, 0]
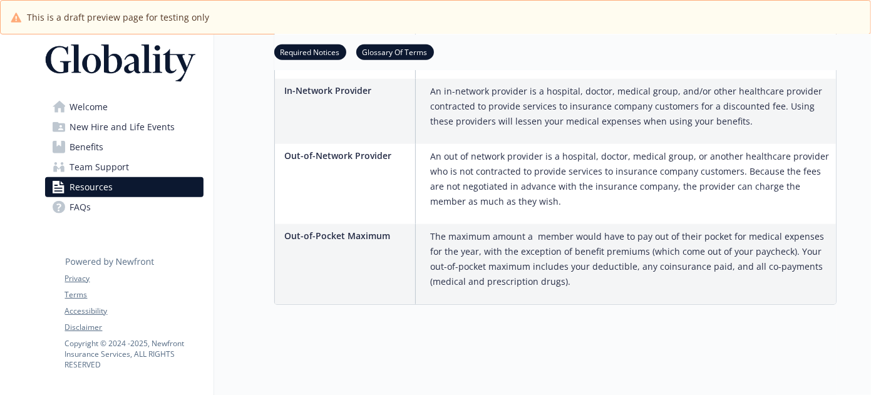
click at [103, 162] on span "Team Support" at bounding box center [100, 167] width 60 height 20
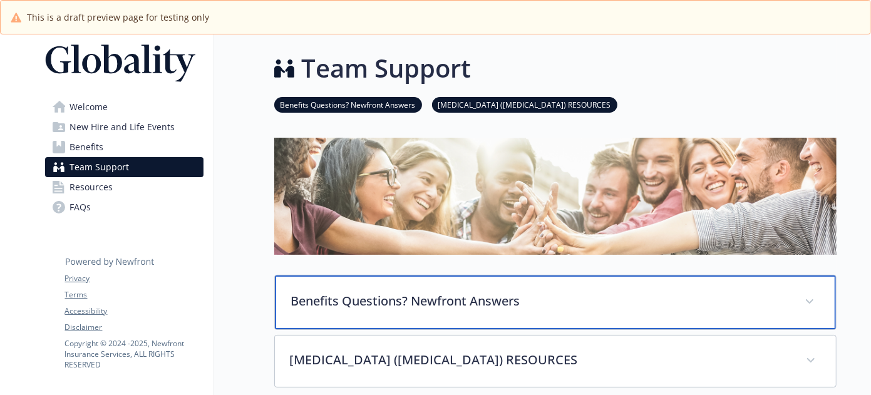
click at [514, 301] on p "Benefits Questions? Newfront Answers" at bounding box center [540, 301] width 499 height 19
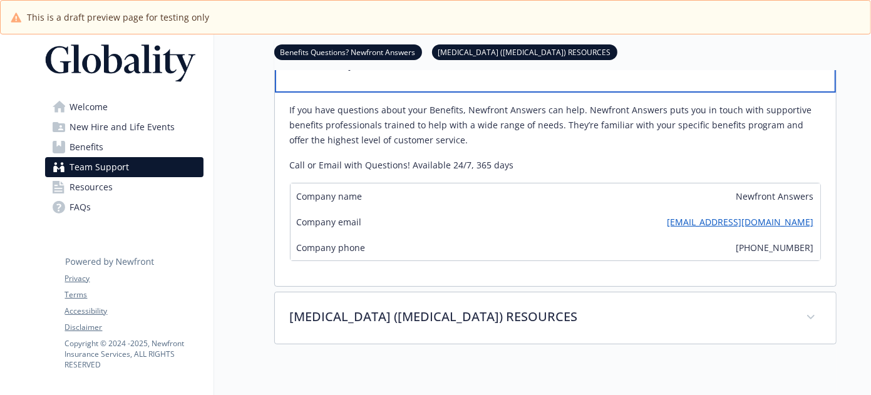
scroll to position [313, 0]
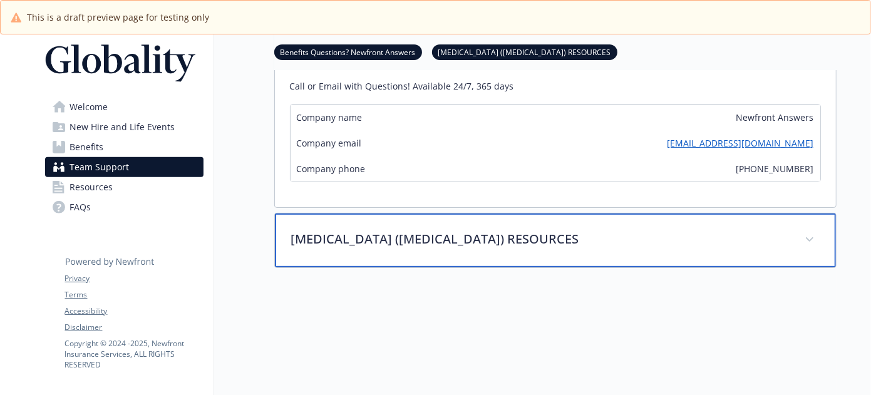
click at [482, 239] on p "[MEDICAL_DATA] ([MEDICAL_DATA]) RESOURCES" at bounding box center [540, 239] width 499 height 19
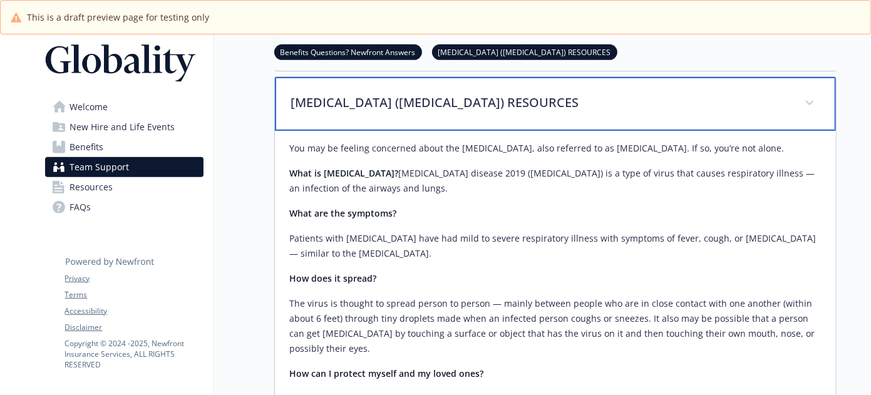
scroll to position [470, 0]
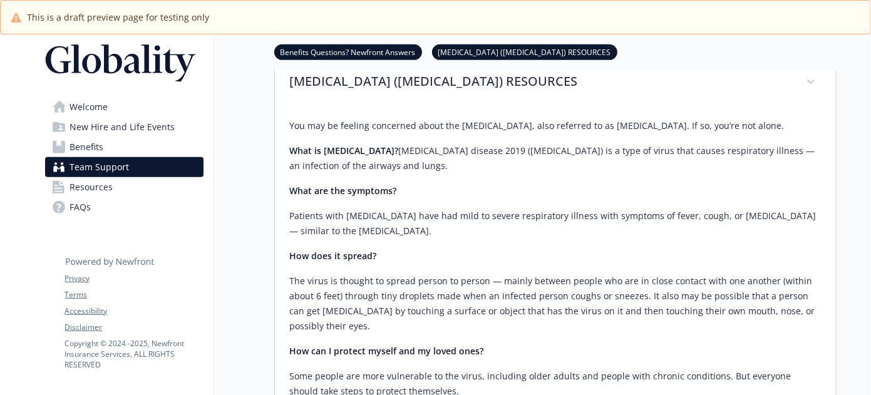
click at [119, 146] on link "Benefits" at bounding box center [124, 147] width 159 height 20
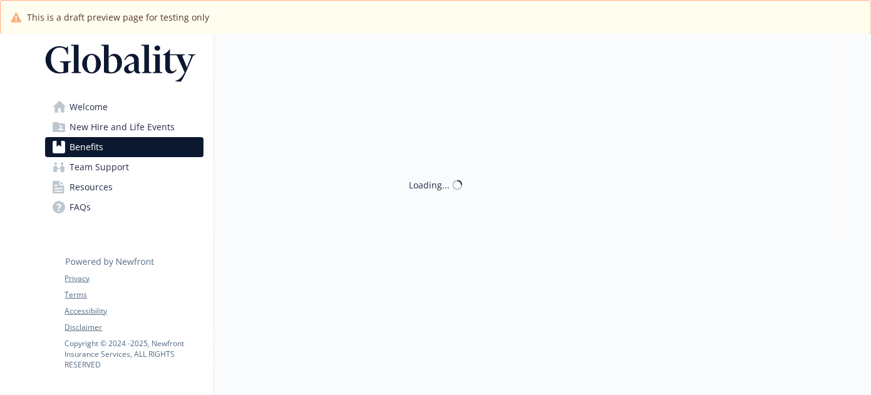
click at [113, 168] on span "Team Support" at bounding box center [100, 167] width 60 height 20
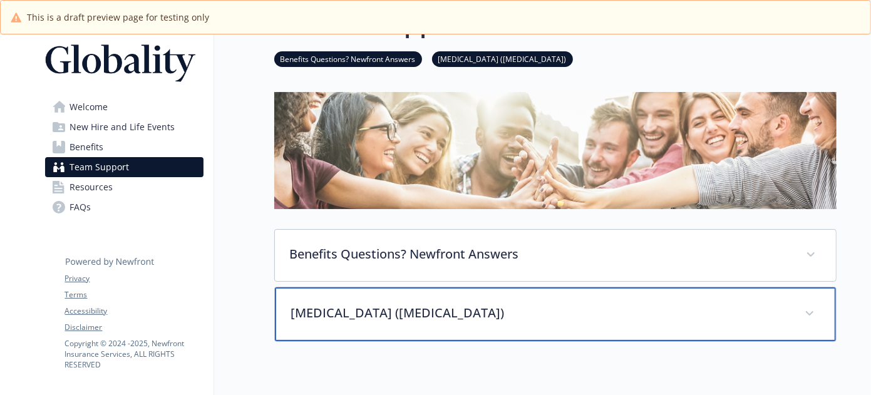
click at [481, 321] on p "[MEDICAL_DATA] ([MEDICAL_DATA])" at bounding box center [540, 313] width 499 height 19
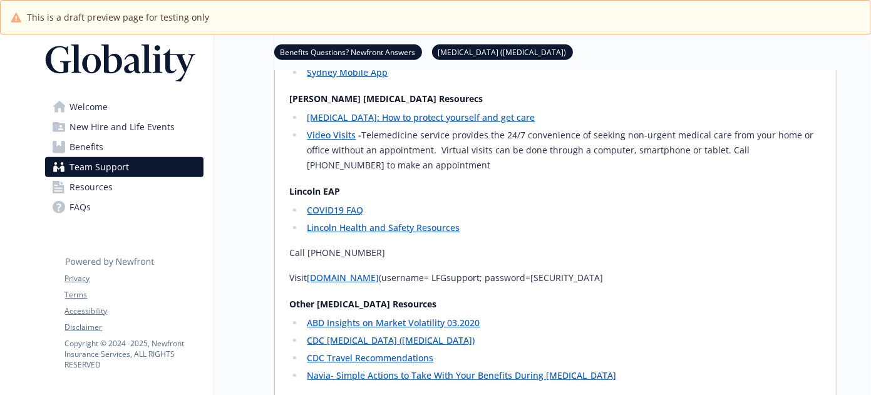
scroll to position [907, 0]
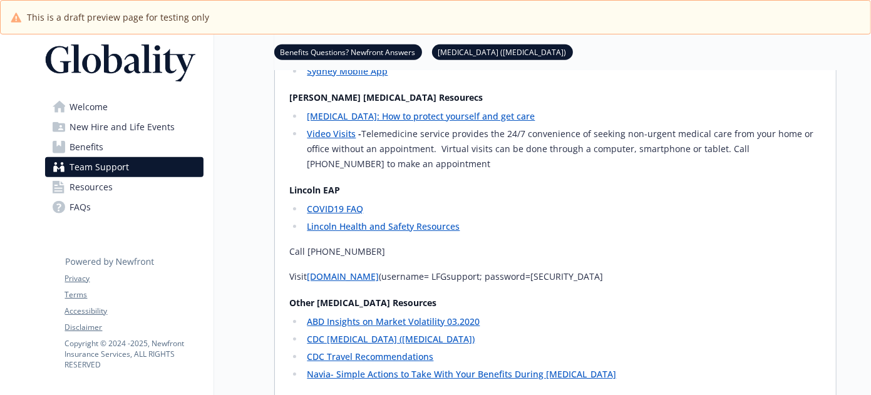
click at [390, 251] on p "Call [PHONE_NUMBER]" at bounding box center [555, 251] width 531 height 15
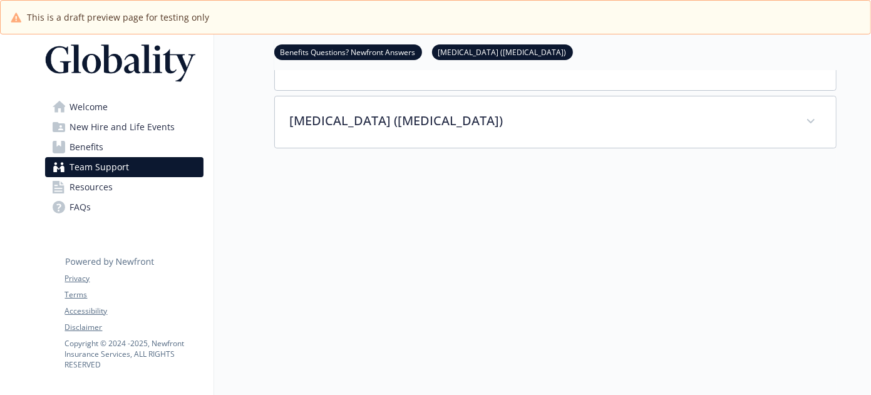
scroll to position [249, 0]
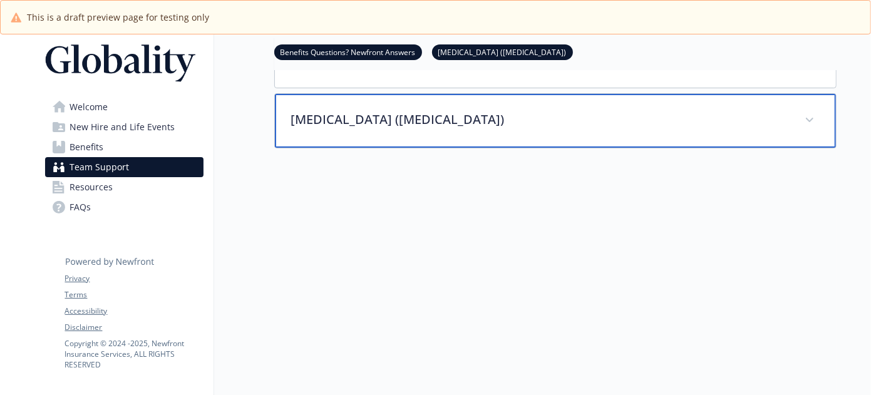
click at [452, 119] on div "[MEDICAL_DATA] ([MEDICAL_DATA])" at bounding box center [555, 121] width 561 height 54
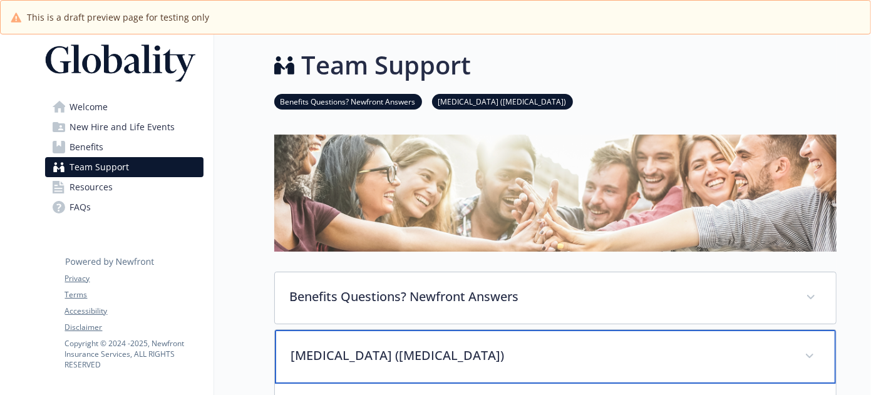
scroll to position [0, 0]
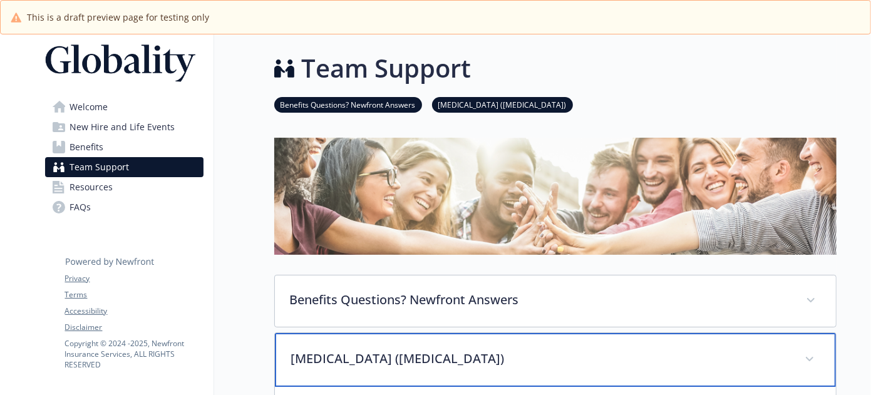
click at [556, 355] on p "[MEDICAL_DATA] ([MEDICAL_DATA])" at bounding box center [540, 359] width 499 height 19
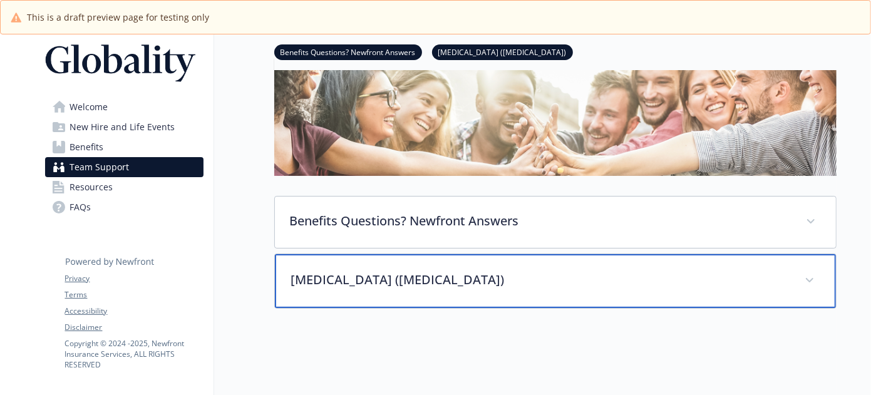
scroll to position [78, 0]
click at [495, 303] on div "[MEDICAL_DATA] ([MEDICAL_DATA])" at bounding box center [555, 282] width 561 height 54
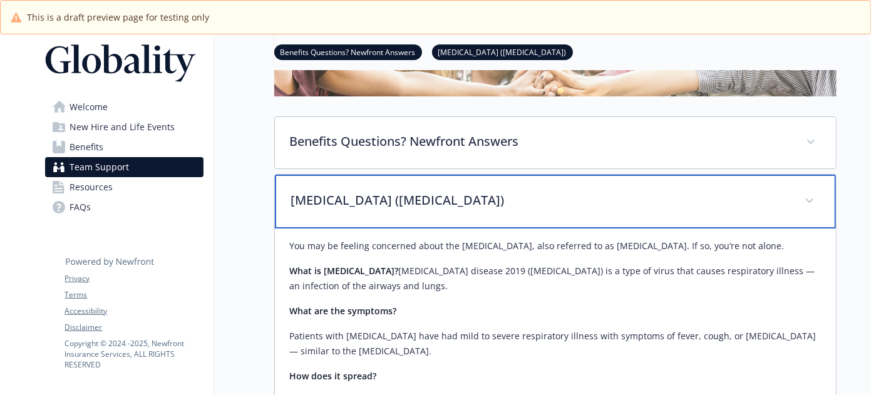
scroll to position [235, 0]
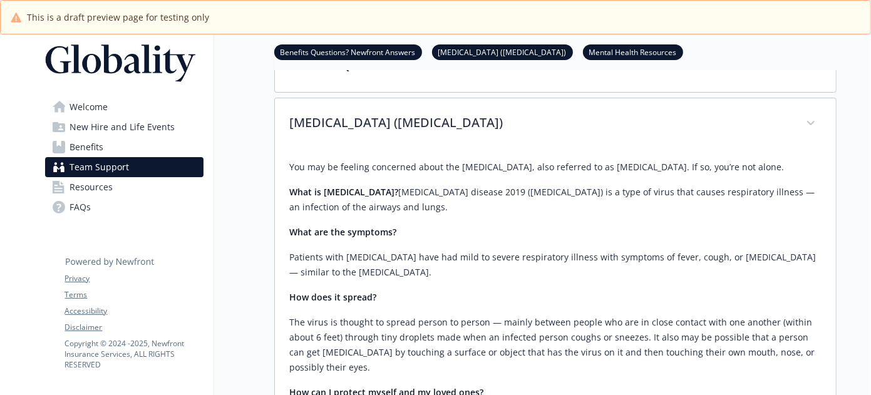
click at [132, 140] on link "Benefits" at bounding box center [124, 147] width 159 height 20
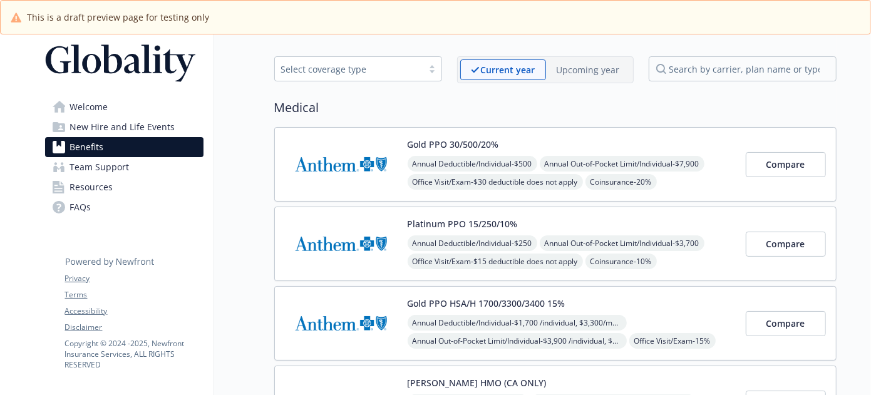
scroll to position [235, 0]
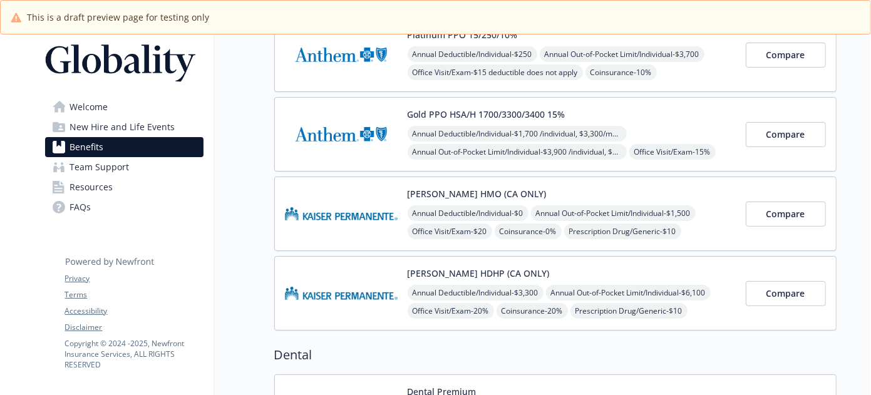
click at [125, 163] on span "Team Support" at bounding box center [100, 167] width 60 height 20
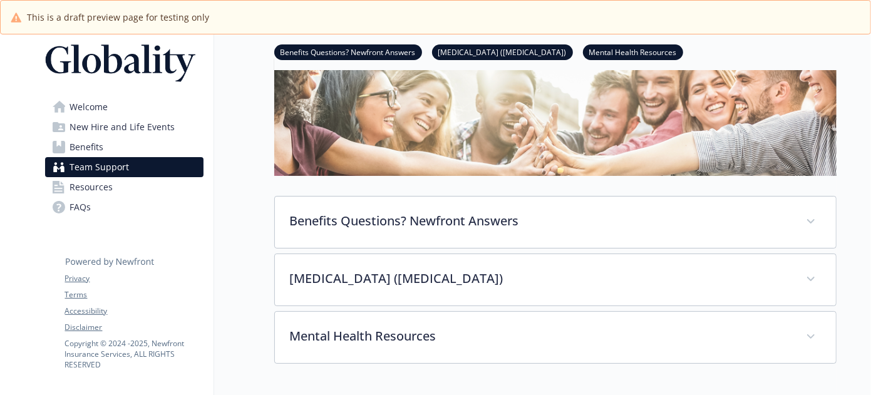
scroll to position [78, 0]
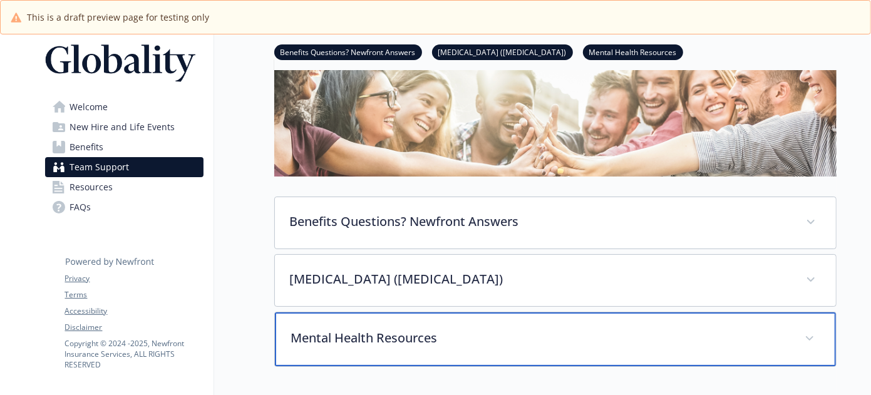
click at [491, 340] on p "Mental Health Resources" at bounding box center [540, 338] width 499 height 19
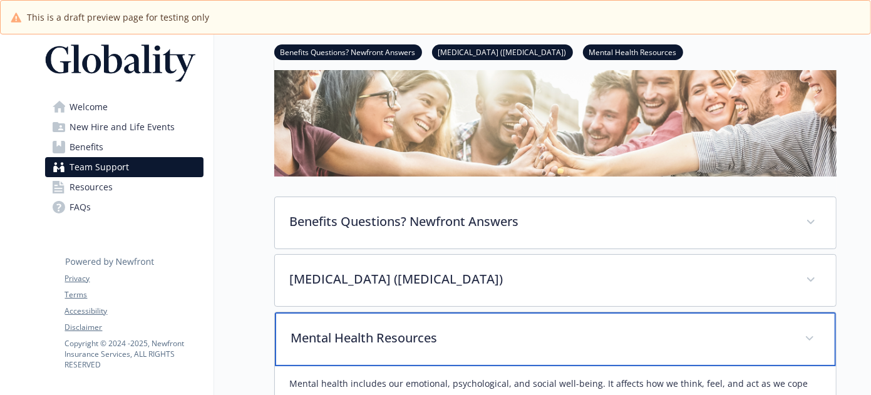
scroll to position [313, 0]
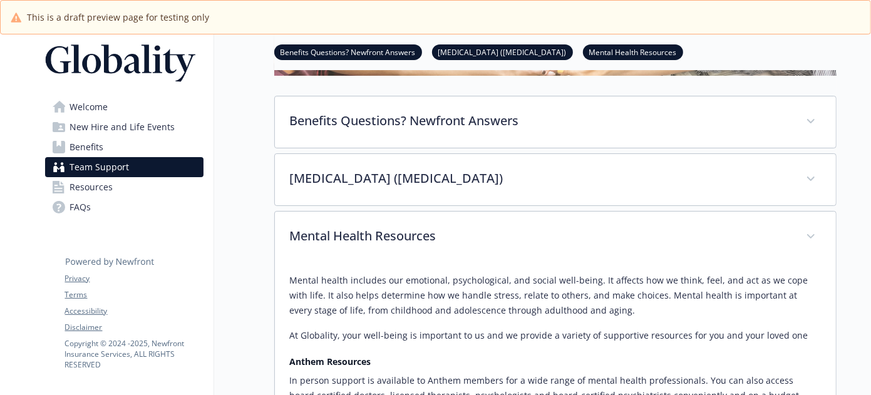
scroll to position [36, 0]
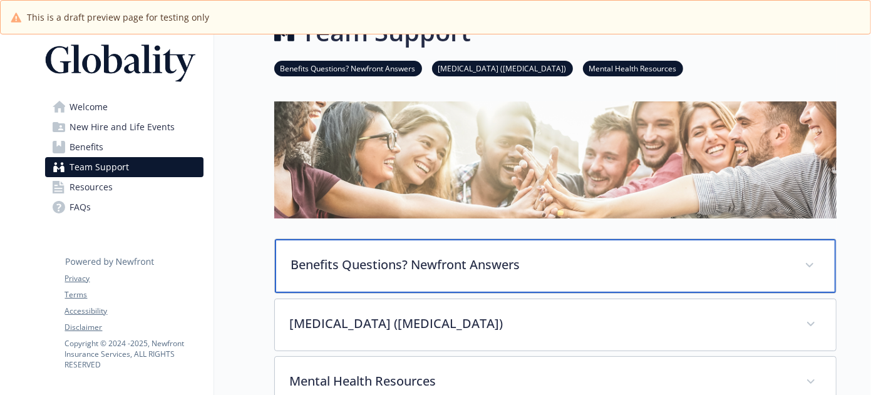
click at [408, 262] on p "Benefits Questions? Newfront Answers" at bounding box center [540, 265] width 499 height 19
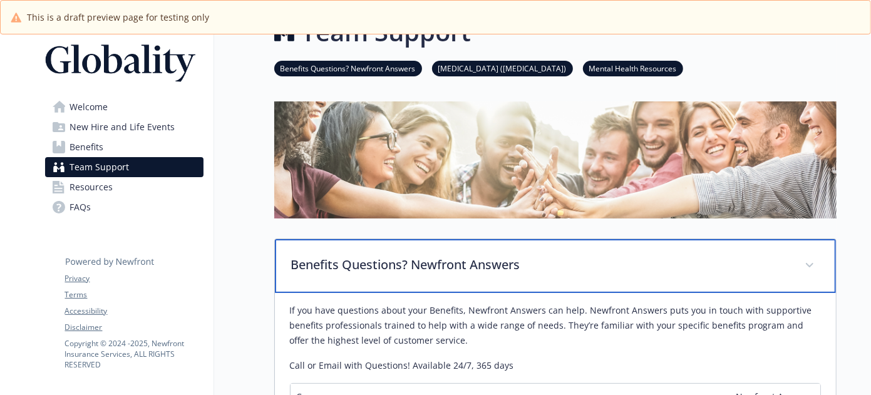
click at [408, 262] on p "Benefits Questions? Newfront Answers" at bounding box center [540, 265] width 499 height 19
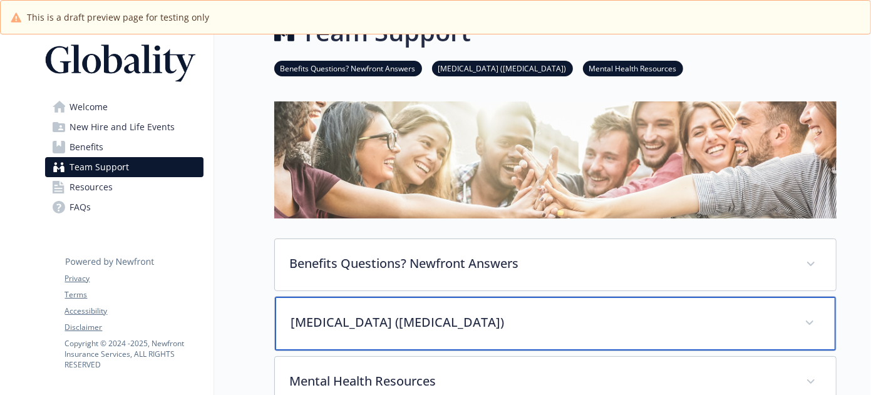
click at [405, 314] on p "[MEDICAL_DATA] ([MEDICAL_DATA])" at bounding box center [540, 322] width 499 height 19
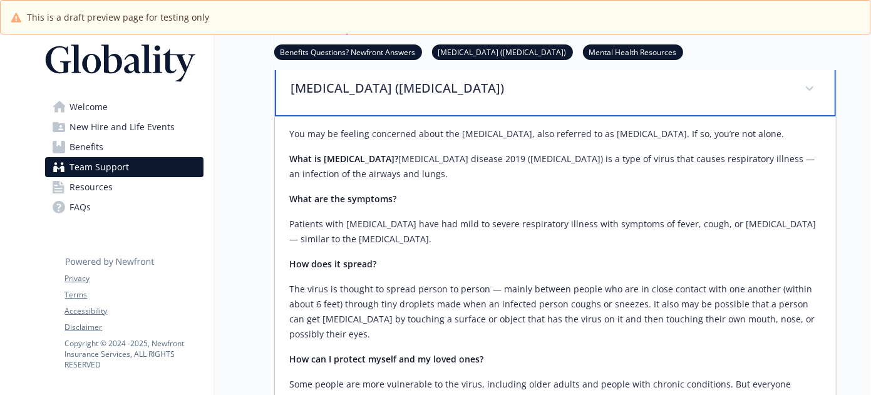
scroll to position [271, 0]
click at [417, 98] on div "[MEDICAL_DATA] ([MEDICAL_DATA])" at bounding box center [555, 89] width 561 height 54
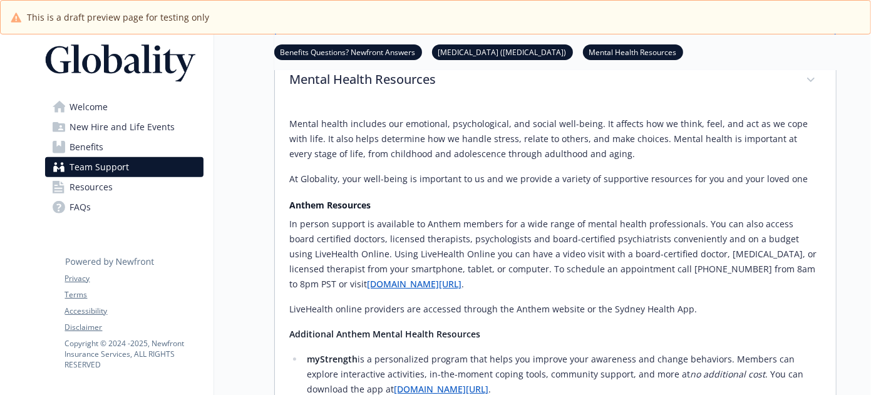
scroll to position [506, 0]
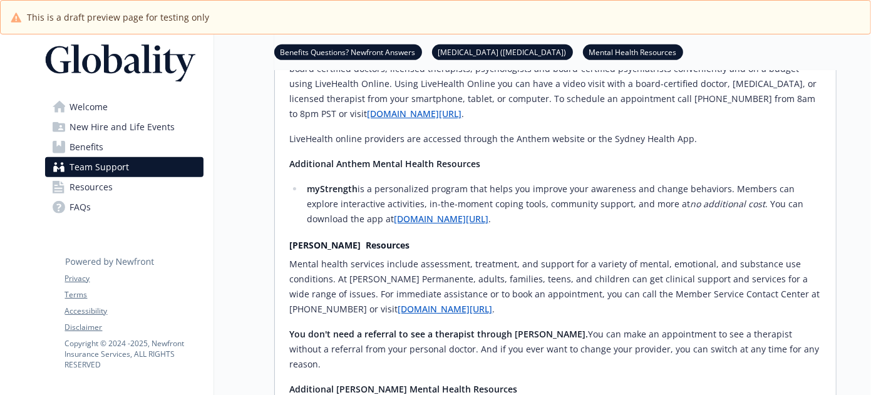
click at [99, 189] on span "Resources" at bounding box center [91, 187] width 43 height 20
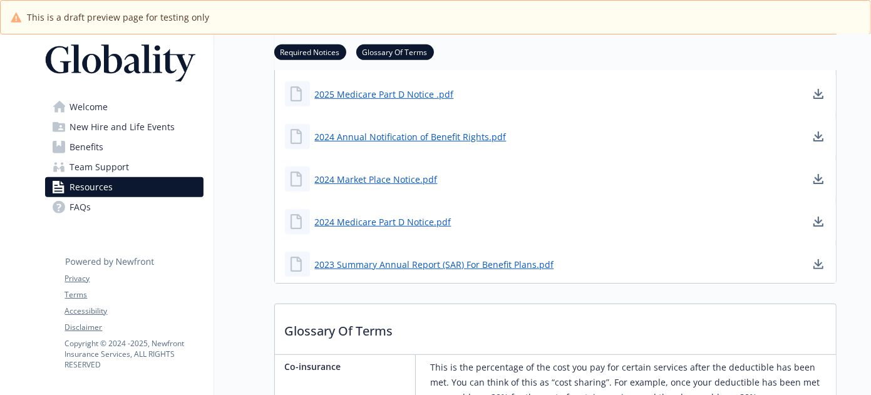
click at [108, 167] on span "Team Support" at bounding box center [100, 167] width 60 height 20
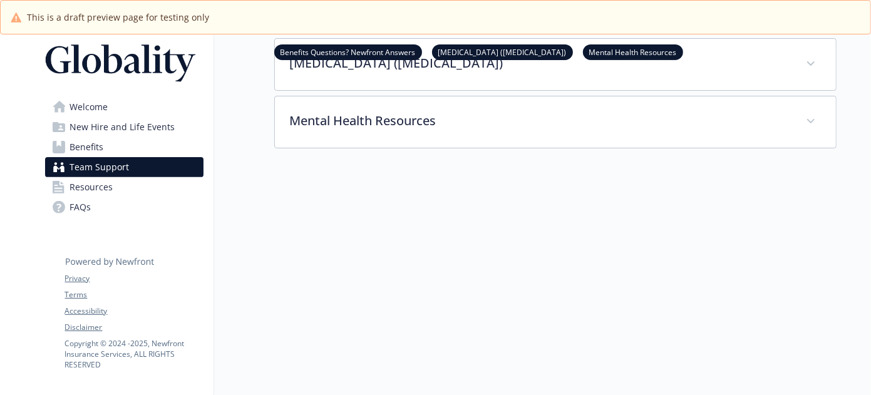
scroll to position [308, 0]
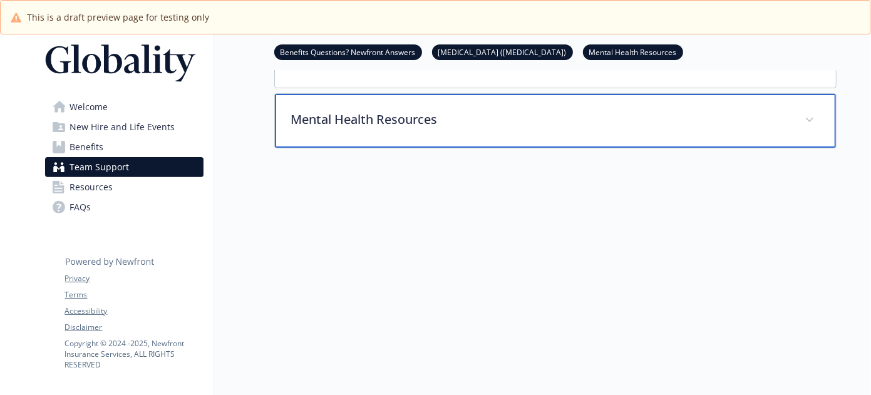
click at [518, 135] on div "Mental Health Resources" at bounding box center [555, 121] width 561 height 54
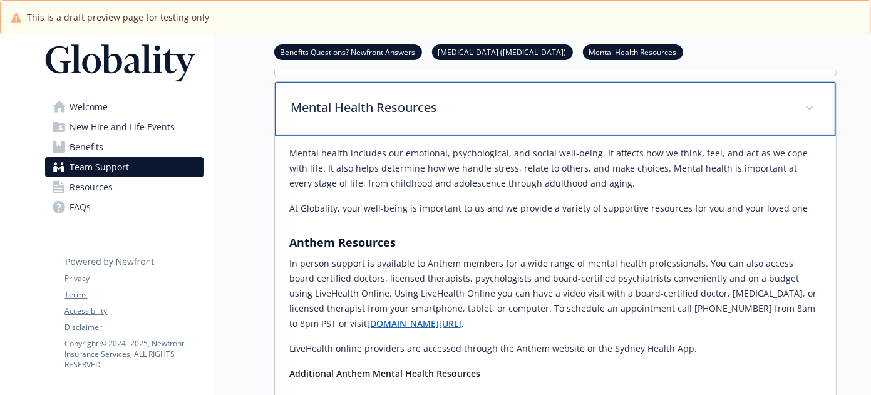
scroll to position [466, 0]
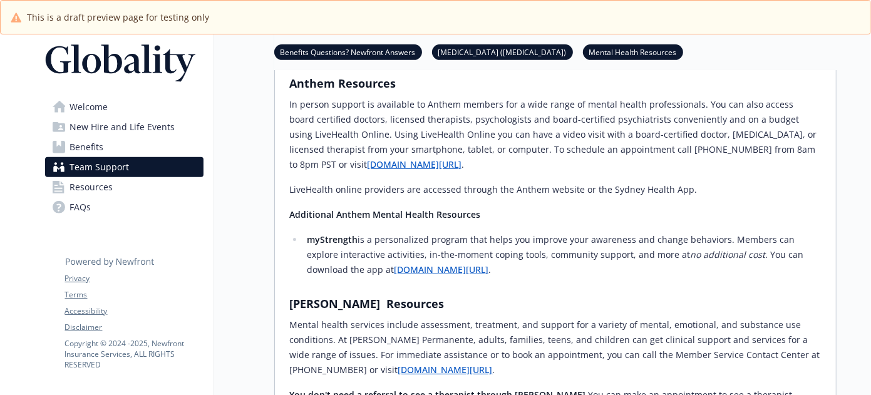
drag, startPoint x: 99, startPoint y: 135, endPoint x: 101, endPoint y: 151, distance: 15.9
click at [99, 135] on span "New Hire and Life Events" at bounding box center [122, 127] width 105 height 20
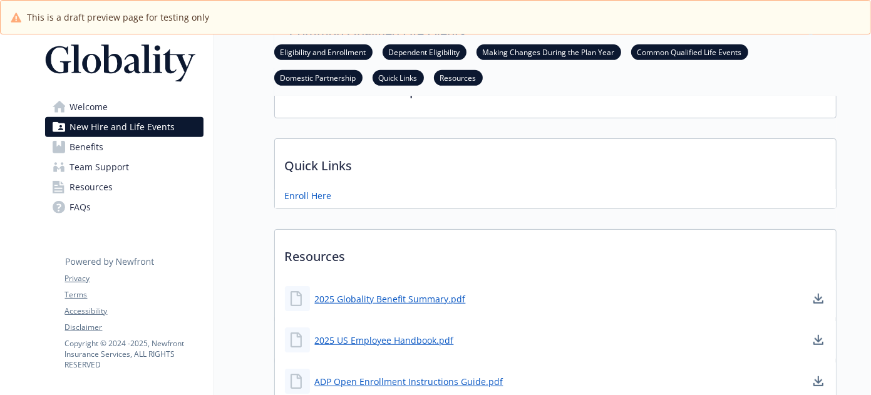
click at [101, 160] on span "Team Support" at bounding box center [100, 167] width 60 height 20
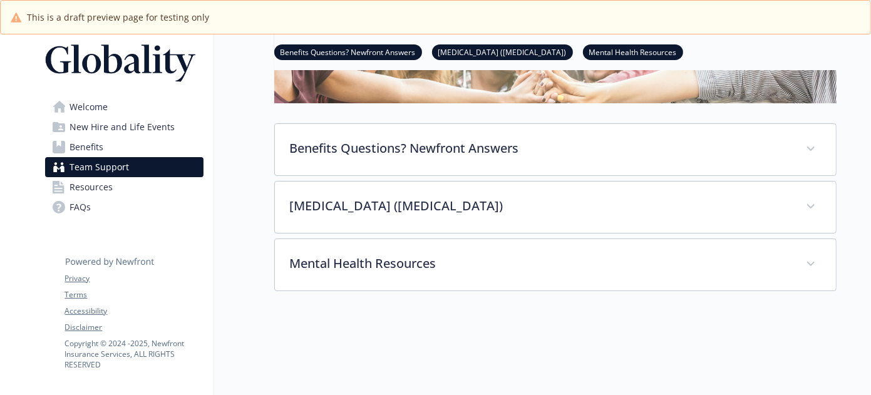
scroll to position [151, 0]
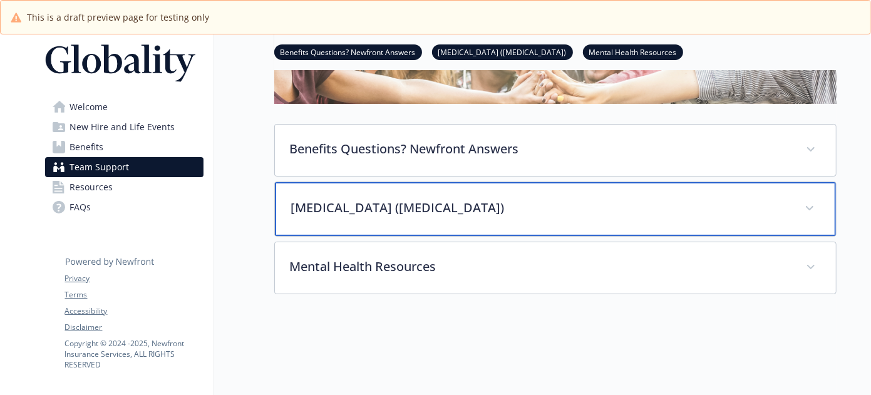
click at [423, 207] on p "[MEDICAL_DATA] ([MEDICAL_DATA])" at bounding box center [540, 208] width 499 height 19
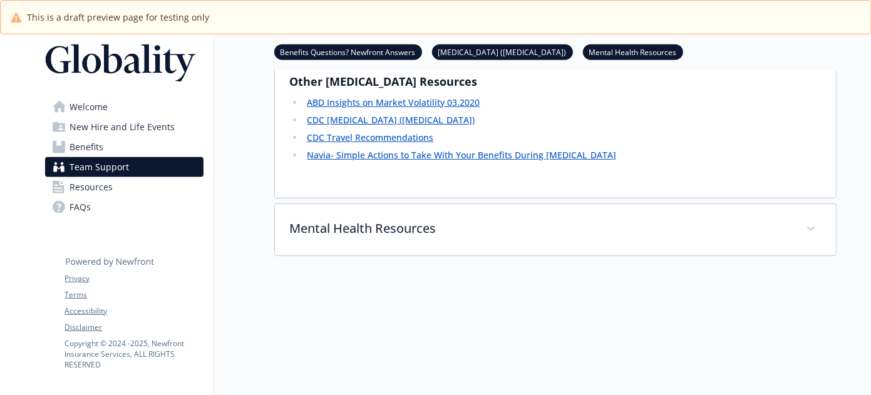
scroll to position [1289, 0]
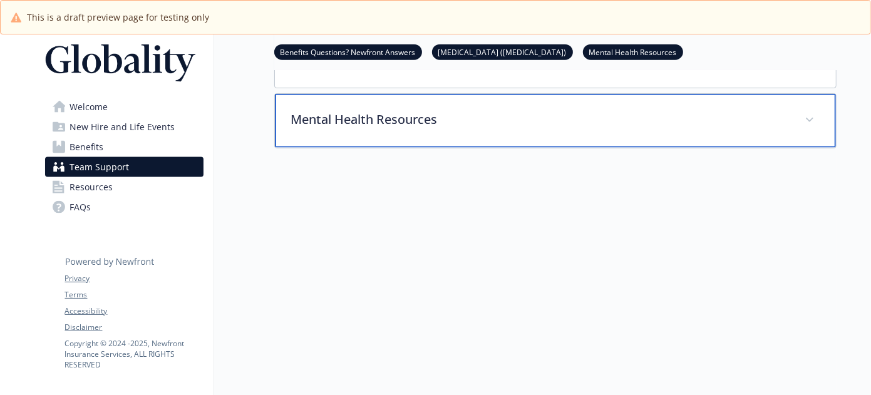
click at [484, 126] on div "Mental Health Resources" at bounding box center [555, 121] width 561 height 54
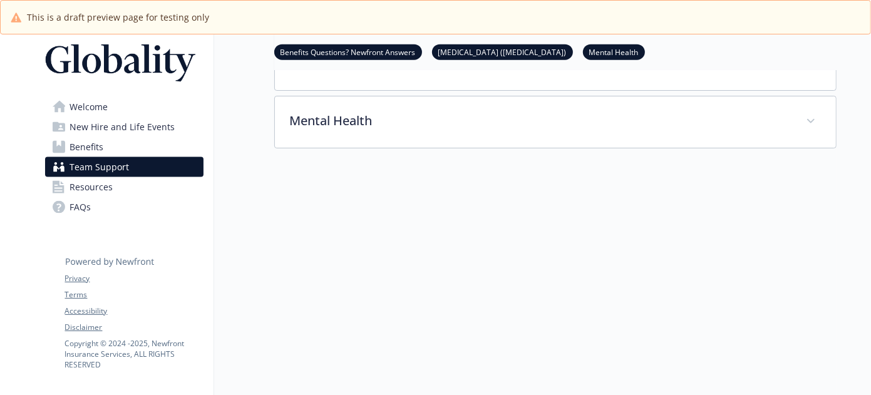
scroll to position [1287, 0]
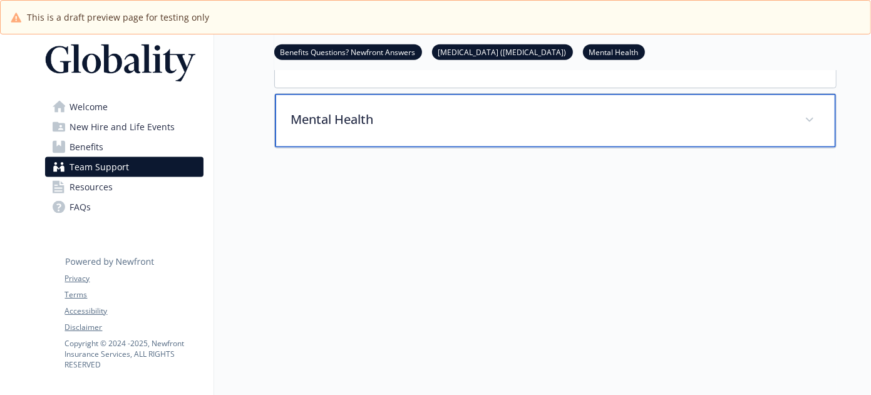
click at [419, 124] on div "Mental Health" at bounding box center [555, 121] width 561 height 54
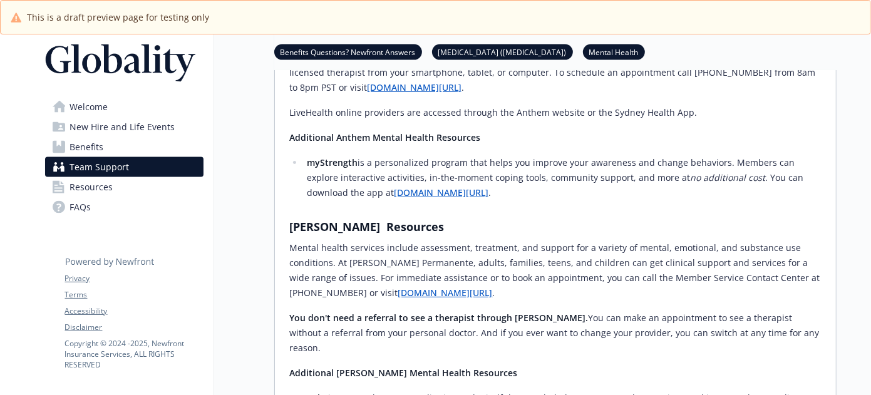
scroll to position [1438, 0]
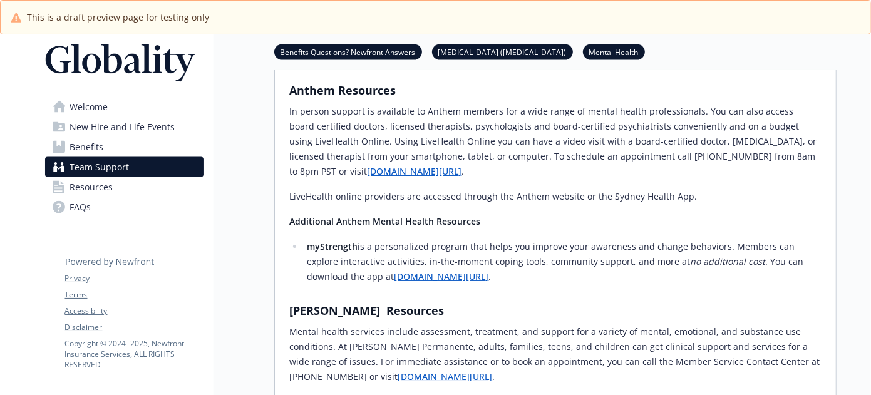
click at [408, 278] on link "[DOMAIN_NAME][URL]" at bounding box center [441, 277] width 95 height 12
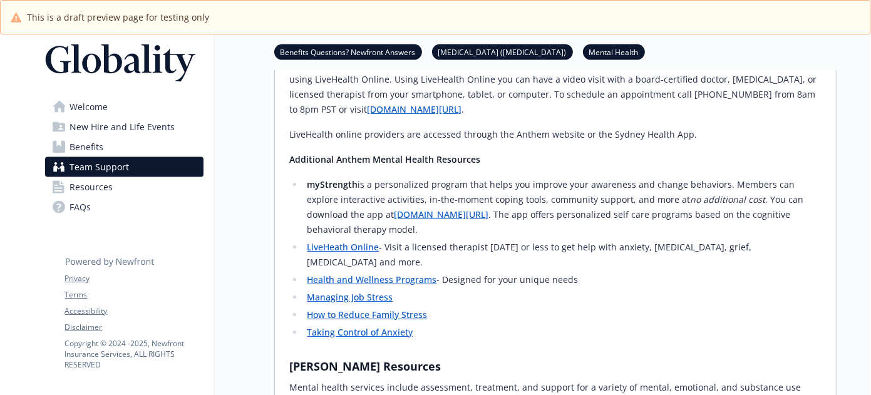
scroll to position [1517, 0]
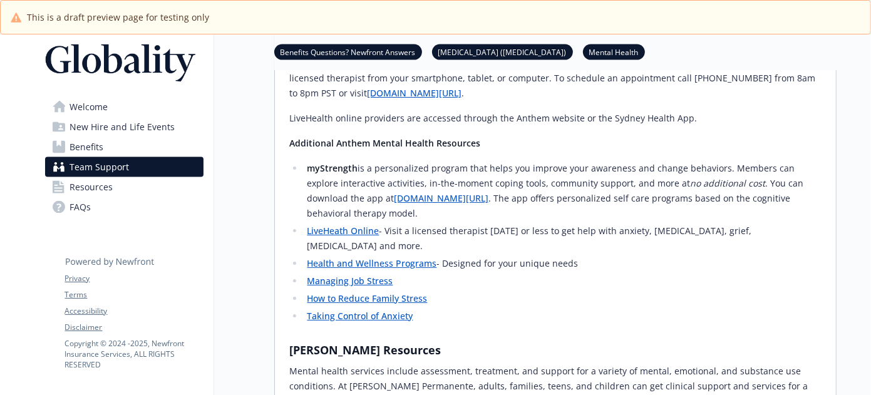
click at [417, 196] on link "[DOMAIN_NAME][URL]" at bounding box center [441, 198] width 95 height 12
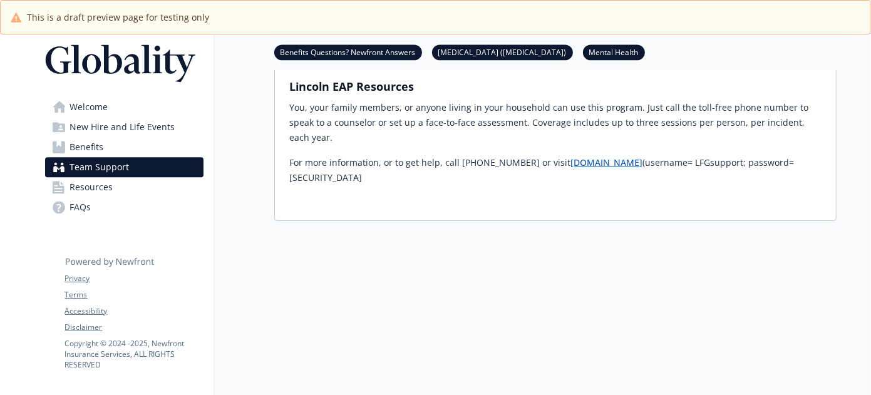
scroll to position [2217, 0]
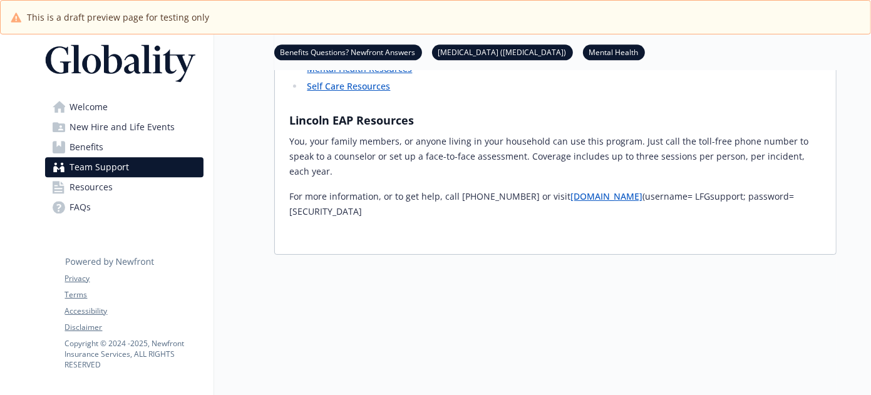
click at [113, 142] on link "Benefits" at bounding box center [124, 147] width 159 height 20
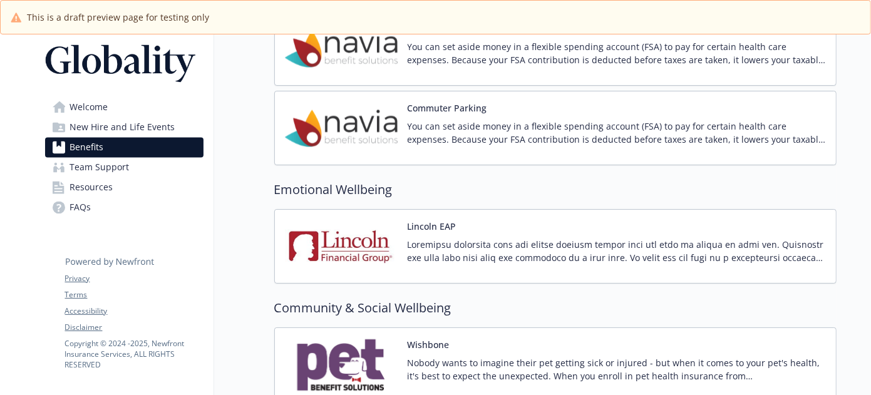
scroll to position [1867, 0]
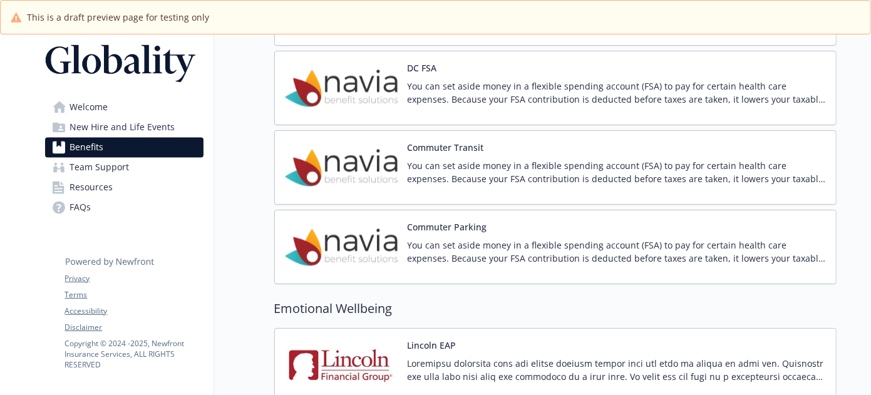
click at [80, 164] on span "Team Support" at bounding box center [100, 167] width 60 height 20
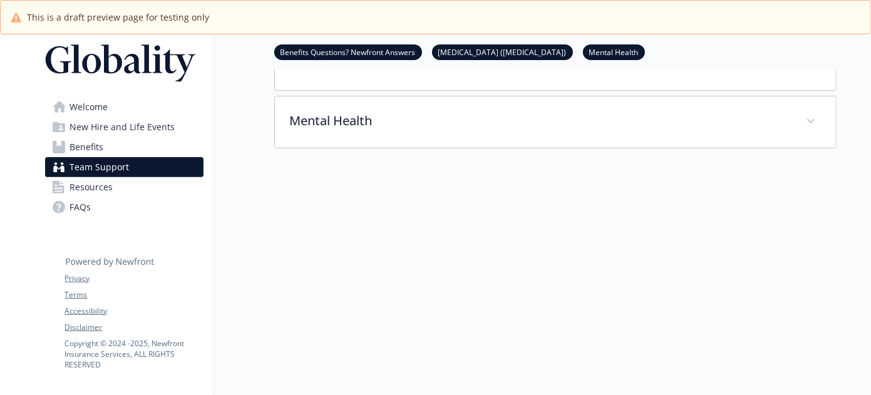
scroll to position [73, 0]
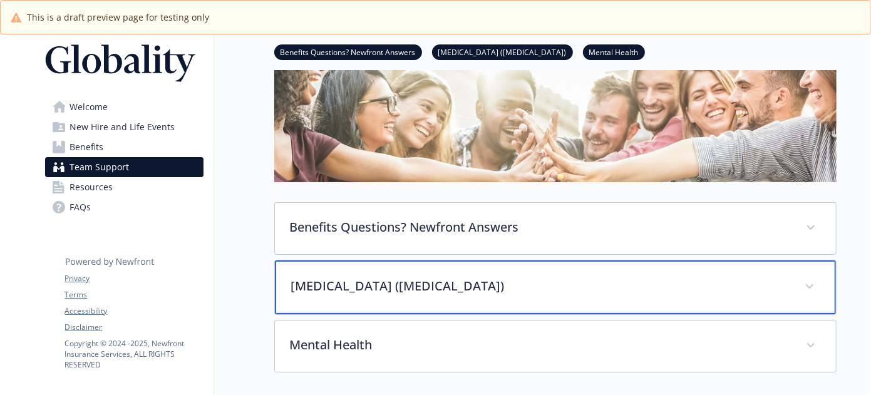
click at [471, 280] on p "[MEDICAL_DATA] ([MEDICAL_DATA])" at bounding box center [540, 286] width 499 height 19
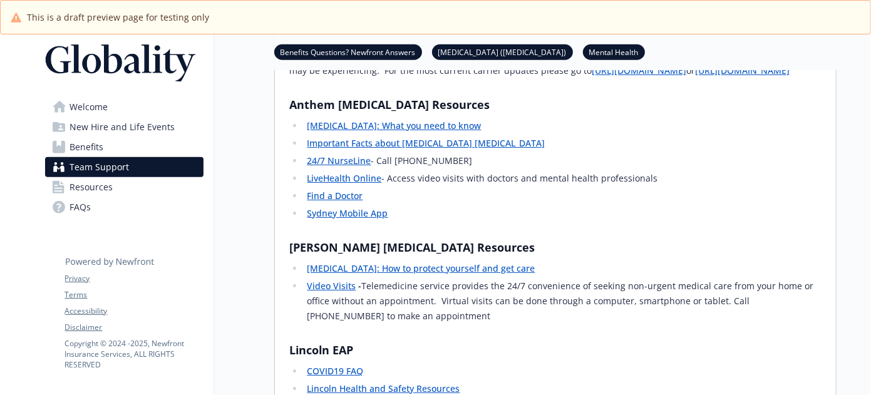
scroll to position [778, 0]
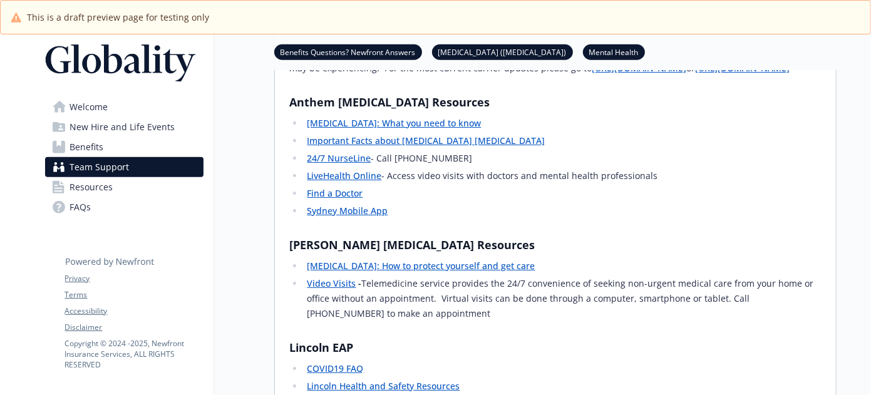
click at [321, 175] on link "LiveHealth Online" at bounding box center [344, 176] width 75 height 12
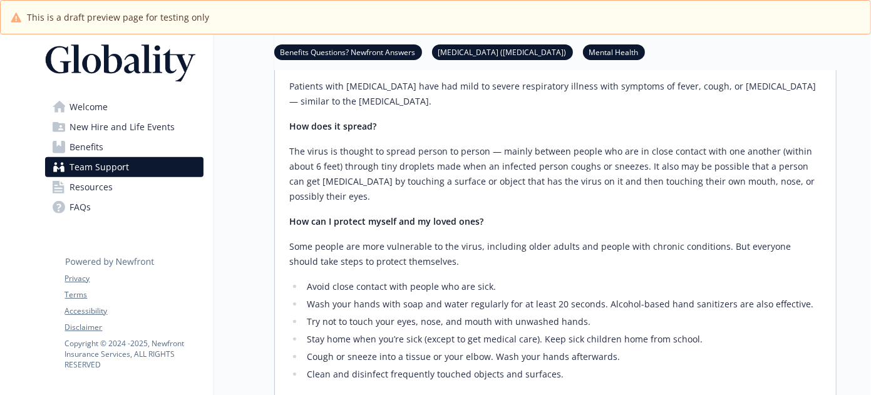
scroll to position [308, 0]
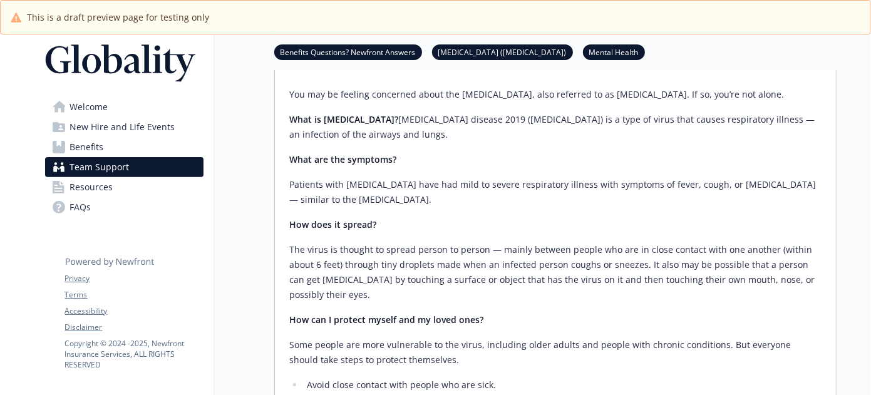
click at [73, 145] on span "Benefits" at bounding box center [87, 147] width 34 height 20
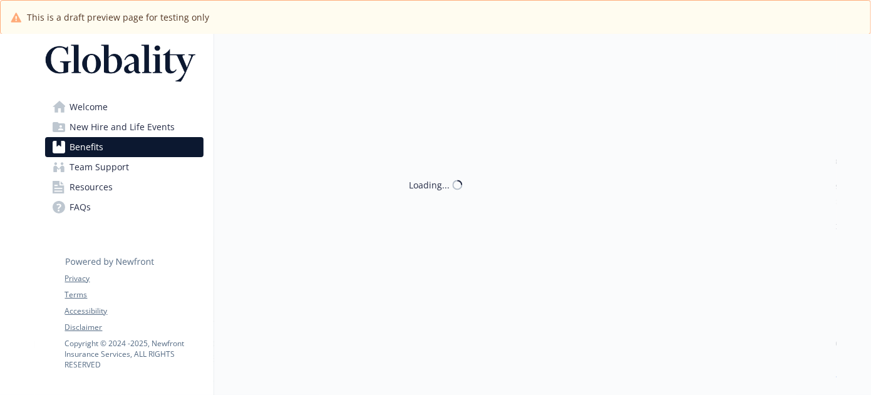
scroll to position [308, 0]
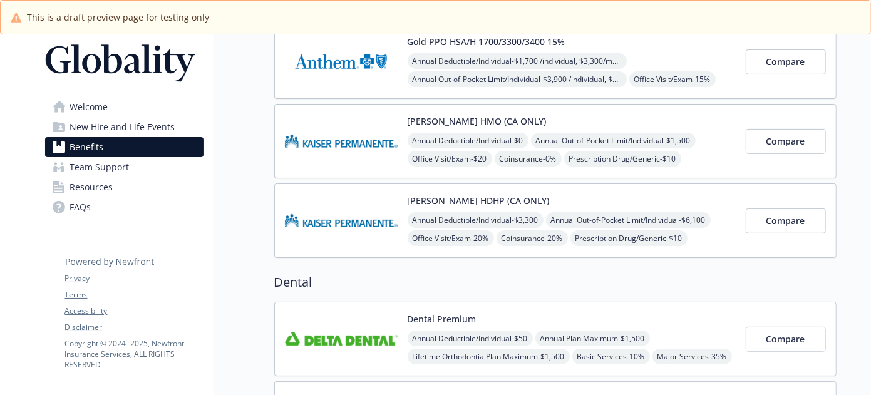
click at [95, 167] on span "Team Support" at bounding box center [100, 167] width 60 height 20
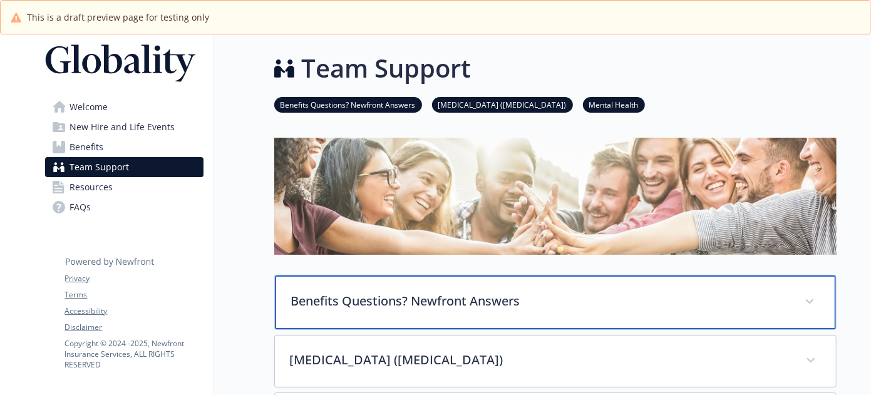
click at [564, 306] on p "Benefits Questions? Newfront Answers" at bounding box center [540, 301] width 499 height 19
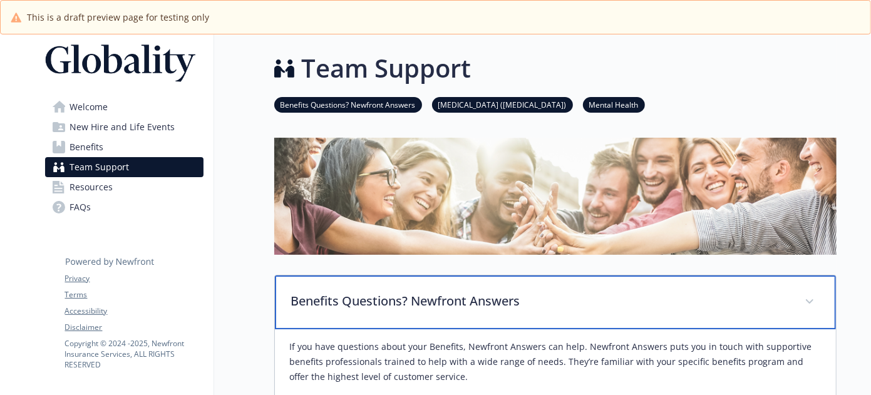
click at [549, 287] on div "Benefits Questions? Newfront Answers" at bounding box center [555, 303] width 561 height 54
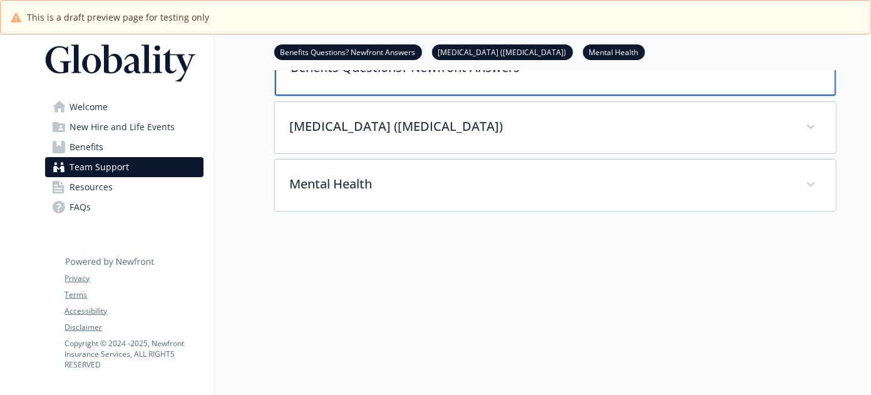
scroll to position [235, 0]
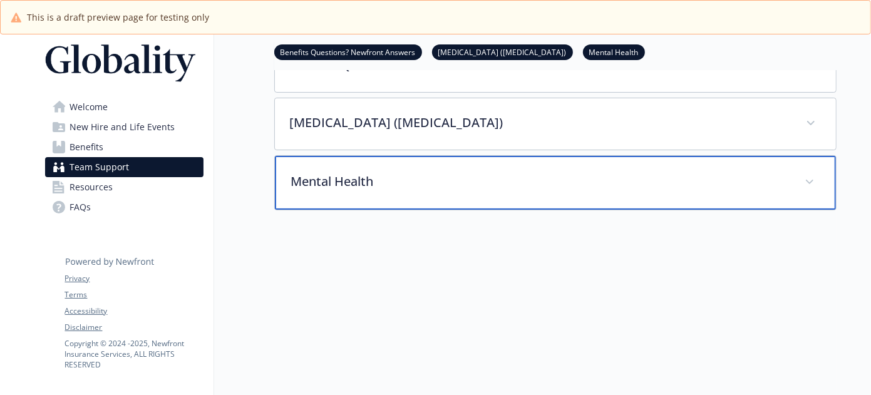
click at [454, 174] on p "Mental Health" at bounding box center [540, 181] width 499 height 19
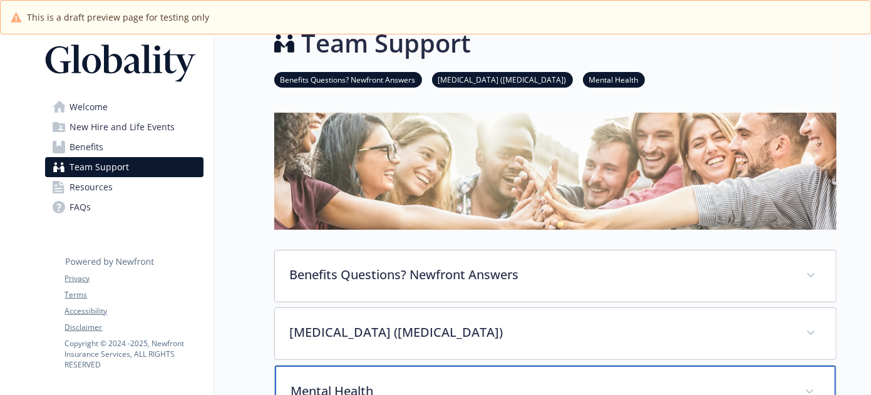
scroll to position [0, 0]
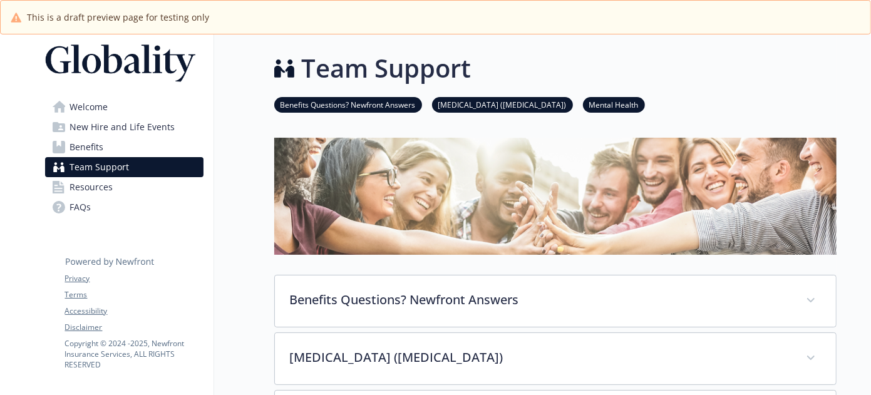
click at [108, 187] on span "Resources" at bounding box center [91, 187] width 43 height 20
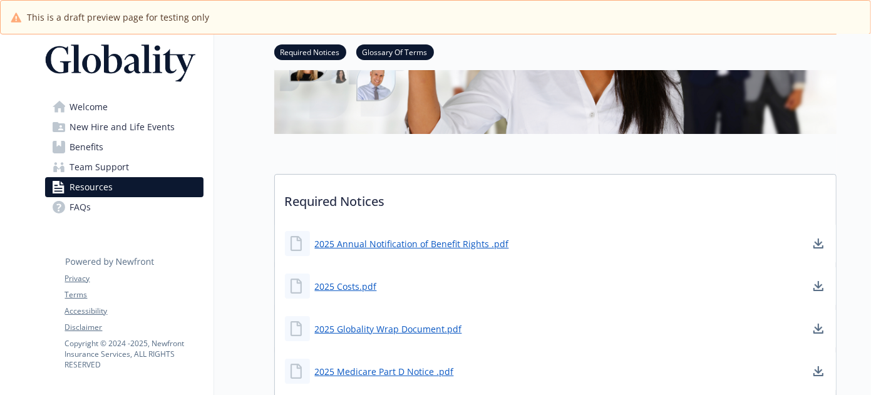
scroll to position [313, 0]
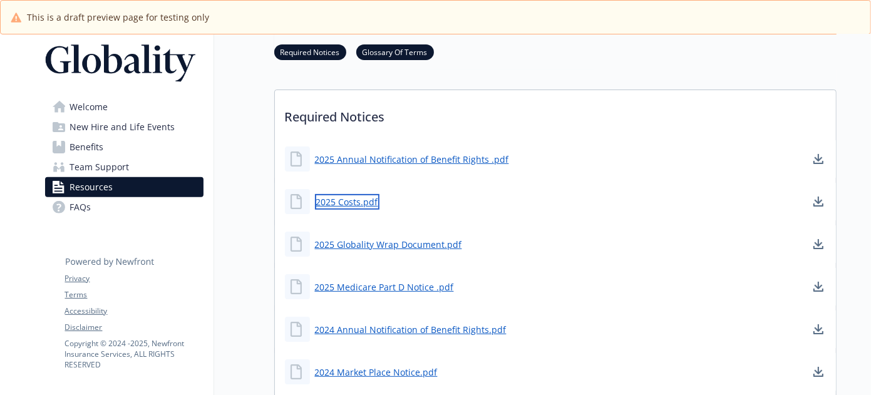
click at [345, 202] on link "2025 Costs.pdf" at bounding box center [347, 202] width 65 height 16
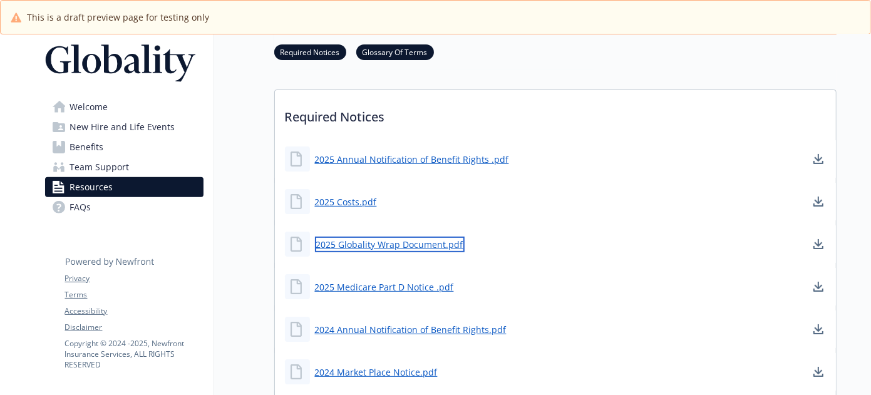
click at [393, 244] on link "2025 Globality Wrap Document.pdf" at bounding box center [390, 245] width 150 height 16
click at [78, 105] on span "Welcome" at bounding box center [89, 107] width 38 height 20
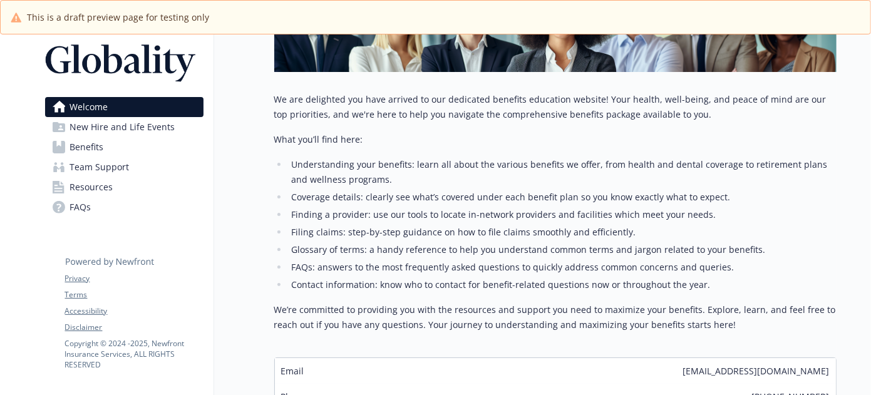
scroll to position [313, 0]
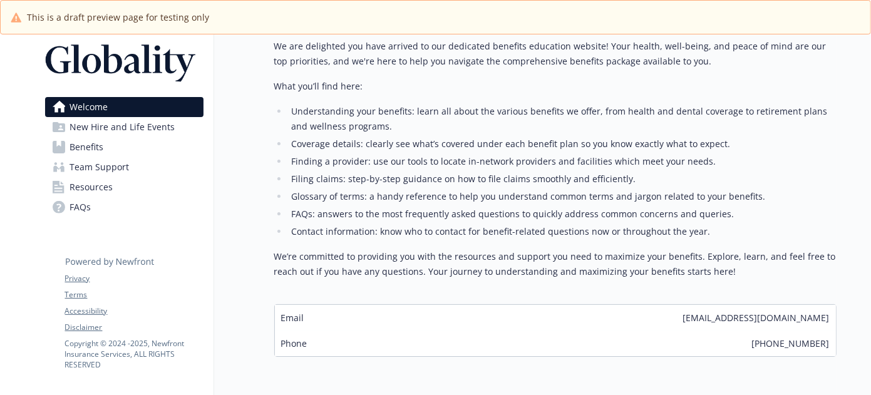
click at [91, 119] on span "New Hire and Life Events" at bounding box center [122, 127] width 105 height 20
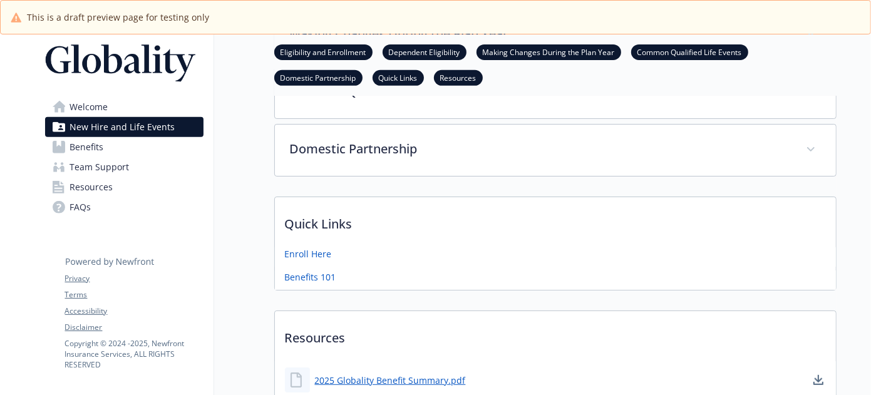
scroll to position [470, 0]
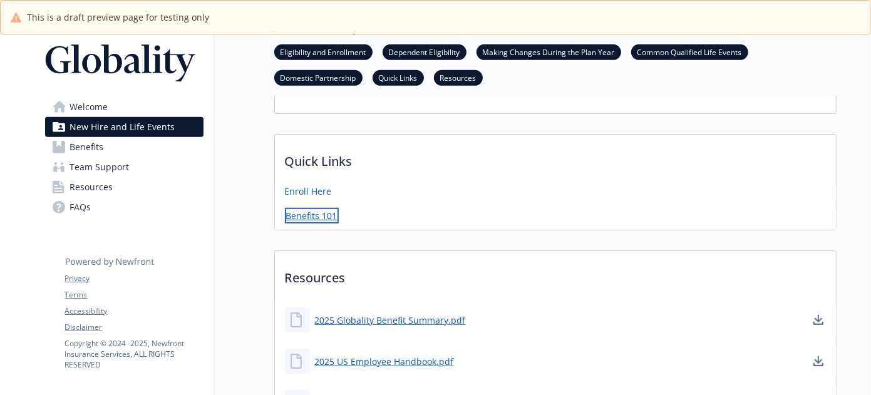
click at [302, 219] on link "Benefits 101" at bounding box center [312, 216] width 54 height 16
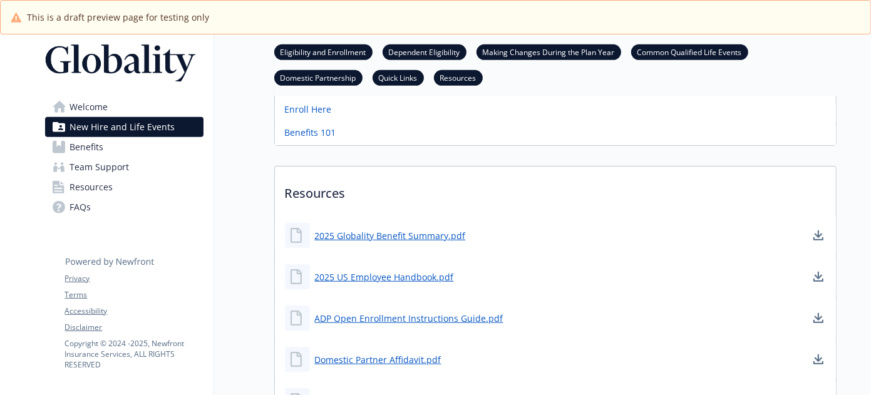
scroll to position [627, 0]
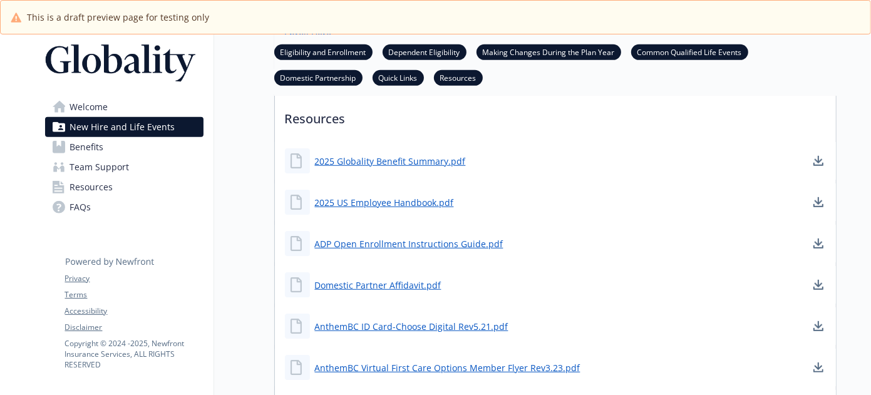
click at [85, 145] on span "Benefits" at bounding box center [87, 147] width 34 height 20
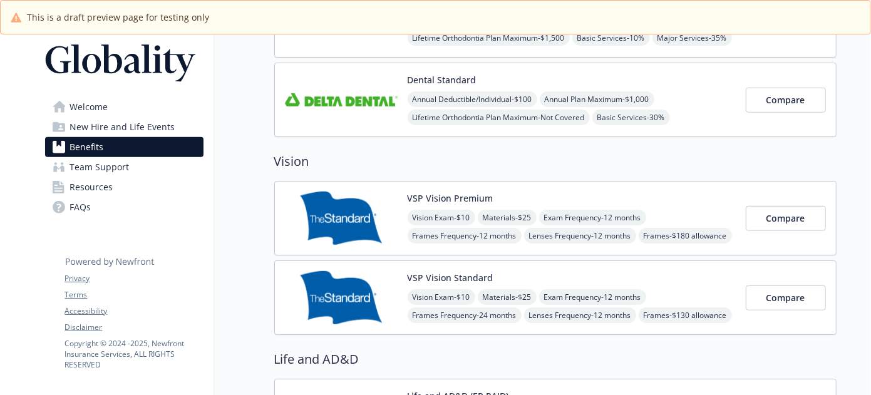
click at [80, 171] on span "Team Support" at bounding box center [100, 167] width 60 height 20
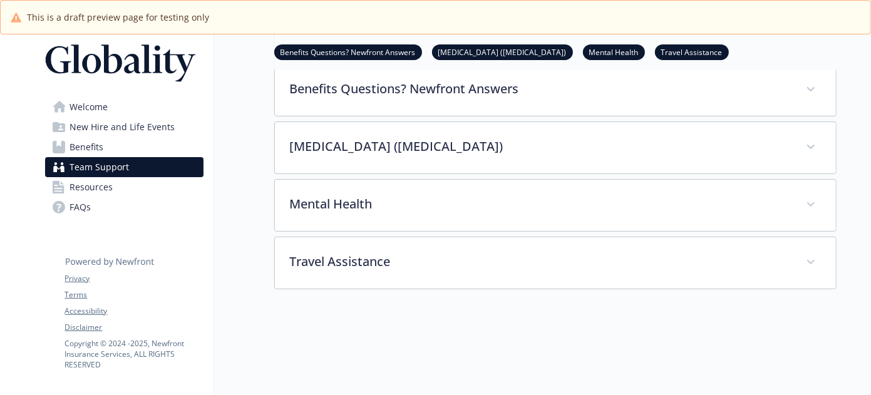
scroll to position [209, 0]
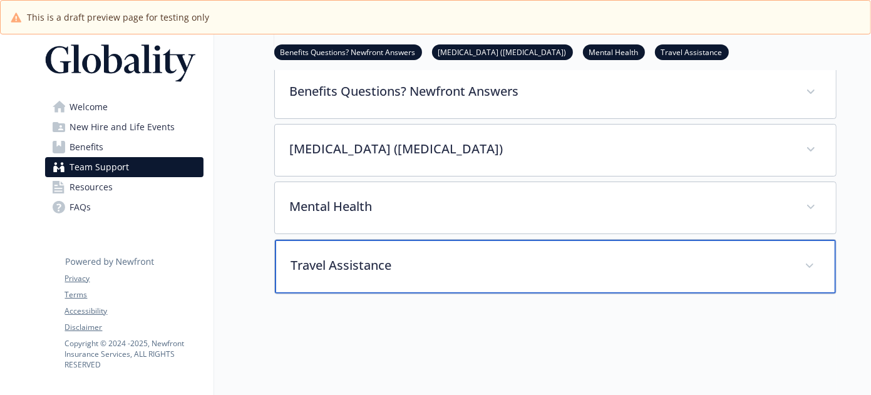
click at [453, 266] on p "Travel Assistance" at bounding box center [540, 265] width 499 height 19
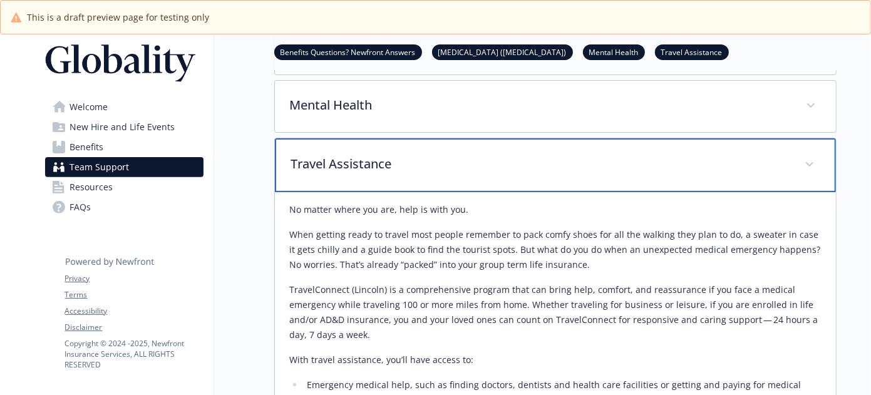
scroll to position [287, 0]
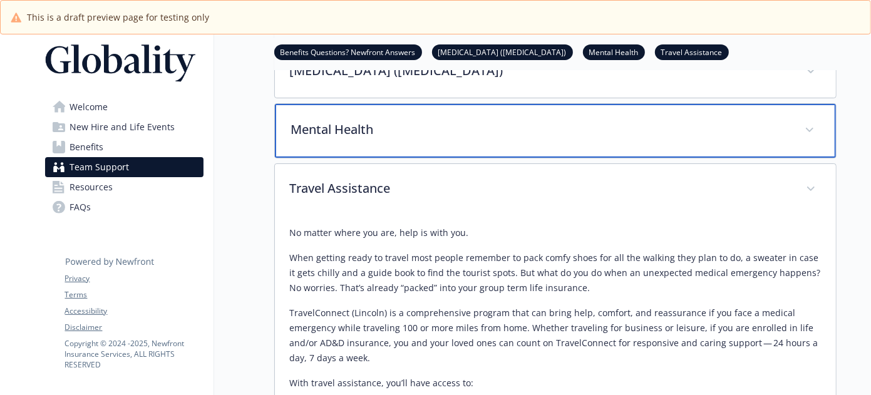
click at [470, 141] on div "Mental Health" at bounding box center [555, 131] width 561 height 54
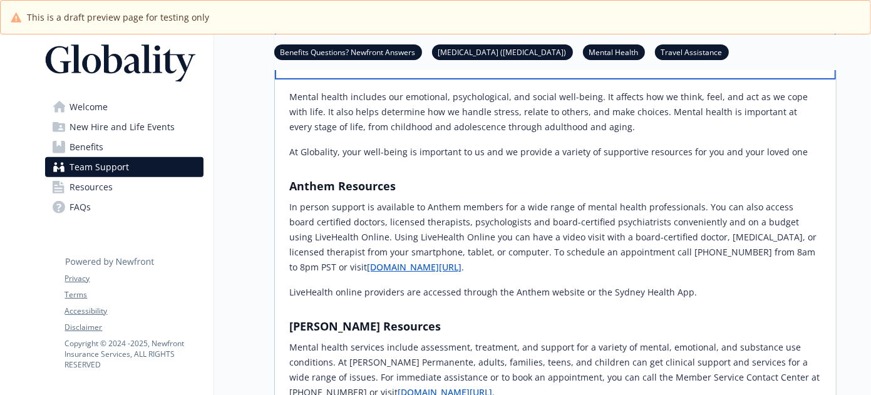
scroll to position [52, 0]
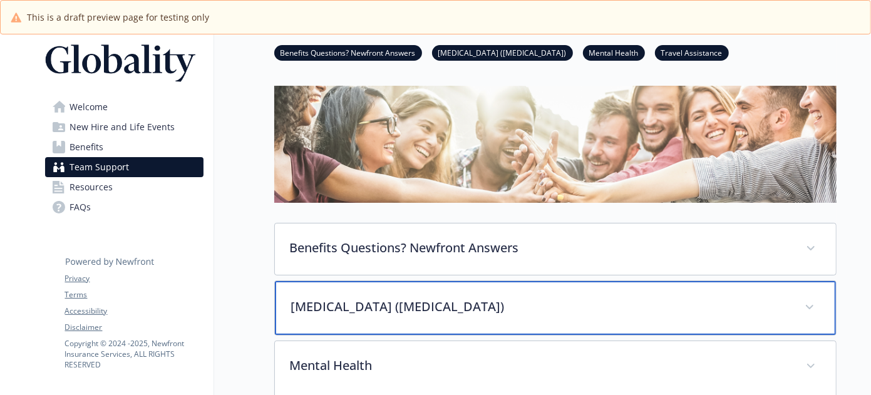
click at [481, 302] on p "[MEDICAL_DATA] ([MEDICAL_DATA])" at bounding box center [540, 307] width 499 height 19
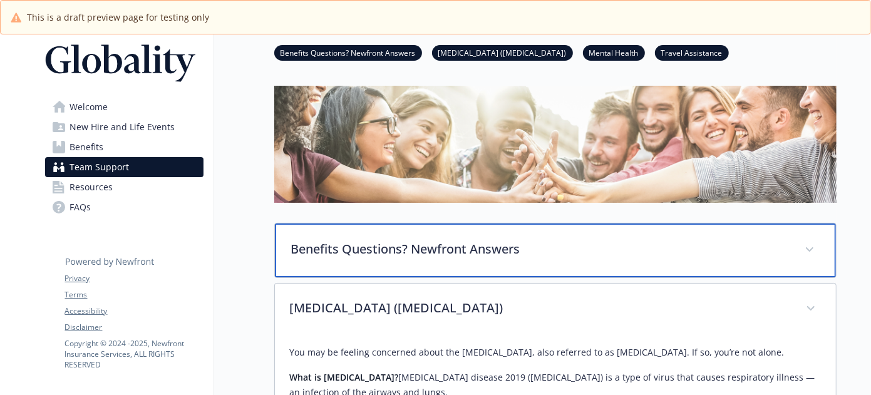
click at [503, 231] on div "Benefits Questions? Newfront Answers" at bounding box center [555, 251] width 561 height 54
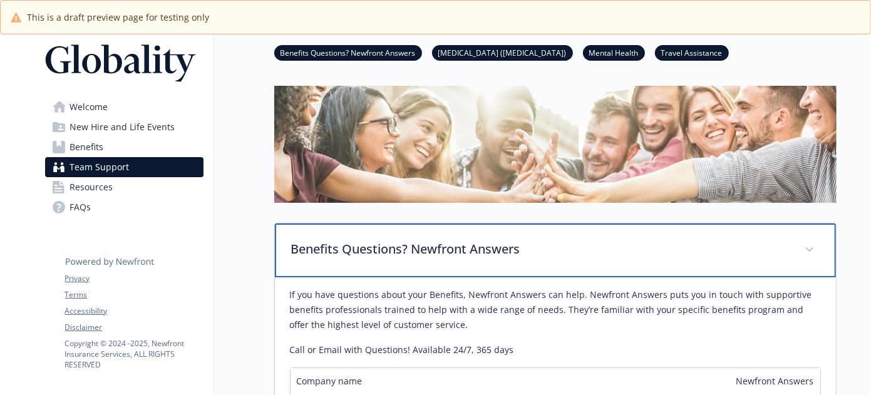
scroll to position [0, 0]
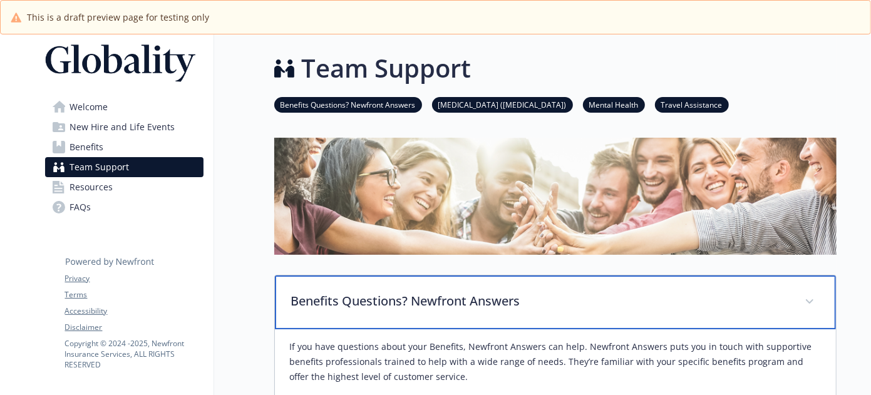
click at [477, 301] on p "Benefits Questions? Newfront Answers" at bounding box center [540, 301] width 499 height 19
